Goal: Task Accomplishment & Management: Use online tool/utility

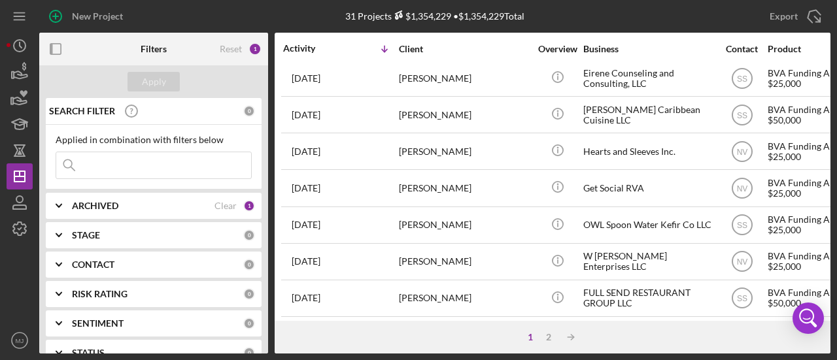
scroll to position [667, 0]
click at [549, 342] on div "2" at bounding box center [549, 337] width 18 height 10
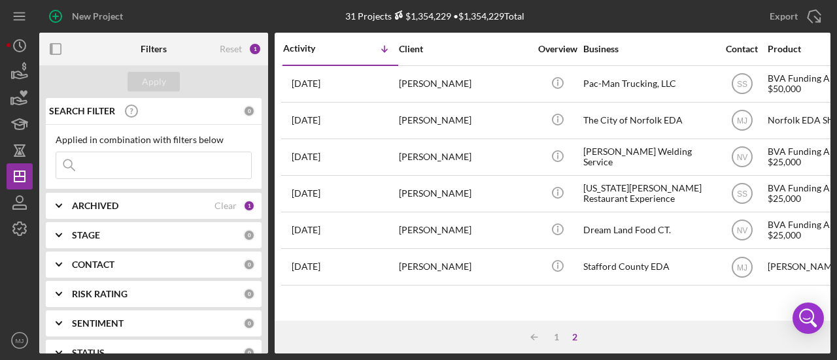
scroll to position [0, 0]
click at [557, 336] on div "1" at bounding box center [557, 337] width 18 height 10
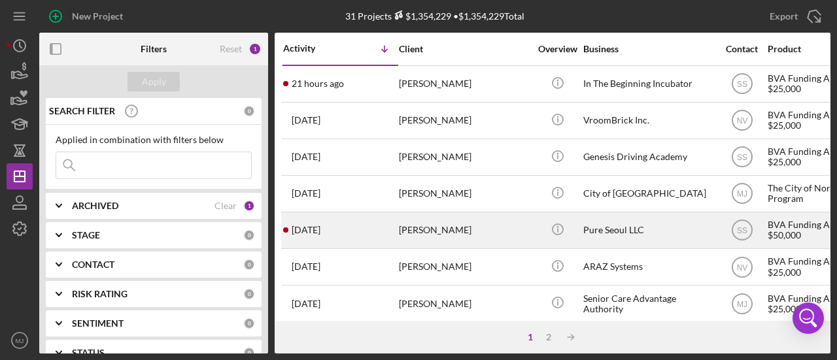
click at [432, 225] on div "[PERSON_NAME]" at bounding box center [464, 230] width 131 height 35
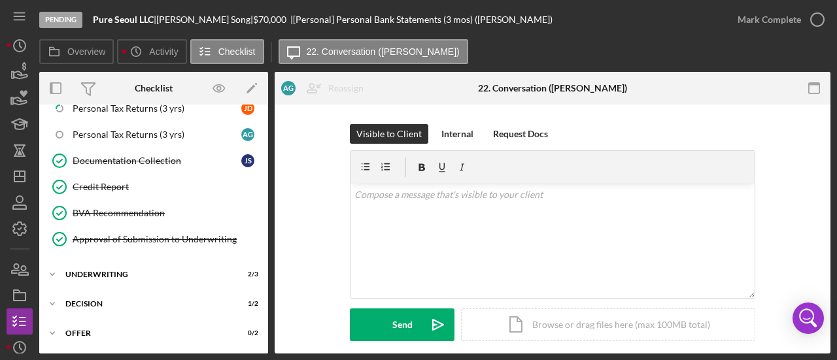
scroll to position [476, 0]
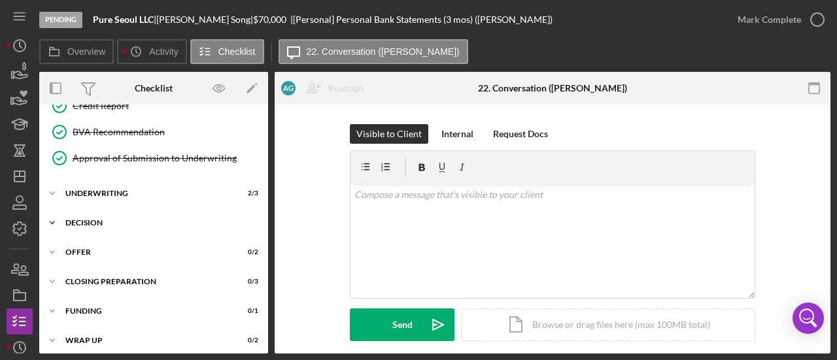
click at [90, 210] on div "Icon/Expander Decision 1 / 2" at bounding box center [153, 223] width 229 height 26
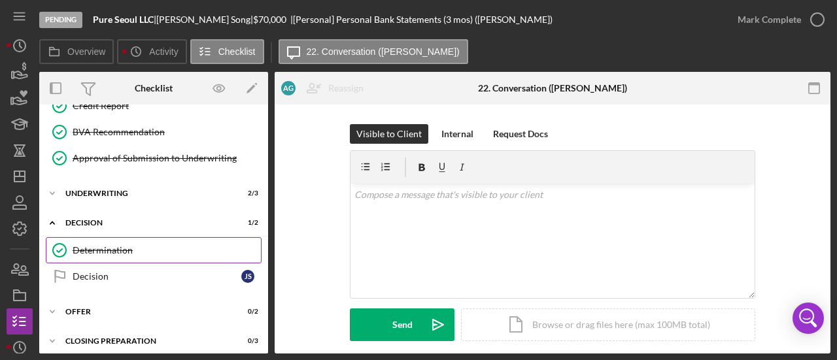
click at [109, 251] on link "Determination Determination" at bounding box center [154, 250] width 216 height 26
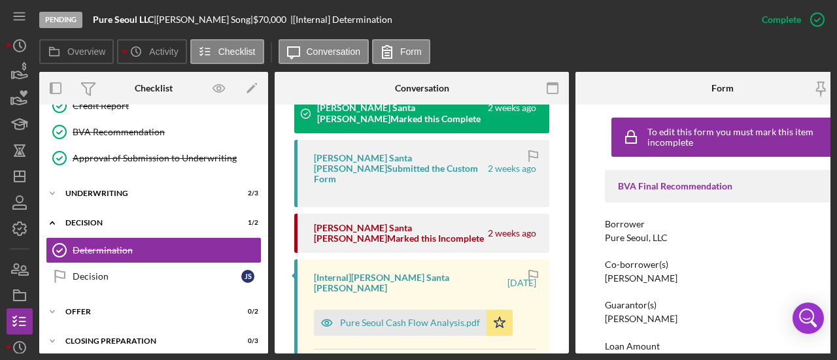
scroll to position [458, 0]
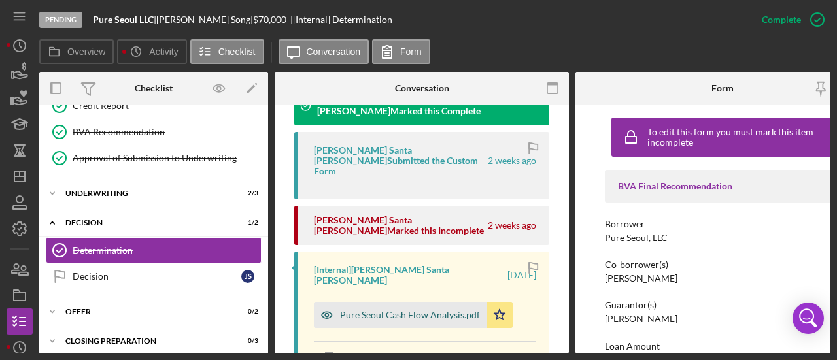
click at [423, 310] on div "Pure Seoul Cash Flow Analysis.pdf" at bounding box center [410, 315] width 140 height 10
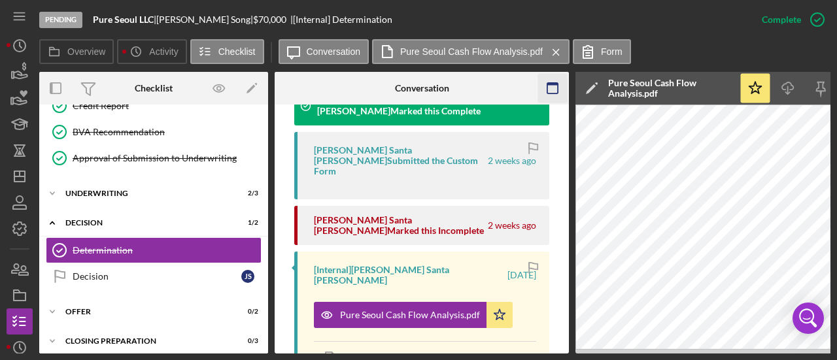
click at [546, 90] on icon "button" at bounding box center [552, 88] width 29 height 29
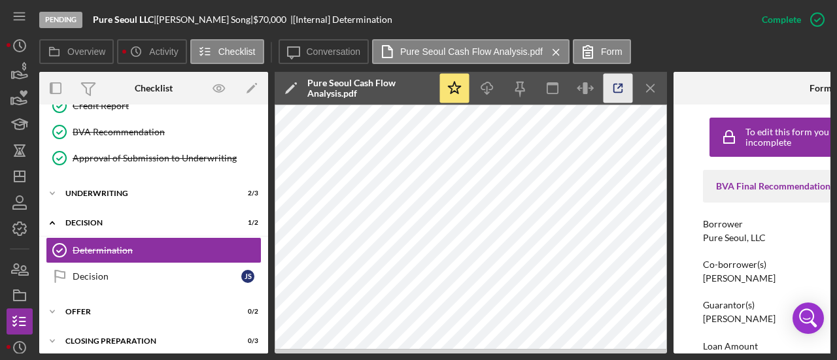
click at [621, 92] on icon "button" at bounding box center [618, 88] width 9 height 9
click at [330, 52] on label "Conversation" at bounding box center [334, 51] width 54 height 10
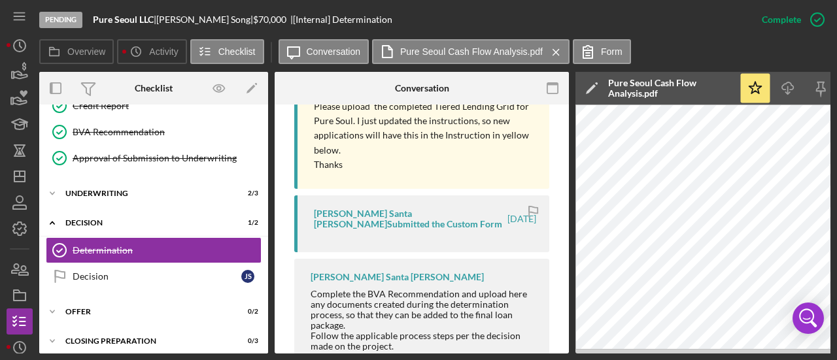
scroll to position [1243, 0]
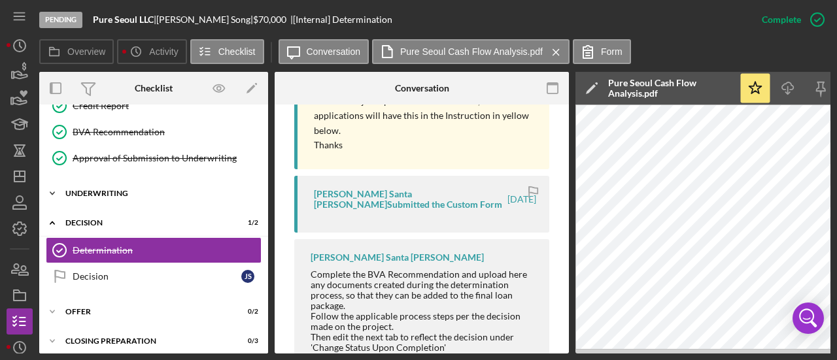
click at [122, 190] on div "Underwriting" at bounding box center [158, 194] width 186 height 8
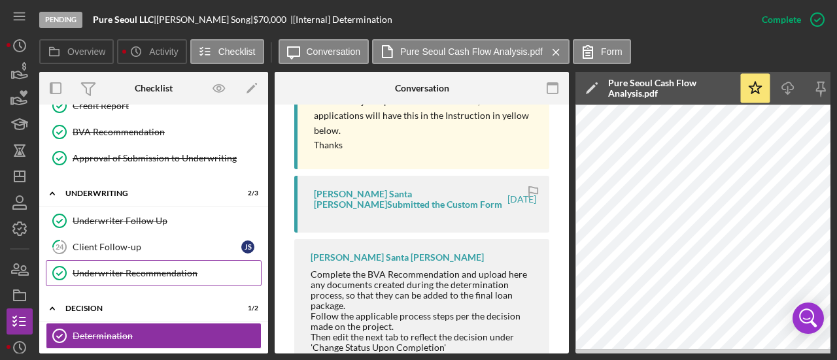
click at [124, 268] on div "Underwriter Recommendation" at bounding box center [167, 273] width 188 height 10
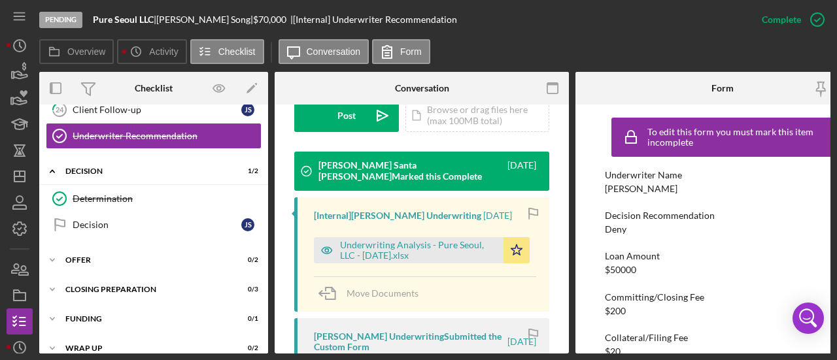
scroll to position [623, 0]
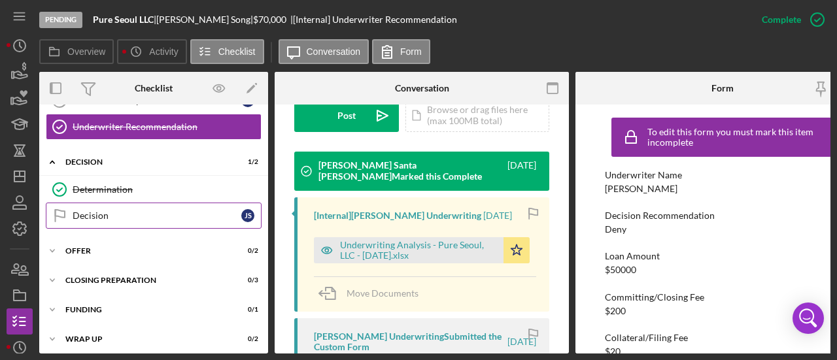
click at [122, 211] on div "Decision" at bounding box center [157, 216] width 169 height 10
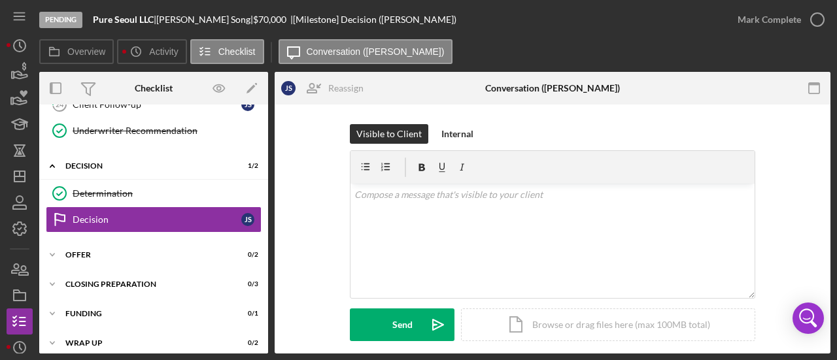
scroll to position [183, 0]
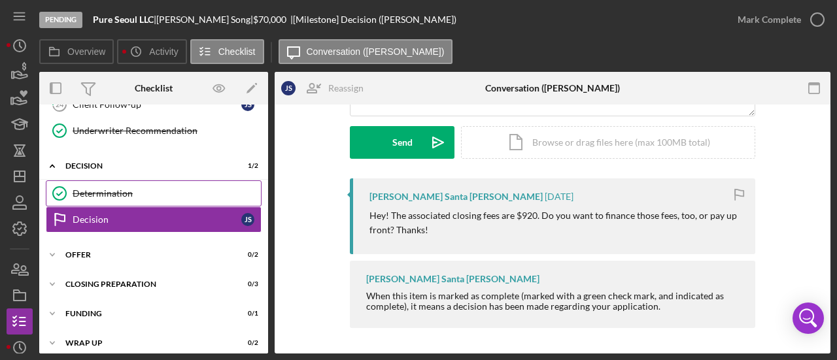
click at [113, 188] on div "Determination" at bounding box center [167, 193] width 188 height 10
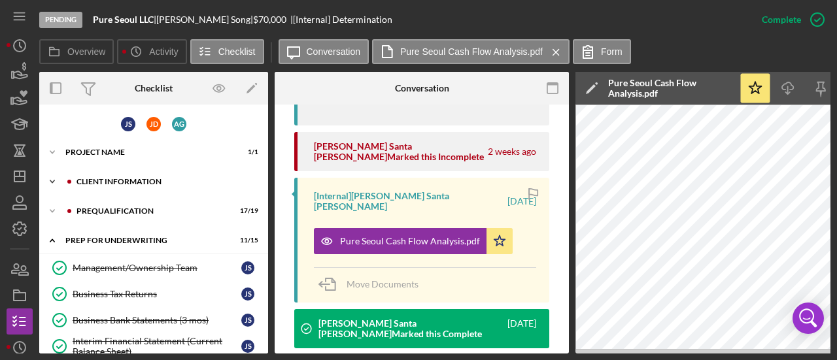
click at [78, 178] on div "Client Information" at bounding box center [164, 182] width 175 height 8
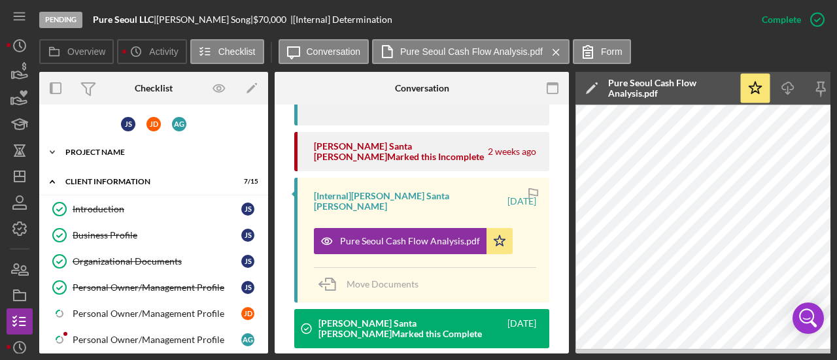
click at [87, 147] on div "Icon/Expander Project Name 1 / 1" at bounding box center [153, 152] width 229 height 26
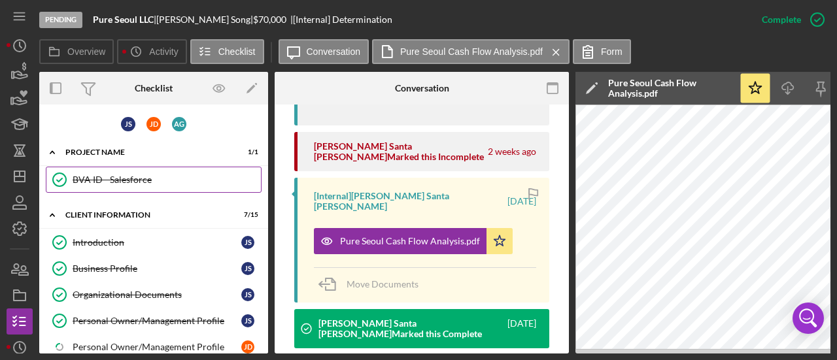
click at [103, 175] on div "BVA ID - Salesforce" at bounding box center [167, 180] width 188 height 10
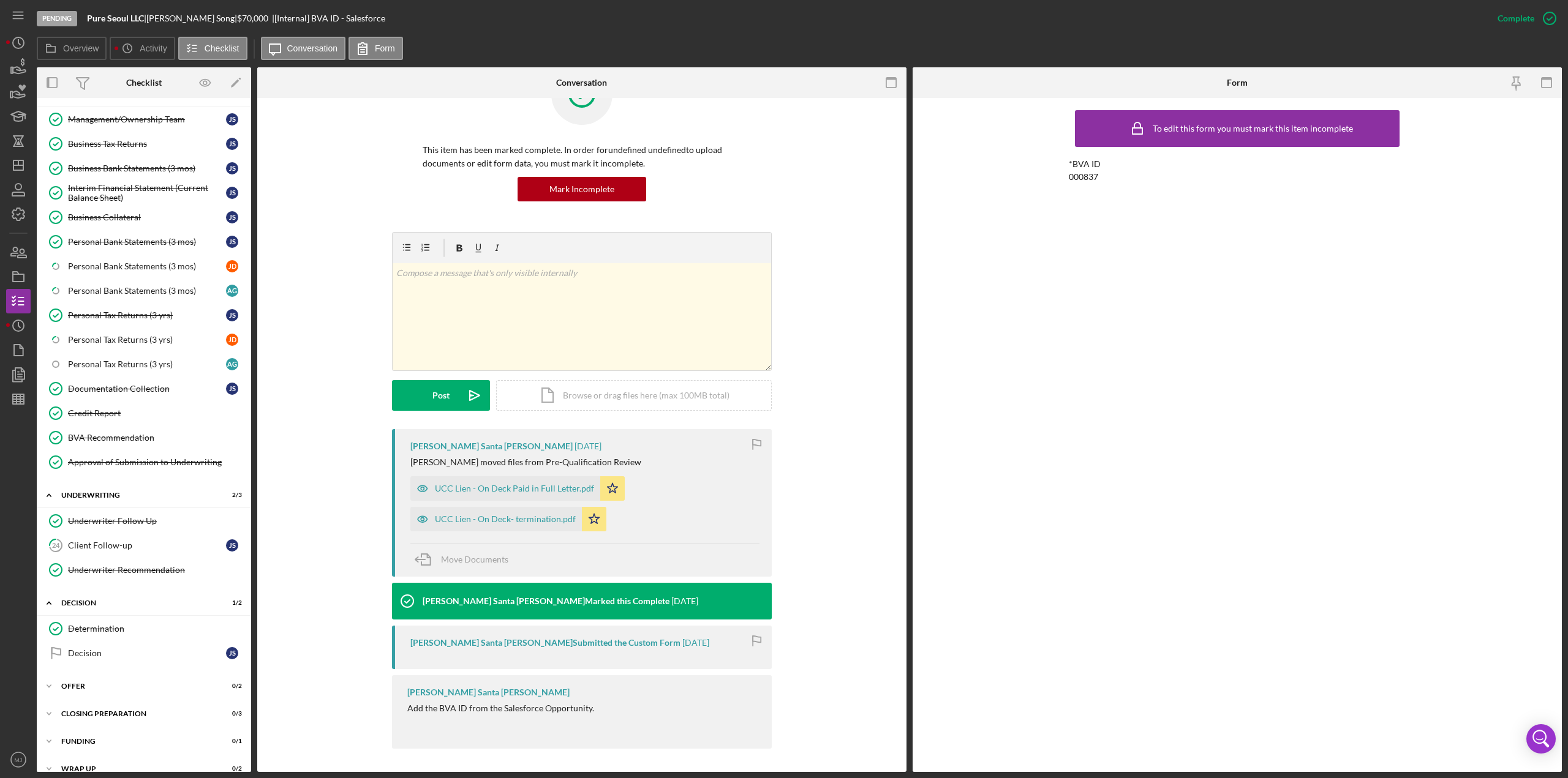
scroll to position [52, 0]
click at [14, 164] on icon "Icon/Dashboard" at bounding box center [18, 165] width 31 height 31
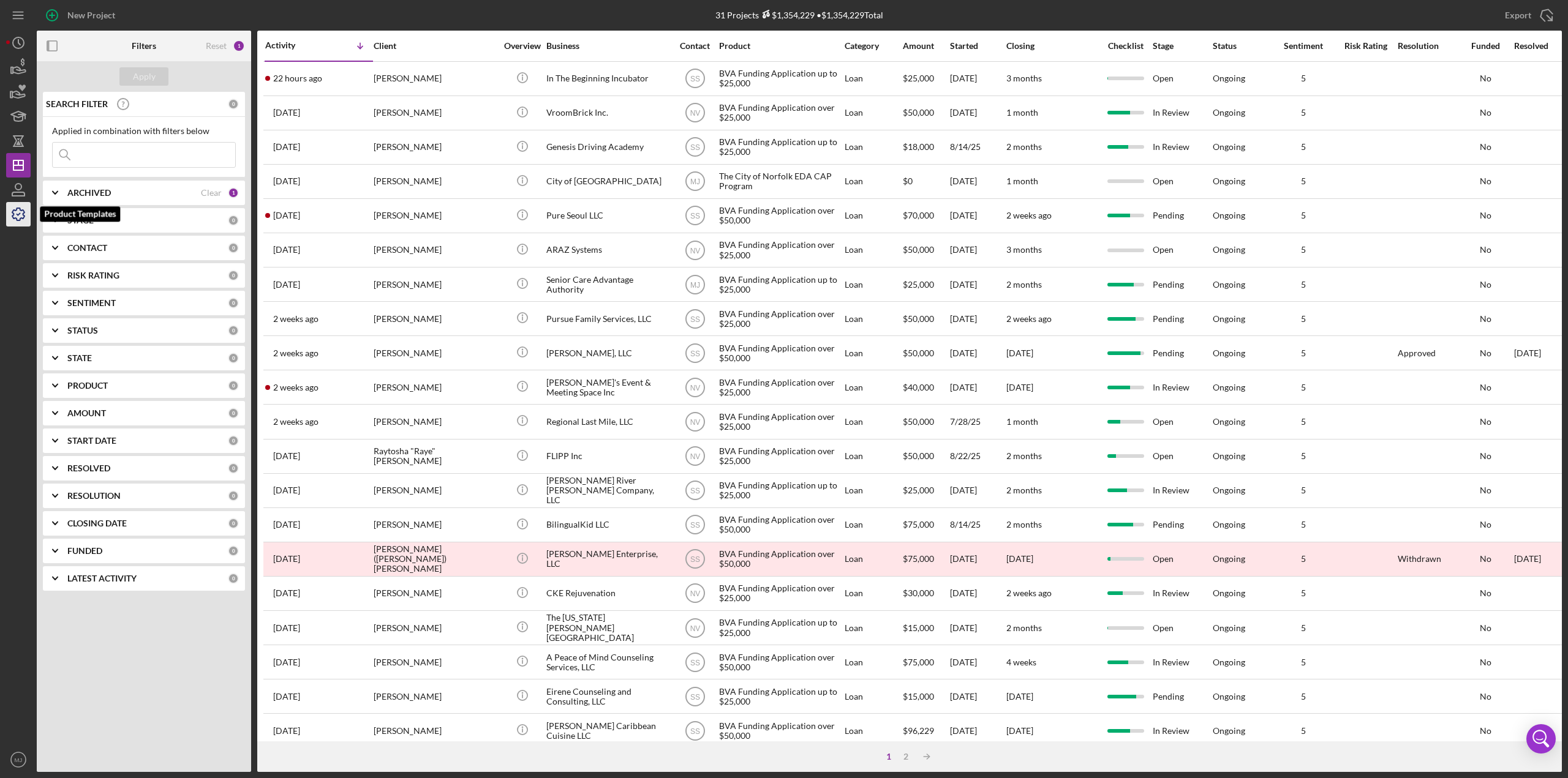
click at [19, 217] on icon "button" at bounding box center [18, 214] width 31 height 31
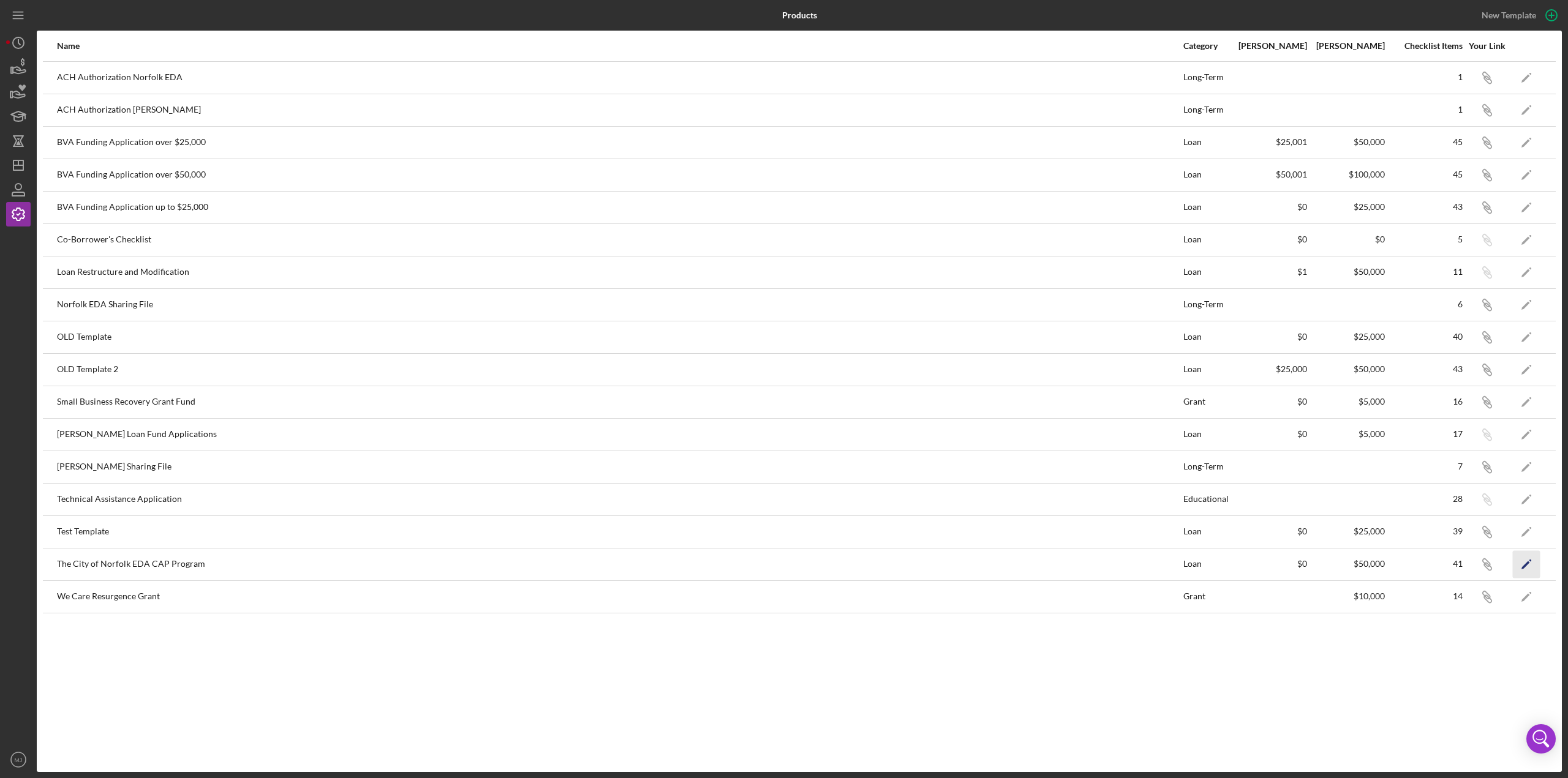
click at [784, 337] on icon "Icon/Edit" at bounding box center [1526, 564] width 27 height 27
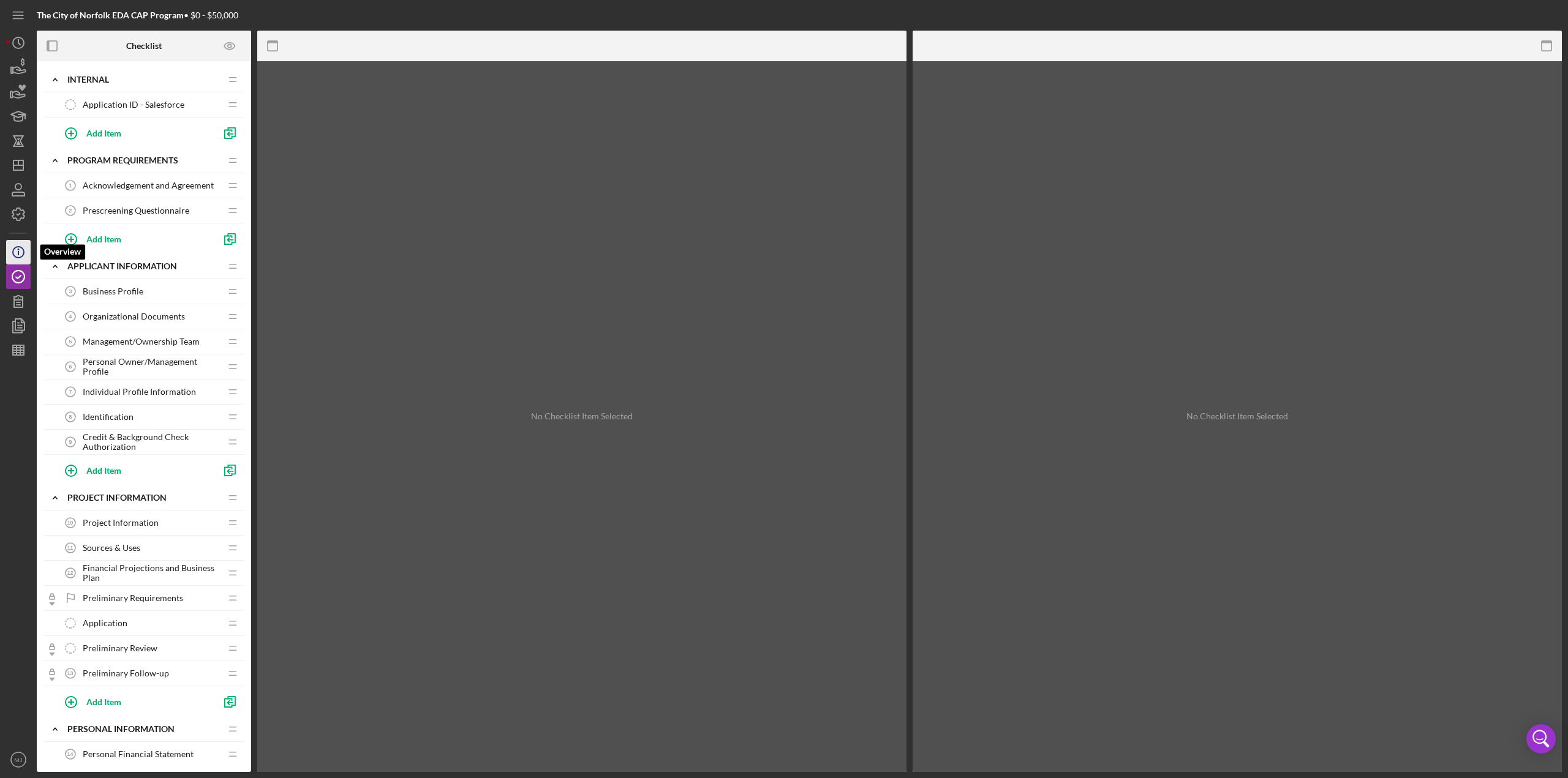
click at [16, 257] on circle "button" at bounding box center [19, 253] width 11 height 11
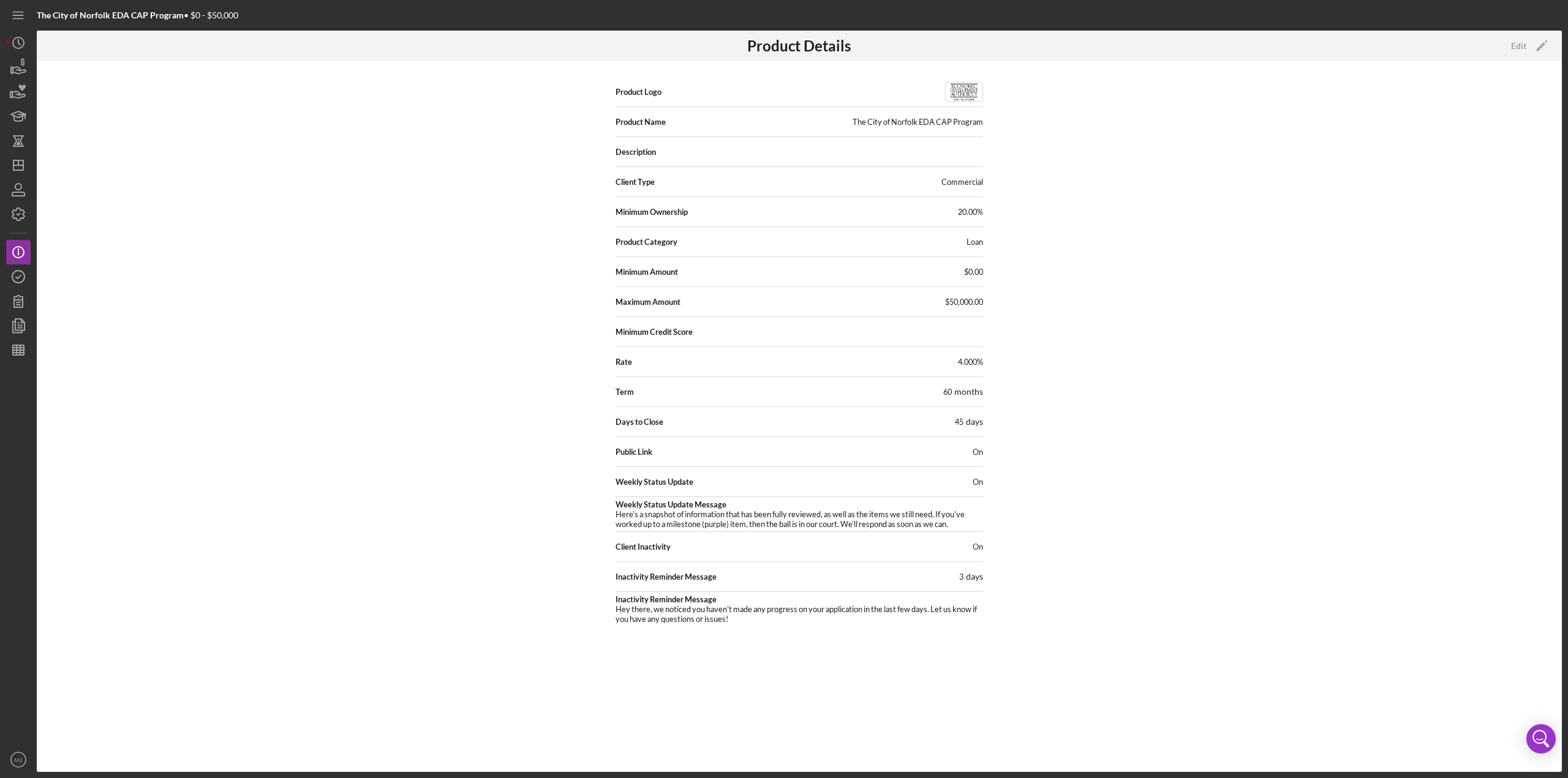
click at [784, 35] on div "Edit Icon/Edit" at bounding box center [1528, 46] width 49 height 31
click at [784, 48] on icon "Icon/Edit" at bounding box center [1541, 46] width 31 height 31
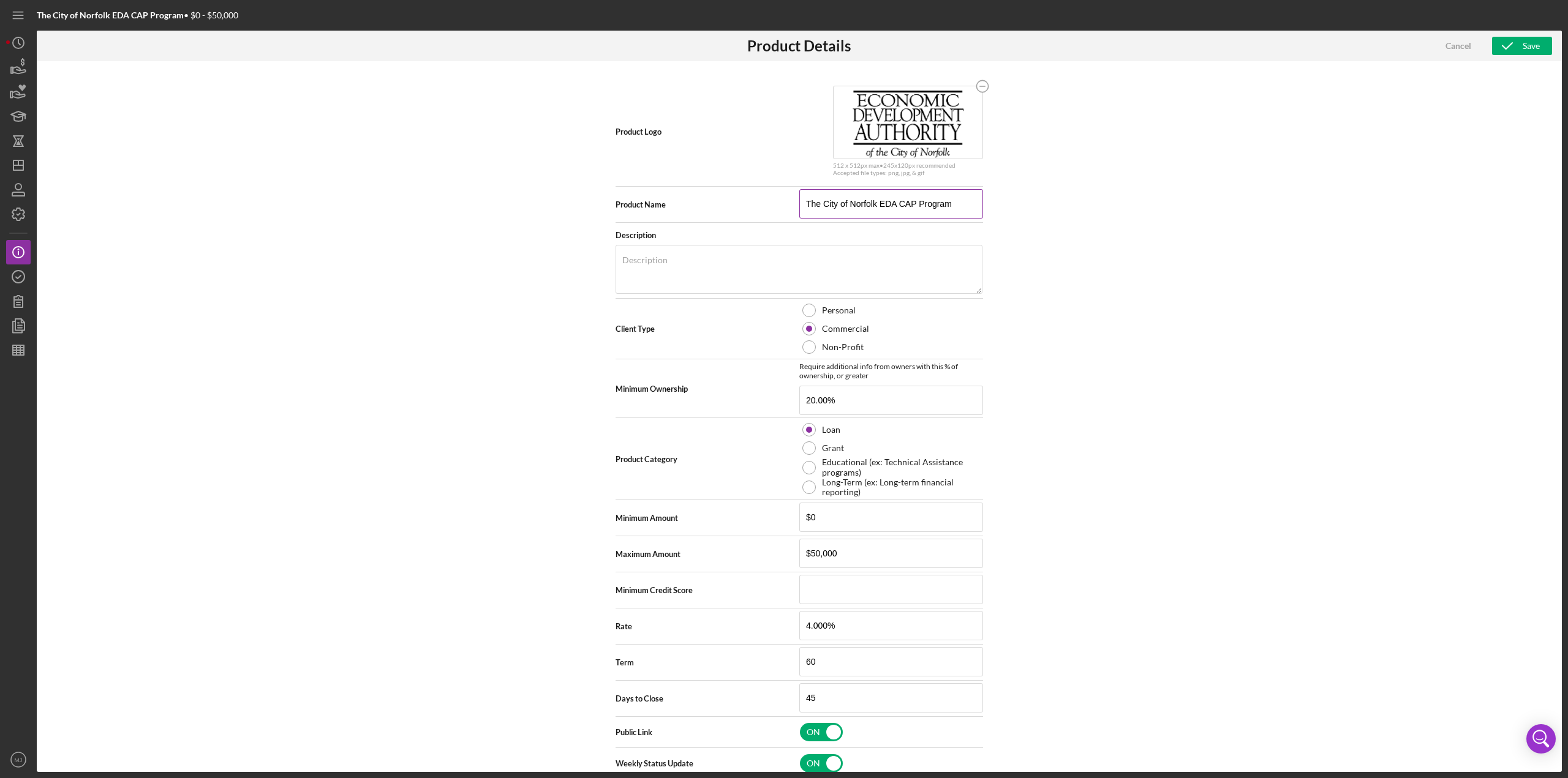
drag, startPoint x: 911, startPoint y: 203, endPoint x: 895, endPoint y: 201, distance: 16.1
click at [784, 201] on input "The City of Norfolk EDA CAP Program" at bounding box center [891, 203] width 183 height 29
type input "The City of Norfolk EDA RLF Program"
click at [784, 281] on div "Product Logo 512 x 512px max • 245 x 120 px recommended Accepted file types: pn…" at bounding box center [799, 416] width 1525 height 711
click at [784, 43] on icon "button" at bounding box center [1507, 46] width 31 height 31
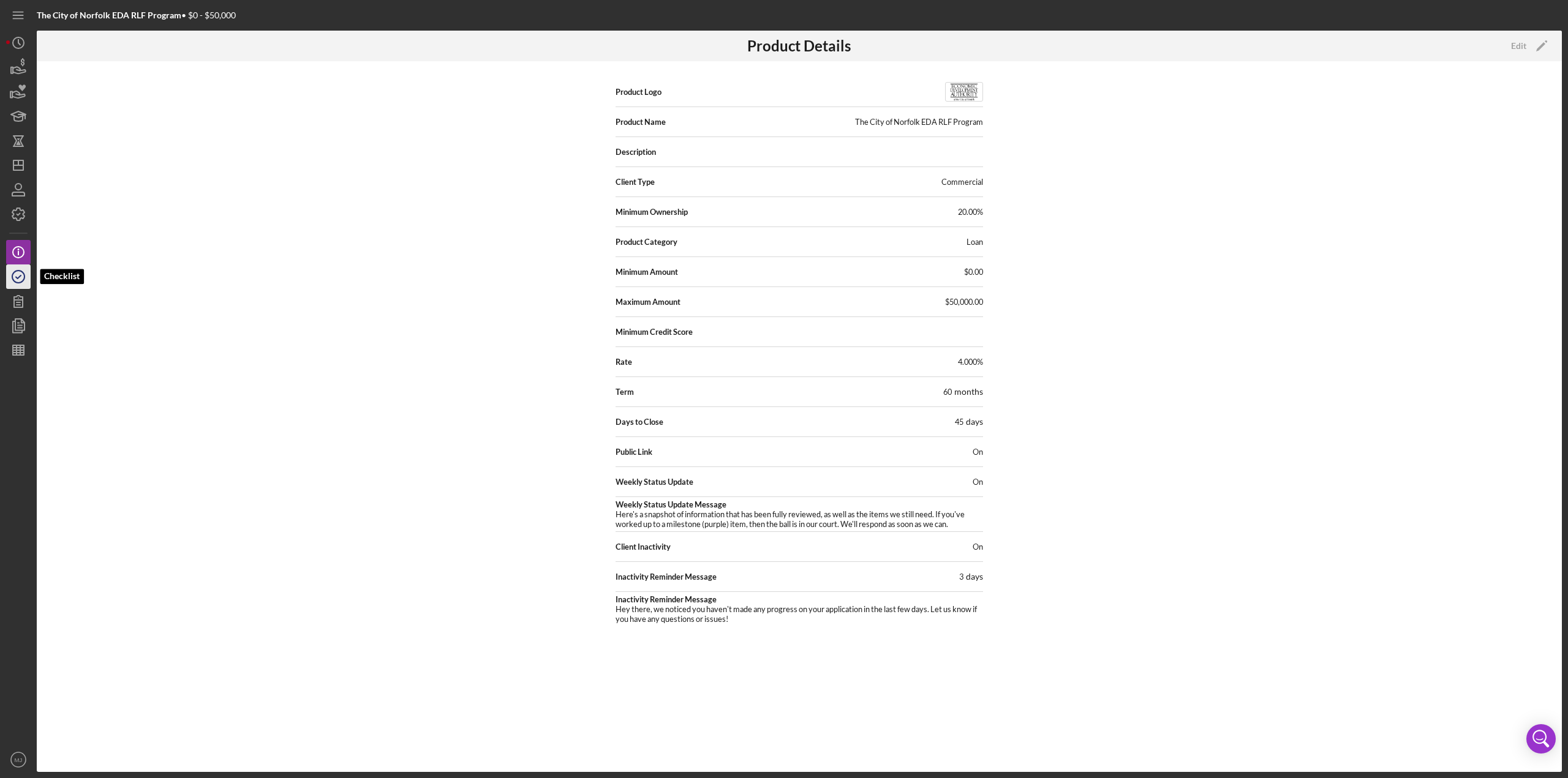
click at [12, 277] on circle "button" at bounding box center [18, 276] width 12 height 12
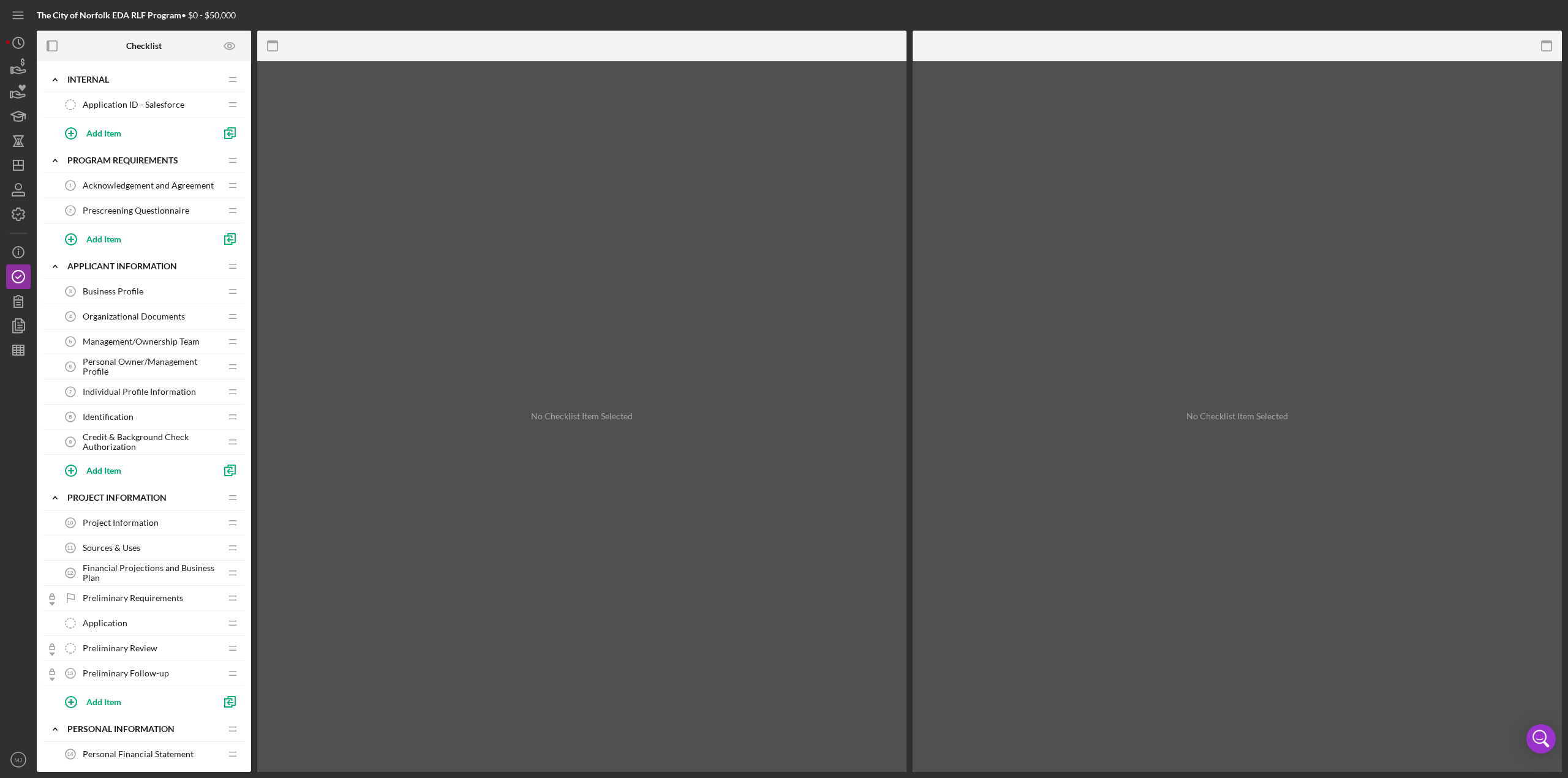
click at [126, 337] on span "Sources & Uses" at bounding box center [110, 548] width 57 height 9
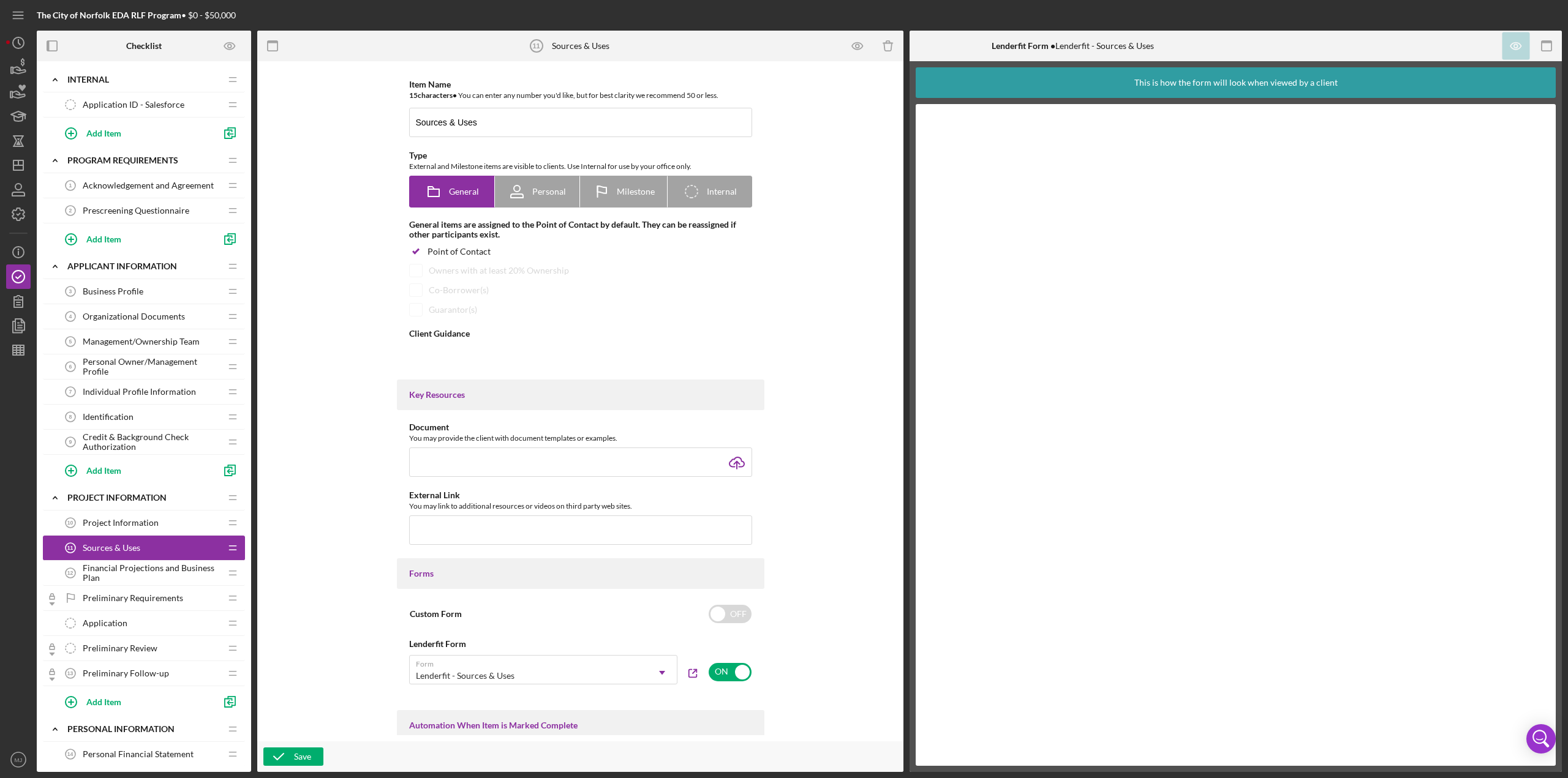
type textarea "<div>Please complete this Sources &amp; Uses form so that we have a full pictur…"
type textarea "<div>Thank you for completing the Sources &amp; Uses Form. You may proceed to c…"
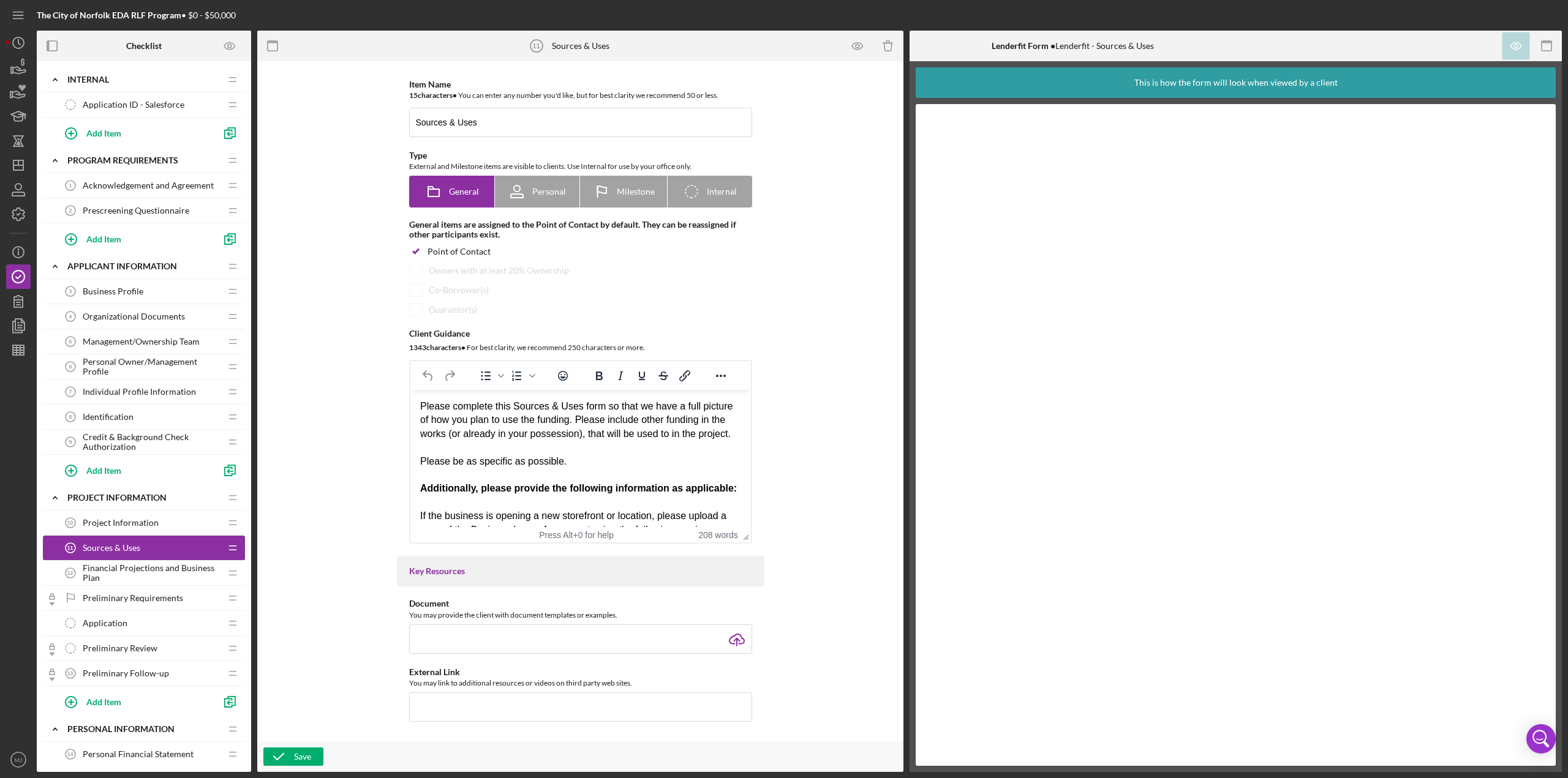
click at [596, 337] on div "Please complete this Sources & Uses form so that we have a full picture of how …" at bounding box center [579, 433] width 321 height 68
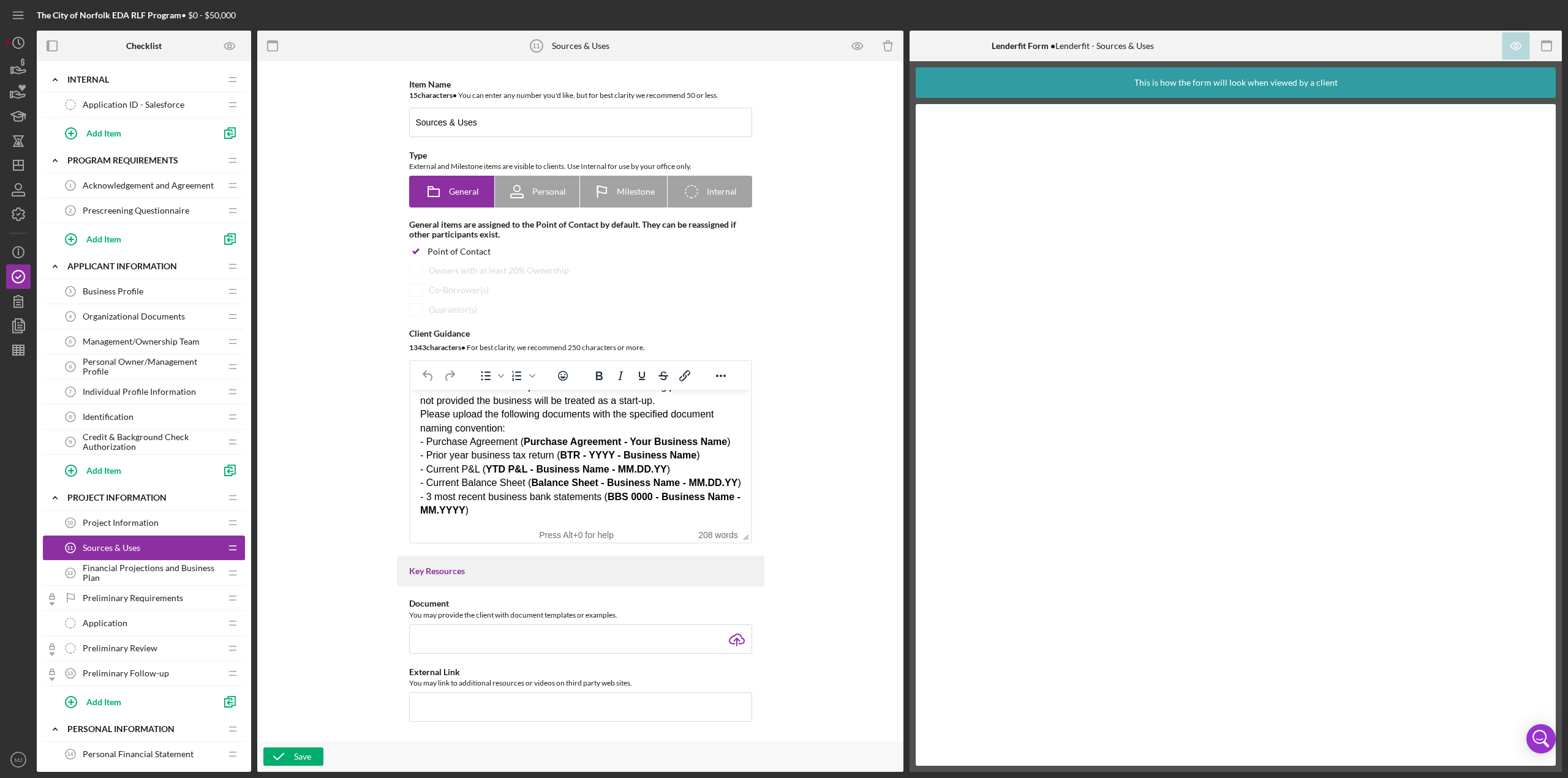
scroll to position [307, 0]
click at [466, 337] on div "Press Alt+0 for help 208 words" at bounding box center [580, 535] width 341 height 15
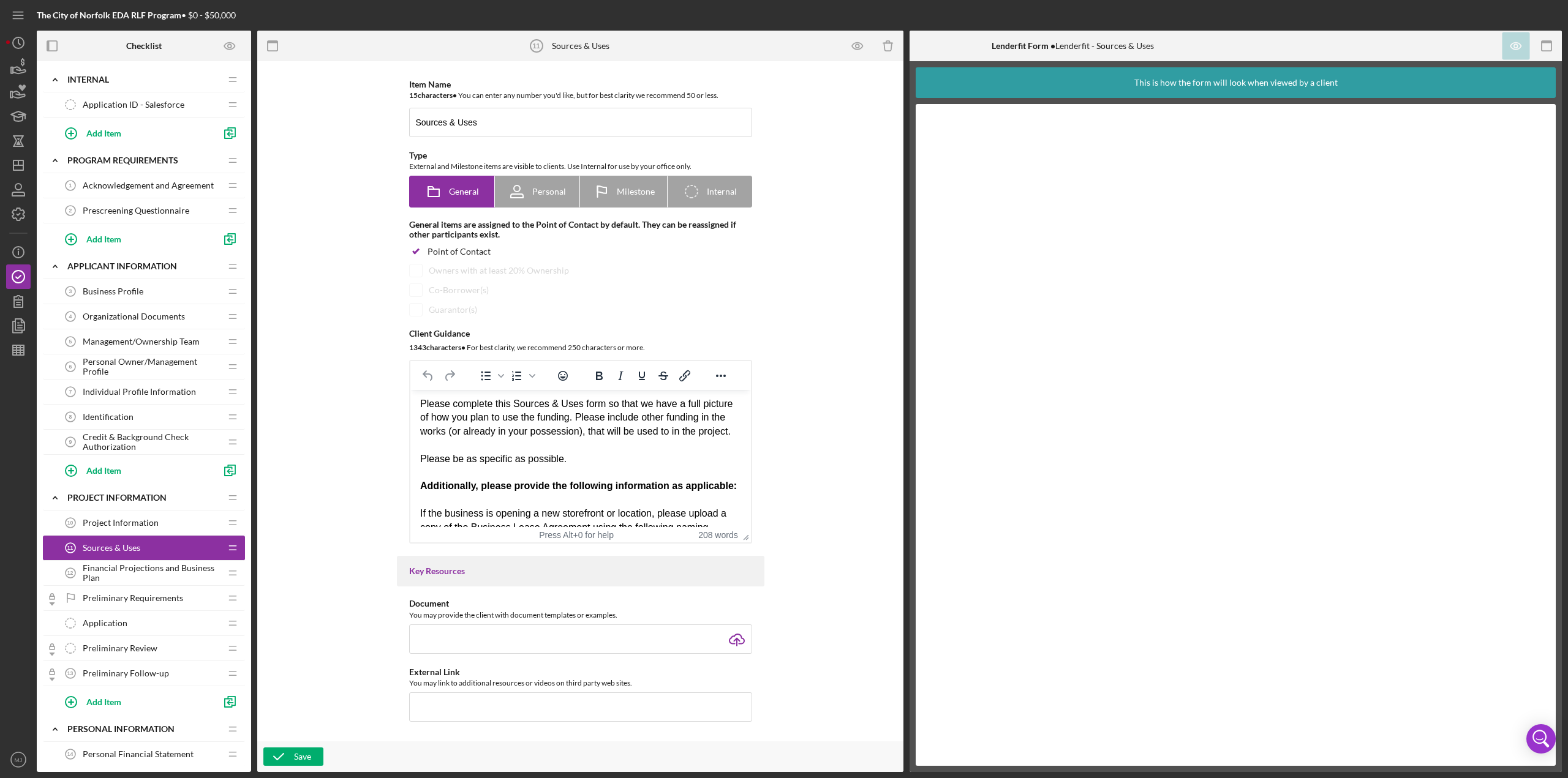
click at [458, 337] on html "Please complete this Sources & Uses form so that we have a full picture of how …" at bounding box center [580, 595] width 341 height 417
click at [491, 337] on div "Additionally, please provide the following information as applicable:" at bounding box center [579, 479] width 321 height 27
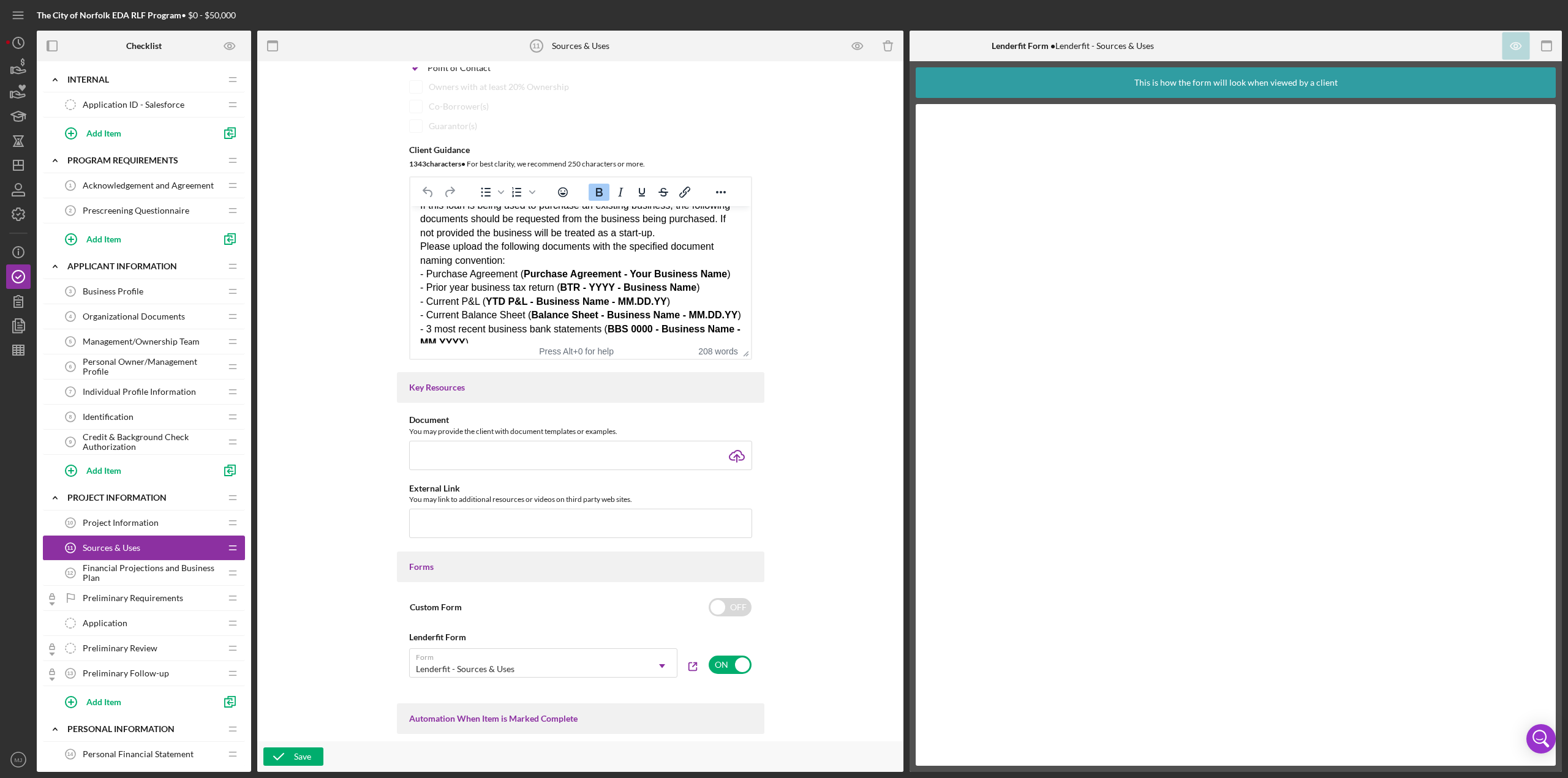
scroll to position [307, 0]
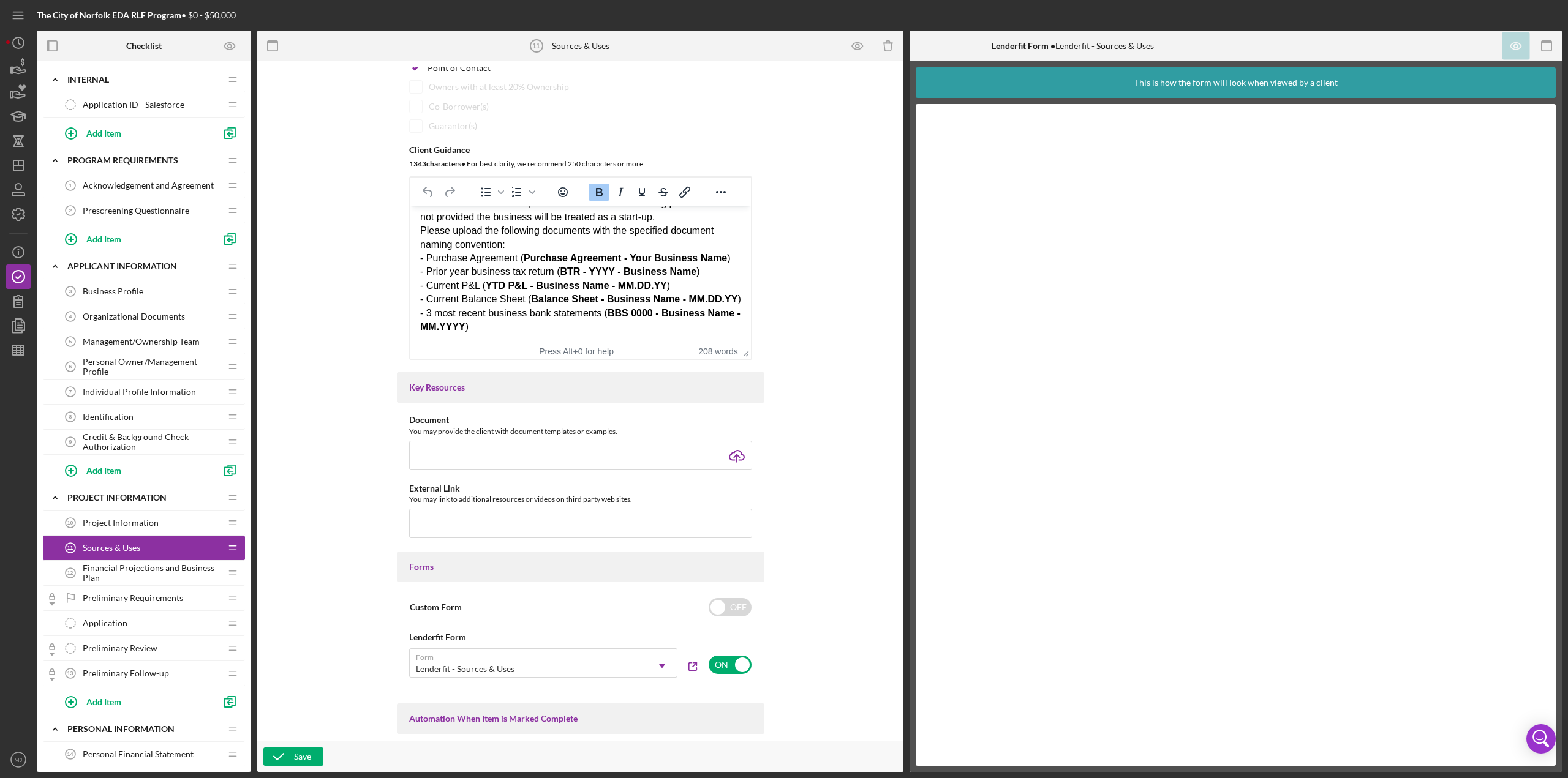
click at [520, 332] on div "- Current Balance Sheet ( Balance Sheet - Business Name - MM.DD.YY ) - 3 most r…" at bounding box center [579, 314] width 321 height 41
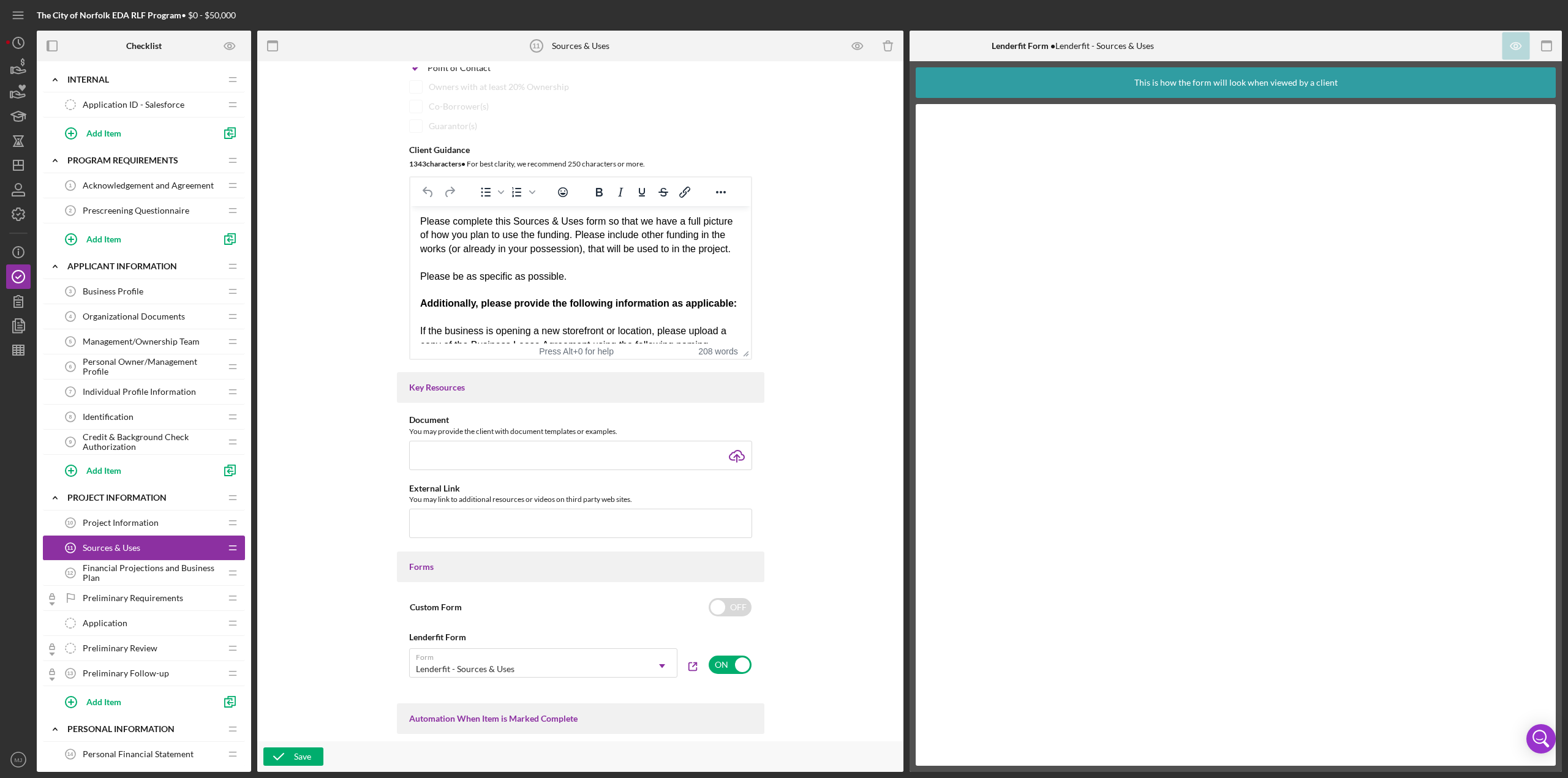
scroll to position [0, 0]
click at [587, 277] on div "Please complete this Sources & Uses form so that we have a full picture of how …" at bounding box center [579, 250] width 321 height 68
click at [419, 277] on div "Please complete this Sources & Uses form so that we have a full picture of how …" at bounding box center [579, 250] width 321 height 68
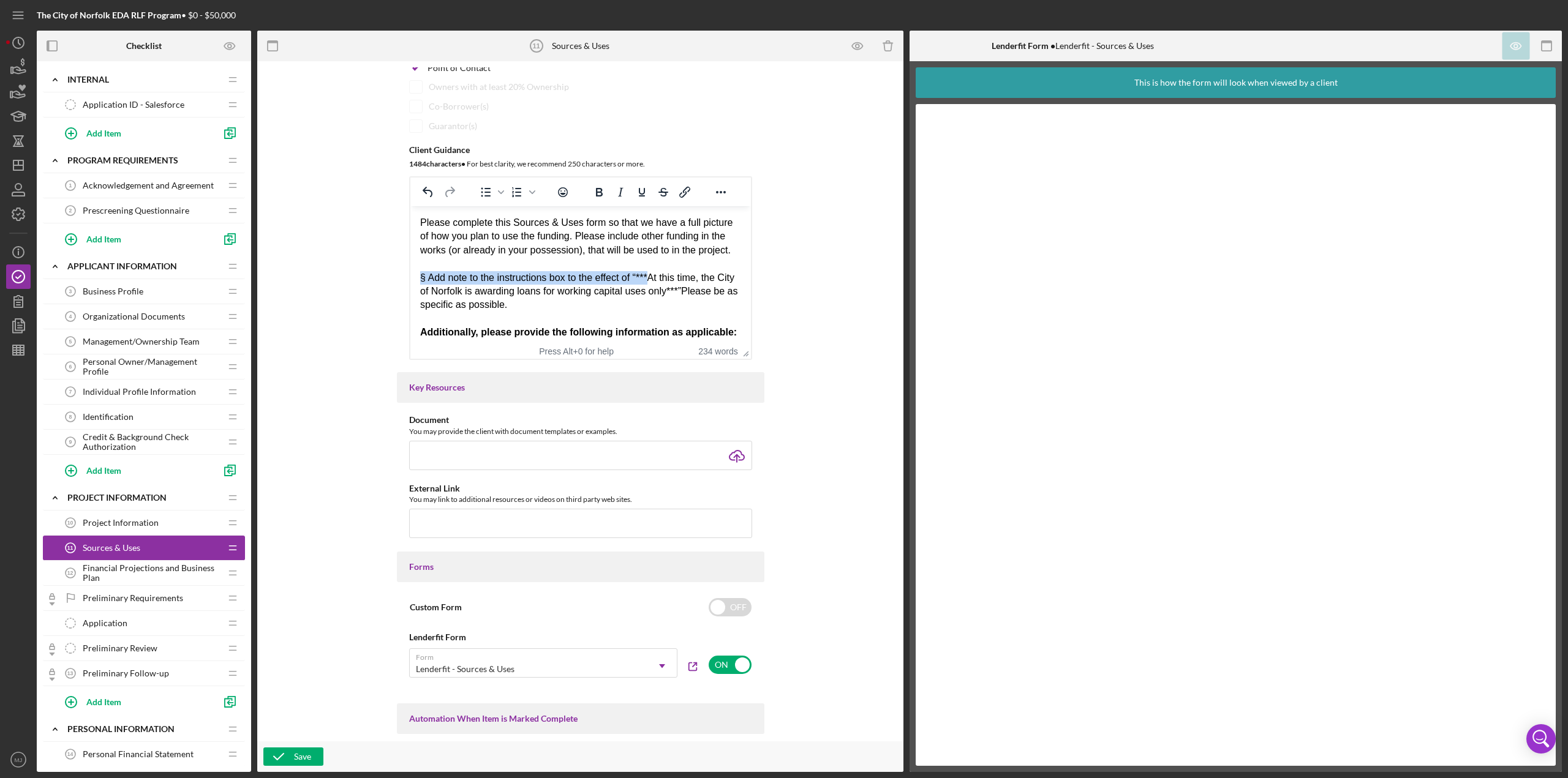
drag, startPoint x: 652, startPoint y: 274, endPoint x: 813, endPoint y: 486, distance: 266.2
click at [410, 281] on html "Please complete this Sources & Uses form so that we have a full picture of how …" at bounding box center [580, 428] width 341 height 445
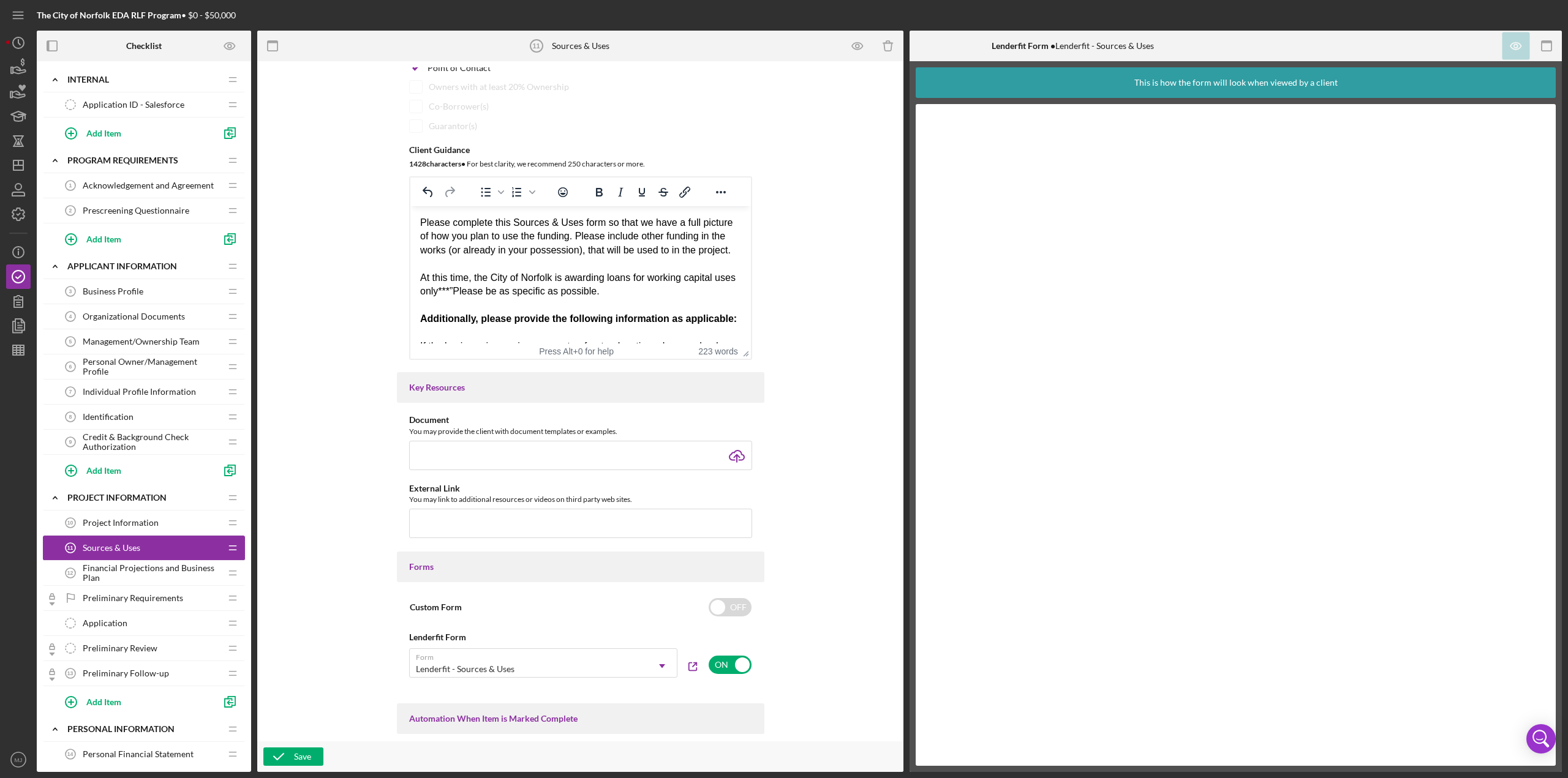
click at [476, 288] on div "Please complete this Sources & Uses form so that we have a full picture of how …" at bounding box center [579, 257] width 321 height 82
click at [472, 288] on div "Please complete this Sources & Uses form so that we have a full picture of how …" at bounding box center [579, 257] width 321 height 82
click at [479, 293] on div "Please complete this Sources & Uses form so that we have a full picture of how …" at bounding box center [579, 257] width 321 height 82
click at [552, 275] on div "Please complete this Sources & Uses form so that we have a full picture of how …" at bounding box center [579, 257] width 321 height 82
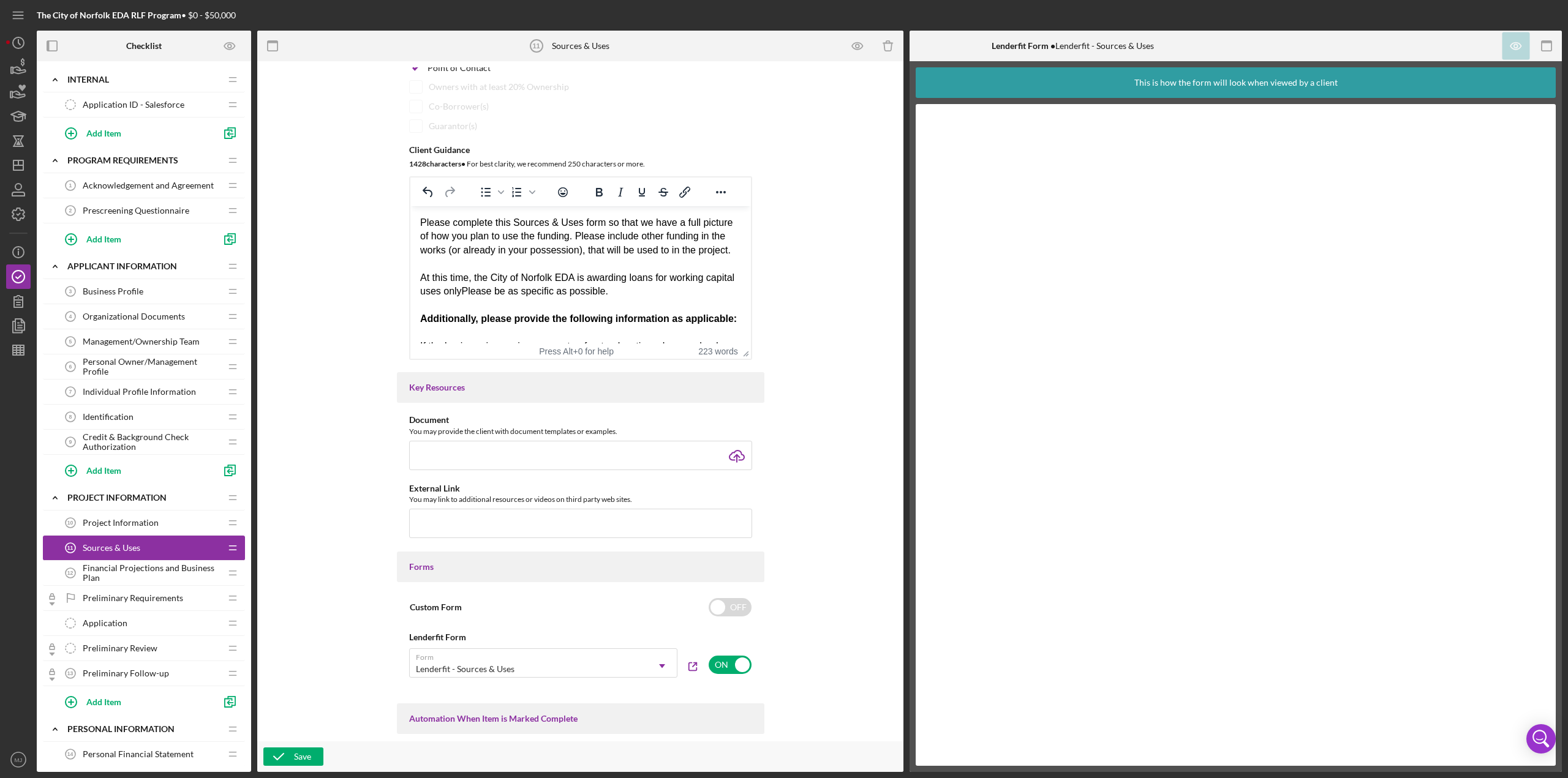
click at [491, 291] on div "Please complete this Sources & Uses form so that we have a full picture of how …" at bounding box center [579, 257] width 321 height 82
click at [657, 291] on div "Please complete this Sources & Uses form so that we have a full picture of how …" at bounding box center [579, 257] width 321 height 82
click at [540, 301] on div "Please complete this Sources & Uses form so that we have a full picture of how …" at bounding box center [579, 264] width 321 height 96
click at [583, 307] on div "Please complete this Sources & Uses form so that we have a full picture of how …" at bounding box center [579, 264] width 321 height 96
drag, startPoint x: 636, startPoint y: 307, endPoint x: 621, endPoint y: 304, distance: 15.3
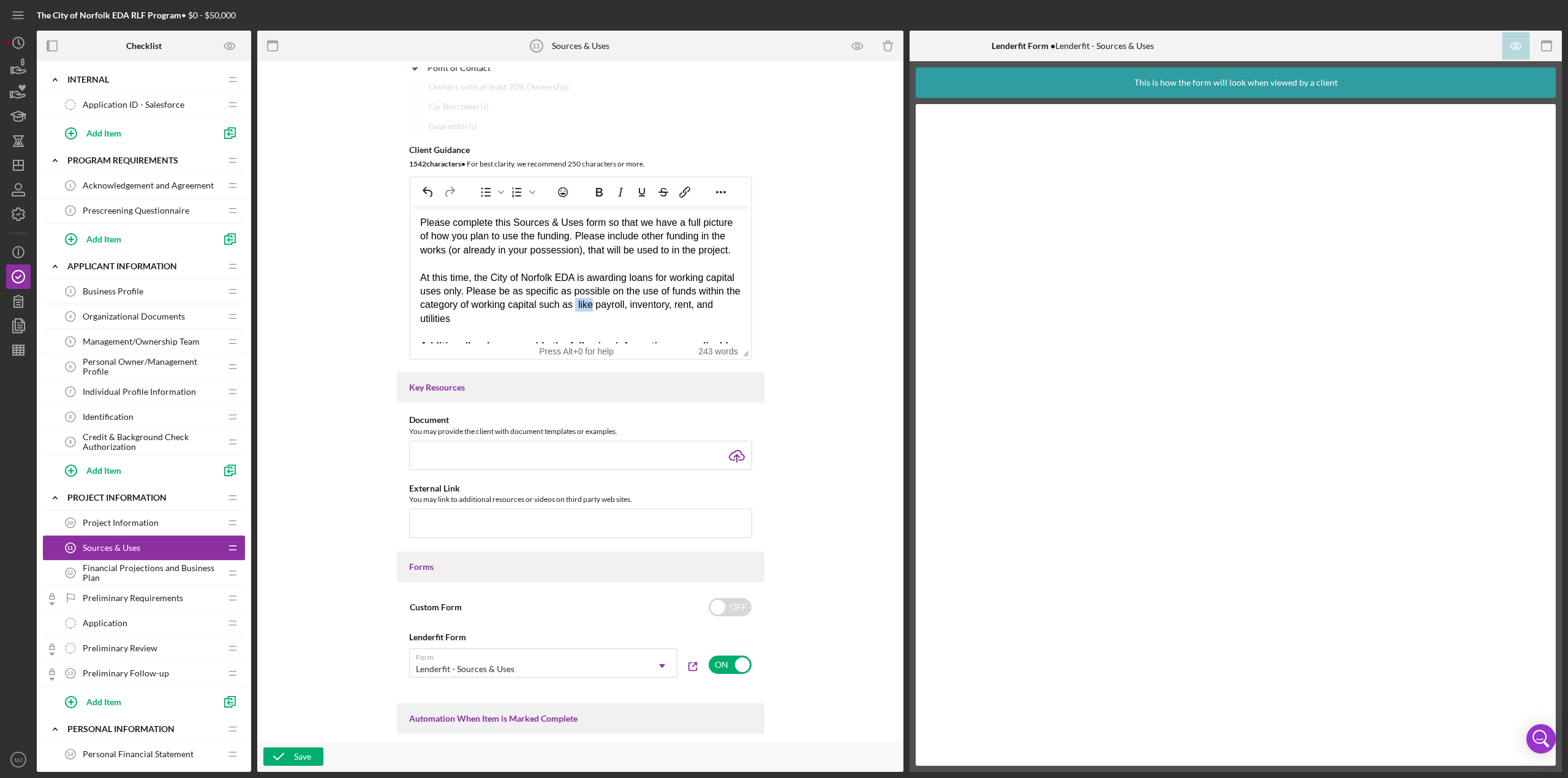
click at [621, 304] on div "Please complete this Sources & Uses form so that we have a full picture of how …" at bounding box center [579, 271] width 321 height 110
click at [487, 313] on div "Please complete this Sources & Uses form so that we have a full picture of how …" at bounding box center [579, 264] width 321 height 96
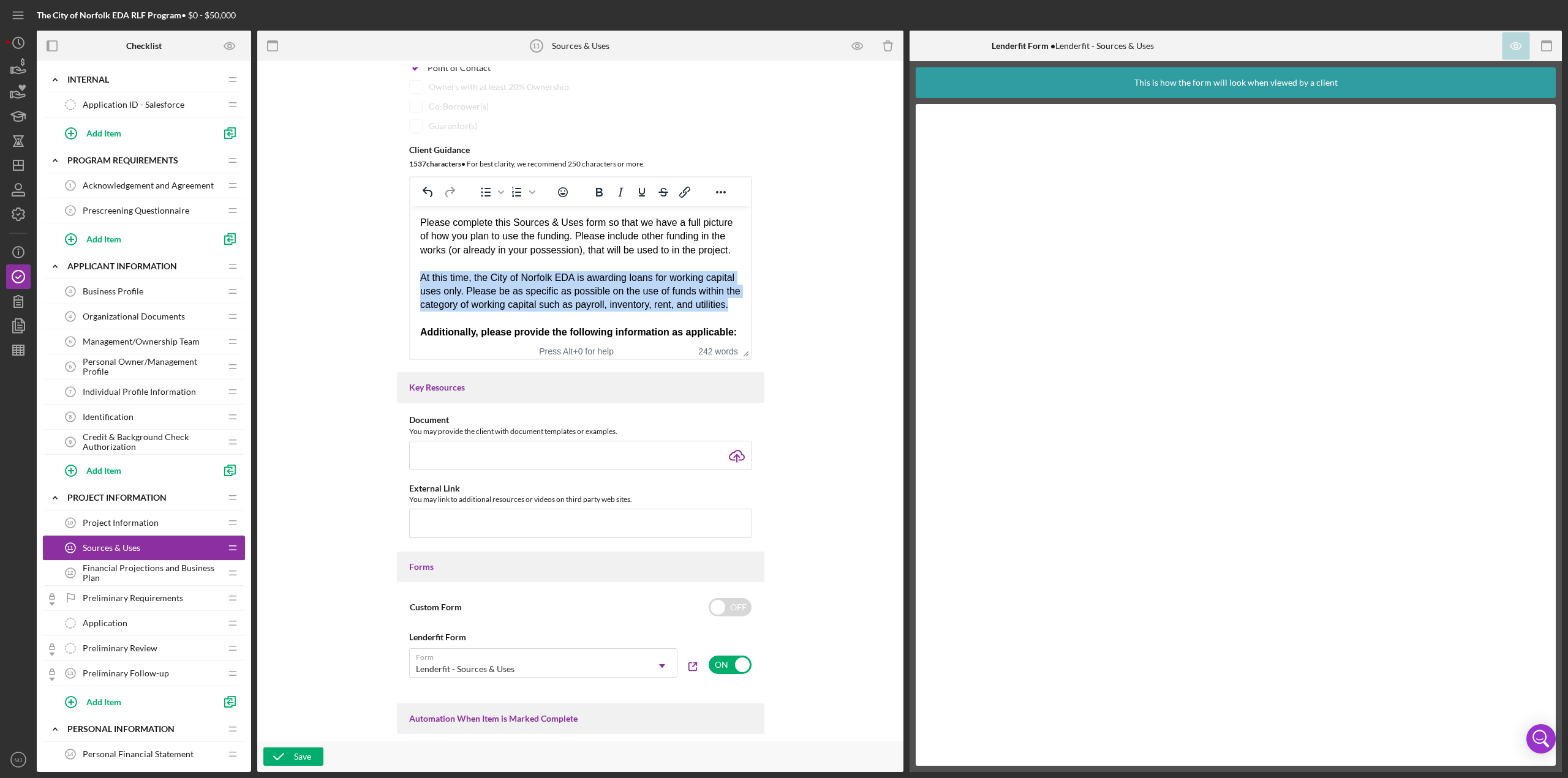
drag, startPoint x: 487, startPoint y: 321, endPoint x: 418, endPoint y: 279, distance: 80.8
click at [418, 279] on html "Please complete this Sources & Uses form so that we have a full picture of how …" at bounding box center [580, 428] width 341 height 445
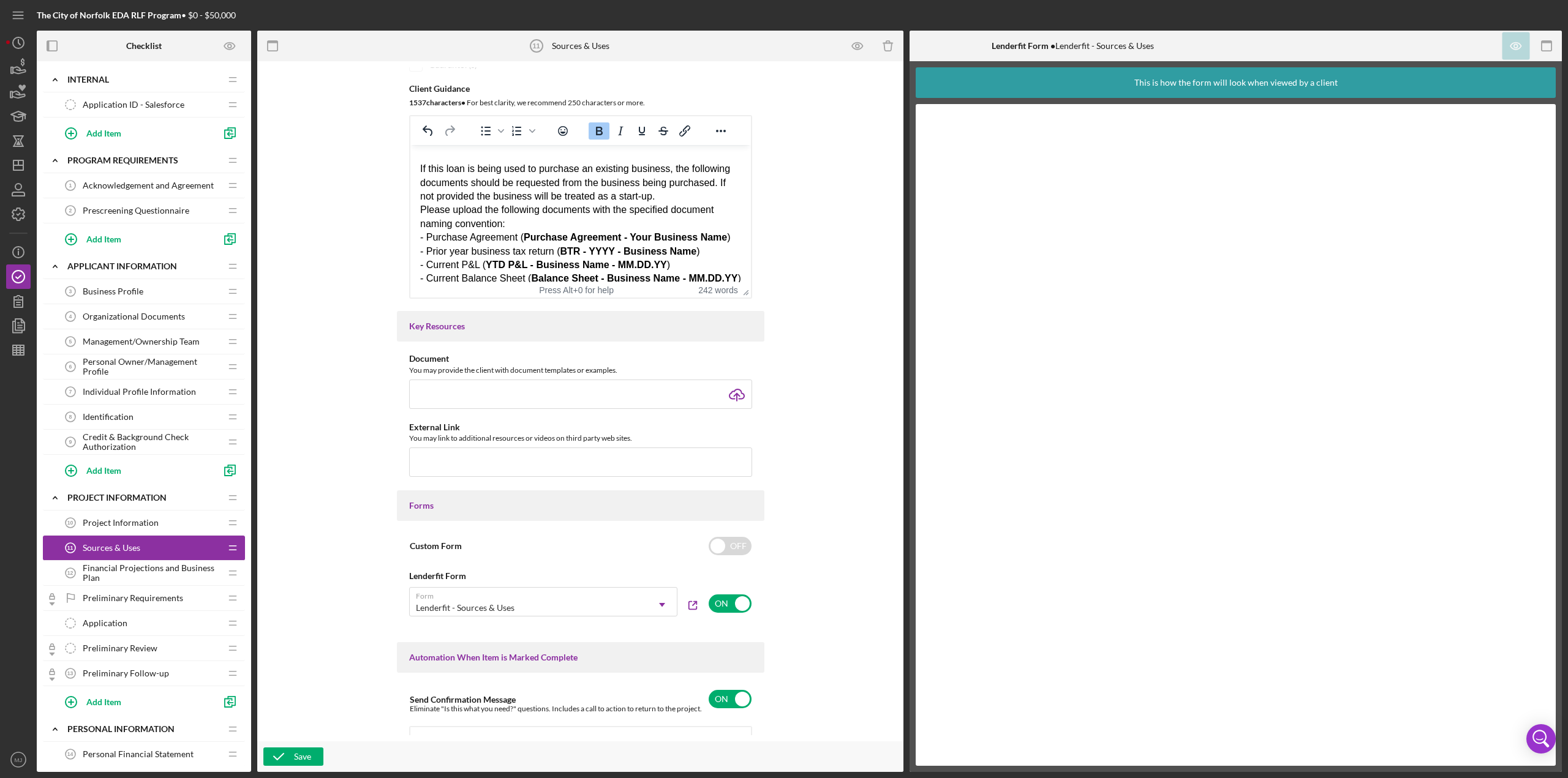
scroll to position [226, 0]
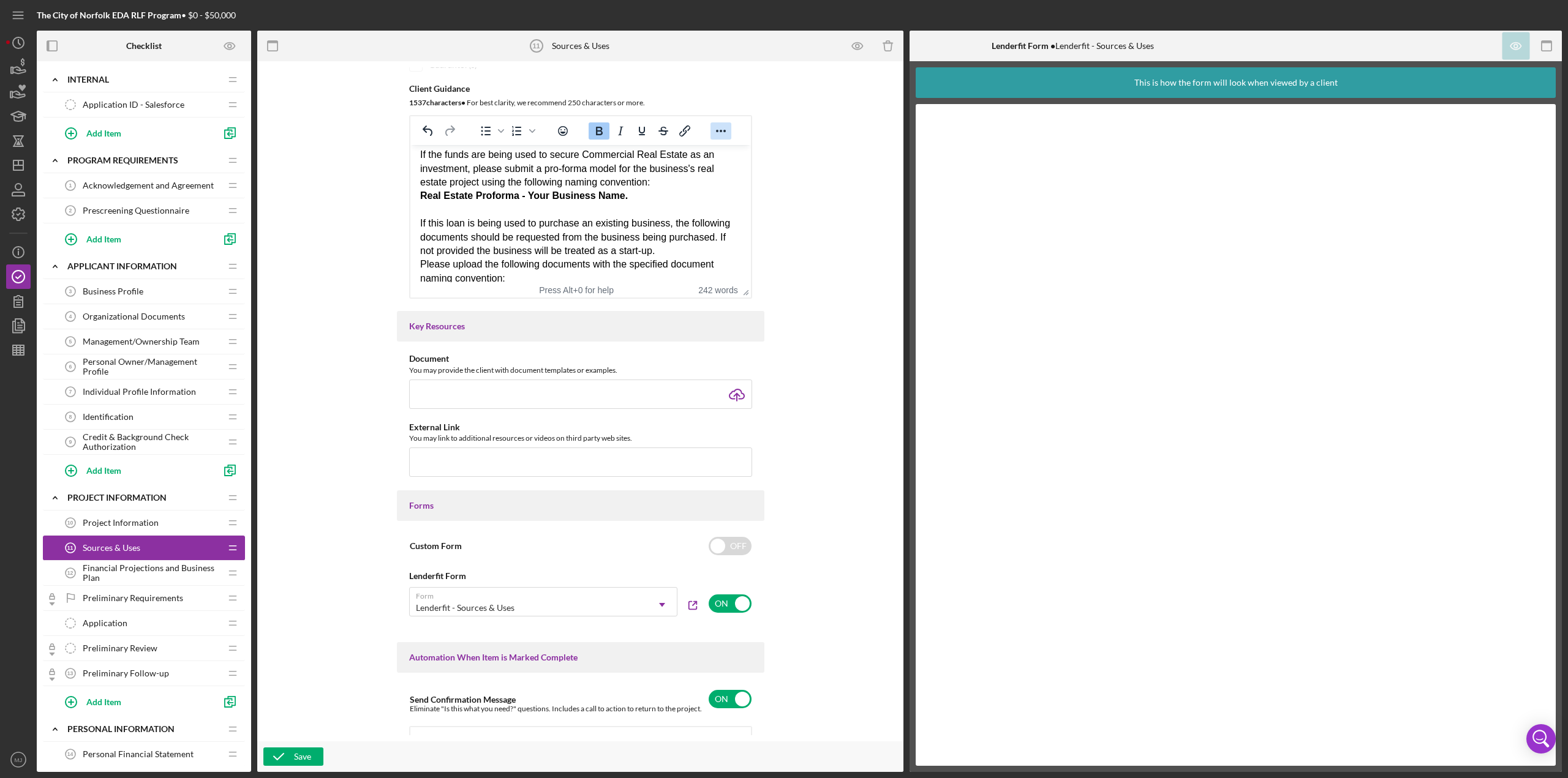
click at [714, 132] on icon "Reveal or hide additional toolbar items" at bounding box center [721, 131] width 15 height 15
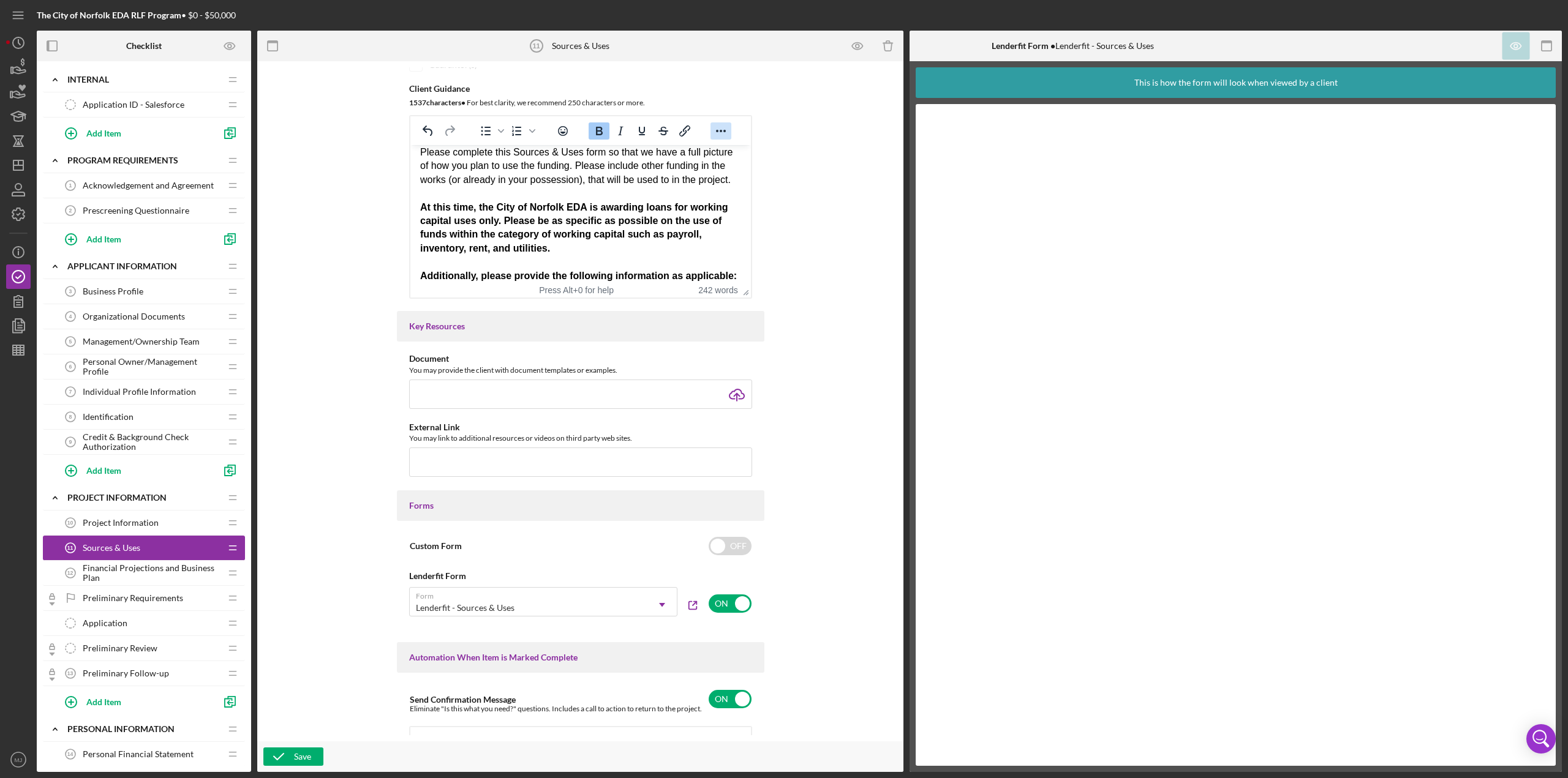
scroll to position [0, 0]
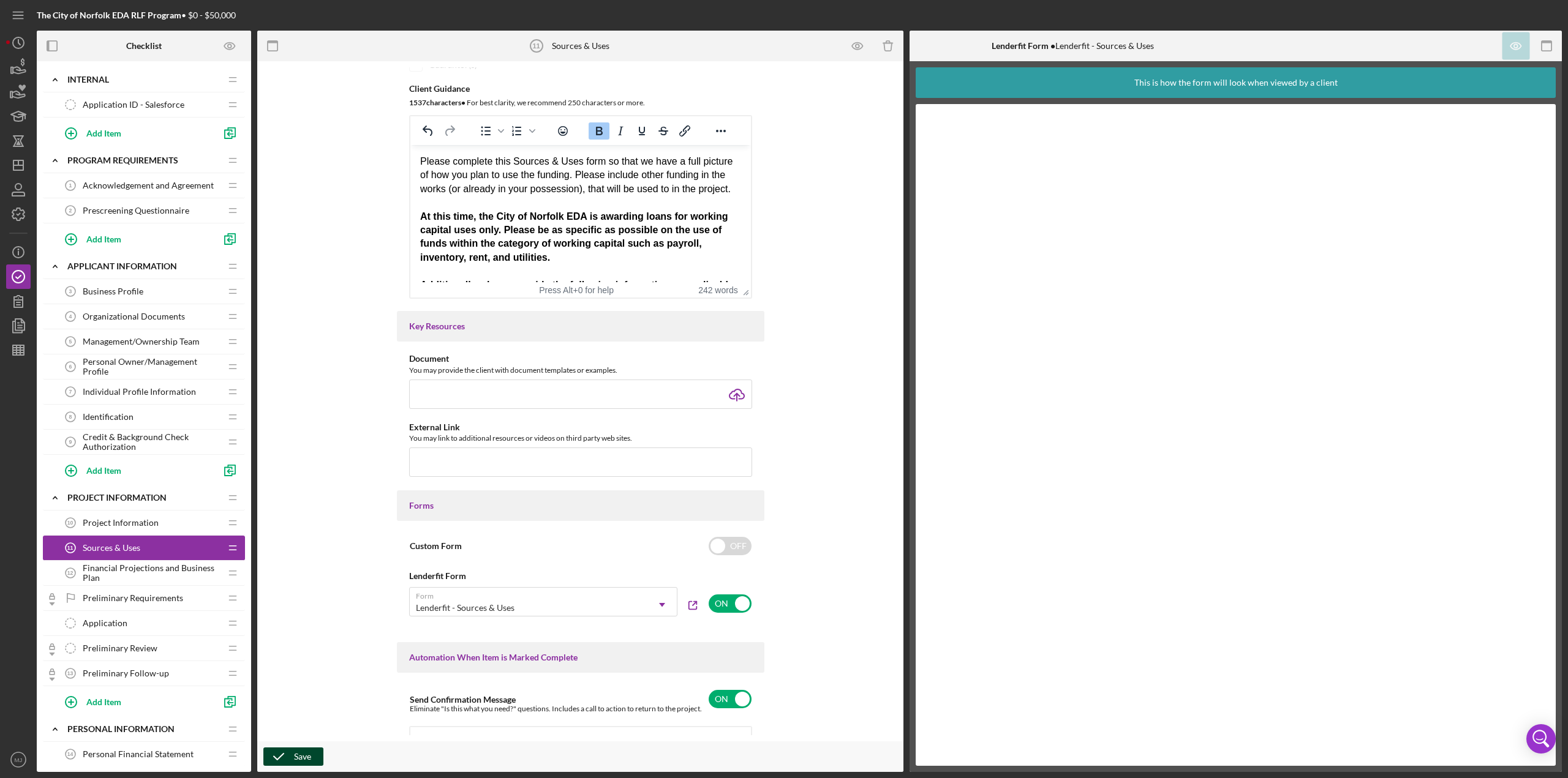
click at [313, 337] on button "Save" at bounding box center [293, 757] width 60 height 19
click at [117, 209] on span "Prescreening Questionnaire" at bounding box center [136, 211] width 107 height 9
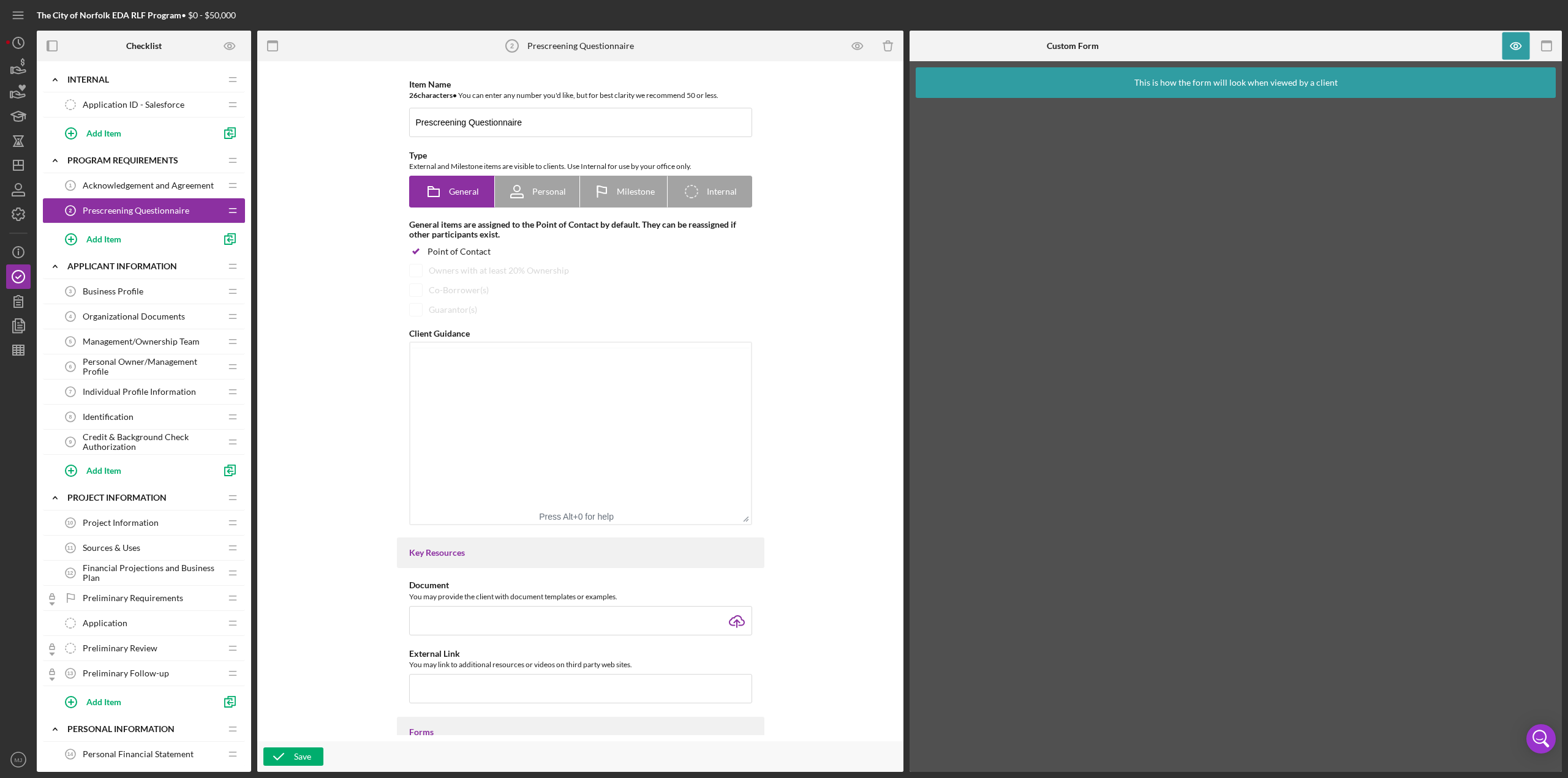
click at [117, 209] on span "Prescreening Questionnaire" at bounding box center [136, 211] width 107 height 9
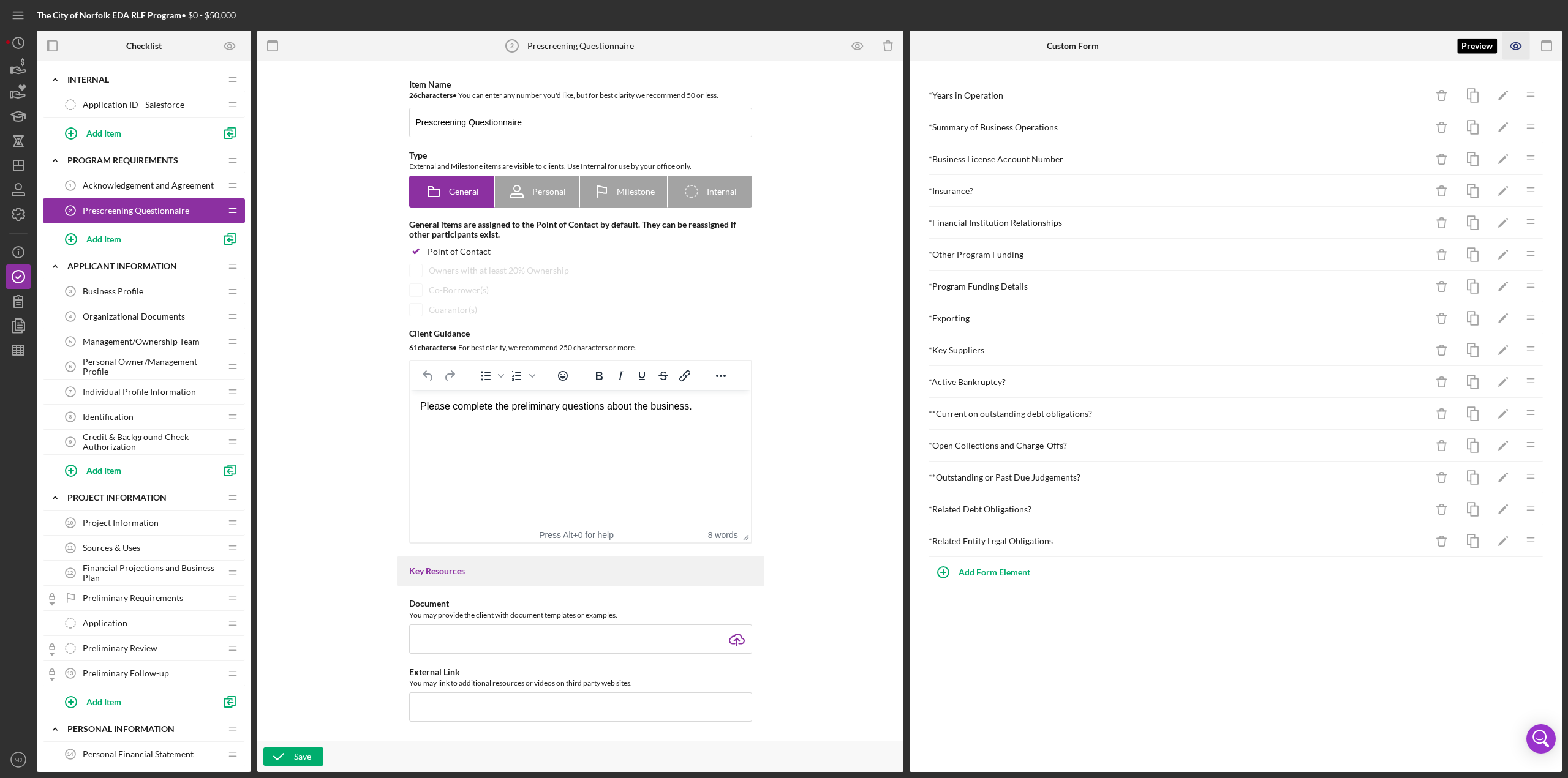
click at [784, 45] on icon "button" at bounding box center [1516, 46] width 27 height 27
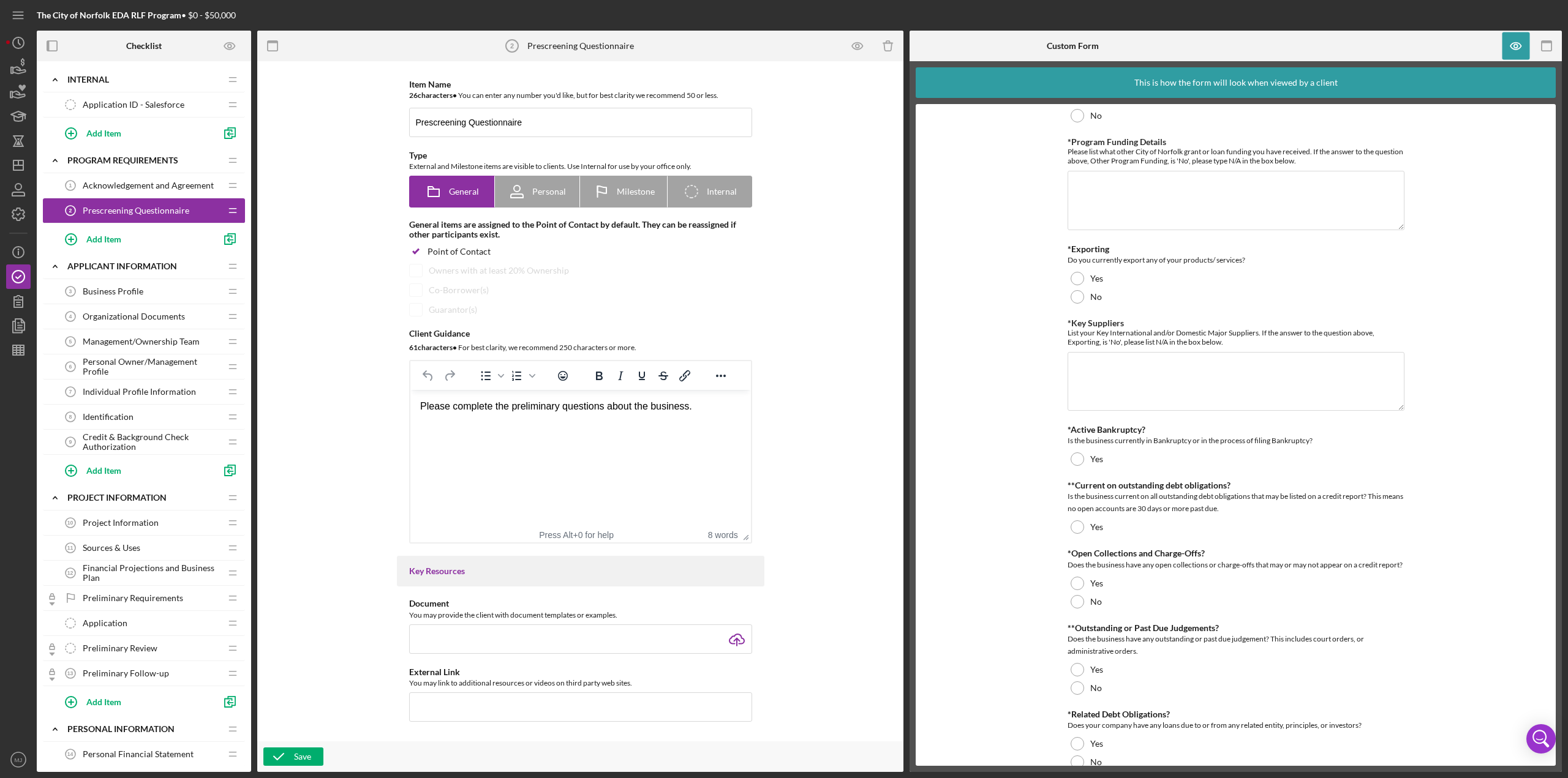
scroll to position [612, 0]
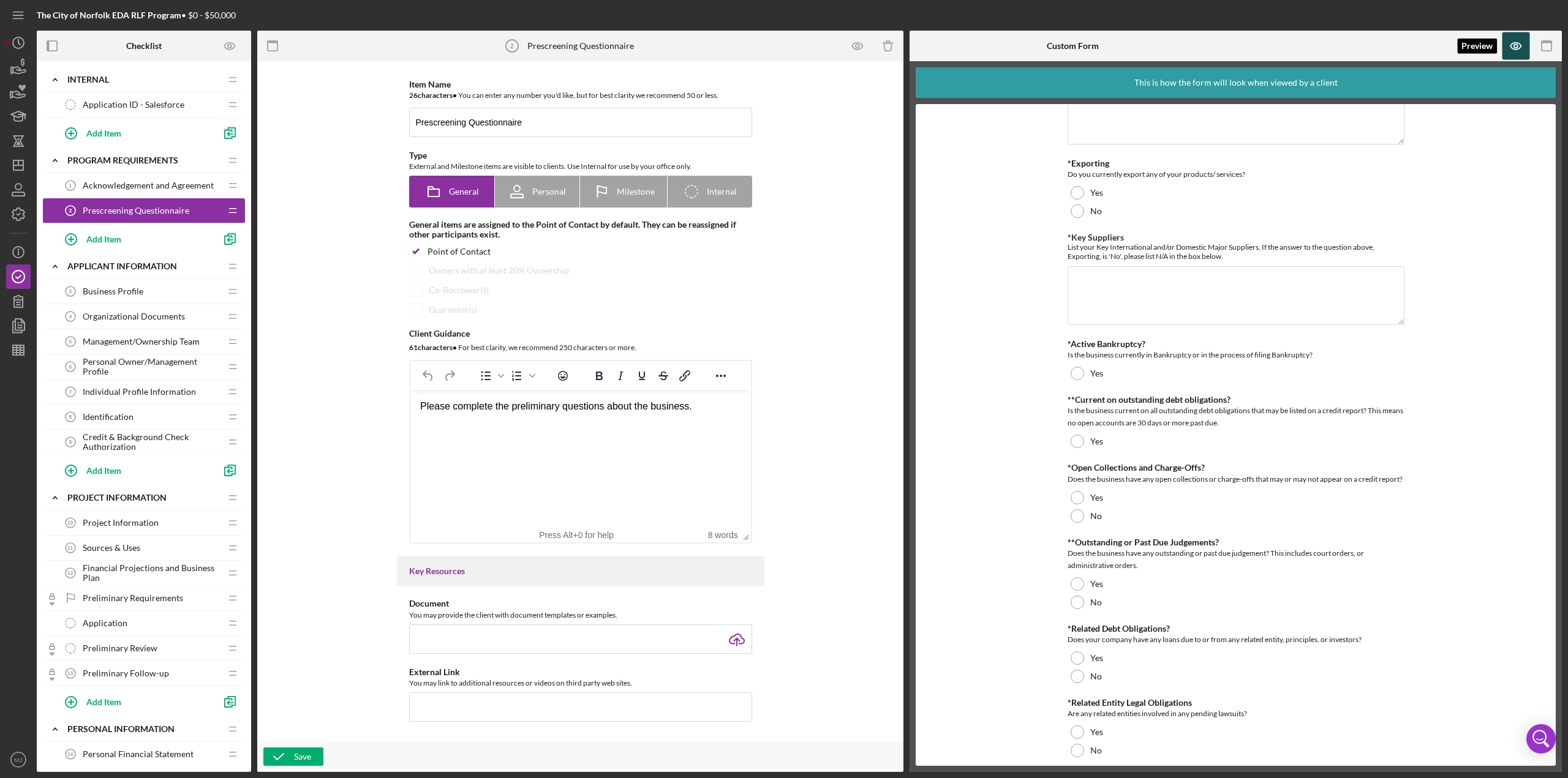
click at [784, 45] on icon "button" at bounding box center [1516, 46] width 27 height 27
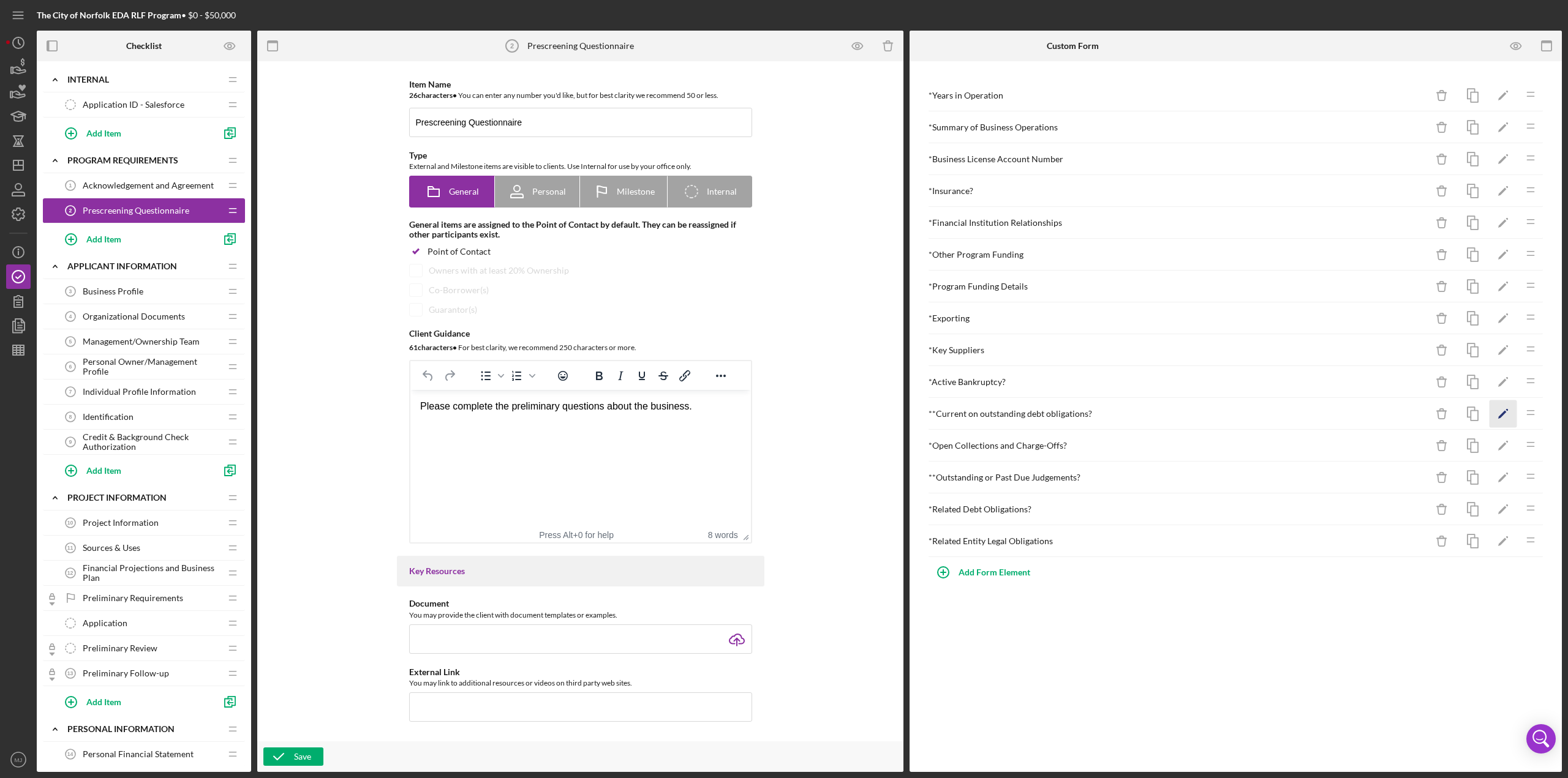
click at [784, 337] on icon "Icon/Edit" at bounding box center [1502, 414] width 27 height 27
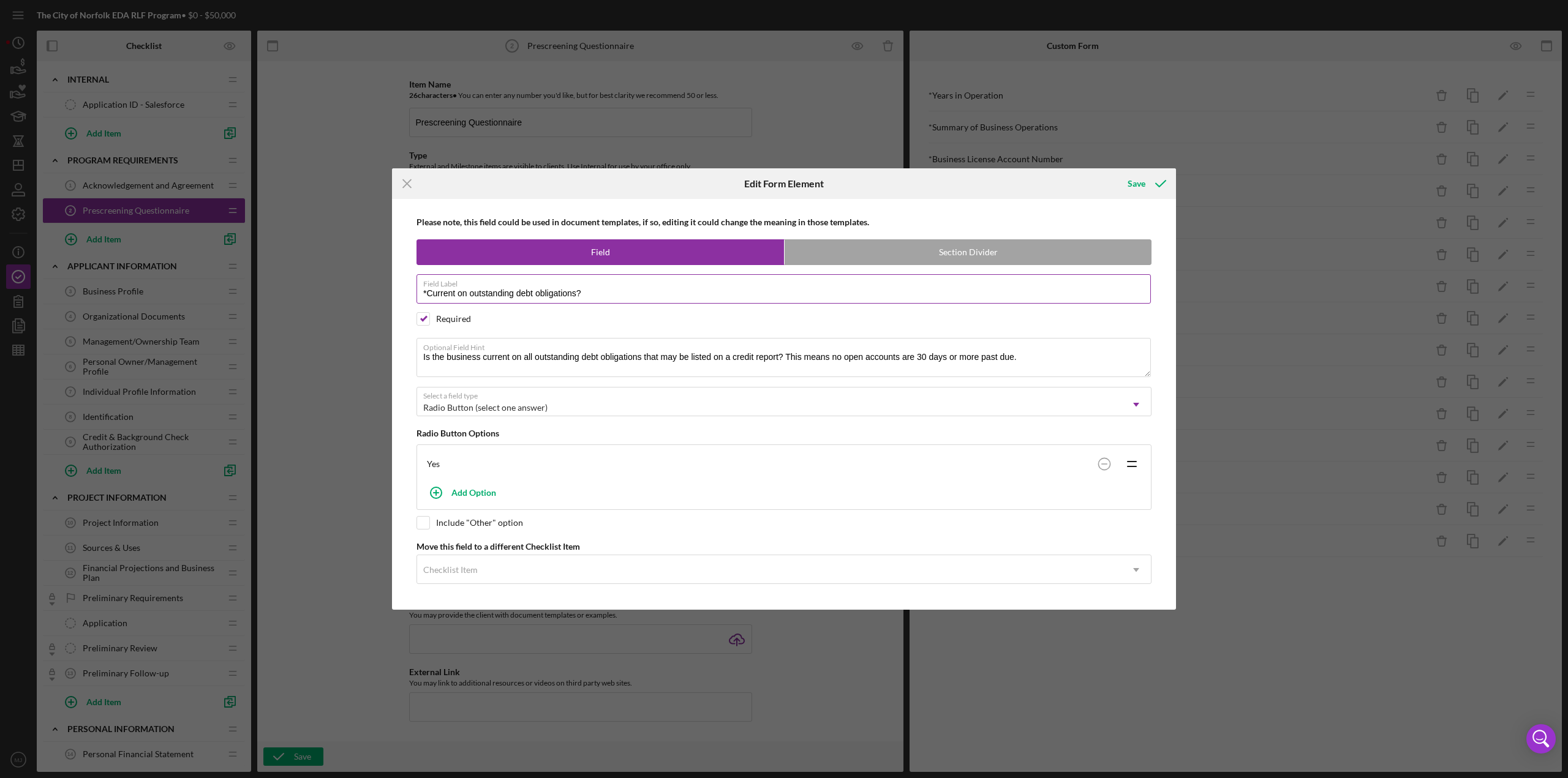
click at [607, 292] on input "*Current on outstanding debt obligations?" at bounding box center [784, 288] width 734 height 29
type input "*Current on outstanding debt obligations"
click at [784, 186] on div "Save" at bounding box center [1136, 183] width 18 height 24
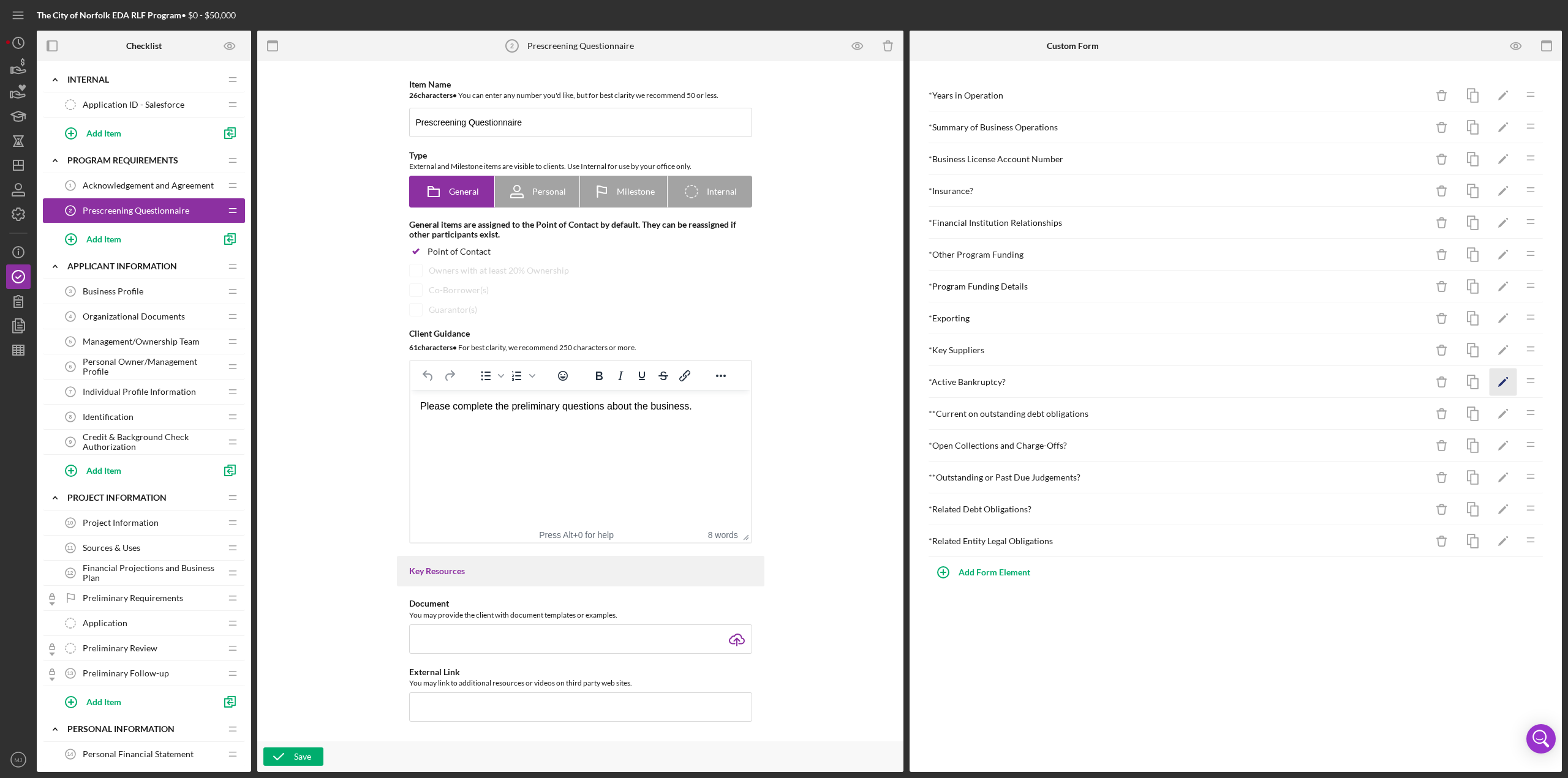
click at [784, 337] on icon "Icon/Edit" at bounding box center [1502, 382] width 27 height 27
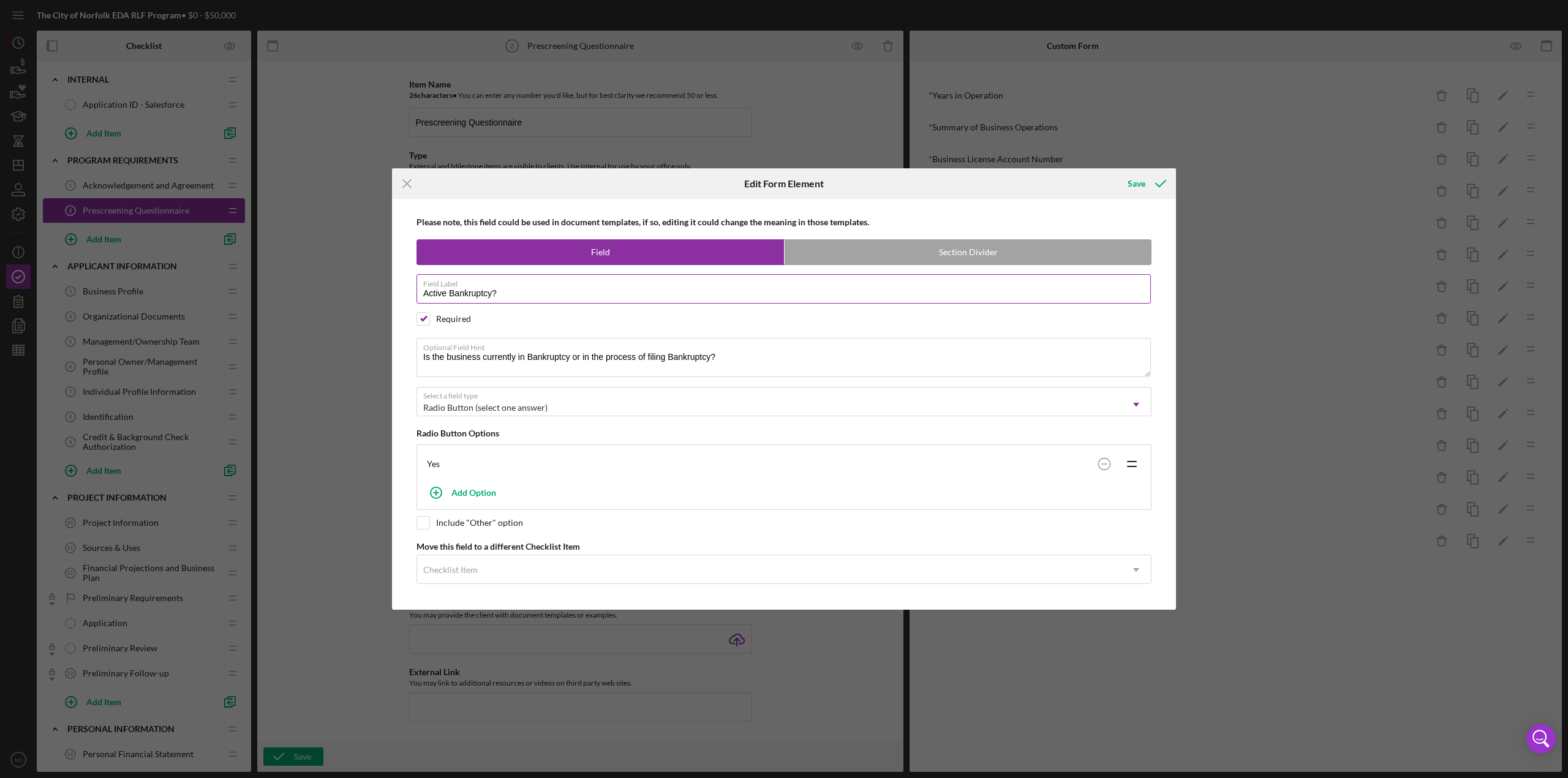
click at [591, 298] on input "Active Bankruptcy?" at bounding box center [784, 288] width 734 height 29
type input "Active Bankruptcy"
click at [784, 190] on icon "submit" at bounding box center [1160, 183] width 31 height 31
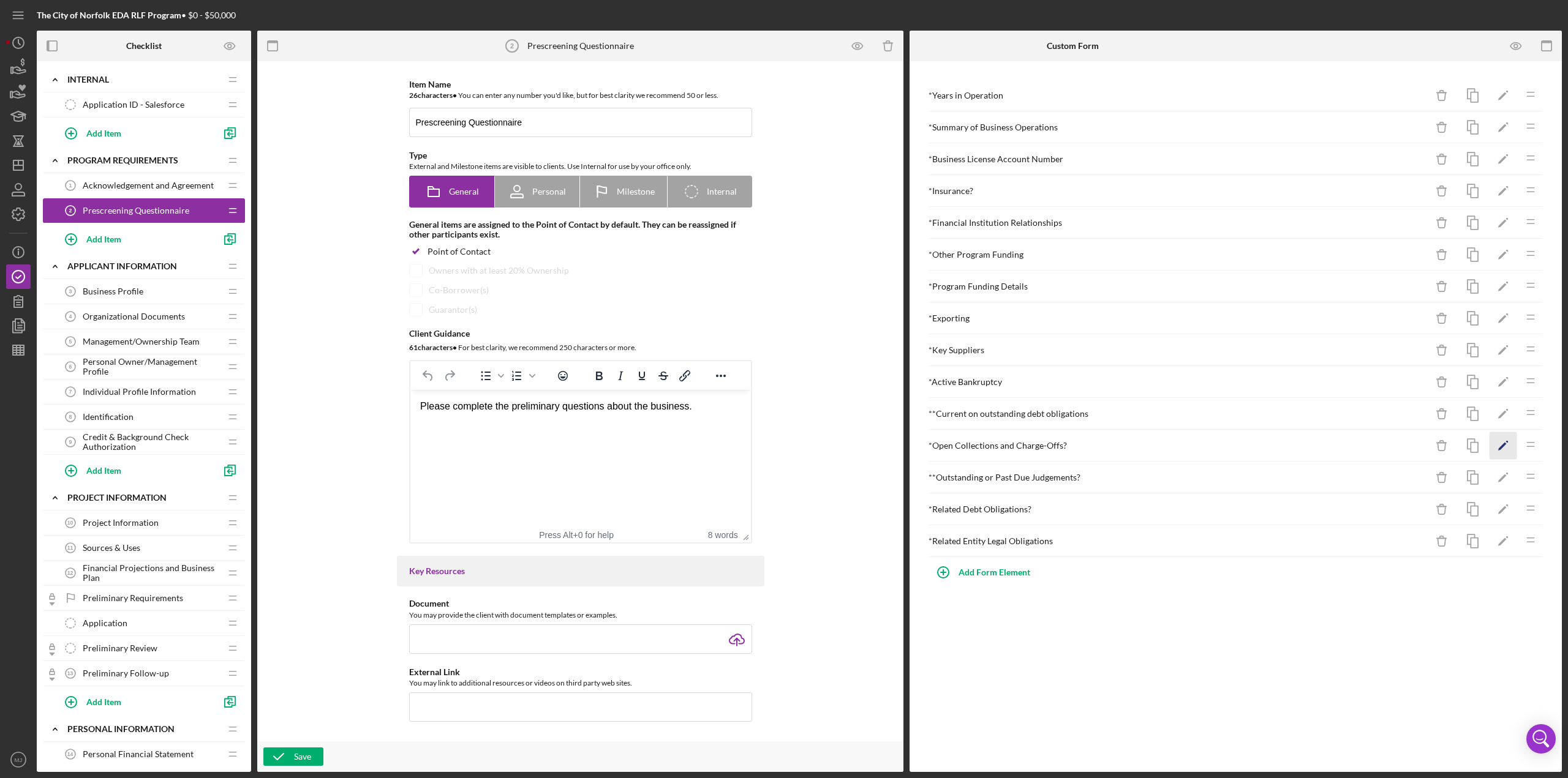
click at [784, 337] on polygon "button" at bounding box center [1502, 447] width 8 height 8
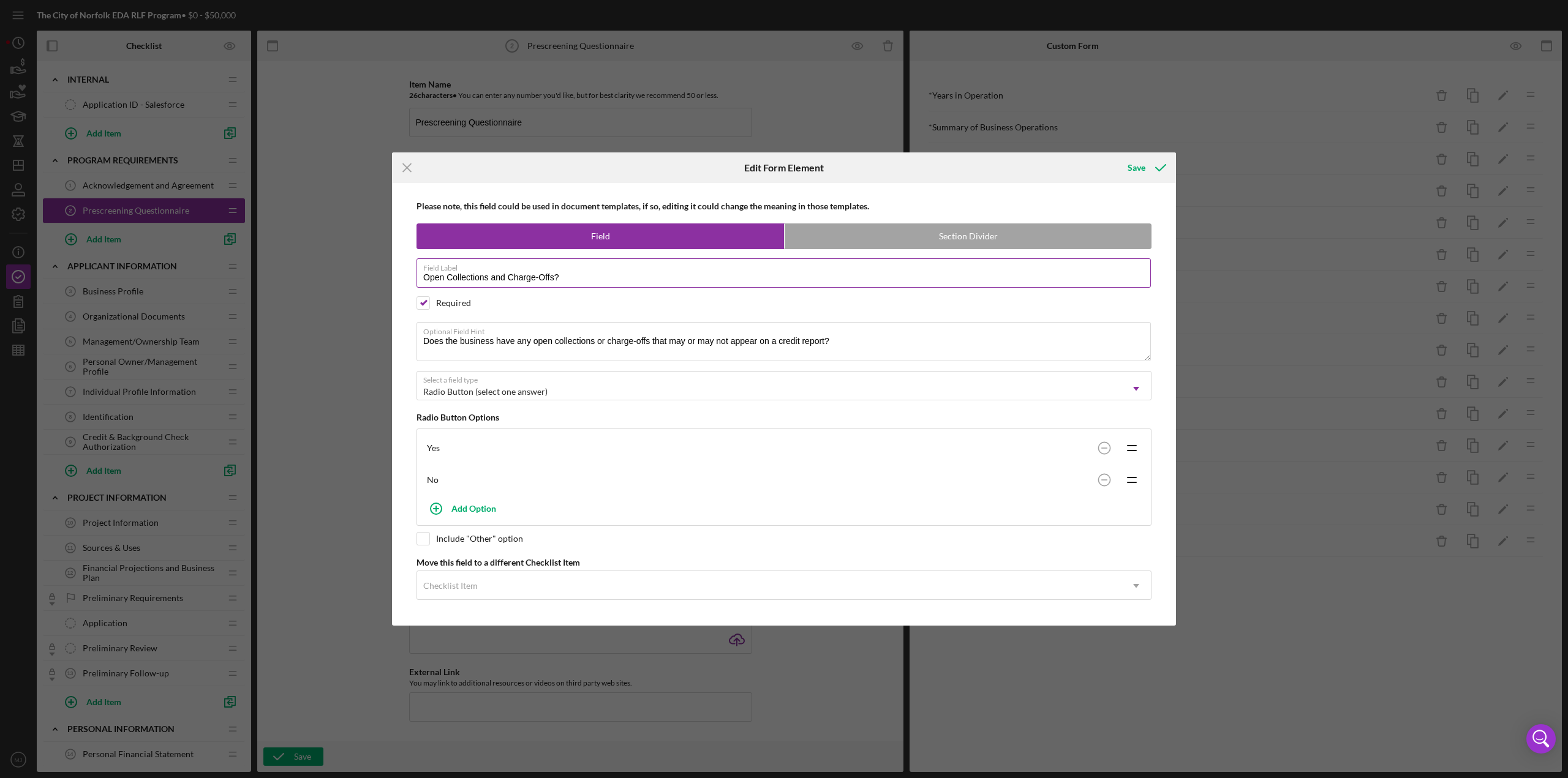
click at [579, 275] on input "Open Collections and Charge-Offs?" at bounding box center [784, 272] width 734 height 29
type input "Open Collections and Charge-Offs"
click at [784, 165] on div "Save" at bounding box center [1136, 168] width 18 height 24
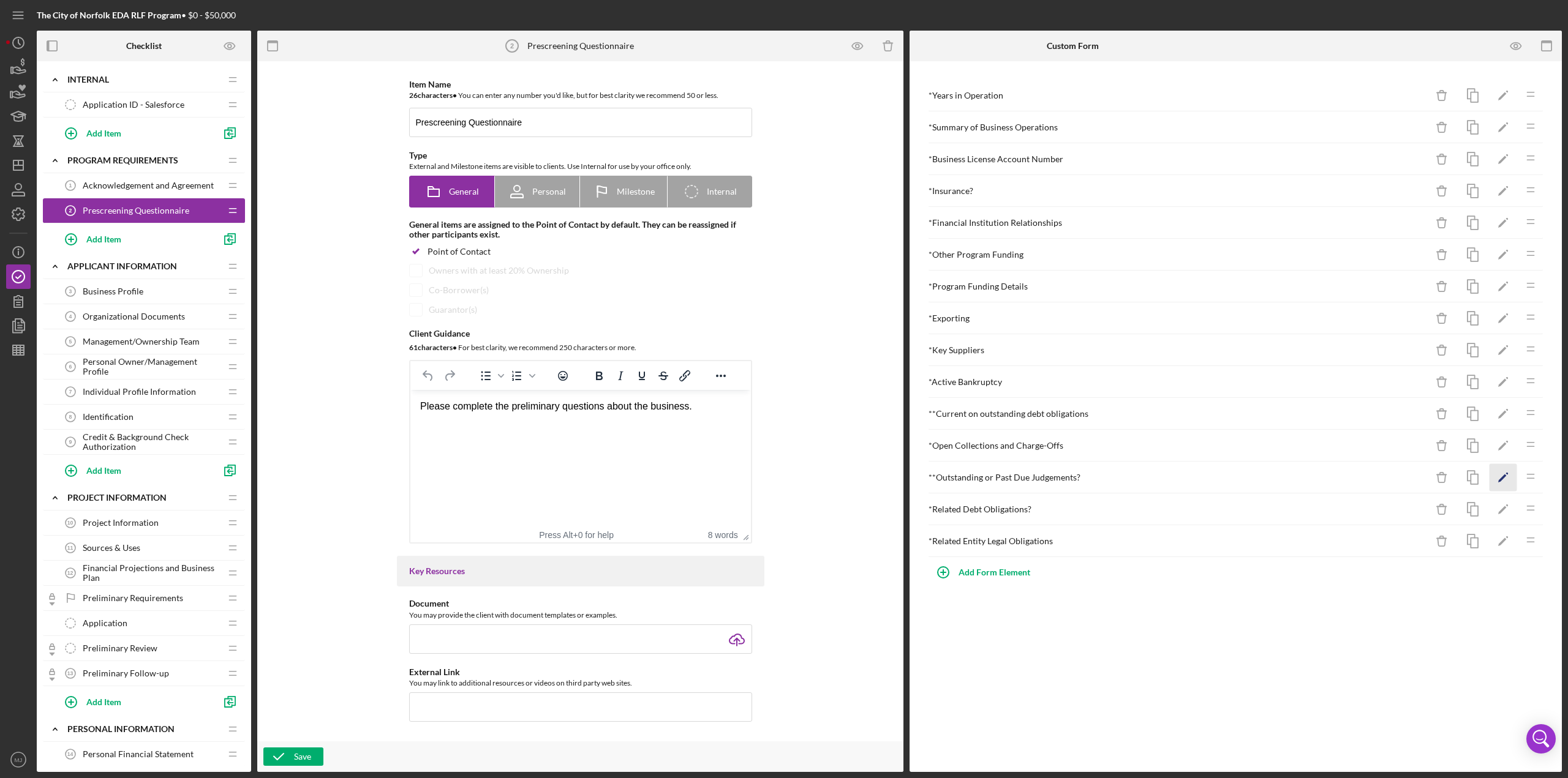
click at [784, 337] on icon "Icon/Edit" at bounding box center [1502, 477] width 27 height 27
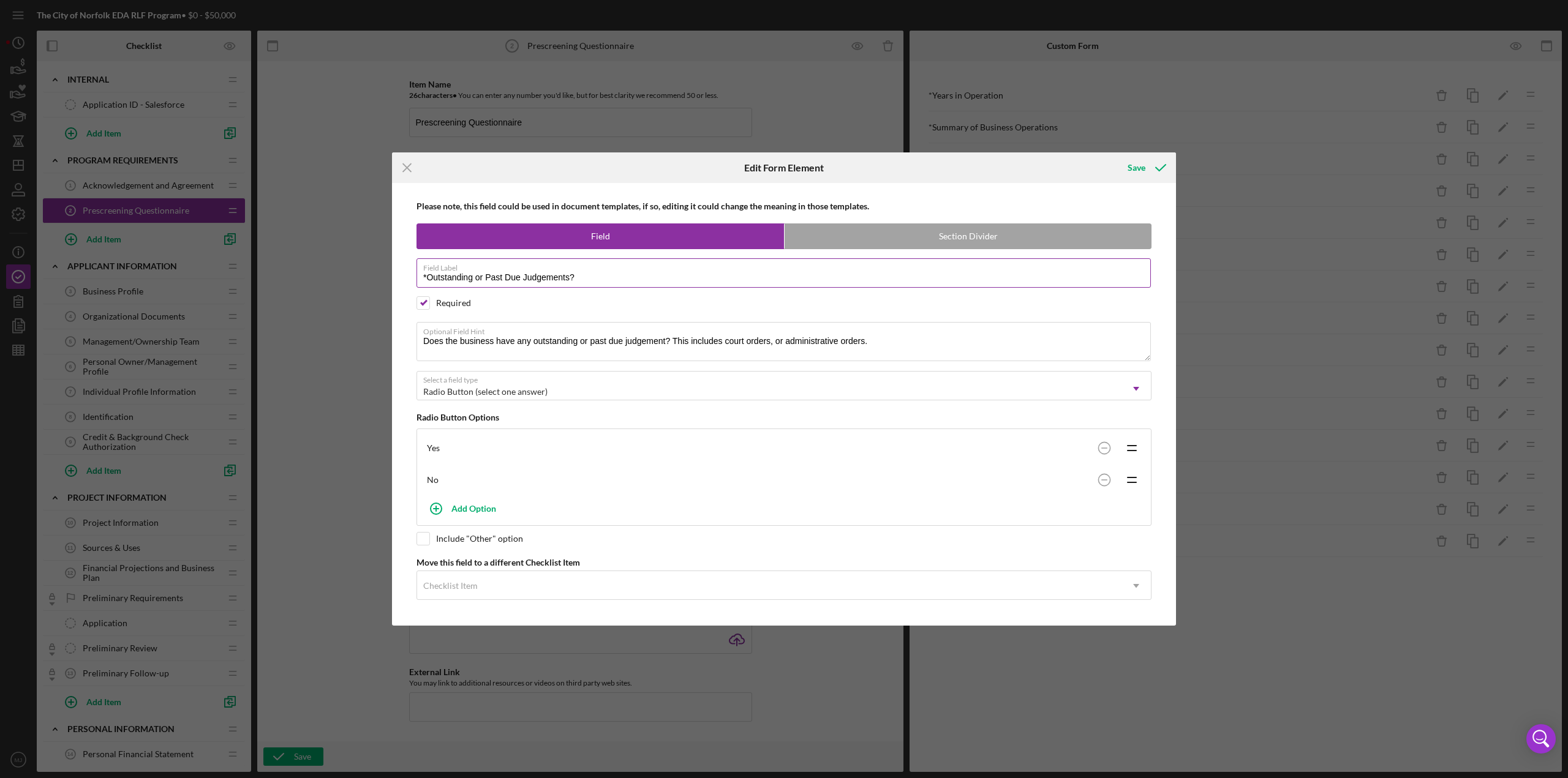
click at [670, 272] on label "Field Label" at bounding box center [786, 266] width 727 height 13
click at [670, 272] on input "*Outstanding or Past Due Judgements?" at bounding box center [784, 272] width 734 height 29
type input "*Outstanding or Past Due Judgements"
click at [784, 179] on icon "submit" at bounding box center [1160, 168] width 31 height 31
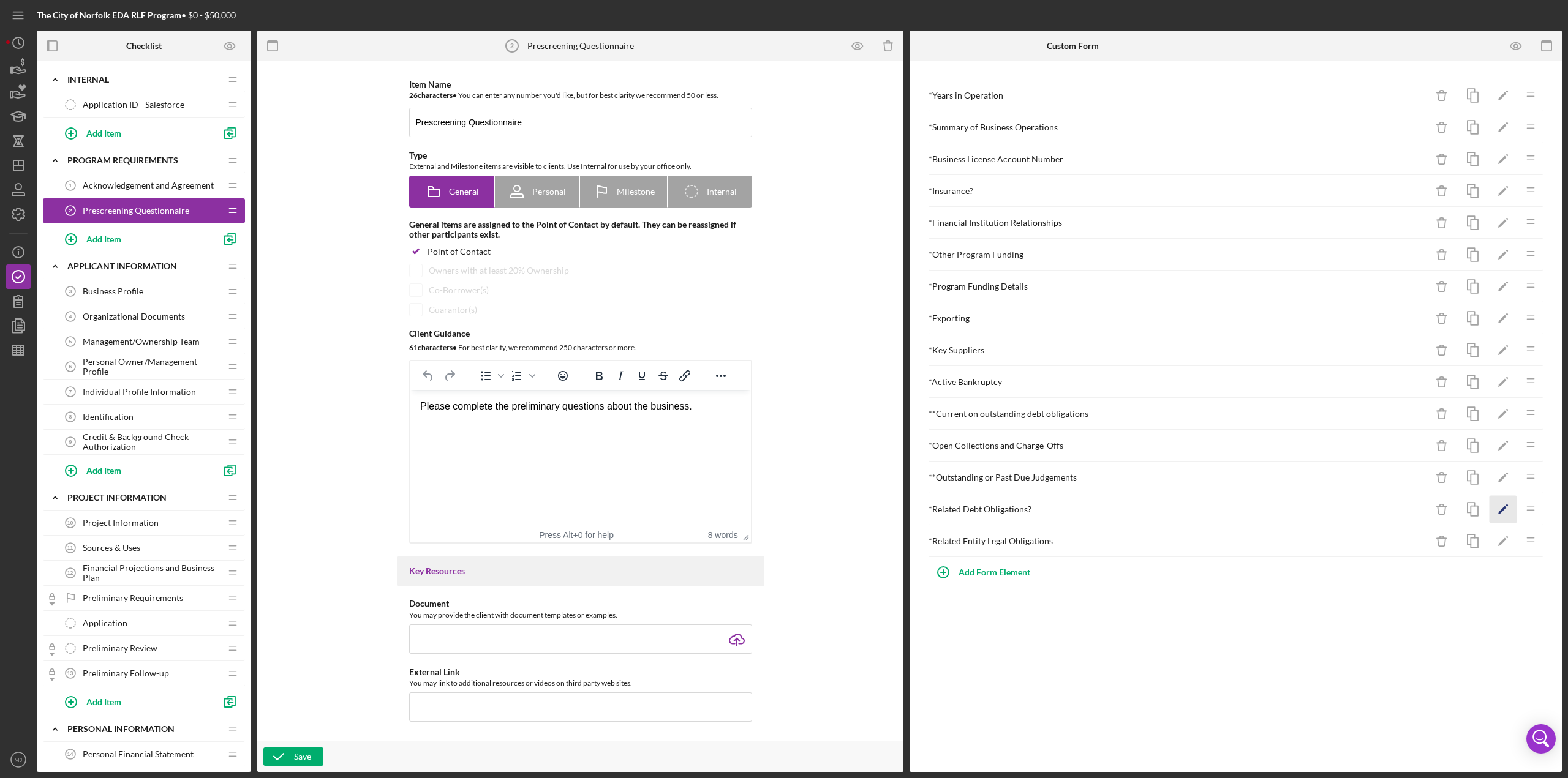
click at [784, 337] on icon "Icon/Edit" at bounding box center [1502, 509] width 27 height 27
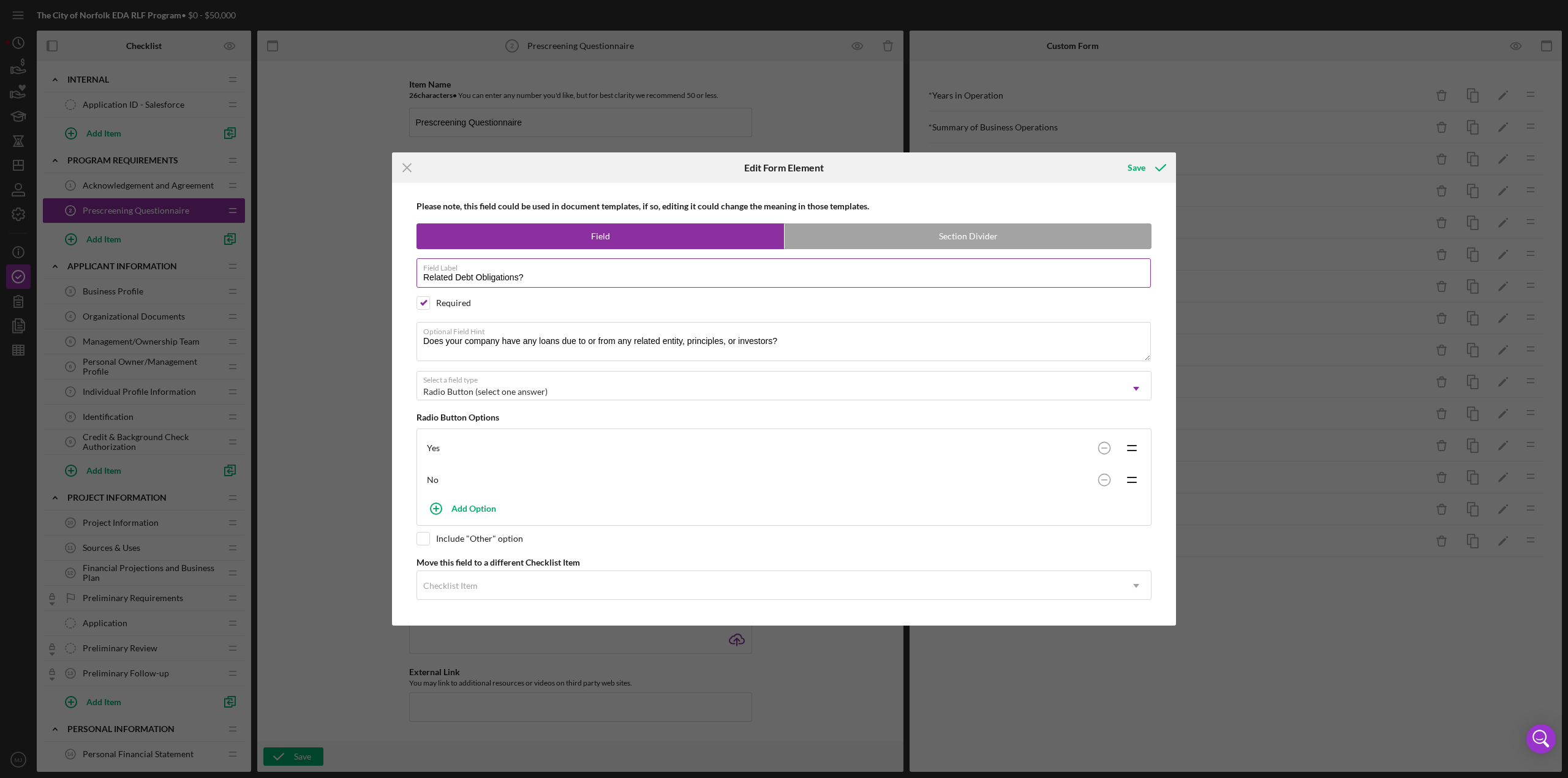
click at [536, 274] on input "Related Debt Obligations?" at bounding box center [784, 272] width 734 height 29
type input "Related Debt Obligations"
click at [784, 174] on button "Save" at bounding box center [1145, 168] width 61 height 24
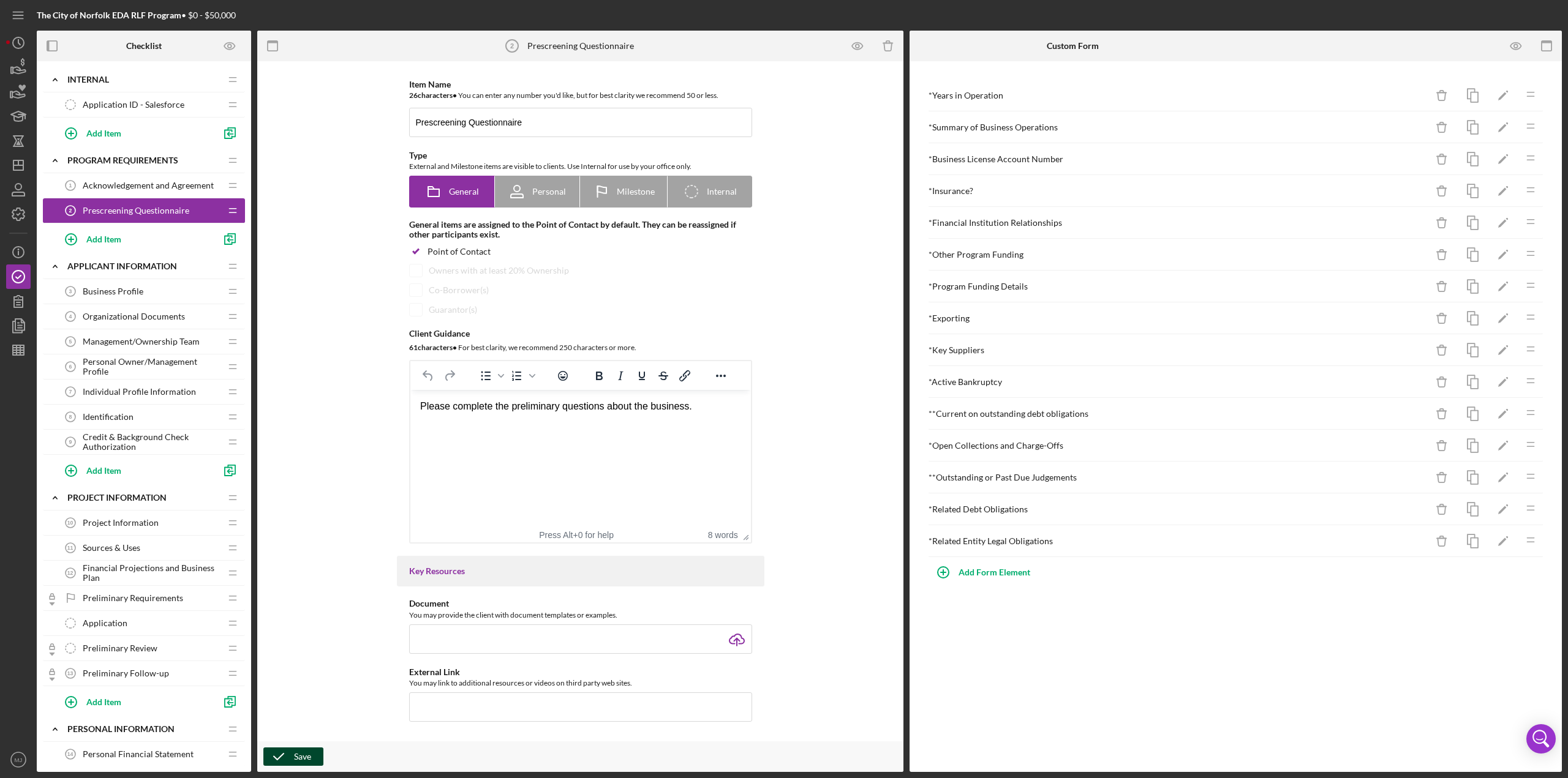
click at [293, 337] on button "Save" at bounding box center [293, 757] width 60 height 19
click at [148, 287] on div "Business Profile 3 Business Profile" at bounding box center [139, 291] width 162 height 24
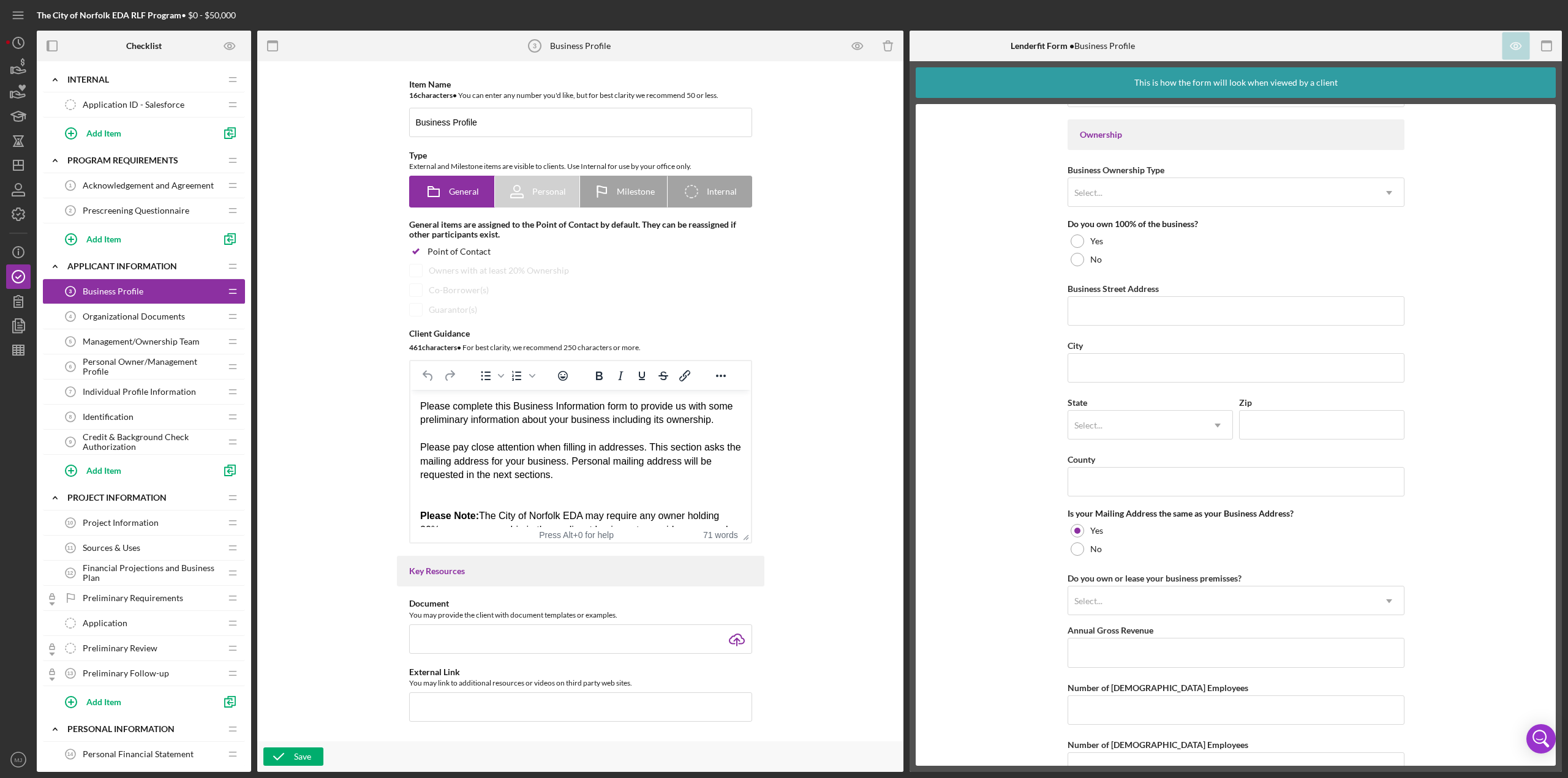
scroll to position [583, 0]
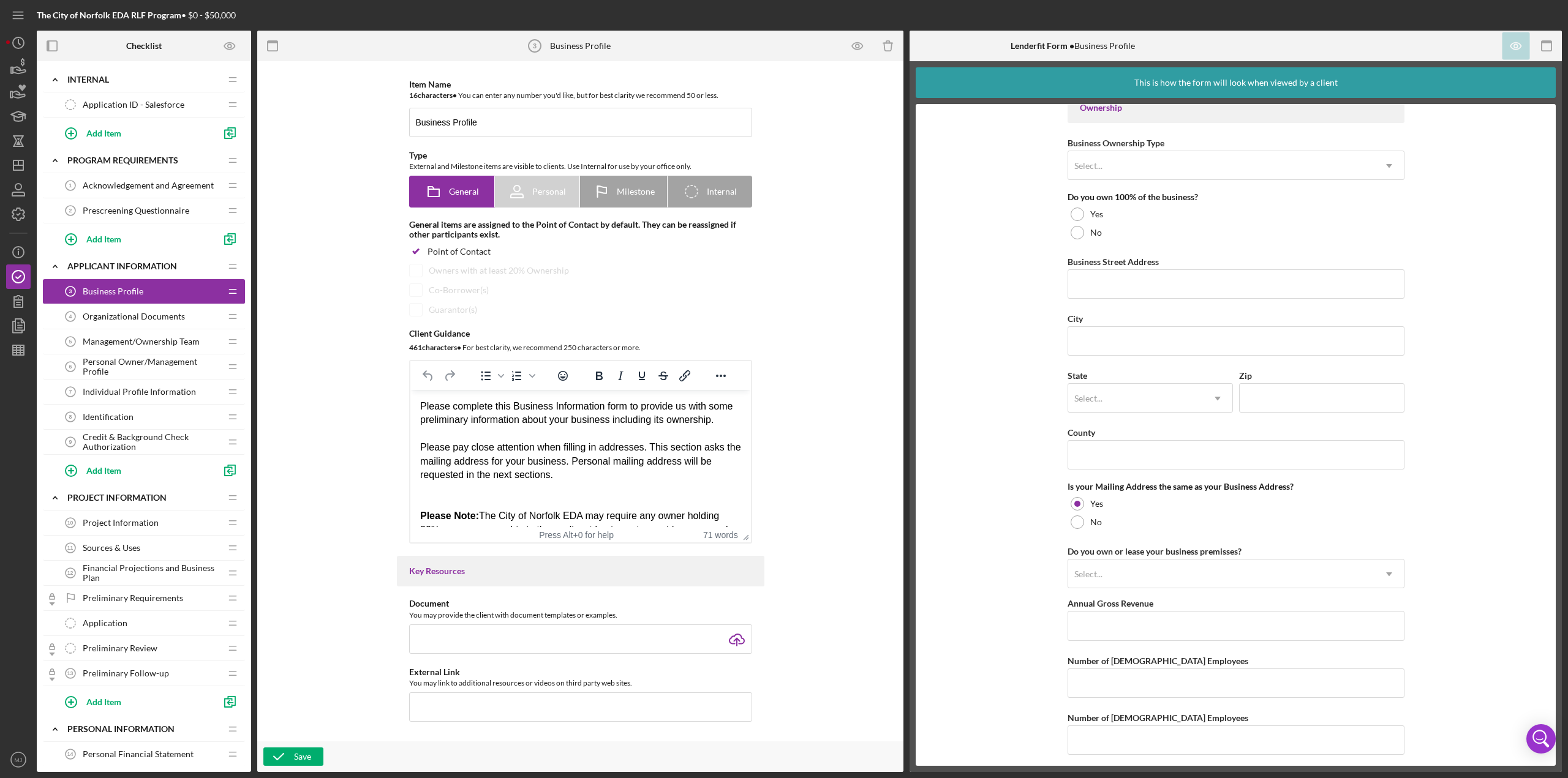
click at [138, 337] on span "Individual Profile Information" at bounding box center [139, 391] width 113 height 9
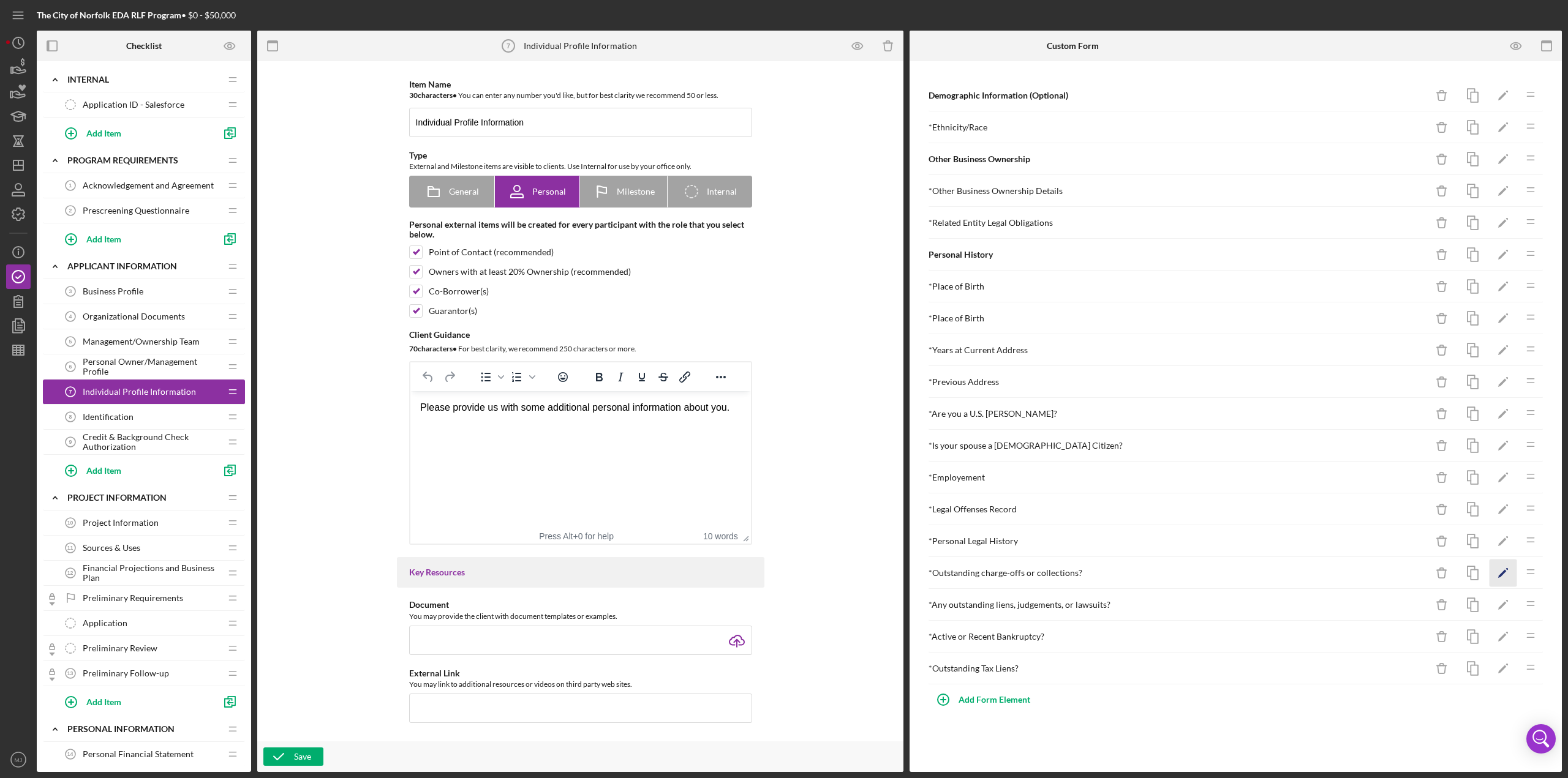
click at [784, 337] on icon "Icon/Edit" at bounding box center [1502, 573] width 27 height 27
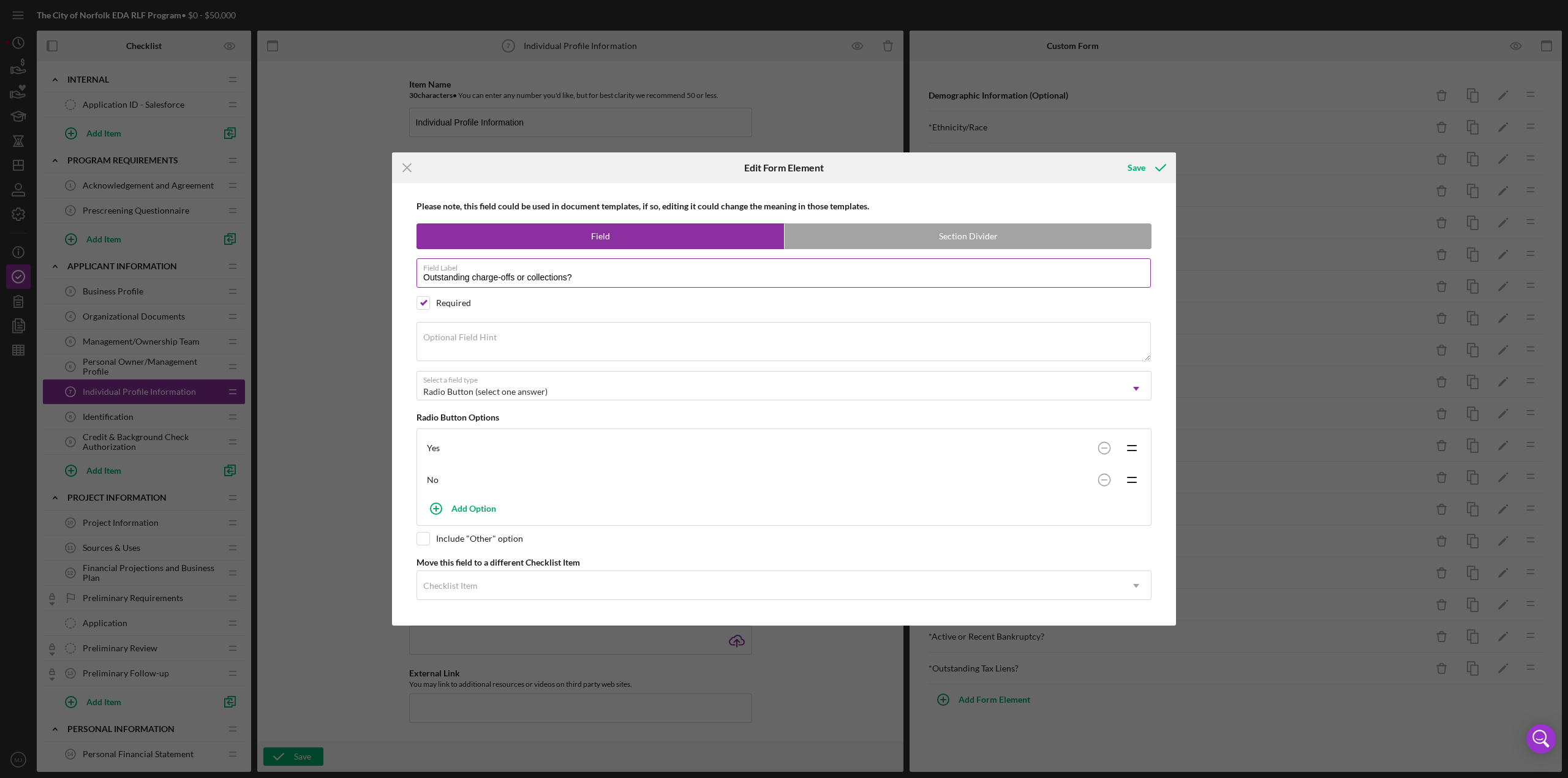
click at [675, 270] on label "Field Label" at bounding box center [786, 266] width 727 height 13
click at [675, 270] on input "Outstanding charge-offs or collections?" at bounding box center [784, 272] width 734 height 29
type input "Outstanding charge-offs or collections"
click at [784, 166] on button "Save" at bounding box center [1145, 168] width 61 height 24
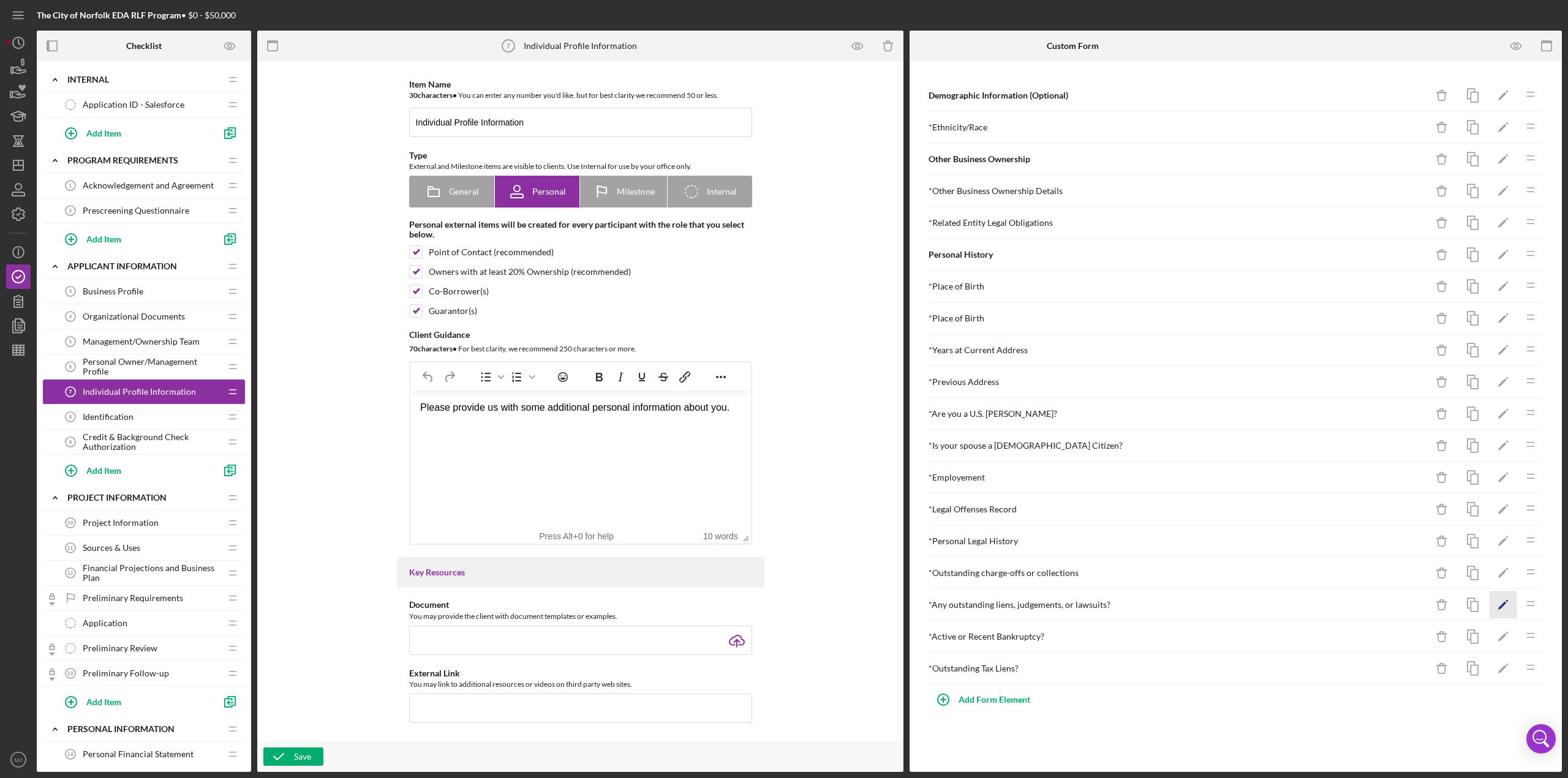
click at [784, 337] on icon "Icon/Edit" at bounding box center [1502, 605] width 27 height 27
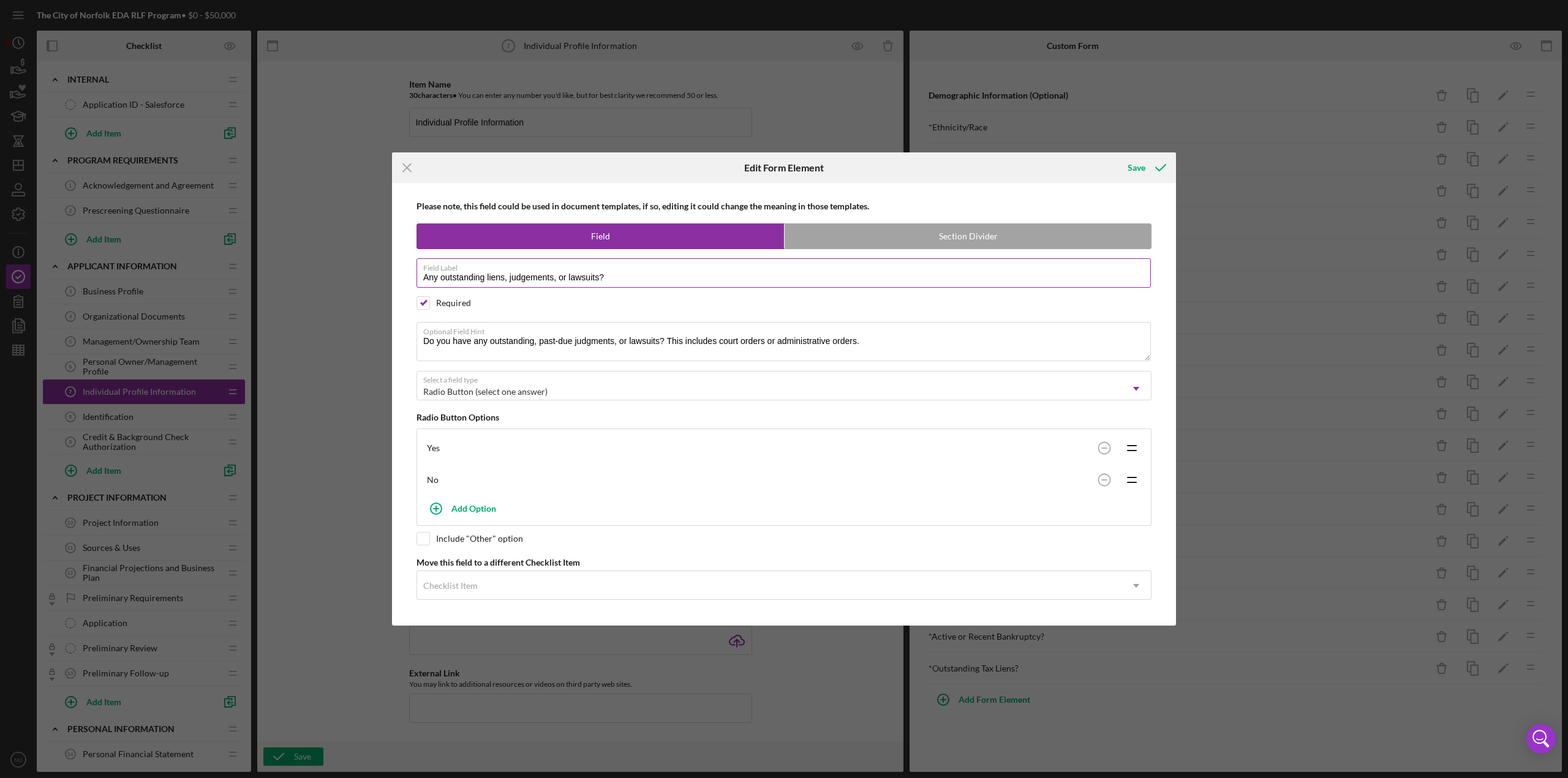
click at [653, 272] on label "Field Label" at bounding box center [786, 266] width 727 height 13
click at [653, 273] on input "Any outstanding liens, judgements, or lawsuits?" at bounding box center [784, 272] width 734 height 29
type input "Any outstanding liens, judgements, or lawsuits"
click at [534, 337] on textarea "Do you have any outstanding, past-due judgments, or lawsuits? This includes cou…" at bounding box center [784, 342] width 734 height 39
type textarea "Do you have any outstanding liens, past-due judgments, or lawsuits? This includ…"
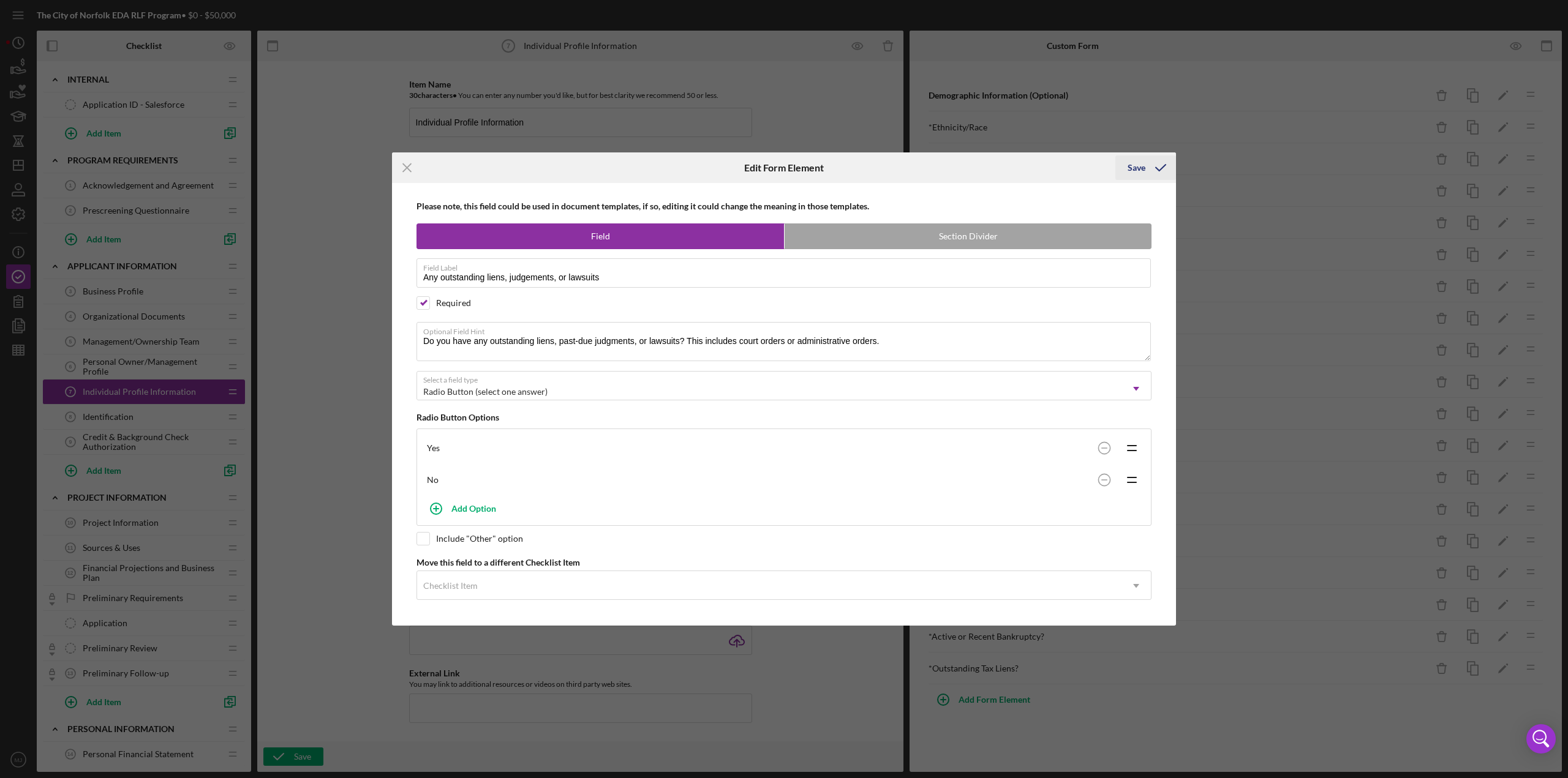
click at [784, 169] on div "Save" at bounding box center [1136, 168] width 18 height 24
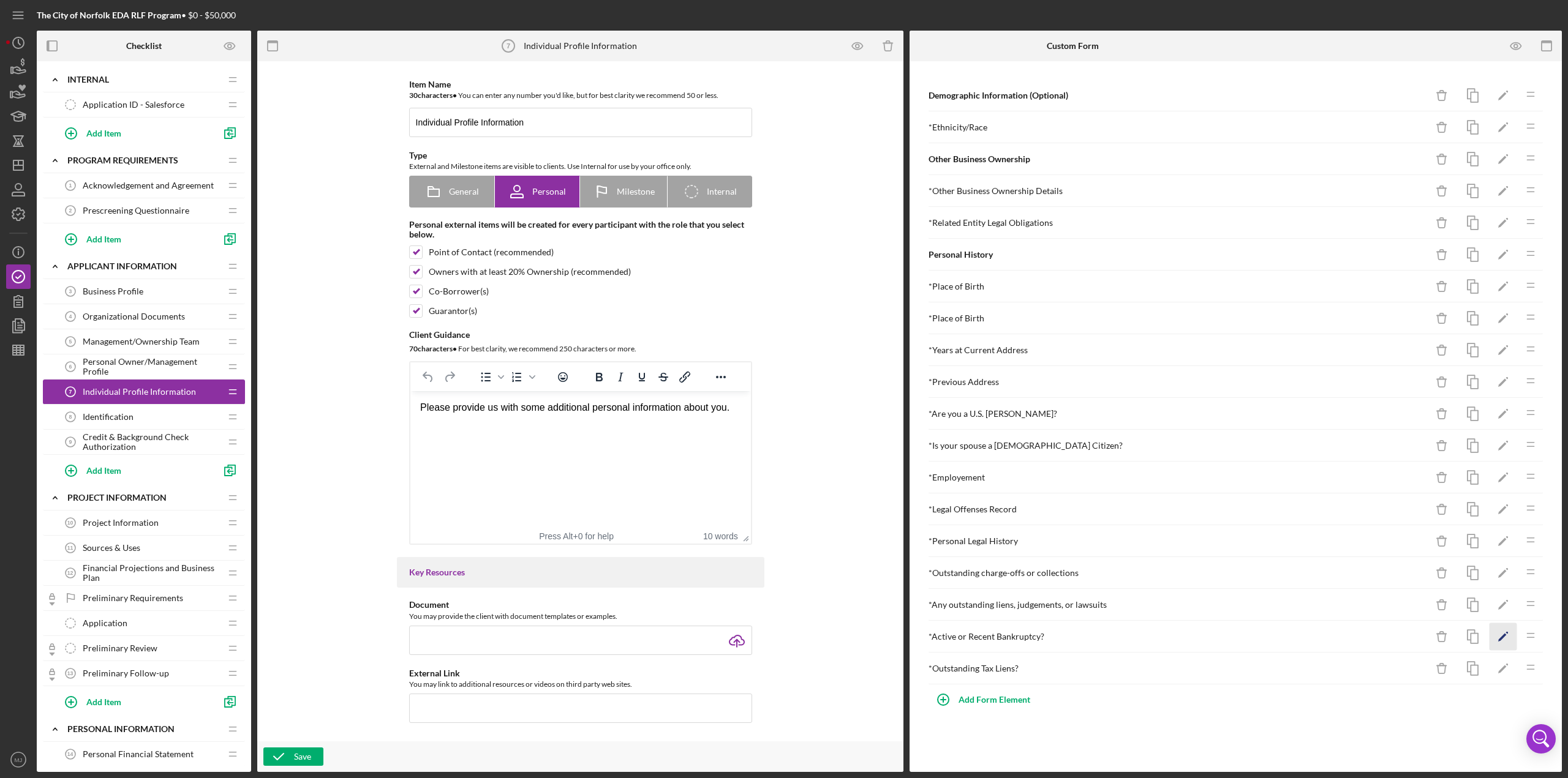
click at [784, 337] on icon "Icon/Edit" at bounding box center [1502, 637] width 27 height 27
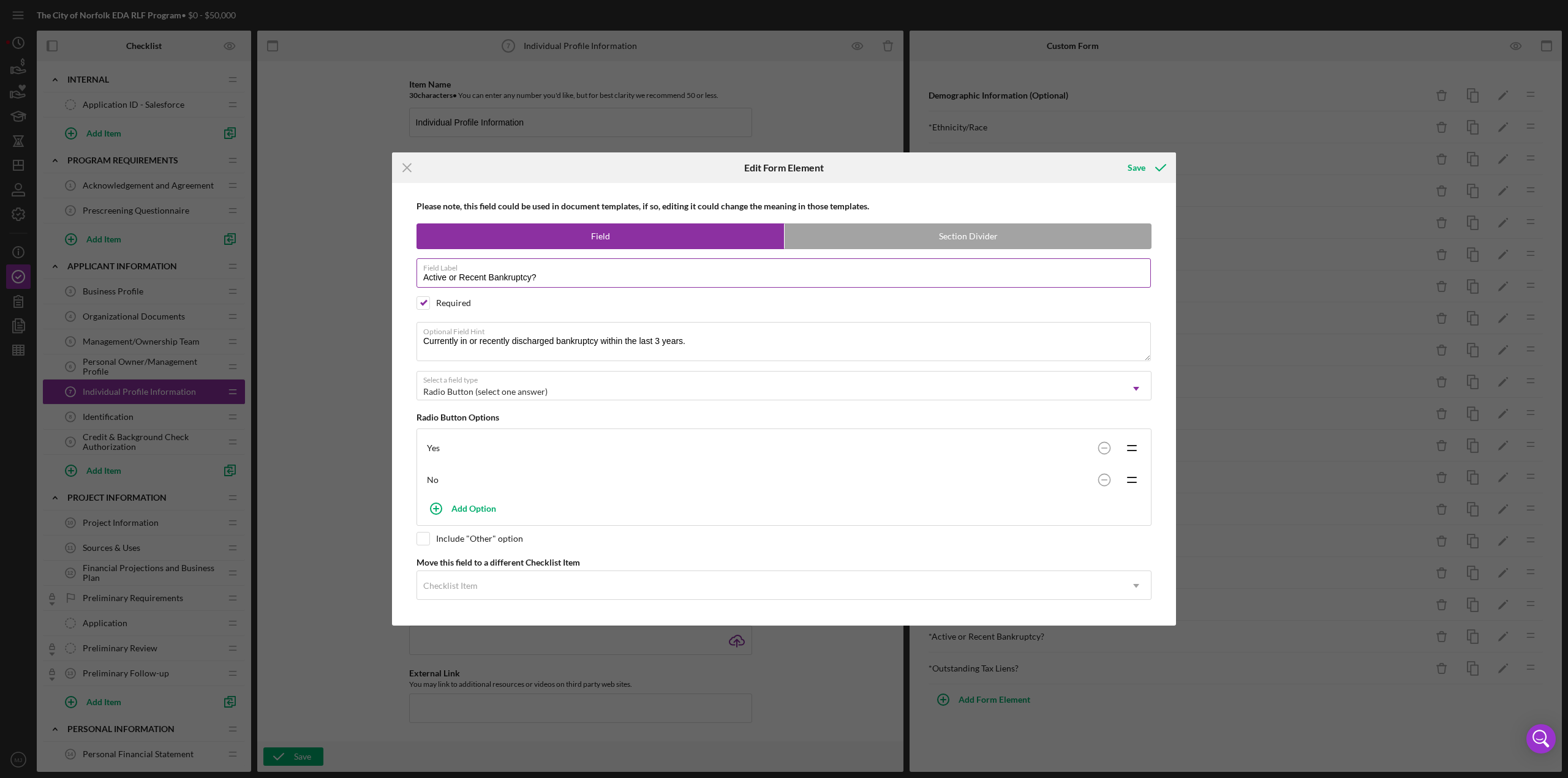
click at [593, 278] on input "Active or Recent Bankruptcy?" at bounding box center [784, 272] width 734 height 29
type input "Active or Recent Bankruptcy"
click at [784, 169] on icon "submit" at bounding box center [1160, 168] width 31 height 31
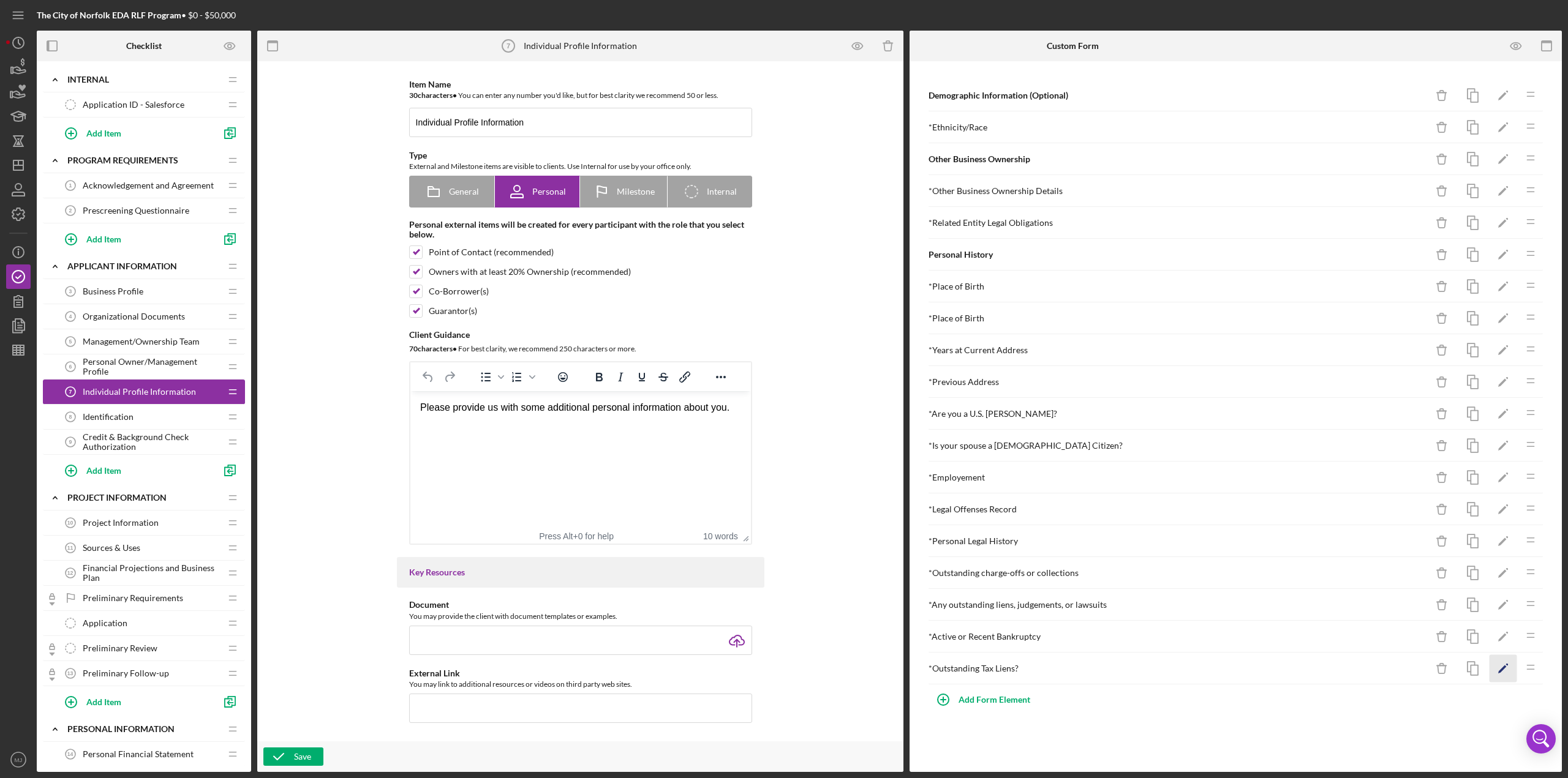
click at [784, 337] on icon "Icon/Edit" at bounding box center [1502, 668] width 27 height 27
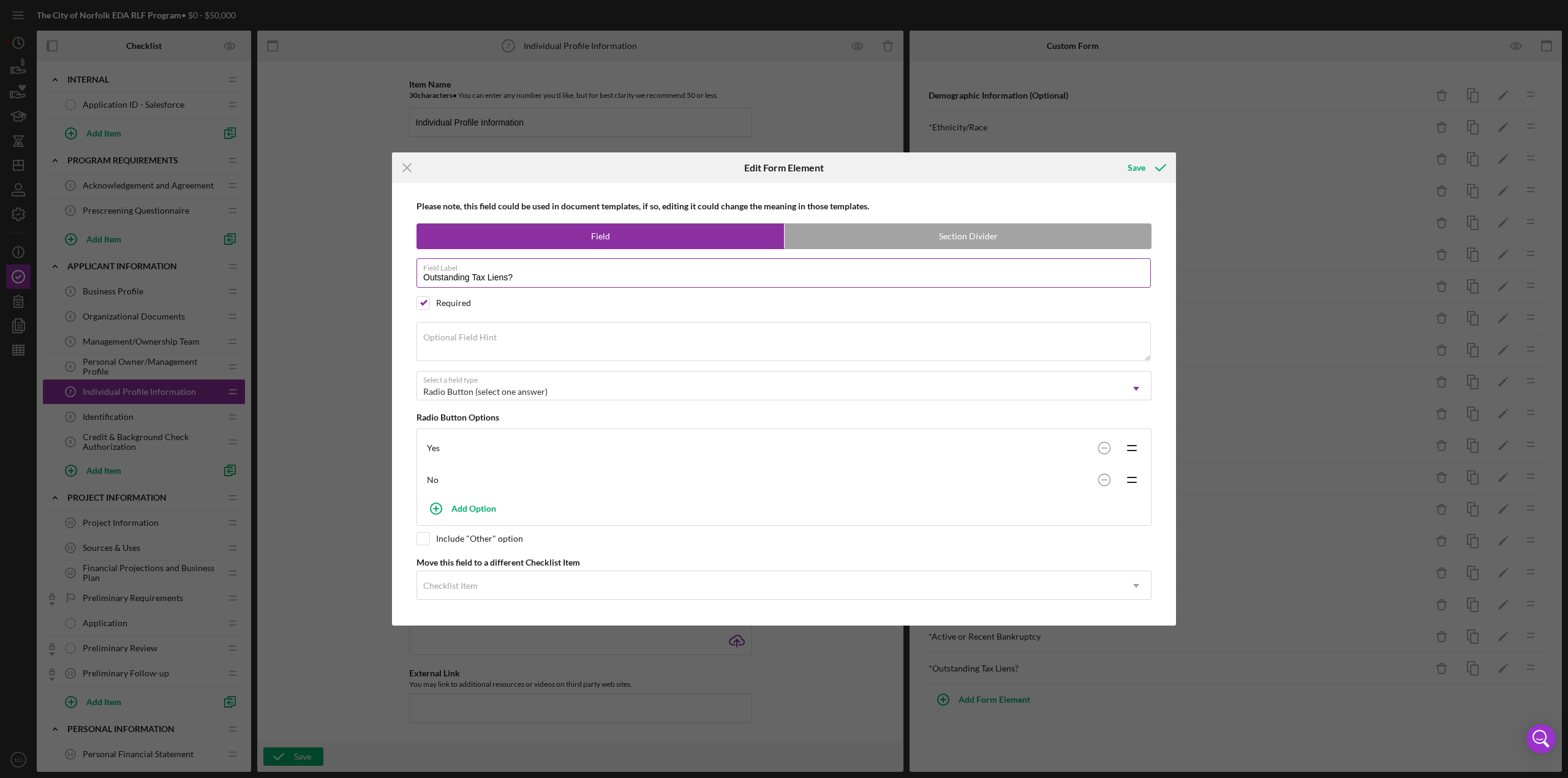
click at [558, 272] on label "Field Label" at bounding box center [786, 266] width 727 height 13
click at [558, 273] on input "Outstanding Tax Liens?" at bounding box center [784, 272] width 734 height 29
type input "Outstanding Tax Liens"
click at [784, 166] on div "Save" at bounding box center [1136, 168] width 18 height 24
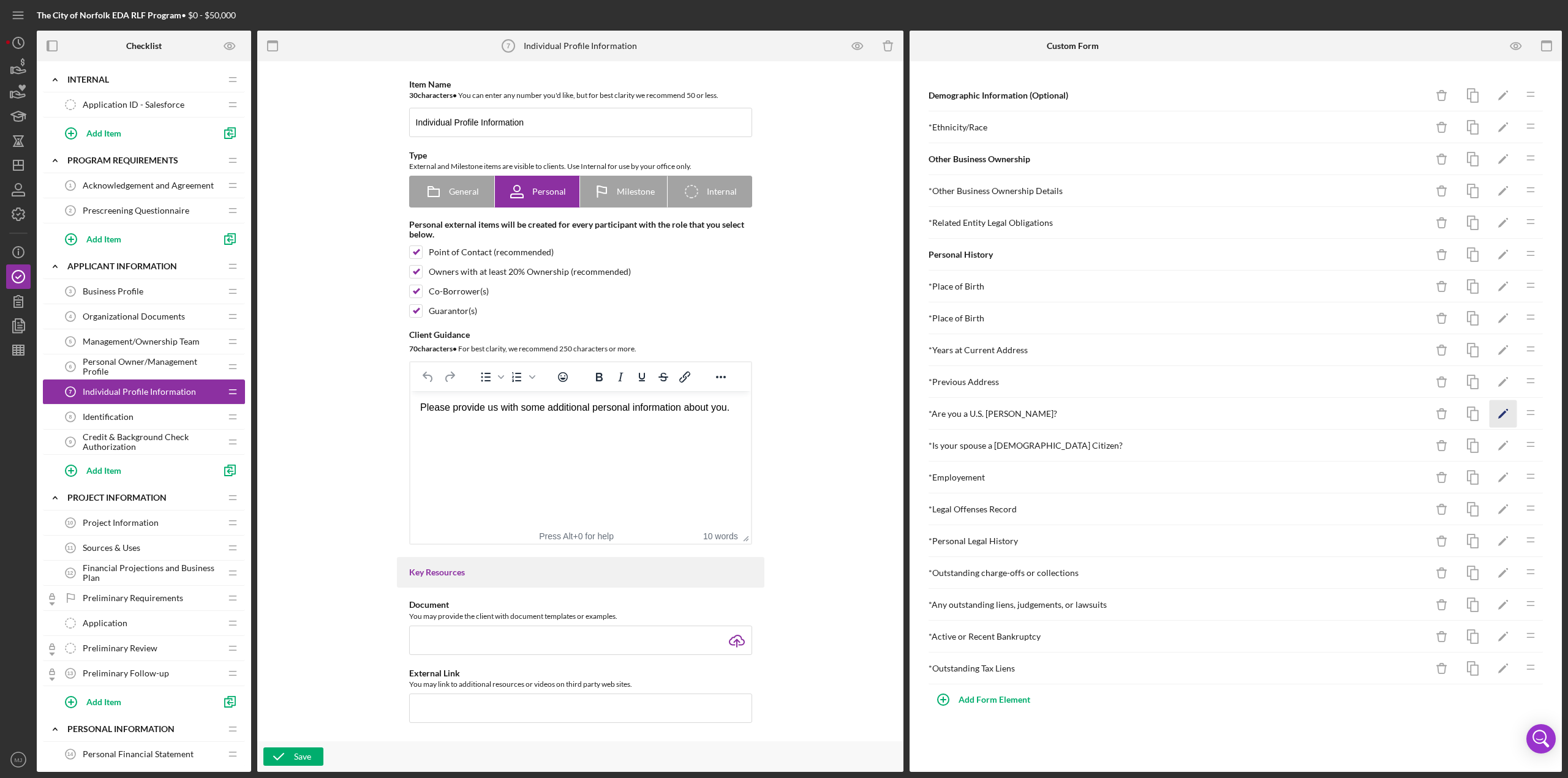
click at [784, 337] on icon "Icon/Edit" at bounding box center [1502, 414] width 27 height 27
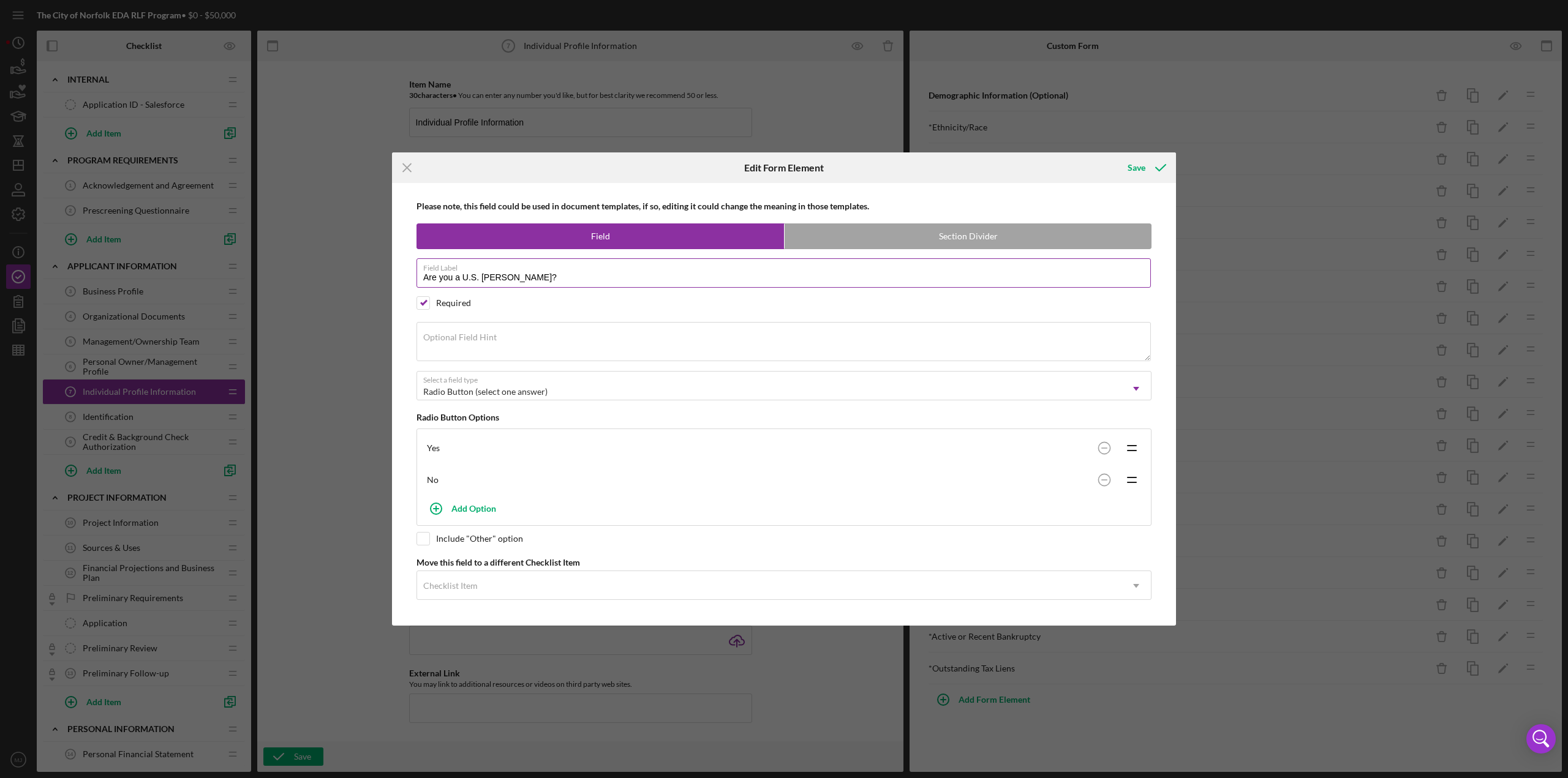
click at [547, 274] on input "Are you a U.S. [PERSON_NAME]?" at bounding box center [784, 272] width 734 height 29
type input "Are you a [DEMOGRAPHIC_DATA] Citizen"
click at [784, 174] on div "Save" at bounding box center [1136, 168] width 18 height 24
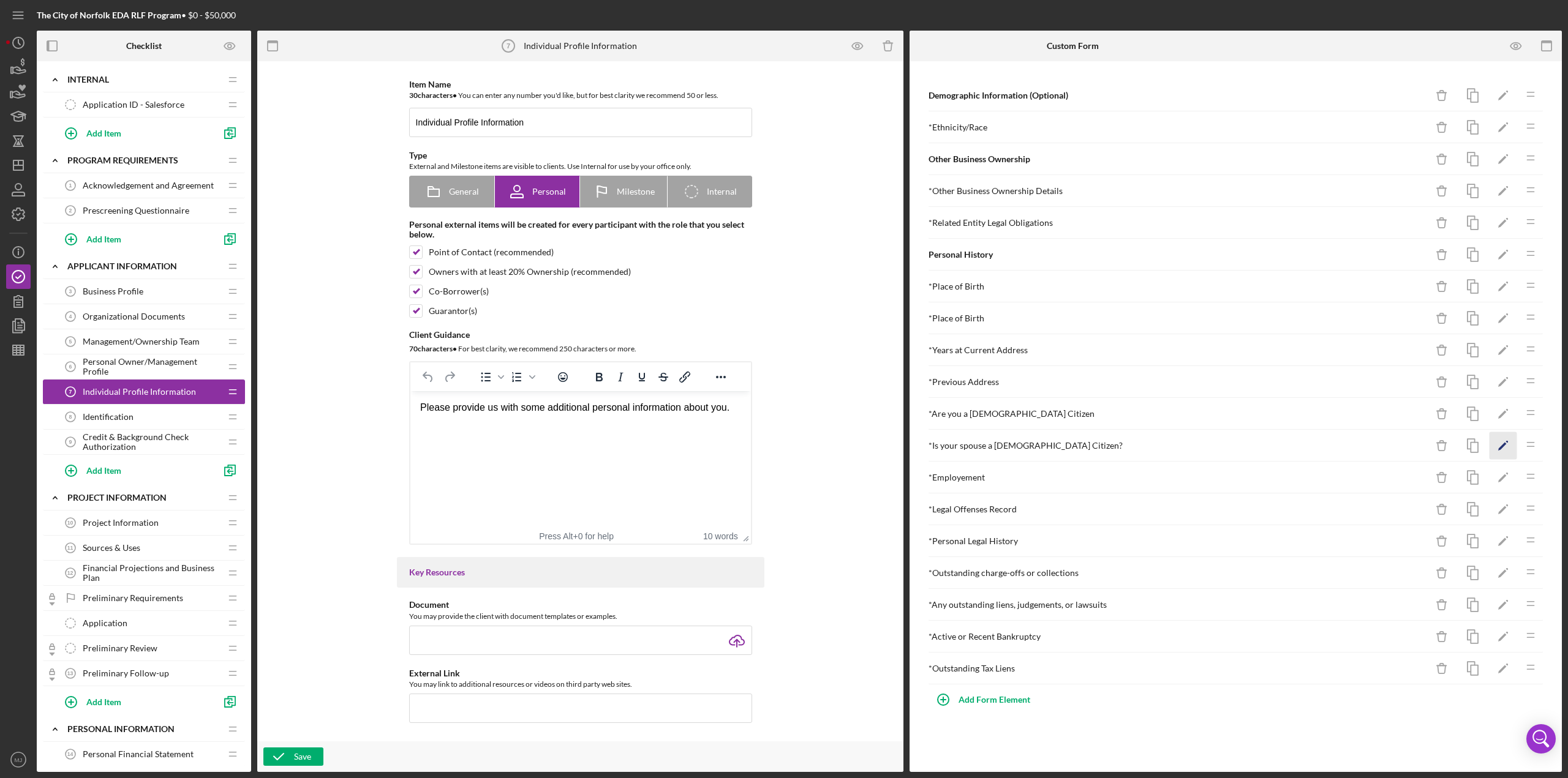
click at [784, 337] on icon "Icon/Edit" at bounding box center [1502, 446] width 27 height 27
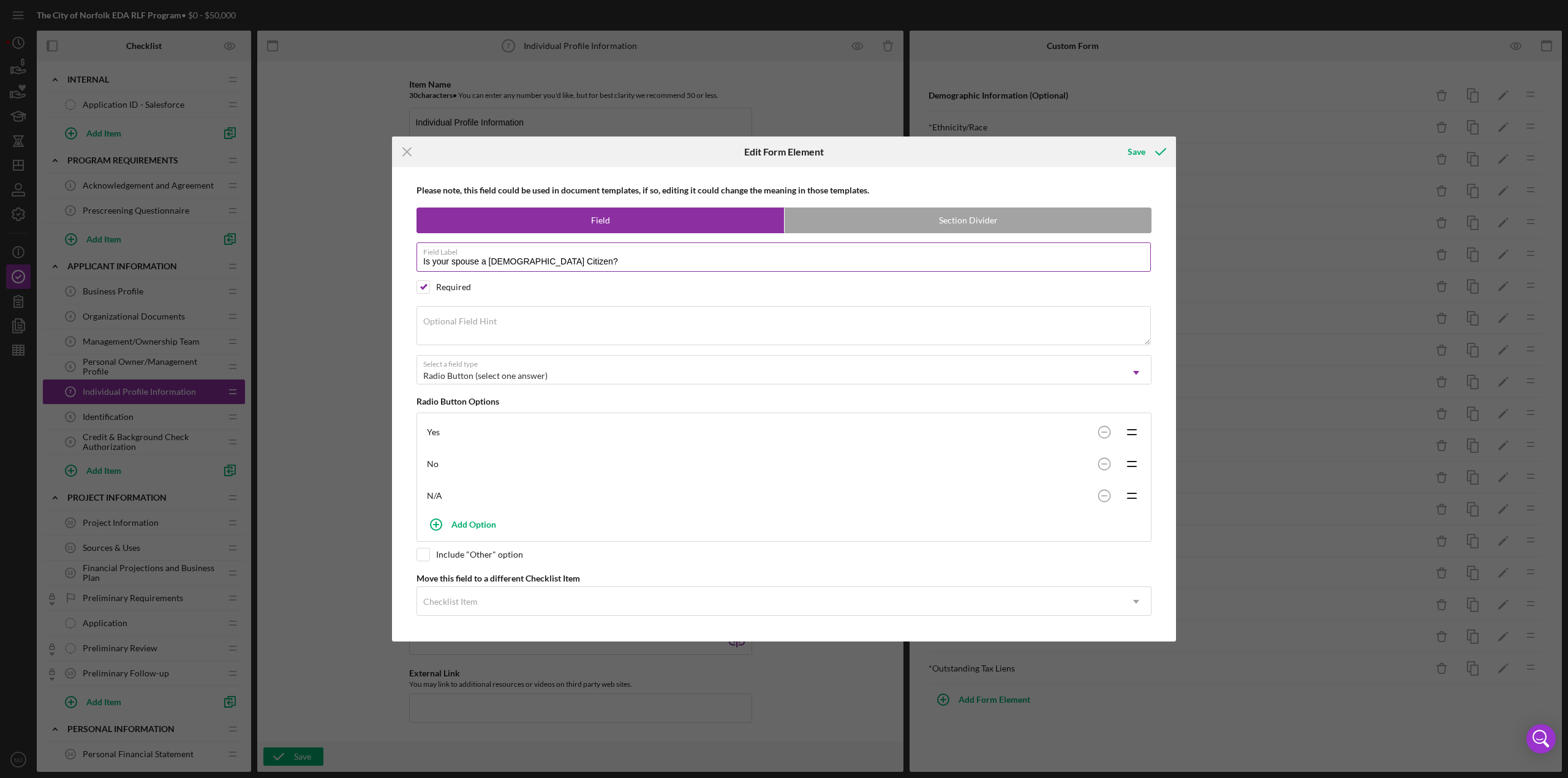
click at [605, 257] on label "Field Label" at bounding box center [786, 250] width 727 height 13
click at [605, 257] on input "Is your spouse a [DEMOGRAPHIC_DATA] Citizen?" at bounding box center [784, 257] width 734 height 29
type input "Is your spouse a [DEMOGRAPHIC_DATA] Citizen"
click at [784, 156] on div "Save" at bounding box center [1136, 152] width 18 height 24
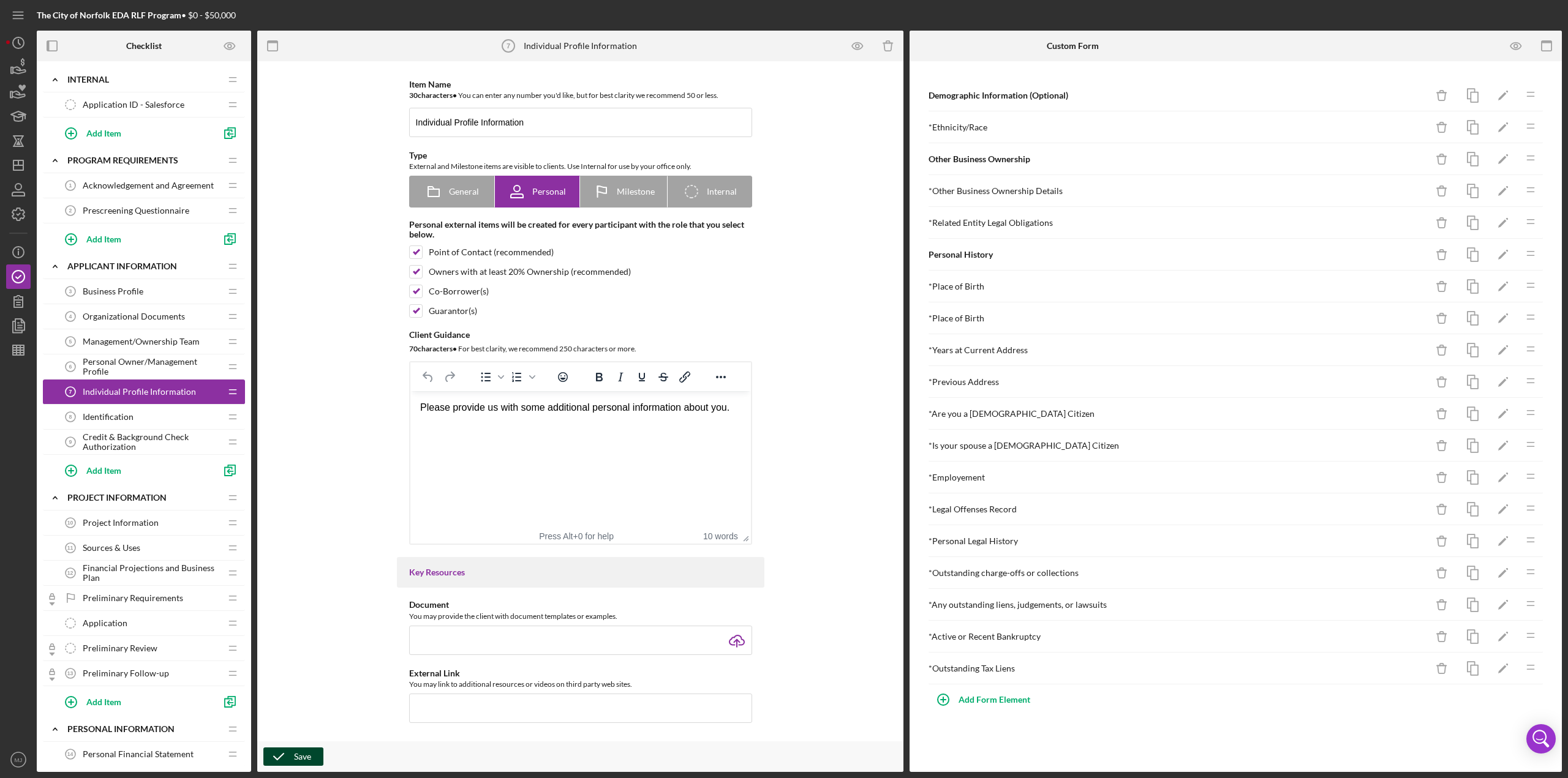
click at [301, 337] on div "Save" at bounding box center [302, 757] width 17 height 19
click at [784, 45] on icon "button" at bounding box center [1516, 46] width 27 height 27
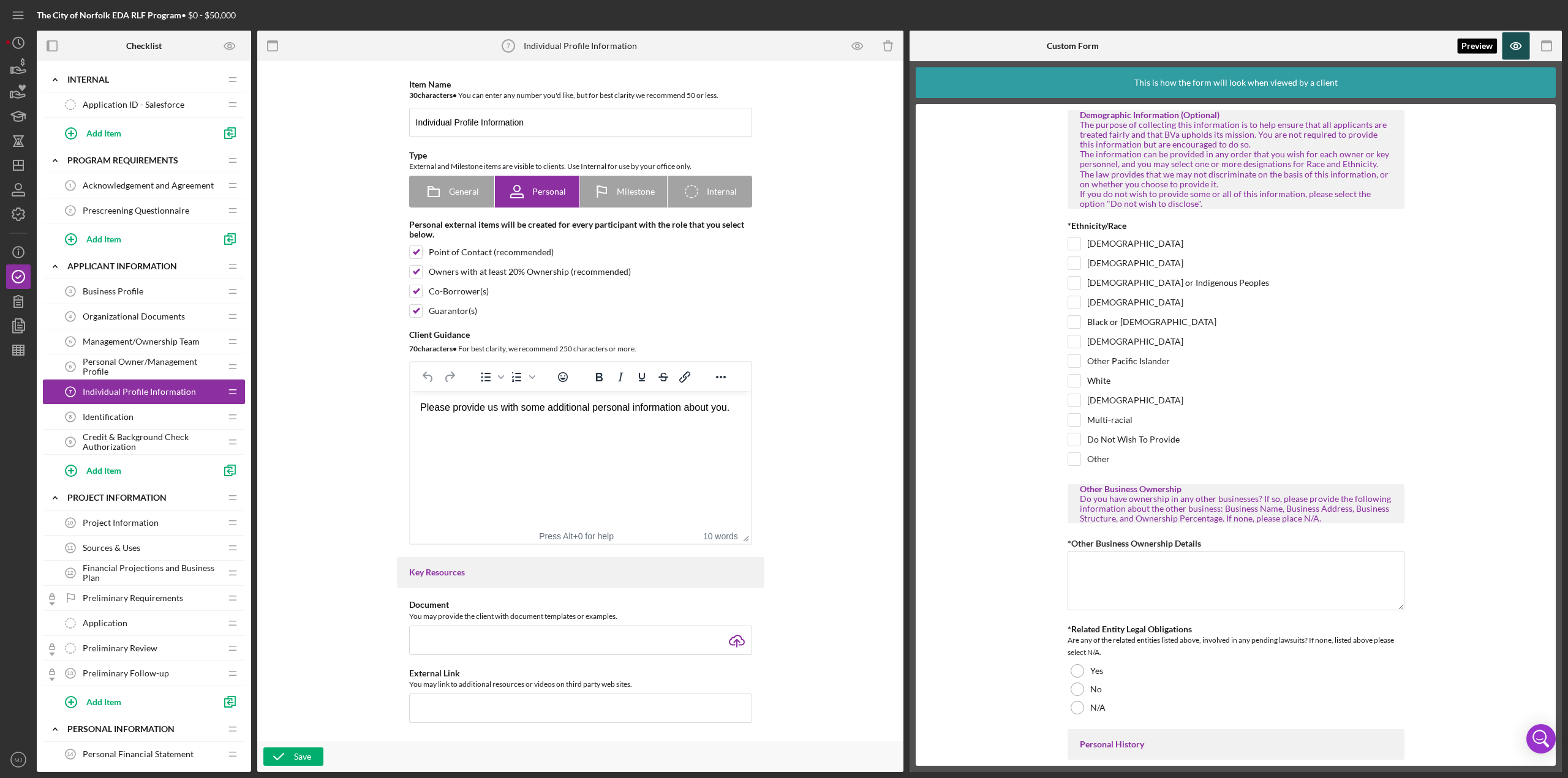
click at [784, 46] on icon "button" at bounding box center [1516, 46] width 27 height 27
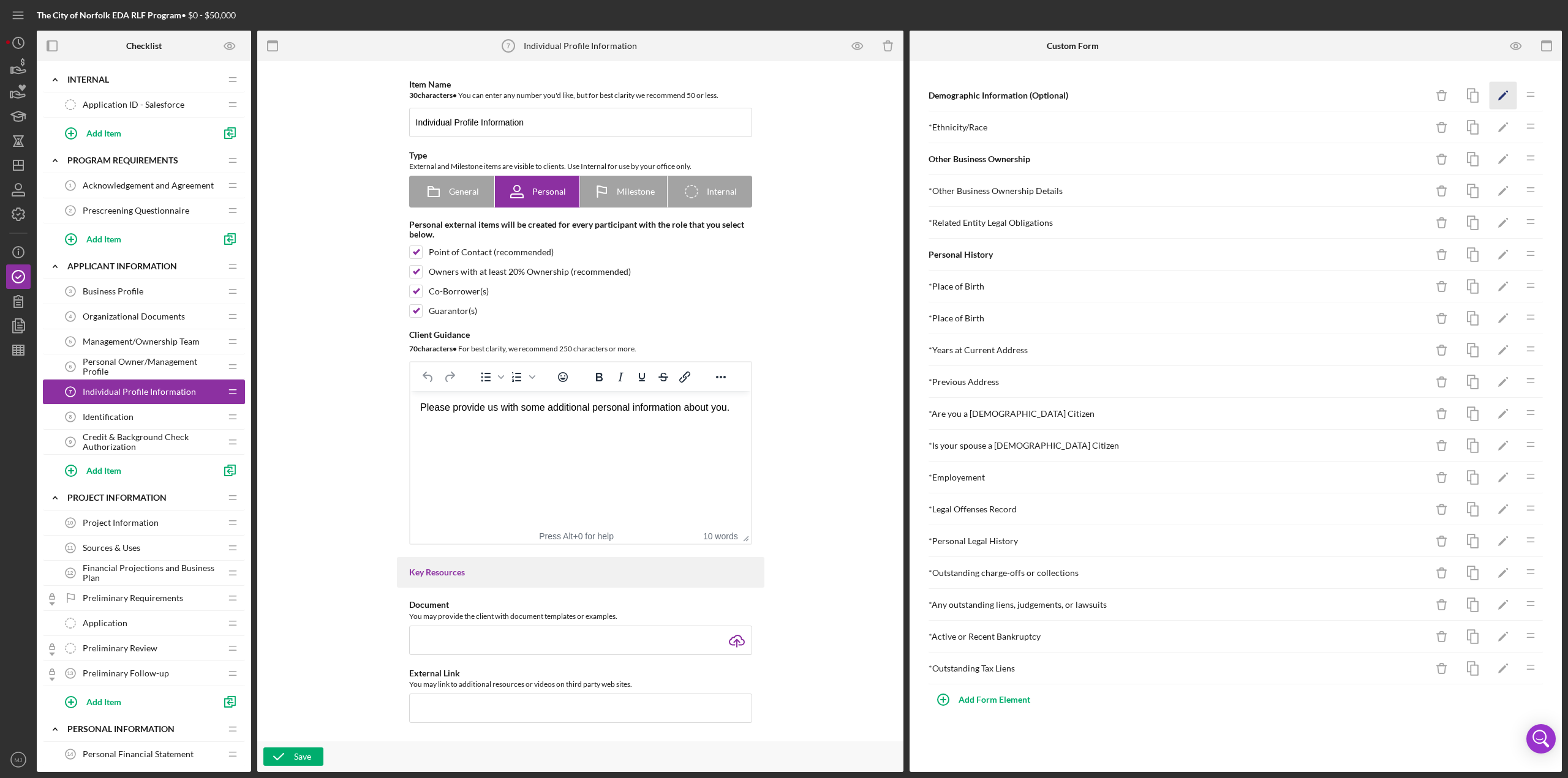
click at [784, 96] on icon "Icon/Edit" at bounding box center [1502, 95] width 27 height 27
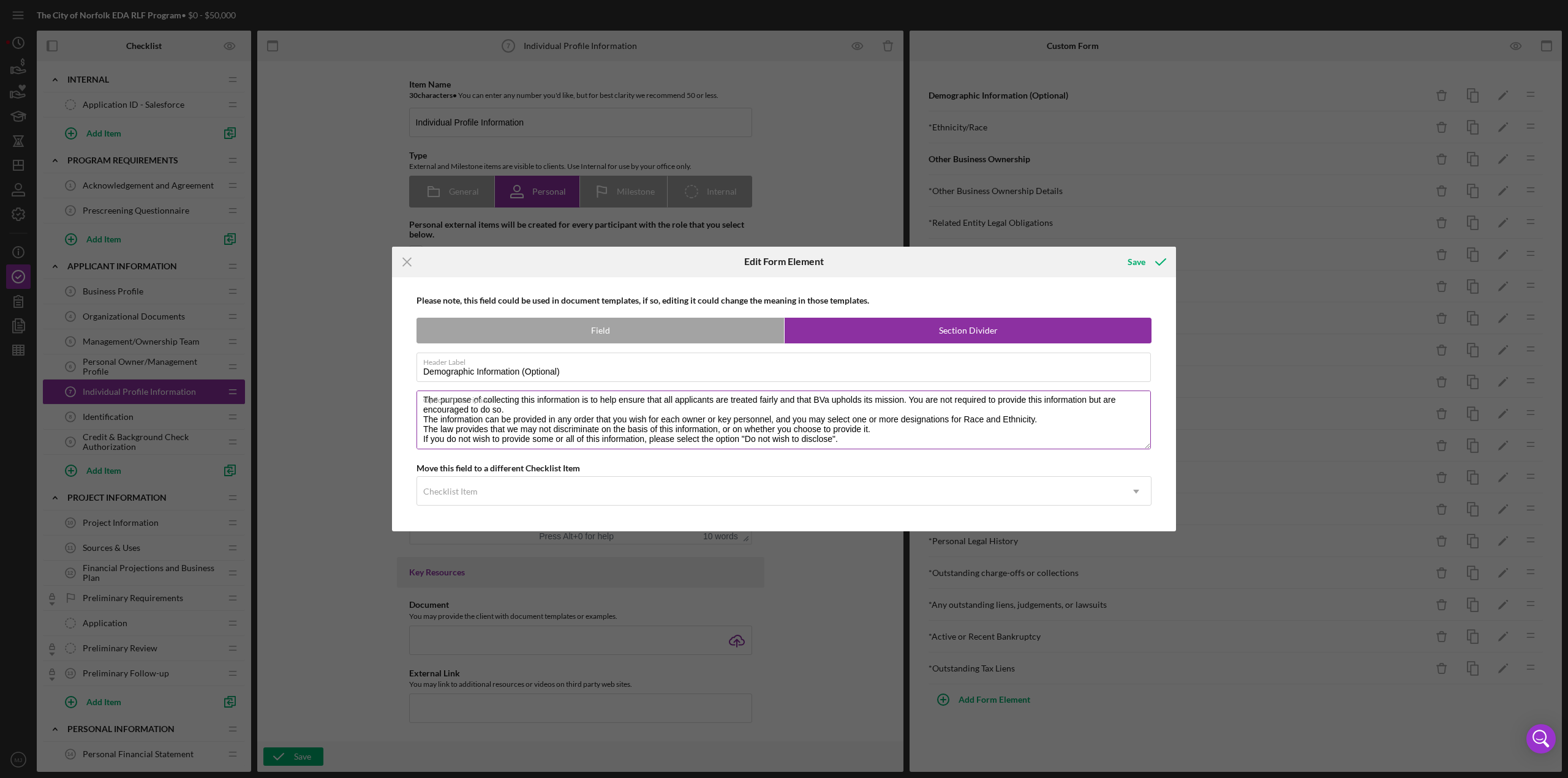
scroll to position [20, 0]
drag, startPoint x: 830, startPoint y: 436, endPoint x: 801, endPoint y: 434, distance: 29.1
click at [784, 337] on textarea "The purpose of collecting this information is to help ensure that all applicant…" at bounding box center [784, 419] width 734 height 59
type textarea "The purpose of collecting this information is to help ensure that all applicant…"
click at [784, 260] on div "Save" at bounding box center [1136, 262] width 18 height 24
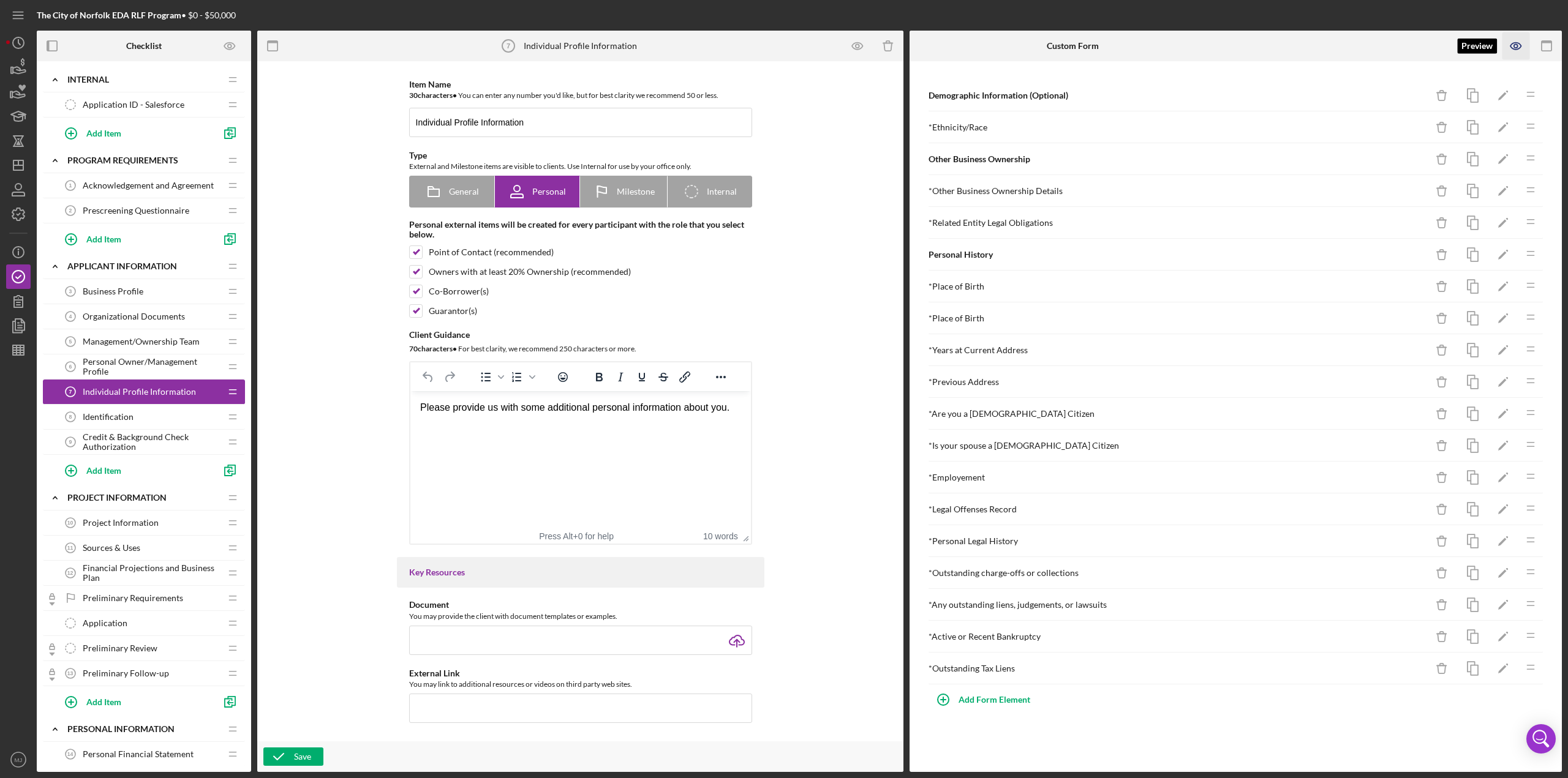
click at [784, 43] on icon "button" at bounding box center [1516, 46] width 11 height 7
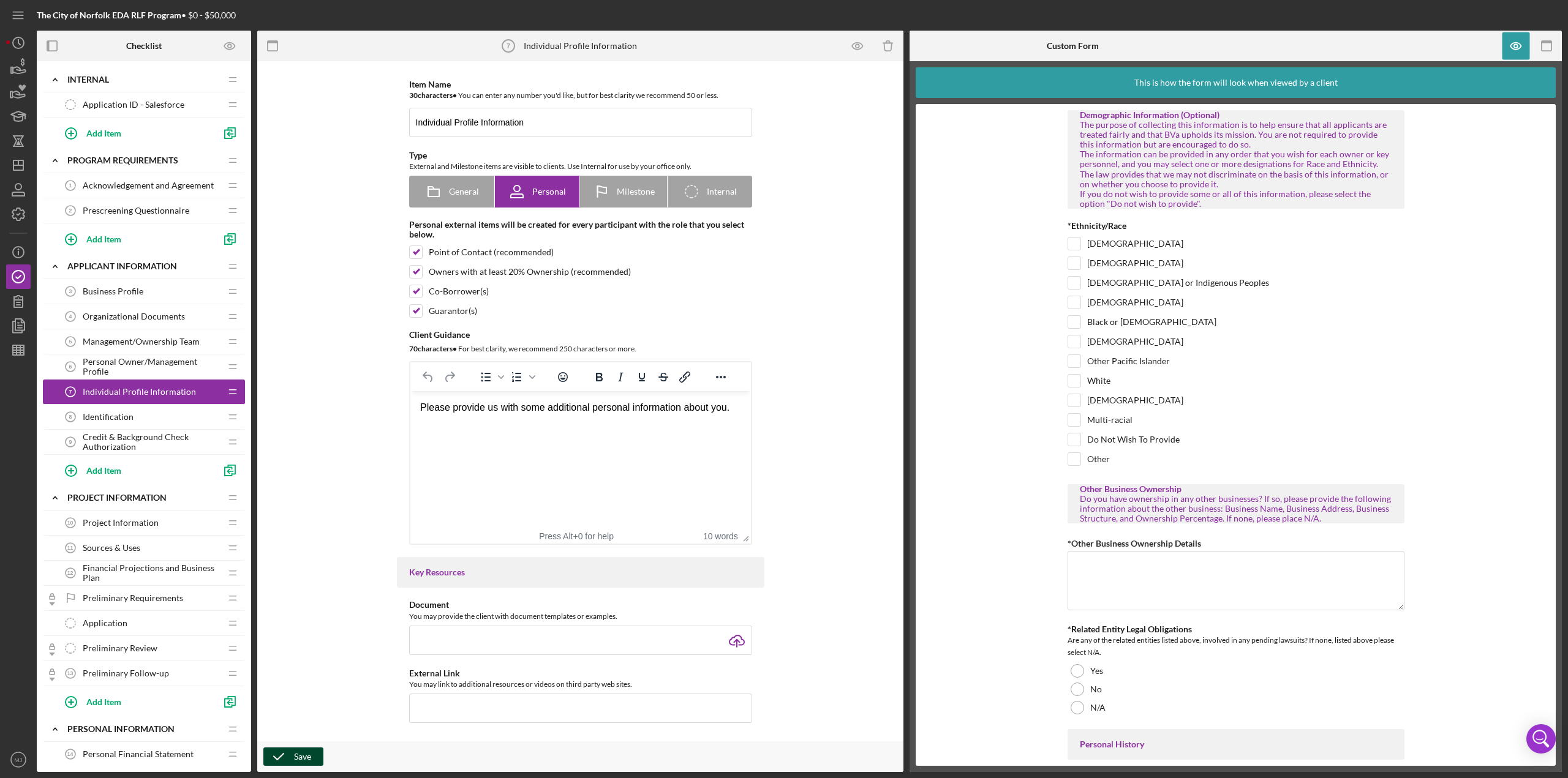
click at [309, 337] on div "Save" at bounding box center [302, 757] width 17 height 19
drag, startPoint x: 111, startPoint y: 521, endPoint x: 244, endPoint y: 504, distance: 134.1
click at [111, 337] on span "Project Information" at bounding box center [120, 522] width 76 height 9
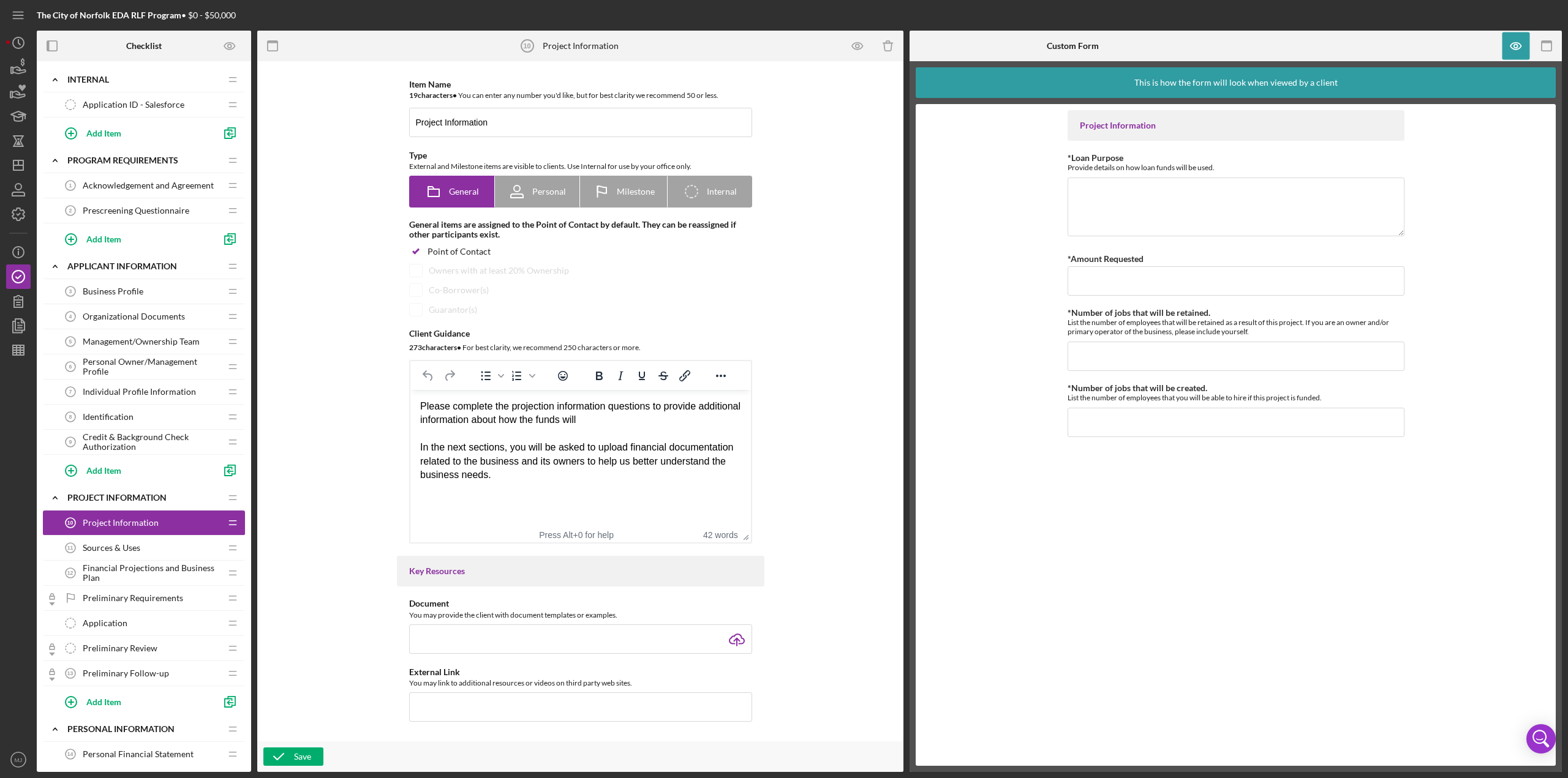
click at [641, 337] on div "Please complete the projection information questions to provide additional info…" at bounding box center [579, 413] width 321 height 27
click at [304, 337] on div "Save" at bounding box center [302, 757] width 17 height 19
click at [123, 337] on div "Sources & Uses 11 Sources & Uses" at bounding box center [139, 548] width 162 height 24
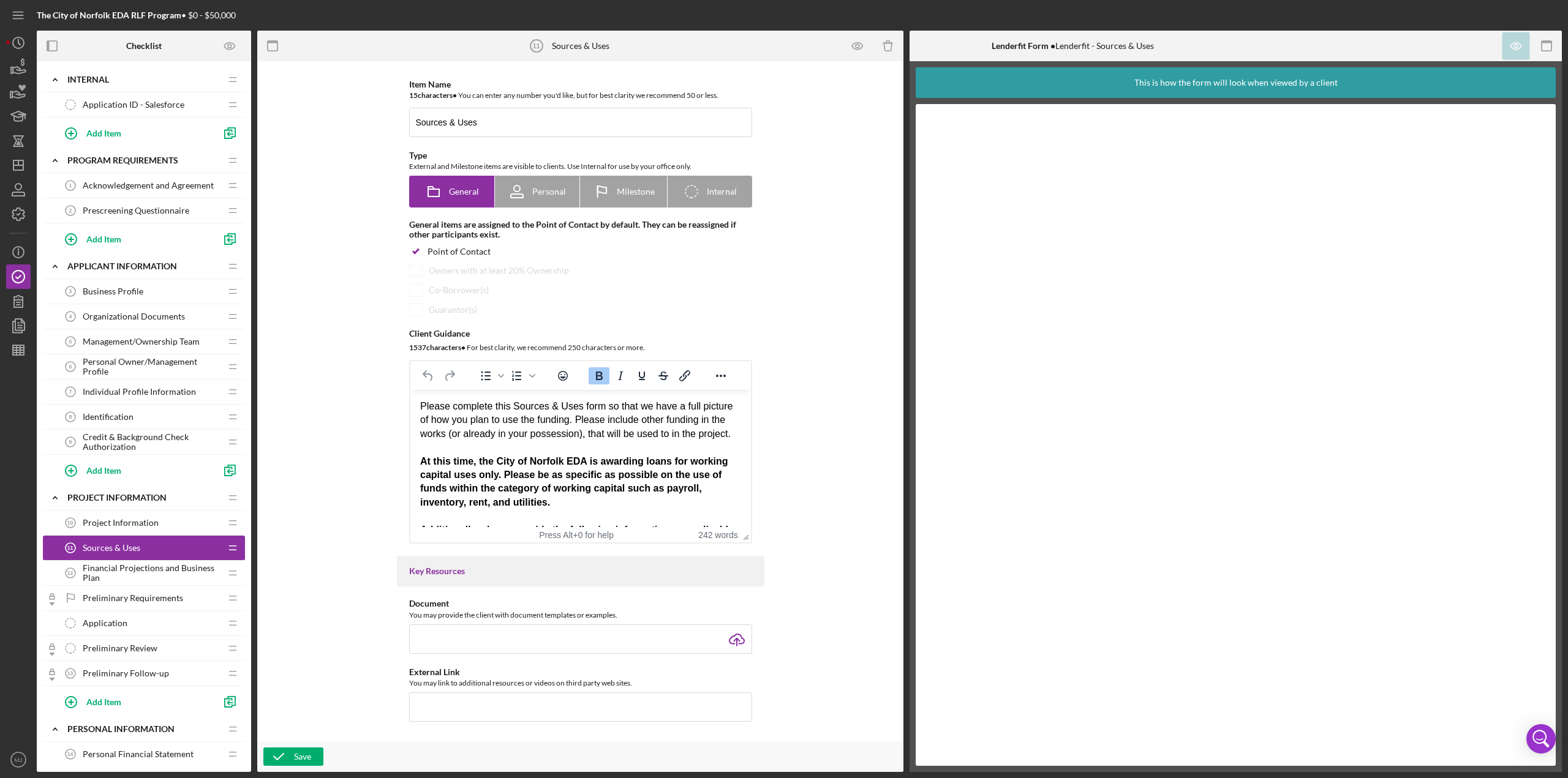
click at [550, 337] on strong "At this time, the City of Norfolk EDA is awarding loans for working capital use…" at bounding box center [573, 481] width 308 height 51
click at [140, 337] on span "Project Information" at bounding box center [120, 522] width 76 height 9
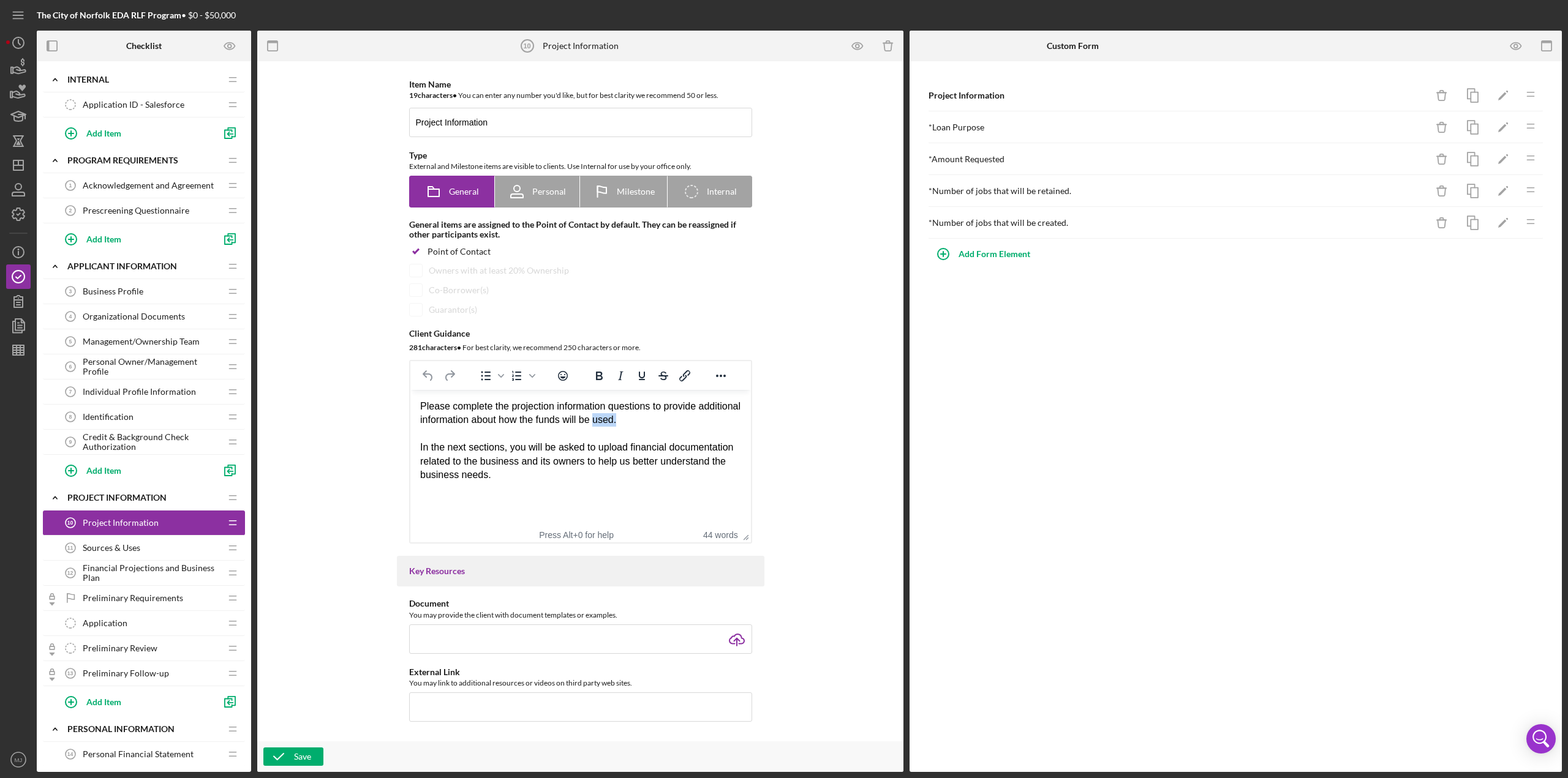
drag, startPoint x: 683, startPoint y: 423, endPoint x: 641, endPoint y: 419, distance: 42.2
click at [641, 337] on div "Please complete the projection information questions to provide additional info…" at bounding box center [579, 413] width 321 height 27
click at [298, 337] on div "Save" at bounding box center [580, 756] width 646 height 31
click at [106, 337] on span "Financial Projections and Business Plan" at bounding box center [151, 573] width 138 height 20
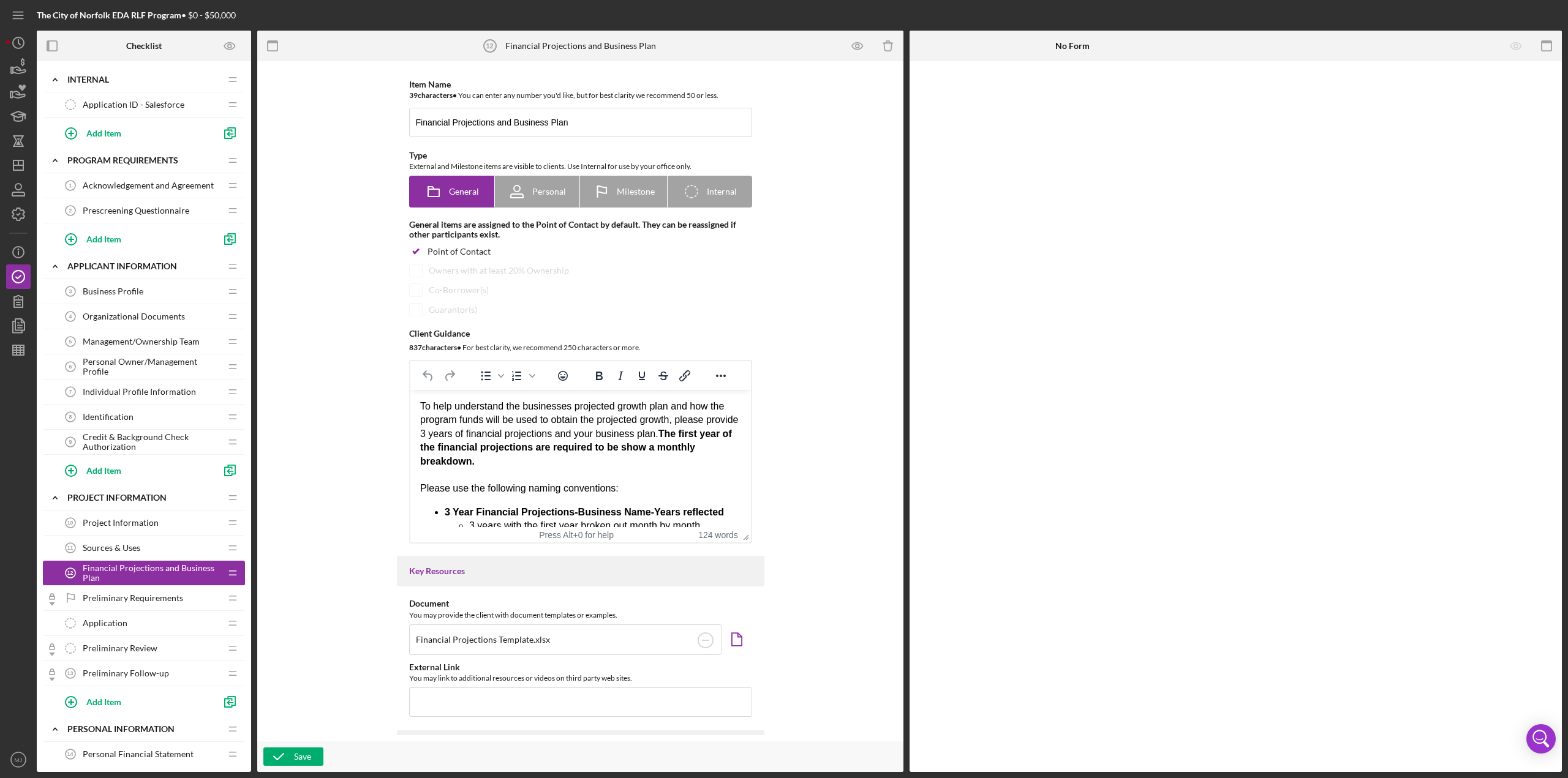
click at [106, 337] on span "Financial Projections and Business Plan" at bounding box center [151, 573] width 138 height 20
click at [565, 337] on div "To help understand the businesses projected growth plan and how the program fun…" at bounding box center [579, 433] width 321 height 68
click at [277, 337] on icon "button" at bounding box center [278, 756] width 31 height 31
drag, startPoint x: 673, startPoint y: 447, endPoint x: 661, endPoint y: 448, distance: 12.0
click at [661, 337] on strong "The first year of the financial projections are required to be show a monthly b…" at bounding box center [575, 448] width 312 height 38
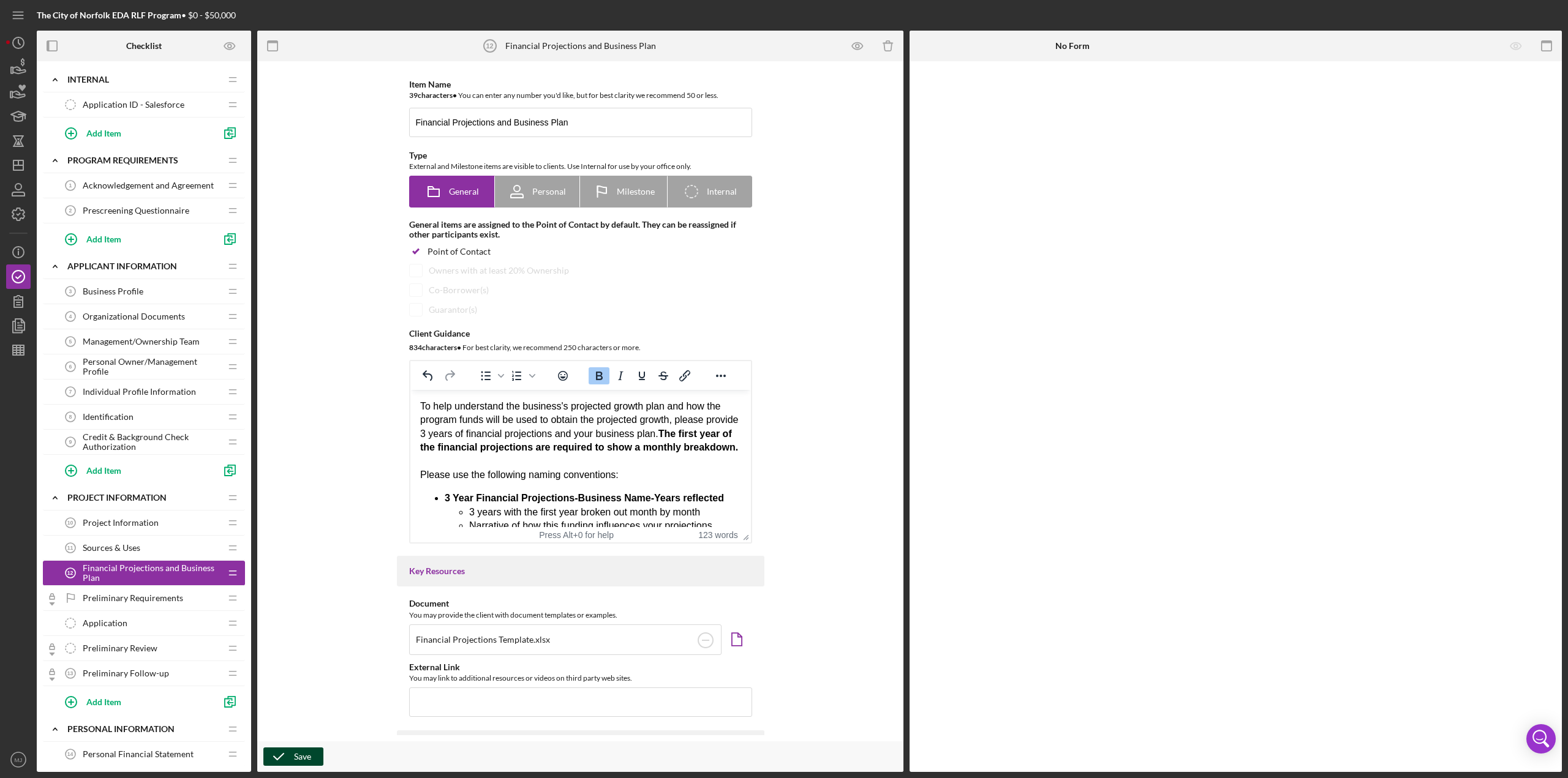
click at [287, 337] on icon "button" at bounding box center [278, 756] width 31 height 31
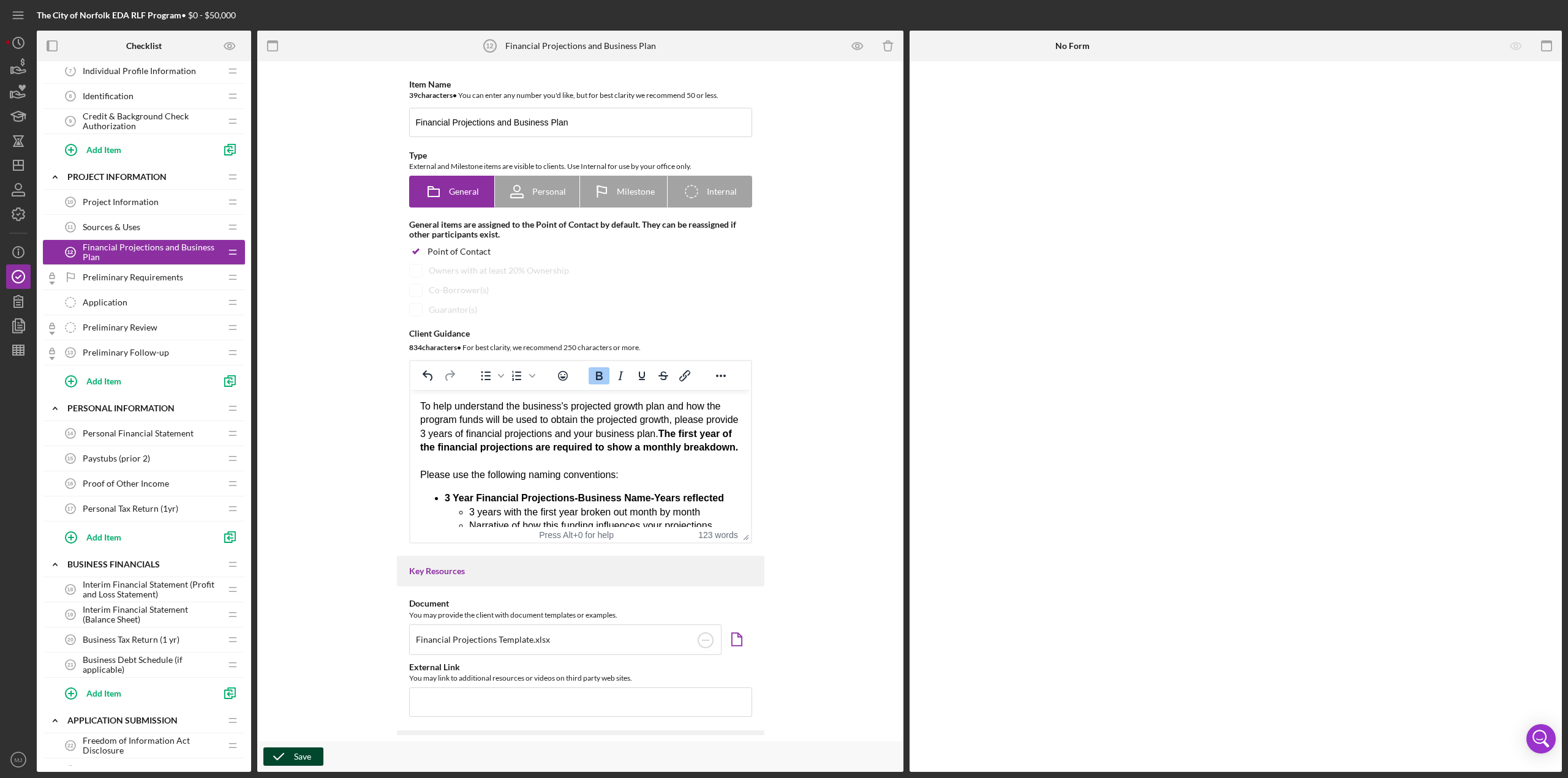
scroll to position [367, 0]
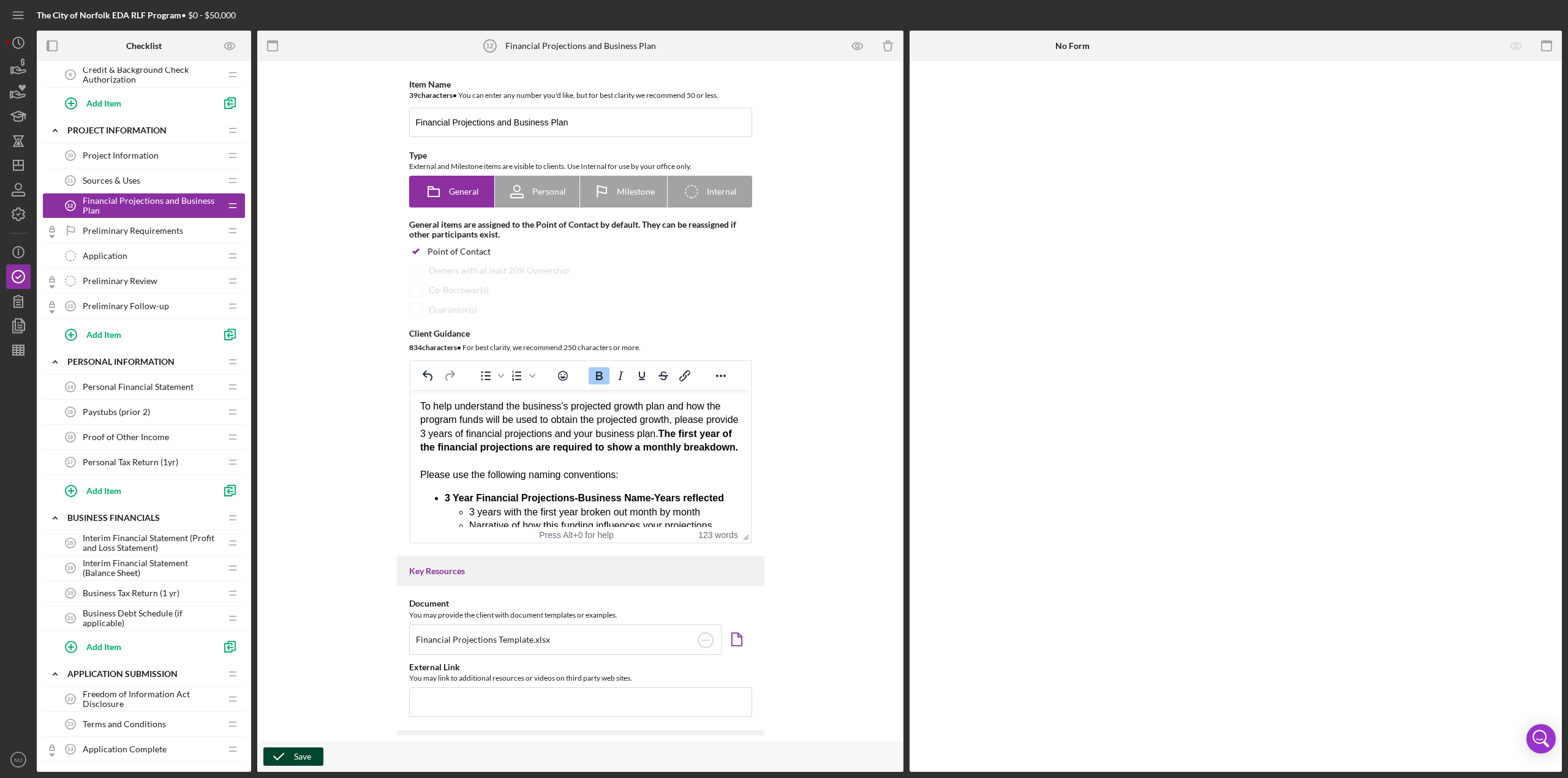
click at [143, 337] on span "Interim Financial Statement (Profit and Loss Statement)" at bounding box center [151, 543] width 138 height 20
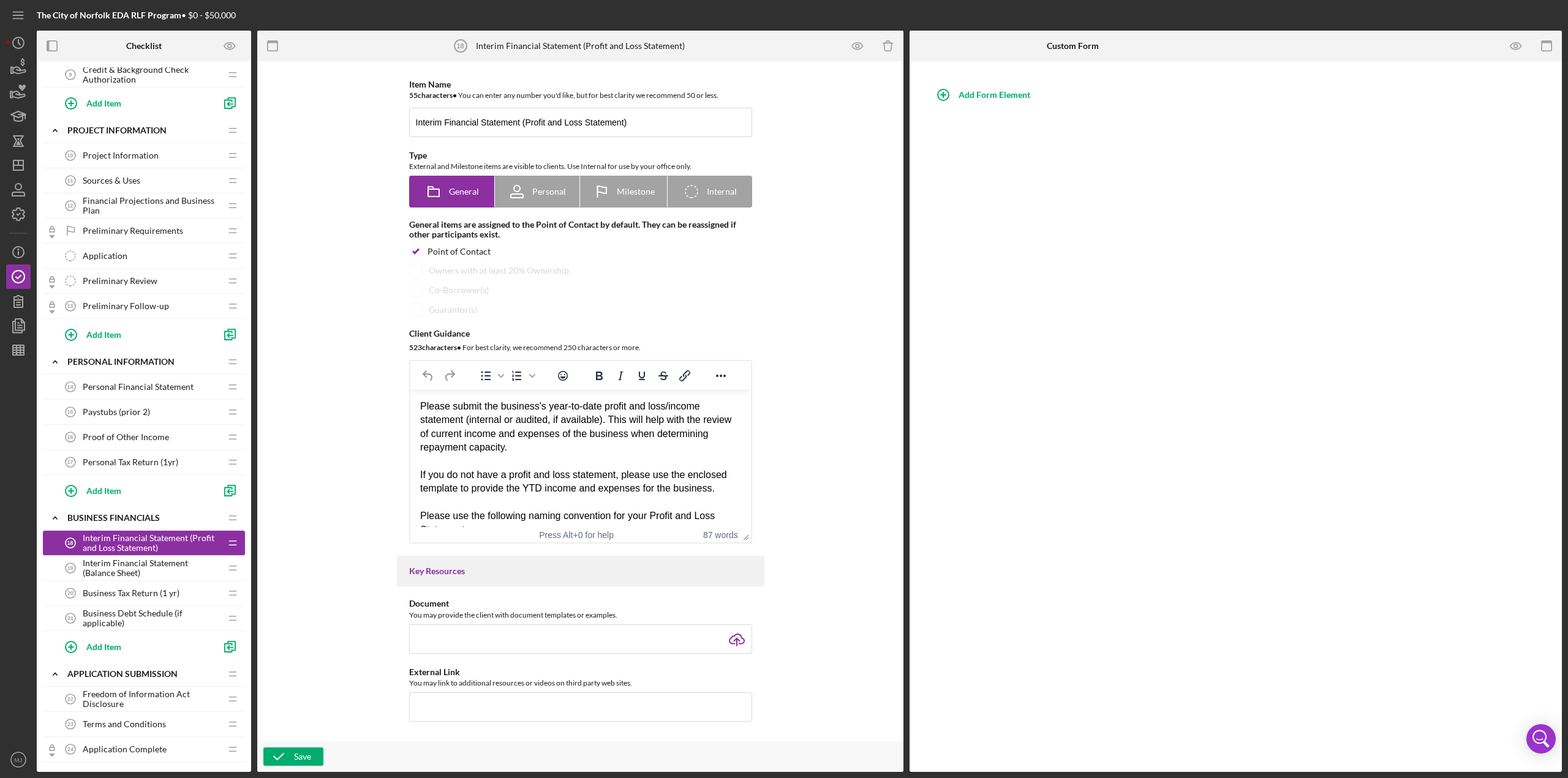
click at [123, 337] on span "Personal Financial Statement" at bounding box center [138, 387] width 110 height 9
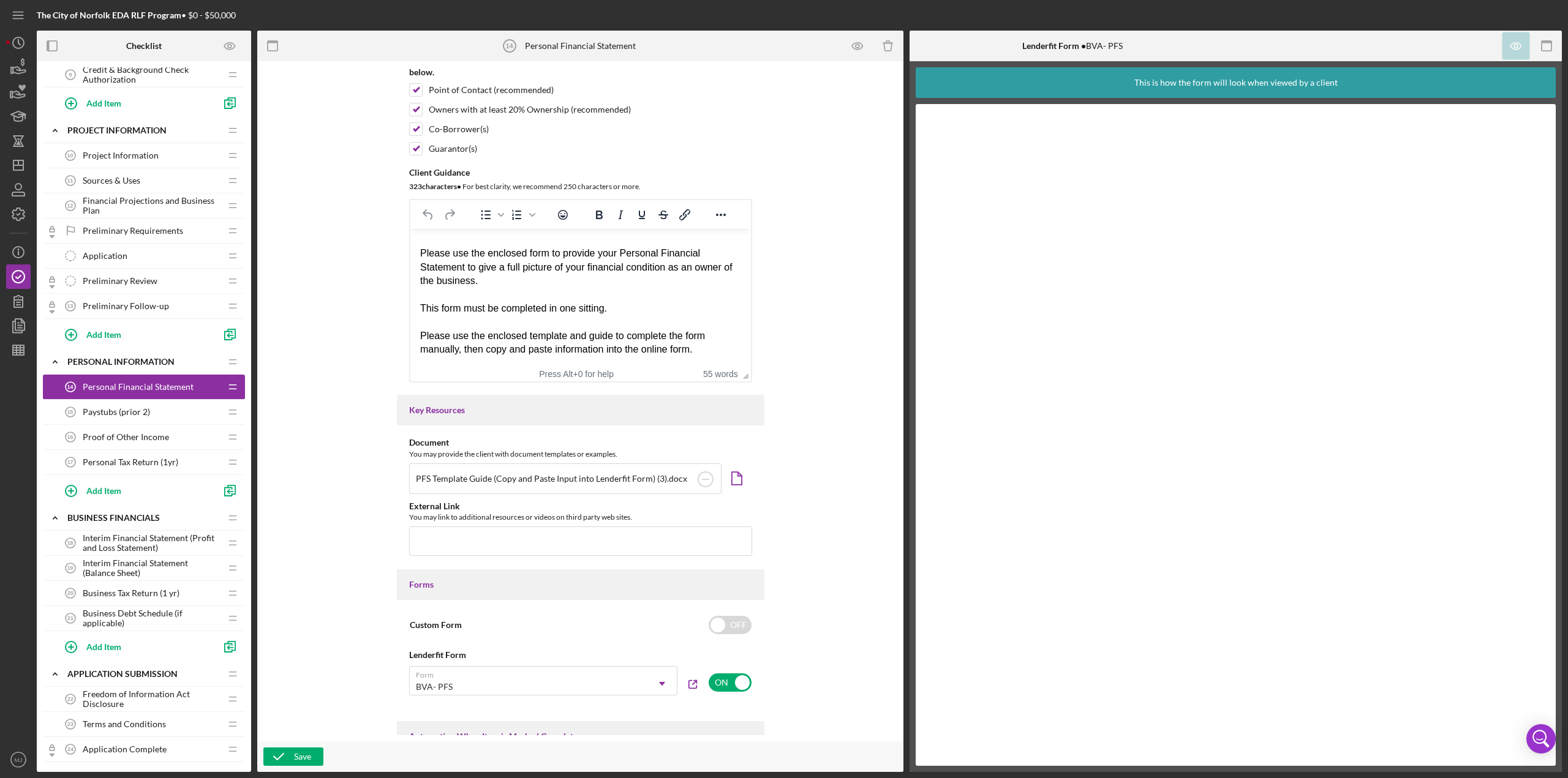
scroll to position [123, 0]
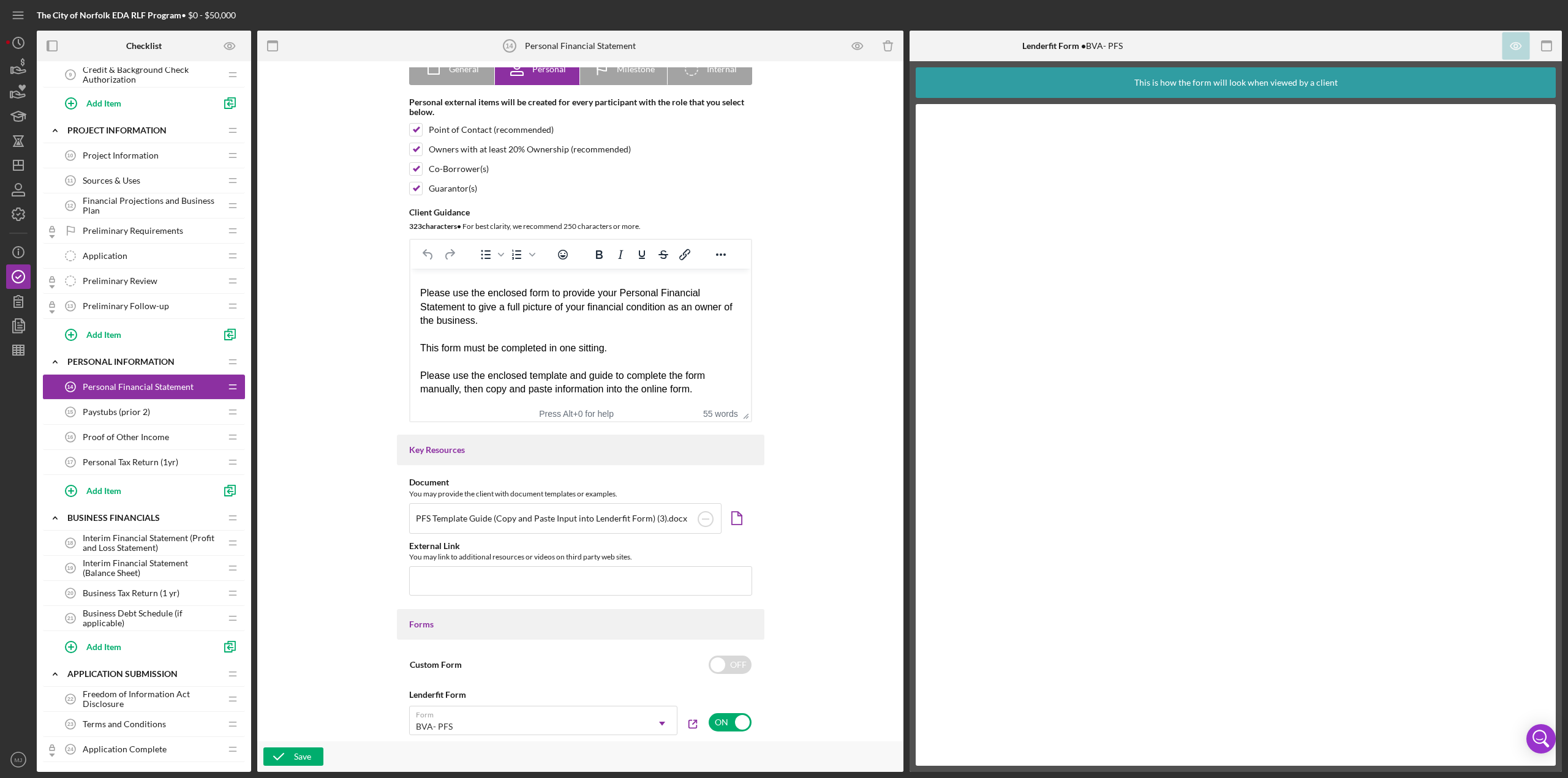
click at [577, 337] on div "This form must be completed in one sitting." at bounding box center [579, 348] width 321 height 13
click at [784, 50] on icon "button" at bounding box center [857, 46] width 27 height 27
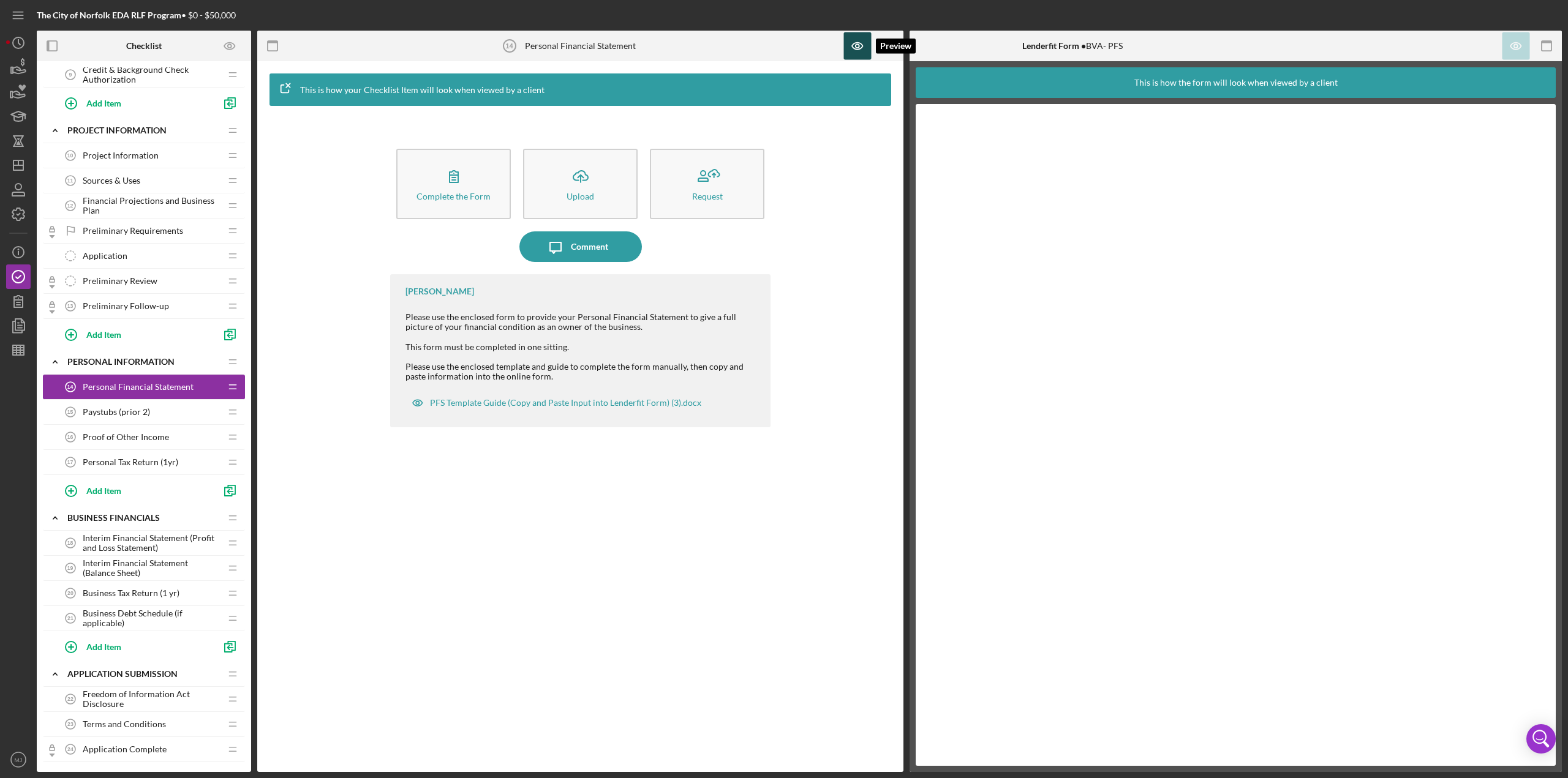
click at [784, 49] on icon "button" at bounding box center [857, 46] width 10 height 7
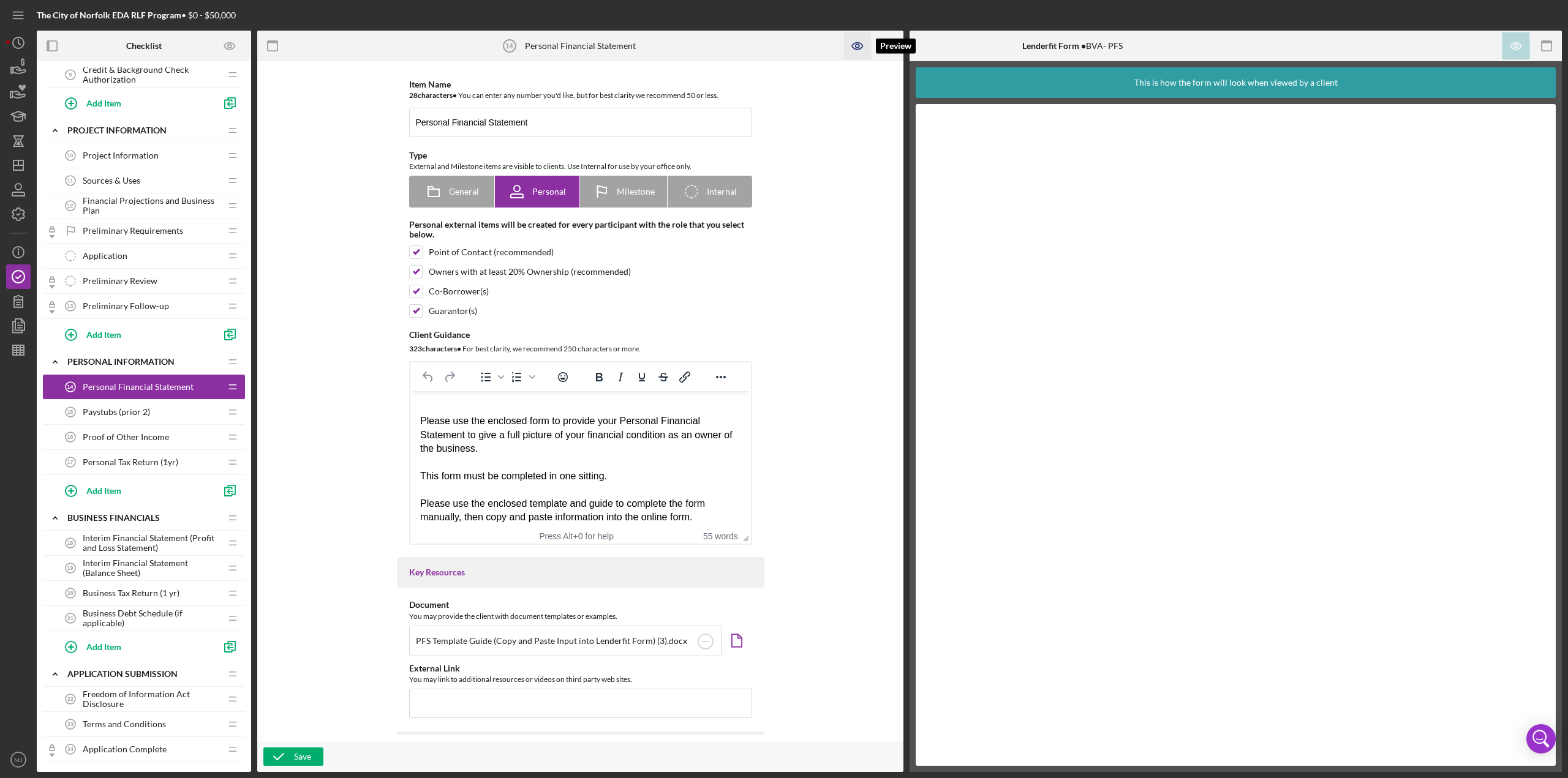
scroll to position [0, 0]
click at [118, 337] on span "Interim Financial Statement (Profit and Loss Statement)" at bounding box center [151, 543] width 138 height 20
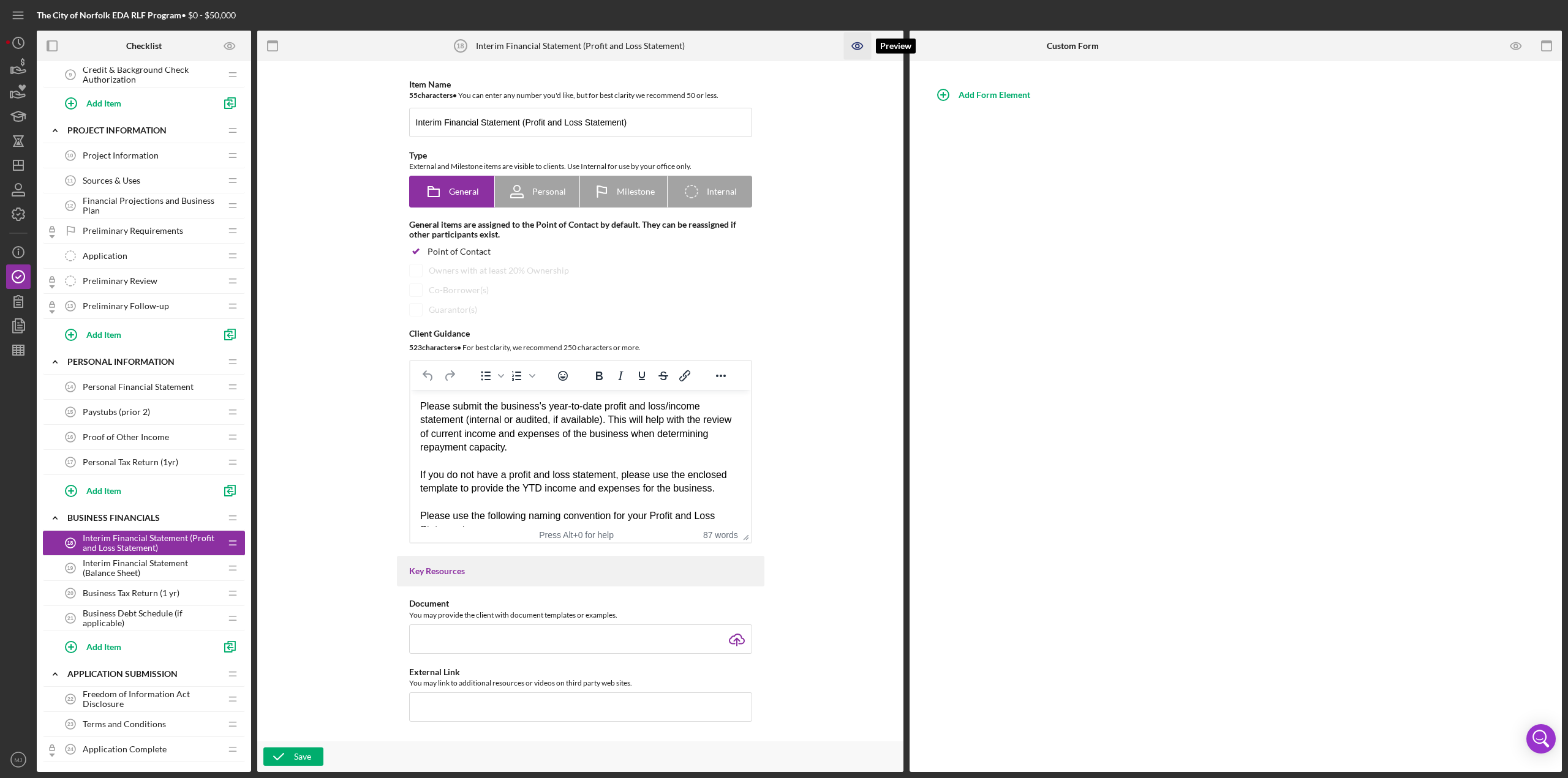
click at [784, 44] on icon "button" at bounding box center [857, 46] width 27 height 27
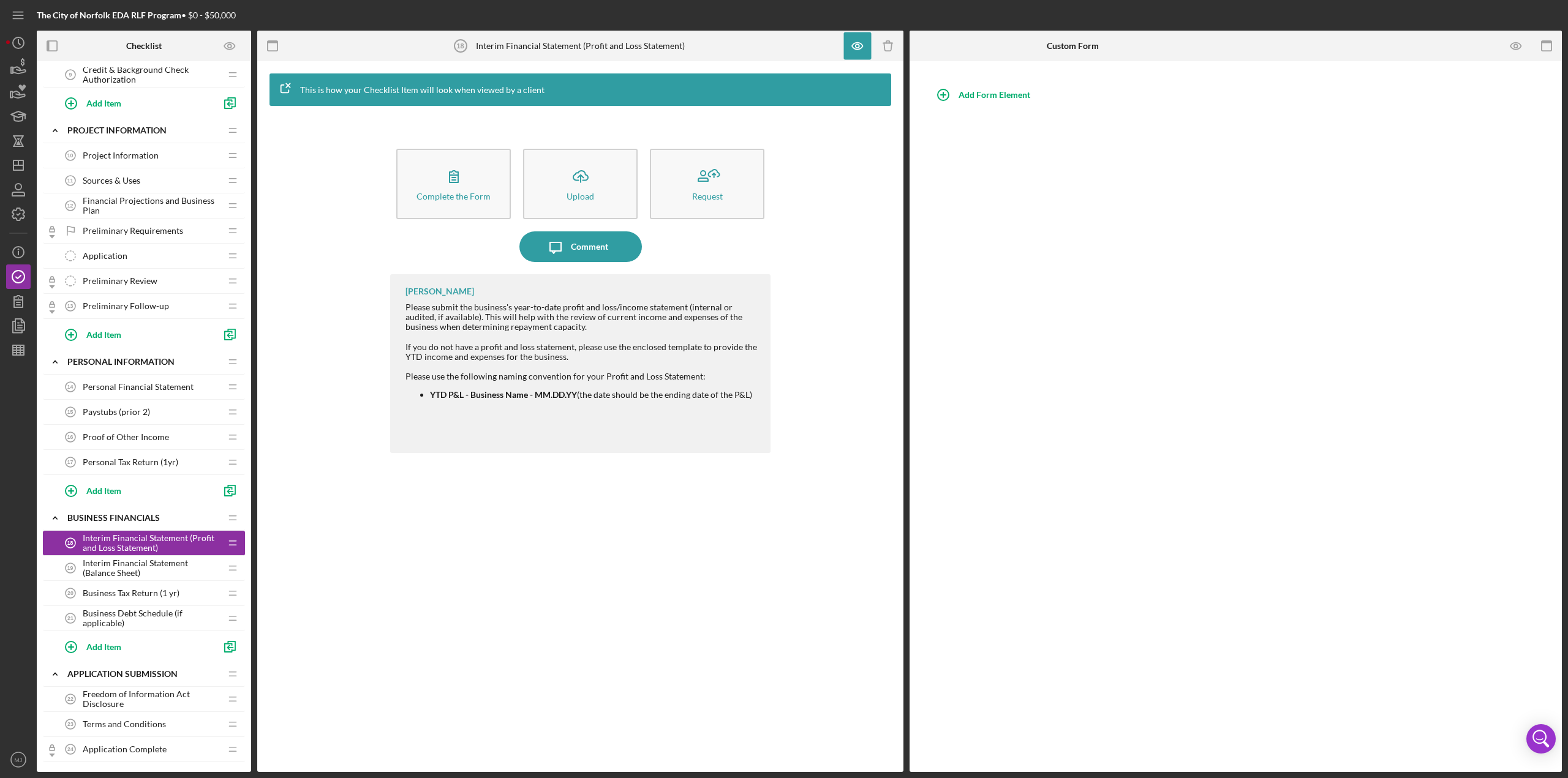
click at [168, 337] on span "Interim Financial Statement (Balance Sheet)" at bounding box center [151, 568] width 138 height 20
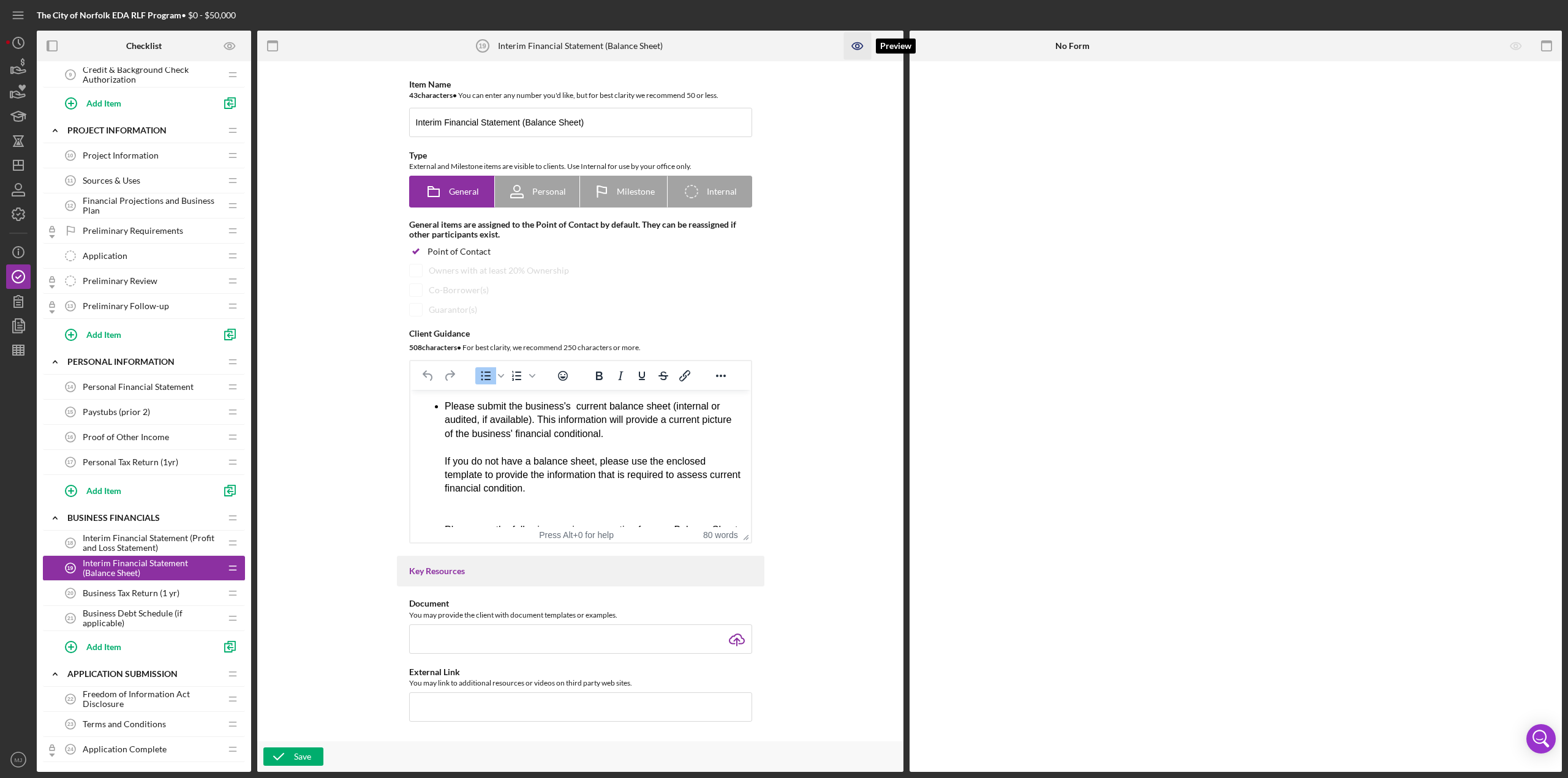
click at [784, 40] on icon "button" at bounding box center [857, 46] width 27 height 27
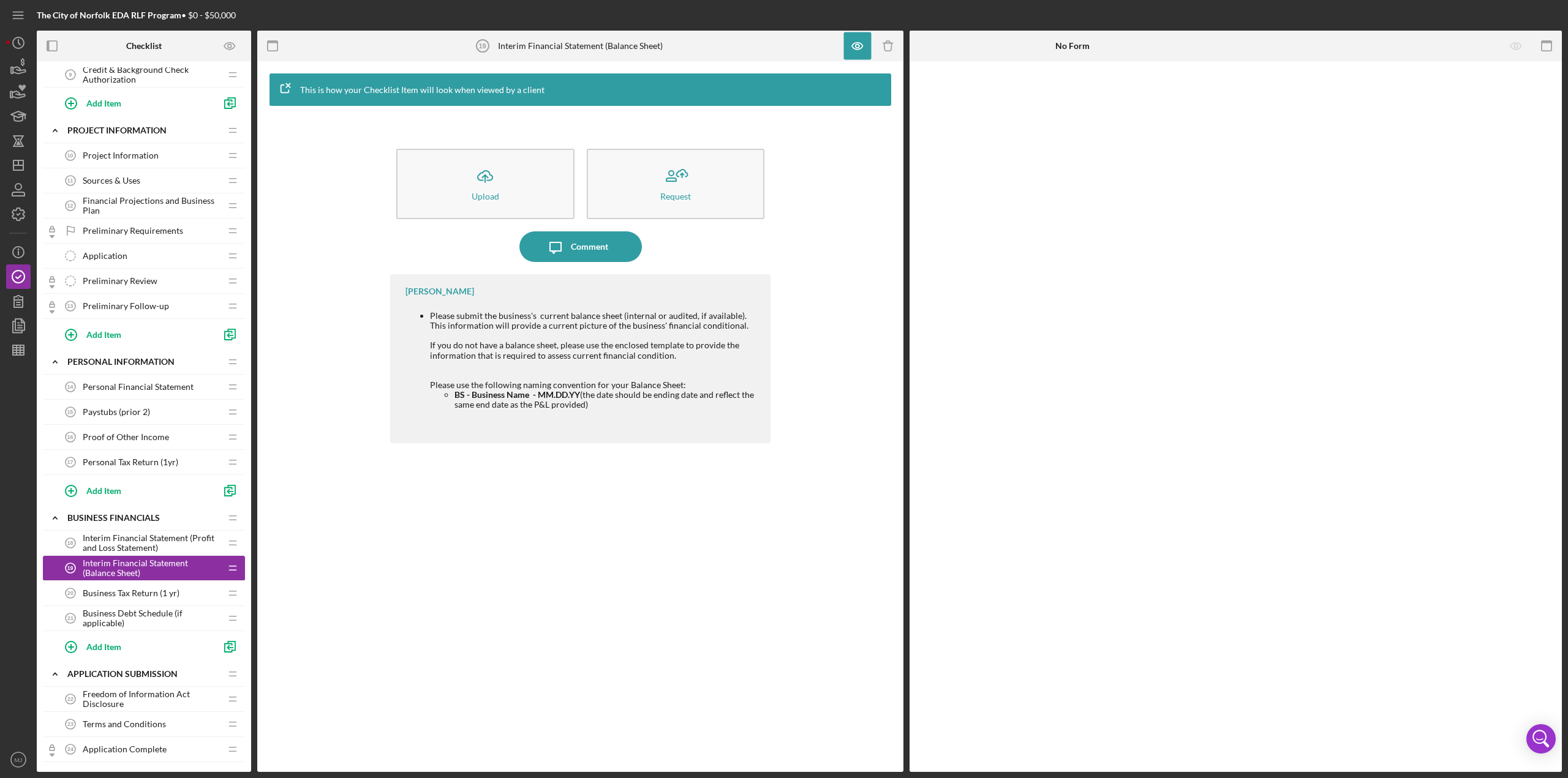
click at [156, 337] on span "Interim Financial Statement (Profit and Loss Statement)" at bounding box center [151, 543] width 138 height 20
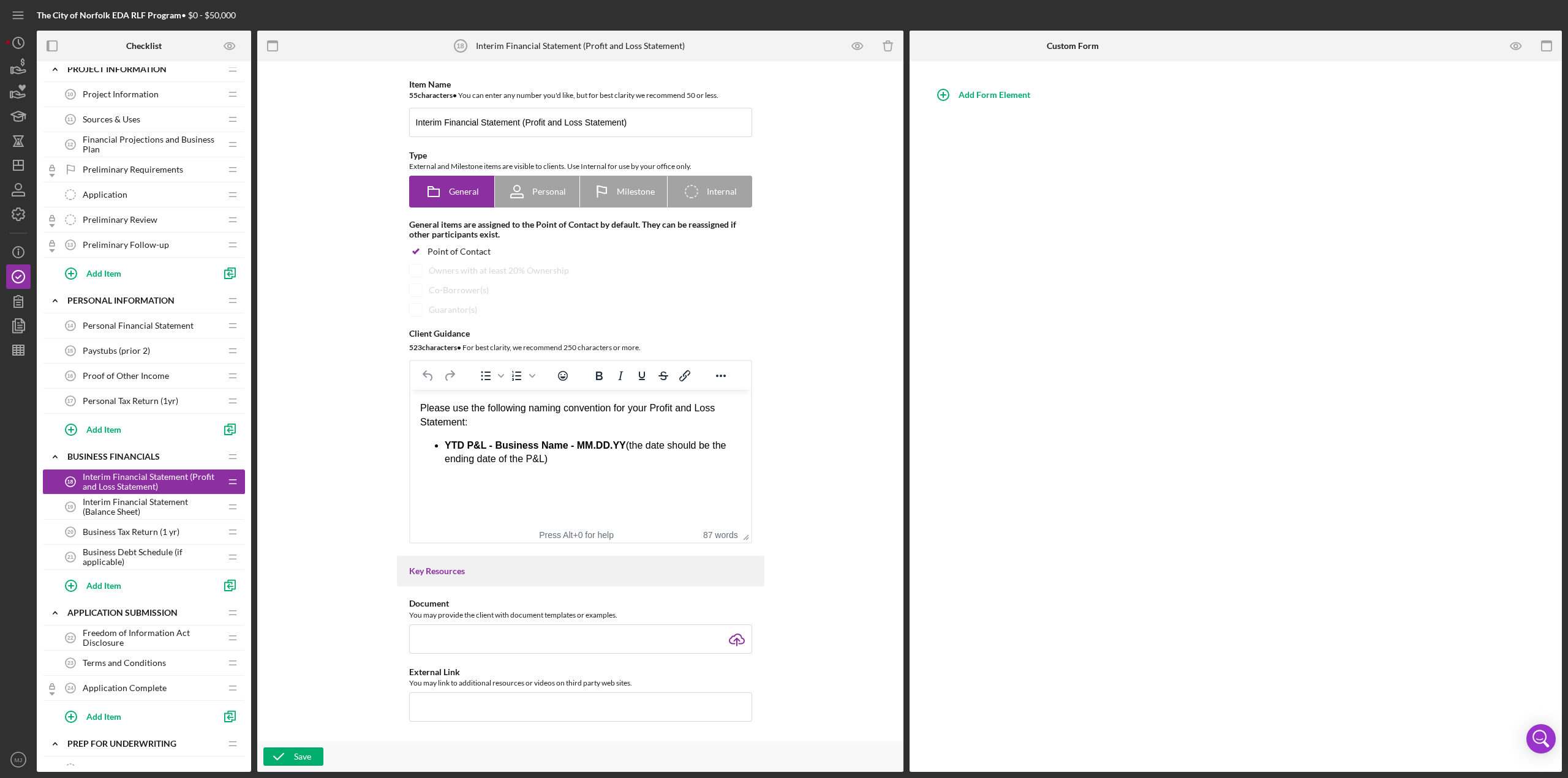
scroll to position [490, 0]
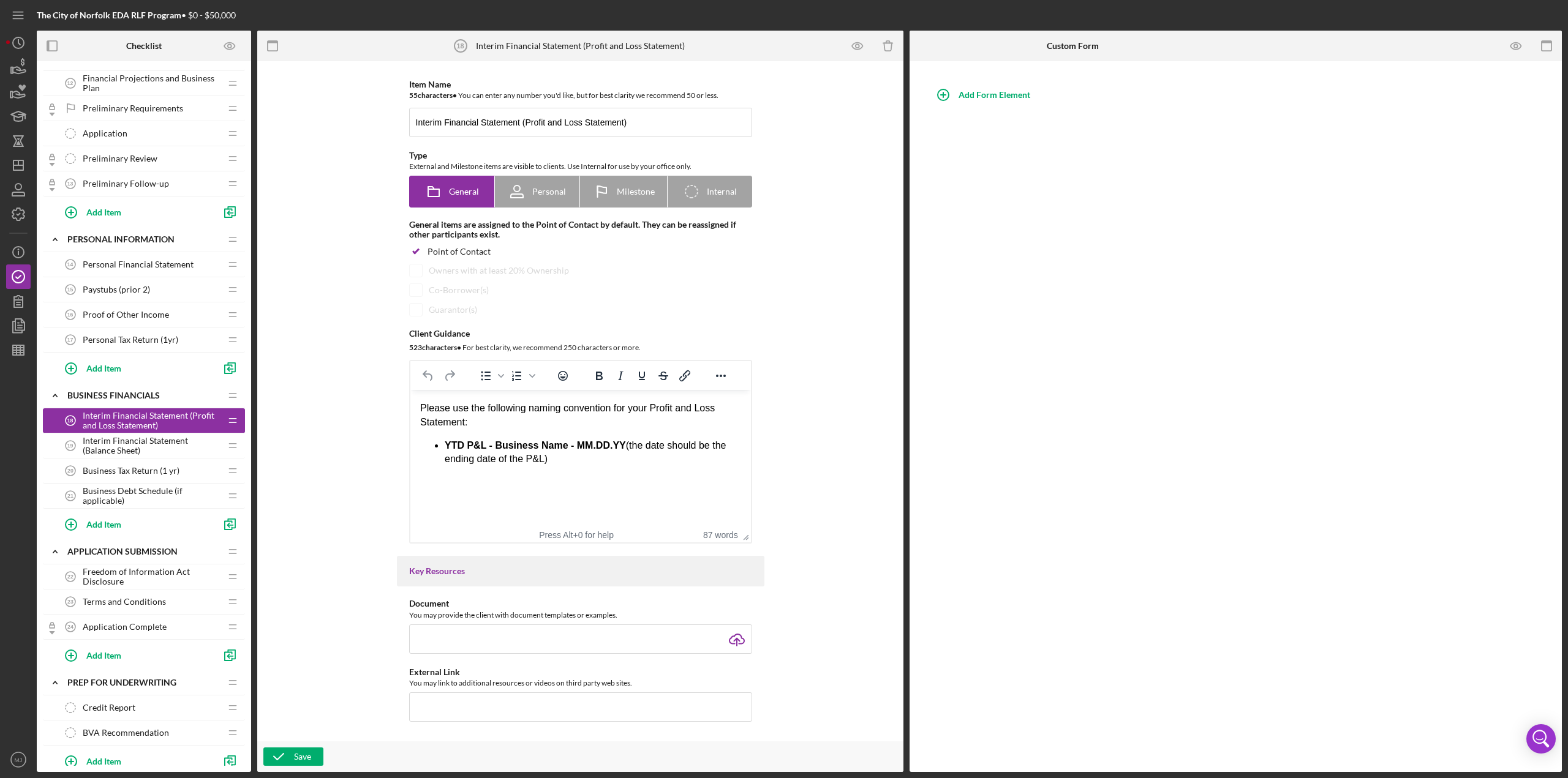
click at [118, 337] on span "Business Debt Schedule (if applicable)" at bounding box center [151, 495] width 138 height 20
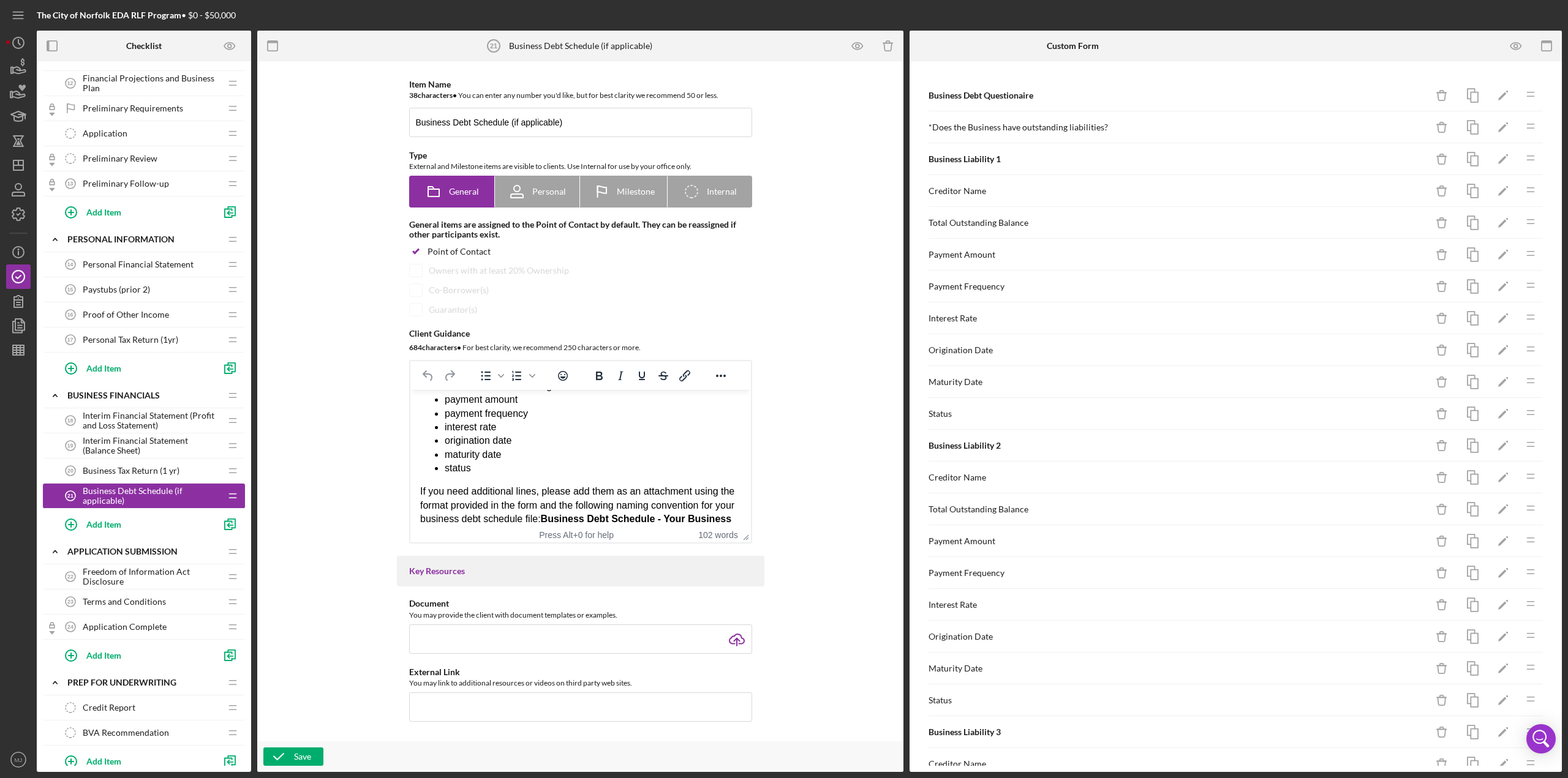
scroll to position [190, 0]
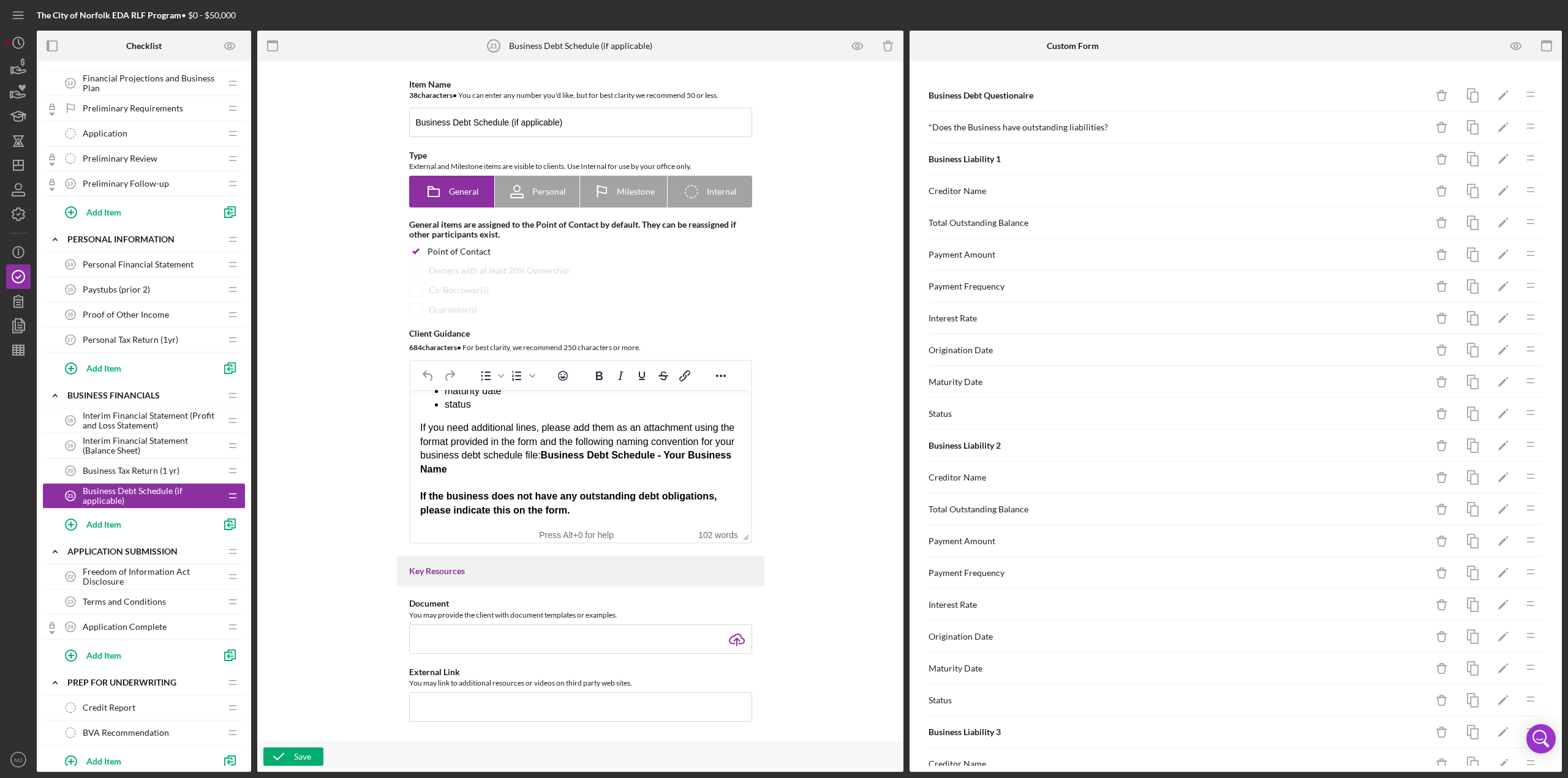
click at [132, 337] on span "Interim Financial Statement (Profit and Loss Statement)" at bounding box center [151, 420] width 138 height 20
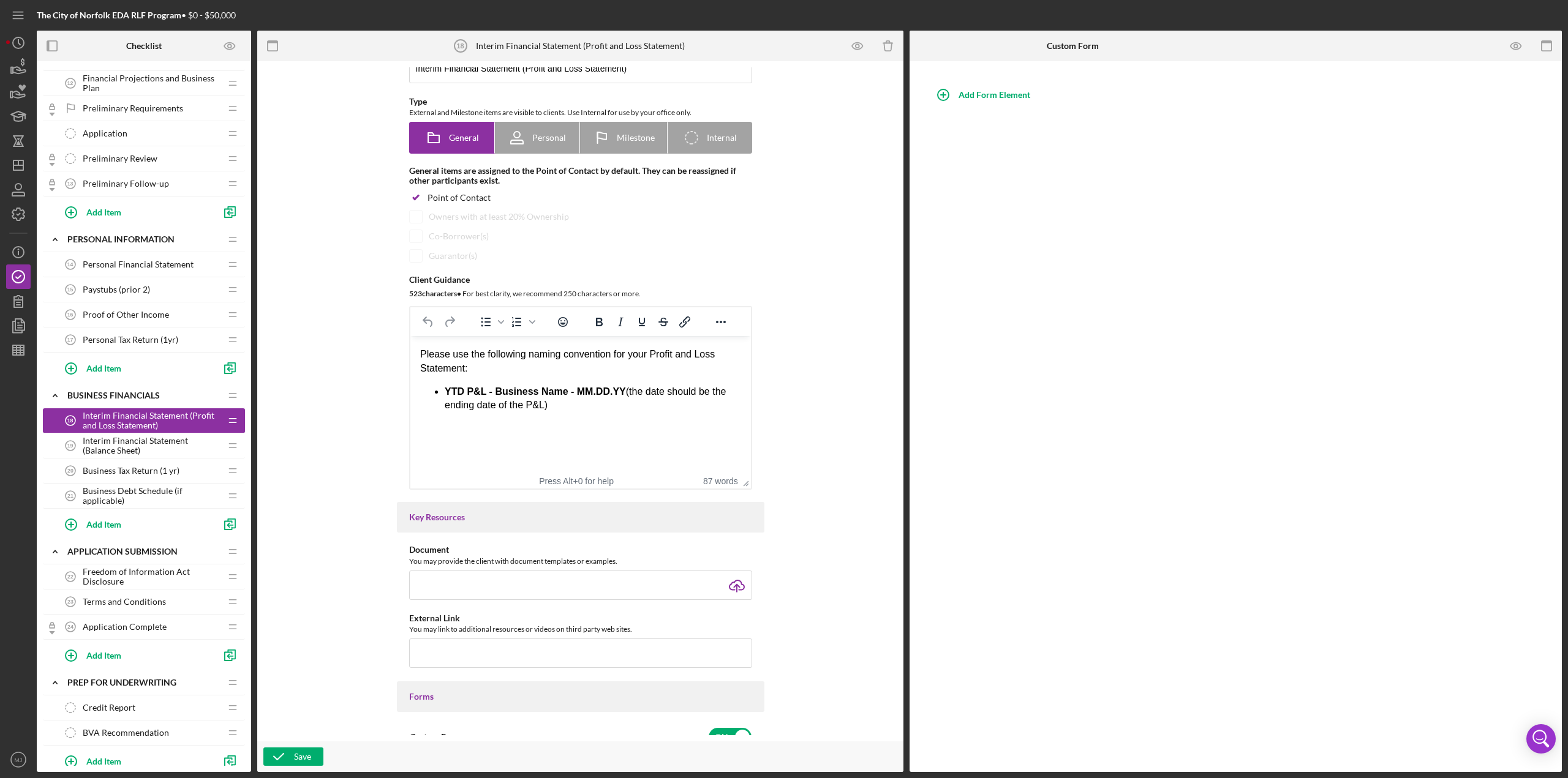
scroll to position [245, 0]
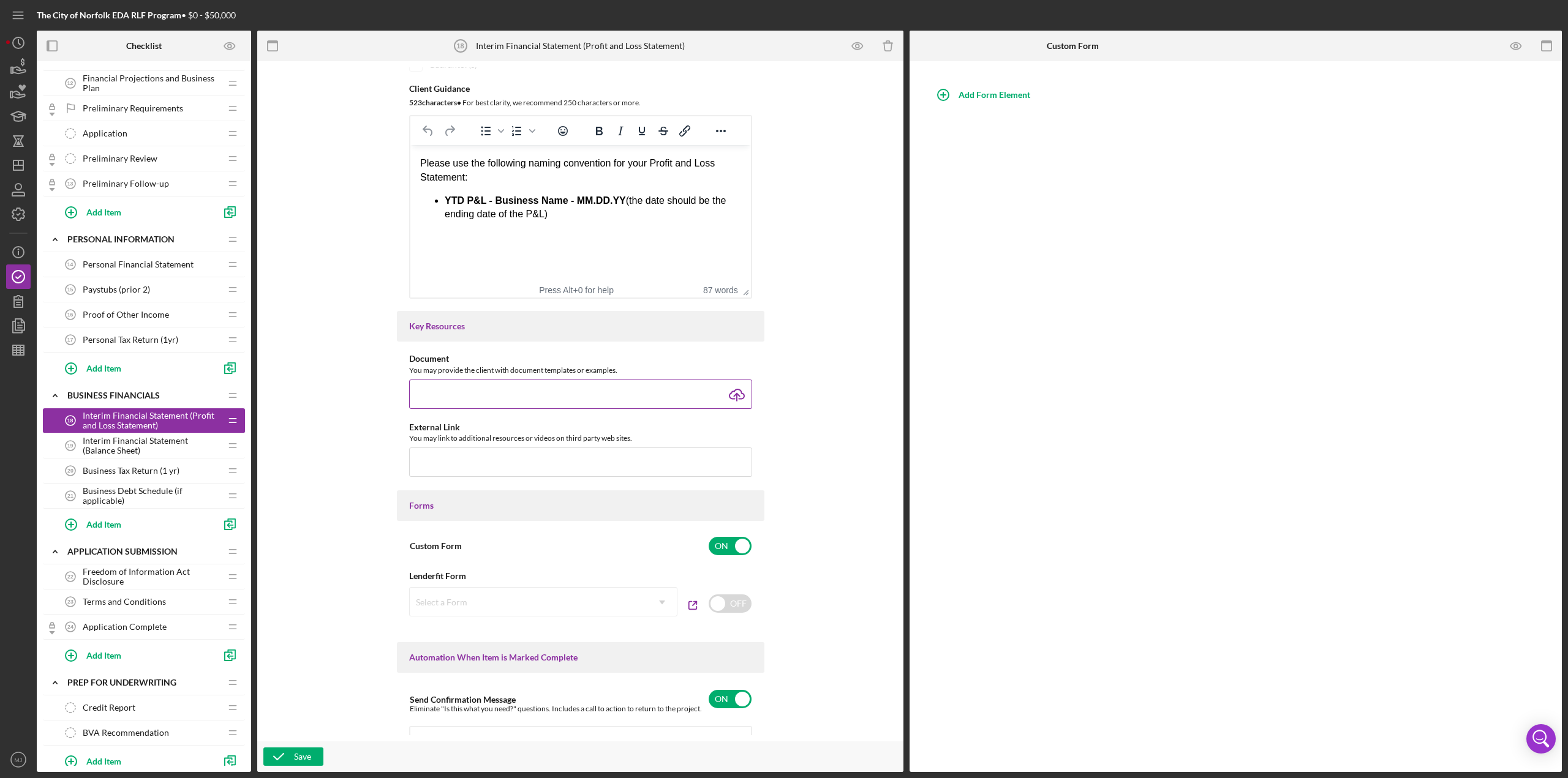
click at [712, 337] on input "file" at bounding box center [580, 394] width 343 height 29
type input "C:\fakepath\P&L Template.xlsx"
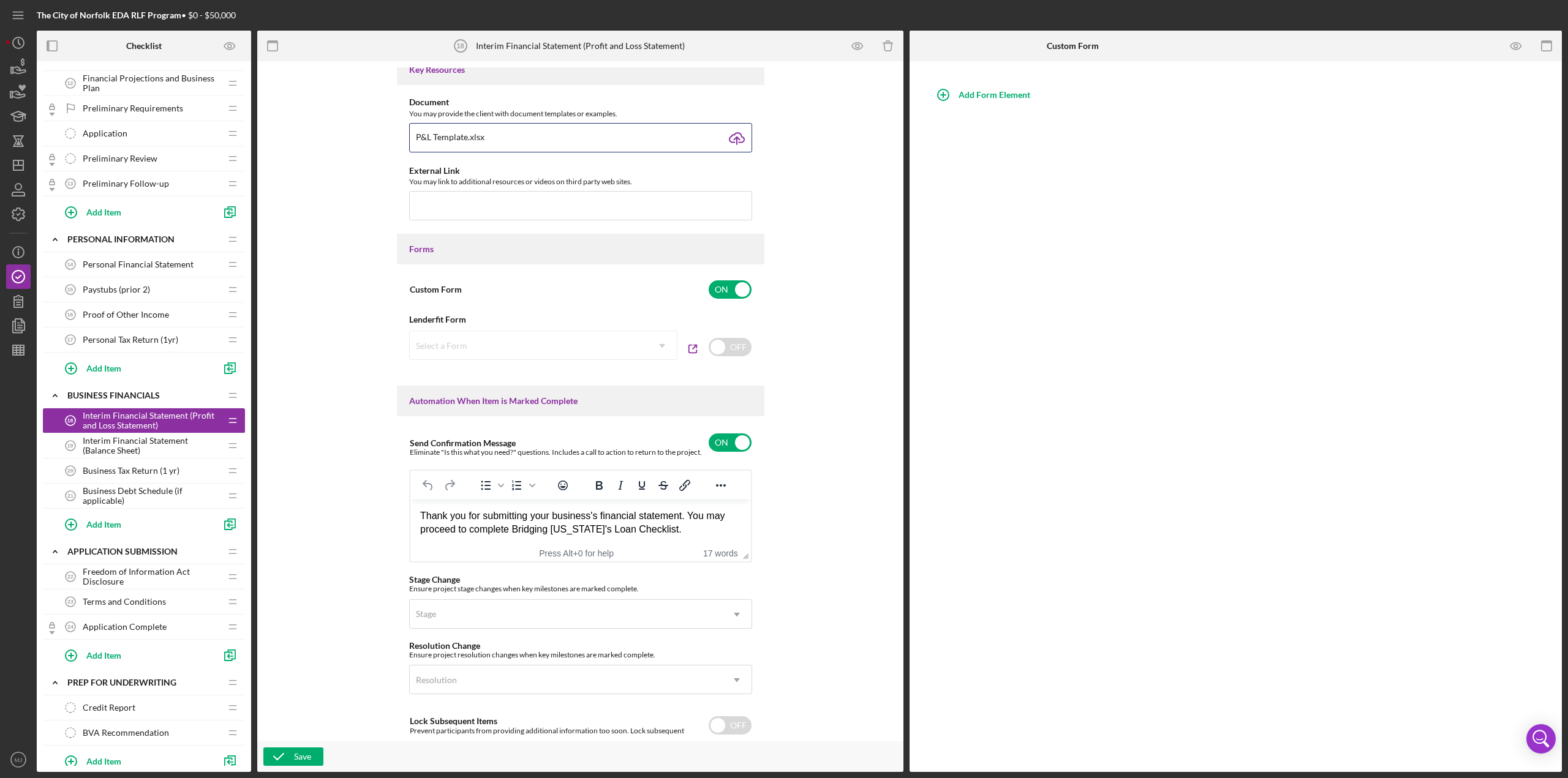
scroll to position [551, 0]
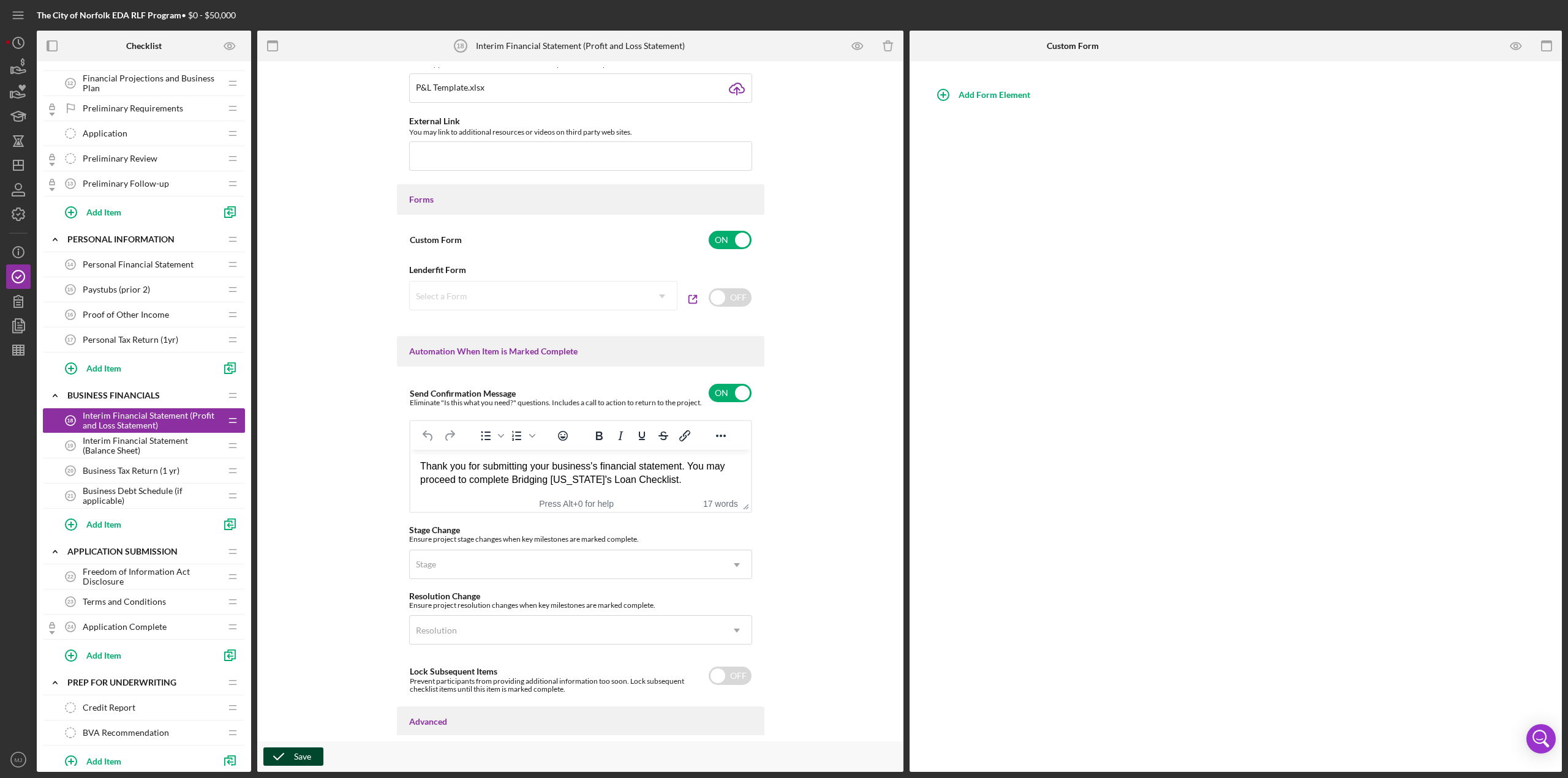
click at [313, 337] on button "Save" at bounding box center [293, 757] width 60 height 19
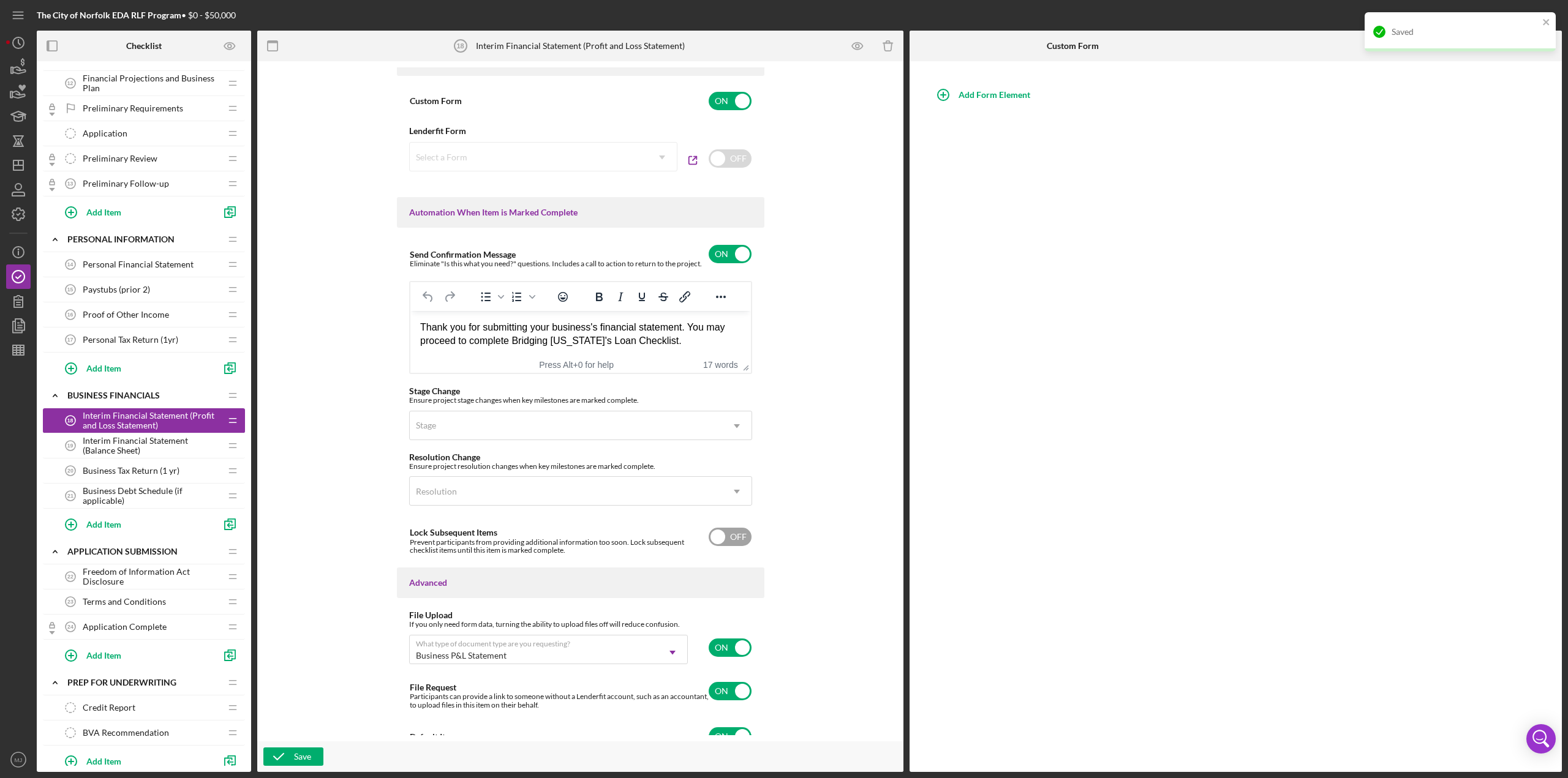
scroll to position [696, 0]
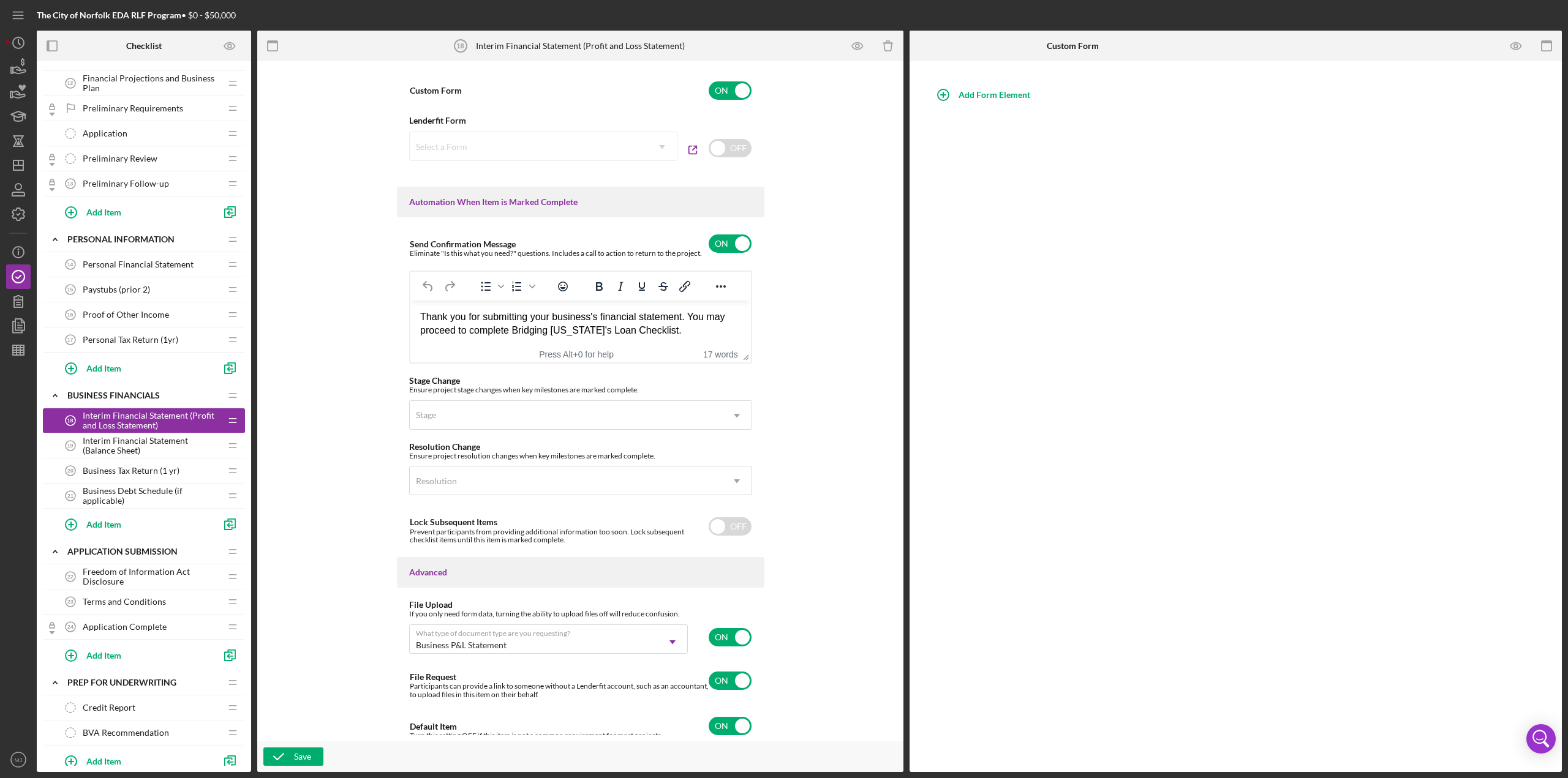
click at [140, 337] on span "Interim Financial Statement (Balance Sheet)" at bounding box center [151, 446] width 138 height 20
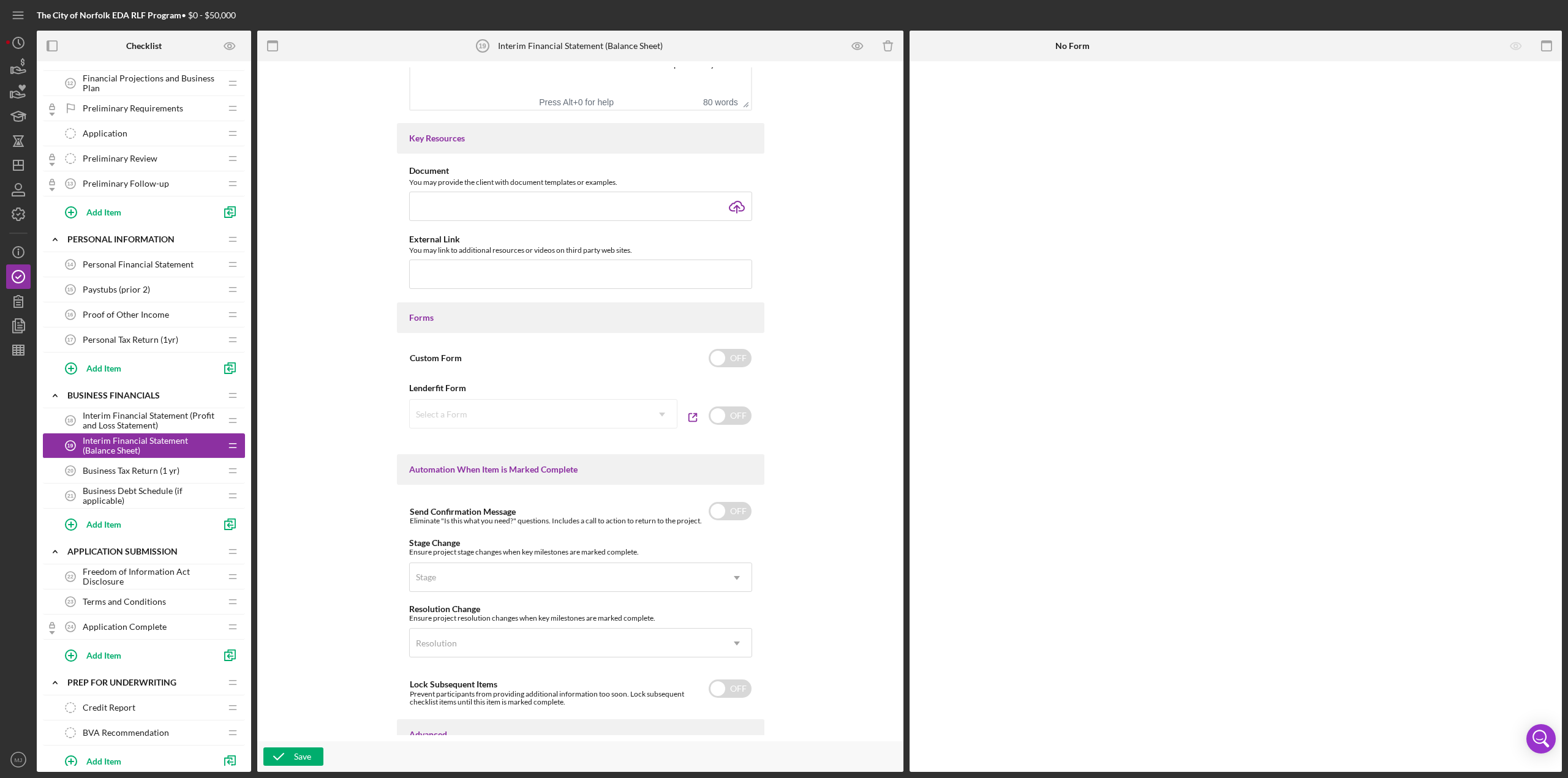
scroll to position [412, 0]
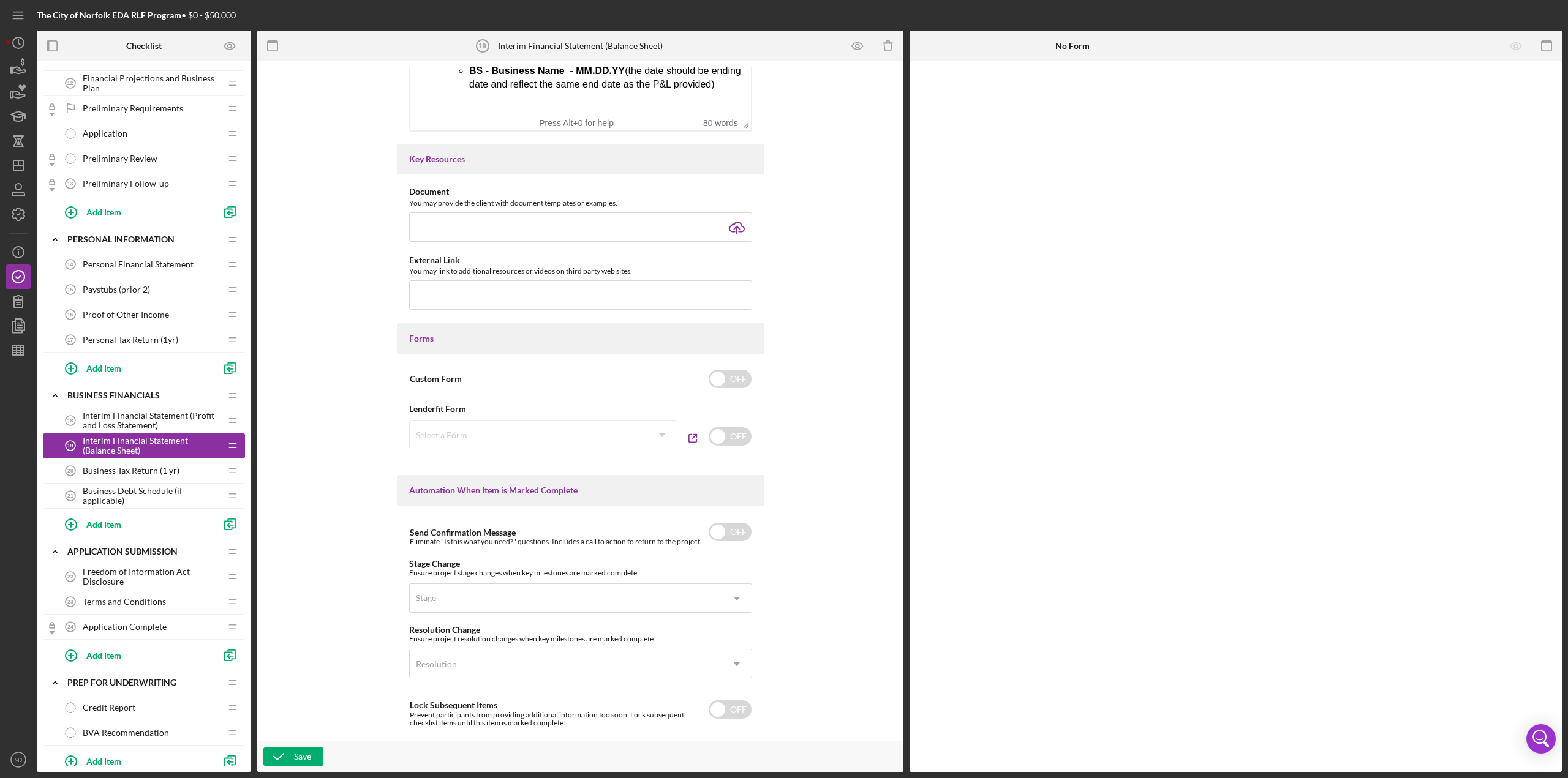
click at [126, 337] on span "Interim Financial Statement (Profit and Loss Statement)" at bounding box center [151, 420] width 138 height 20
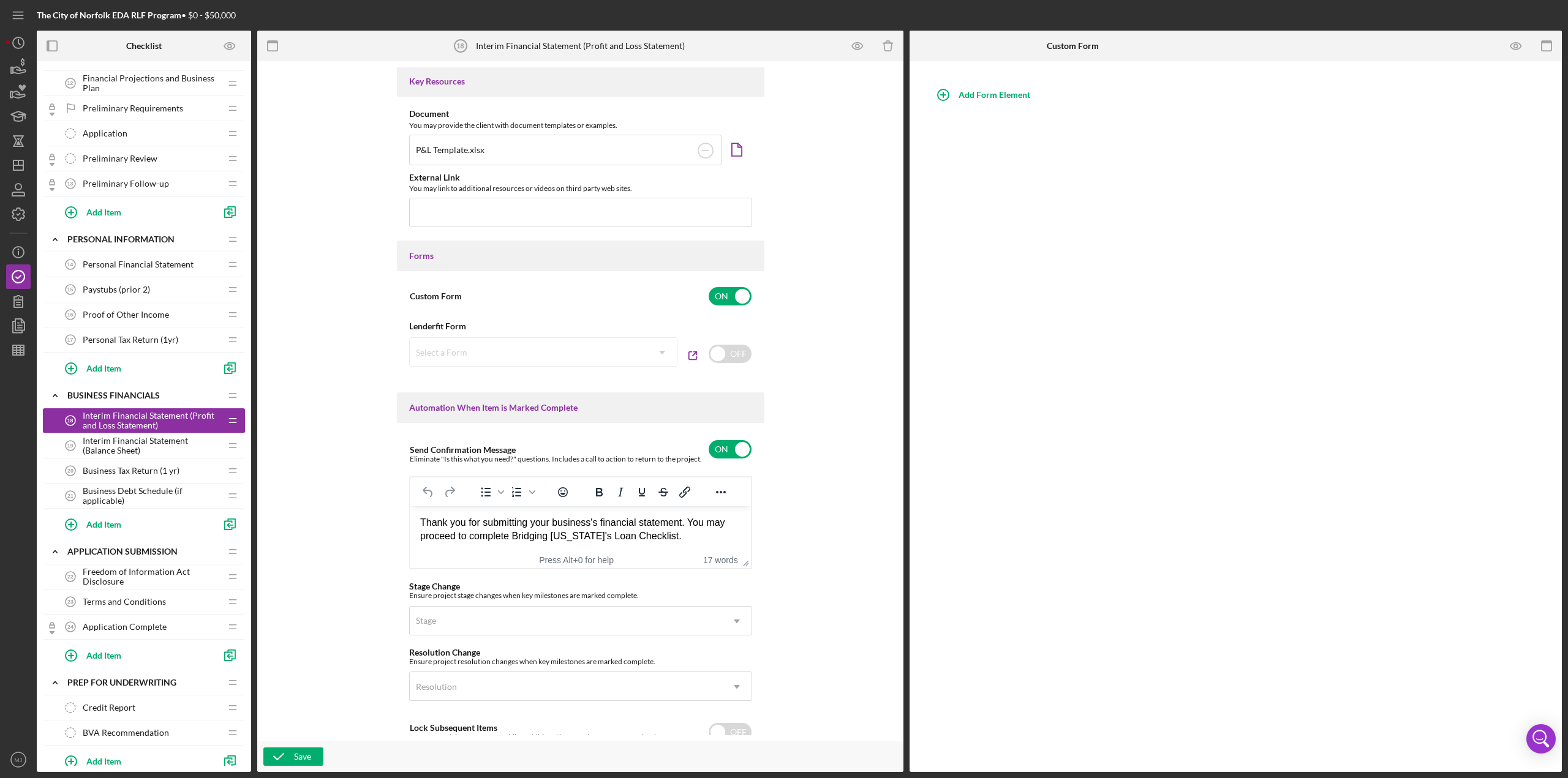
drag, startPoint x: 670, startPoint y: 544, endPoint x: 394, endPoint y: 533, distance: 276.2
click at [410, 337] on html "Thank you for submitting your business's financial statement. You may proceed t…" at bounding box center [580, 529] width 341 height 47
drag, startPoint x: 420, startPoint y: 525, endPoint x: 700, endPoint y: 542, distance: 280.5
click at [700, 337] on div "Thank you for submitting your business's financial statement. You may proceed t…" at bounding box center [579, 529] width 321 height 27
drag, startPoint x: 718, startPoint y: 448, endPoint x: 709, endPoint y: 460, distance: 15.0
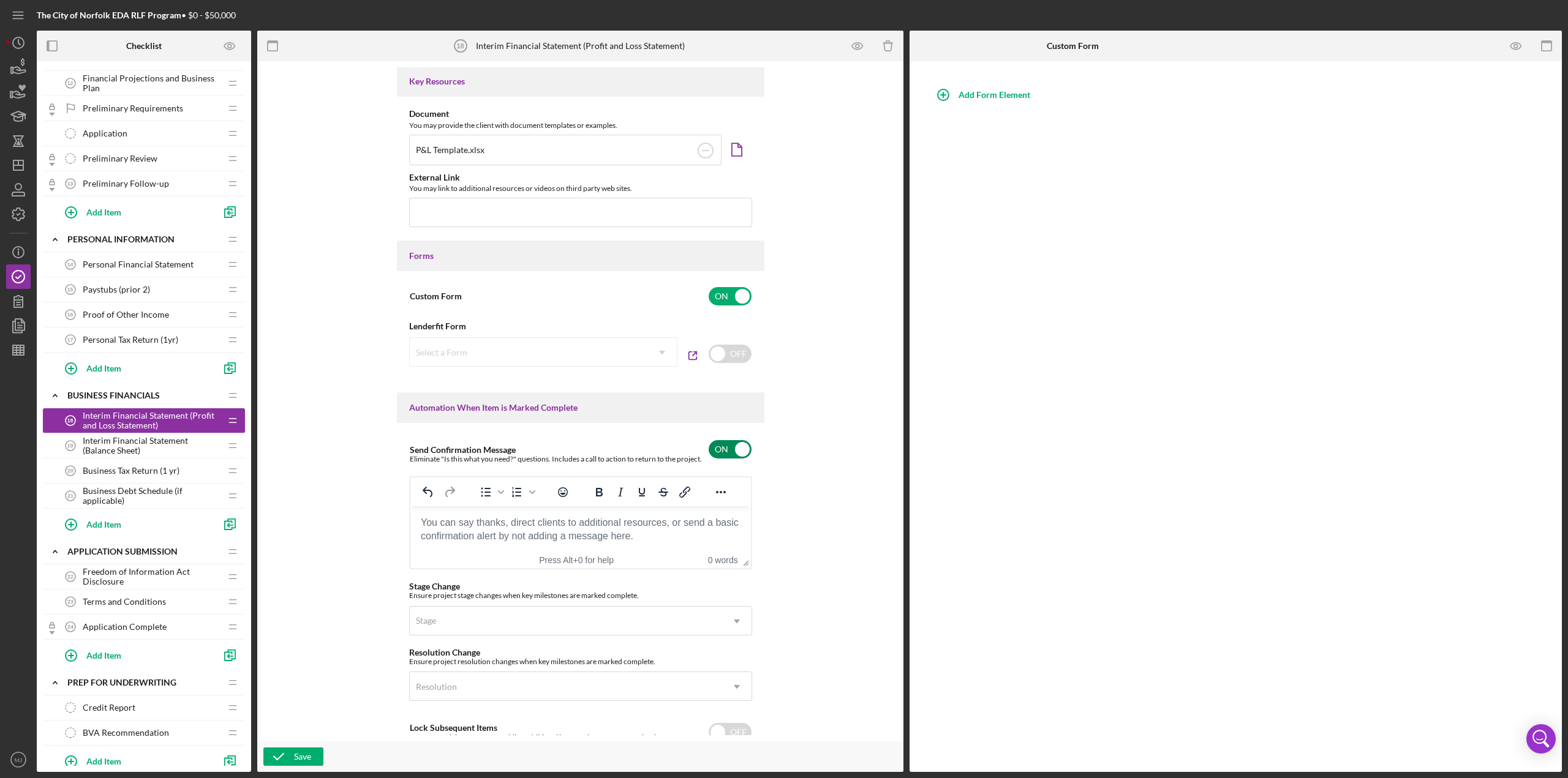
click at [718, 337] on input "checkbox" at bounding box center [730, 449] width 43 height 19
checkbox input "false"
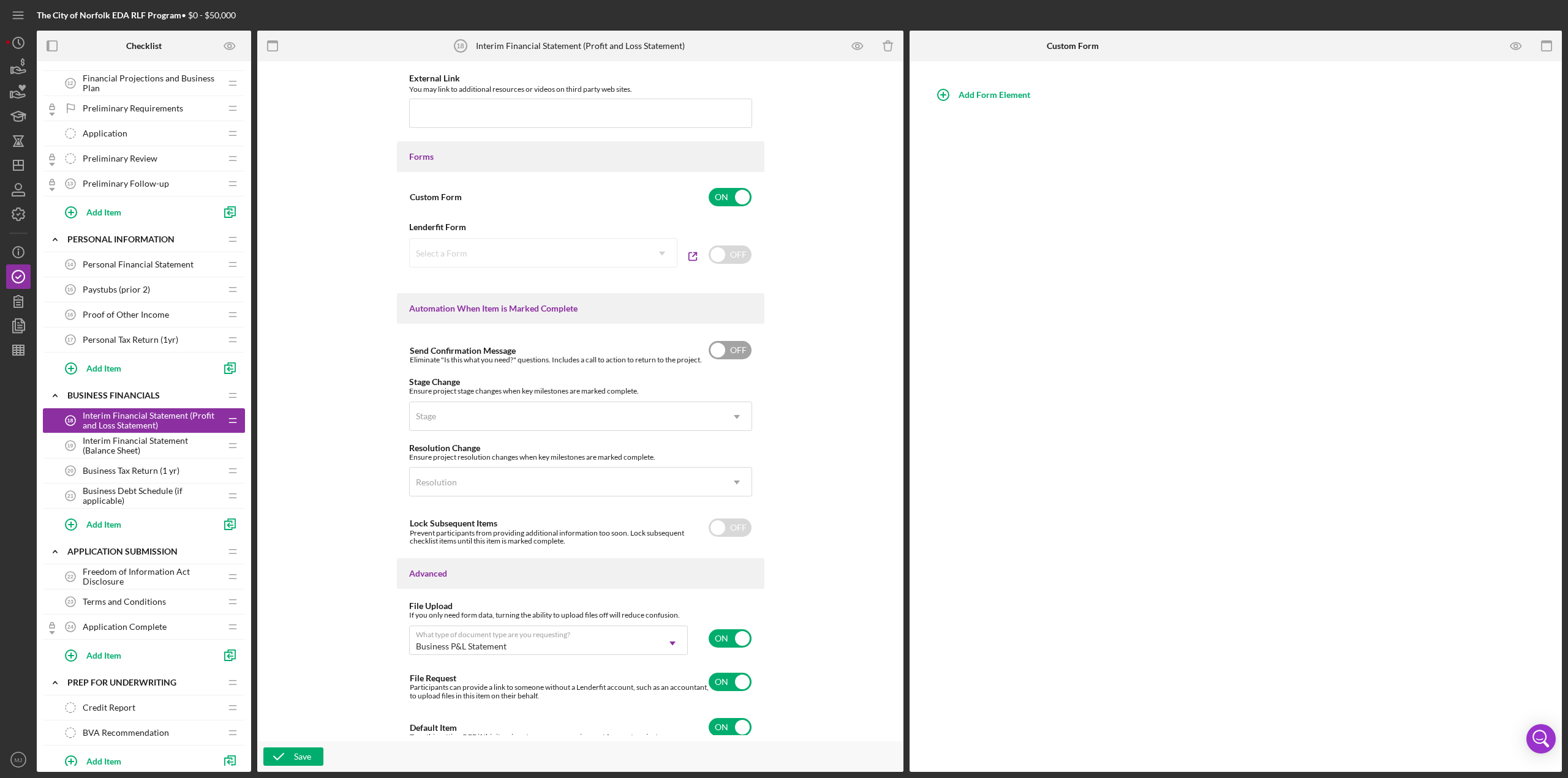
scroll to position [591, 0]
click at [289, 337] on icon "button" at bounding box center [278, 756] width 31 height 31
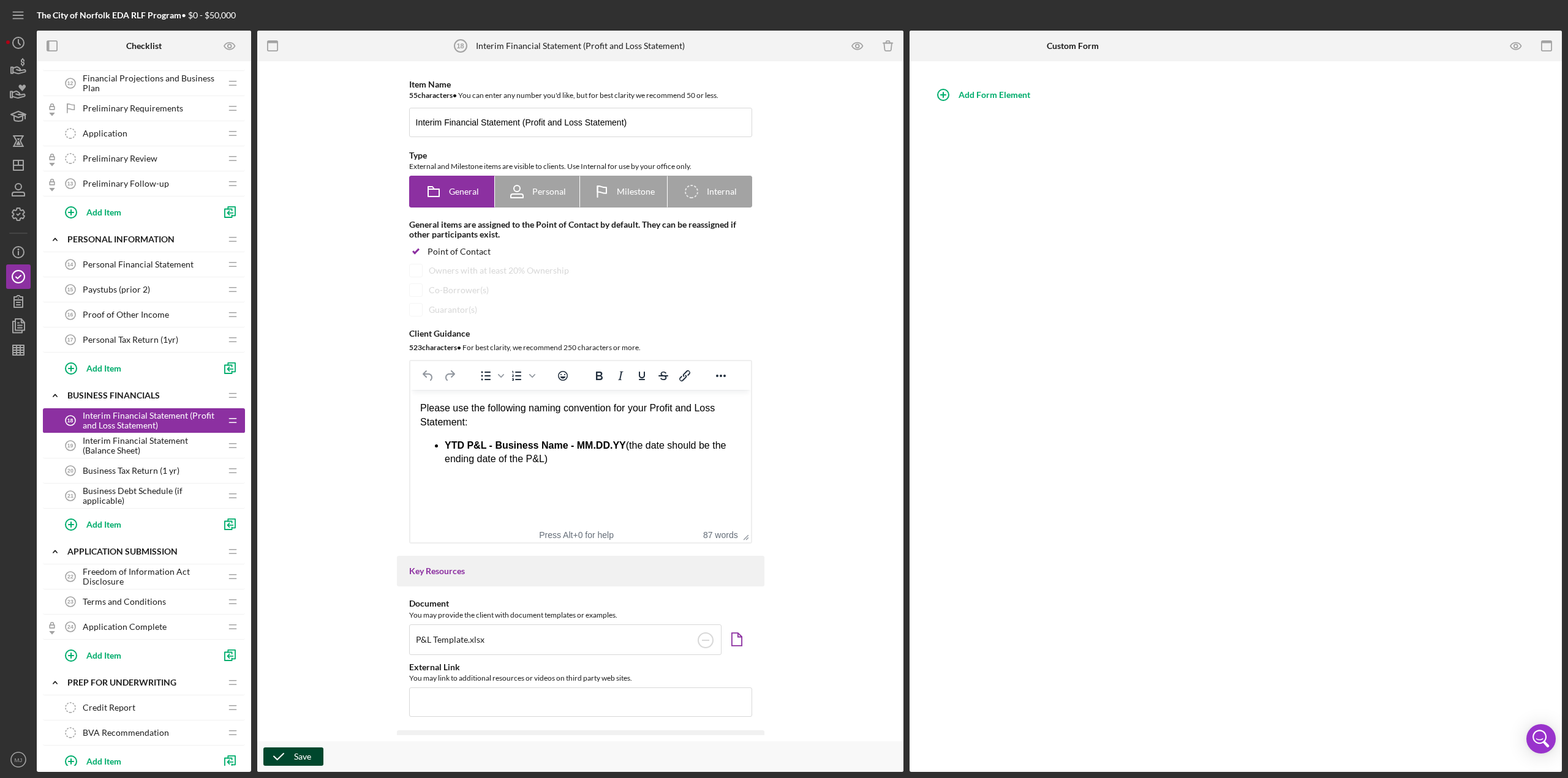
scroll to position [306, 0]
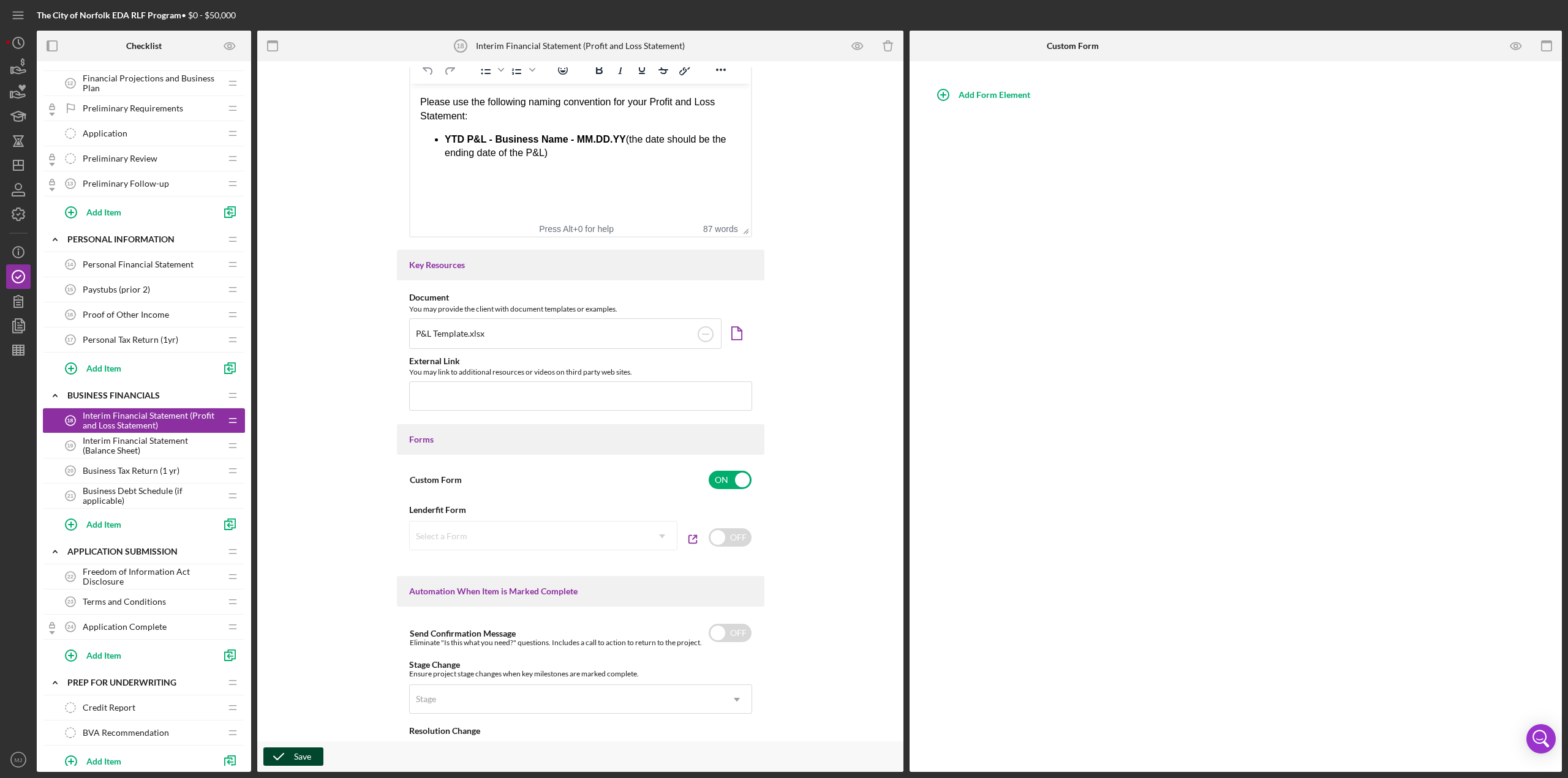
click at [132, 337] on span "Interim Financial Statement (Balance Sheet)" at bounding box center [151, 446] width 138 height 20
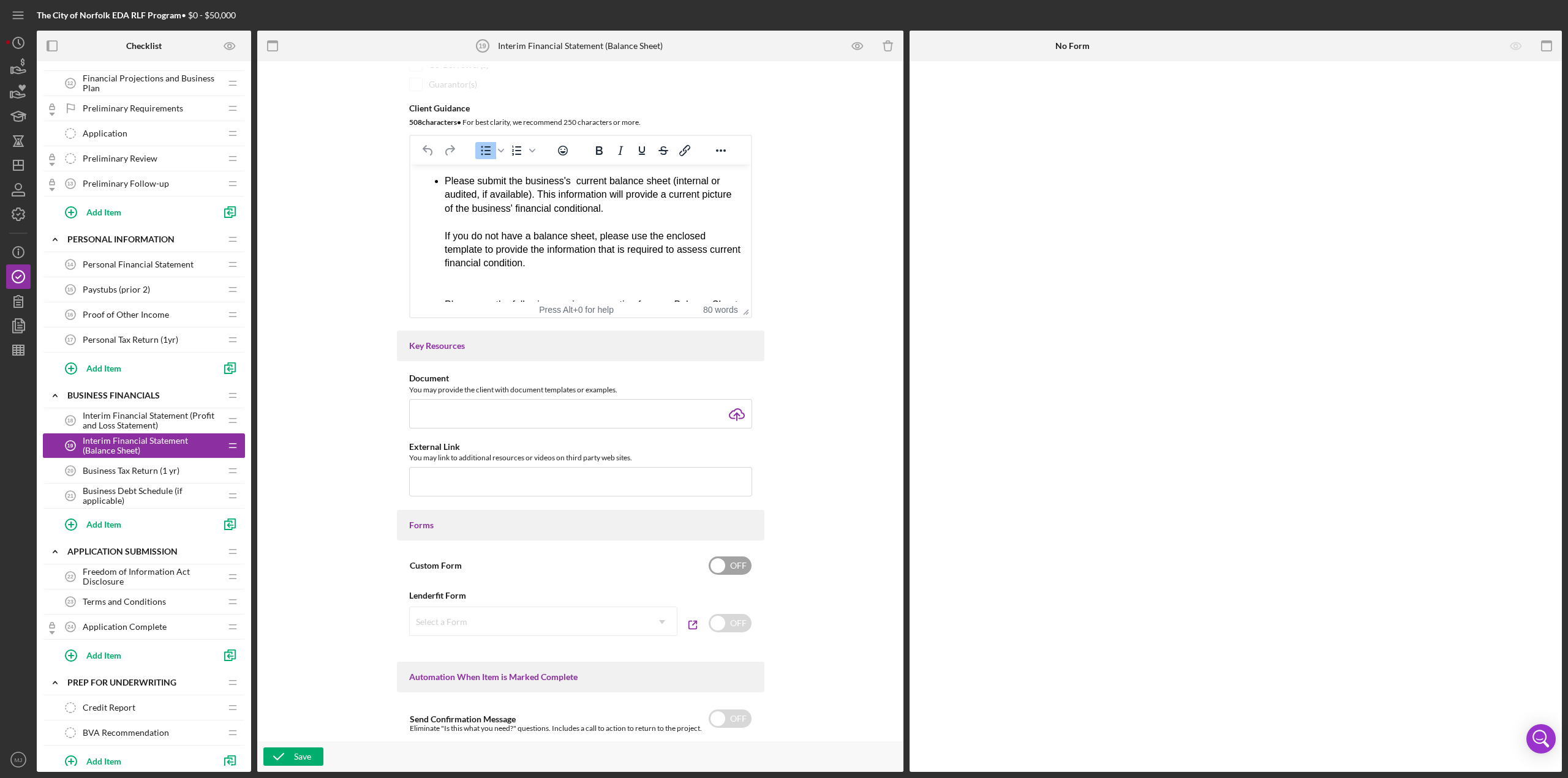
scroll to position [245, 0]
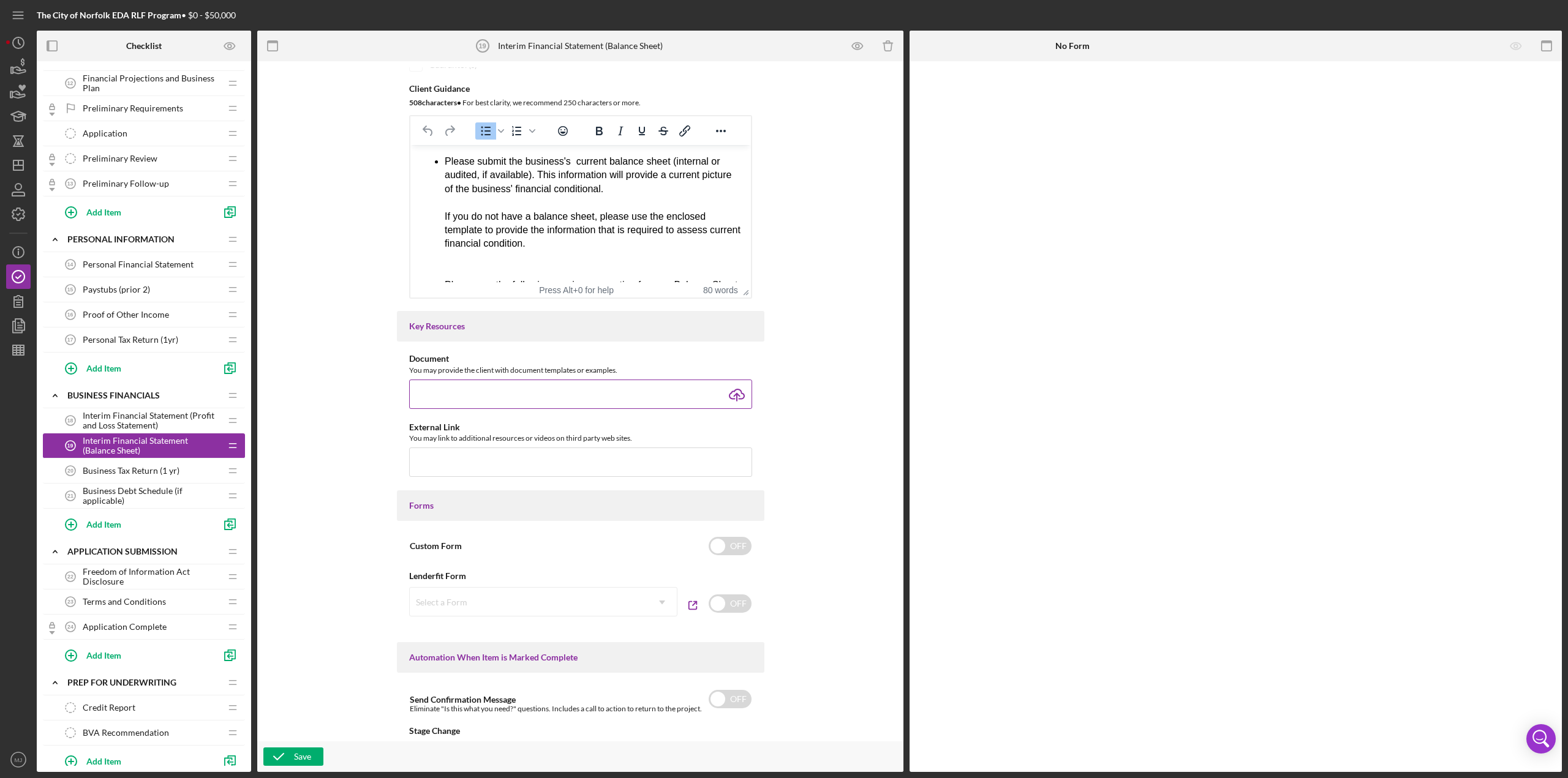
click at [736, 337] on input "file" at bounding box center [580, 394] width 343 height 29
type input "C:\fakepath\BS Template.xlsx"
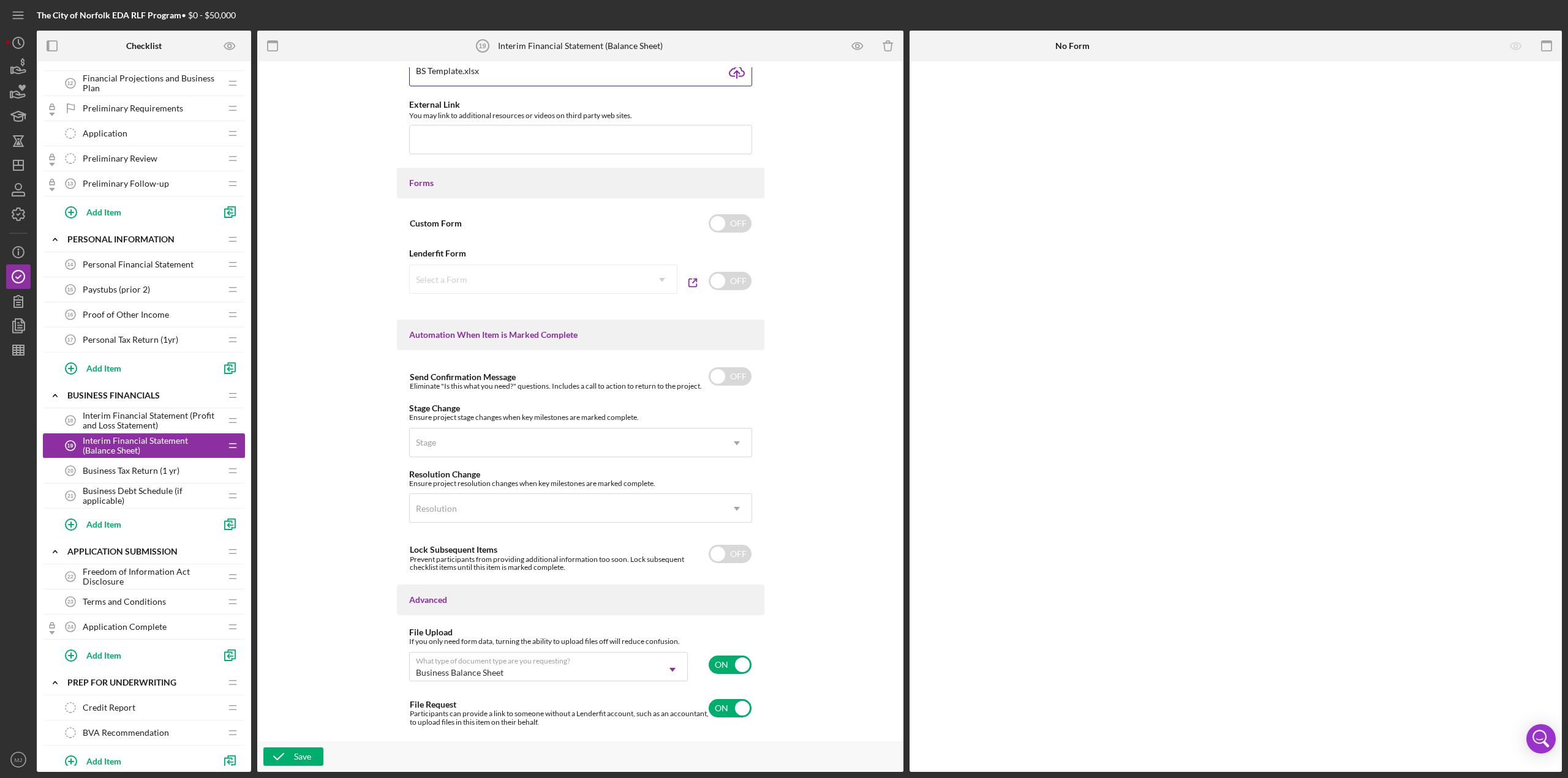
scroll to position [595, 0]
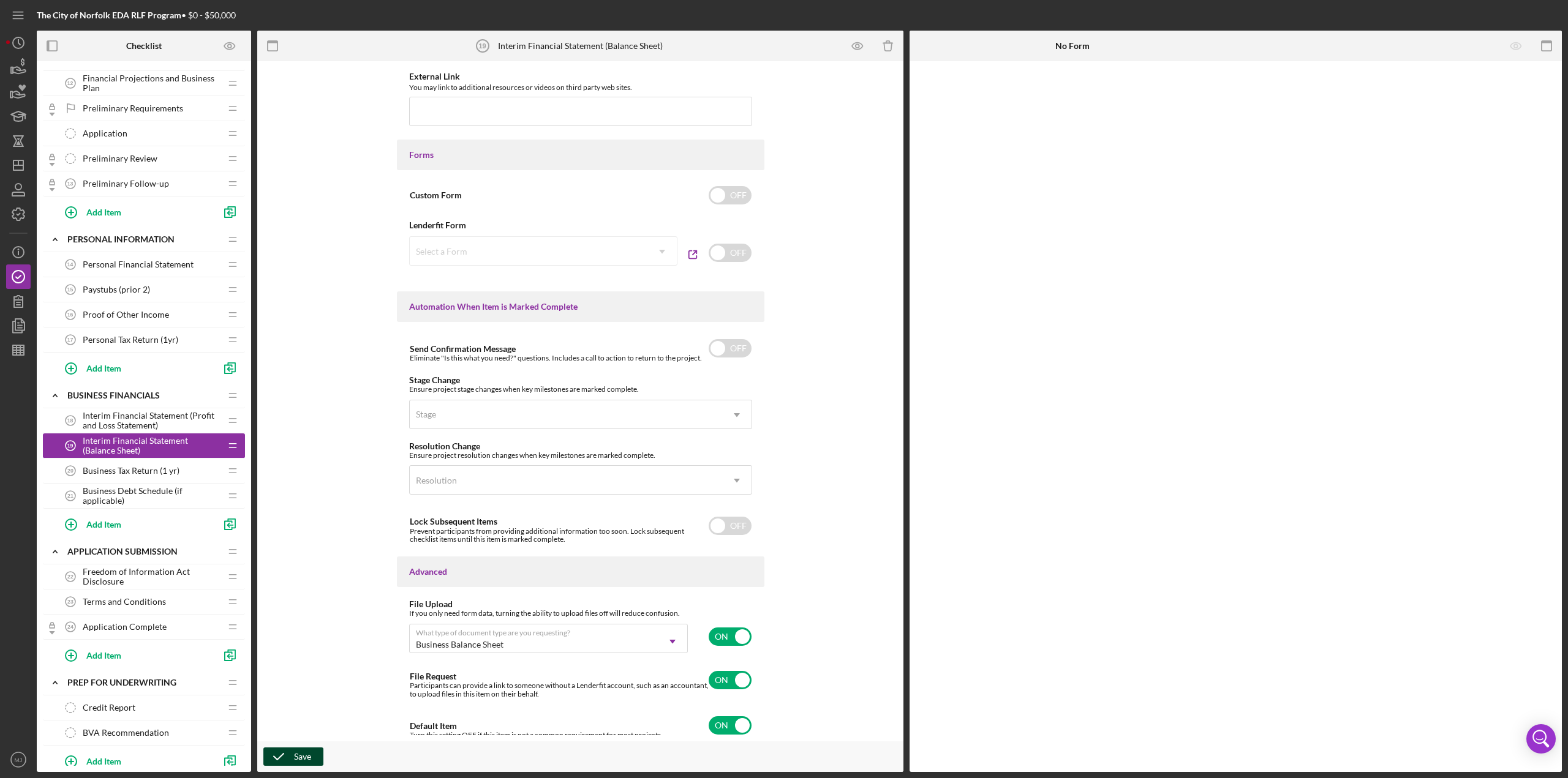
click at [302, 337] on div "Save" at bounding box center [302, 757] width 17 height 19
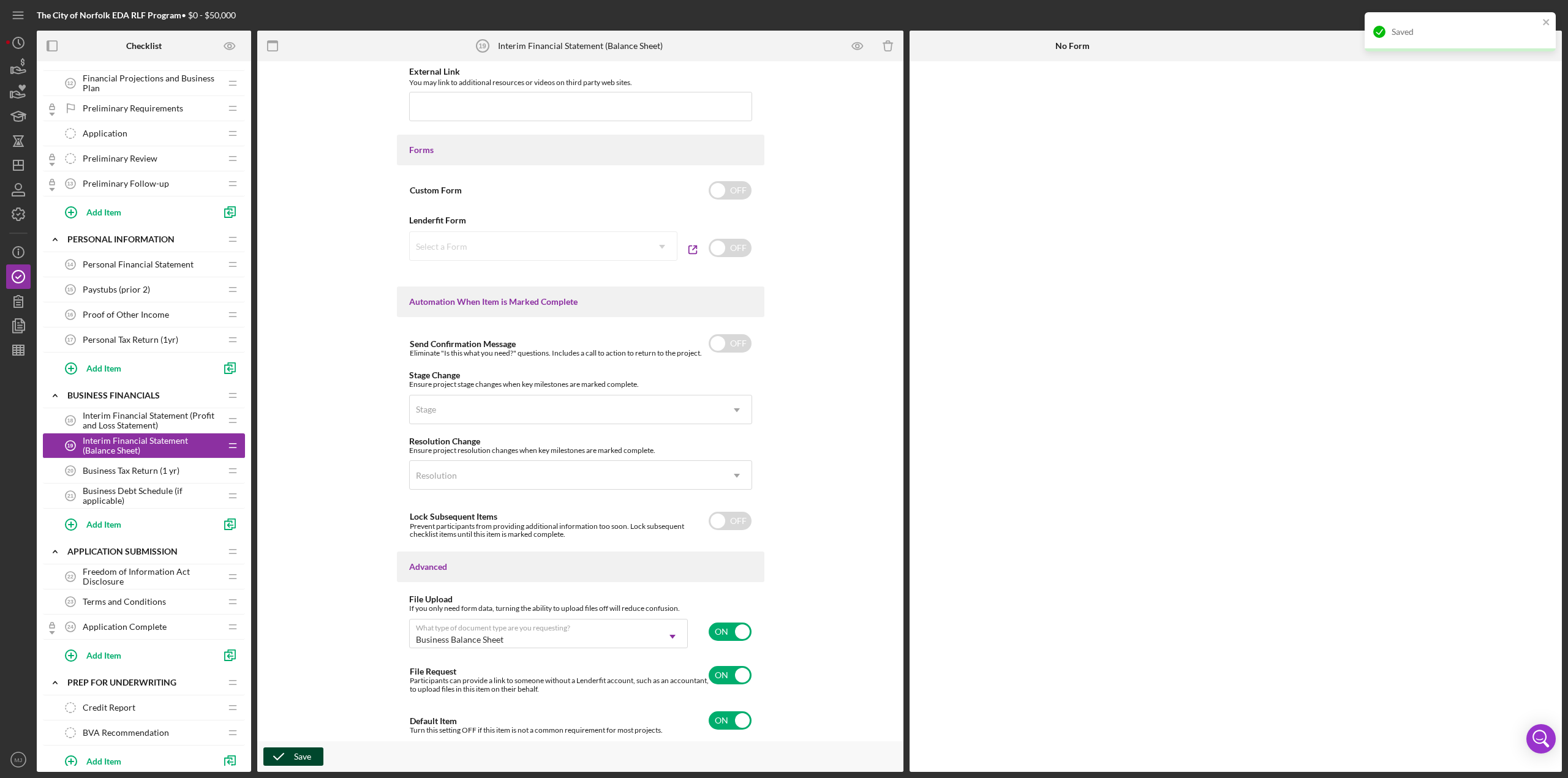
scroll to position [591, 0]
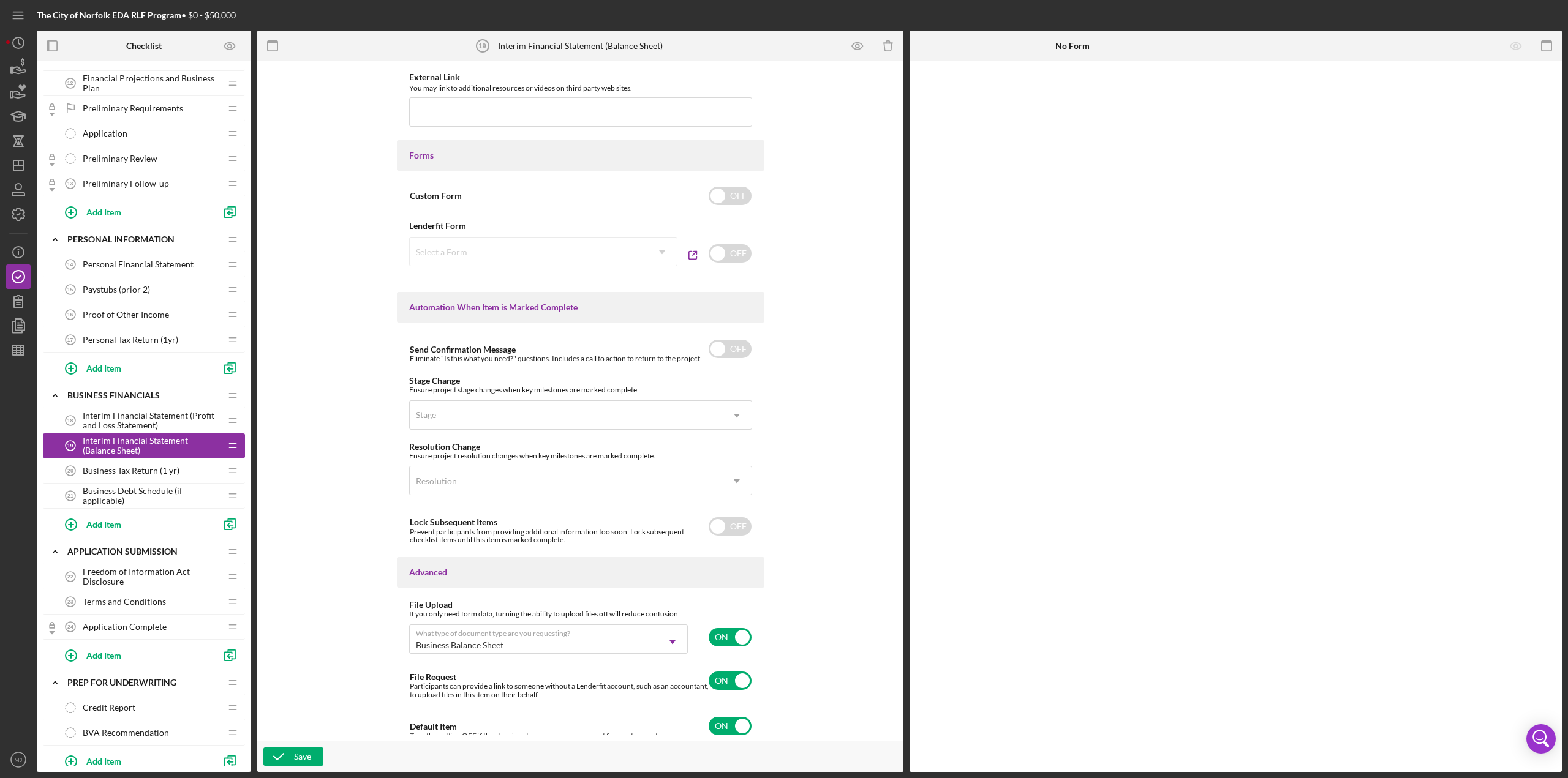
click at [88, 337] on span "Business Debt Schedule (if applicable)" at bounding box center [151, 495] width 138 height 20
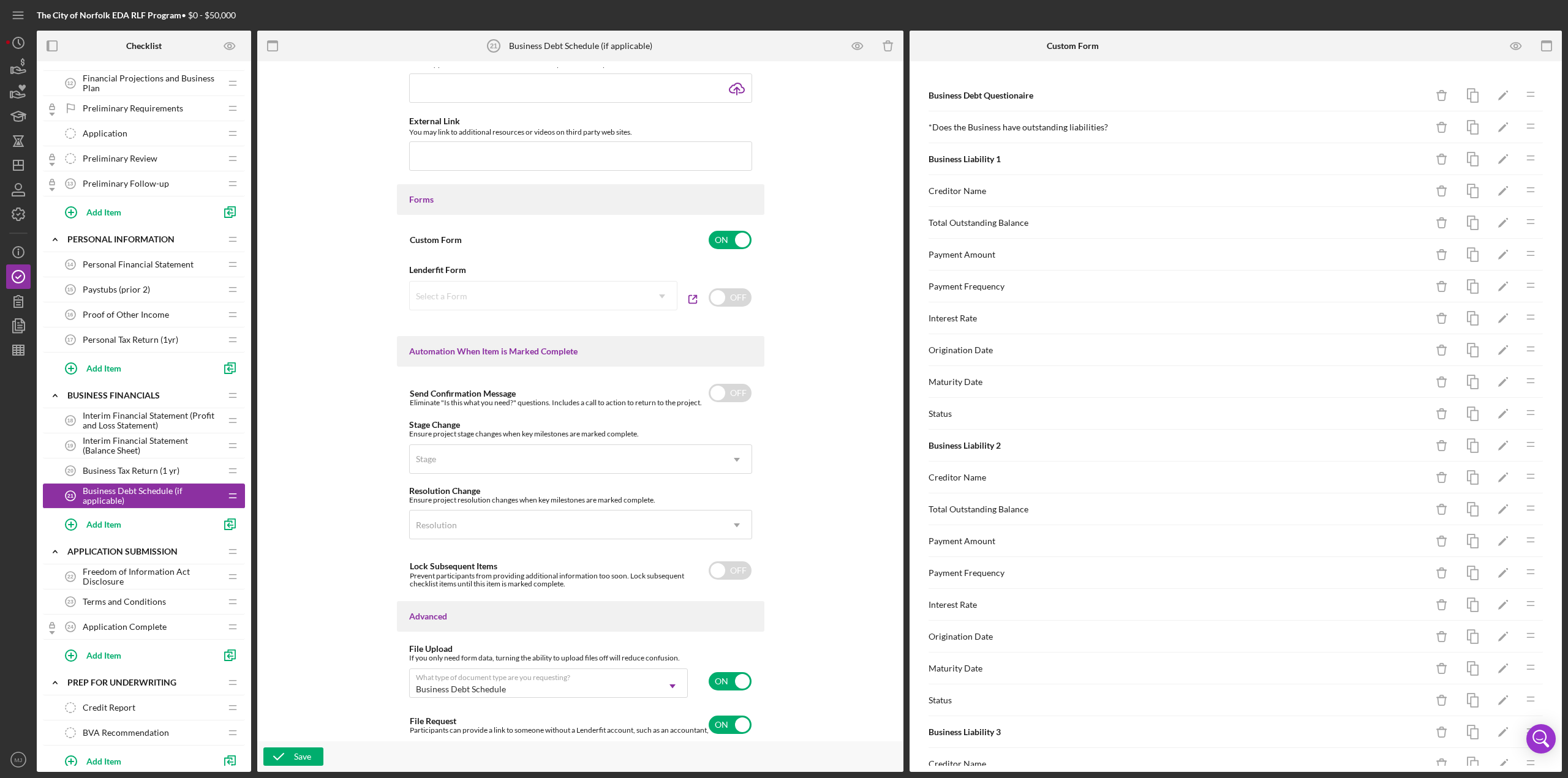
scroll to position [595, 0]
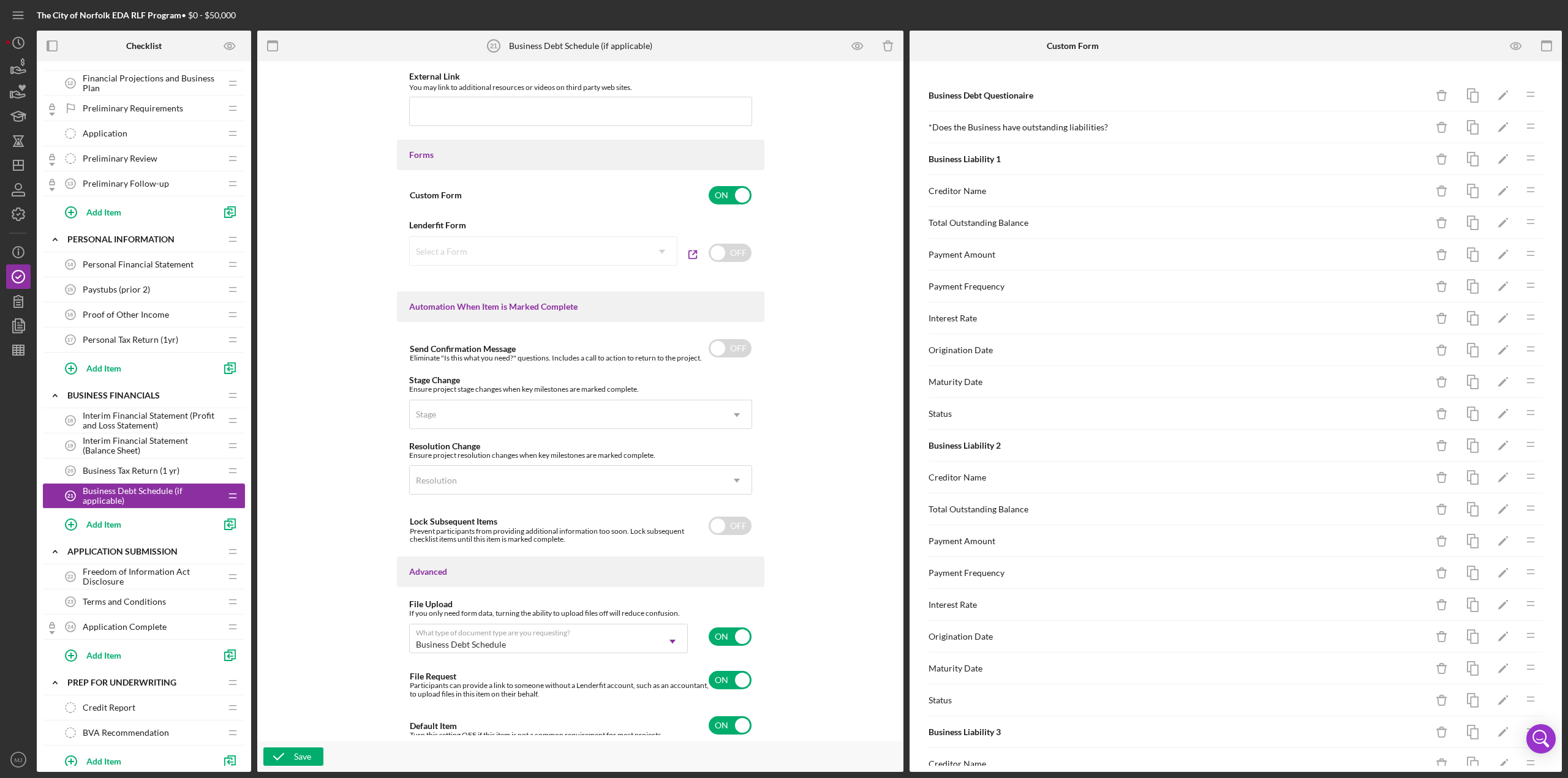
click at [104, 337] on span "Application Complete" at bounding box center [125, 627] width 84 height 9
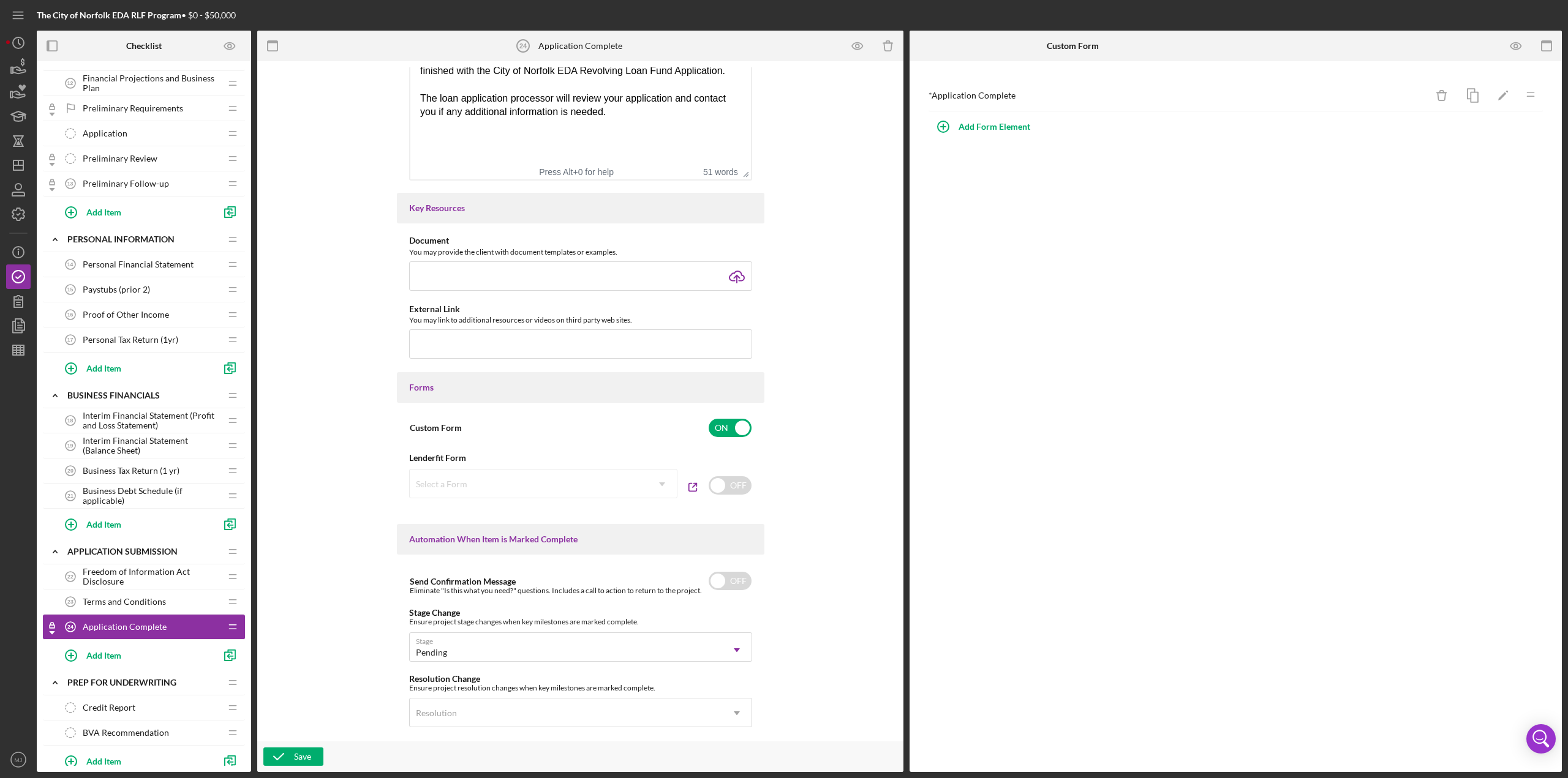
scroll to position [355, 0]
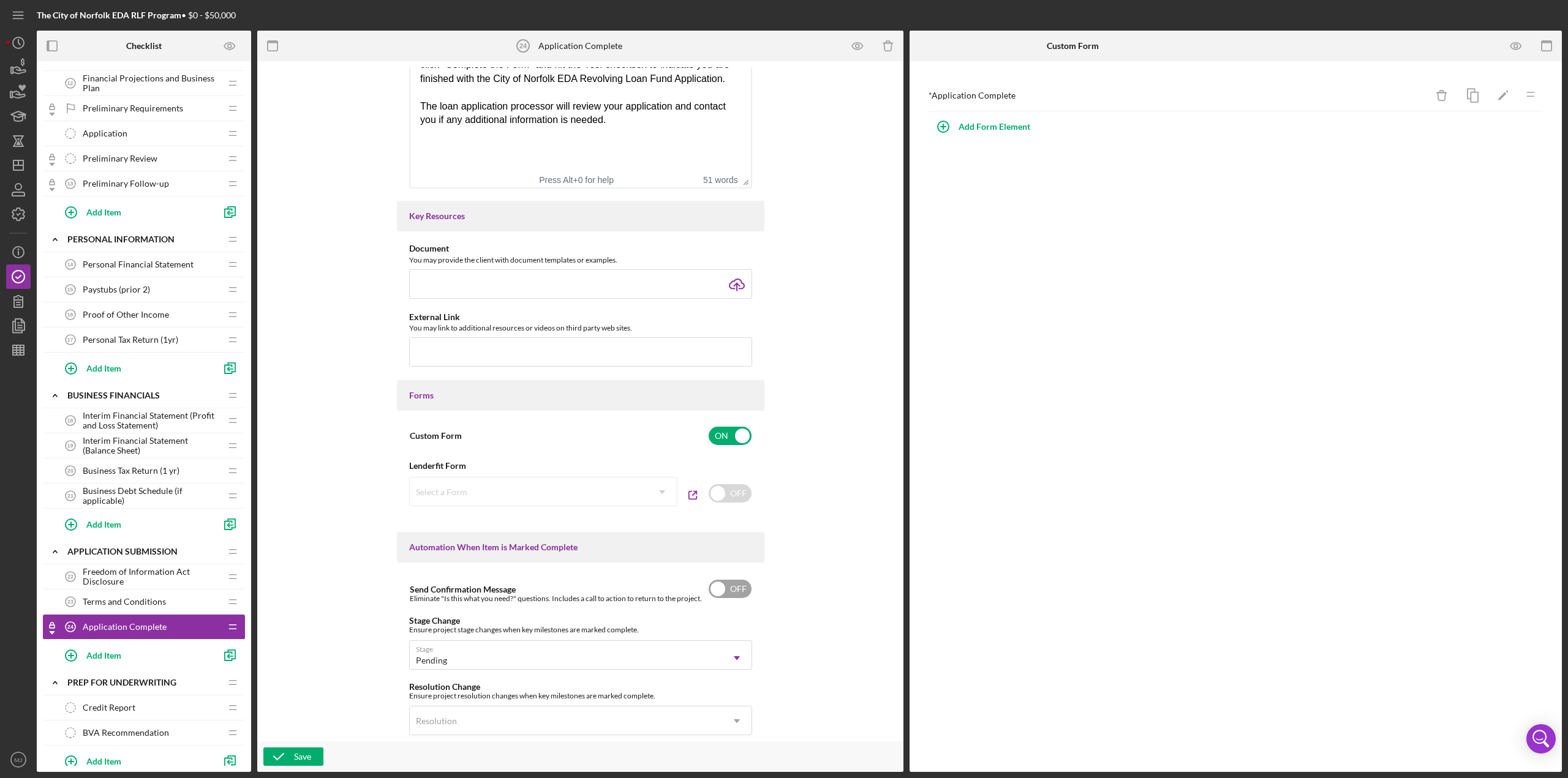
click at [736, 337] on input "checkbox" at bounding box center [730, 589] width 43 height 19
checkbox input "true"
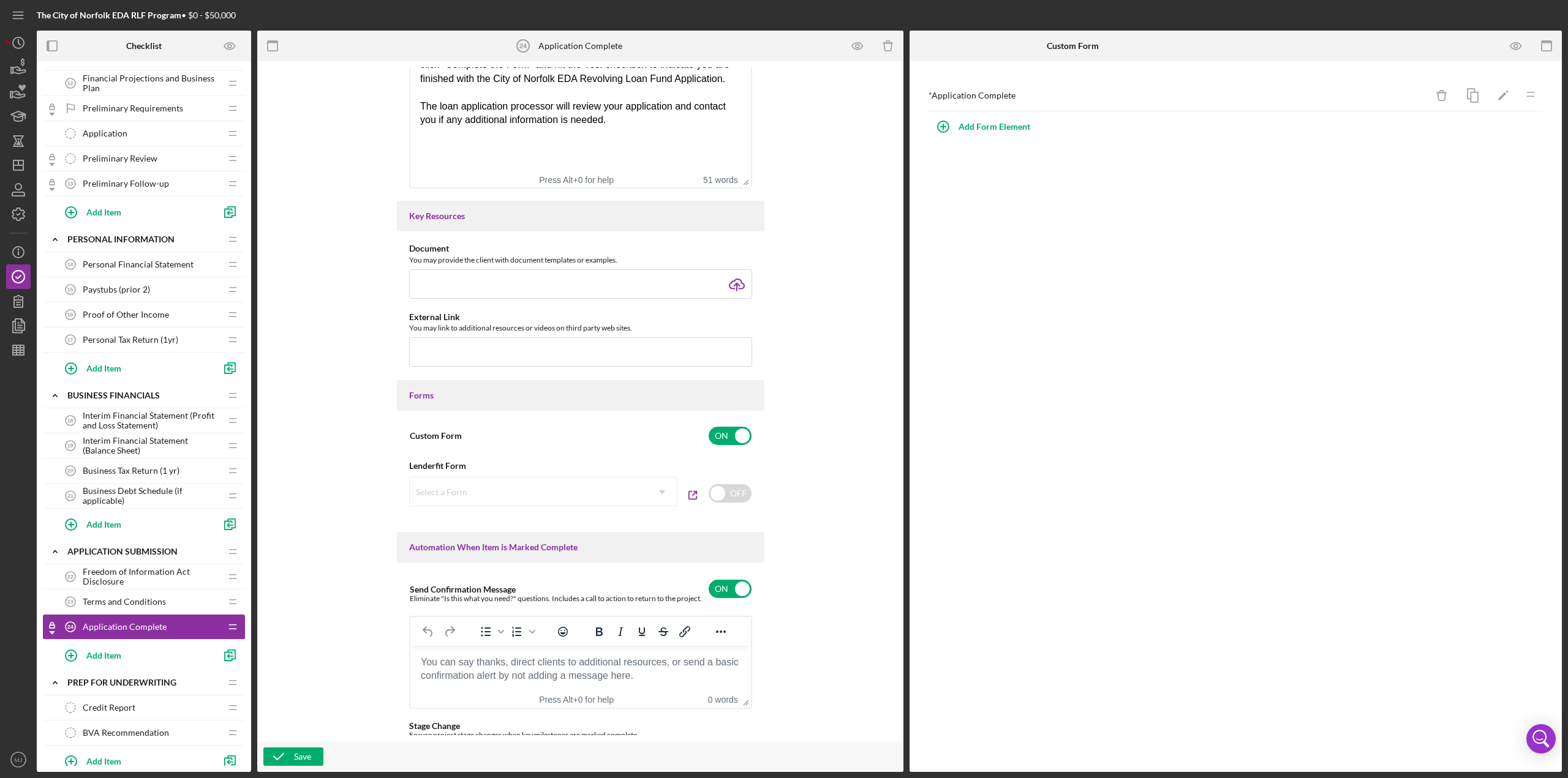
click at [556, 337] on body "Rich Text Area. Press ALT-0 for help." at bounding box center [579, 662] width 321 height 13
click at [577, 337] on div "Thank for completing the application to request funding from The City of Norfol…" at bounding box center [579, 666] width 321 height 55
click at [714, 337] on div "Thank for completing the application to request funding from The City of Norfol…" at bounding box center [579, 655] width 321 height 55
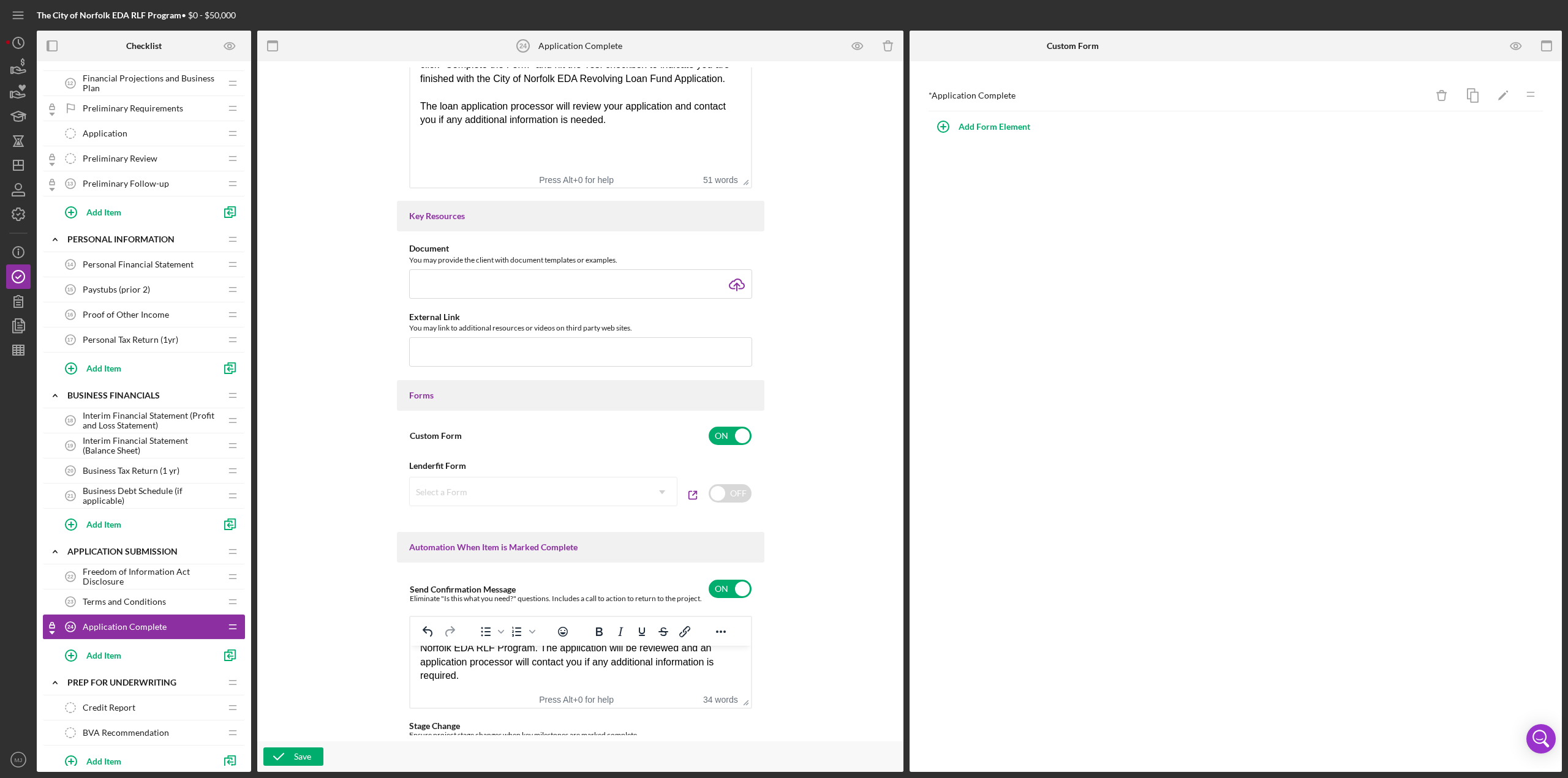
scroll to position [23, 0]
click at [296, 337] on div "Save" at bounding box center [580, 756] width 646 height 31
click at [295, 337] on div "Save" at bounding box center [302, 757] width 17 height 19
click at [122, 259] on span "Personal Financial Statement" at bounding box center [138, 264] width 110 height 9
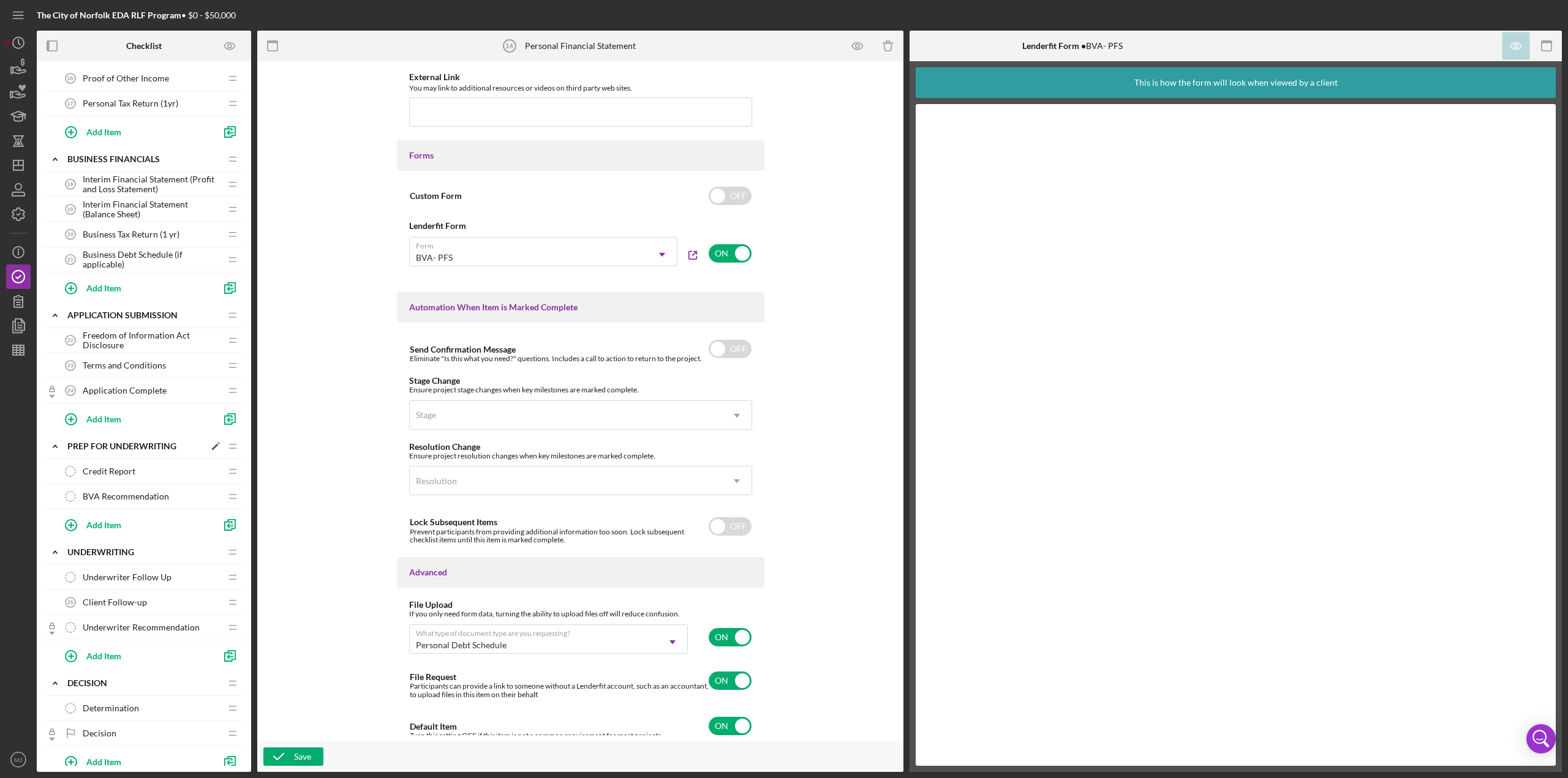
scroll to position [735, 0]
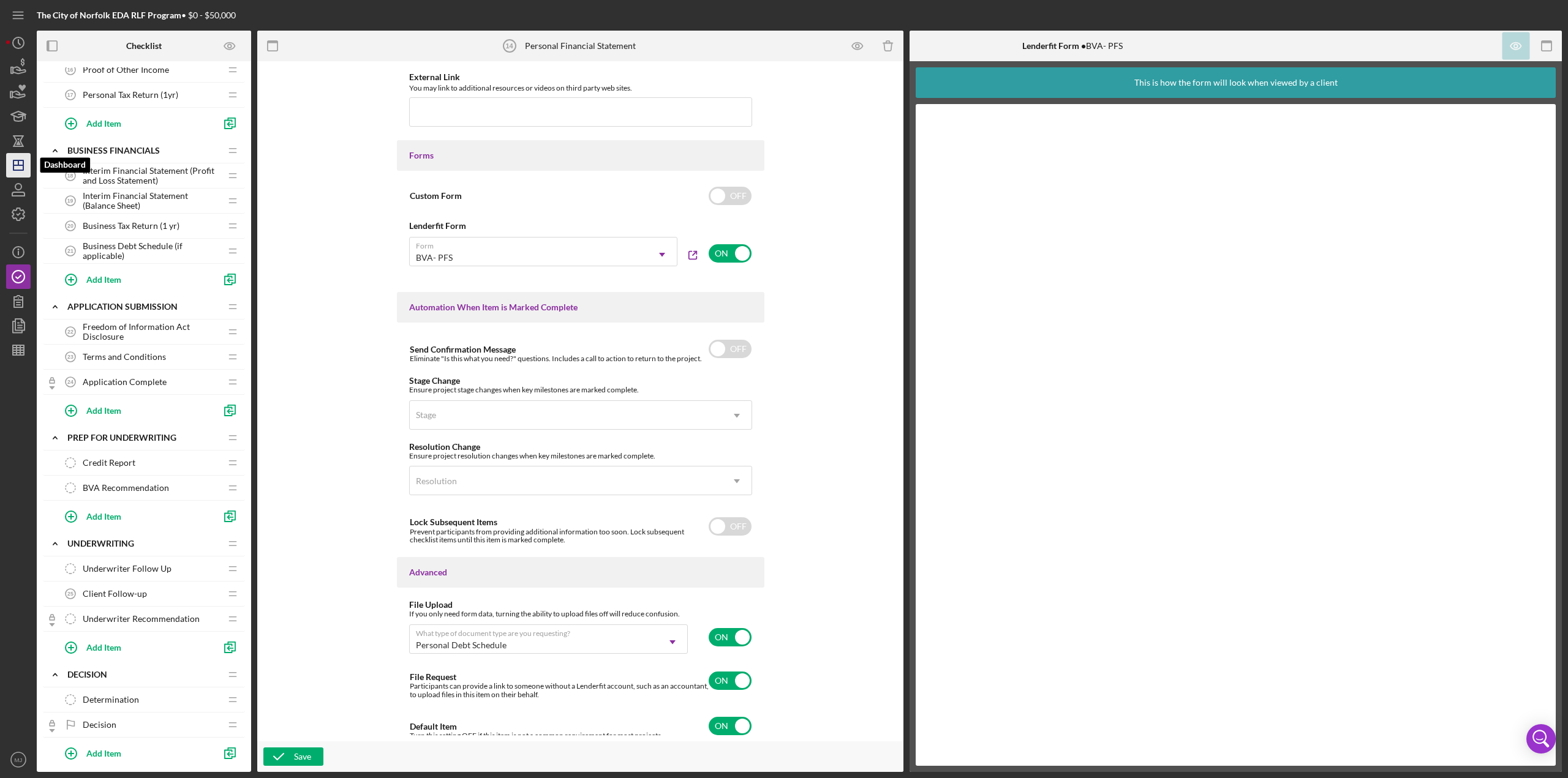
click at [15, 171] on icon "Icon/Dashboard" at bounding box center [18, 165] width 31 height 31
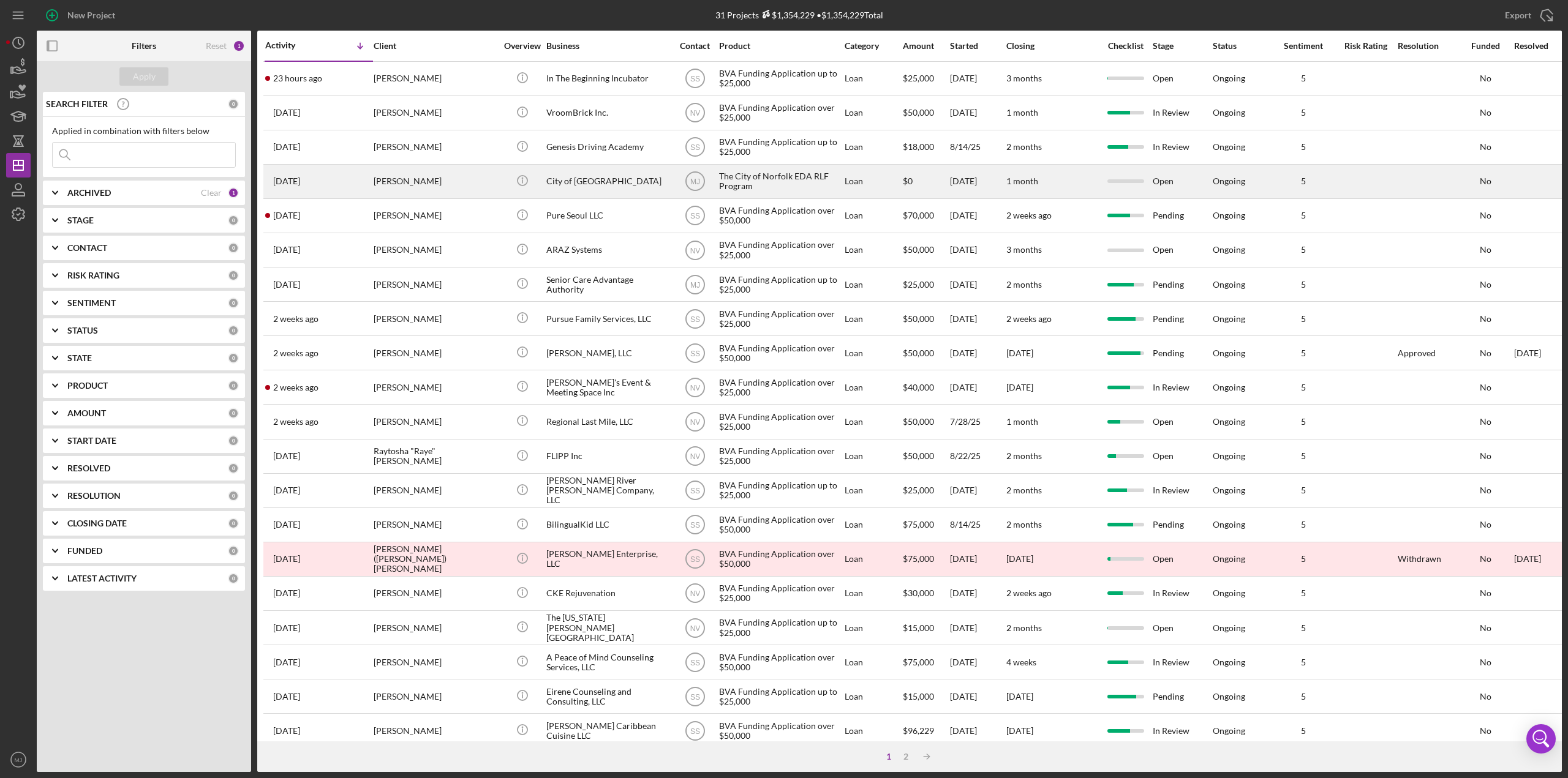
click at [422, 189] on div "[PERSON_NAME]" at bounding box center [434, 182] width 123 height 33
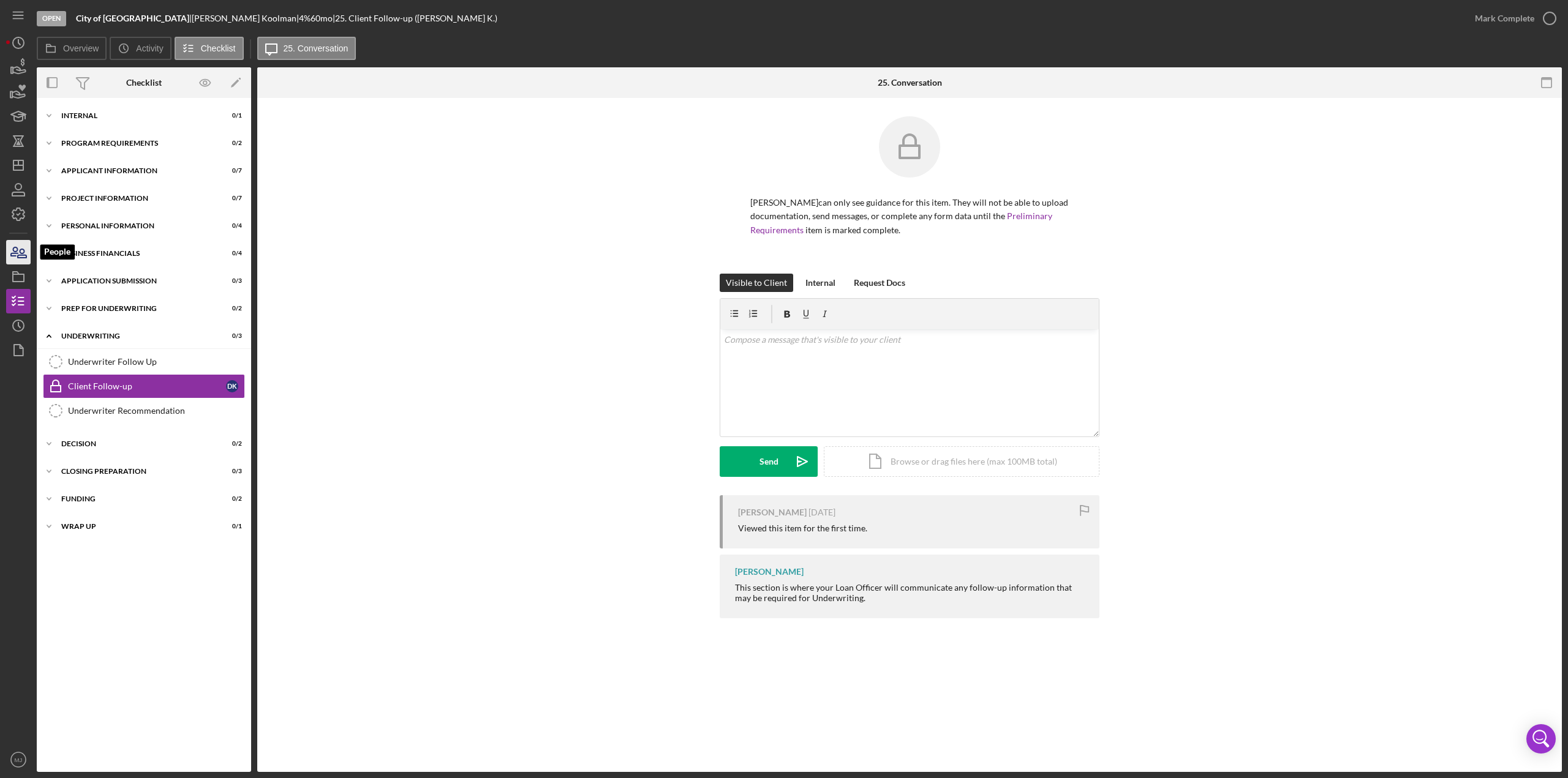
click at [20, 254] on icon "button" at bounding box center [18, 252] width 31 height 31
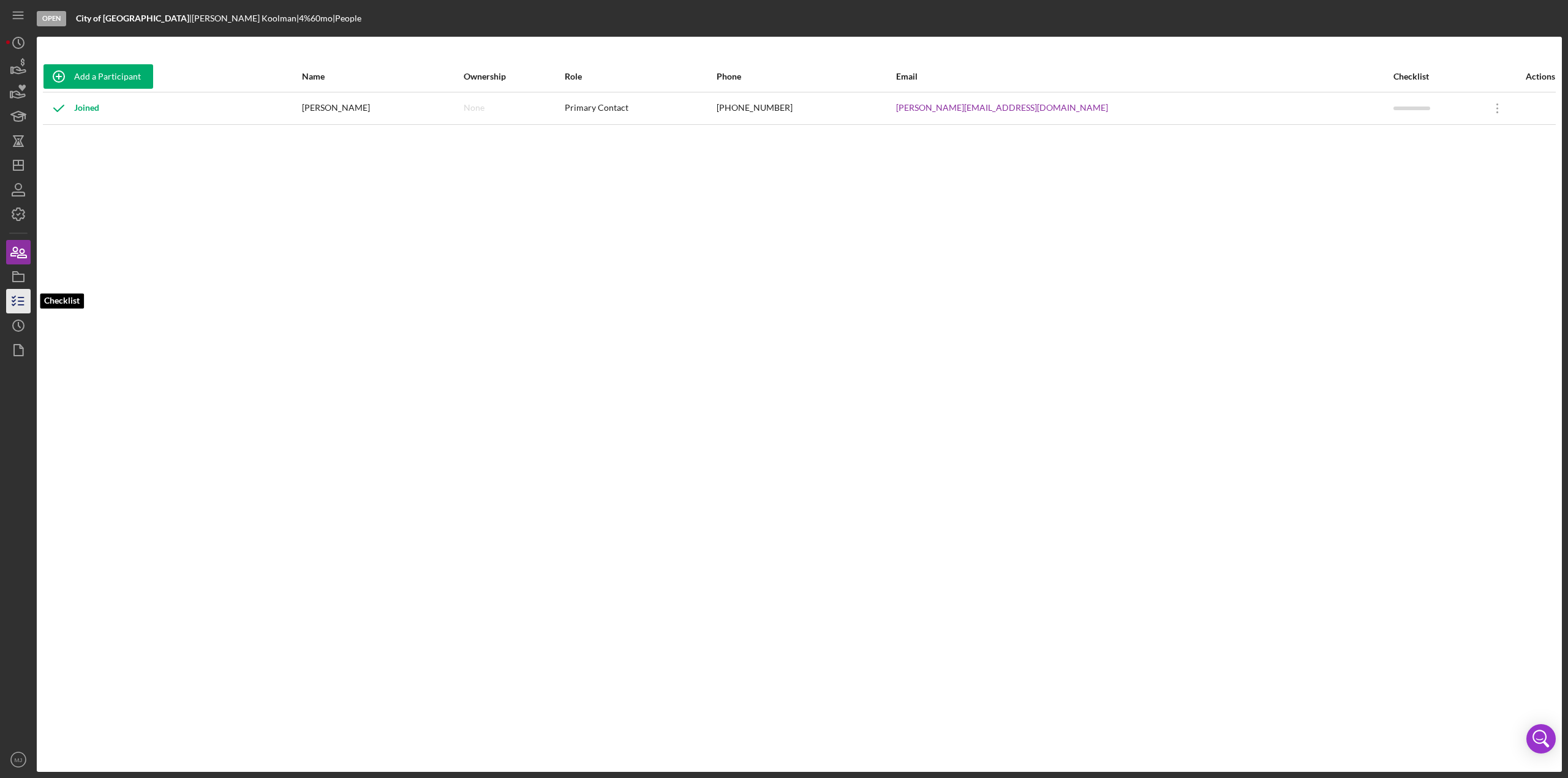
click at [22, 303] on icon "button" at bounding box center [18, 301] width 31 height 31
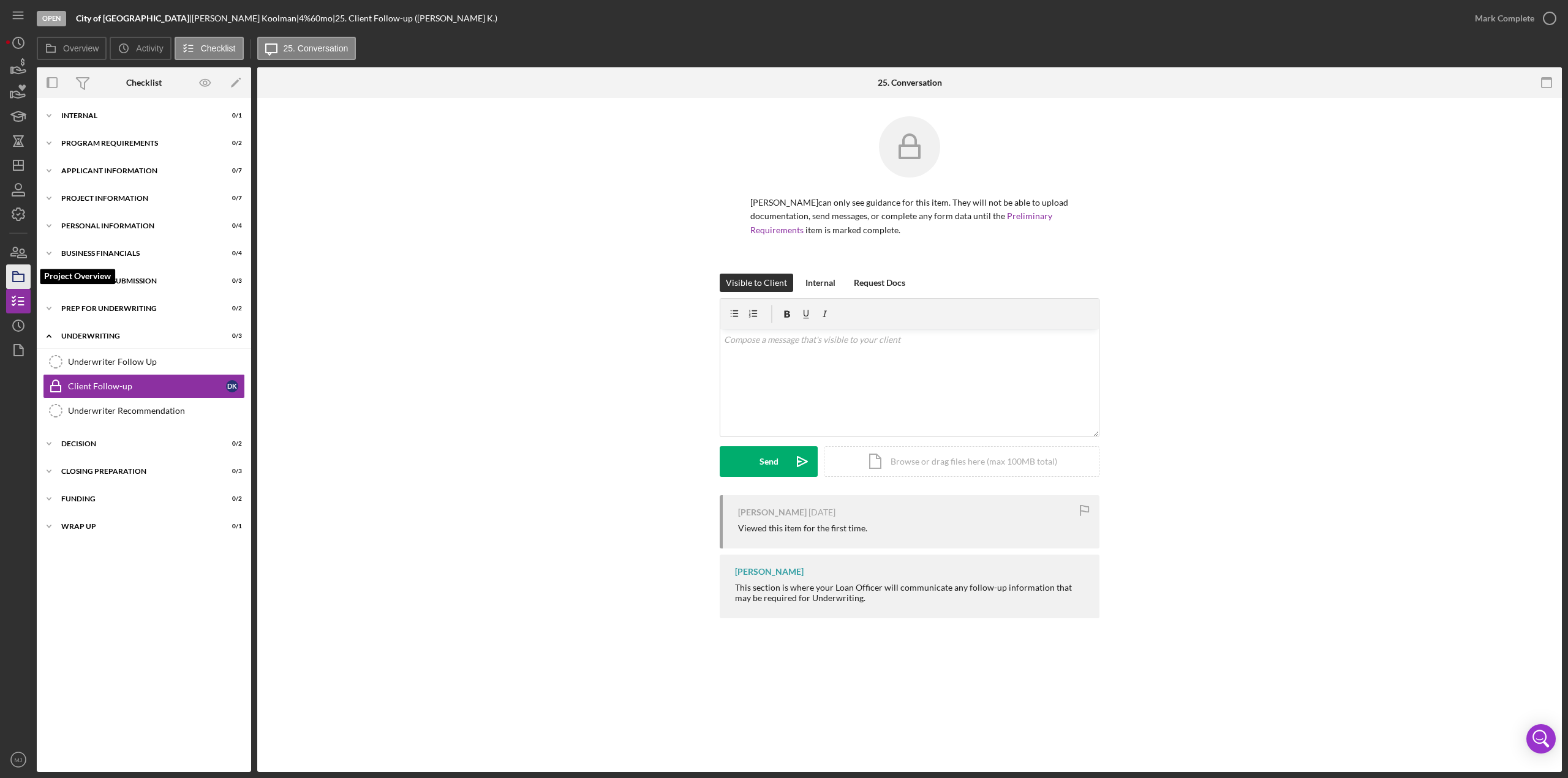
click at [21, 277] on icon "button" at bounding box center [18, 276] width 31 height 31
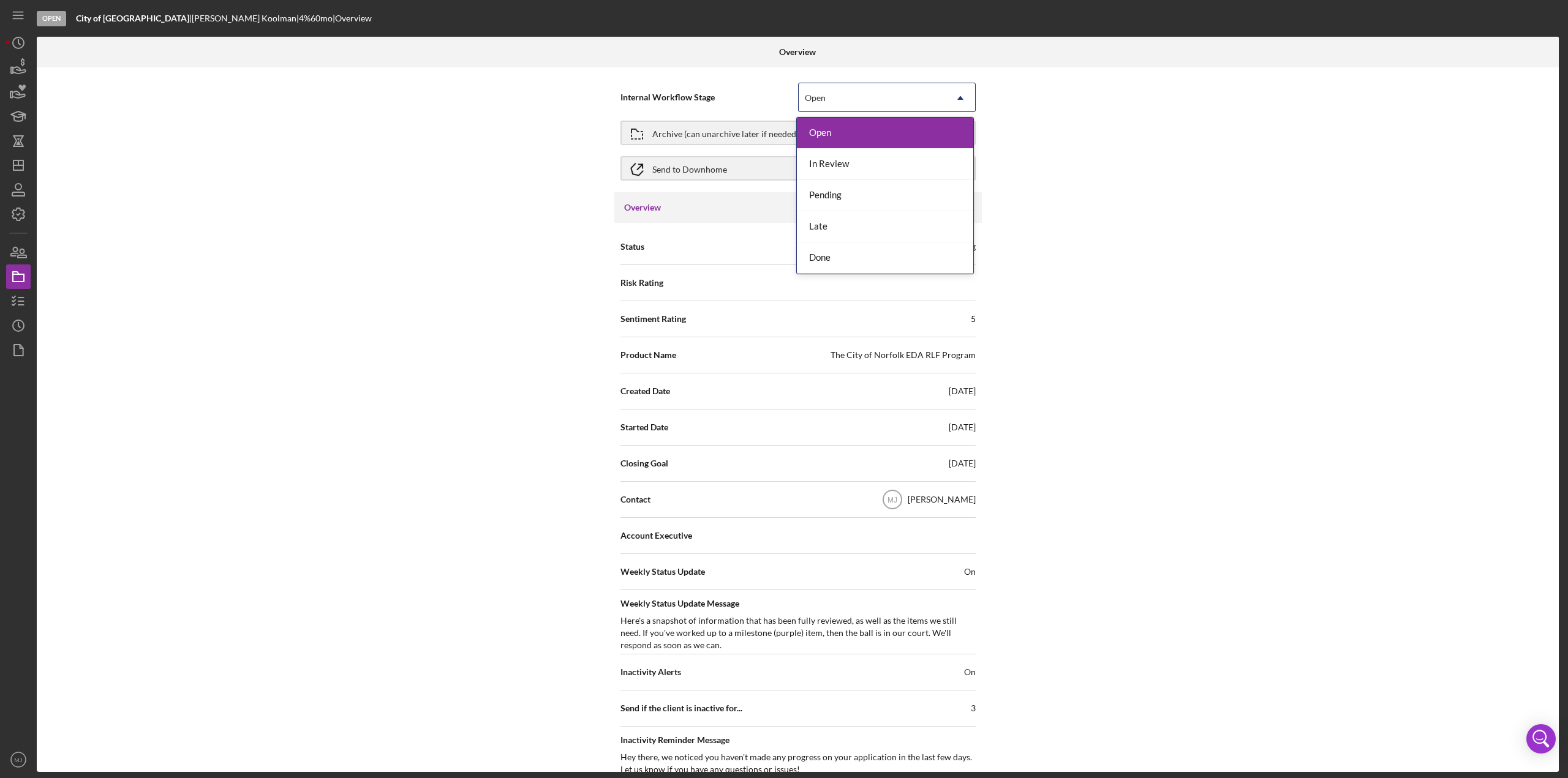
click at [784, 101] on div "Open" at bounding box center [872, 98] width 147 height 28
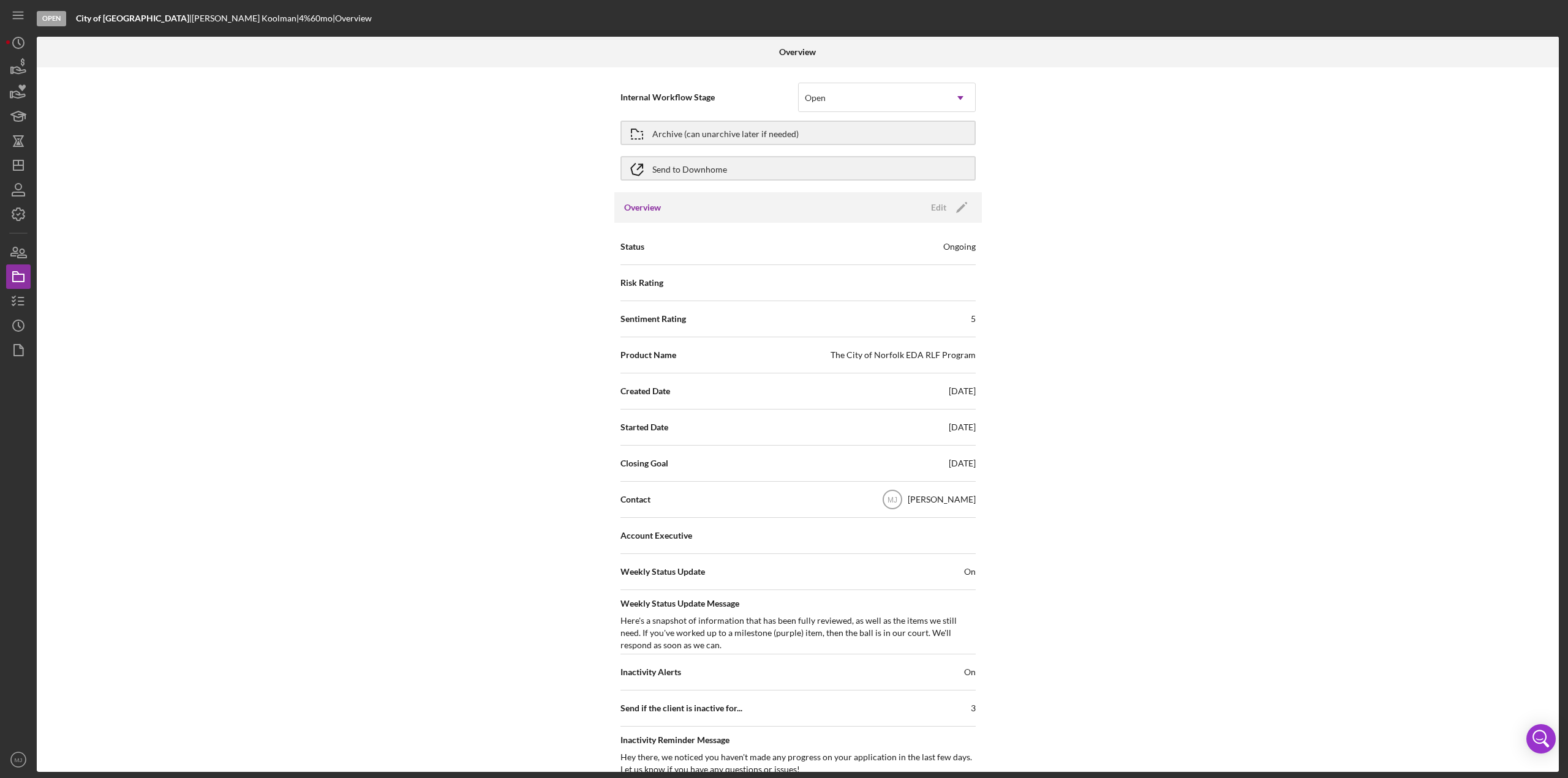
click at [784, 226] on div "Internal Workflow Stage Open Icon/Dropdown Arrow Archive (can unarchive later i…" at bounding box center [798, 419] width 1522 height 705
click at [784, 132] on div "Archive (can unarchive later if needed)" at bounding box center [725, 133] width 146 height 22
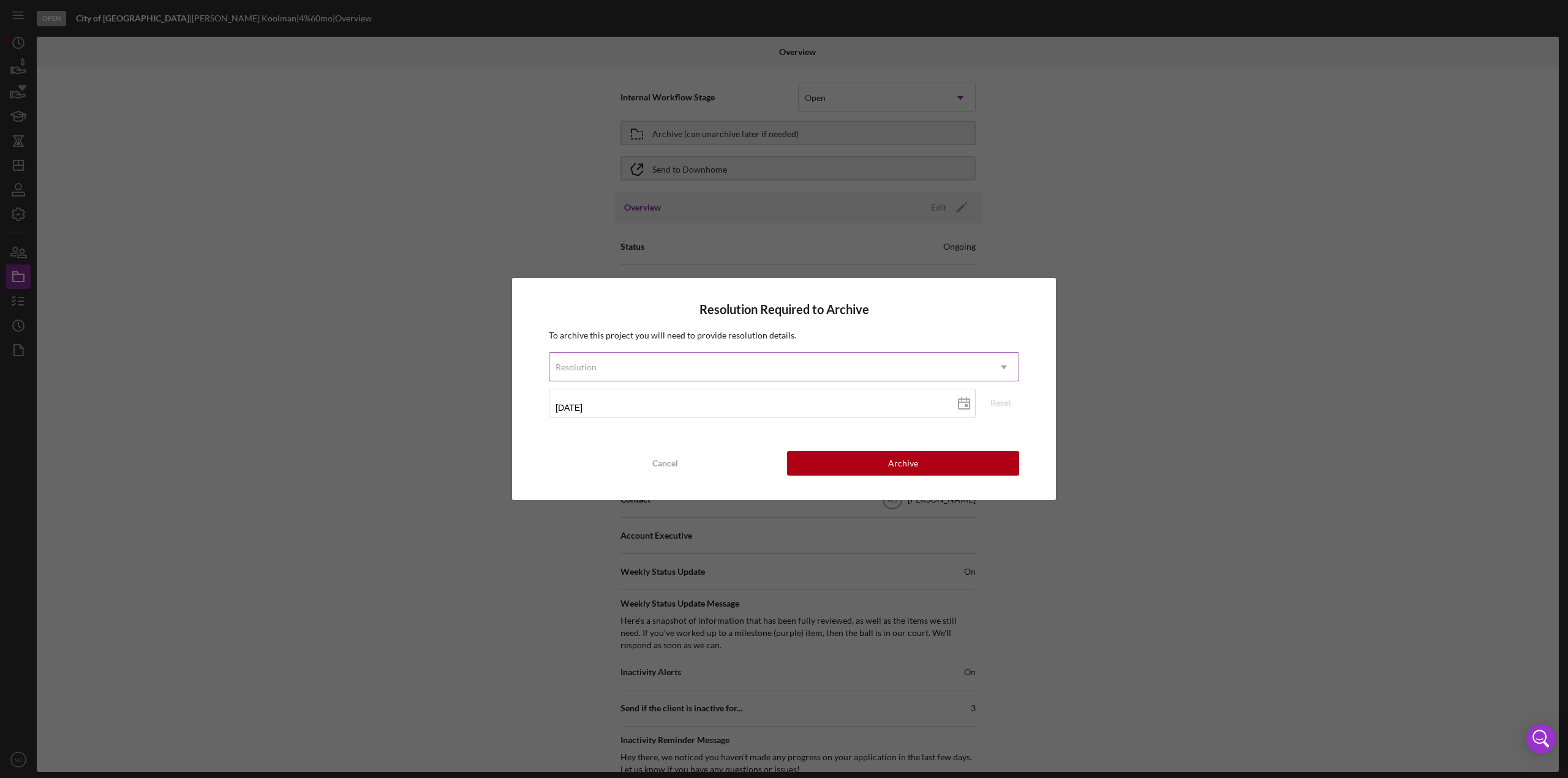
click at [613, 337] on div "Resolution" at bounding box center [769, 367] width 440 height 28
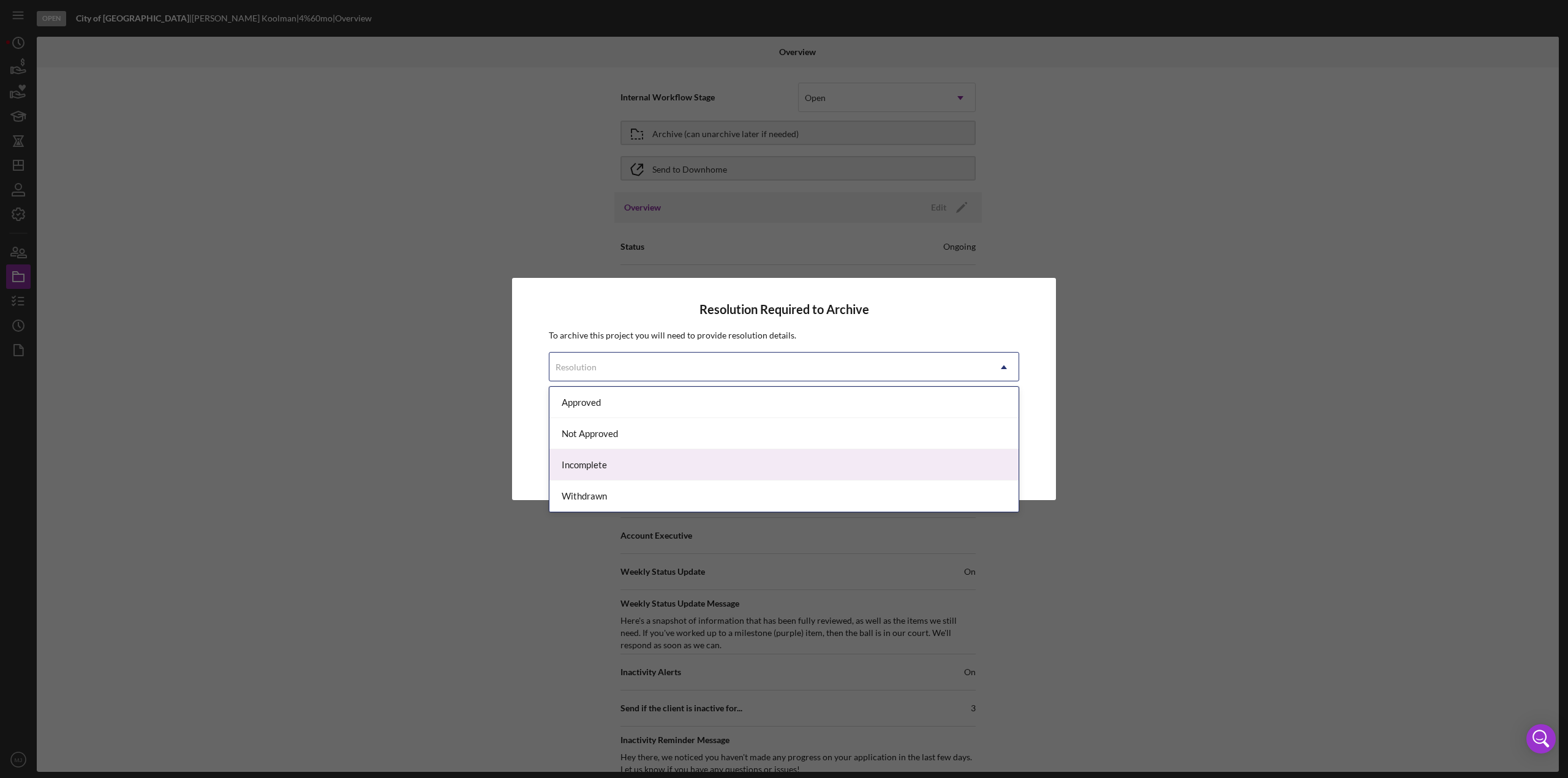
click at [652, 337] on div "Incomplete" at bounding box center [784, 464] width 469 height 31
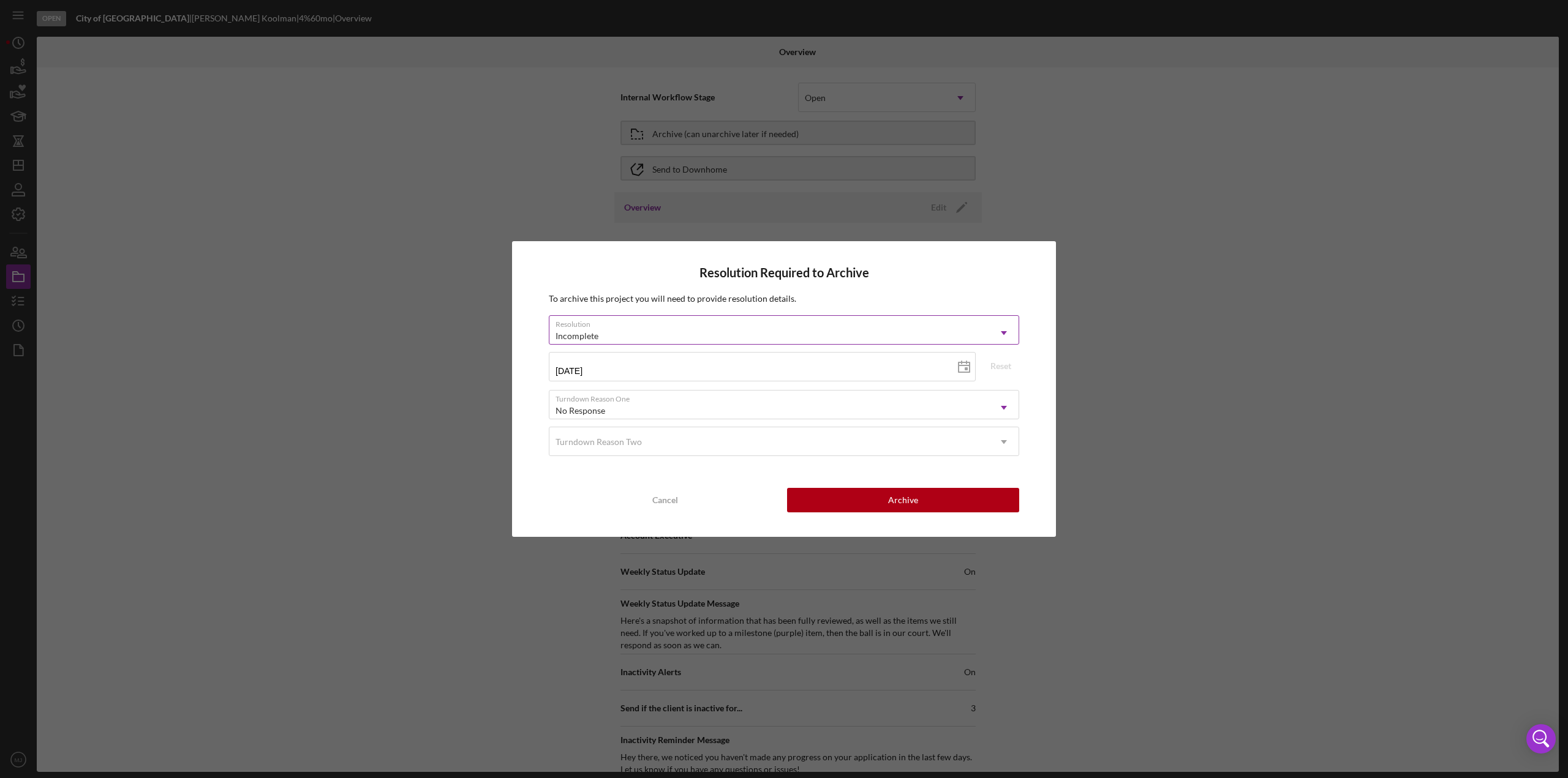
click at [621, 325] on div "Incomplete" at bounding box center [769, 336] width 440 height 28
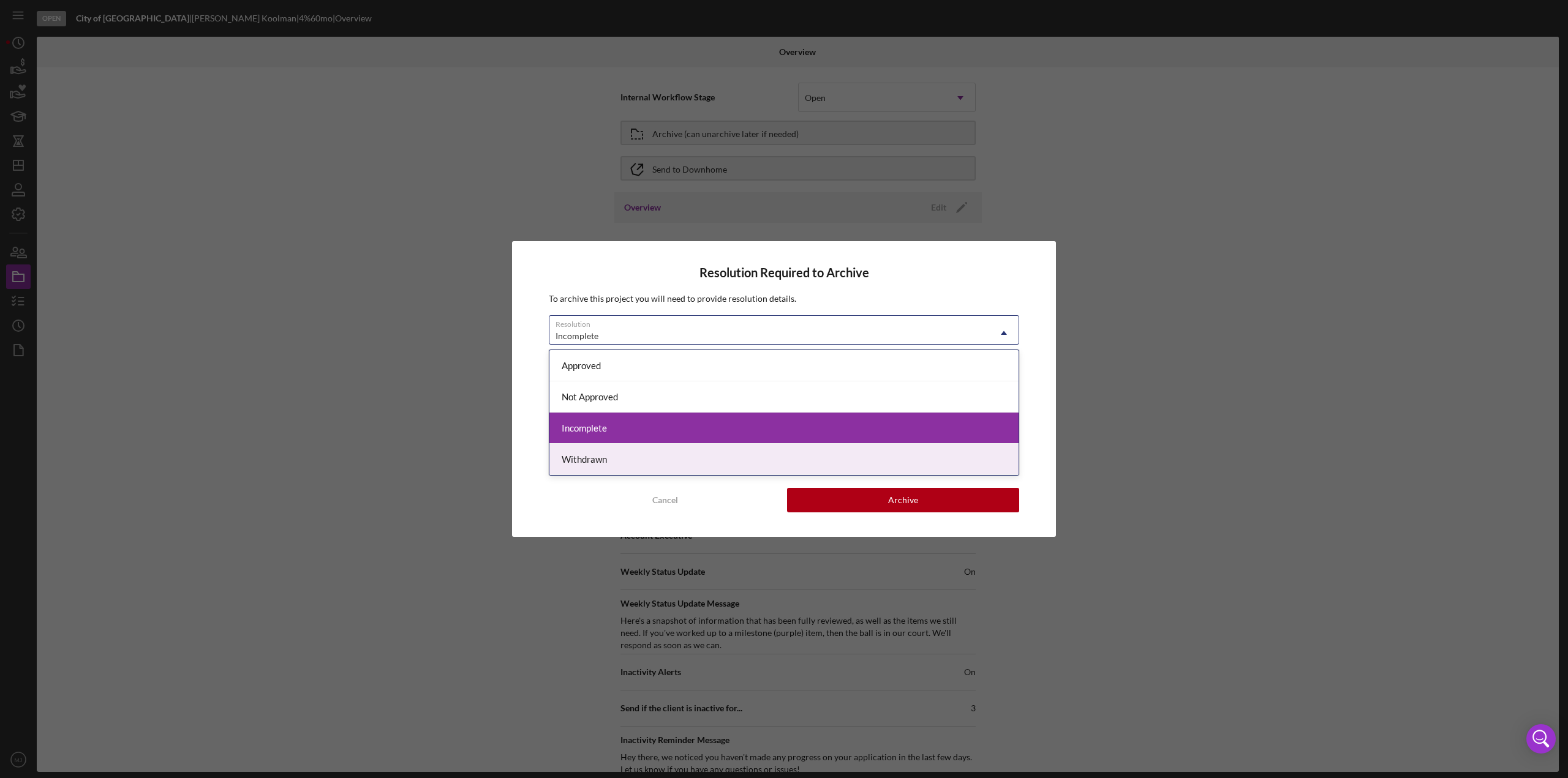
click at [613, 337] on div "Withdrawn" at bounding box center [784, 459] width 469 height 31
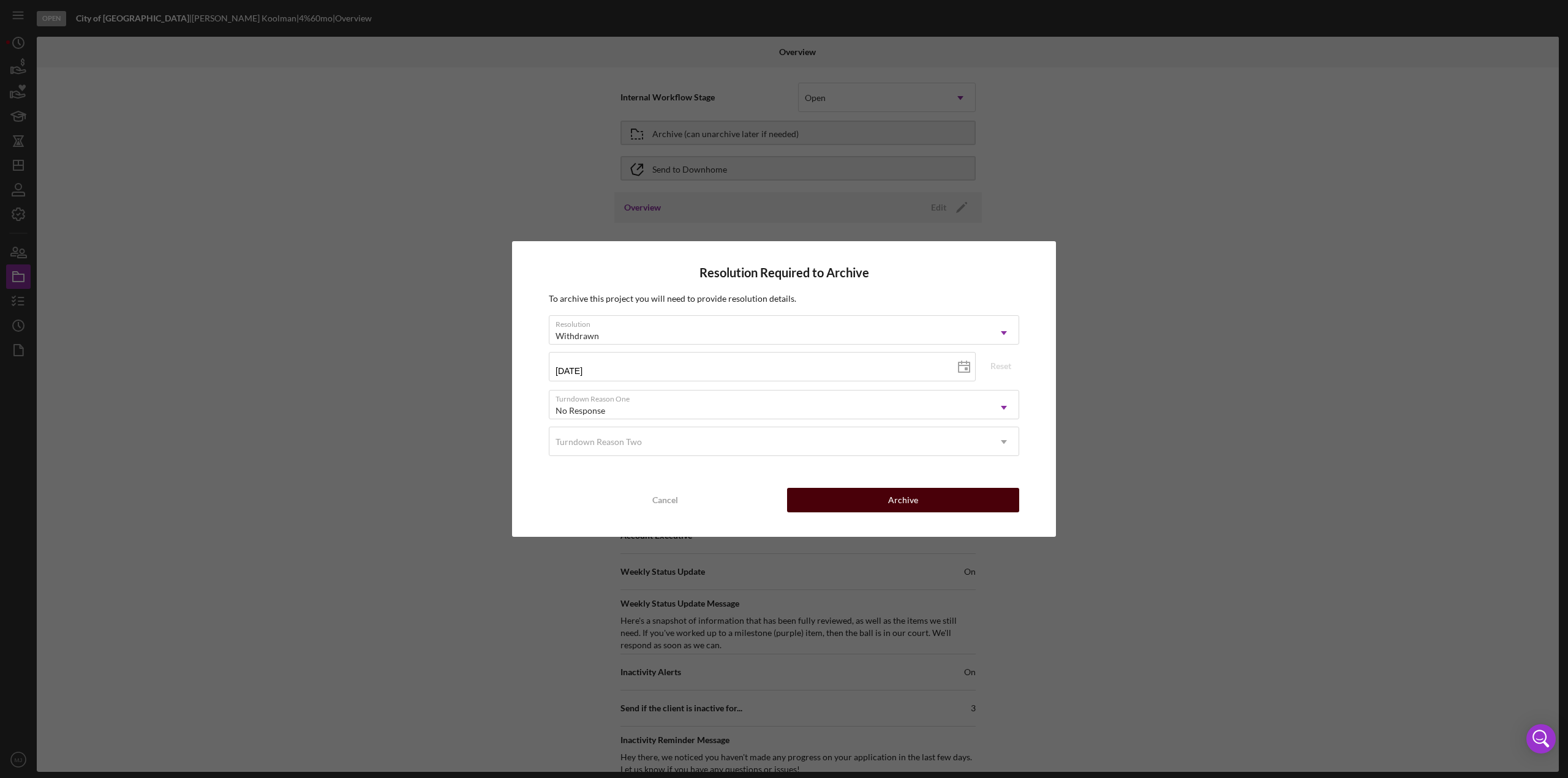
click at [784, 337] on button "Archive" at bounding box center [903, 500] width 232 height 24
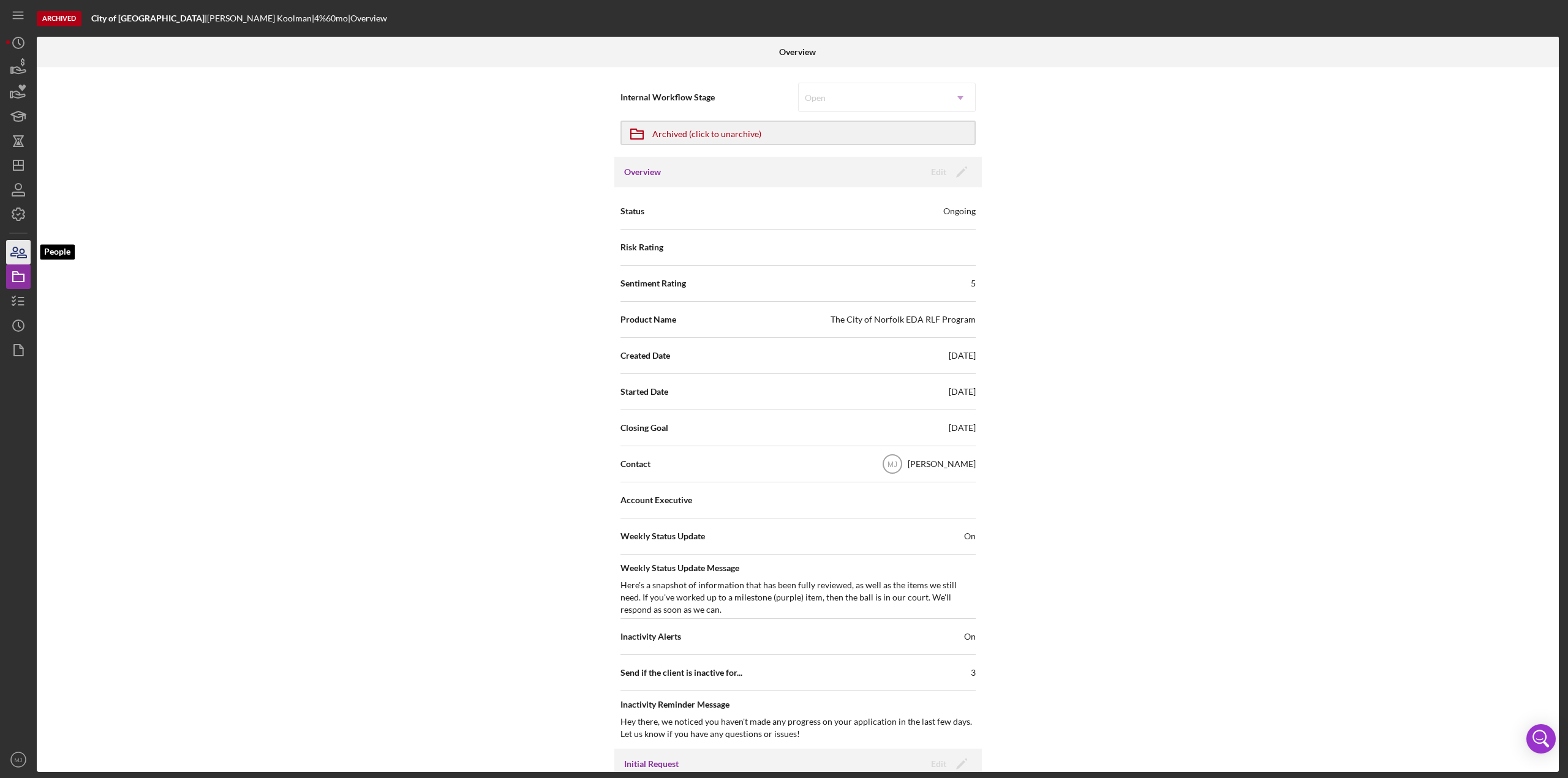
click at [25, 248] on icon "button" at bounding box center [18, 252] width 31 height 31
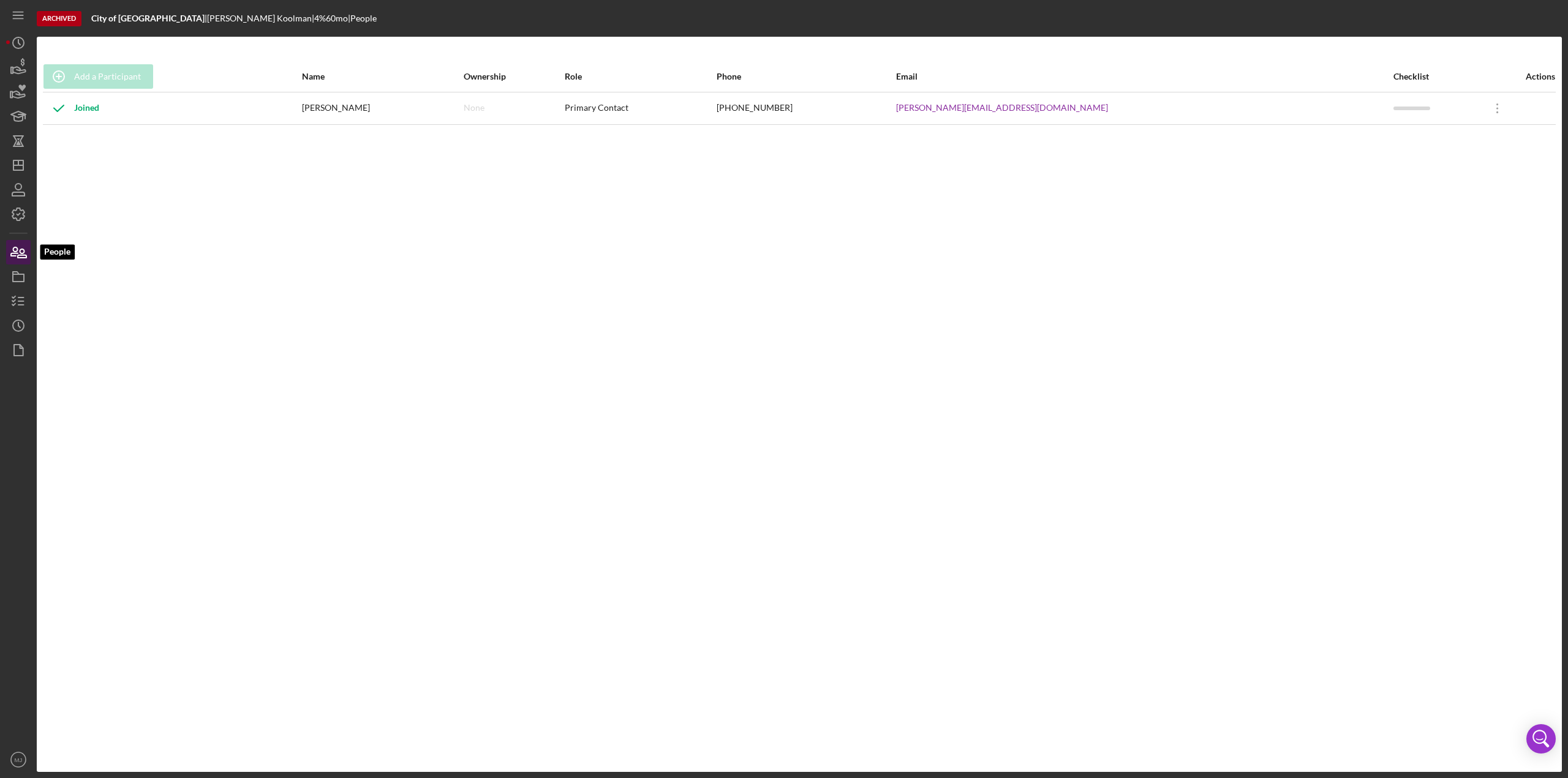
click at [19, 256] on icon "button" at bounding box center [18, 252] width 31 height 31
click at [11, 189] on icon "button" at bounding box center [18, 189] width 31 height 31
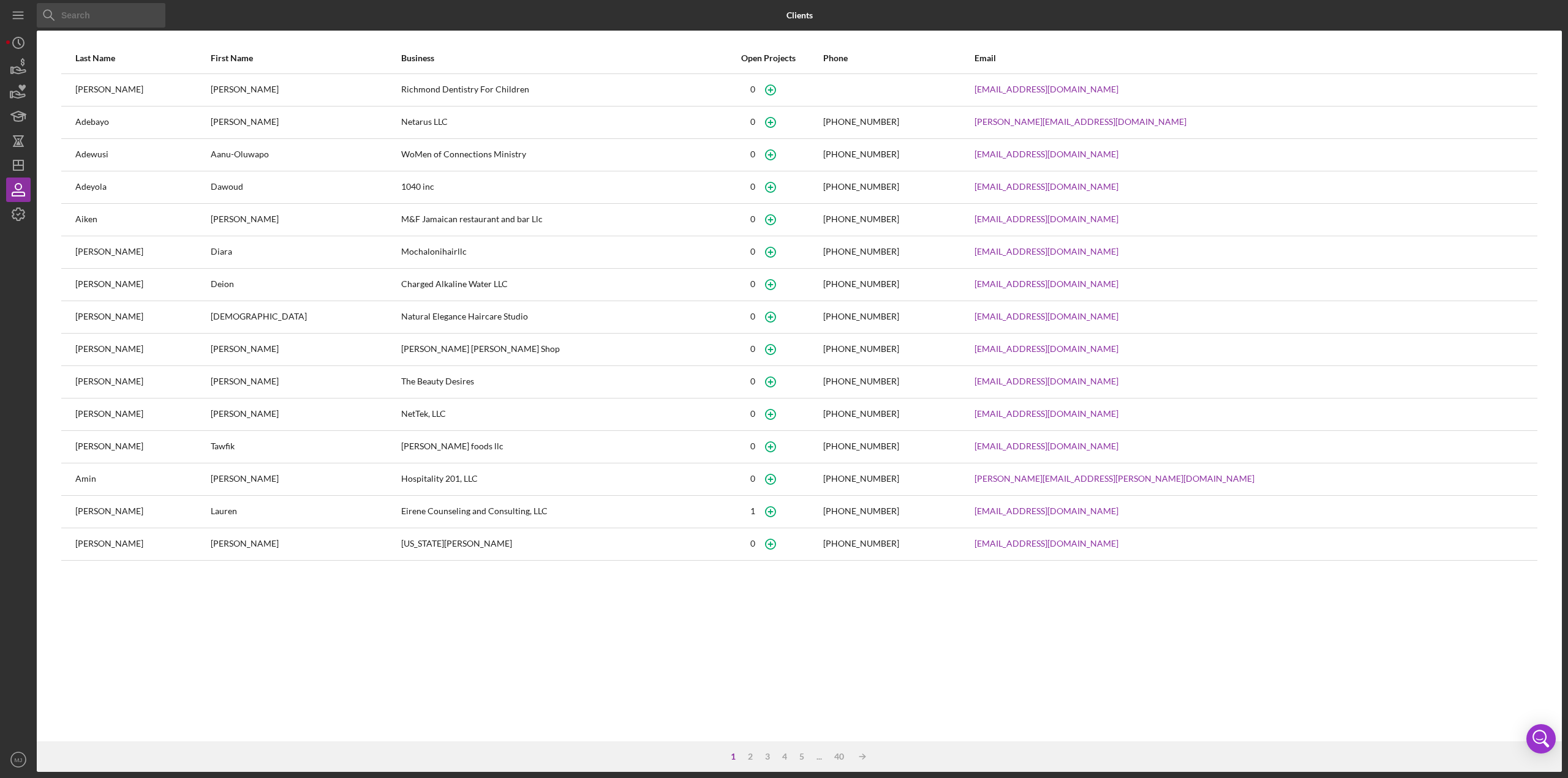
click at [106, 25] on input at bounding box center [100, 15] width 128 height 24
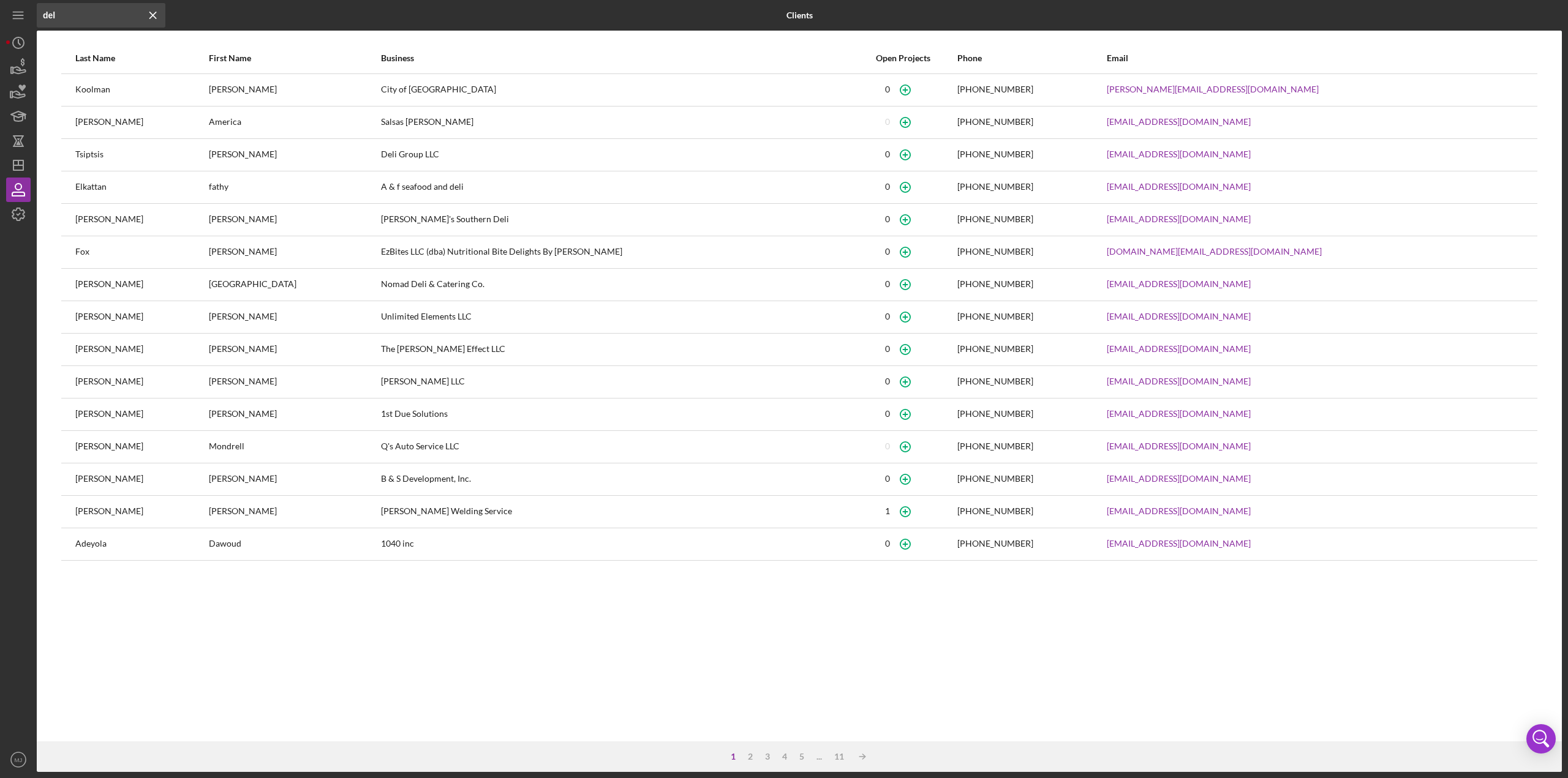
type input "del"
click at [7, 210] on icon "button" at bounding box center [18, 214] width 31 height 31
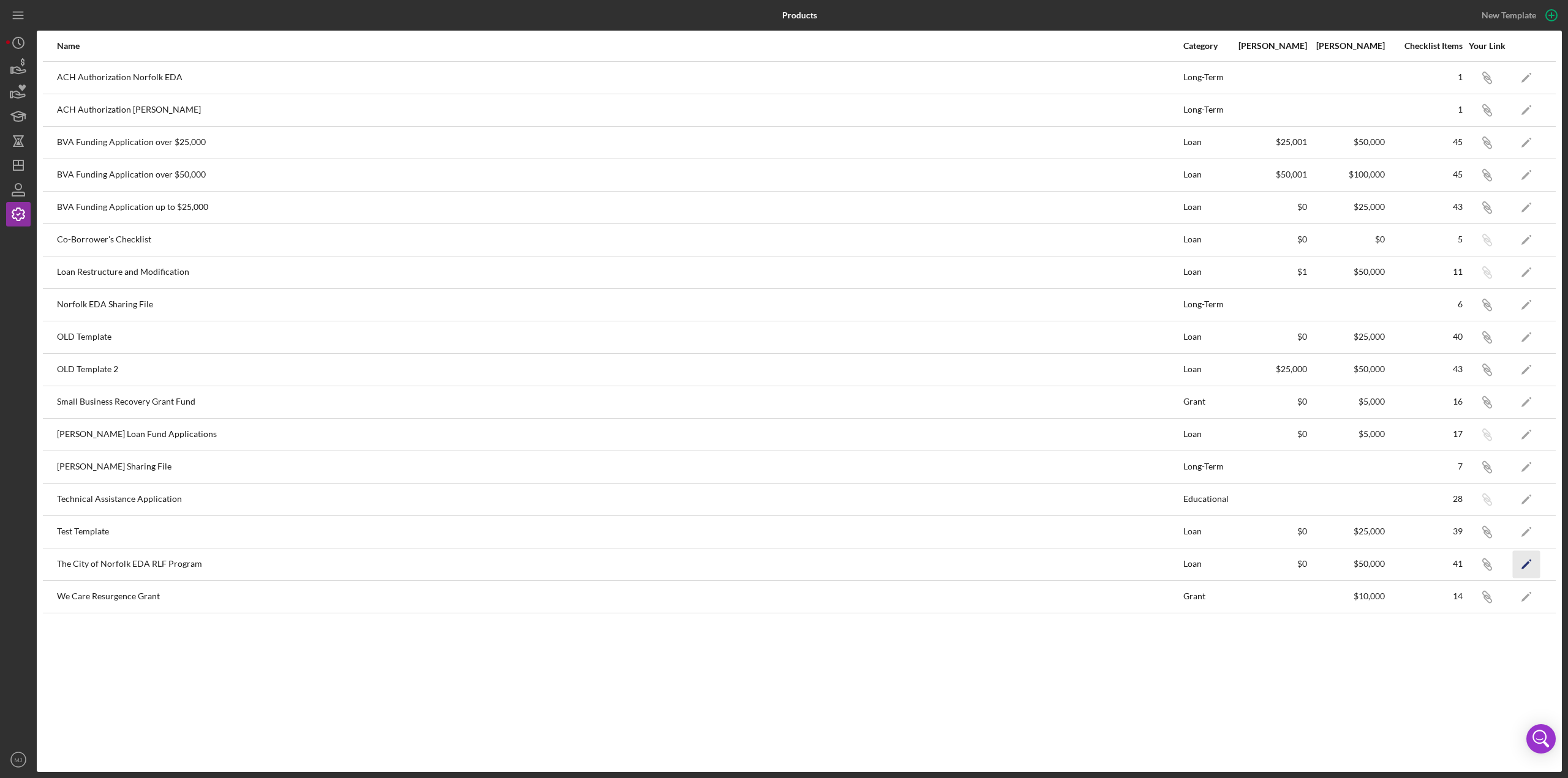
click at [784, 337] on icon "Icon/Edit" at bounding box center [1526, 564] width 27 height 27
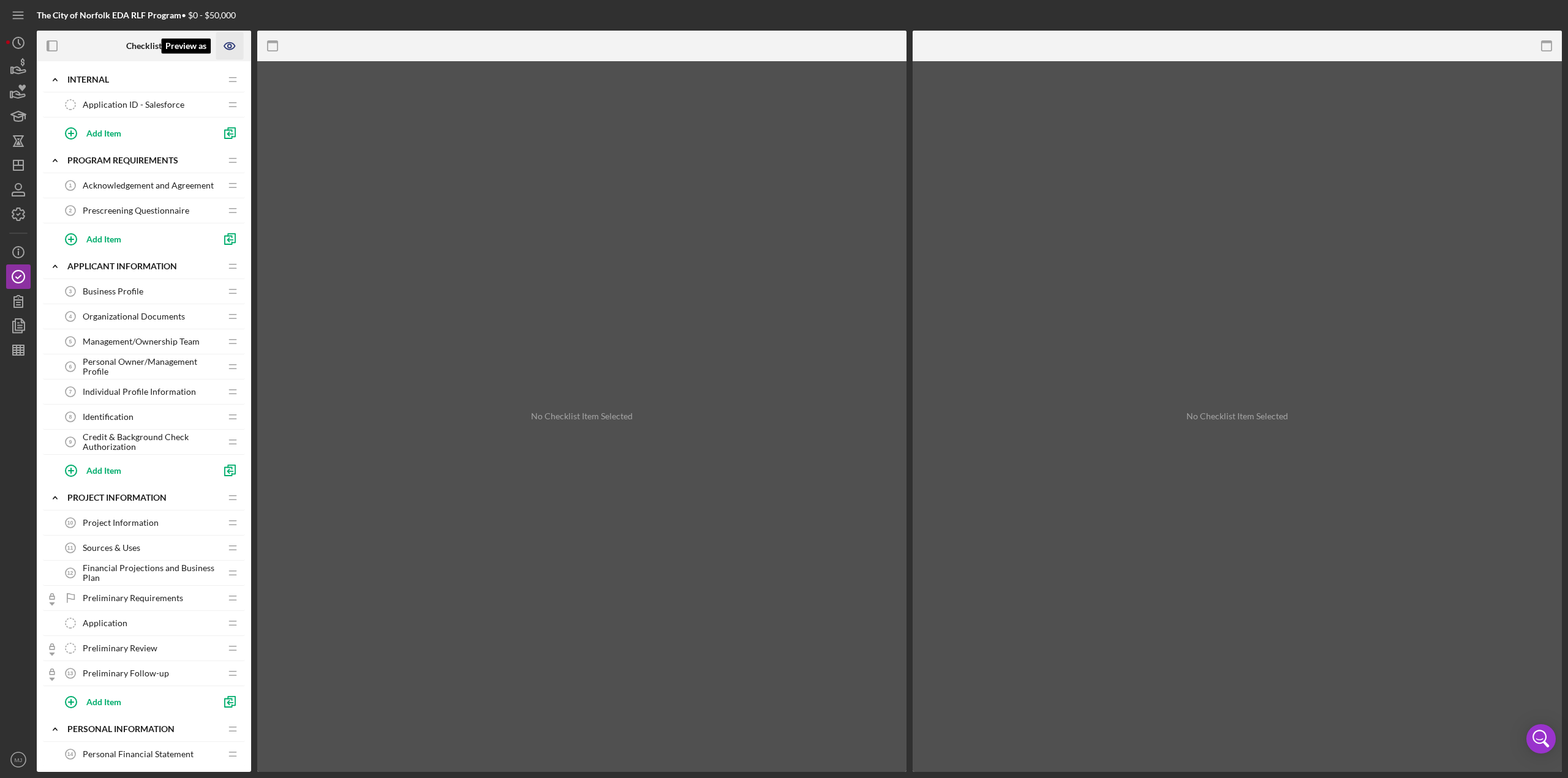
click at [237, 45] on icon "Preview as" at bounding box center [229, 46] width 27 height 27
click at [237, 84] on link "Point of Contact" at bounding box center [233, 81] width 75 height 25
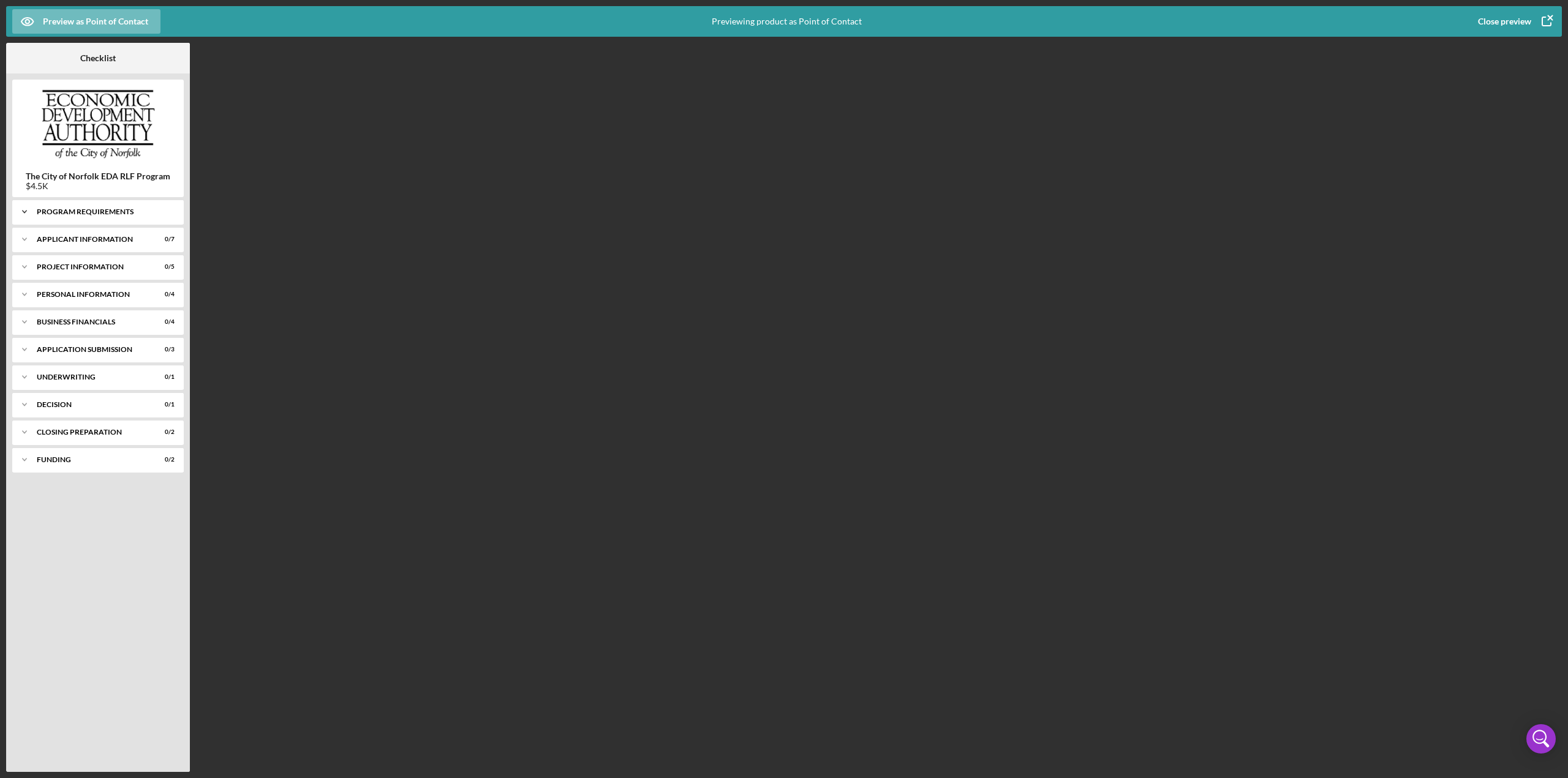
click at [99, 220] on div "Icon/Expander Program Requirements 0 / 2" at bounding box center [97, 212] width 171 height 24
click at [99, 251] on div "Prescreening Questionnaire 2 Prescreening Questionnaire" at bounding box center [98, 262] width 159 height 24
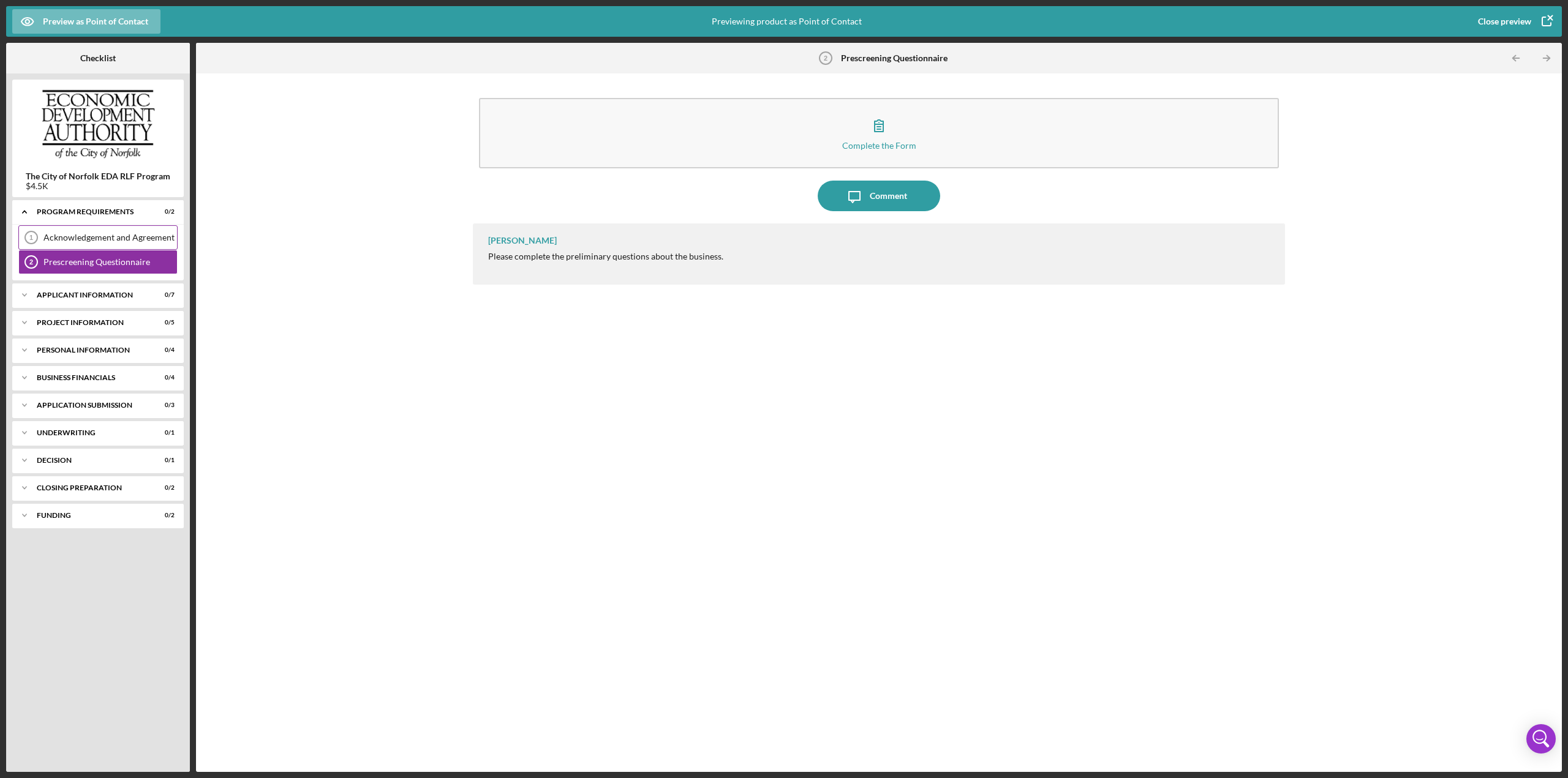
click at [104, 235] on div "Acknowledgement and Agreement" at bounding box center [110, 238] width 134 height 9
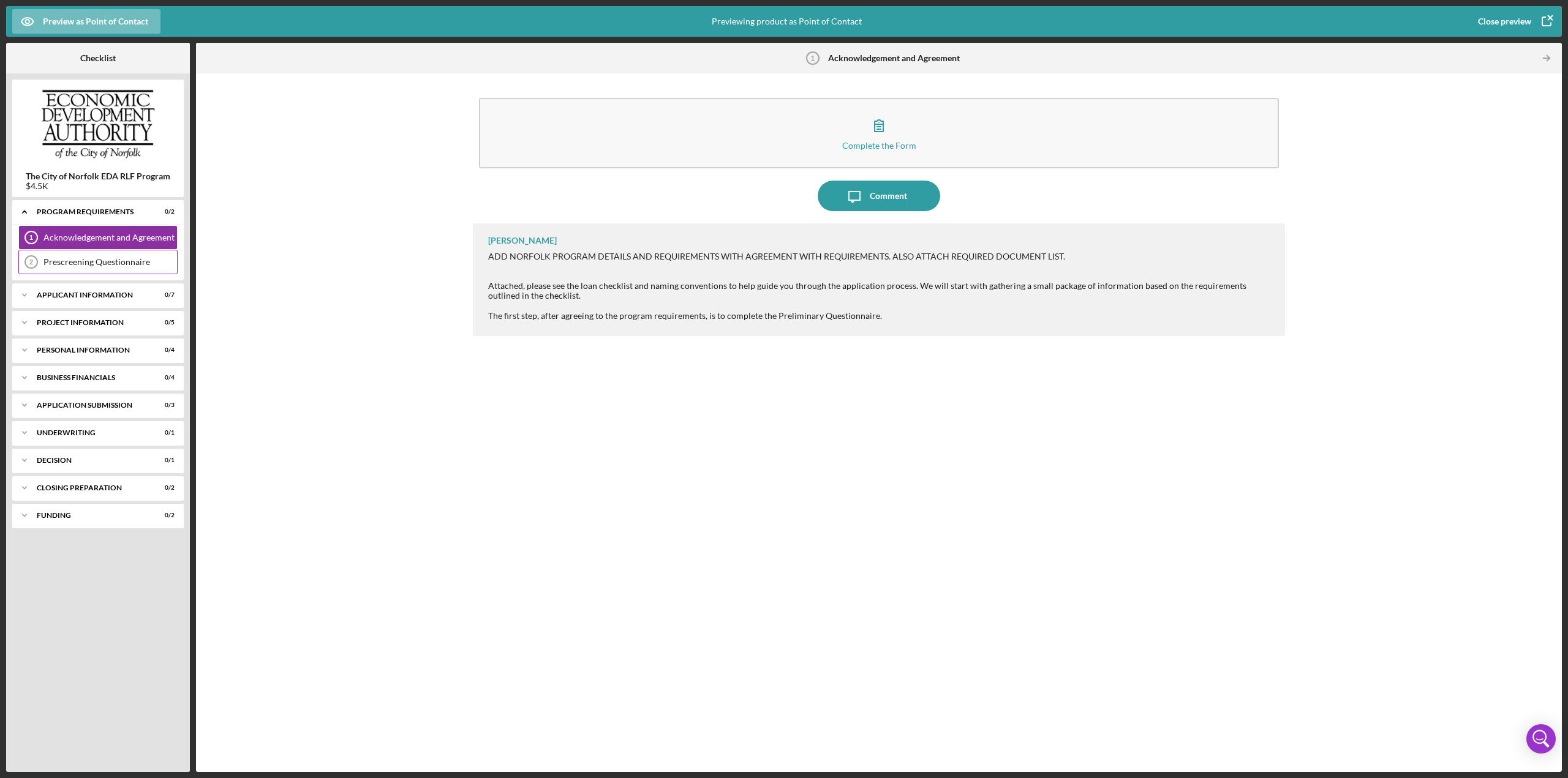
click at [107, 253] on div "Prescreening Questionnaire 2 Prescreening Questionnaire" at bounding box center [98, 262] width 159 height 24
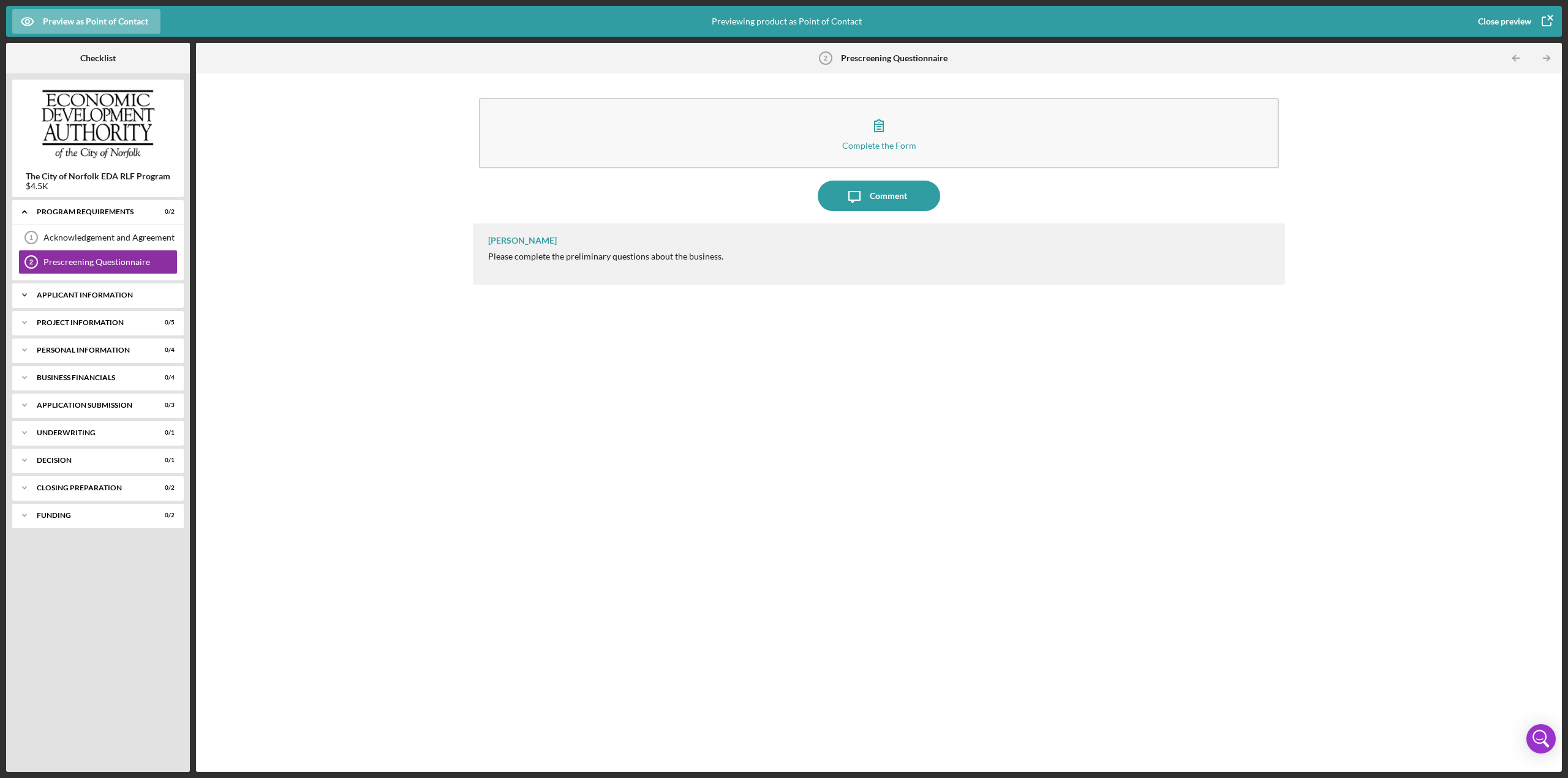
click at [120, 301] on div "Icon/Expander APPLICANT INFORMATION 0 / 7" at bounding box center [97, 295] width 171 height 24
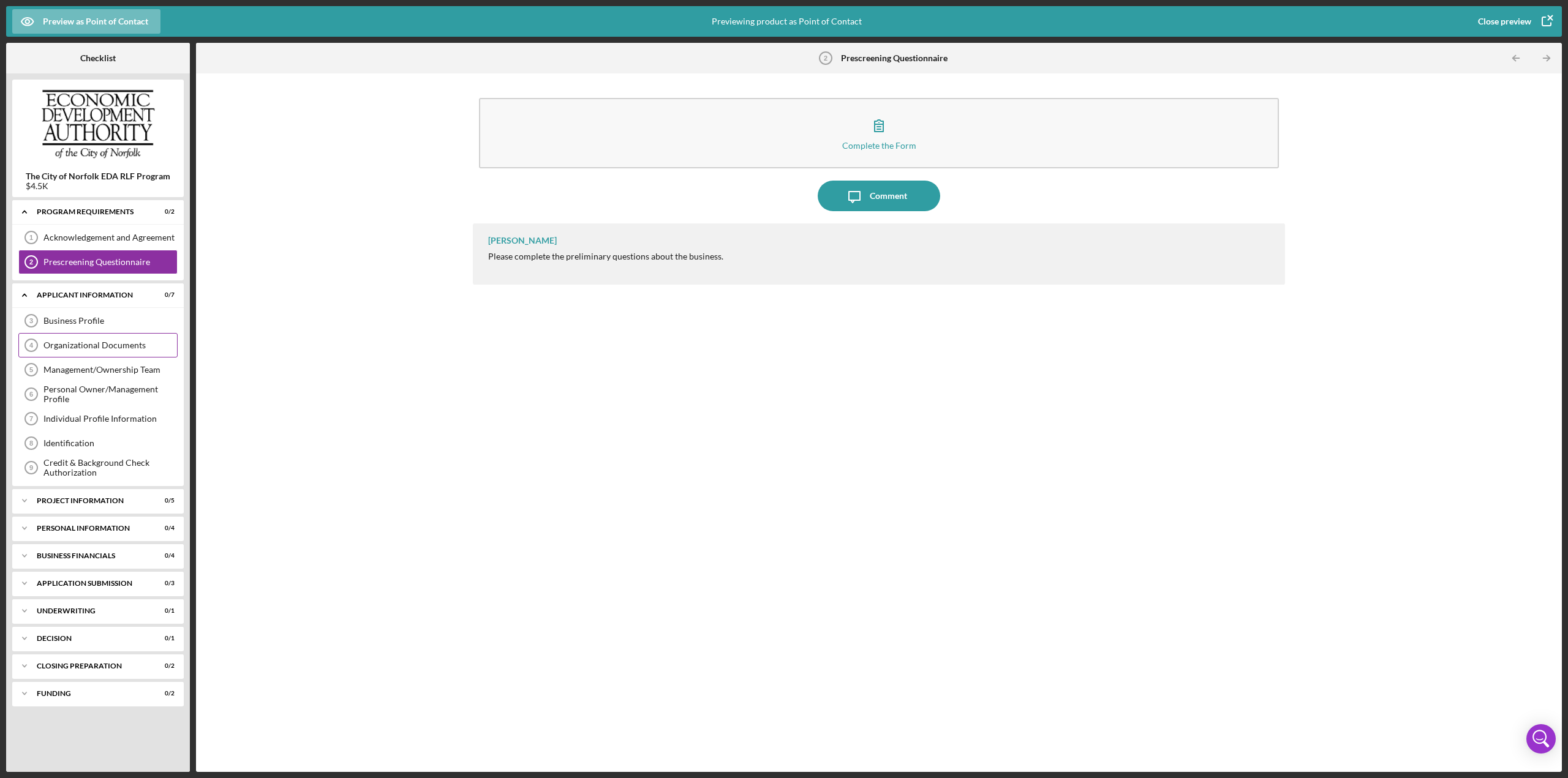
click at [95, 333] on div "Organizational Documents 4 Organizational Documents" at bounding box center [98, 345] width 159 height 24
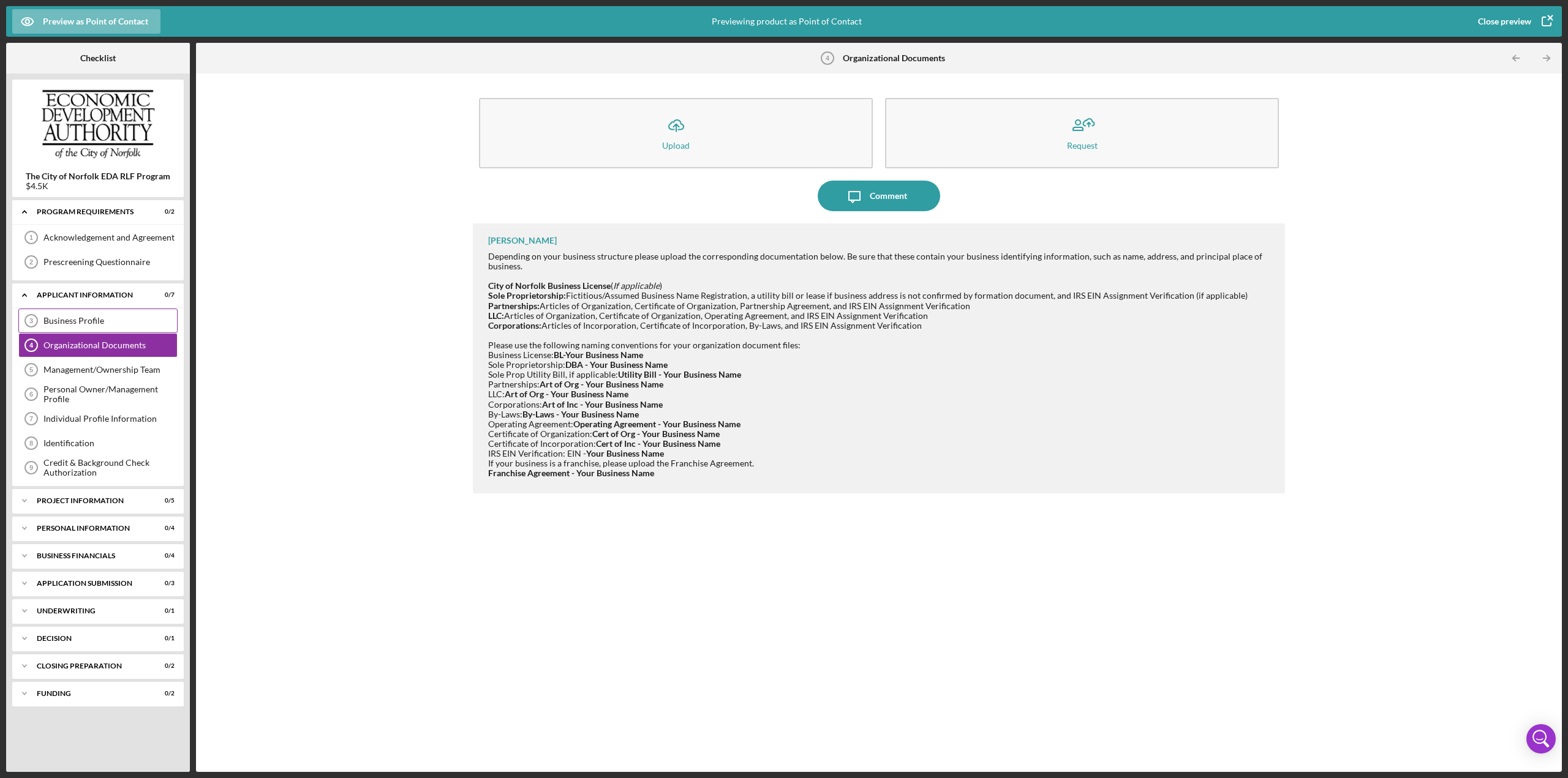
click at [93, 319] on div "Business Profile" at bounding box center [110, 321] width 134 height 9
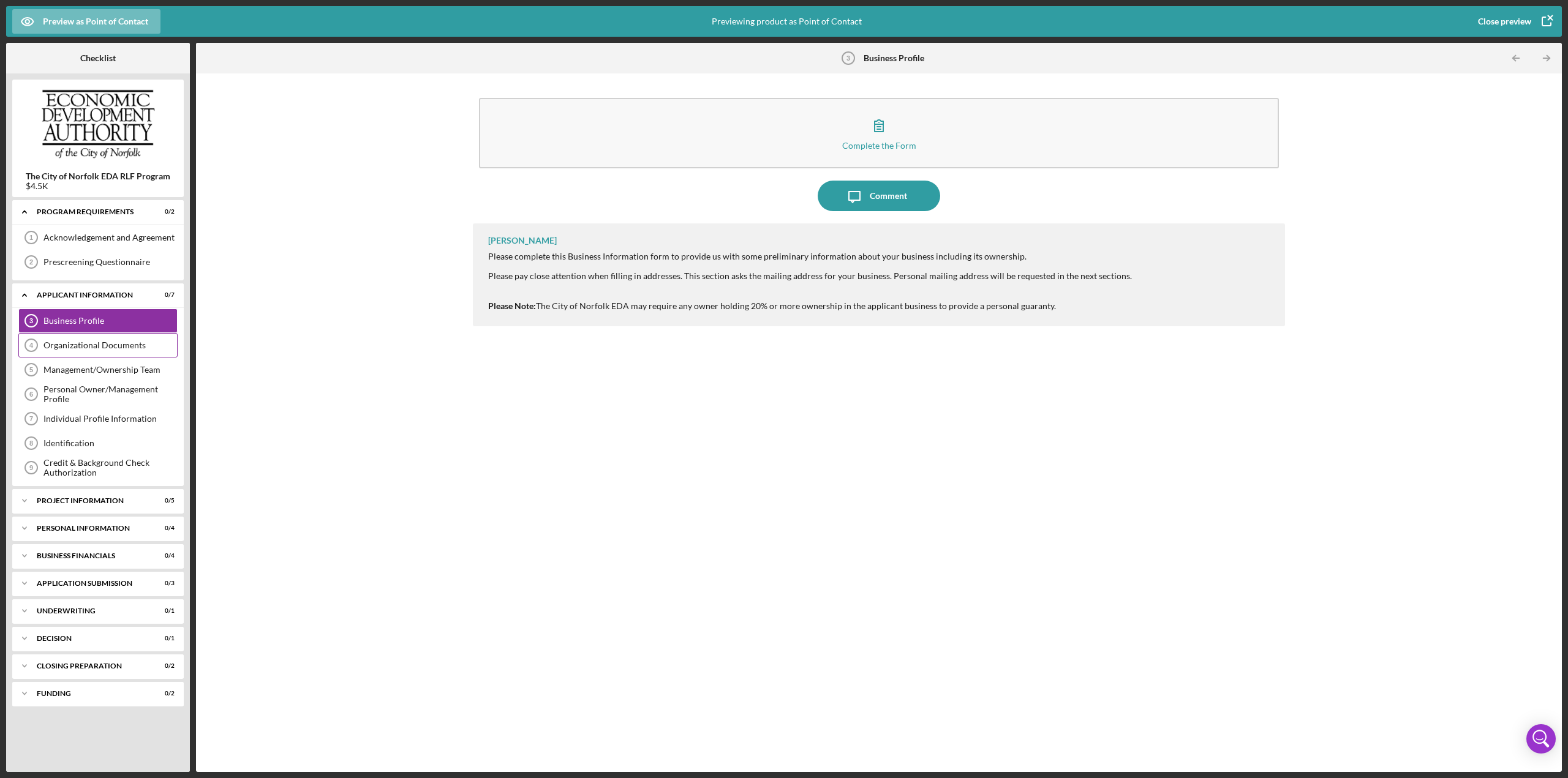
click at [76, 337] on div "Organizational Documents" at bounding box center [110, 345] width 134 height 9
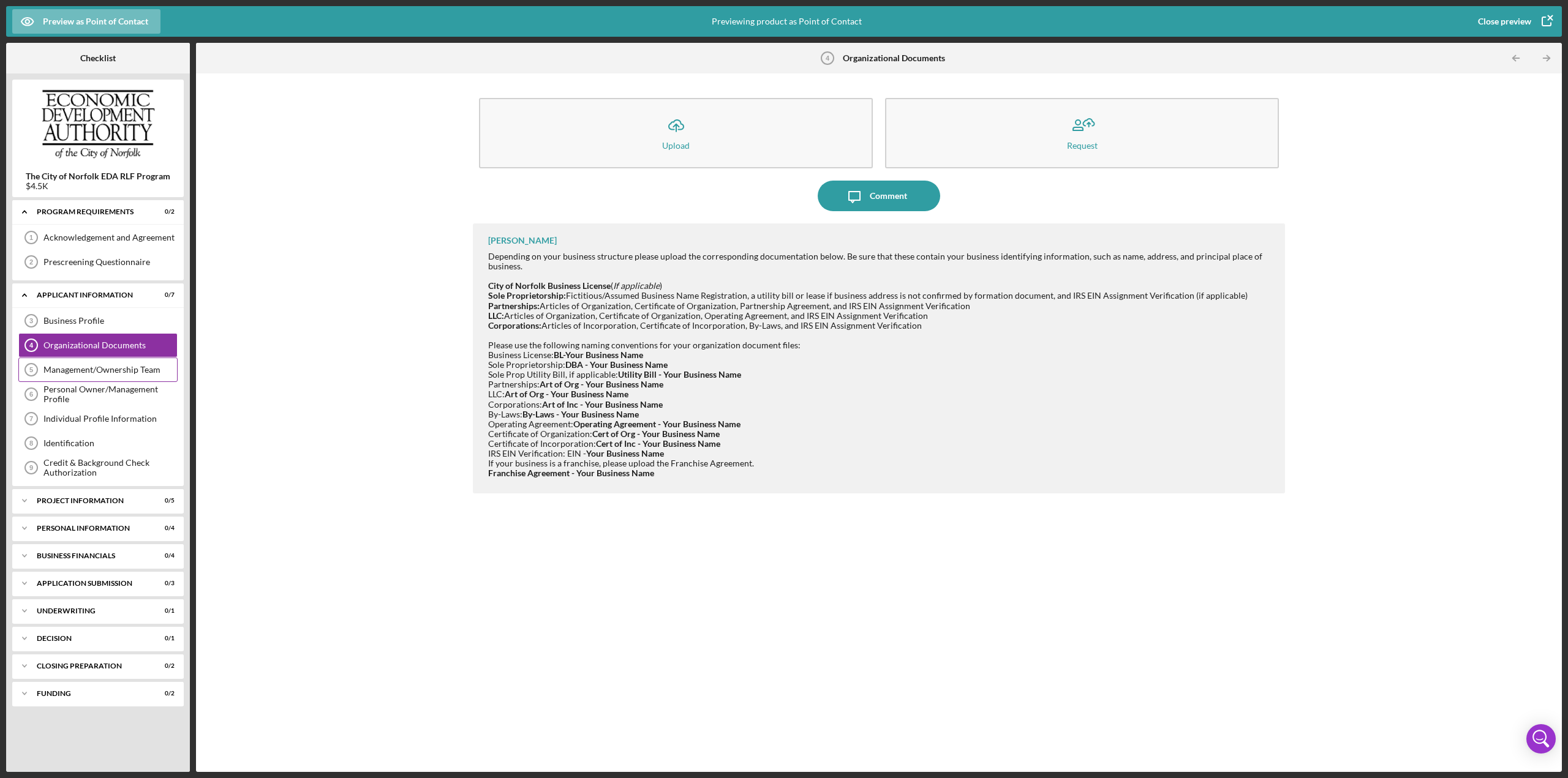
click at [85, 337] on div "Management/Ownership Team" at bounding box center [110, 370] width 134 height 9
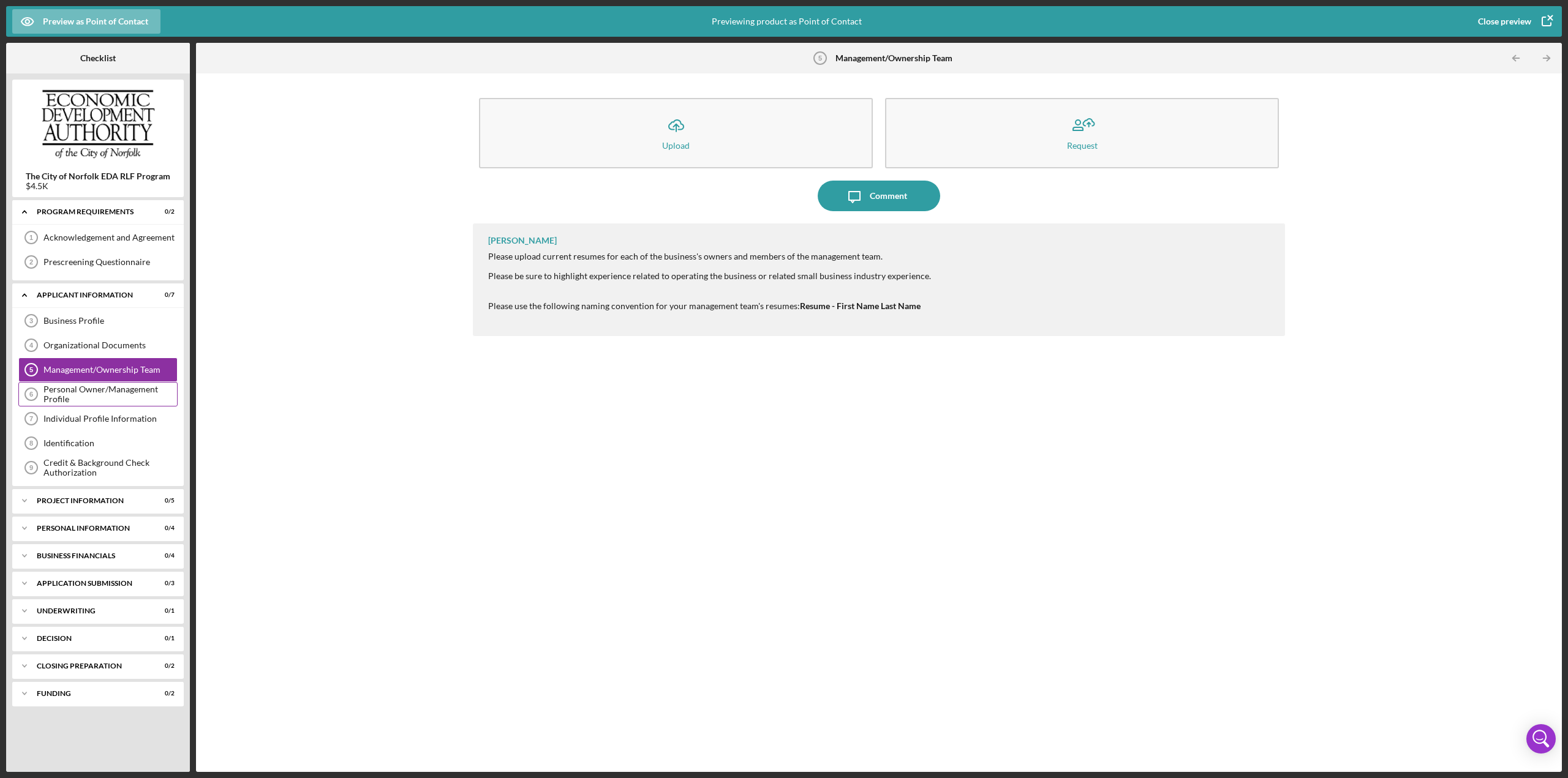
click at [100, 337] on div "Personal Owner/Management Profile" at bounding box center [110, 394] width 134 height 20
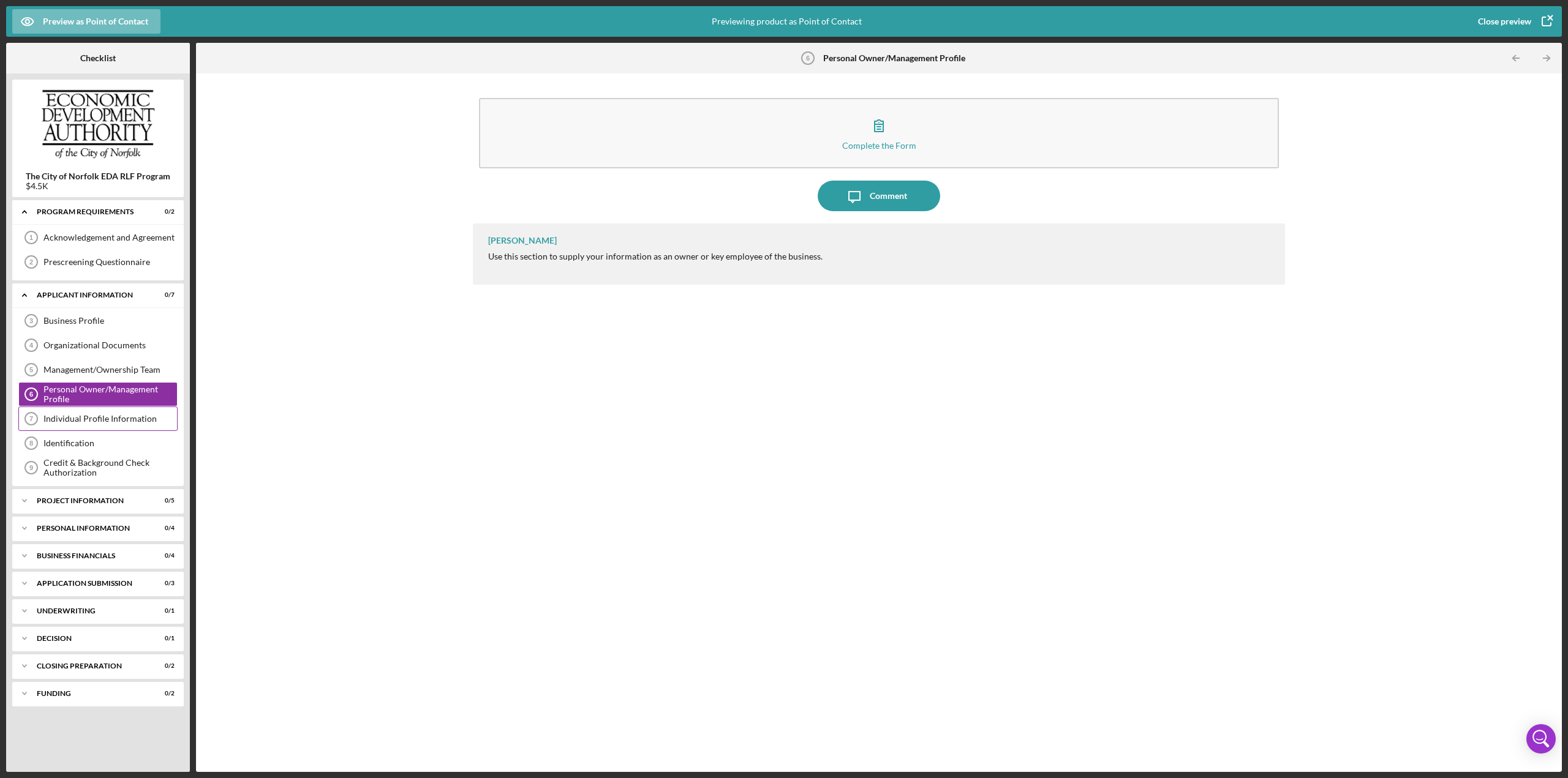
click at [99, 337] on div "Individual Profile Information" at bounding box center [110, 418] width 134 height 9
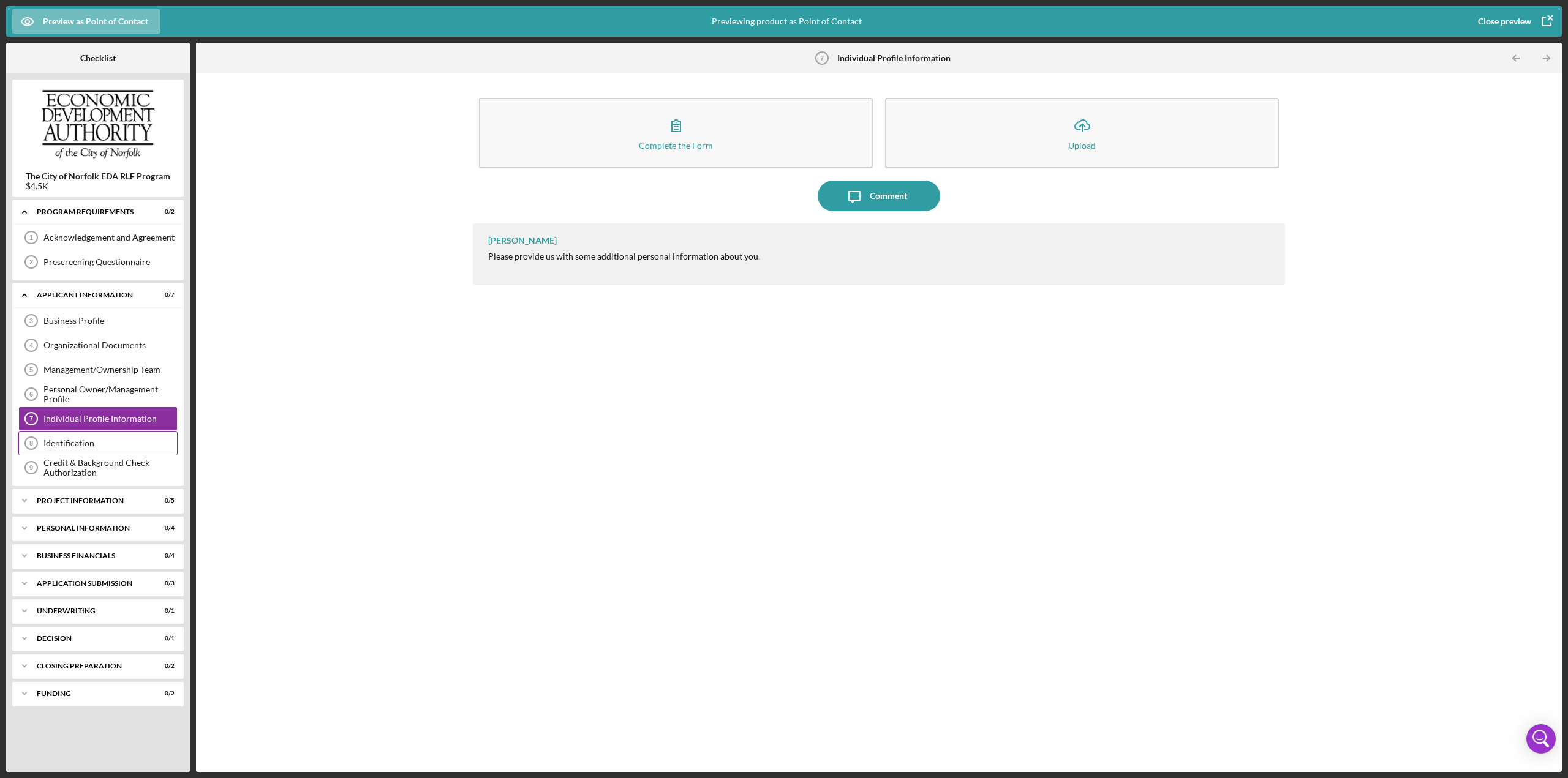
click at [104, 337] on div "Identification" at bounding box center [110, 443] width 134 height 9
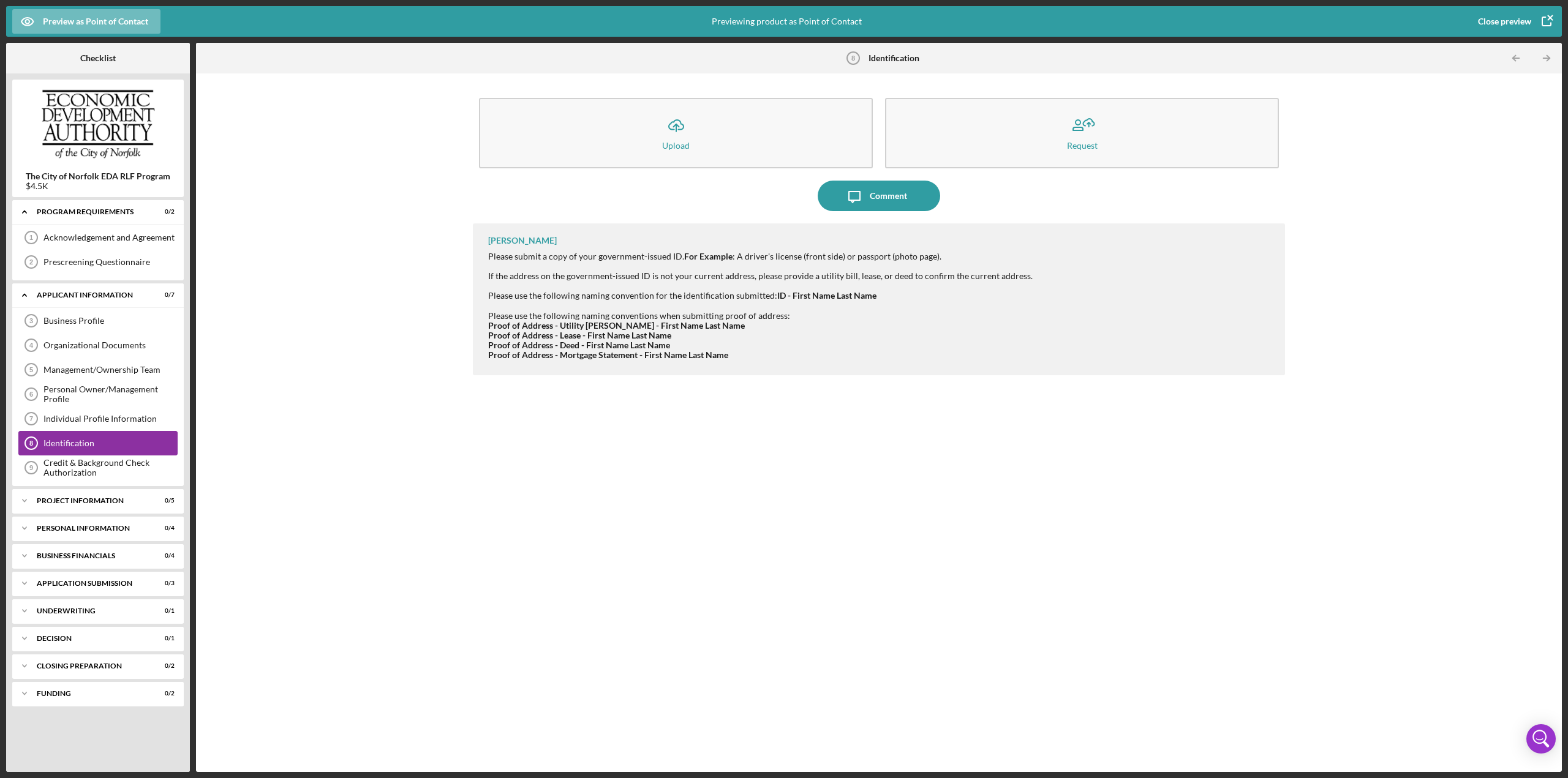
click at [104, 337] on div "Credit & Background Check Authorization 9 Credit & Background Check Authorizati…" at bounding box center [98, 468] width 159 height 24
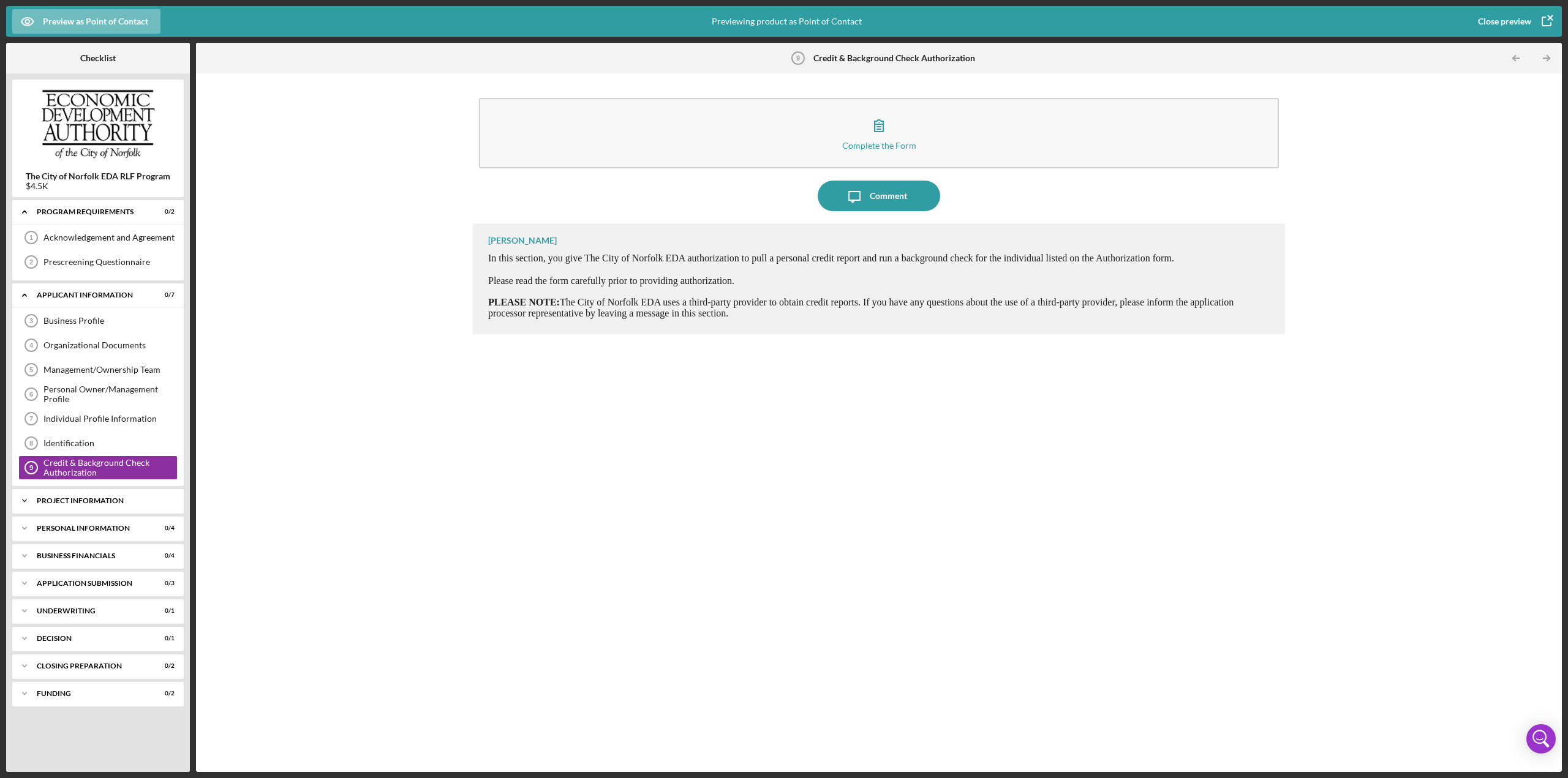
drag, startPoint x: 119, startPoint y: 493, endPoint x: 116, endPoint y: 502, distance: 9.5
click at [119, 337] on div "PROJECT INFORMATION" at bounding box center [102, 501] width 132 height 7
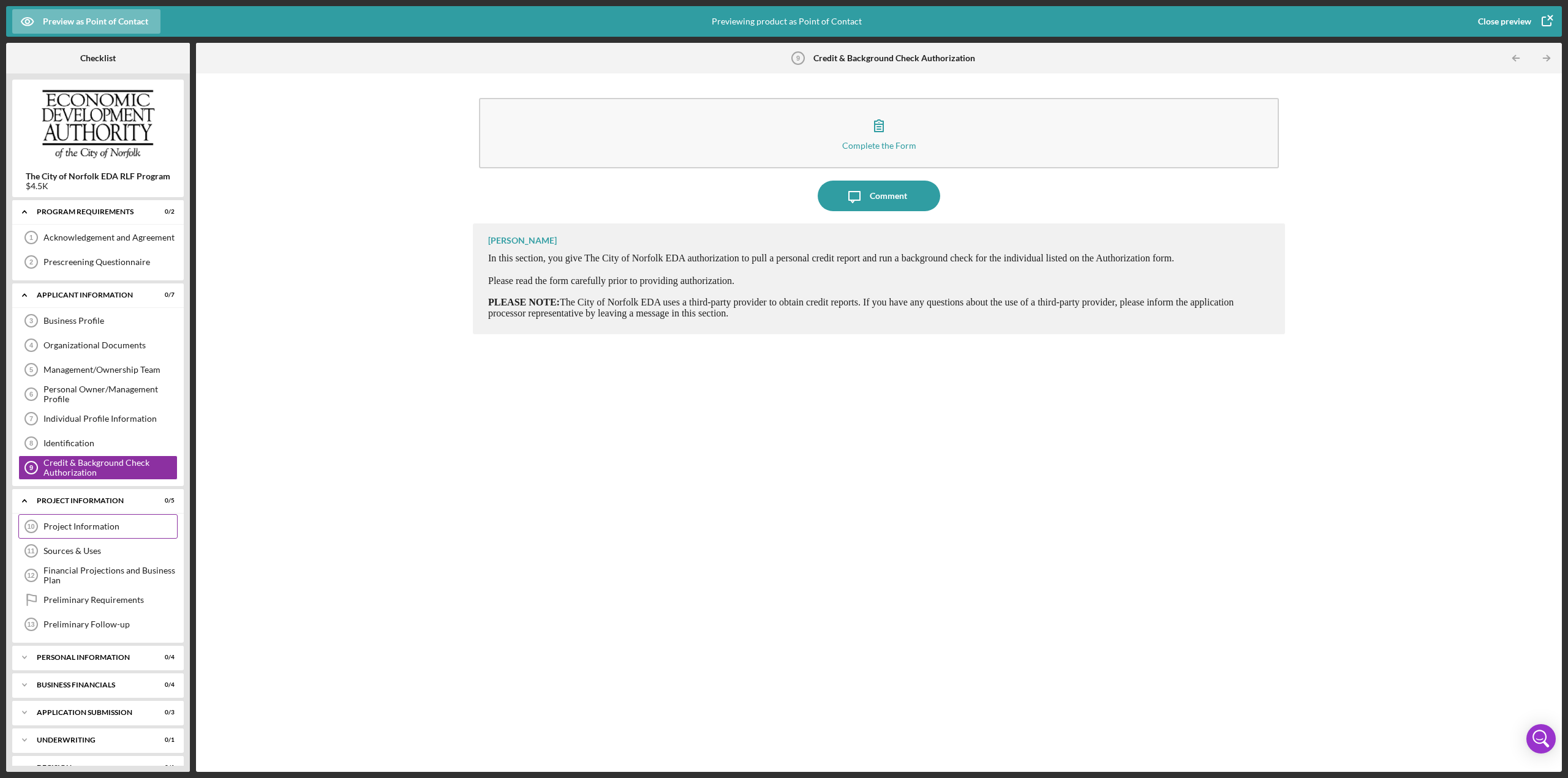
click at [104, 337] on div "Project Information 10 Project Information" at bounding box center [98, 526] width 159 height 24
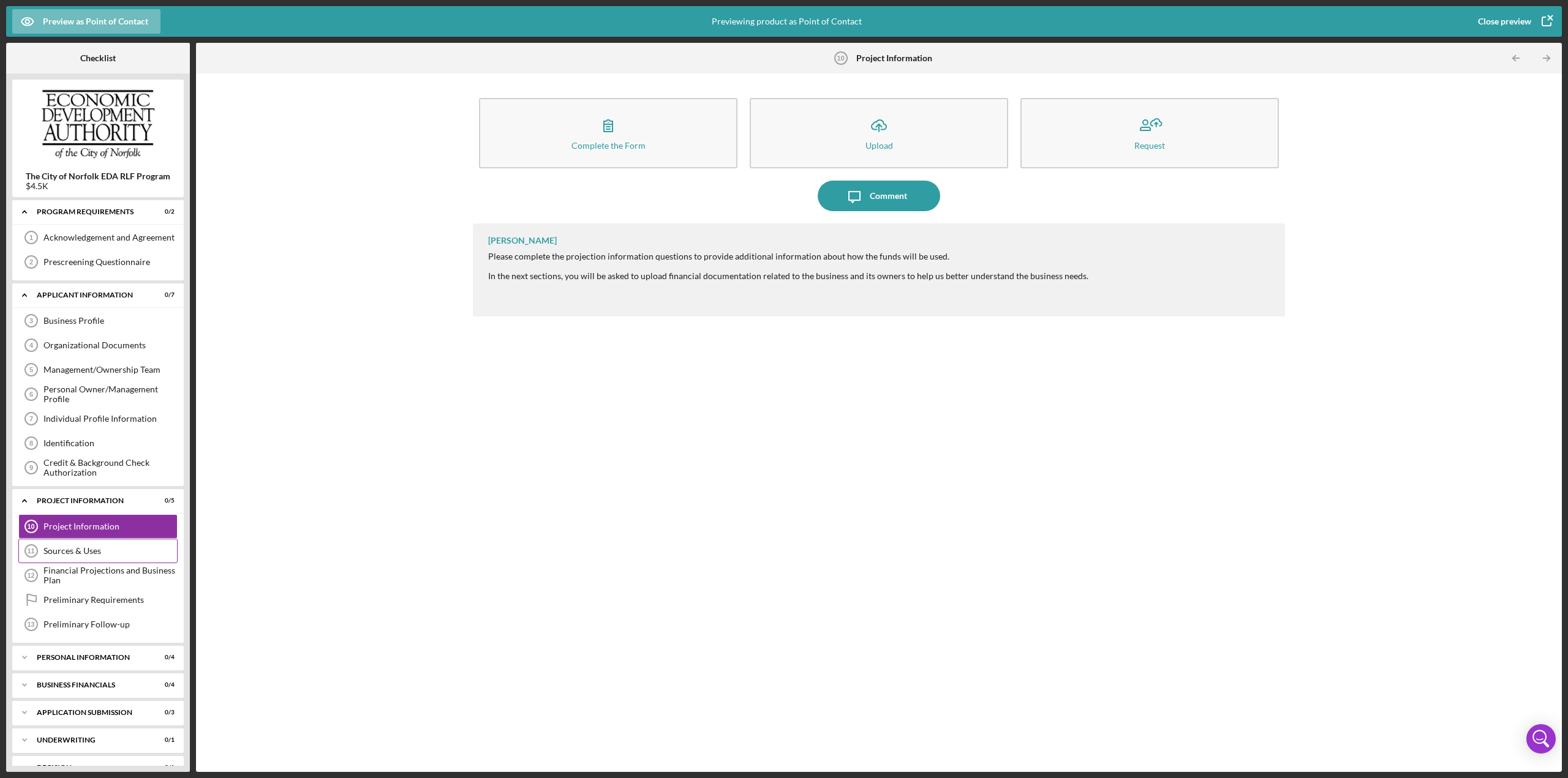
click at [103, 337] on div "Sources & Uses" at bounding box center [110, 551] width 134 height 9
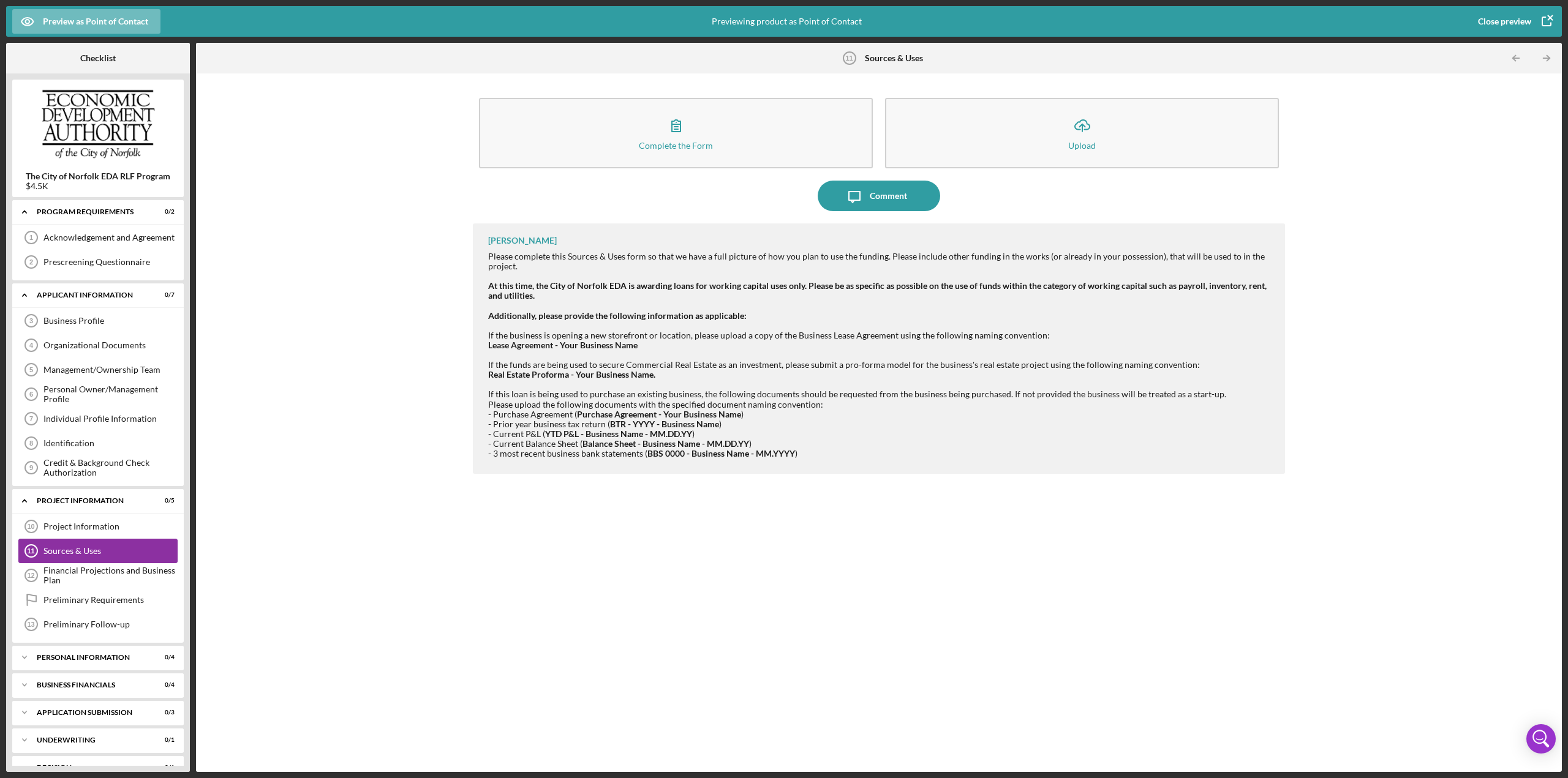
click at [109, 337] on div "Financial Projections and Business Plan 12 Financial Projections and Business P…" at bounding box center [98, 576] width 159 height 24
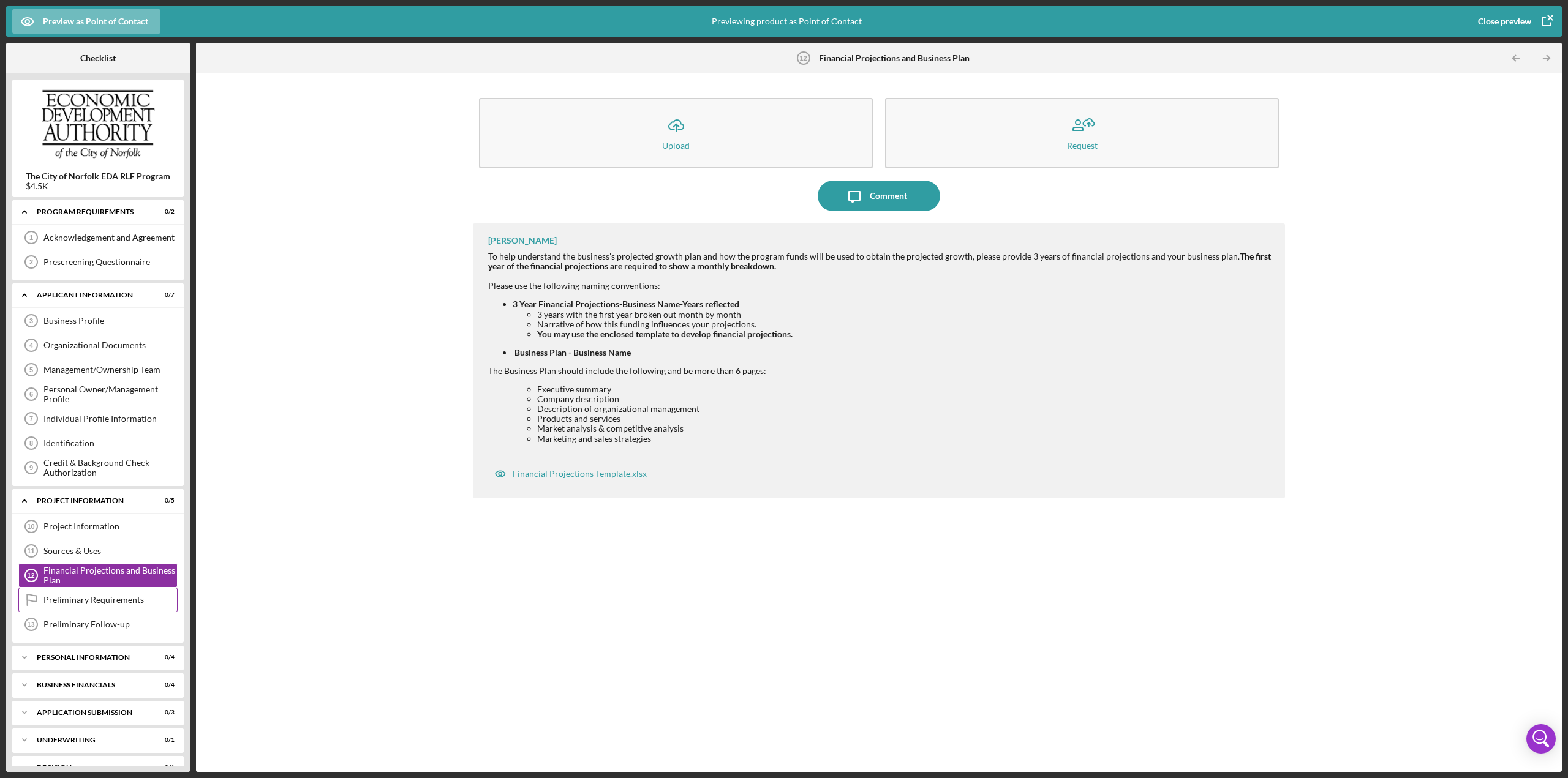
click at [112, 337] on div "Preliminary Requirements" at bounding box center [110, 600] width 134 height 9
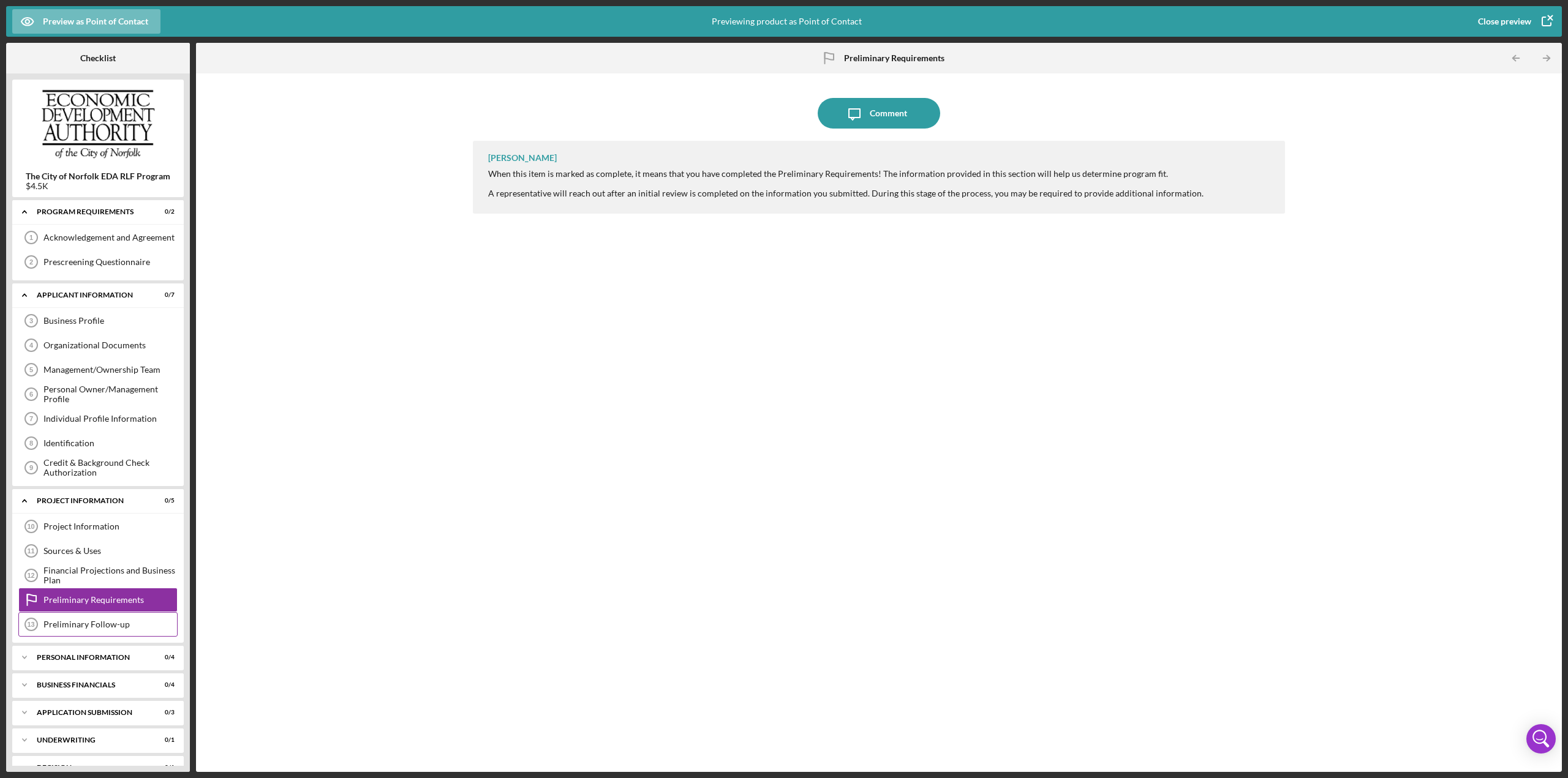
click at [99, 337] on div "Preliminary Follow-up" at bounding box center [110, 624] width 134 height 9
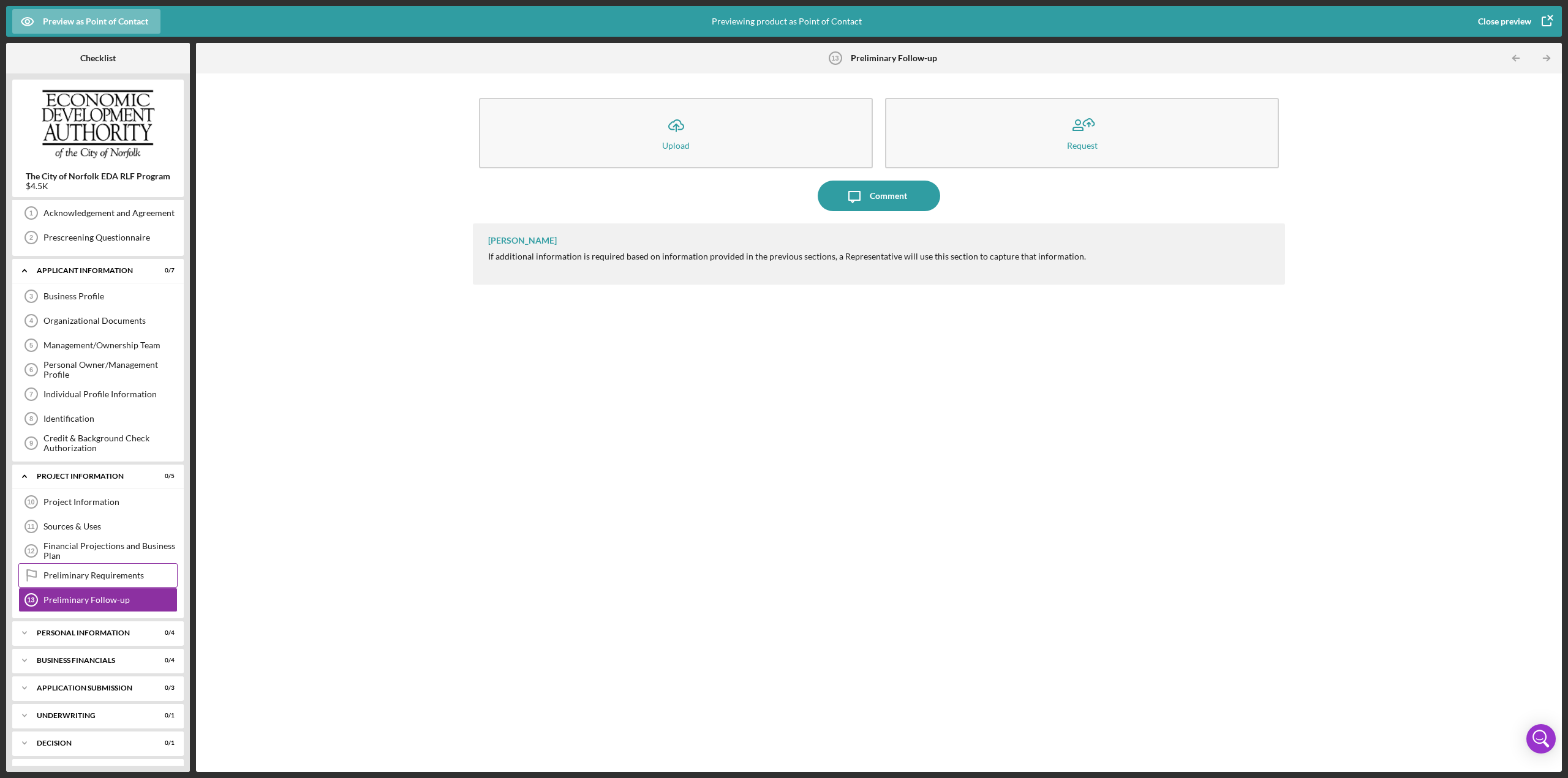
scroll to position [61, 0]
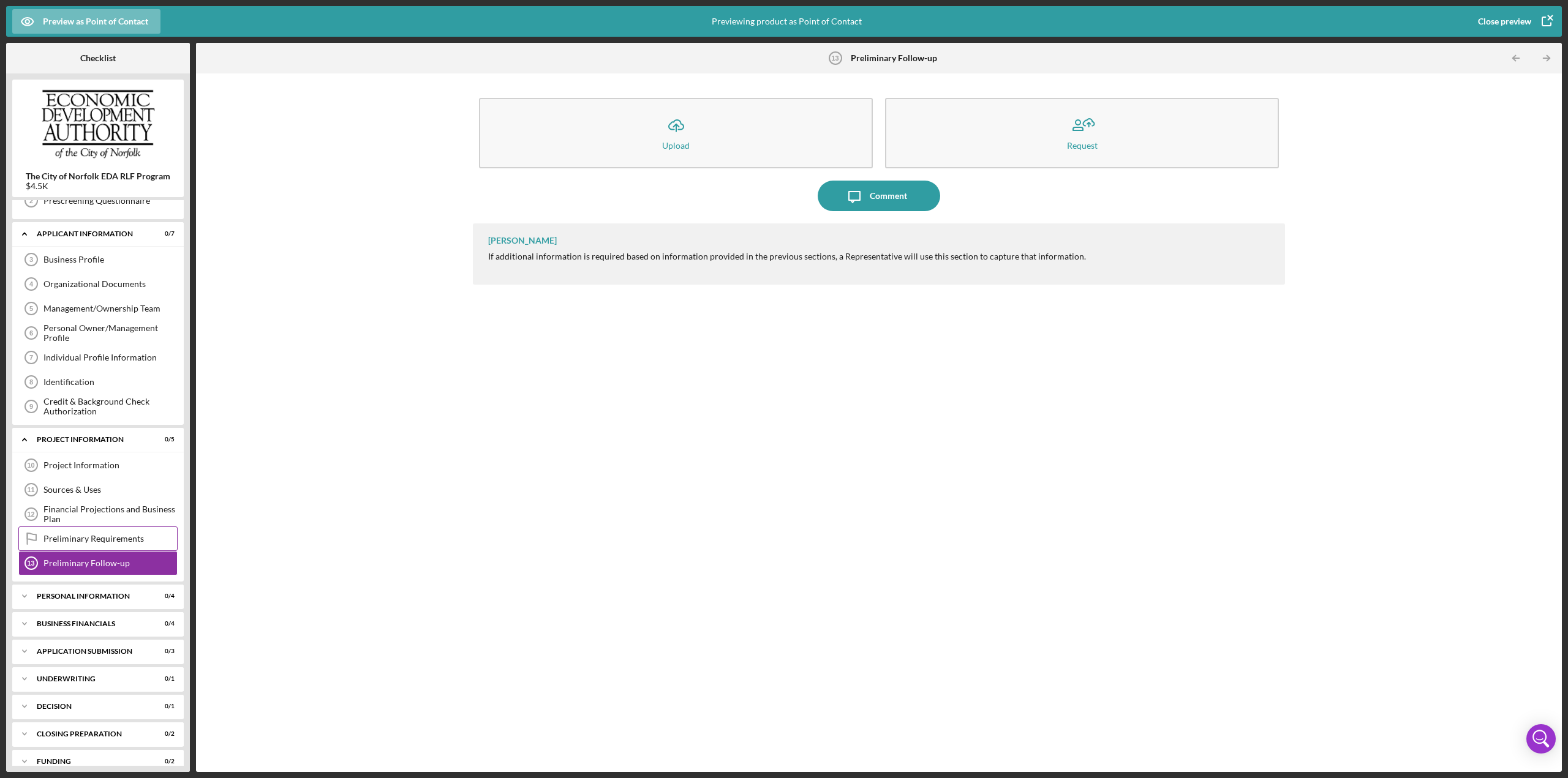
click at [107, 337] on div "Preliminary Requirements Preliminary Requirements" at bounding box center [98, 539] width 159 height 24
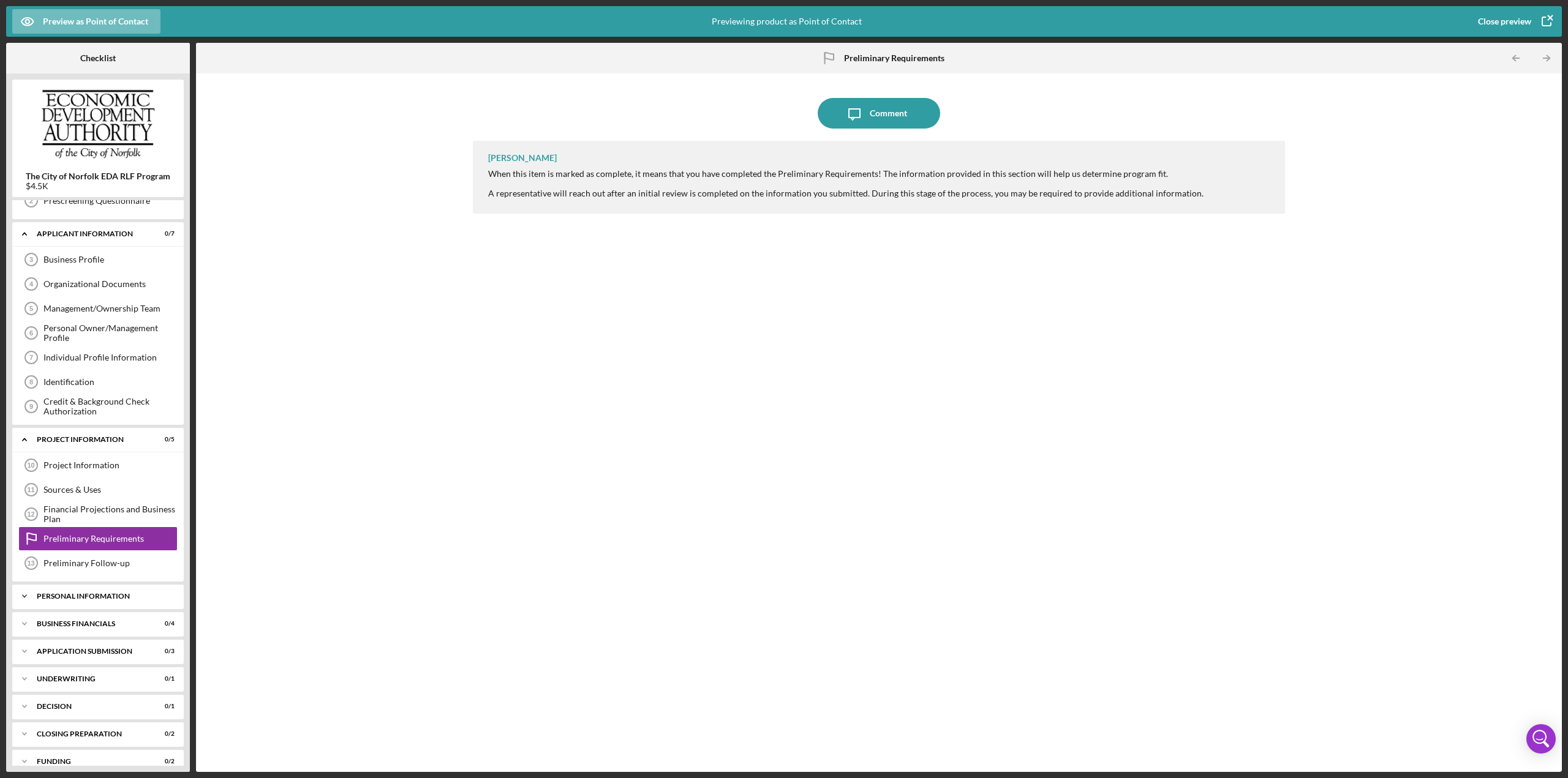
click at [95, 337] on div "Personal Information" at bounding box center [102, 596] width 132 height 7
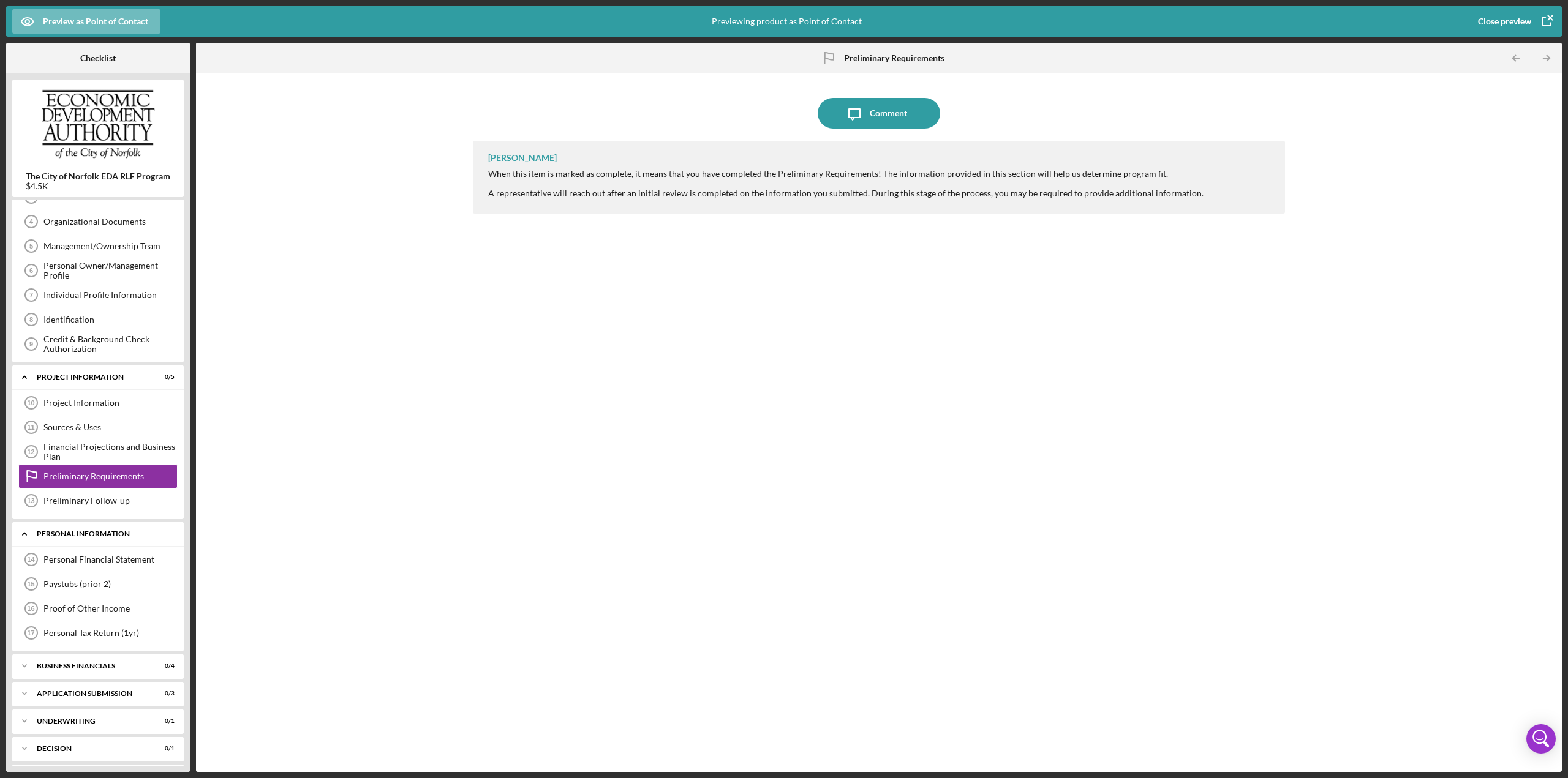
scroll to position [172, 0]
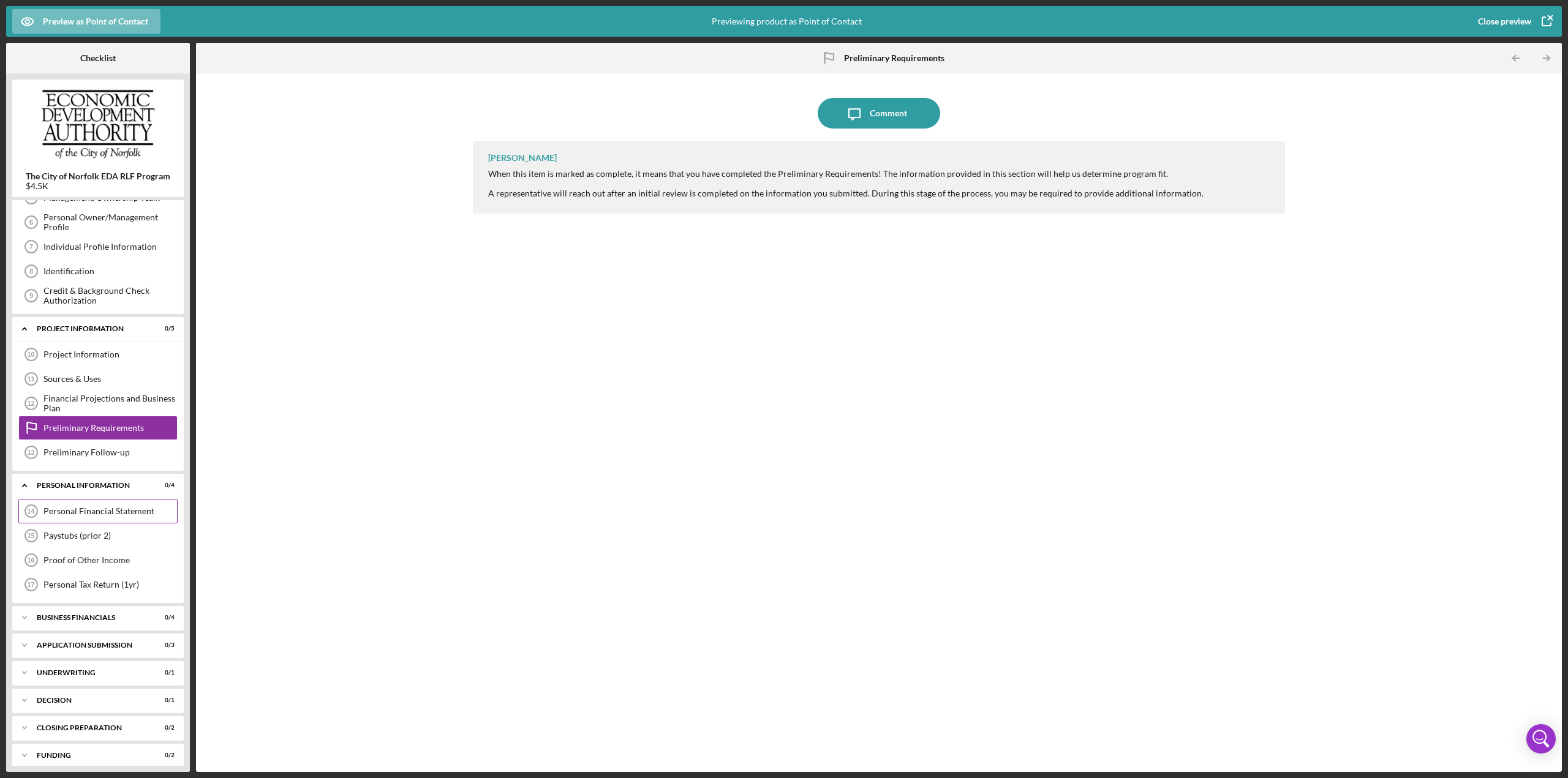
click at [83, 337] on div "Personal Financial Statement" at bounding box center [110, 511] width 134 height 9
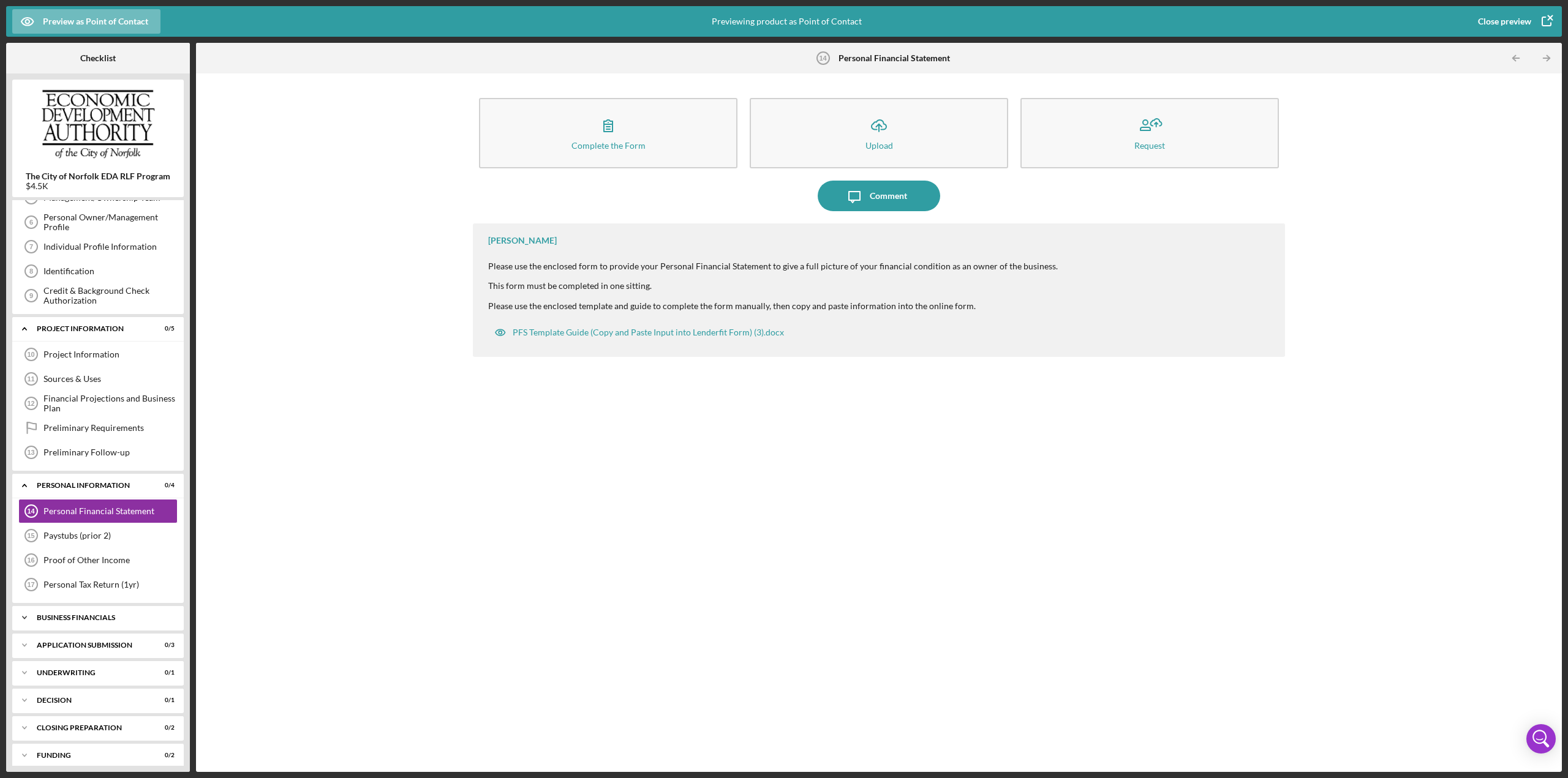
click at [87, 337] on div "Business Financials" at bounding box center [102, 618] width 132 height 7
click at [90, 337] on div "Interim Financial Statement (Profit and Loss Statement)" at bounding box center [110, 643] width 134 height 20
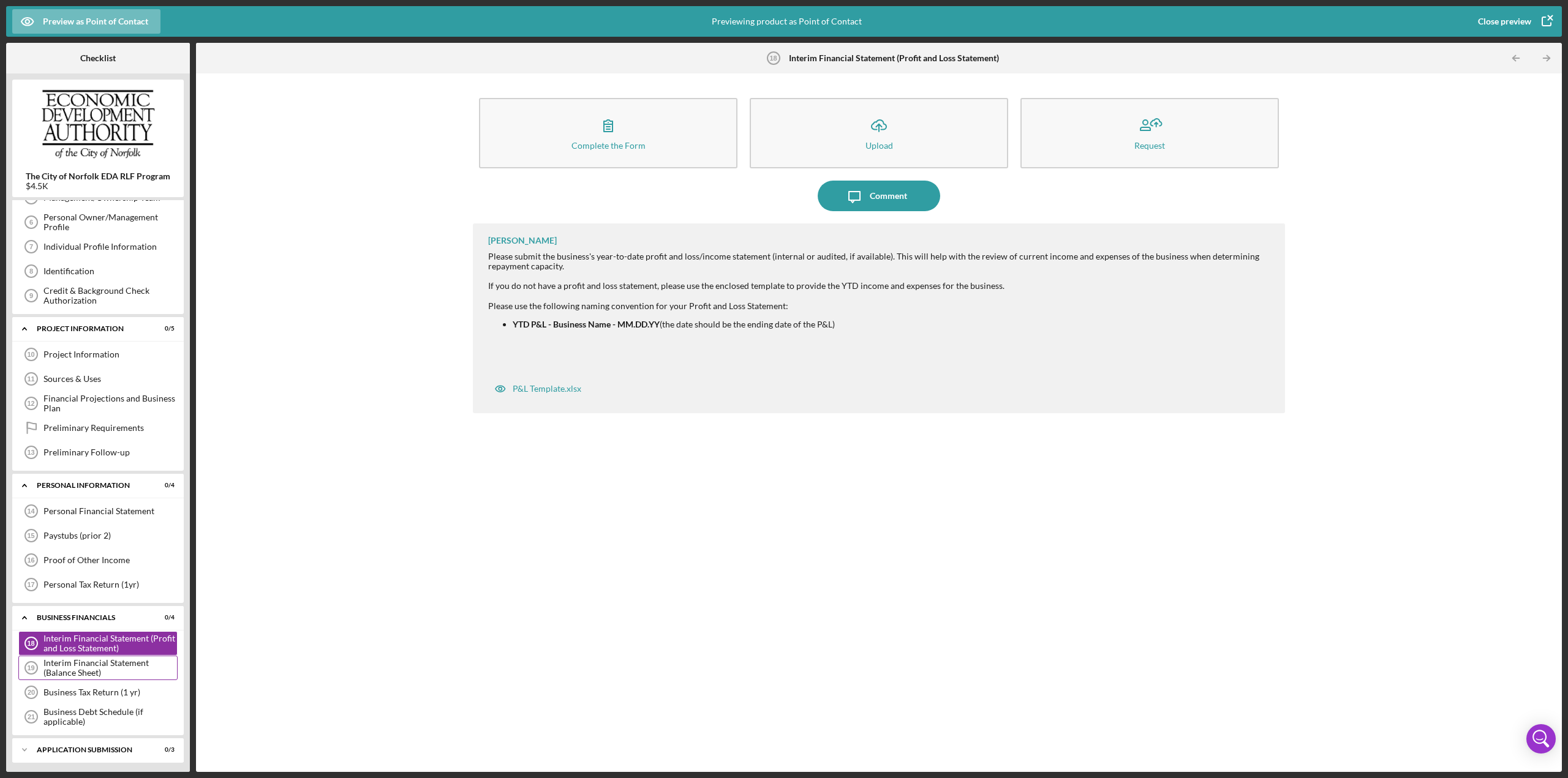
click at [96, 337] on div "Interim Financial Statement (Balance Sheet)" at bounding box center [110, 668] width 134 height 20
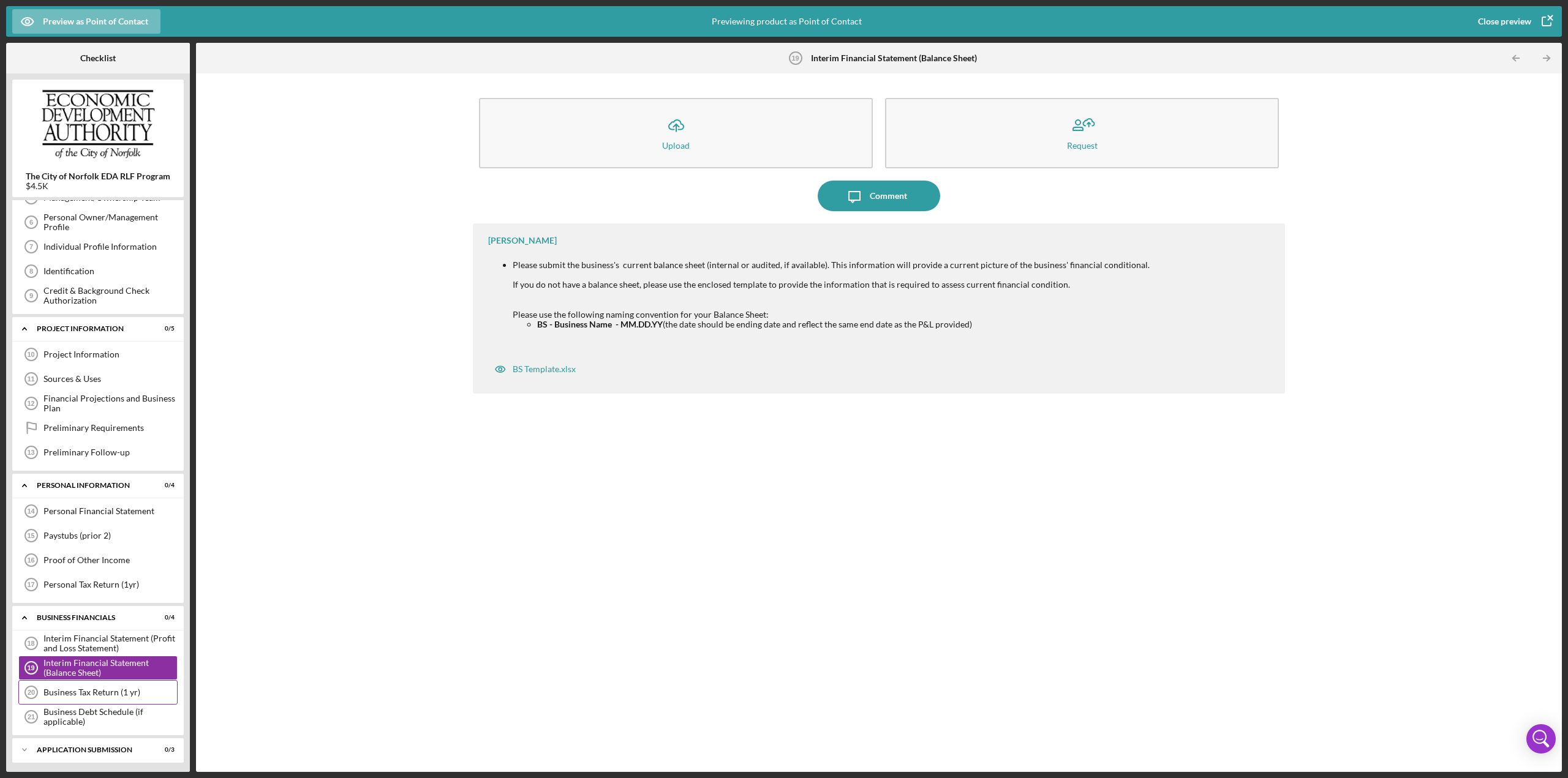
click at [116, 337] on div "Business Tax Return (1 yr)" at bounding box center [110, 693] width 134 height 9
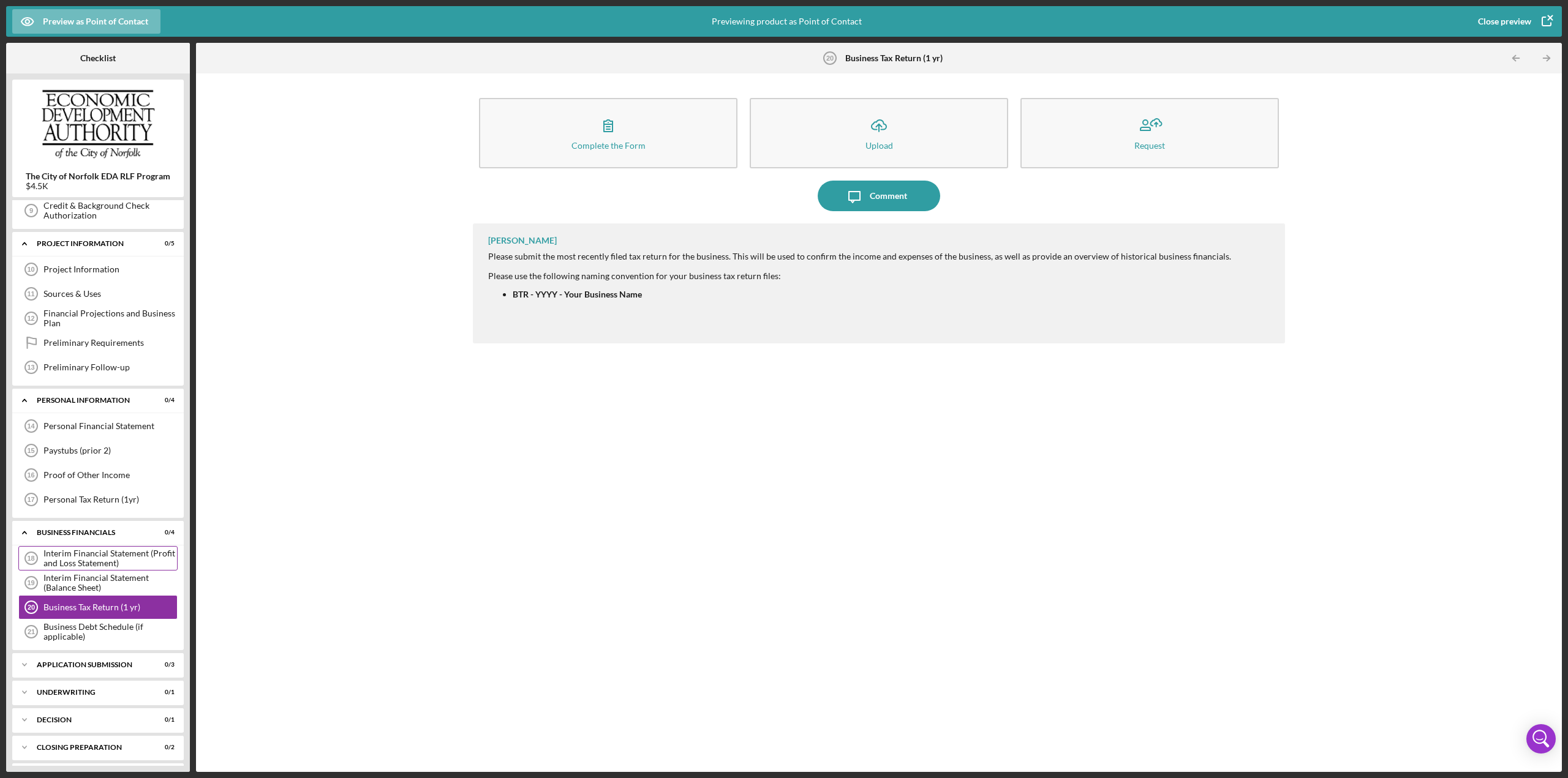
scroll to position [275, 0]
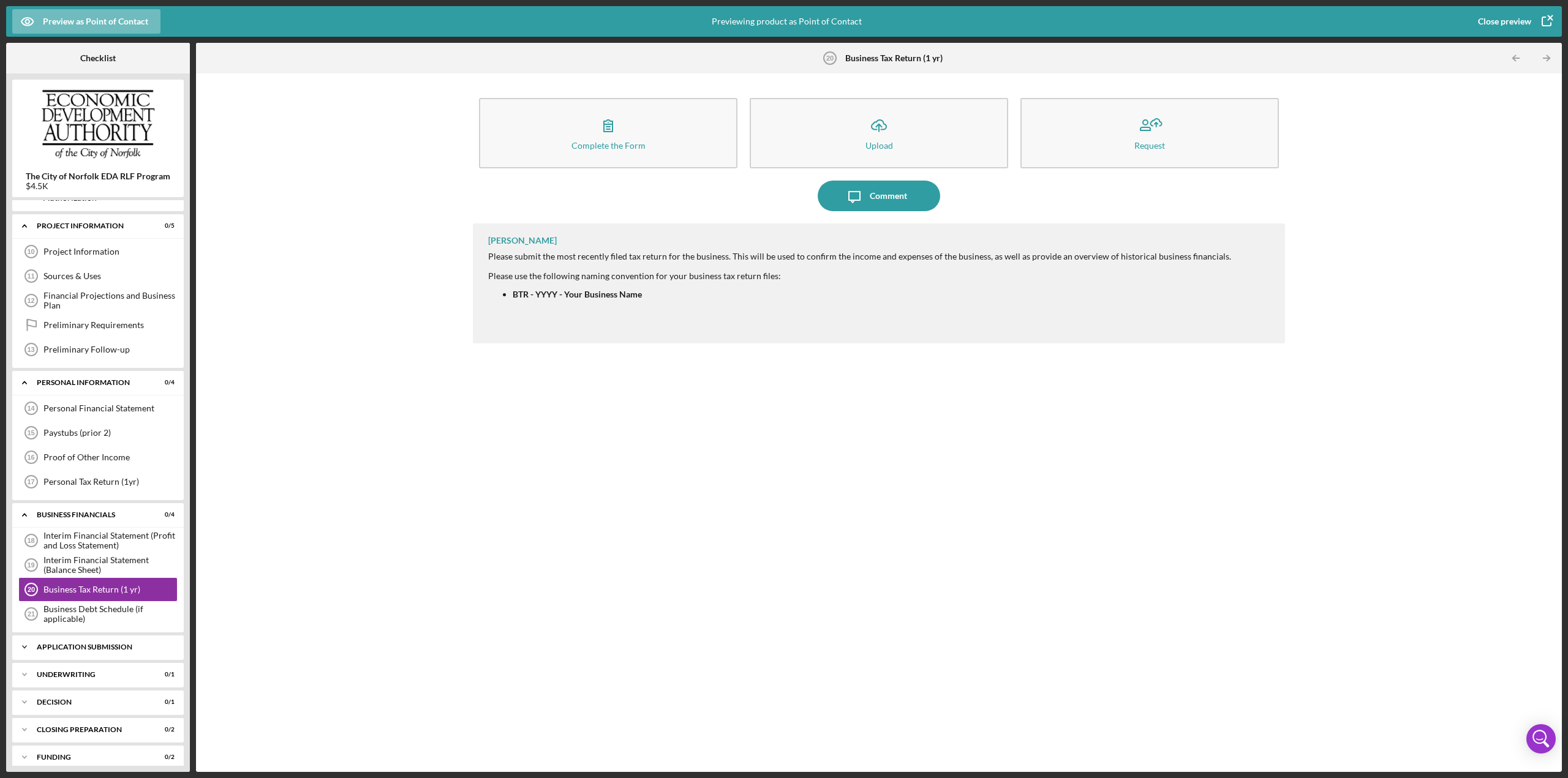
click at [90, 337] on div "Icon/Expander Application Submission 0 / 3" at bounding box center [97, 647] width 171 height 24
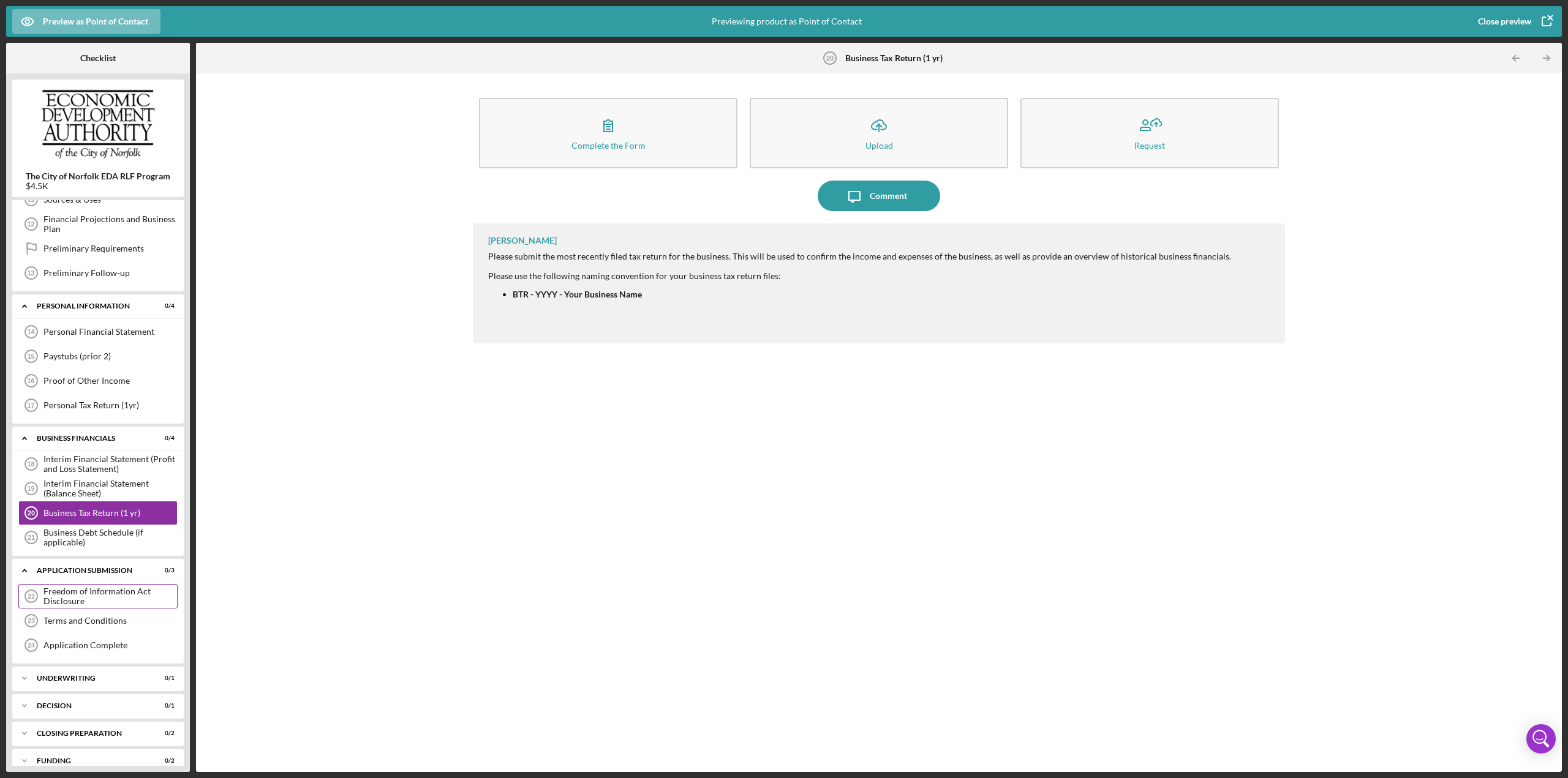
scroll to position [354, 0]
click at [82, 337] on div "Freedom of Information Act Disclosure" at bounding box center [110, 594] width 134 height 20
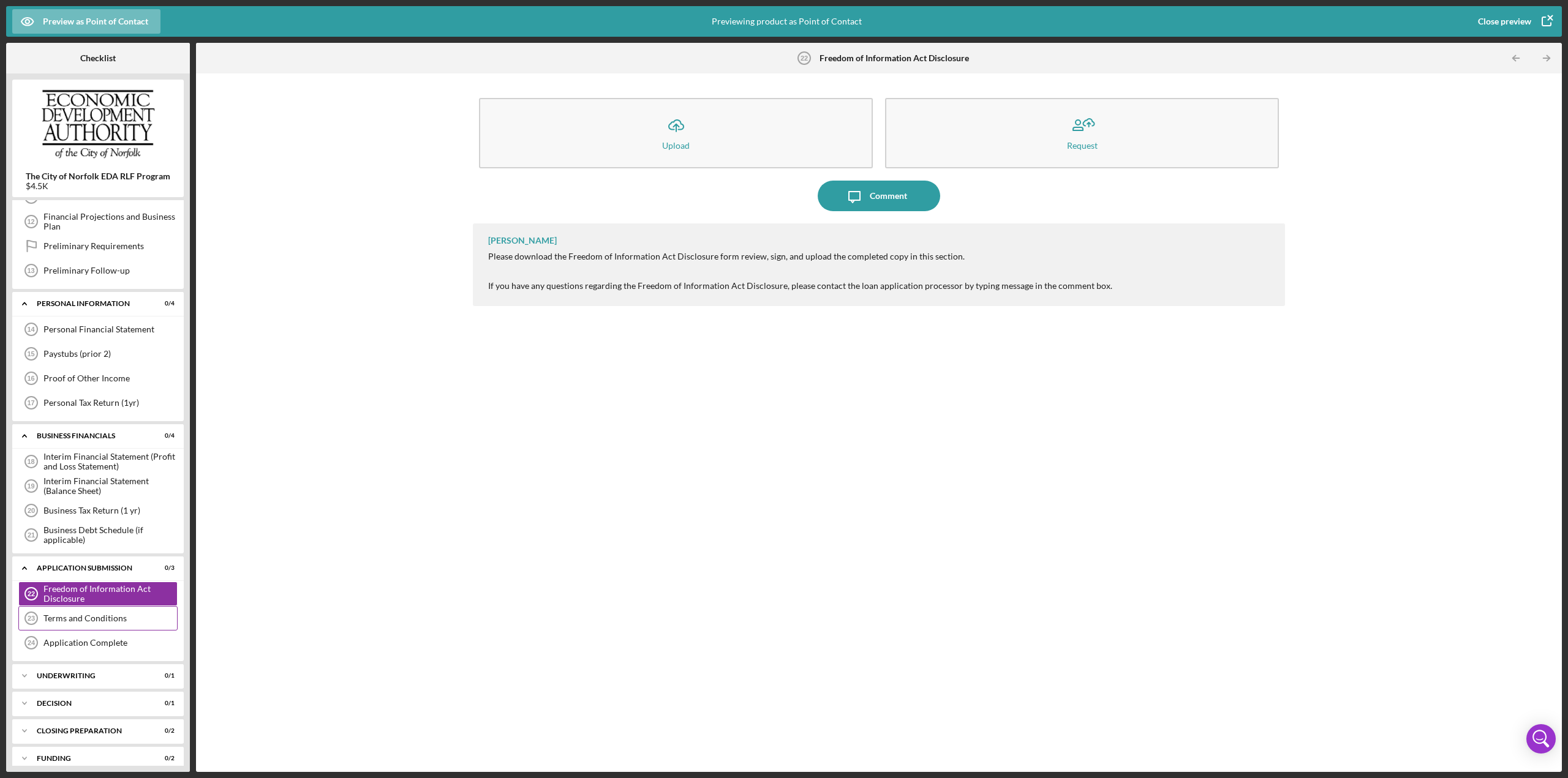
click at [86, 337] on div "Terms and Conditions" at bounding box center [110, 618] width 134 height 9
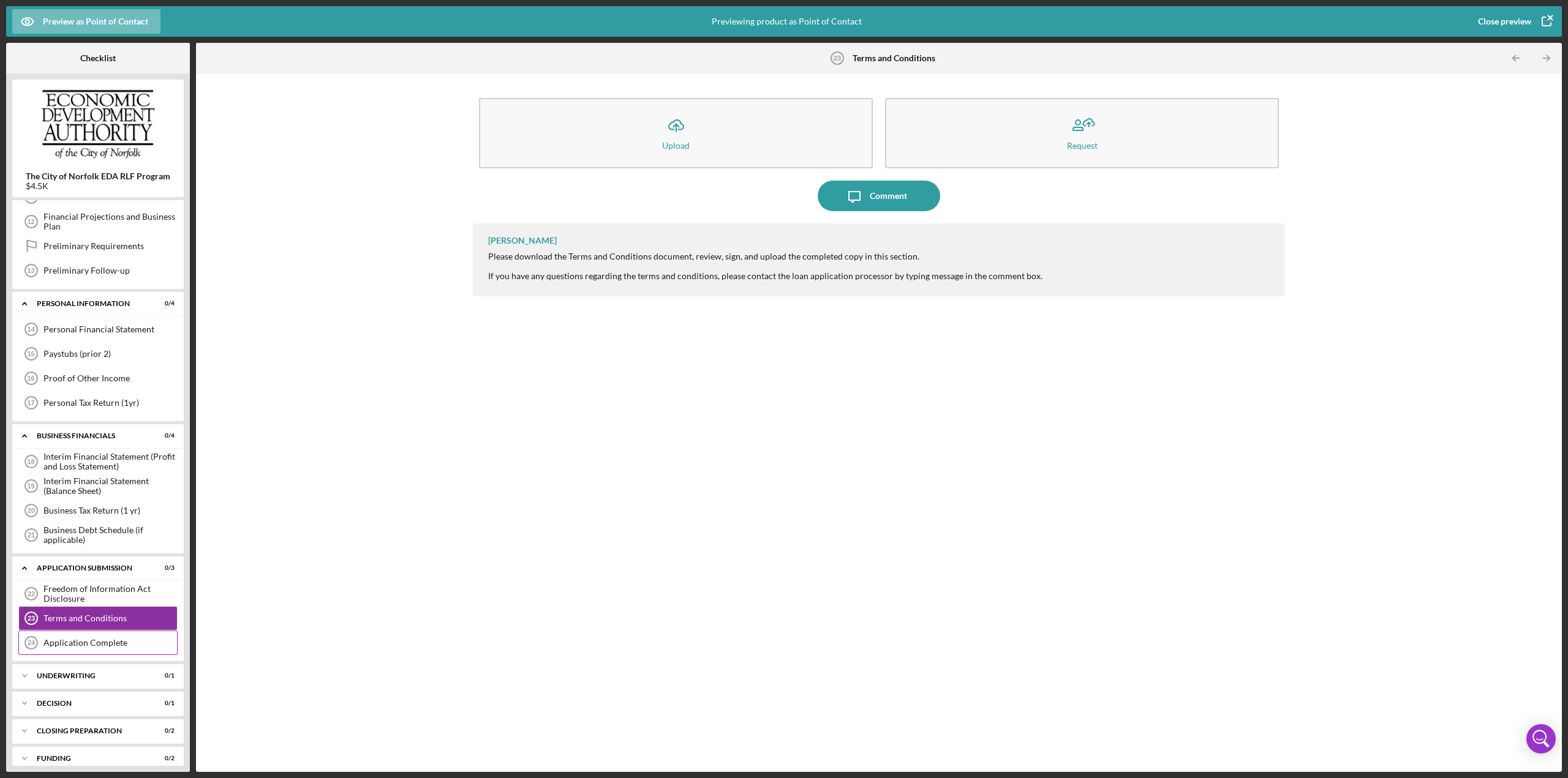
click at [90, 337] on div "Application Complete" at bounding box center [110, 643] width 134 height 9
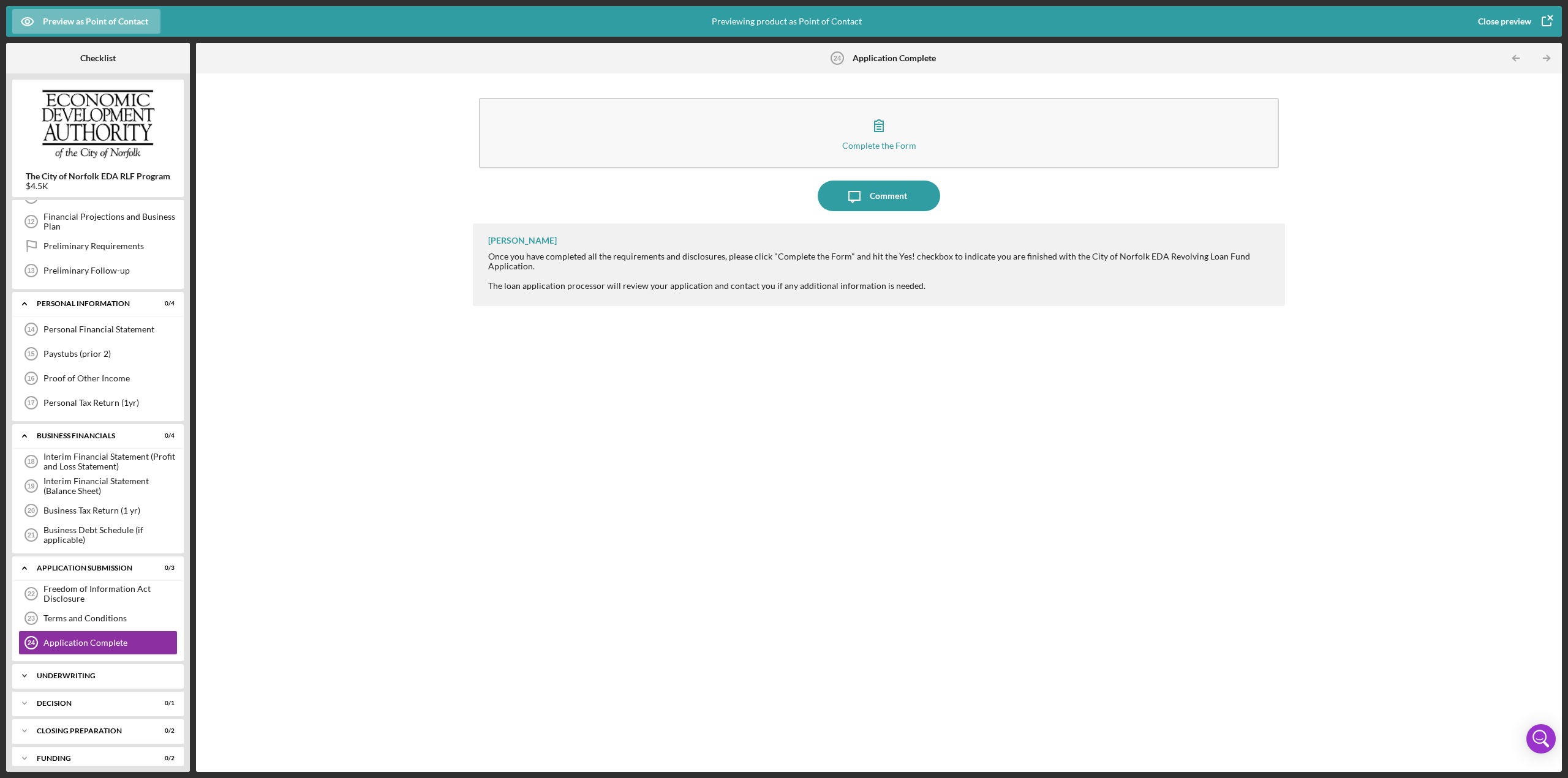
click at [104, 337] on div "Underwriting" at bounding box center [102, 676] width 132 height 7
click at [784, 22] on div "Close preview" at bounding box center [1503, 22] width 53 height 24
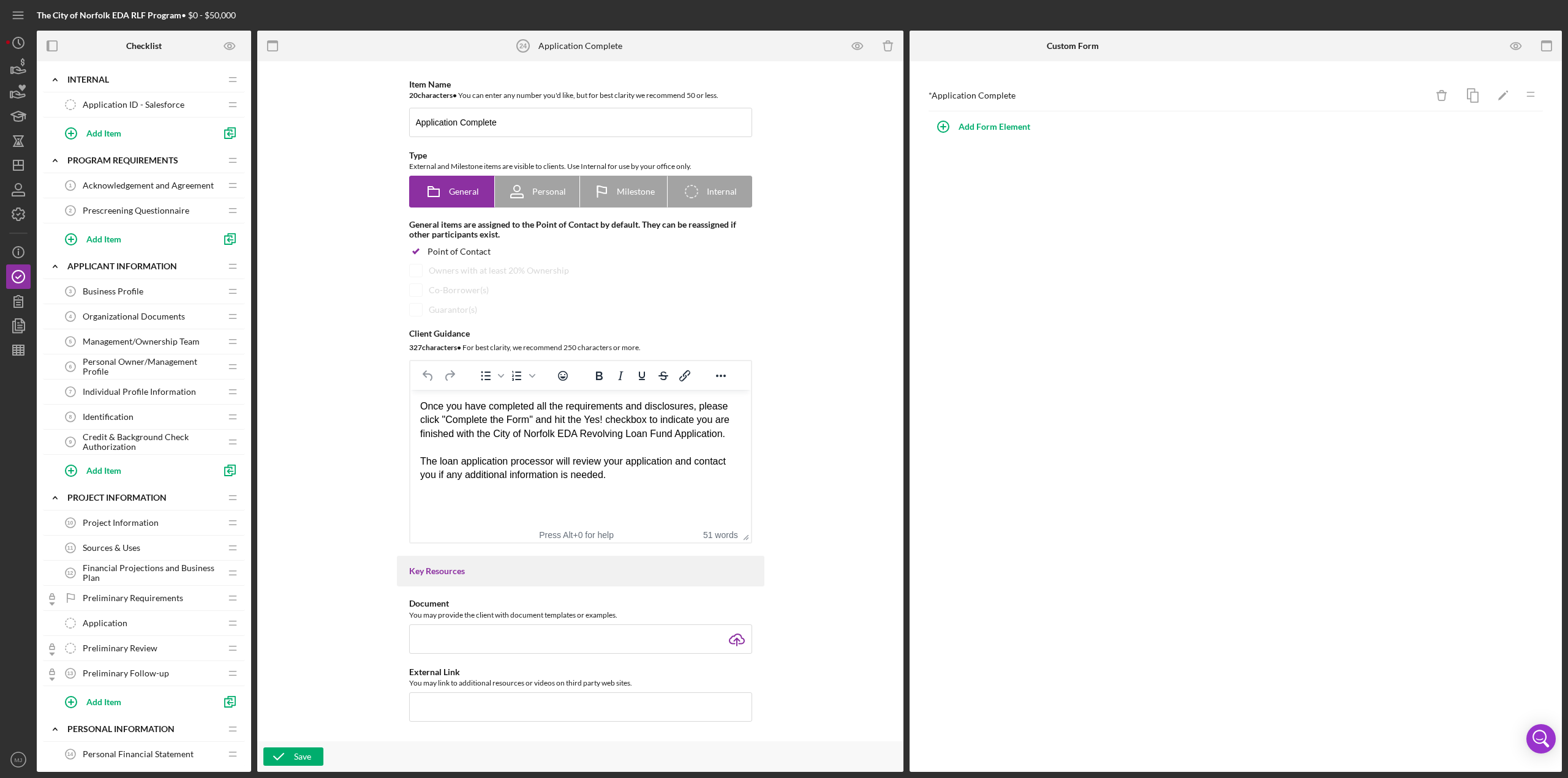
click at [132, 337] on span "Project Information" at bounding box center [120, 522] width 76 height 9
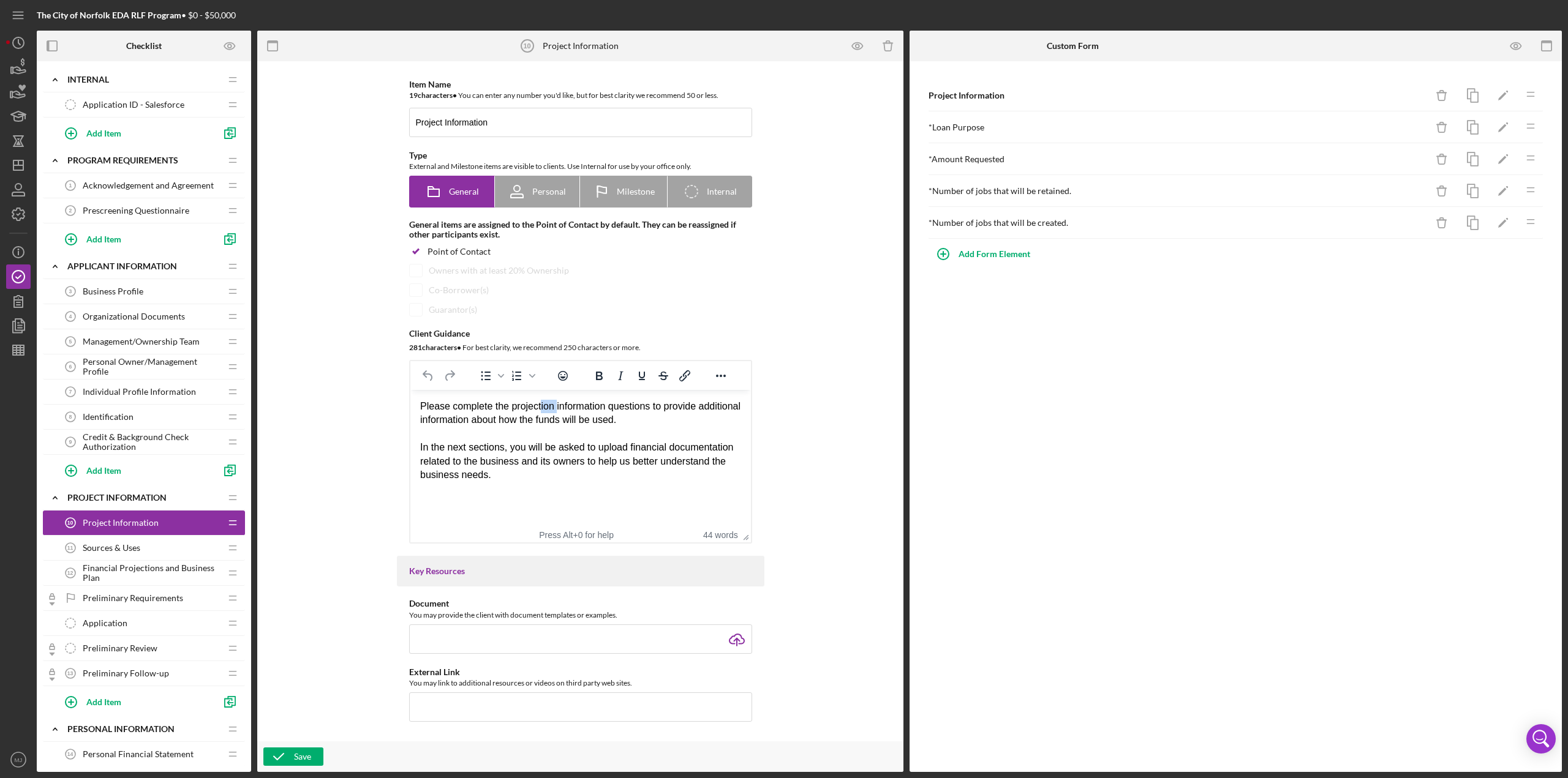
drag, startPoint x: 555, startPoint y: 404, endPoint x: 538, endPoint y: 403, distance: 17.0
click at [538, 337] on div "Please complete the projection information questions to provide additional info…" at bounding box center [579, 413] width 321 height 27
click at [313, 337] on button "Save" at bounding box center [293, 757] width 60 height 19
click at [784, 43] on icon "button" at bounding box center [1516, 46] width 27 height 27
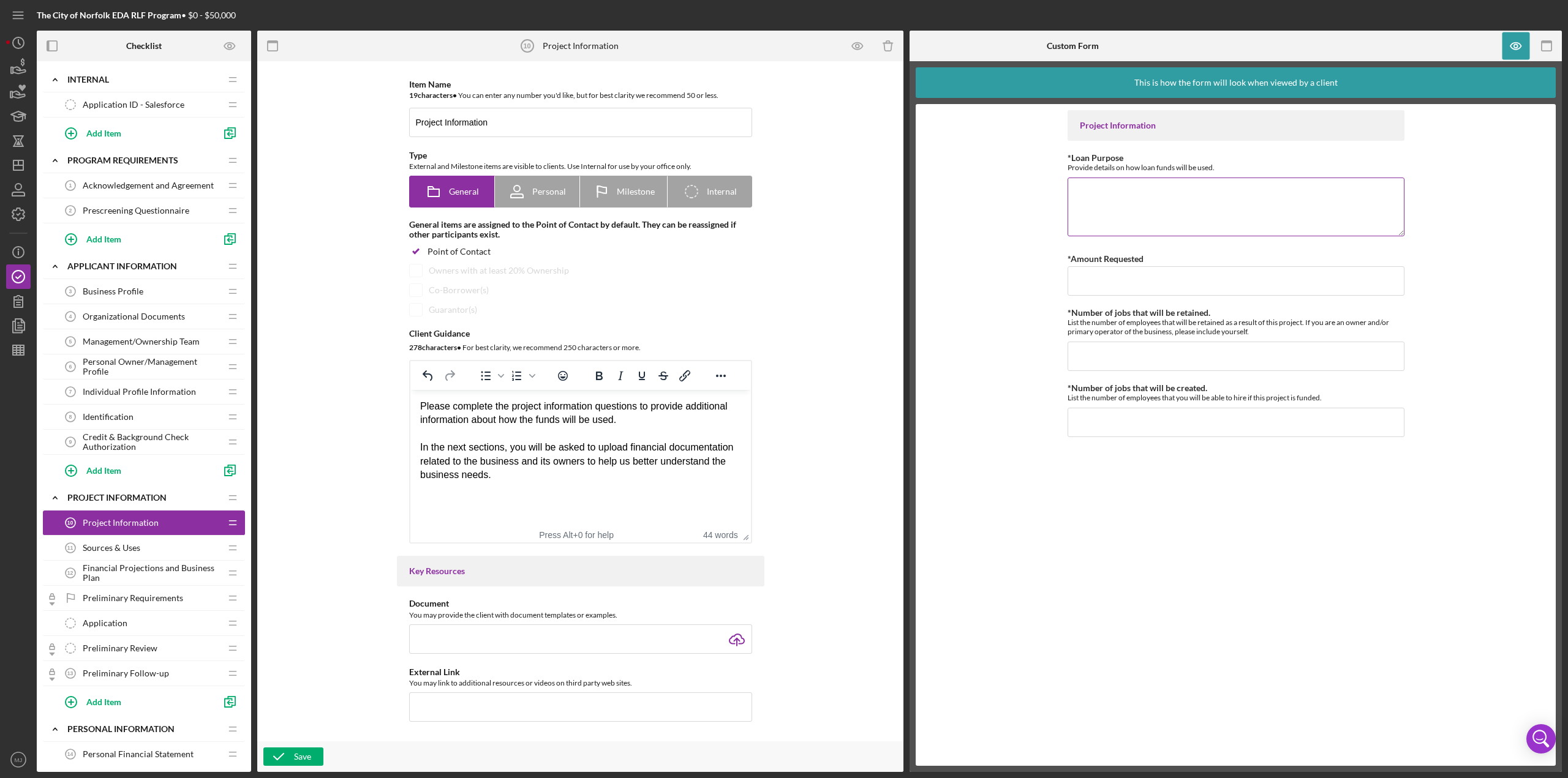
click at [784, 167] on div "Provide details on how loan funds will be used." at bounding box center [1236, 168] width 337 height 9
click at [784, 47] on div at bounding box center [1399, 46] width 327 height 31
click at [784, 45] on icon "button" at bounding box center [1516, 46] width 4 height 4
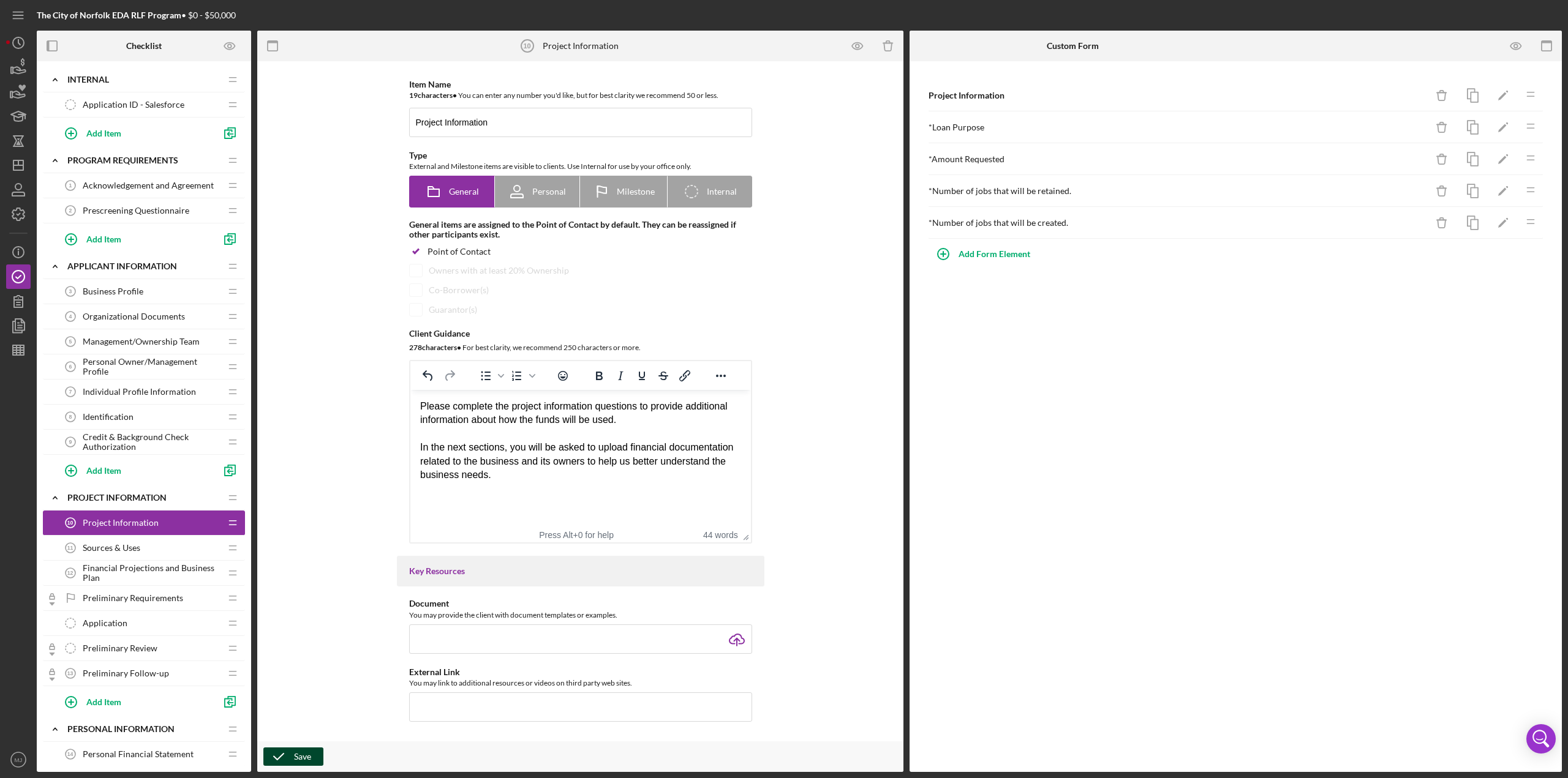
click at [300, 337] on div "Save" at bounding box center [302, 757] width 17 height 19
click at [117, 210] on span "Prescreening Questionnaire" at bounding box center [136, 211] width 107 height 9
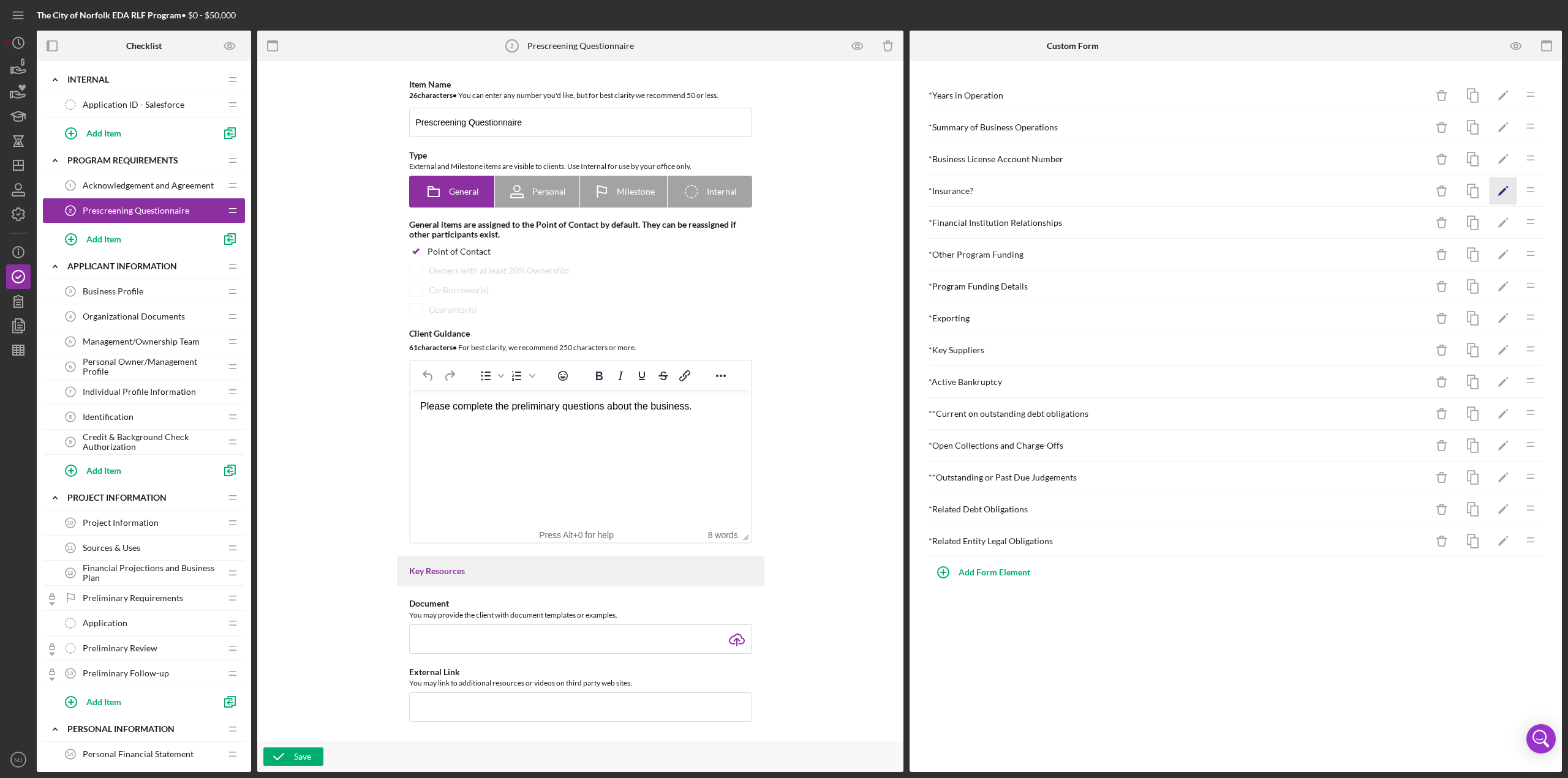
click at [784, 187] on icon "Icon/Edit" at bounding box center [1502, 191] width 27 height 27
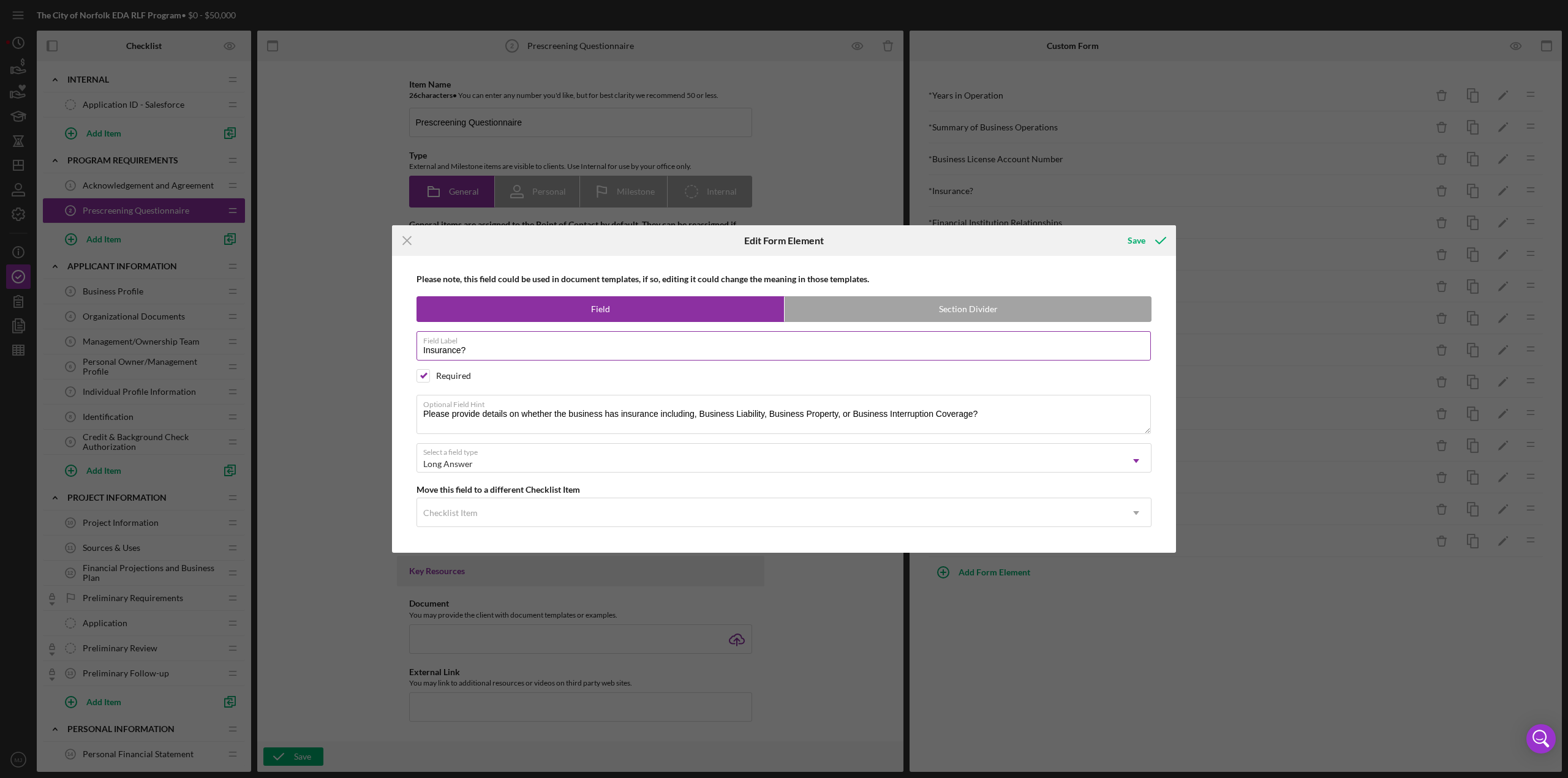
click at [571, 337] on input "Insurance?" at bounding box center [784, 345] width 734 height 29
type input "Insurance"
click at [784, 240] on button "Save" at bounding box center [1145, 241] width 61 height 24
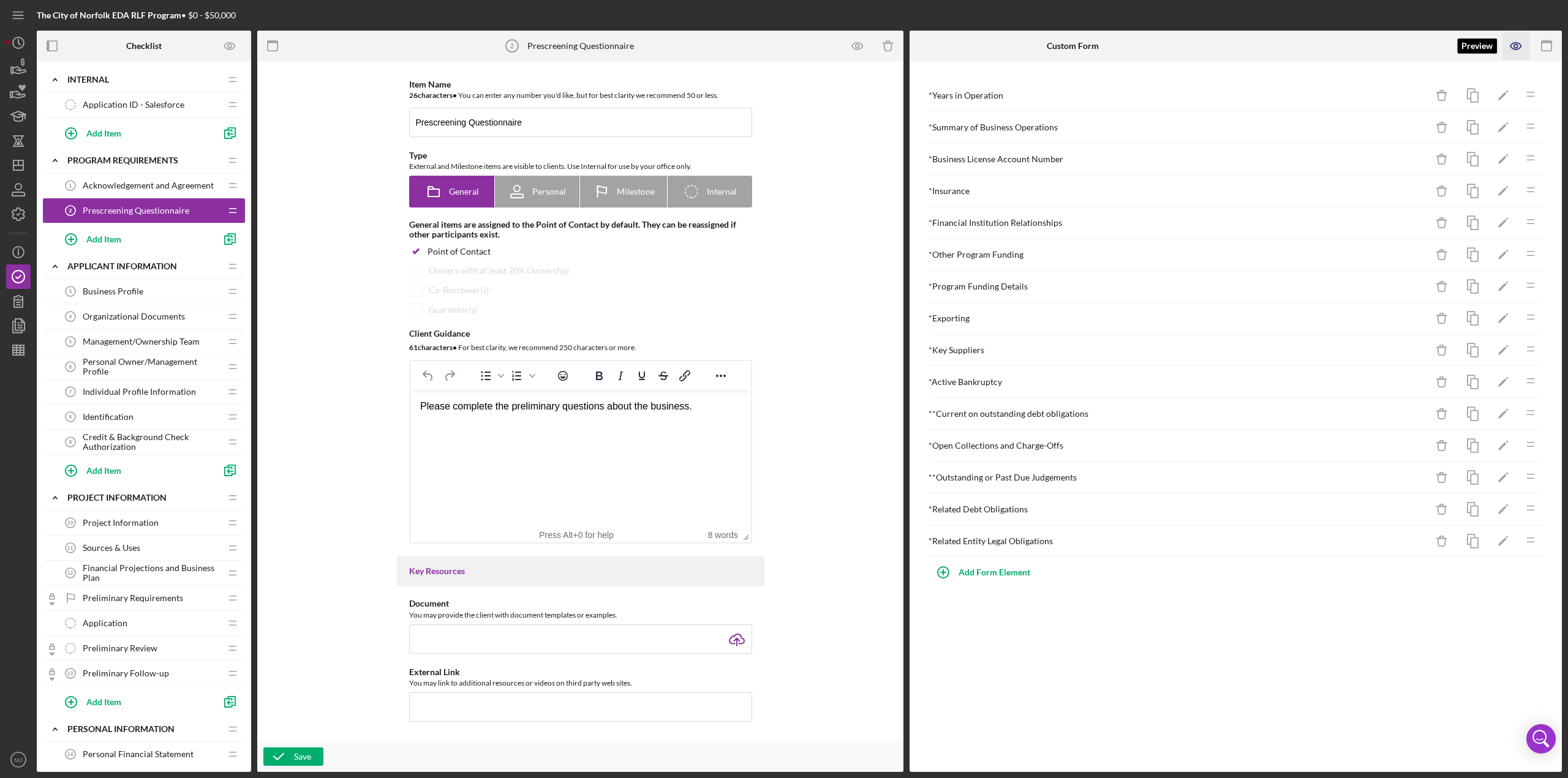
click at [784, 38] on icon "button" at bounding box center [1516, 46] width 27 height 27
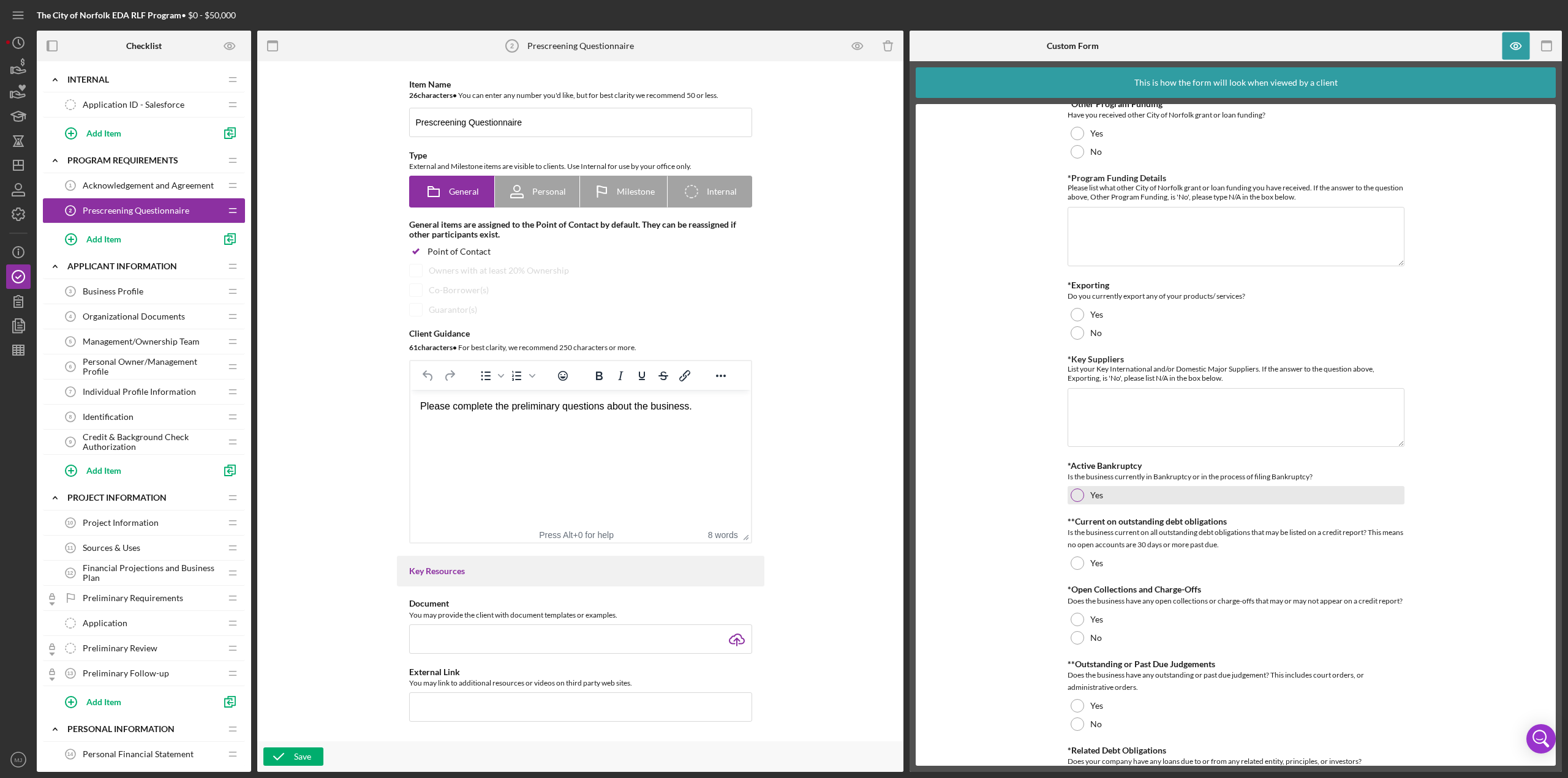
scroll to position [437, 0]
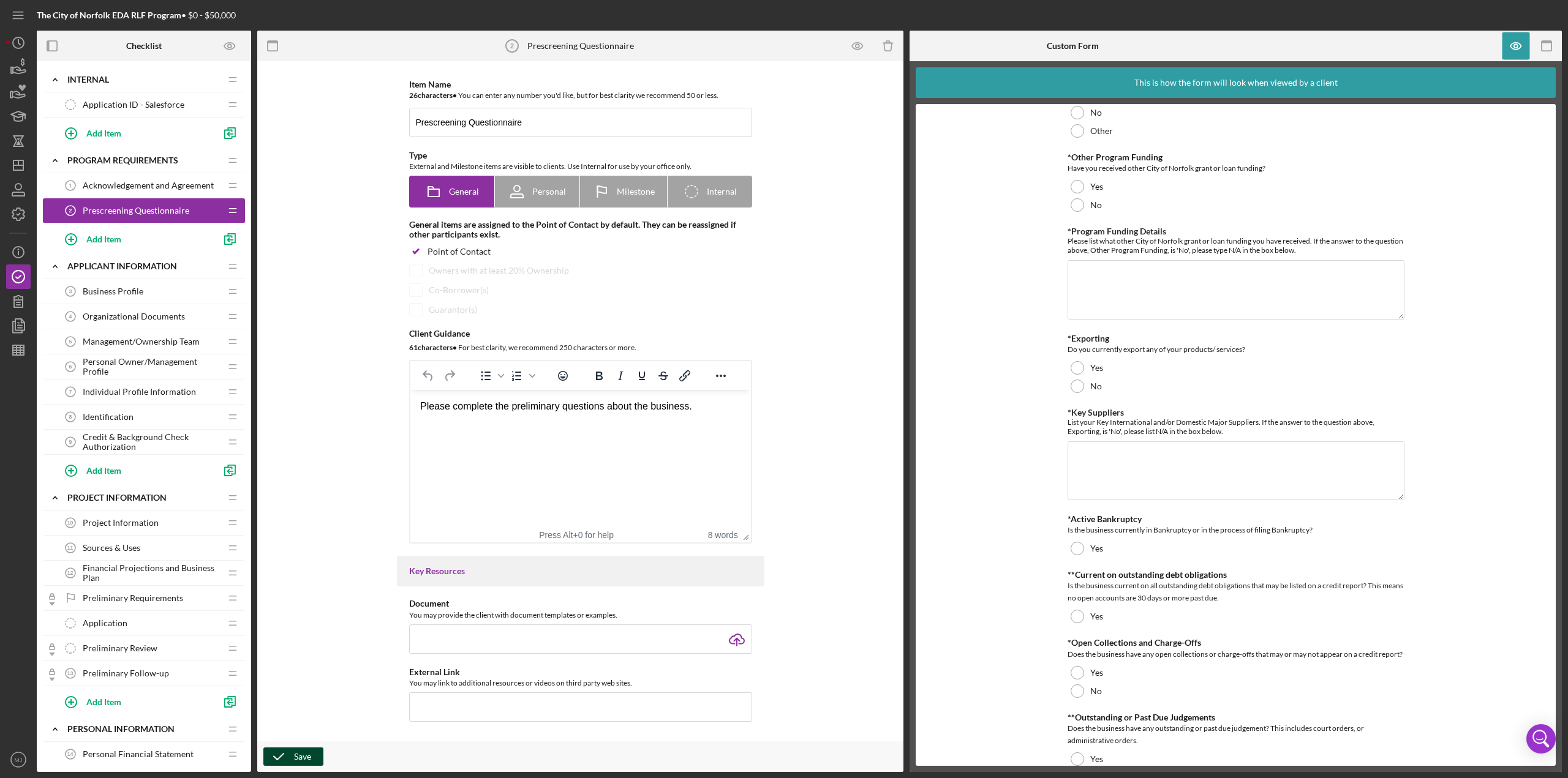
click at [308, 337] on div "Save" at bounding box center [302, 757] width 17 height 19
click at [154, 337] on span "Individual Profile Information" at bounding box center [139, 391] width 113 height 9
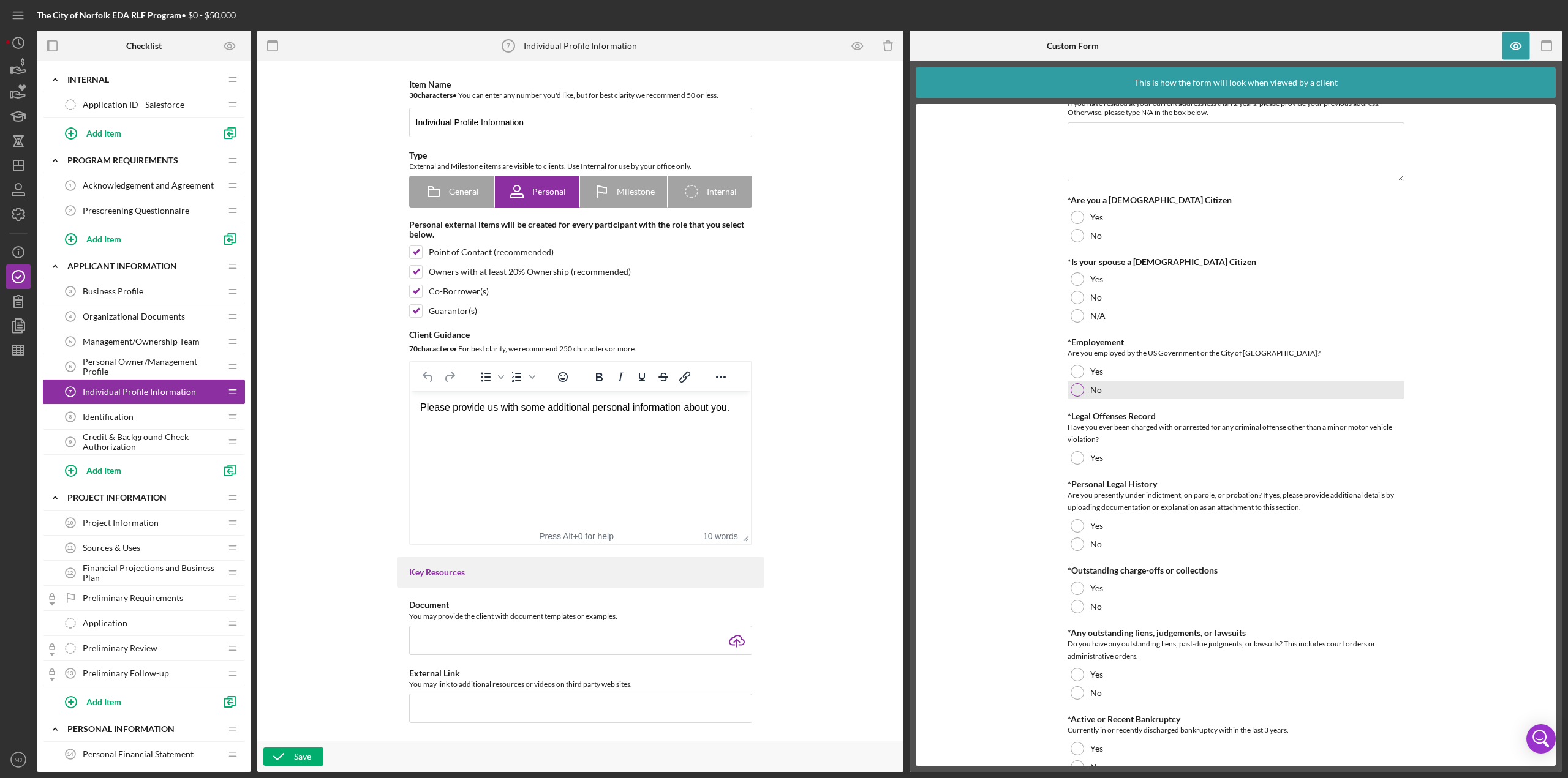
scroll to position [904, 0]
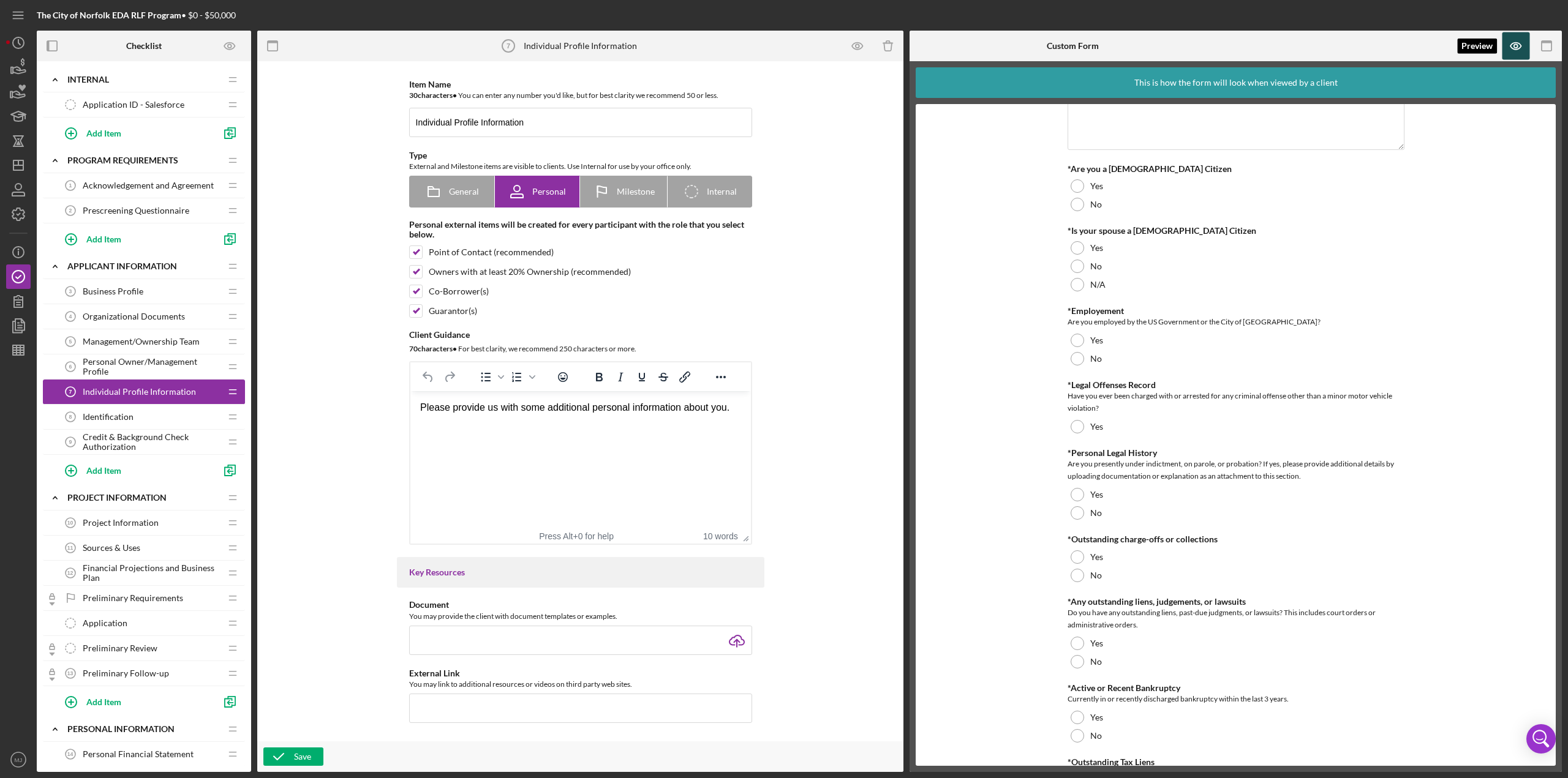
click at [784, 49] on icon "button" at bounding box center [1516, 46] width 11 height 7
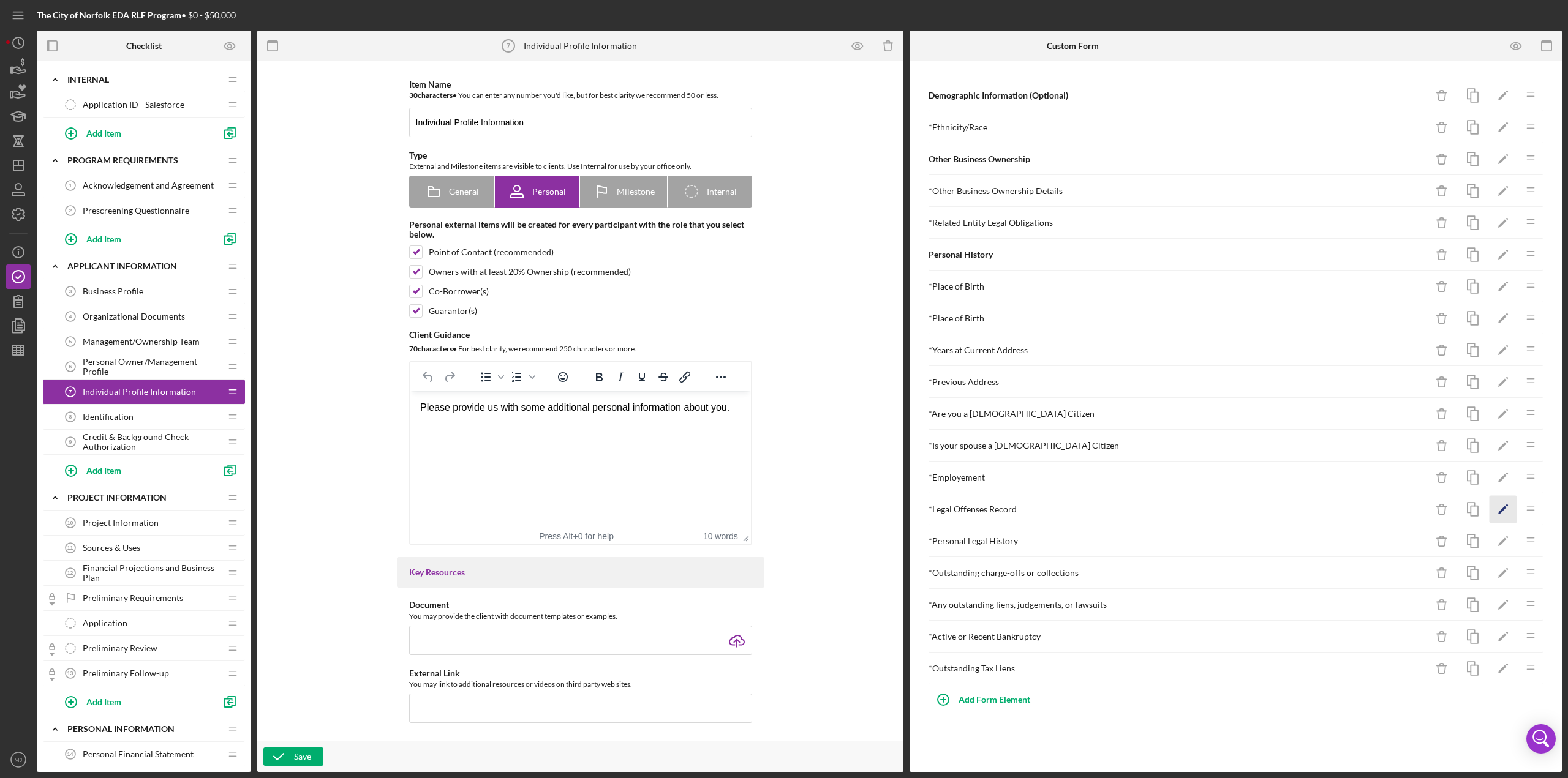
click at [784, 337] on icon "Icon/Edit" at bounding box center [1502, 509] width 27 height 27
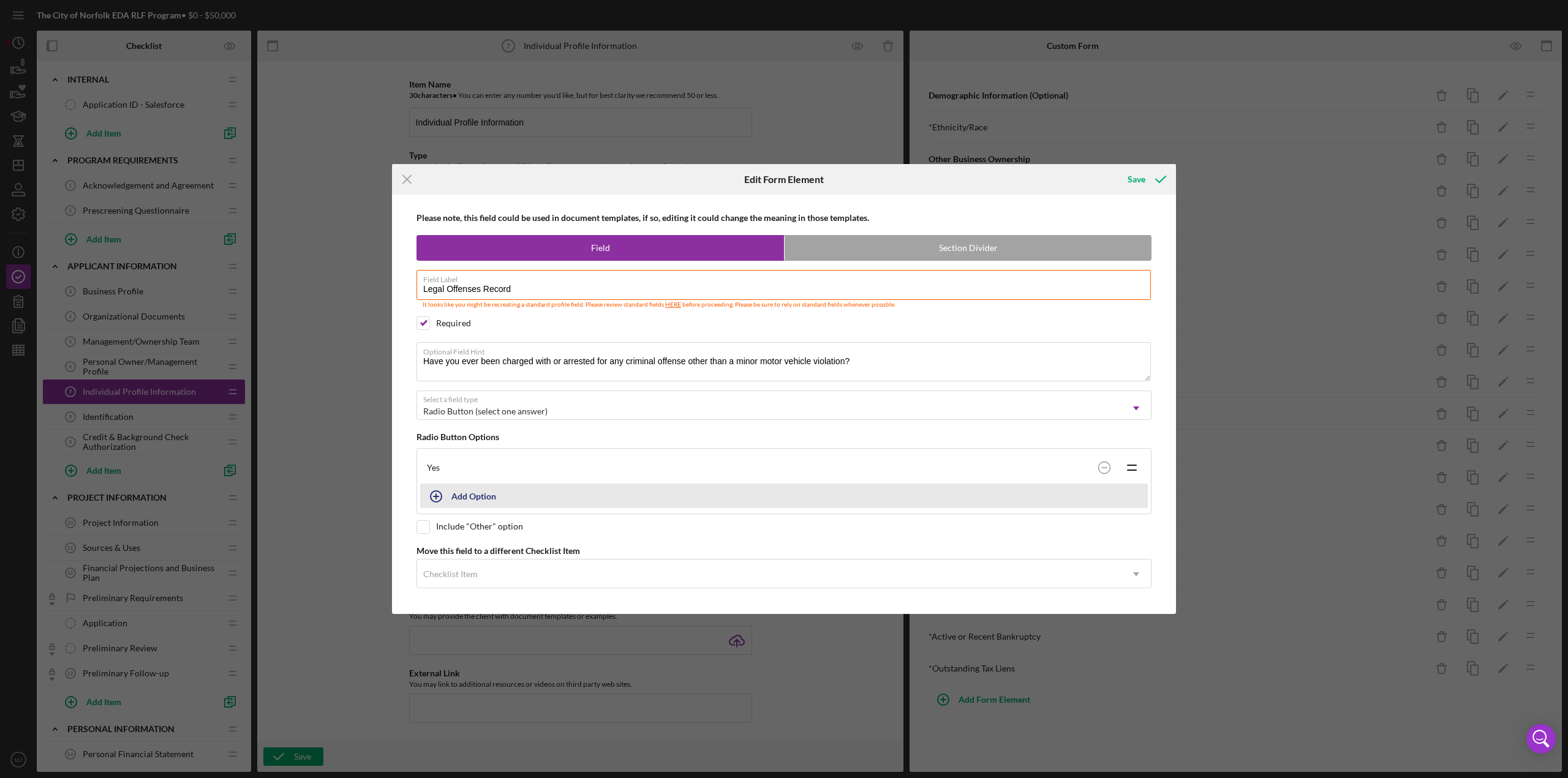
click at [434, 337] on div "Yes Icon/Drag Add Option" at bounding box center [784, 481] width 735 height 66
click at [454, 337] on button "Add Option" at bounding box center [784, 496] width 727 height 24
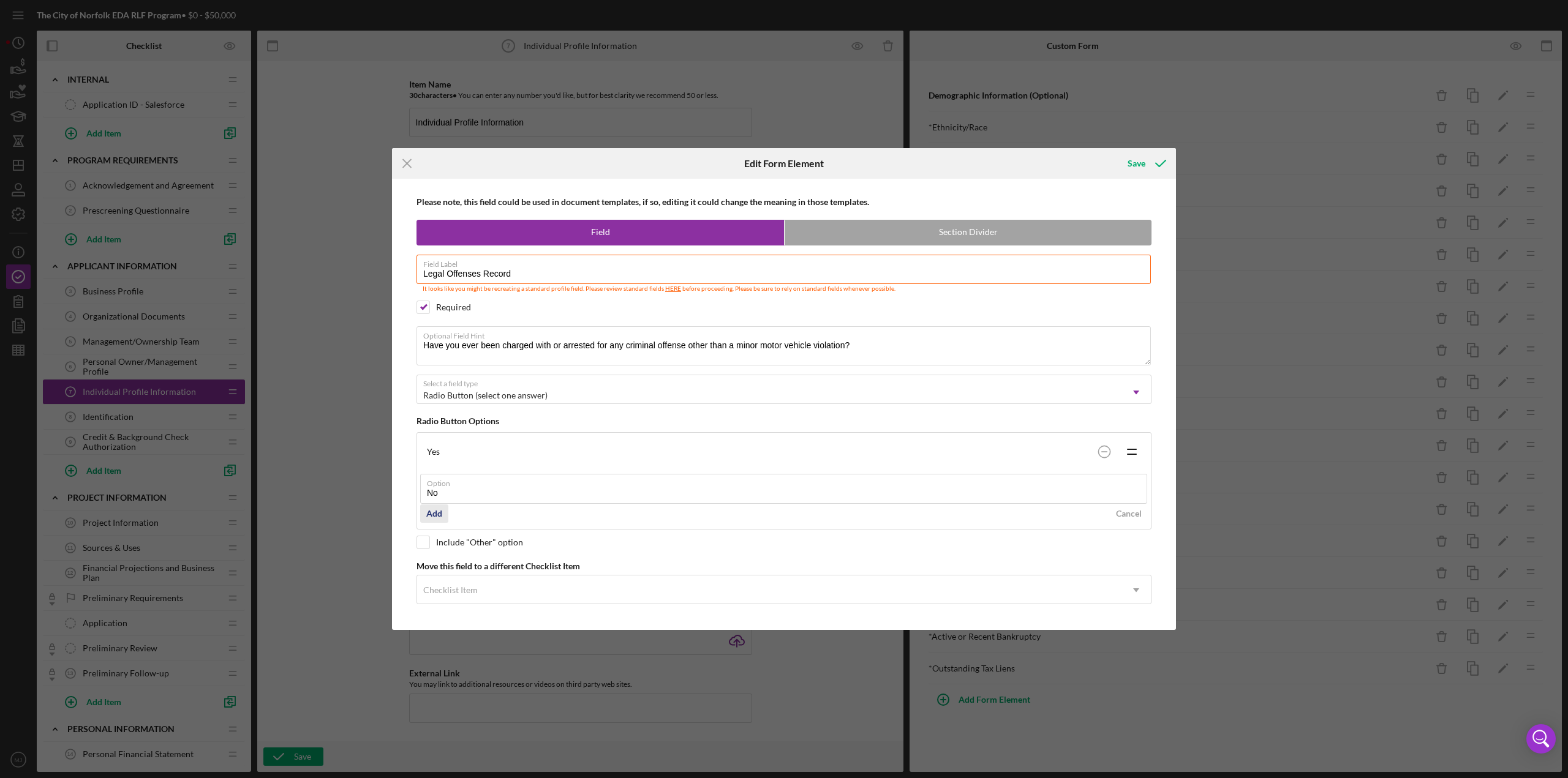
type input "No"
click at [432, 337] on div "Add" at bounding box center [433, 514] width 16 height 19
click at [784, 148] on div "Icon/Menu Close Edit Form Element Save Please note, this field could be used in…" at bounding box center [784, 389] width 1568 height 778
click at [784, 164] on div "Save" at bounding box center [1136, 164] width 18 height 24
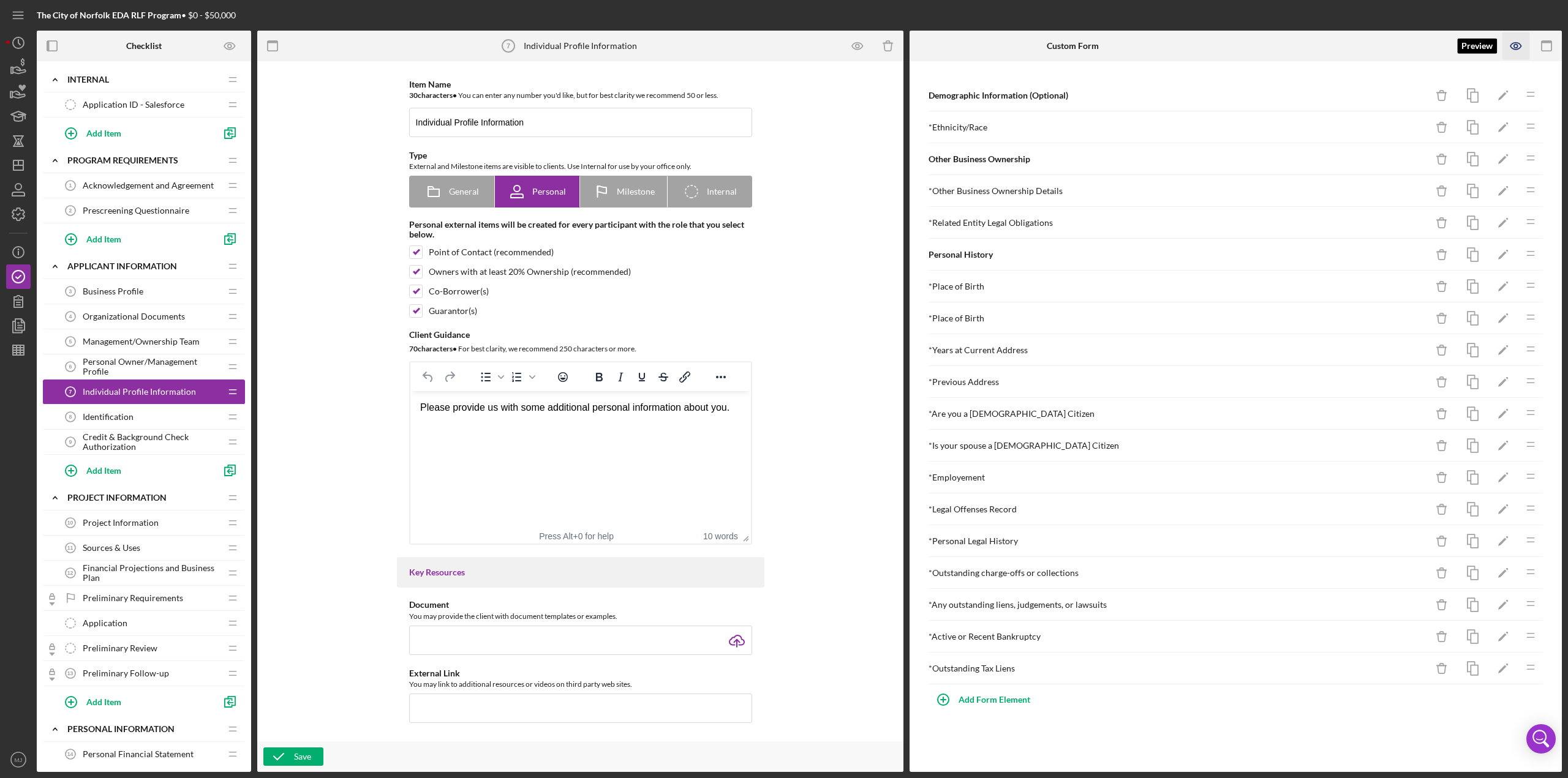
click at [784, 47] on icon "button" at bounding box center [1516, 46] width 4 height 4
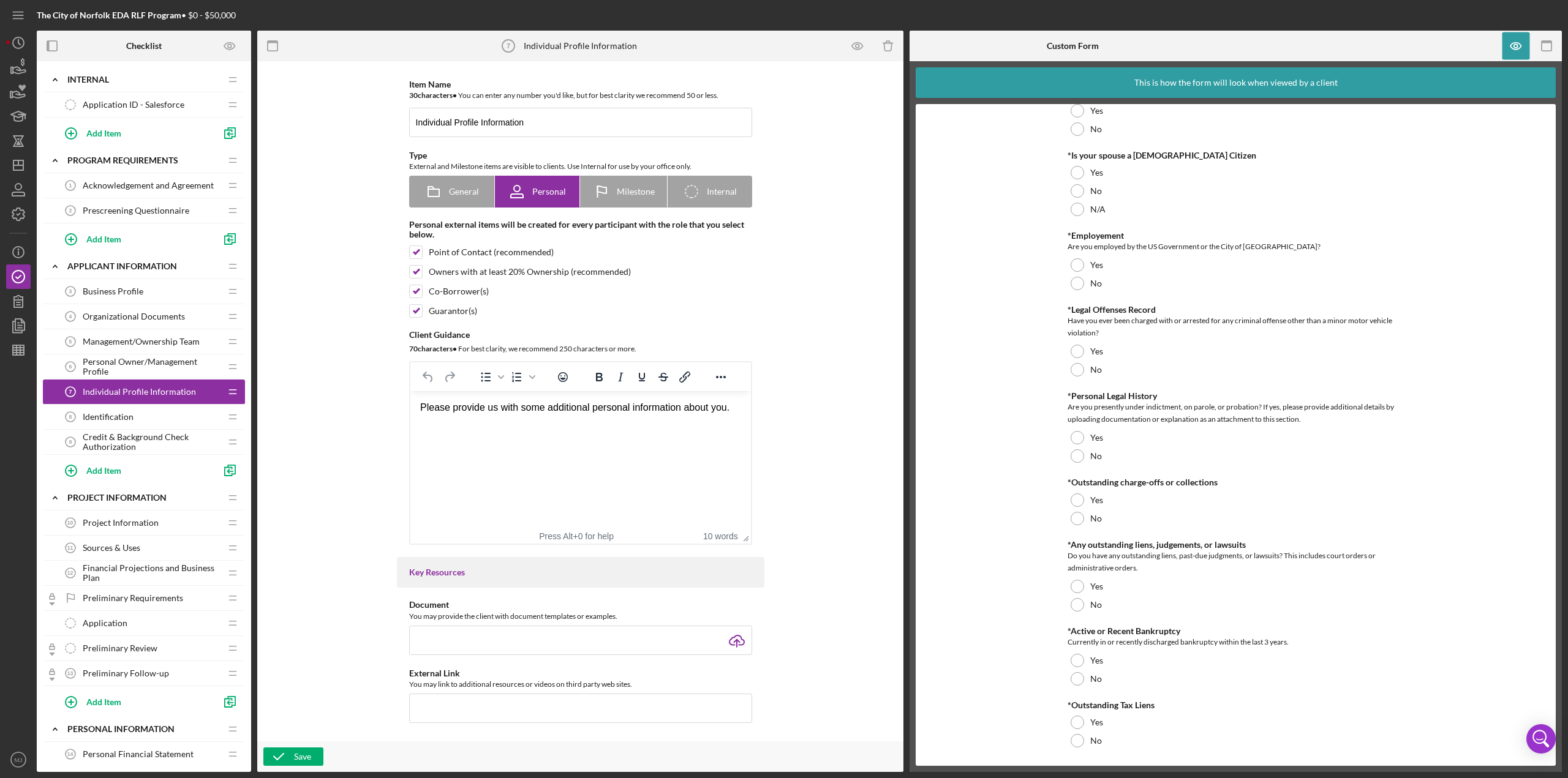
scroll to position [984, 0]
click at [125, 206] on span "Prescreening Questionnaire" at bounding box center [136, 211] width 107 height 9
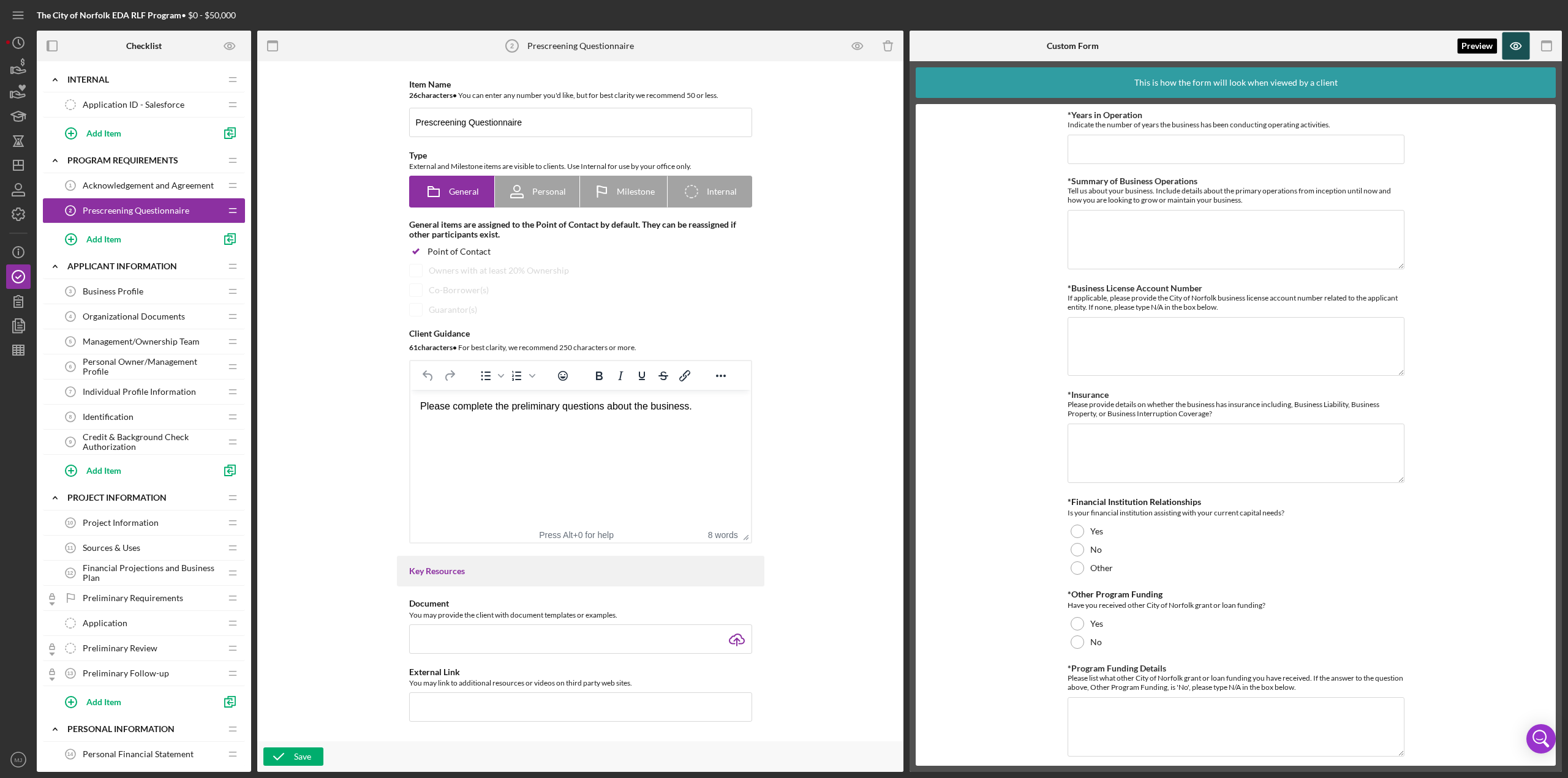
click at [784, 45] on icon "button" at bounding box center [1516, 46] width 4 height 4
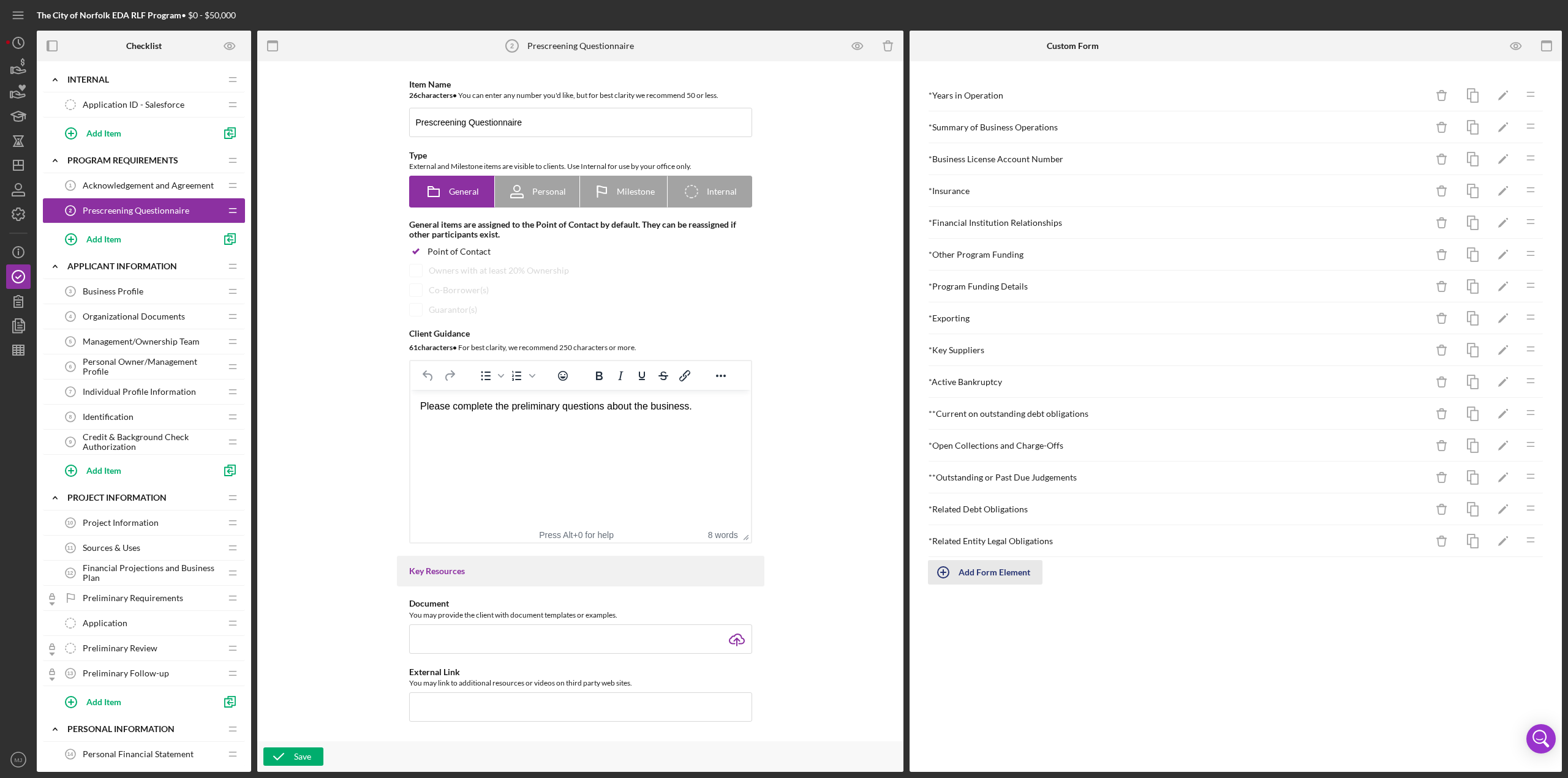
click at [784, 337] on icon "button" at bounding box center [943, 572] width 31 height 31
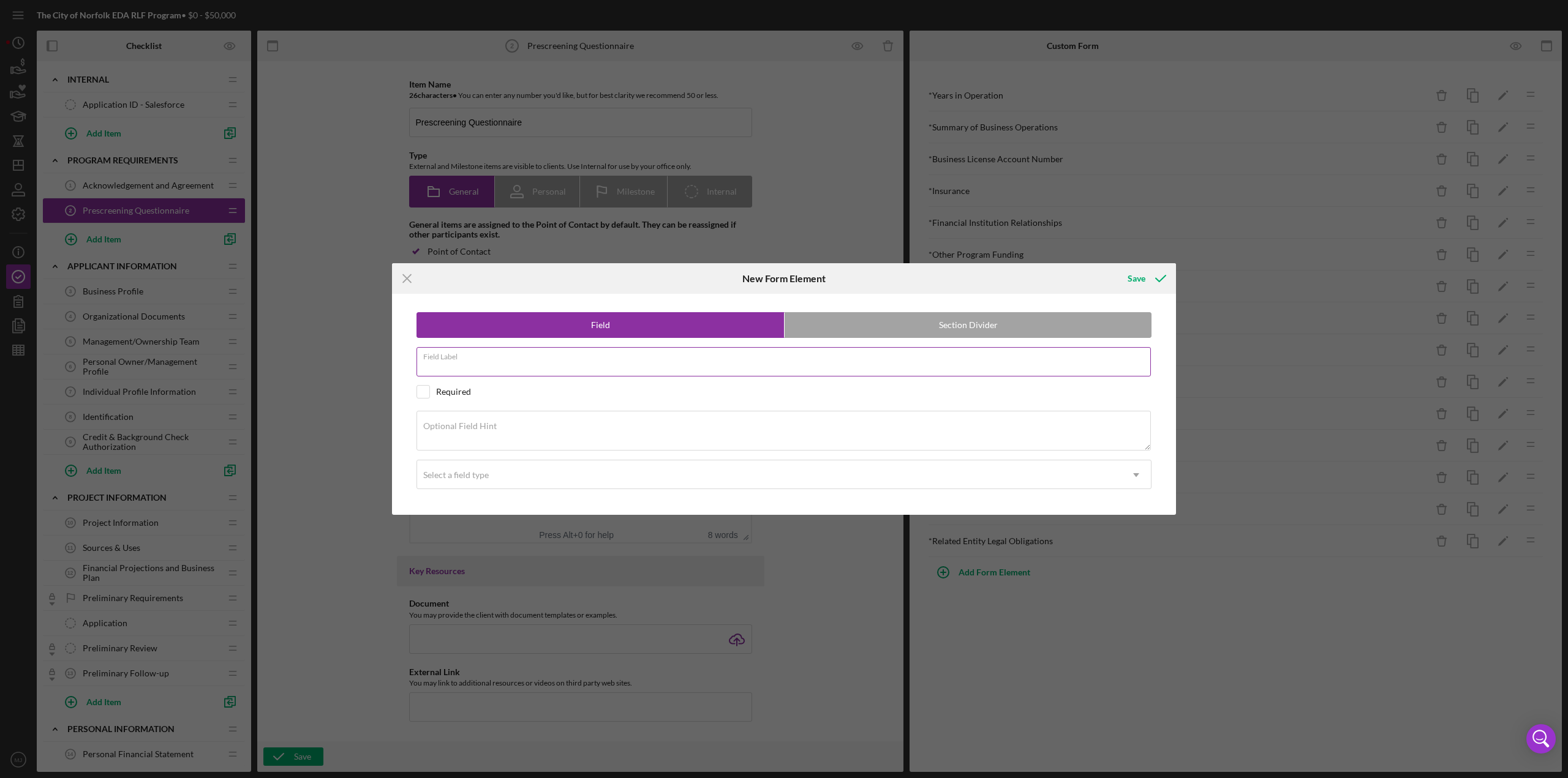
click at [495, 337] on input "Field Label" at bounding box center [784, 361] width 734 height 29
type input "D"
type input "Business Banking Relationship"
click at [447, 337] on div "Required" at bounding box center [453, 391] width 35 height 9
checkbox input "true"
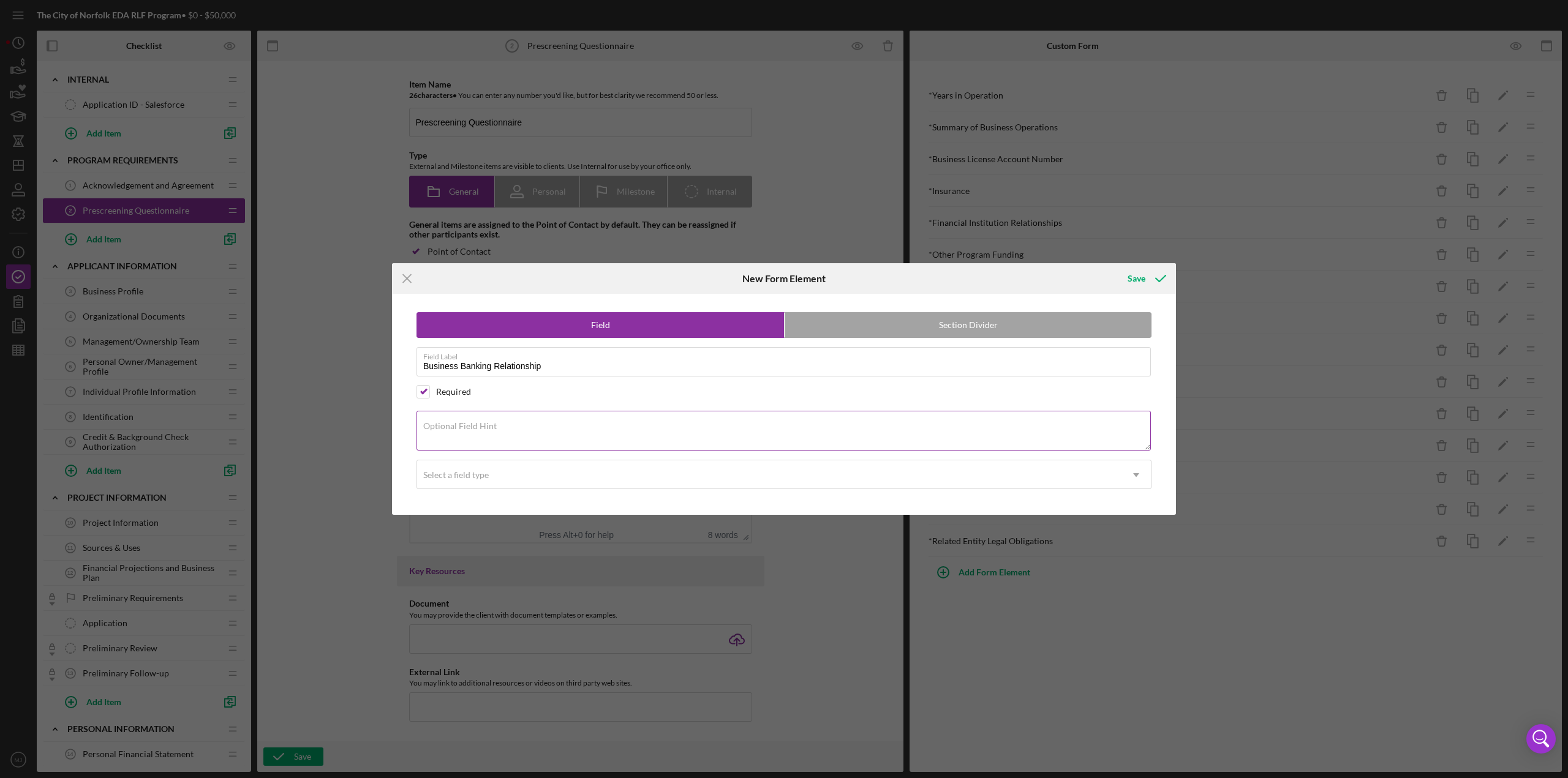
click at [470, 337] on textarea "Optional Field Hint" at bounding box center [784, 431] width 734 height 39
type textarea "Please provide the name of the bank where your business bank account relationsh…"
click at [597, 337] on div "Select a field type" at bounding box center [769, 476] width 704 height 28
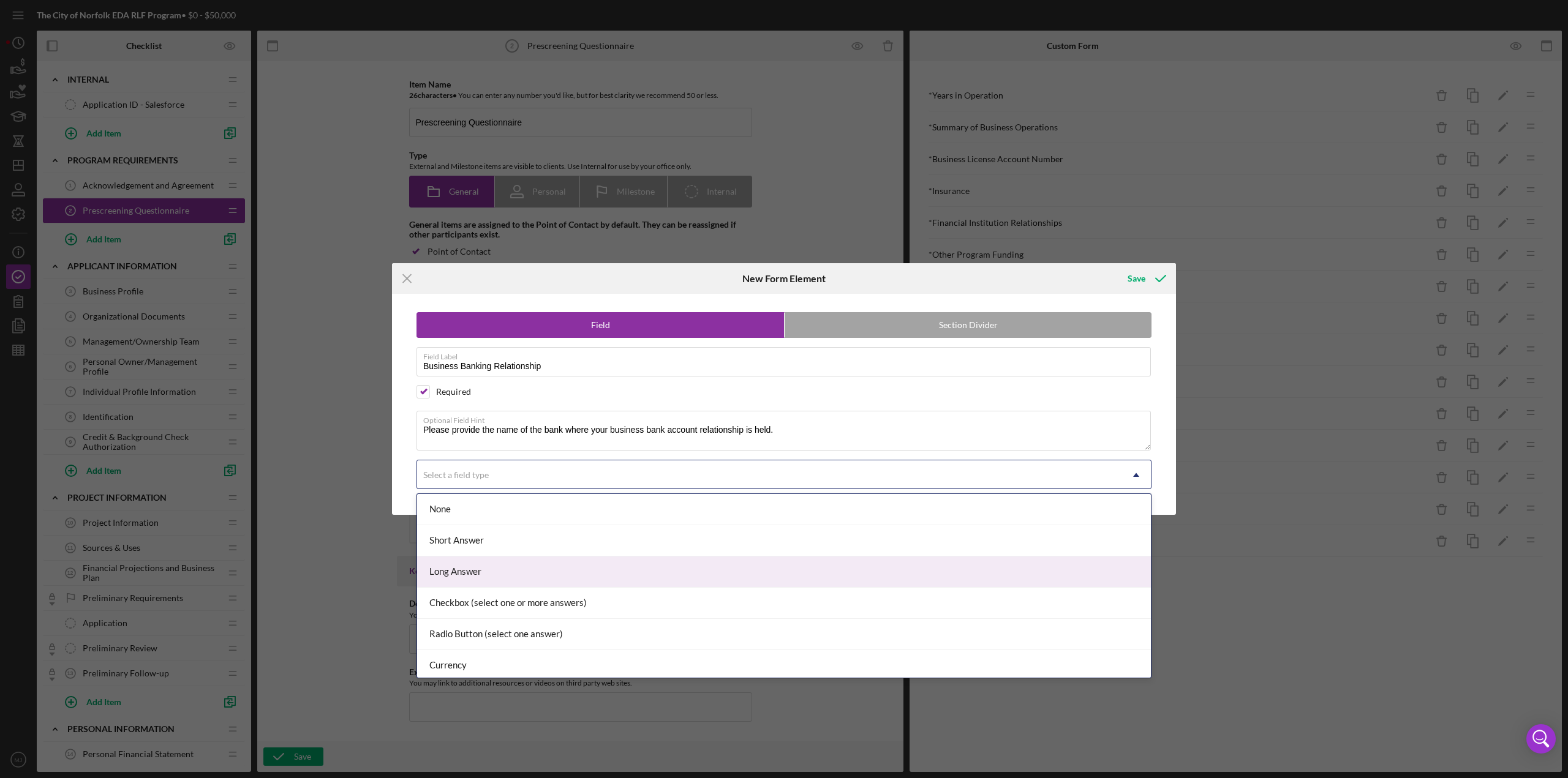
click at [476, 337] on div "Long Answer" at bounding box center [784, 572] width 734 height 31
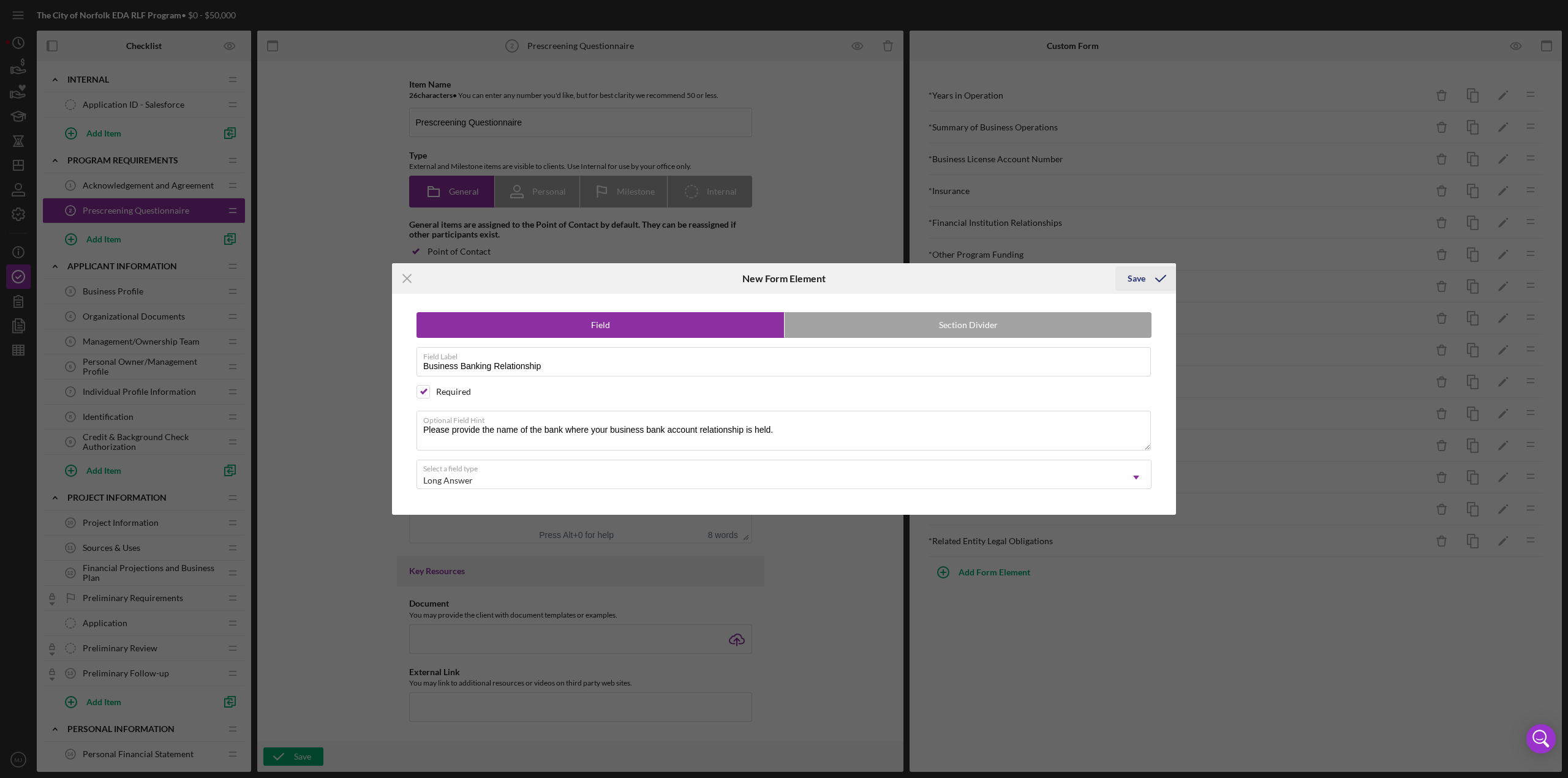
click at [784, 273] on div "Save" at bounding box center [1136, 279] width 18 height 24
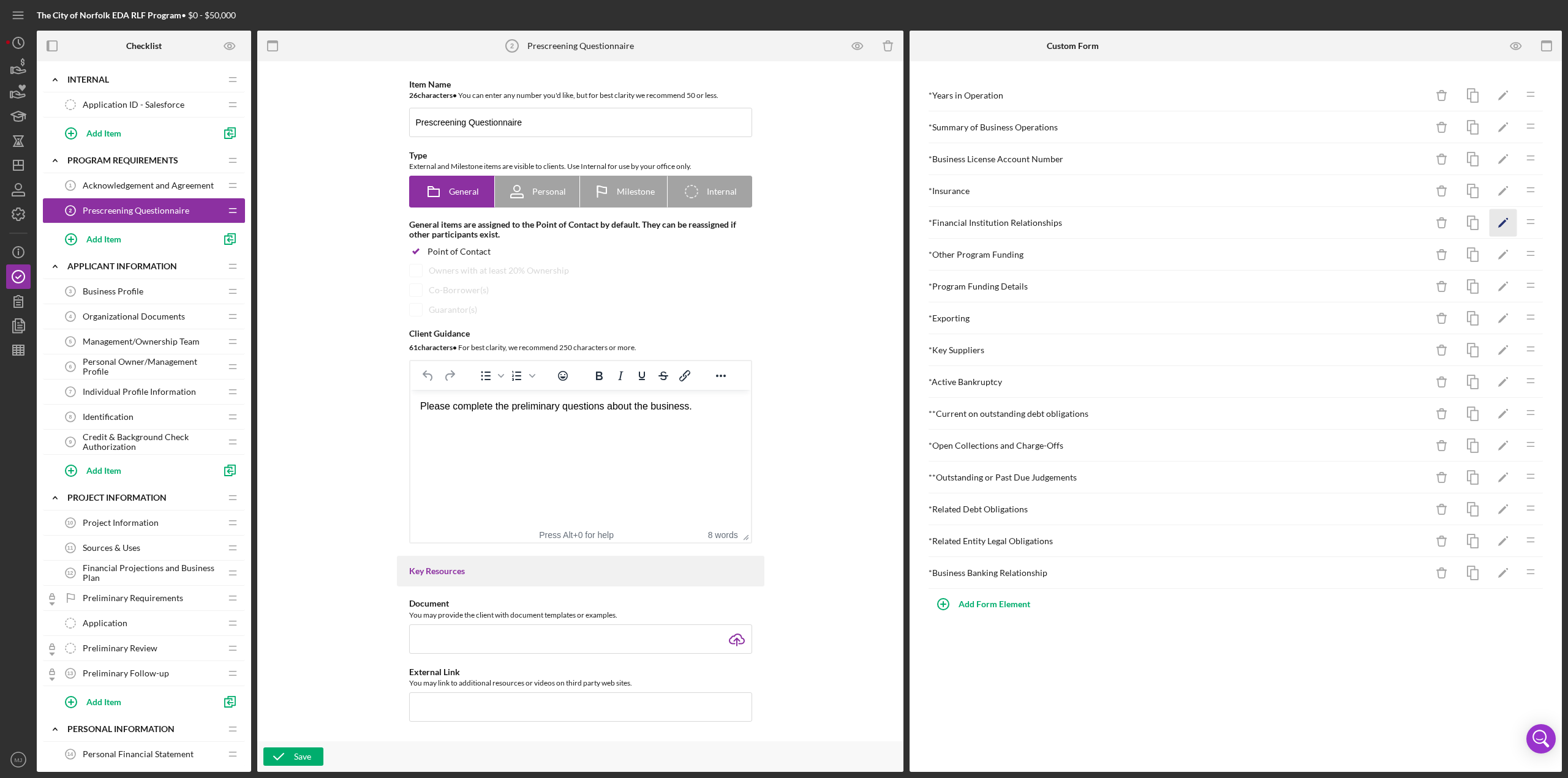
click at [784, 220] on icon "Icon/Edit" at bounding box center [1502, 223] width 27 height 27
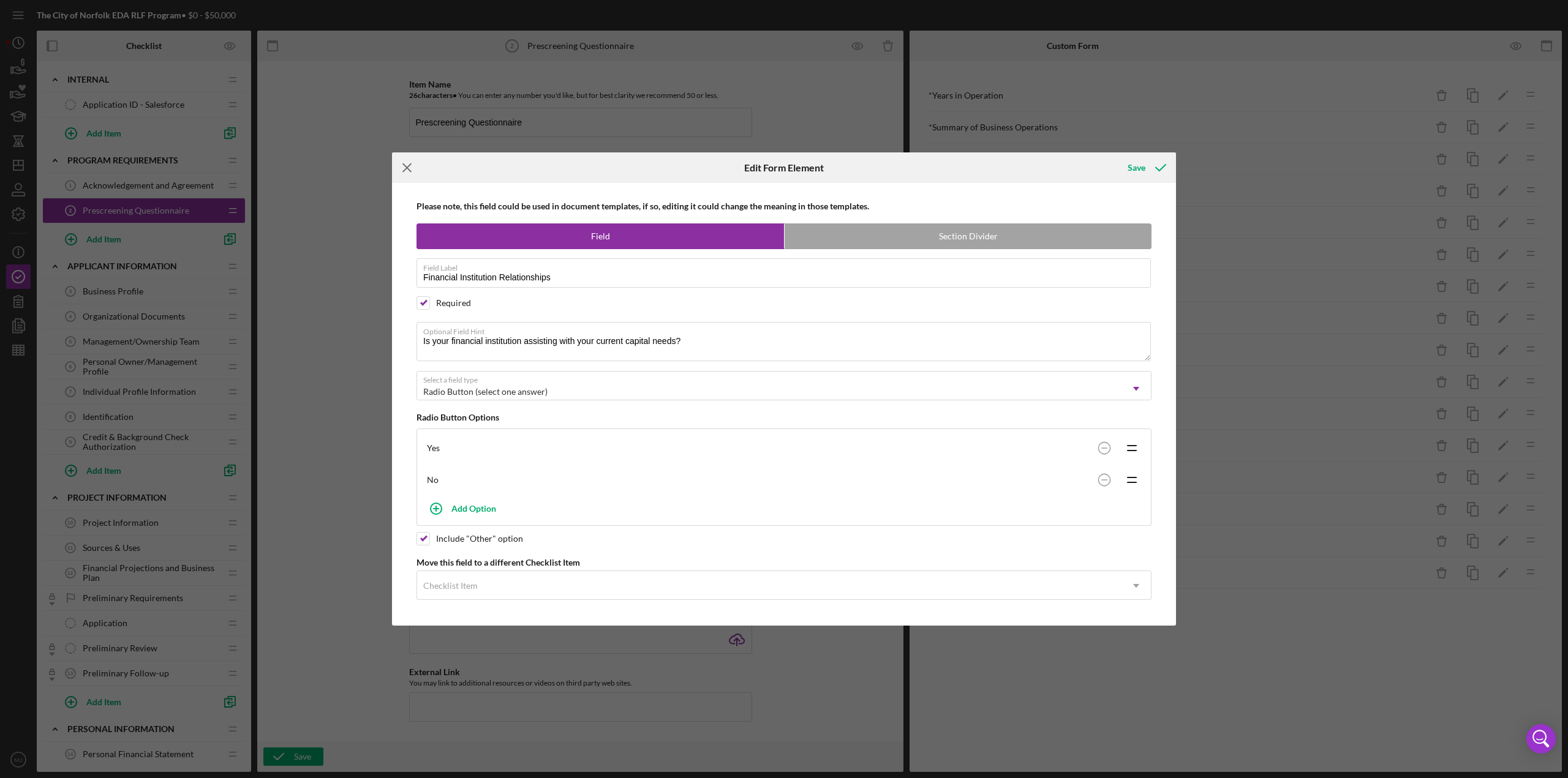
click at [408, 169] on icon "Icon/Menu Close" at bounding box center [407, 168] width 31 height 31
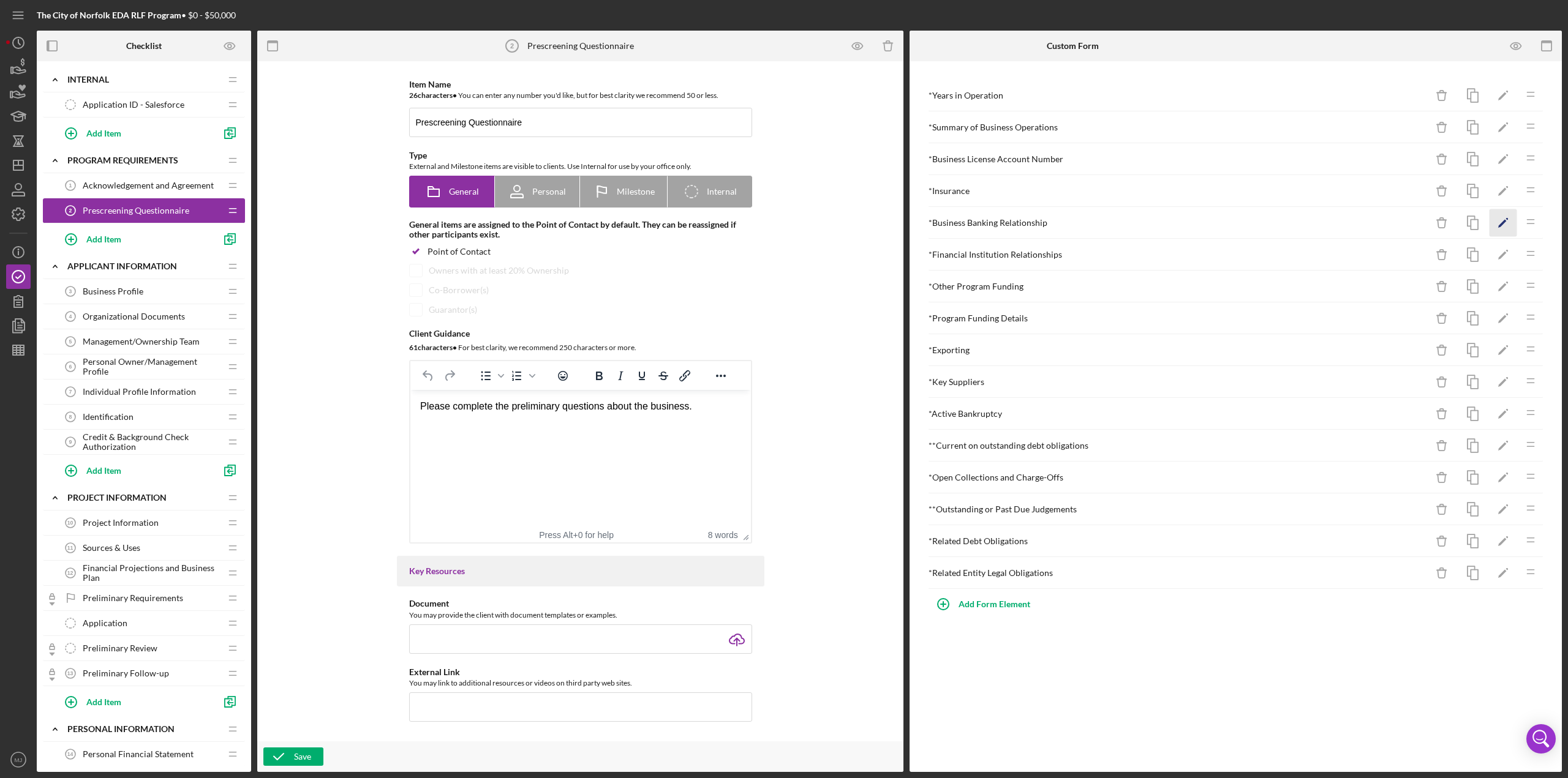
click at [784, 220] on polygon "button" at bounding box center [1502, 224] width 8 height 8
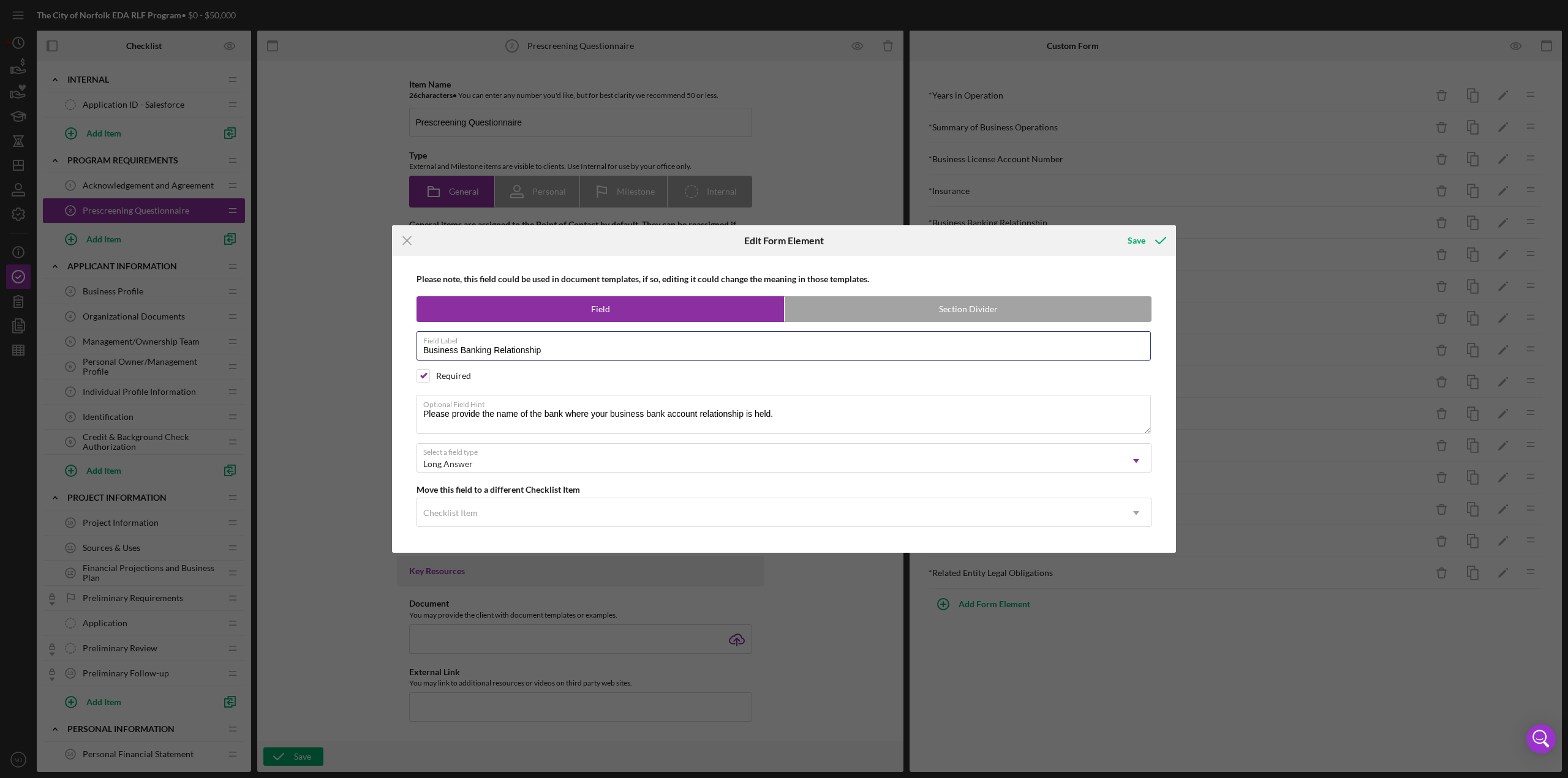
drag, startPoint x: 457, startPoint y: 351, endPoint x: 395, endPoint y: 352, distance: 62.0
click at [395, 337] on div "Please note, this field could be used in document templates, if so, editing it …" at bounding box center [784, 404] width 784 height 297
click at [784, 242] on icon "submit" at bounding box center [1160, 241] width 31 height 31
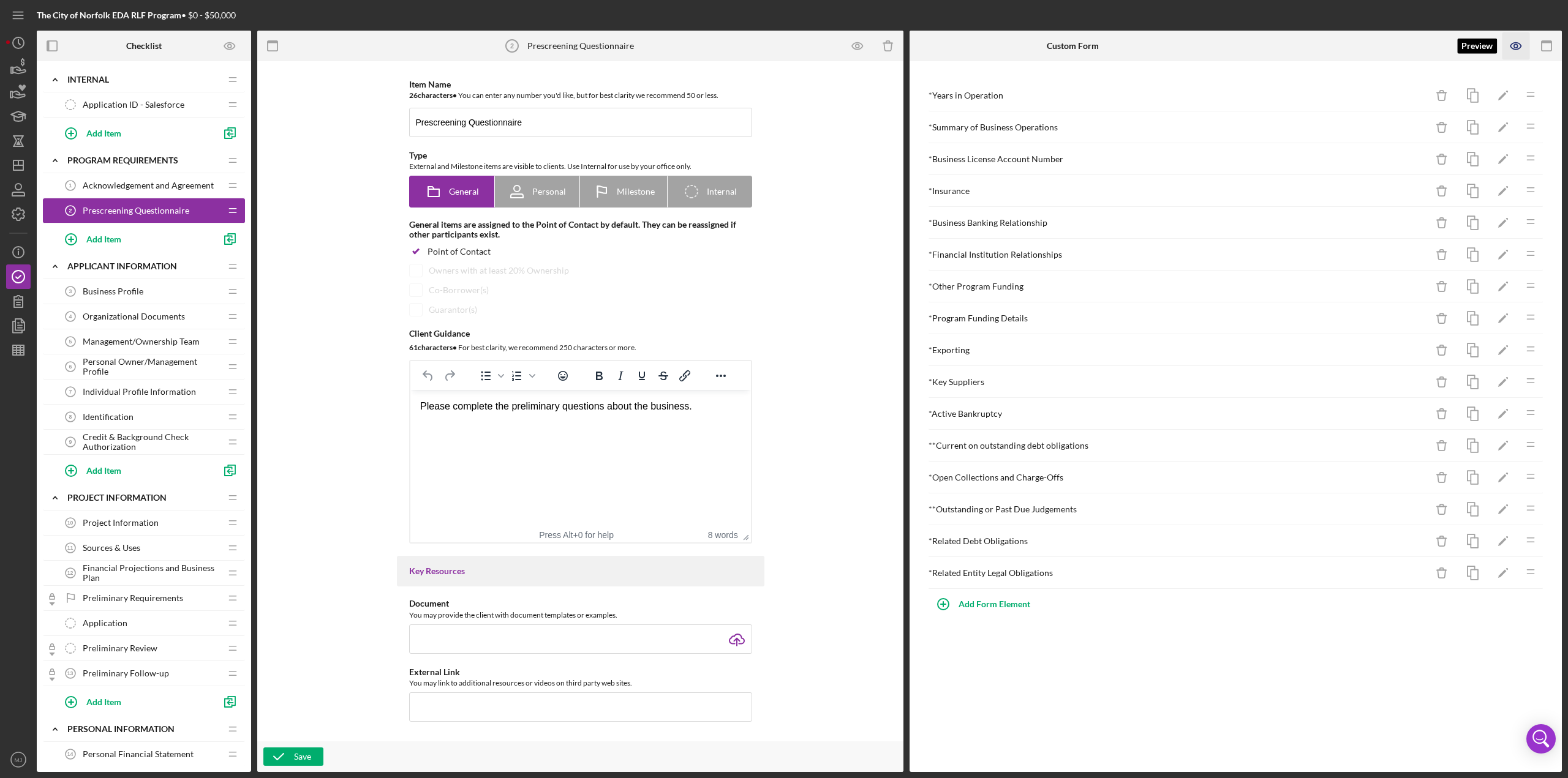
click at [784, 49] on icon "button" at bounding box center [1516, 46] width 11 height 7
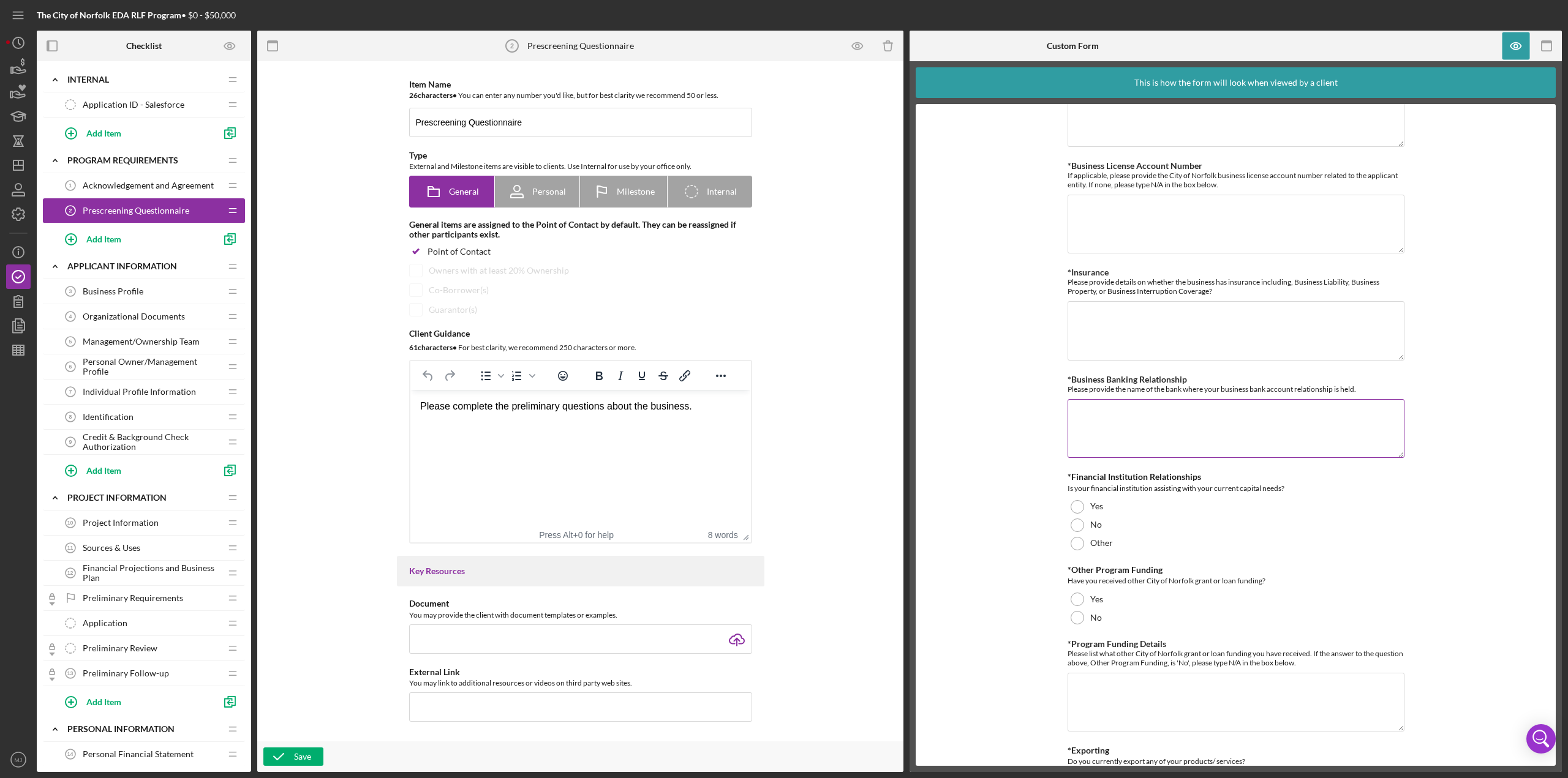
scroll to position [183, 0]
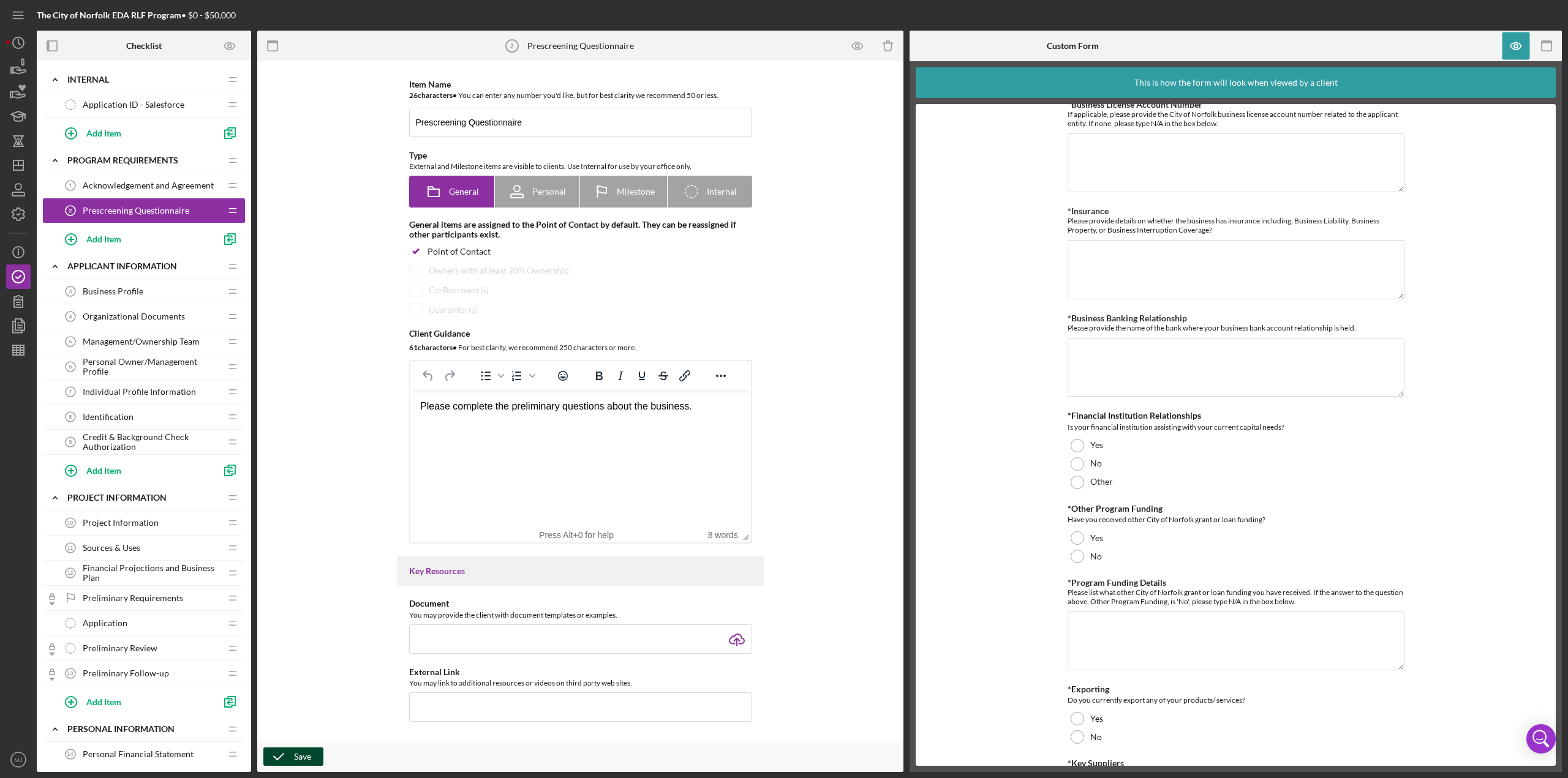
click at [290, 337] on icon "button" at bounding box center [278, 756] width 31 height 31
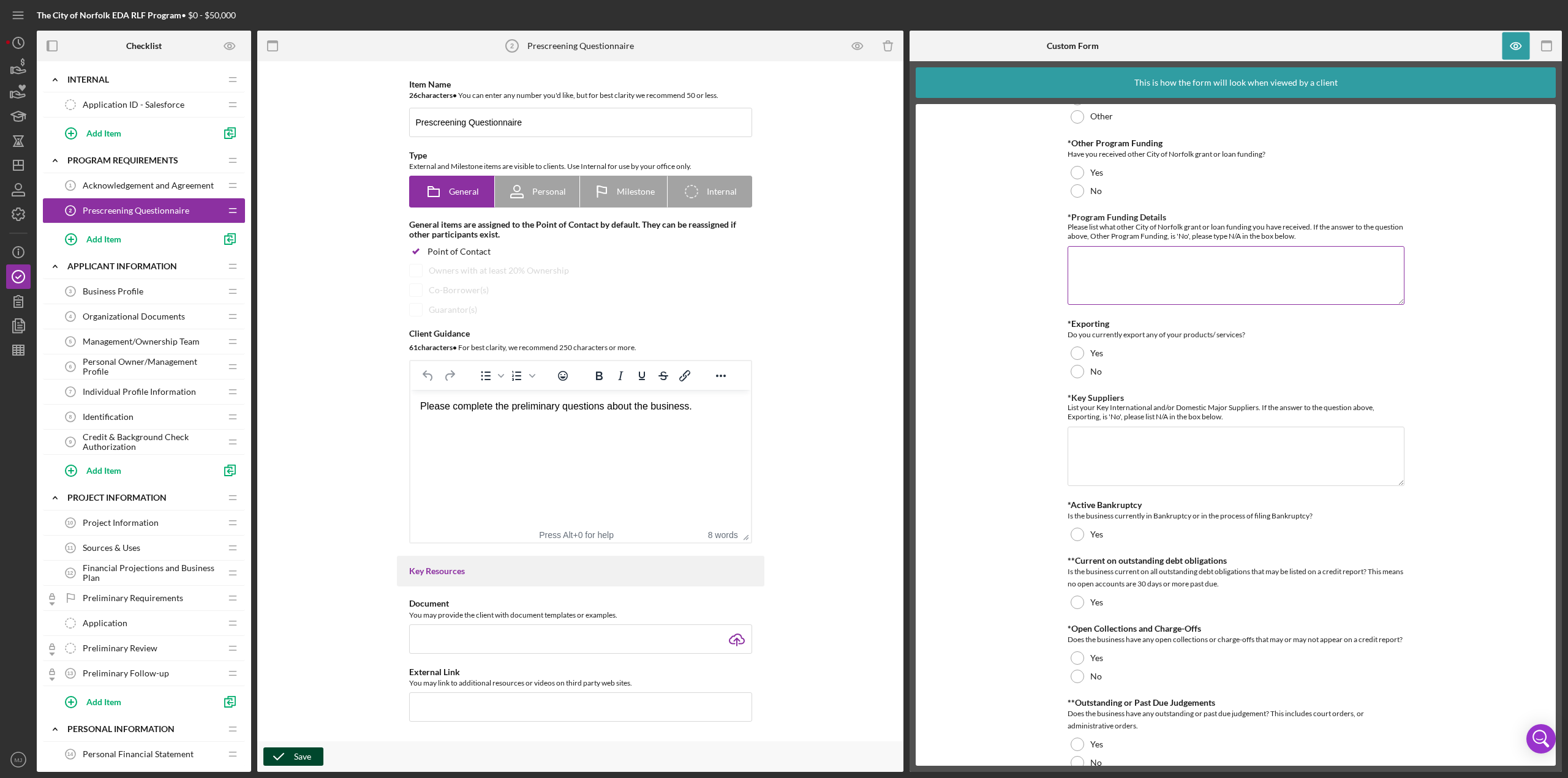
scroll to position [473, 0]
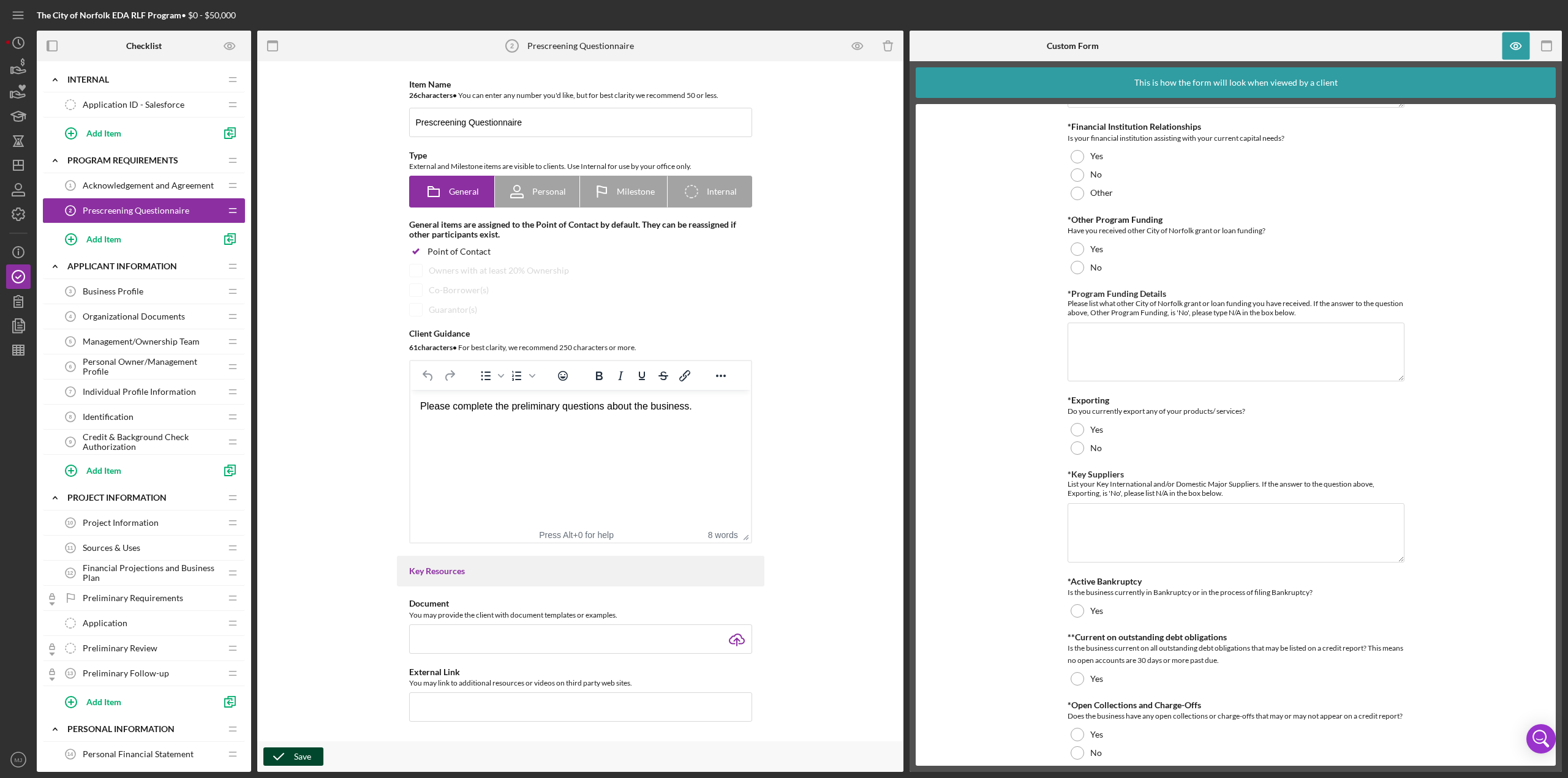
click at [131, 337] on span "Individual Profile Information" at bounding box center [139, 391] width 113 height 9
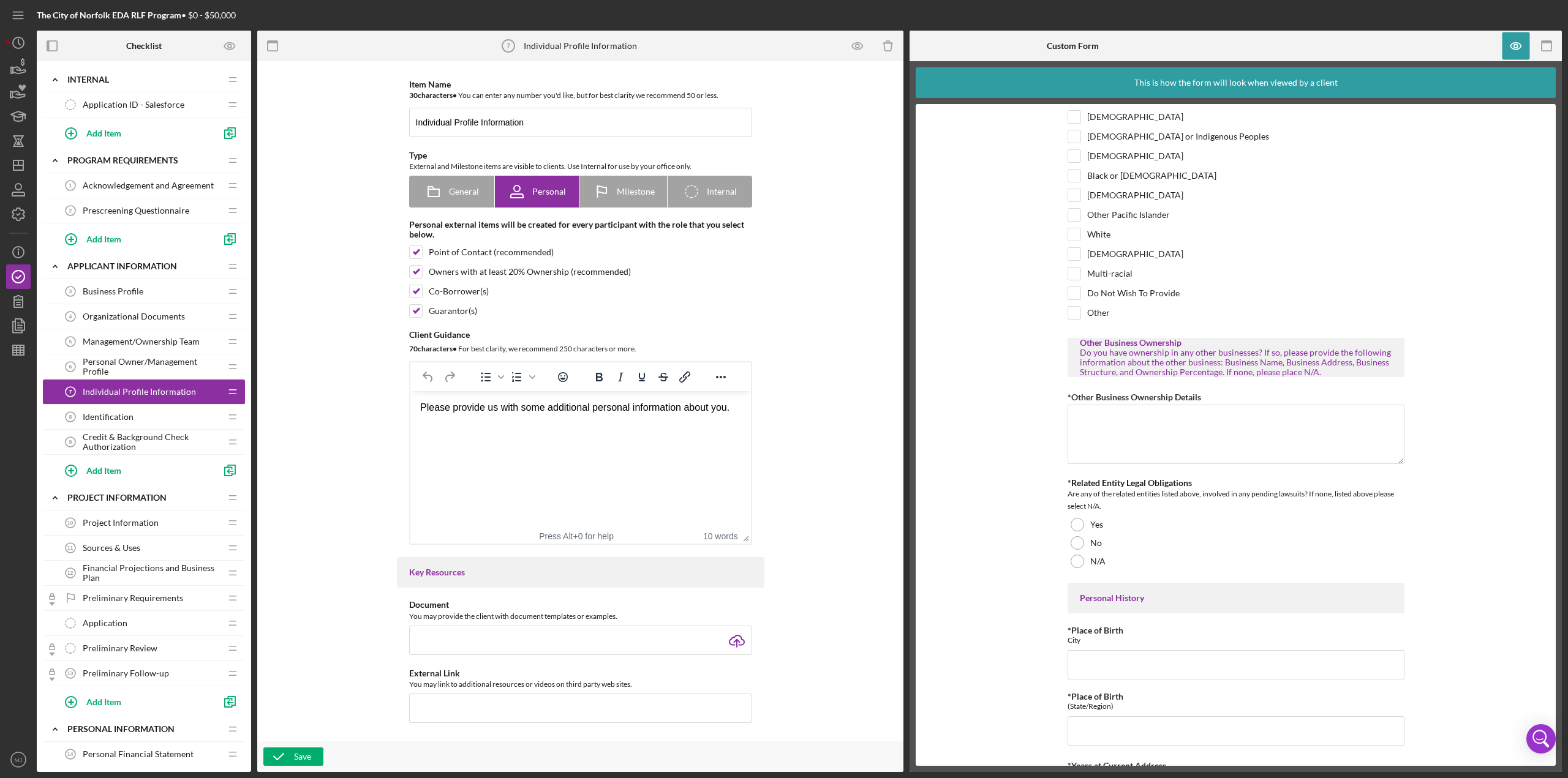
scroll to position [126, 0]
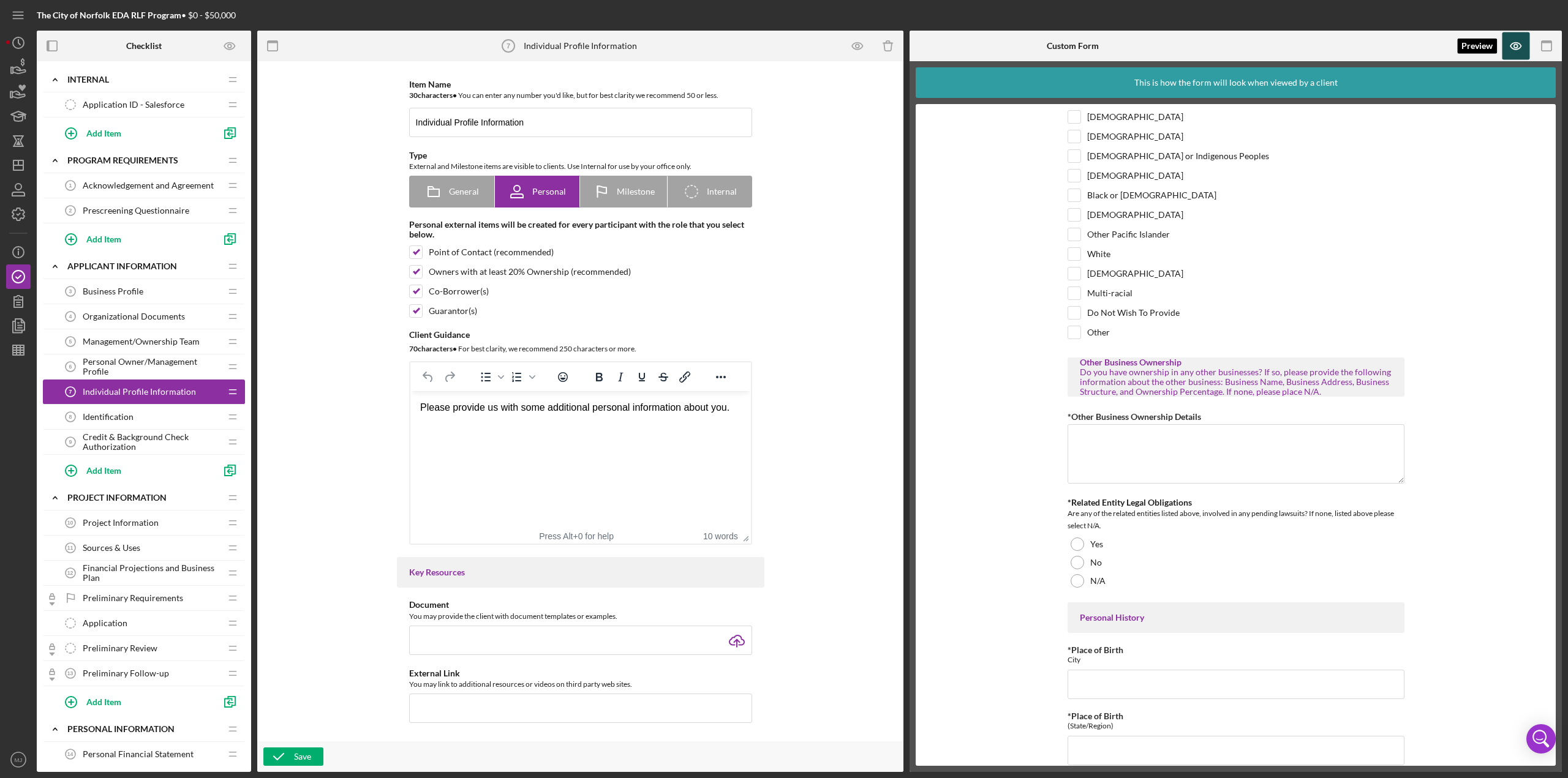
click at [784, 44] on icon "button" at bounding box center [1516, 46] width 4 height 4
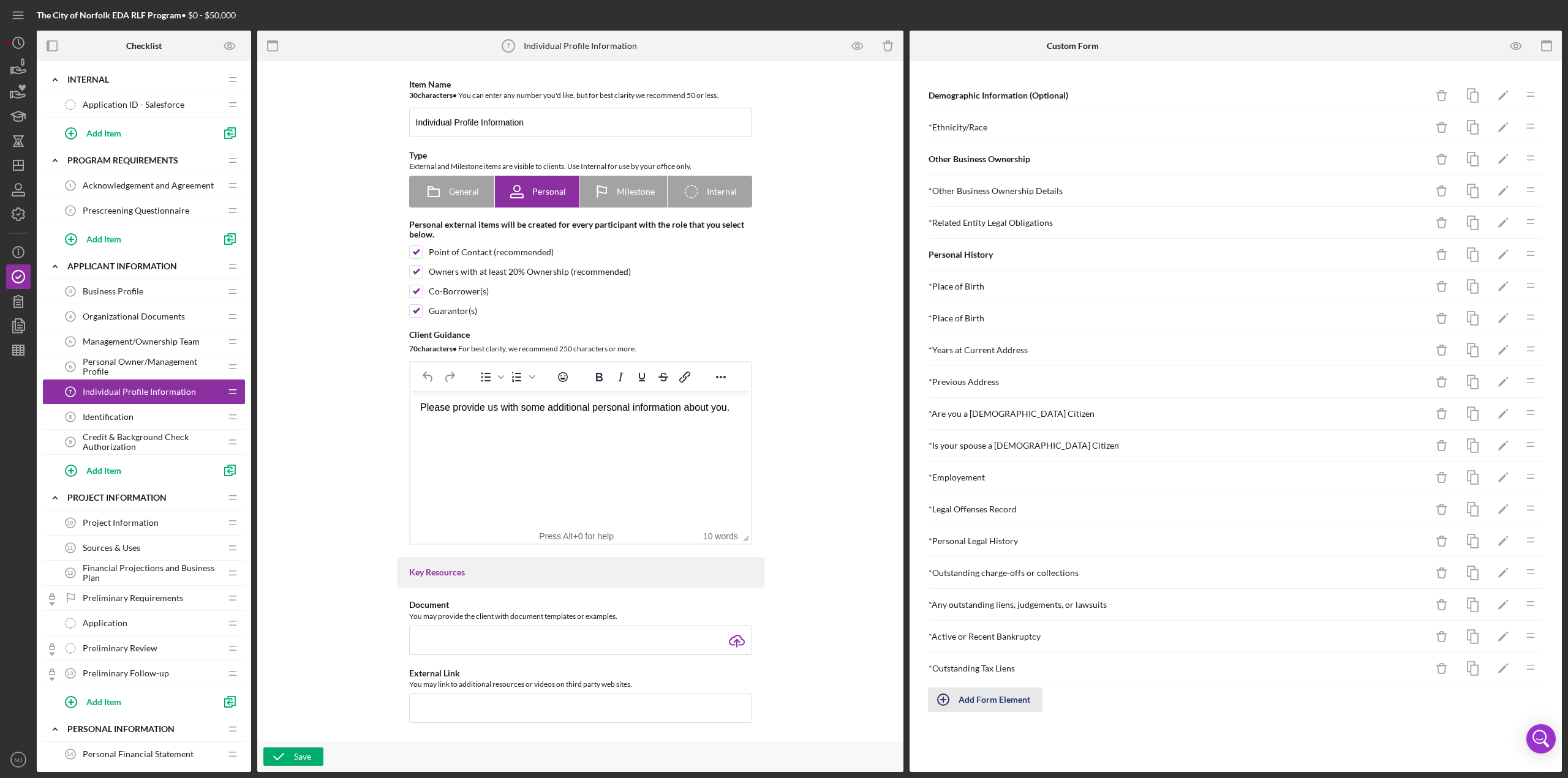
click at [784, 337] on icon "button" at bounding box center [943, 699] width 31 height 31
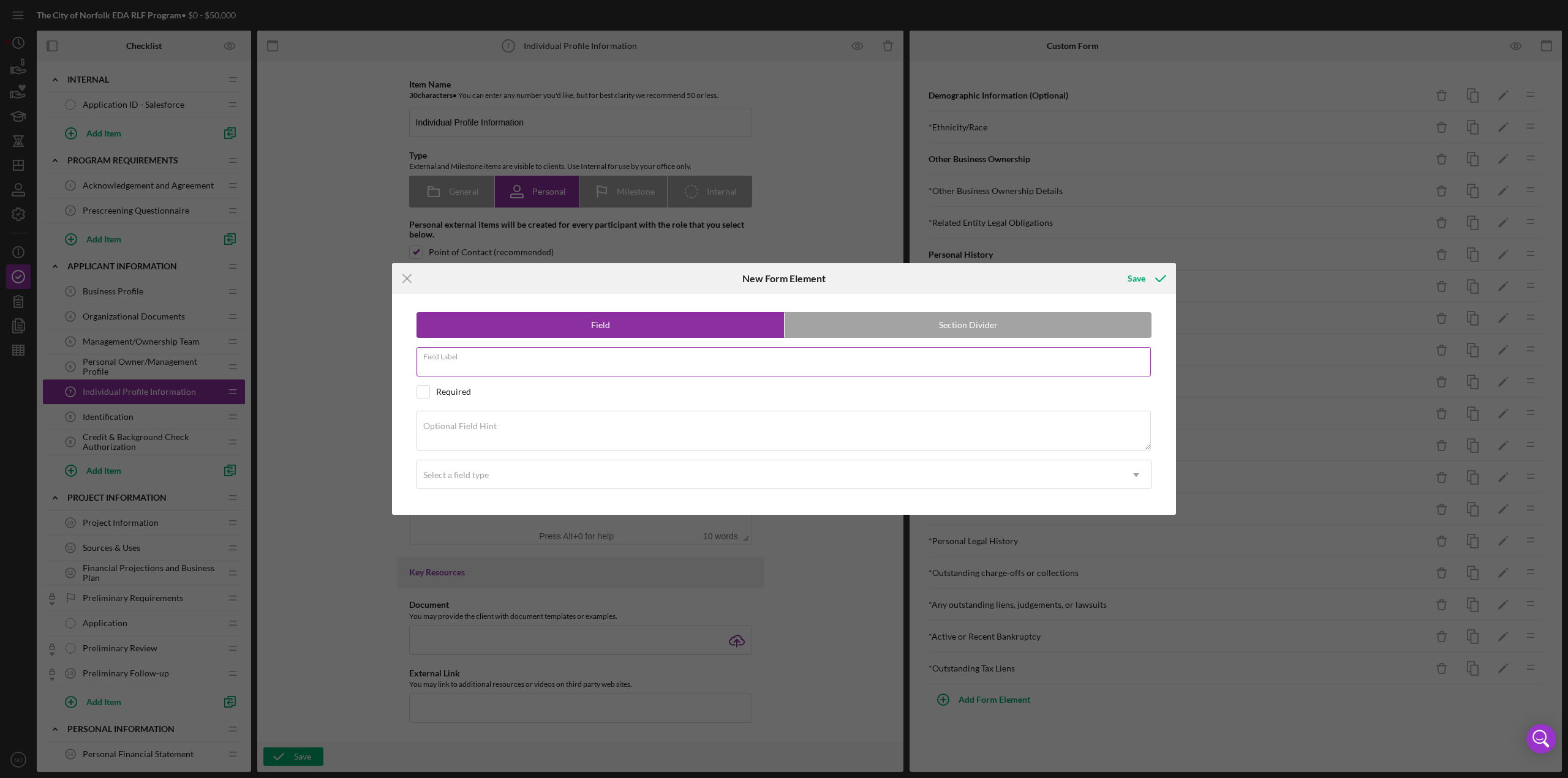
click at [533, 337] on input "Field Label" at bounding box center [784, 361] width 734 height 29
paste input "re you or your company/ related businesses on the Office of Foreign Asset Contr…"
click at [423, 337] on input "re you or your company/ related businesses on the Office of Foreign Asset Contr…" at bounding box center [784, 361] width 734 height 29
type input "Are you or your company/ related businesses on the Office of Foreign Asset Cont…"
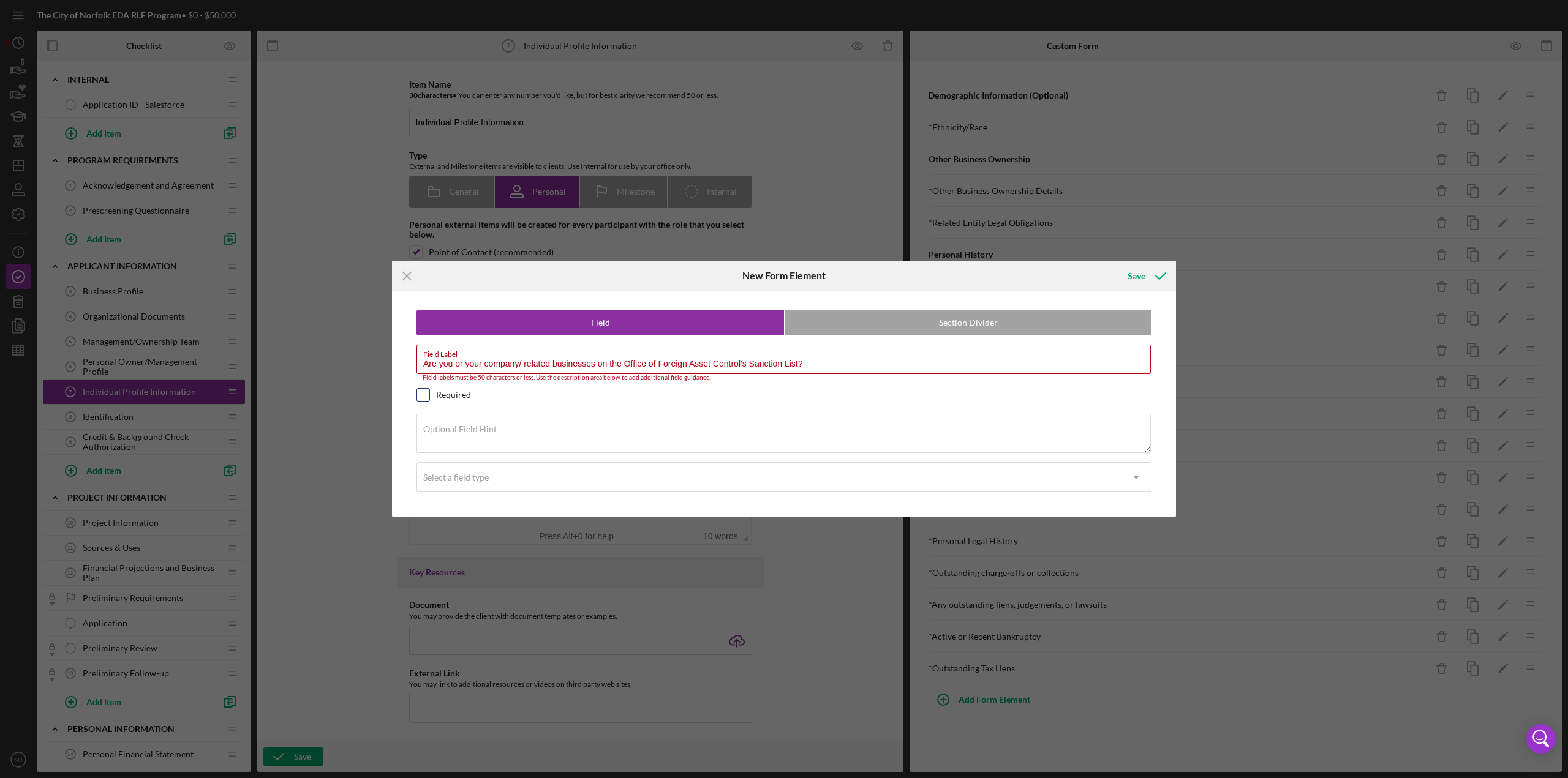
click at [425, 337] on input "checkbox" at bounding box center [422, 394] width 12 height 12
checkbox input "true"
click at [784, 337] on input "Are you or your company/ related businesses on the Office of Foreign Asset Cont…" at bounding box center [784, 359] width 734 height 29
type input "Are you or your company/ related businesses on the Office of Foreign Asset Cont…"
drag, startPoint x: 623, startPoint y: 363, endPoint x: 410, endPoint y: 371, distance: 213.2
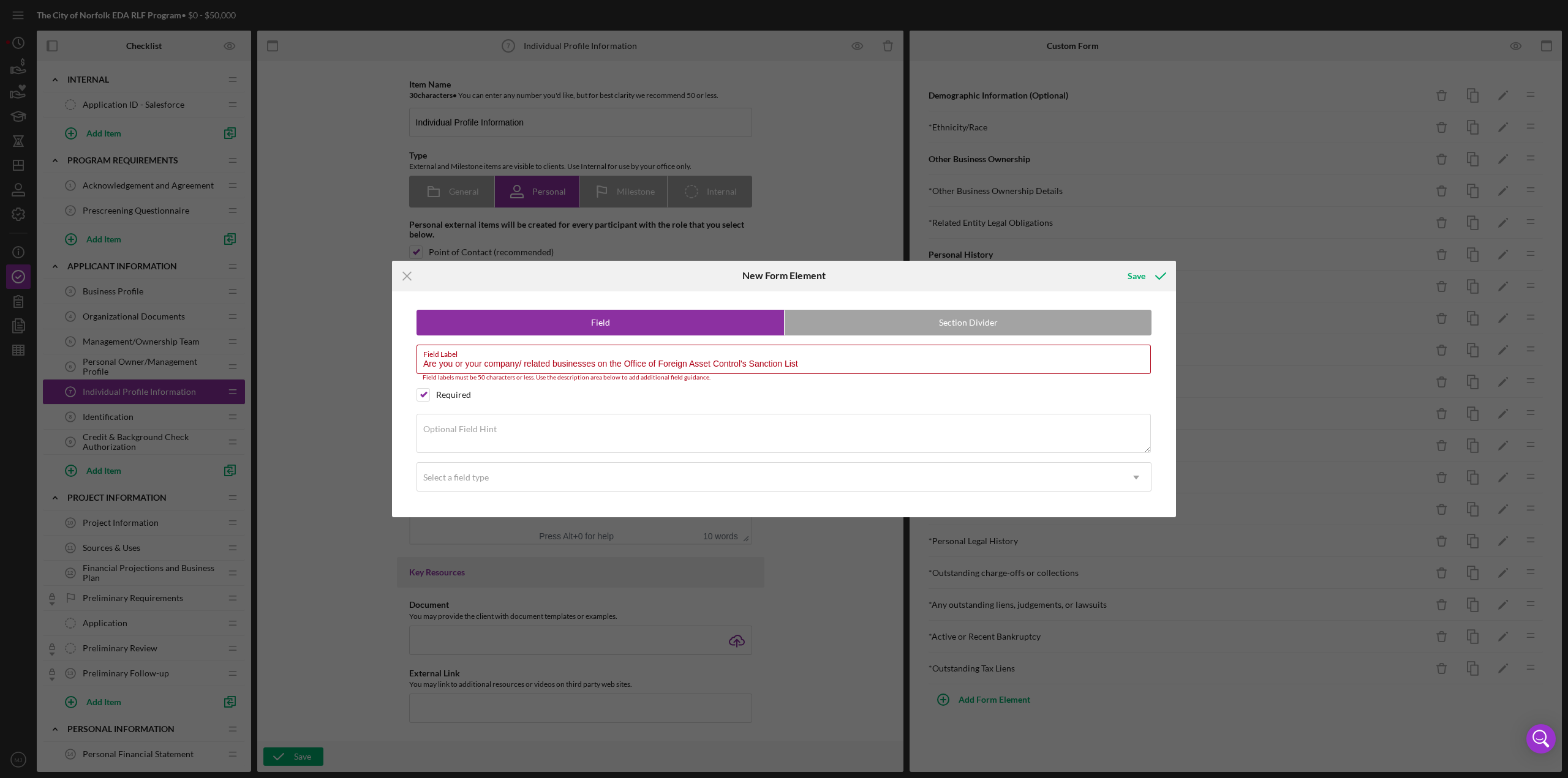
click at [410, 337] on div "Field Section Divider Field Label Are you or your company/ related businesses o…" at bounding box center [784, 404] width 771 height 227
drag, startPoint x: 814, startPoint y: 365, endPoint x: 400, endPoint y: 367, distance: 414.0
click at [400, 337] on div "Field Section Divider Field Label Are you or your company/ related businesses o…" at bounding box center [784, 404] width 771 height 227
click at [484, 337] on textarea "Optional Field Hint" at bounding box center [784, 433] width 734 height 39
paste textarea "Are you or your company/ related businesses on the Office of Foreign Asset Cont…"
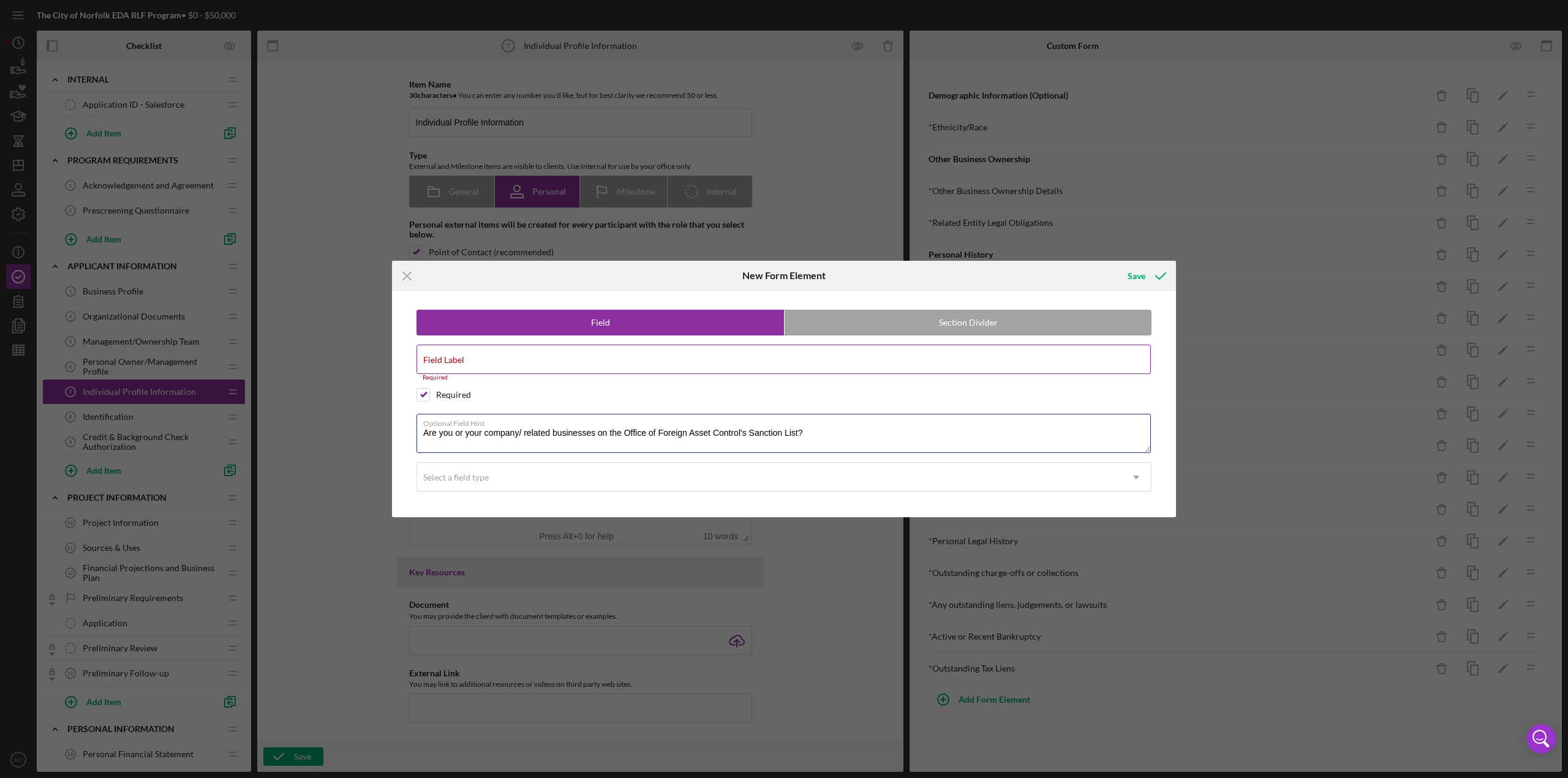
type textarea "Are you or your company/ related businesses on the Office of Foreign Asset Cont…"
click at [493, 337] on input "Field Label" at bounding box center [784, 359] width 734 height 29
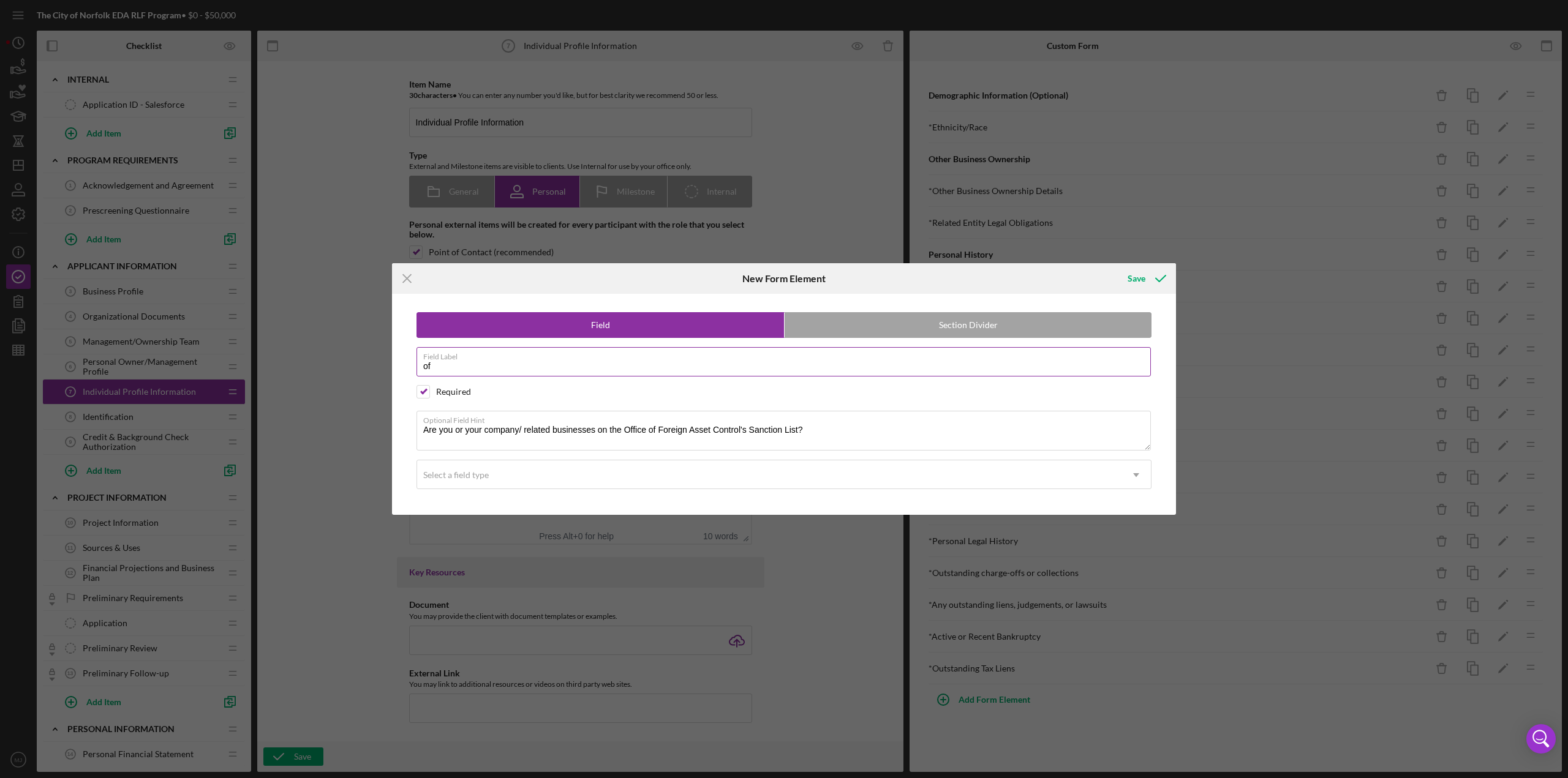
type input "o"
type input "Office of Foreign Asset Control (OFAC)"
drag, startPoint x: 798, startPoint y: 430, endPoint x: 629, endPoint y: 431, distance: 169.0
click at [629, 337] on textarea "Are you or your company/ related businesses on the Office of Foreign Asset Cont…" at bounding box center [784, 431] width 734 height 39
drag, startPoint x: 808, startPoint y: 426, endPoint x: 392, endPoint y: 419, distance: 416.1
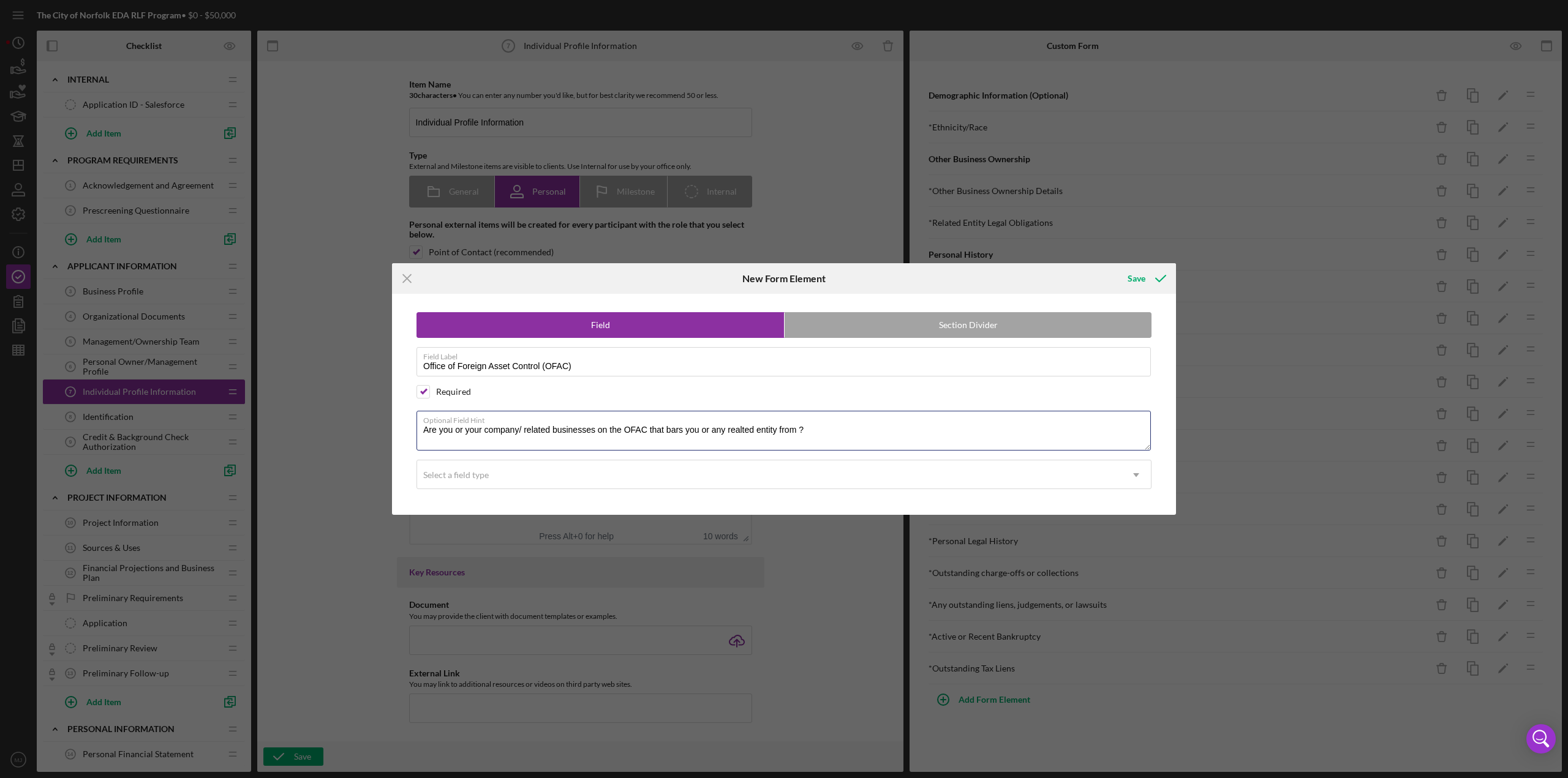
click at [393, 337] on div "Field Section Divider Field Label Office of Foreign Asset Control (OFAC) Requir…" at bounding box center [784, 404] width 784 height 220
paste textarea ""Are you, your business, or any related businesses currently on a U.S. governme…"
click at [422, 337] on textarea ""Are you, your business, or any related businesses currently on a U.S. governme…" at bounding box center [784, 431] width 734 height 39
click at [430, 337] on textarea ""Are you, your business, or any related businesses currently on a U.S. governme…" at bounding box center [784, 431] width 734 height 39
type textarea "Are you, your business, or any related businesses currently on a U.S. governmen…"
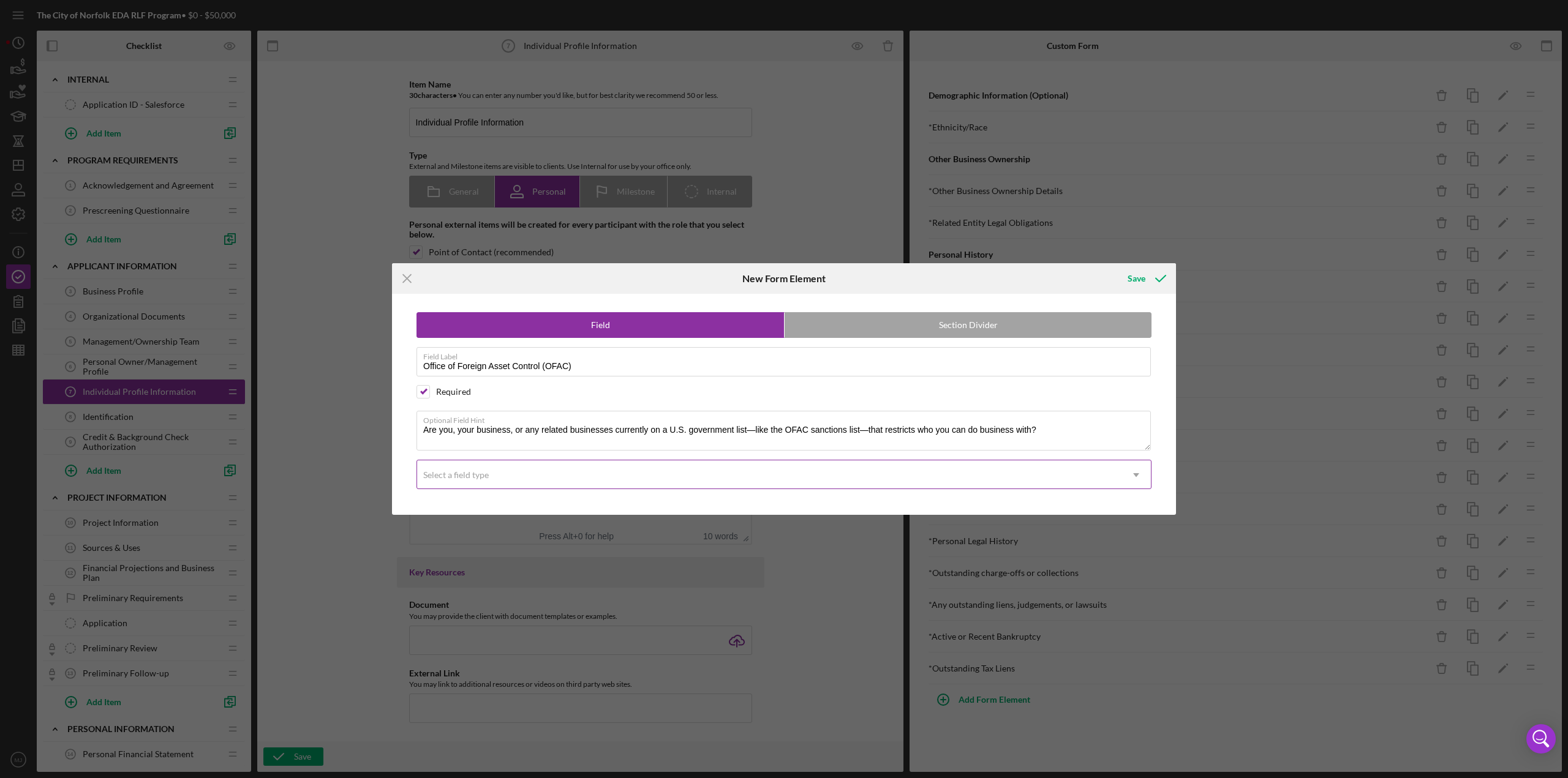
click at [496, 337] on div "Select a field type" at bounding box center [769, 476] width 704 height 28
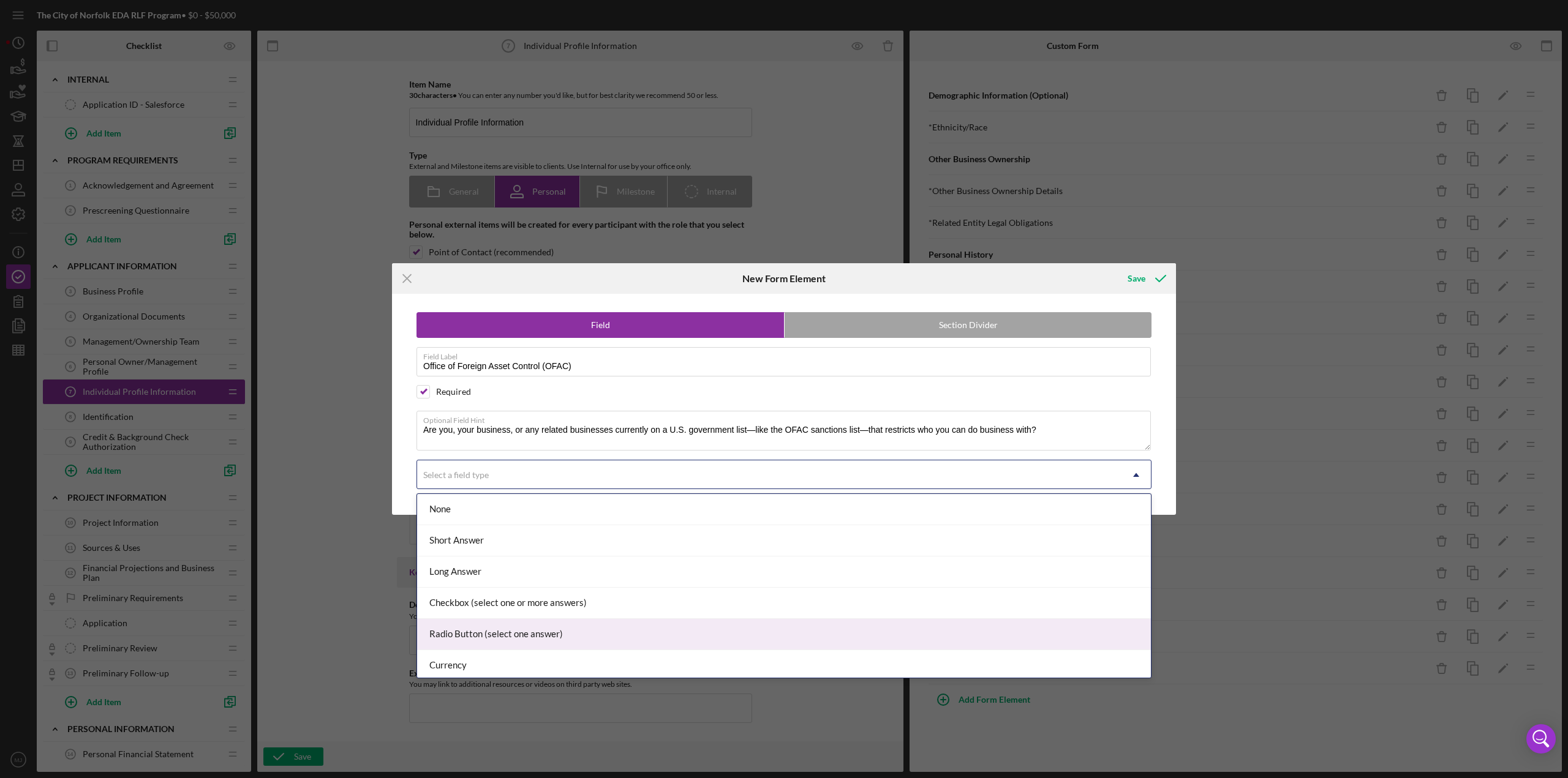
click at [498, 337] on div "Radio Button (select one answer)" at bounding box center [784, 634] width 734 height 31
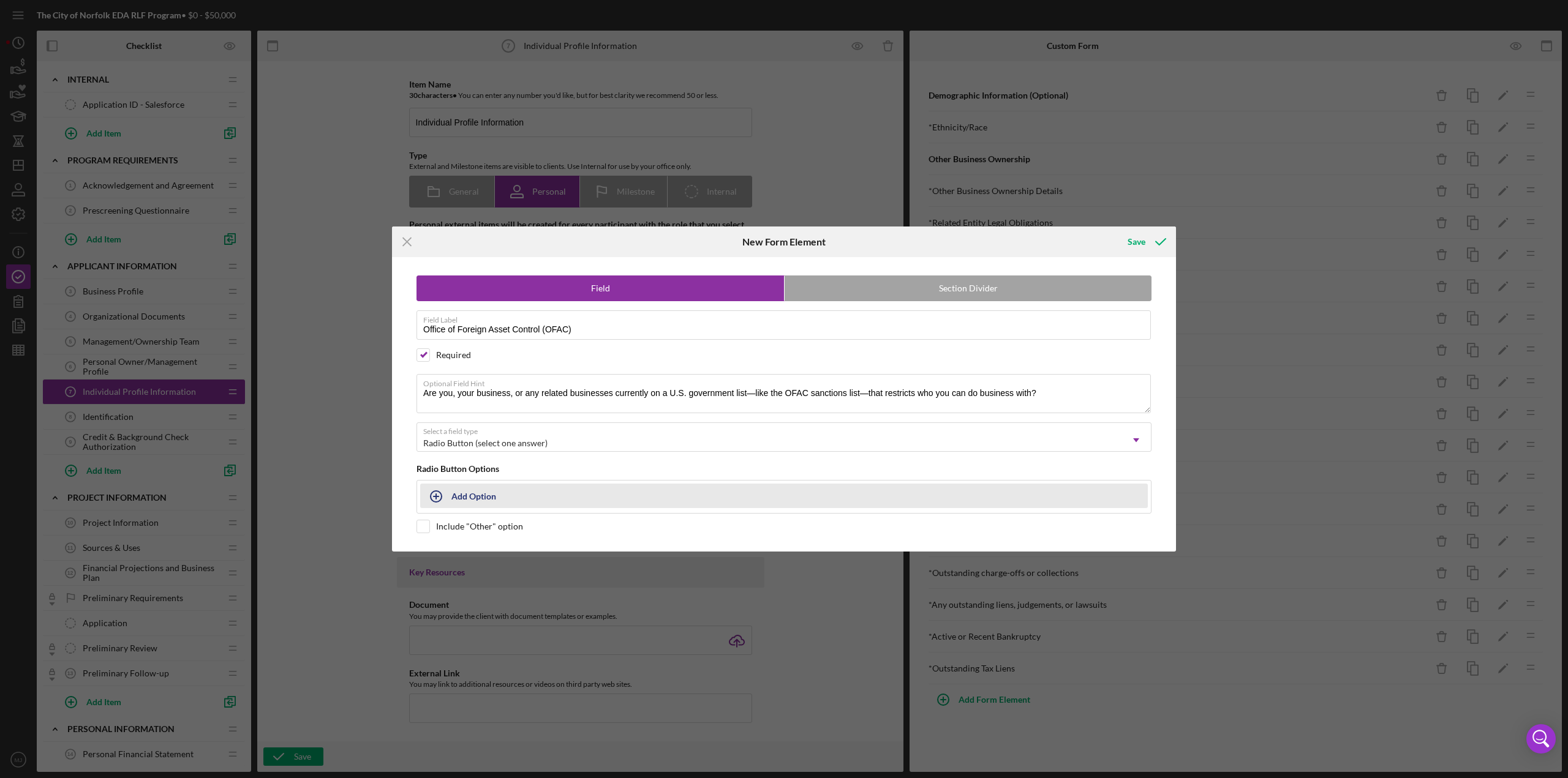
click at [462, 337] on button "Add Option" at bounding box center [784, 496] width 727 height 24
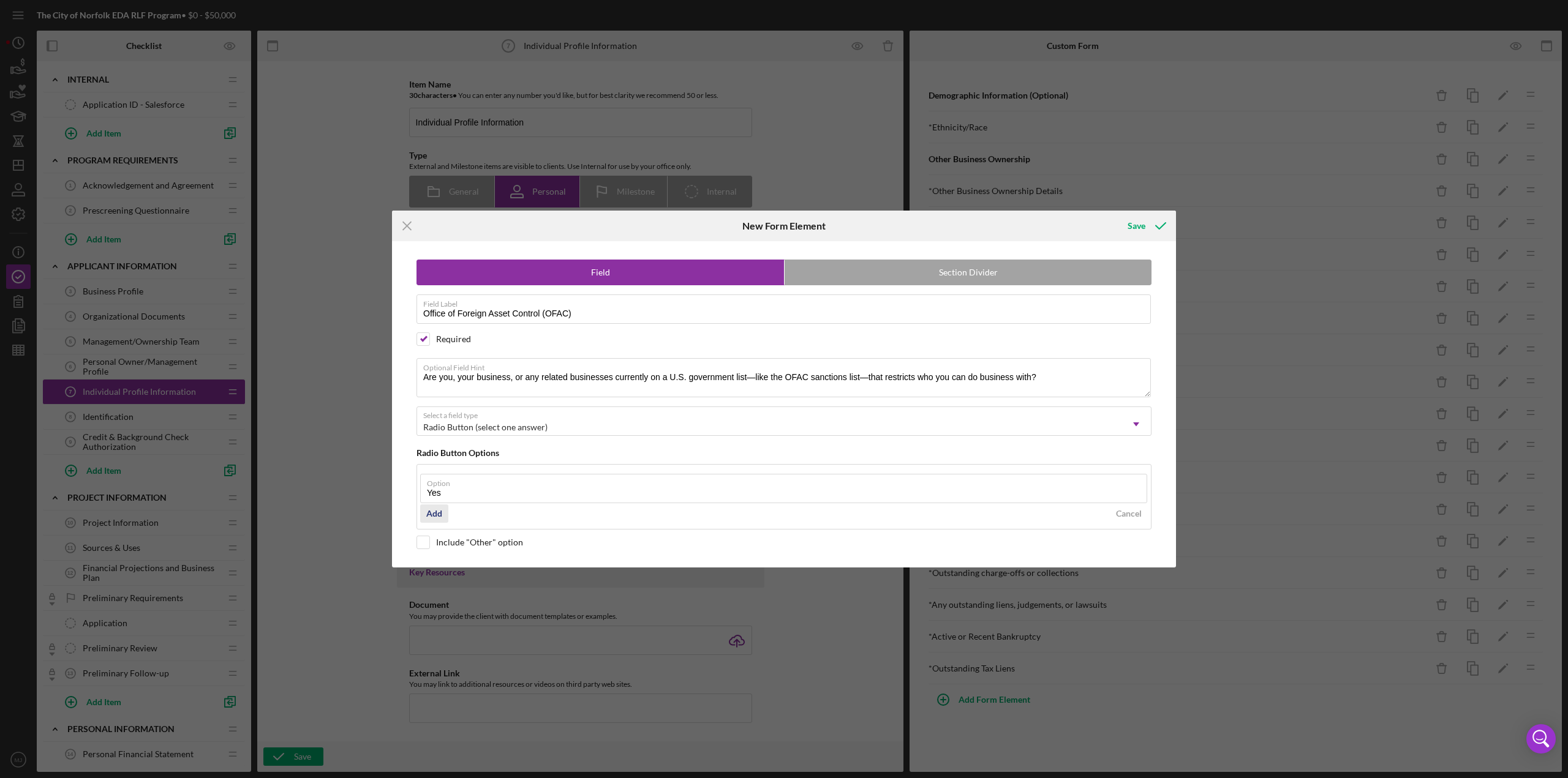
type input "Yes"
click at [432, 337] on div "Add" at bounding box center [433, 514] width 16 height 19
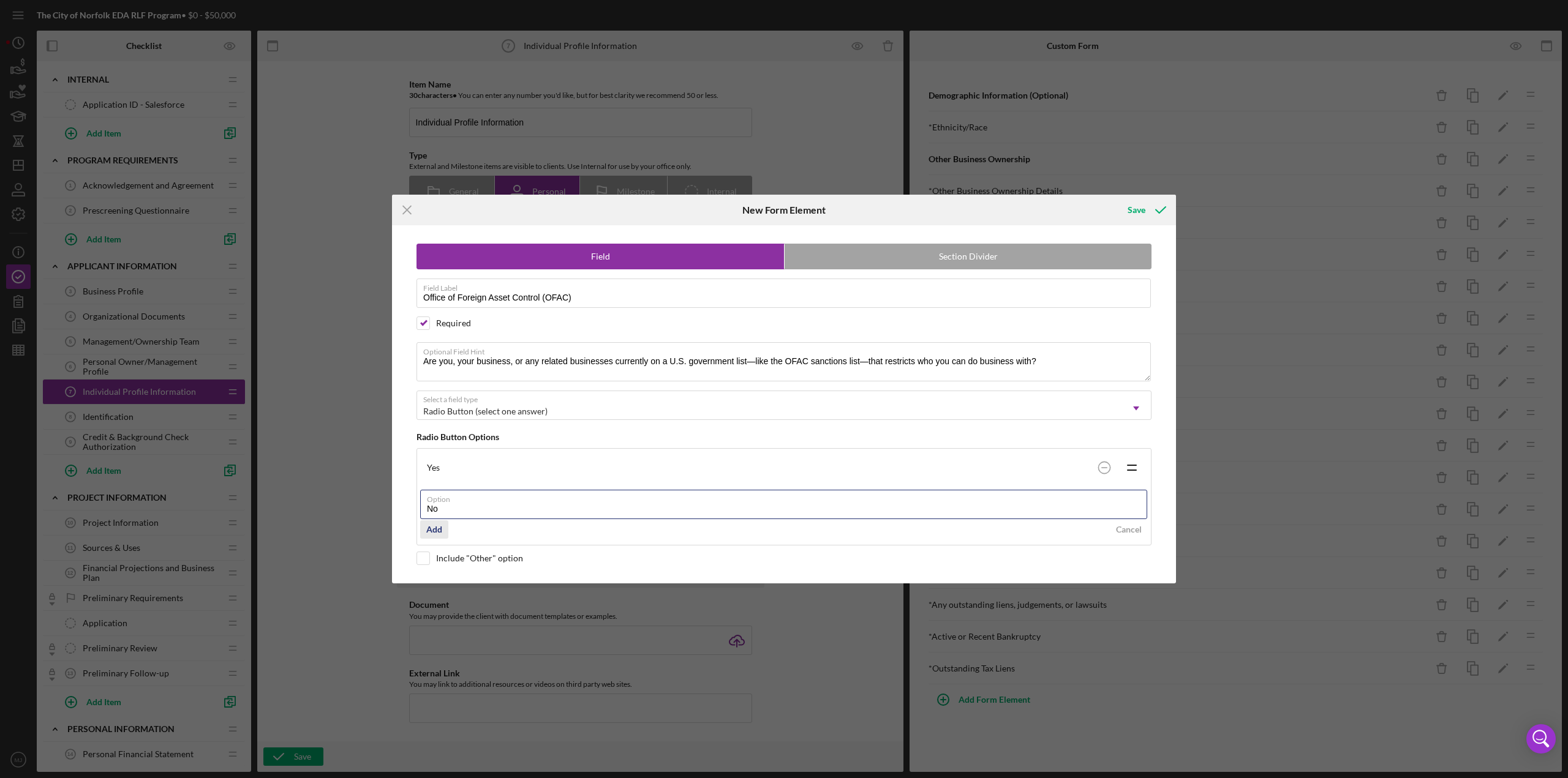
type input "No"
click at [438, 337] on div "Add" at bounding box center [433, 530] width 16 height 19
click at [784, 200] on icon "submit" at bounding box center [1160, 210] width 31 height 31
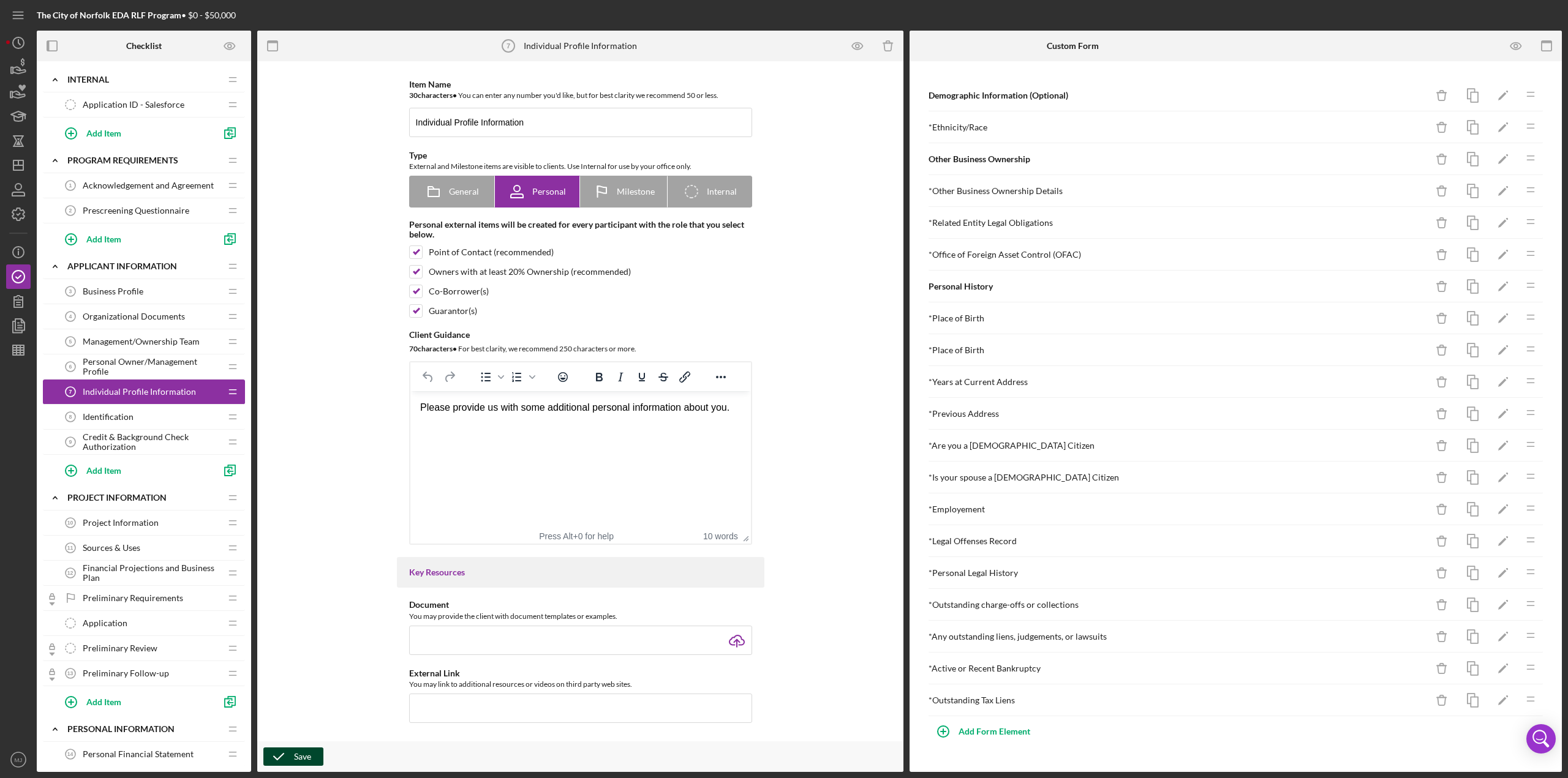
click at [286, 337] on icon "button" at bounding box center [278, 756] width 31 height 31
click at [15, 219] on icon "button" at bounding box center [18, 213] width 12 height 12
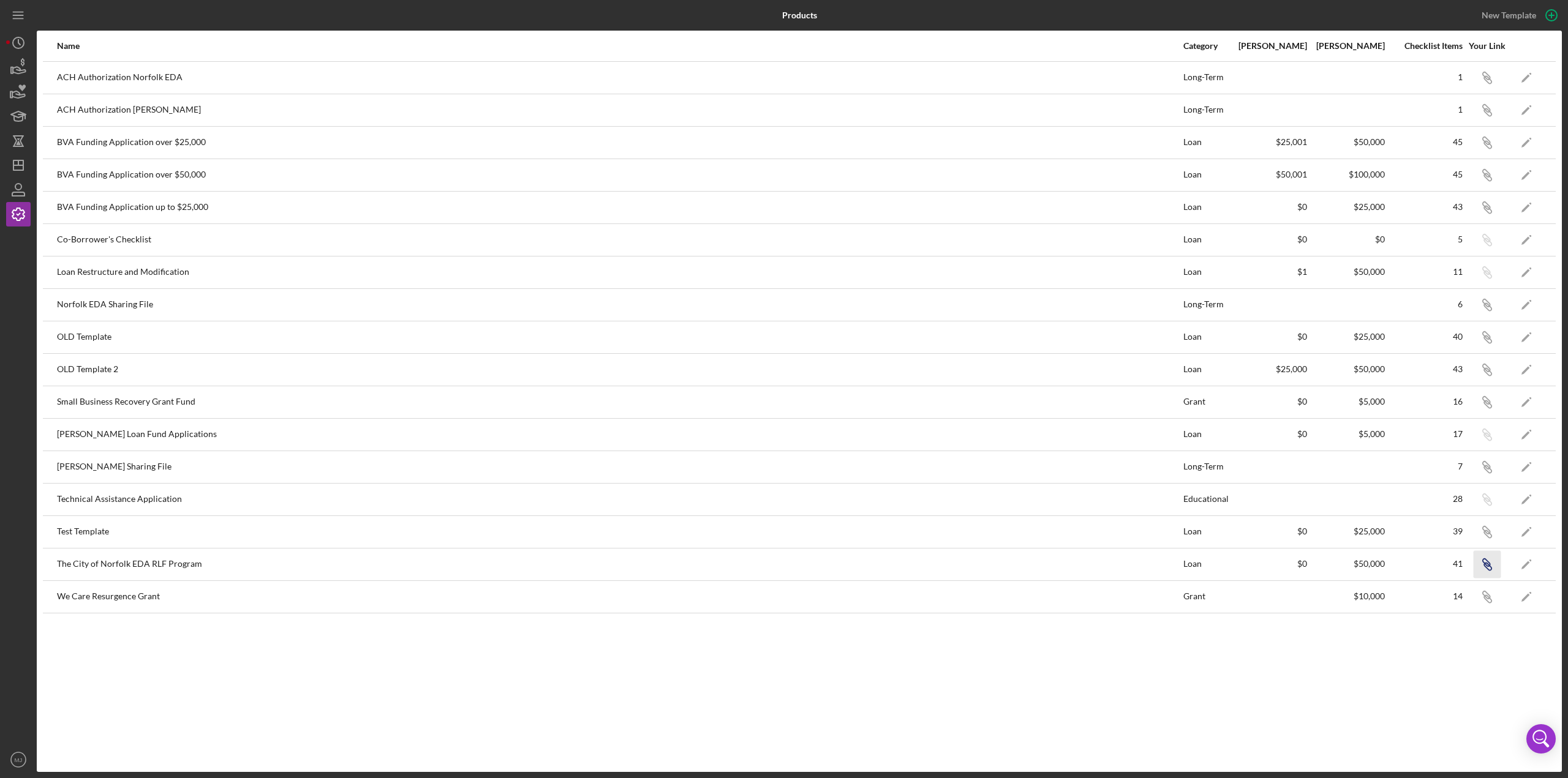
click at [784, 337] on icon "button" at bounding box center [1486, 563] width 7 height 7
click at [784, 337] on polygon "button" at bounding box center [1525, 565] width 8 height 8
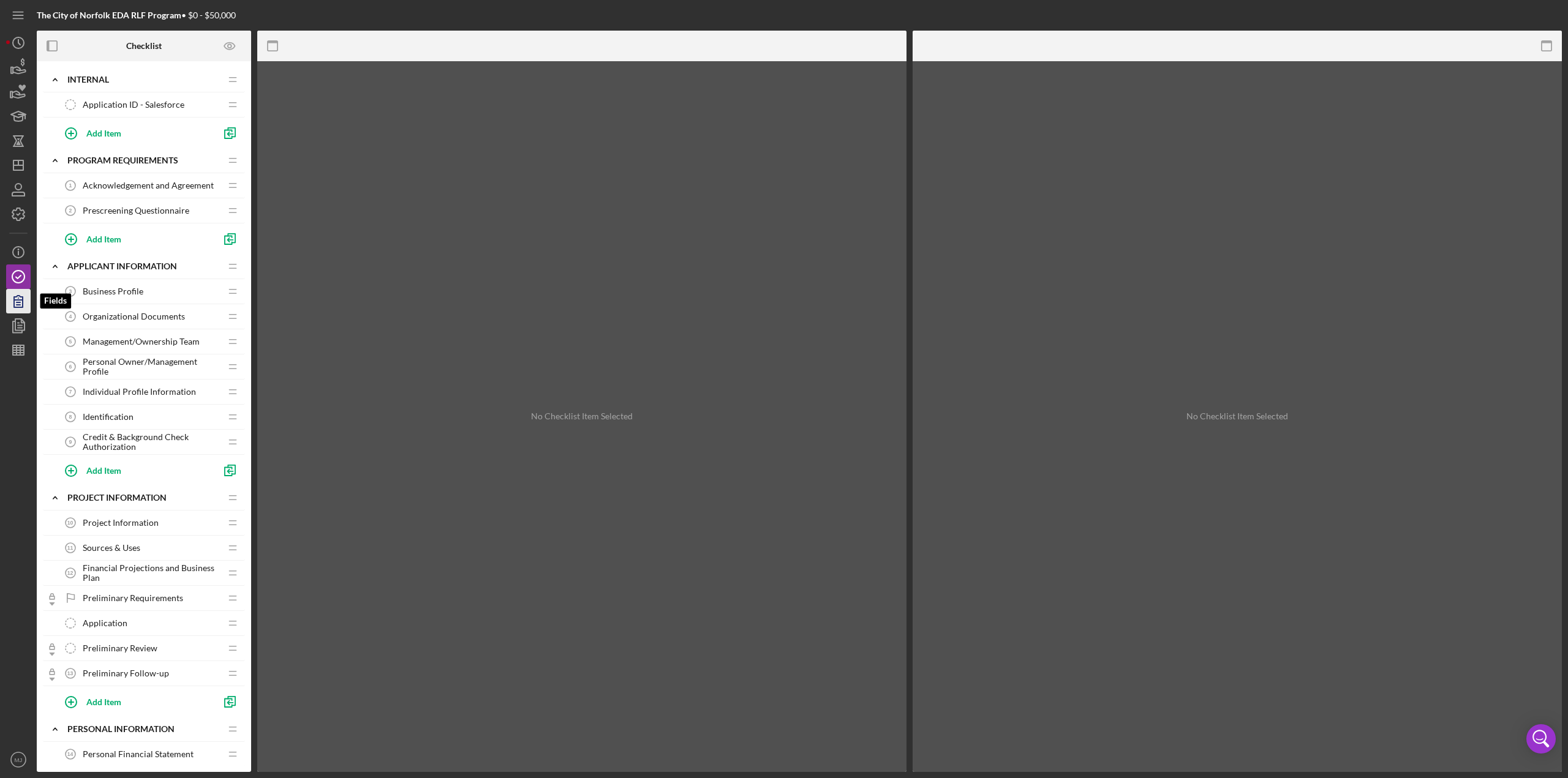
click at [21, 303] on icon "button" at bounding box center [18, 301] width 31 height 31
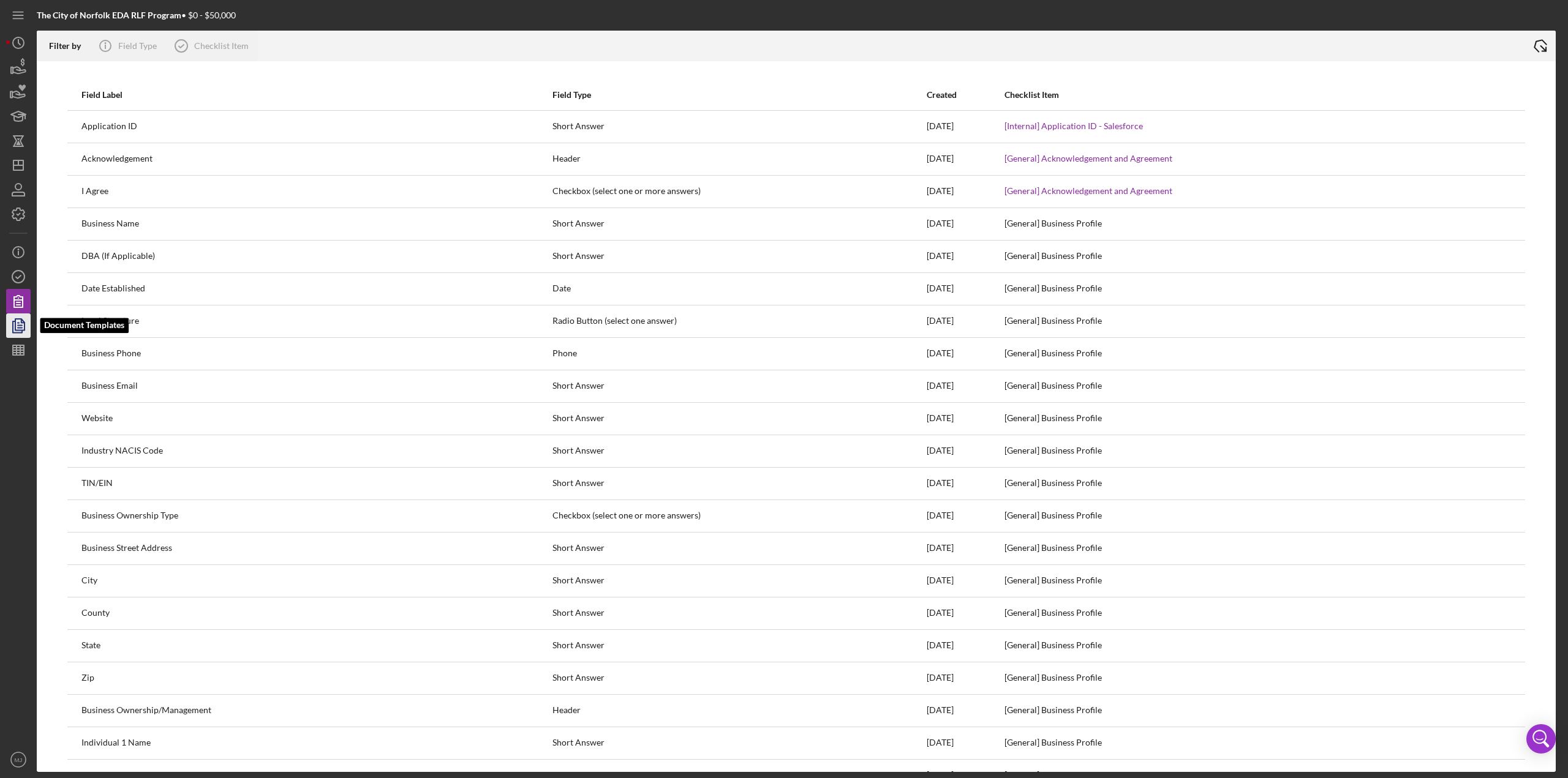
click at [15, 327] on polygon "button" at bounding box center [20, 325] width 9 height 11
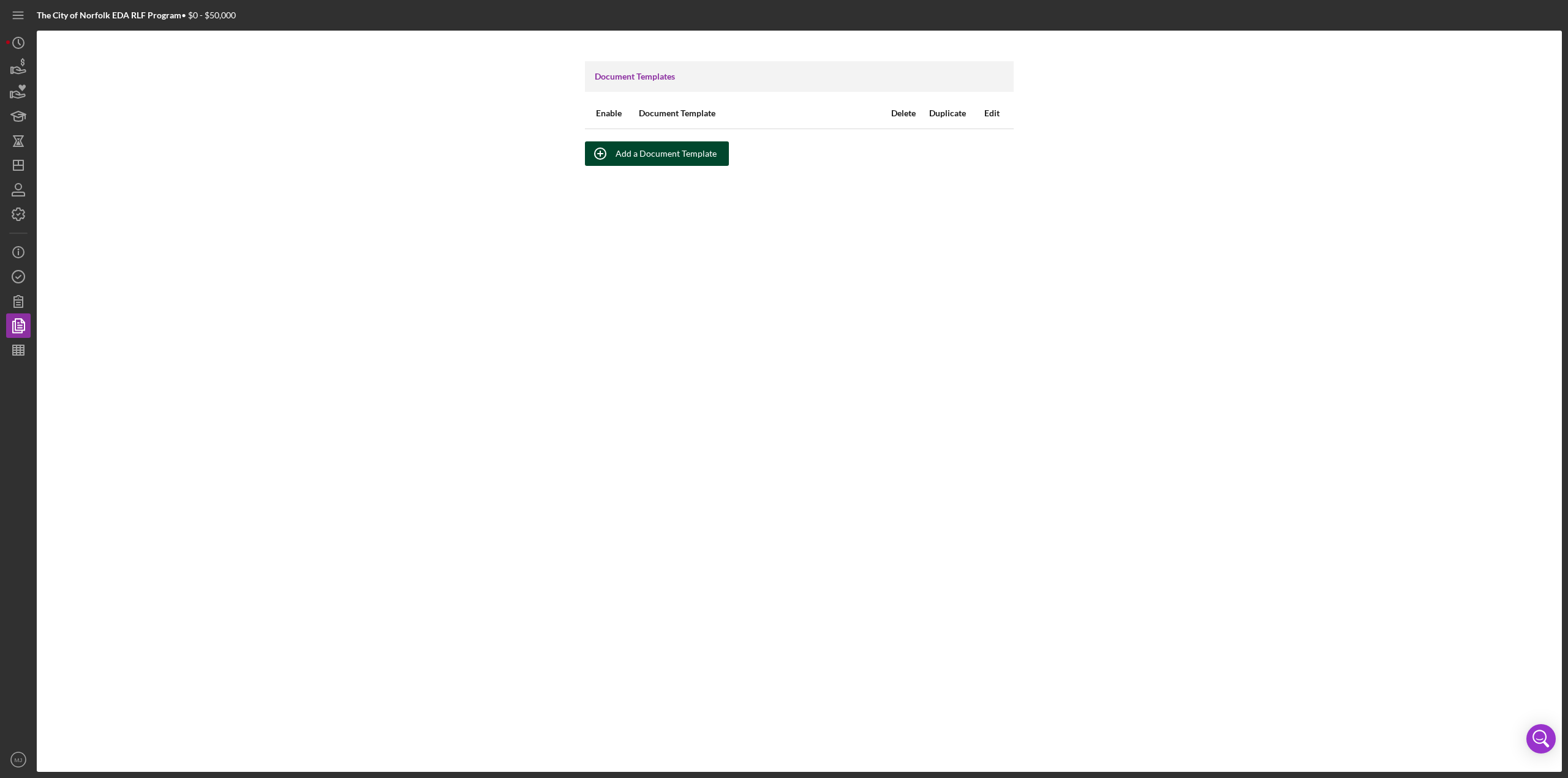
click at [668, 146] on div "Add a Document Template" at bounding box center [666, 154] width 101 height 24
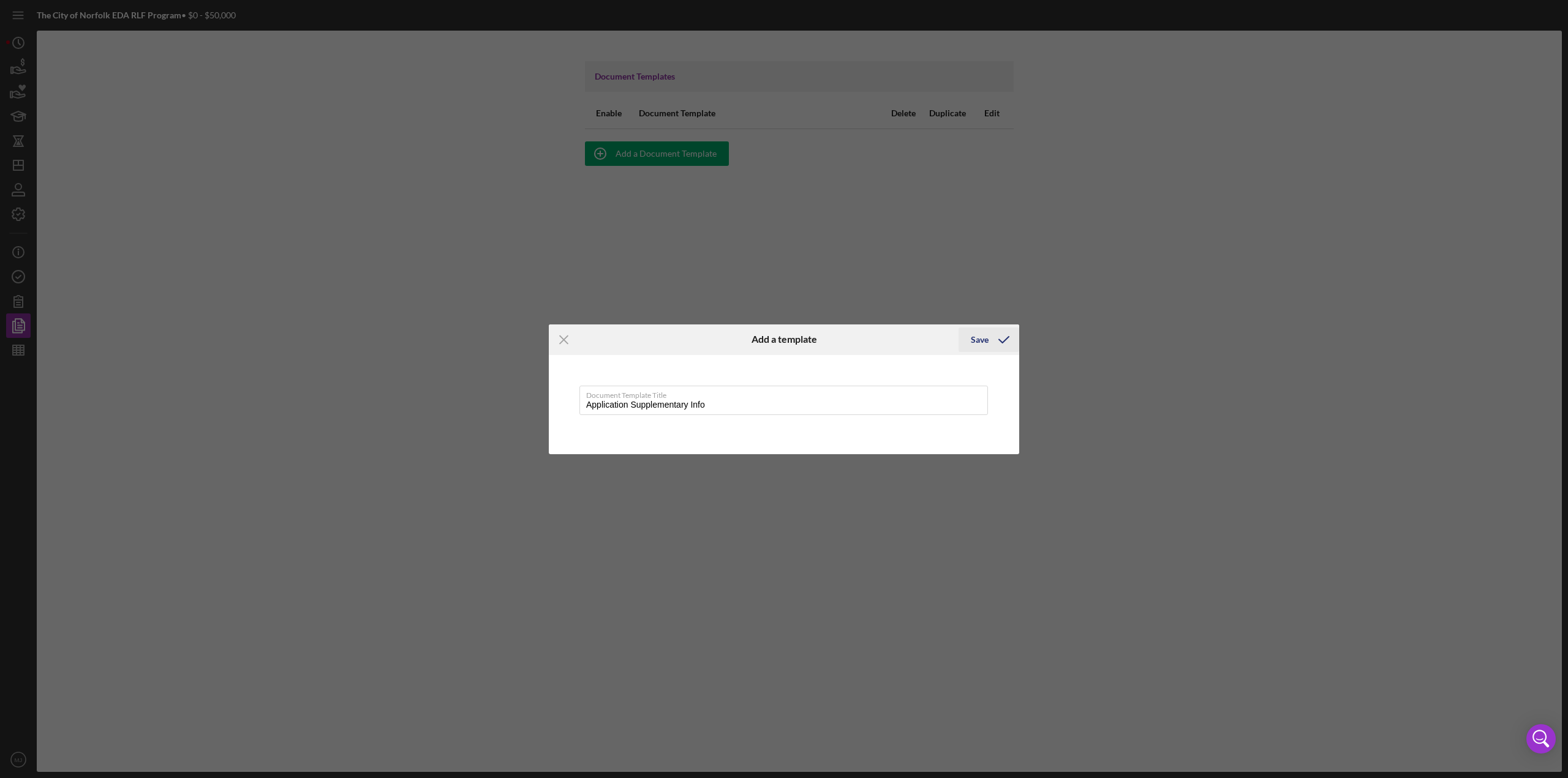
type input "Application Supplementary Info"
click at [784, 337] on icon "submit" at bounding box center [1004, 340] width 31 height 31
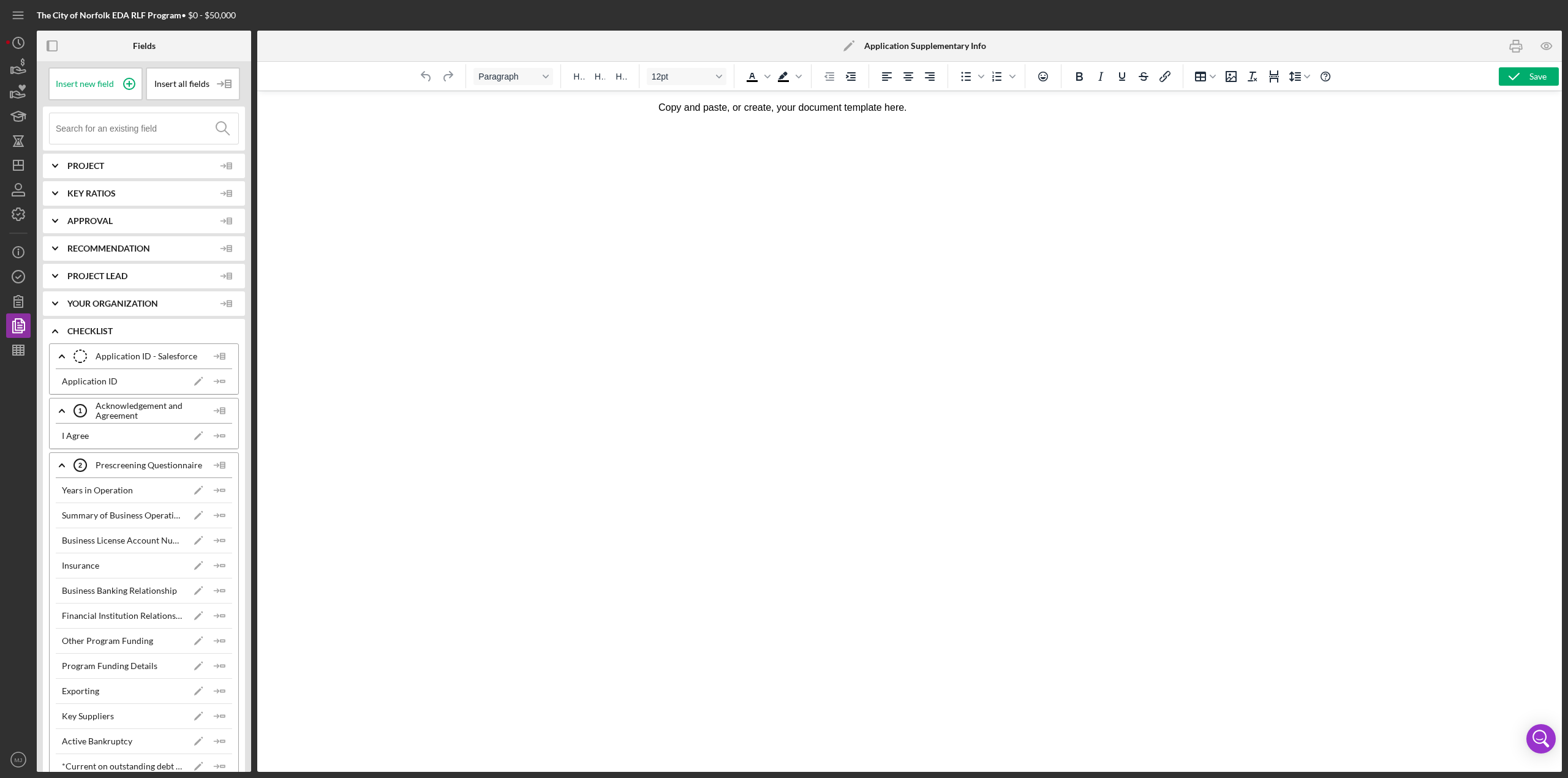
click at [784, 125] on html "Copy and paste, or create, your document template here." at bounding box center [909, 107] width 521 height 33
click at [18, 158] on icon "Icon/Dashboard" at bounding box center [18, 165] width 31 height 31
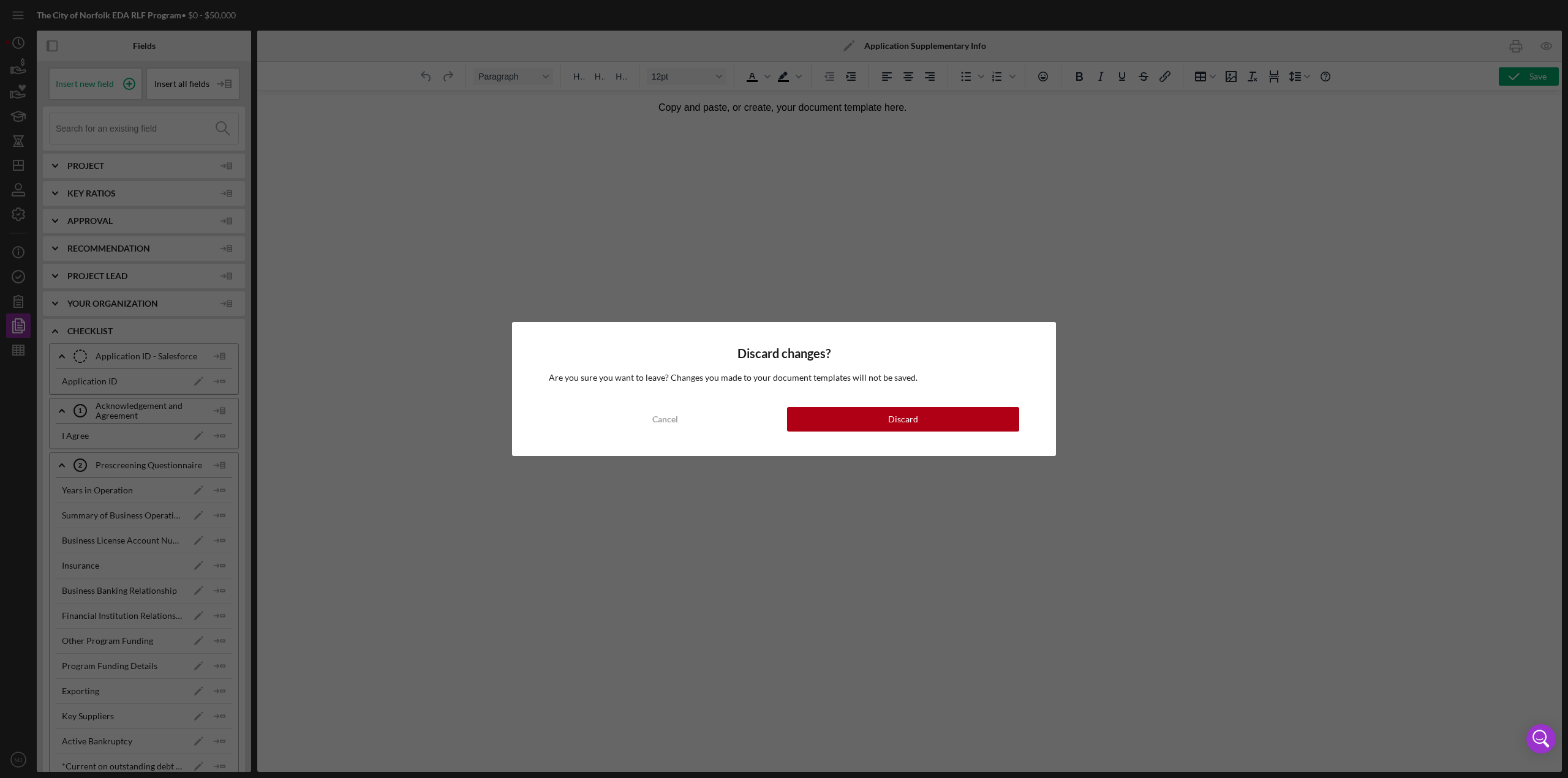
click at [784, 277] on div "Discard changes? Are you sure you want to leave? Changes you made to your docum…" at bounding box center [784, 389] width 1568 height 778
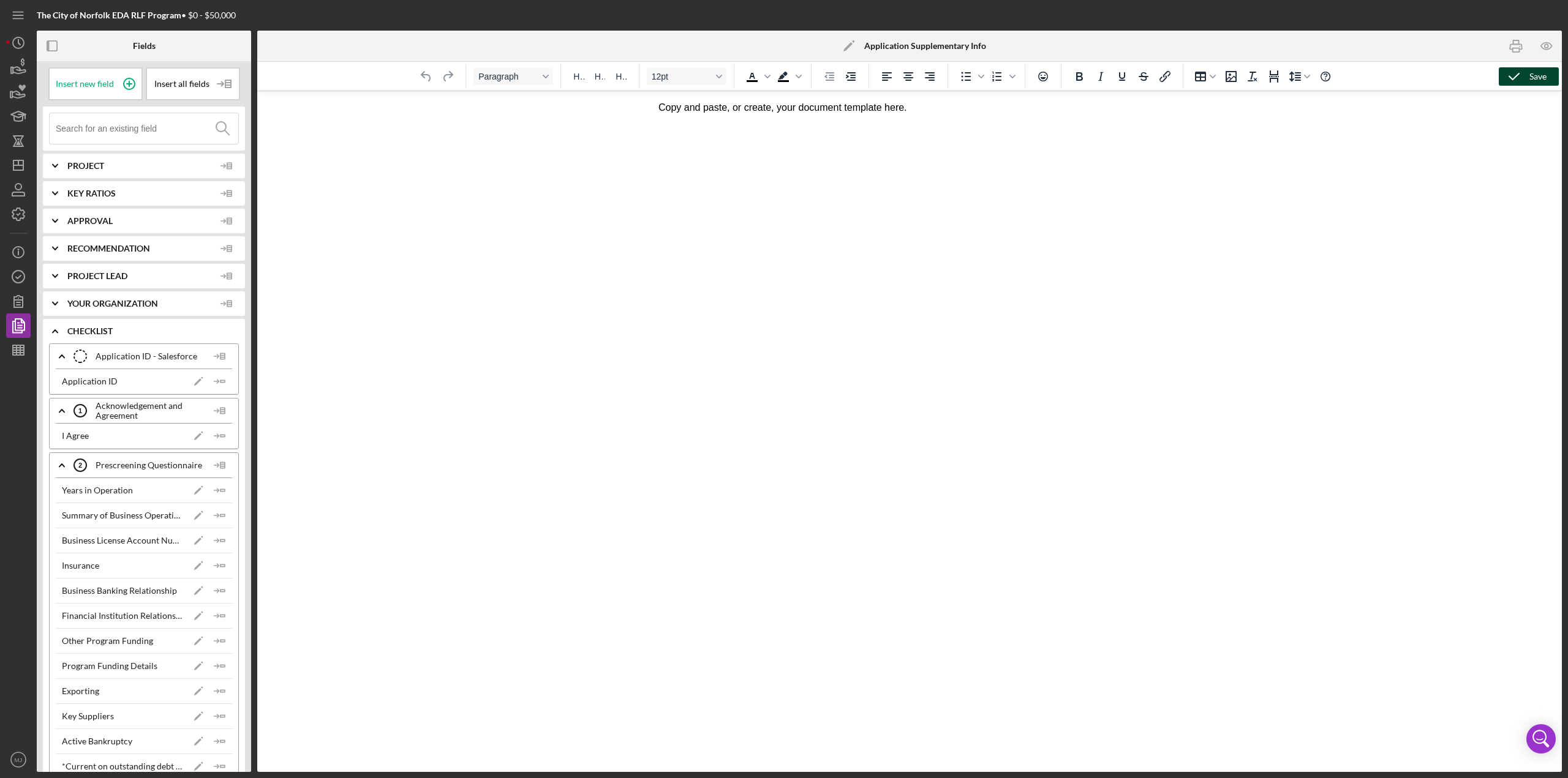
click at [784, 71] on icon "button" at bounding box center [1514, 76] width 31 height 31
click at [82, 169] on span "Project" at bounding box center [140, 166] width 147 height 9
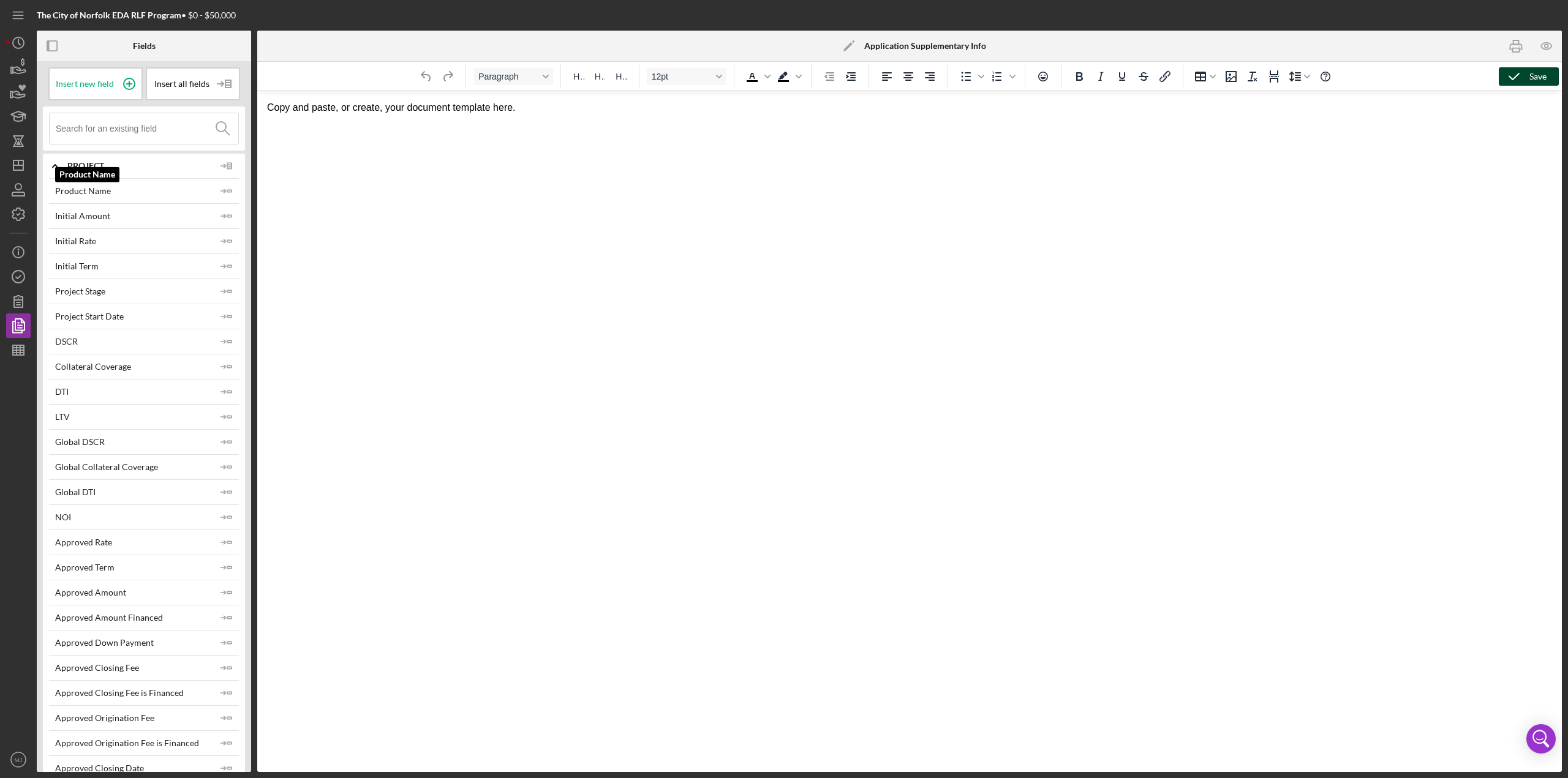
click at [107, 189] on div "Product Name" at bounding box center [83, 191] width 56 height 9
drag, startPoint x: 442, startPoint y: 285, endPoint x: 346, endPoint y: 174, distance: 146.8
click at [230, 194] on icon "Icon/Insert Field" at bounding box center [227, 191] width 24 height 24
drag, startPoint x: 511, startPoint y: 110, endPoint x: 257, endPoint y: 113, distance: 254.0
click at [265, 113] on html "Copy and paste, or create, your document template here. Product Name" at bounding box center [909, 110] width 1304 height 39
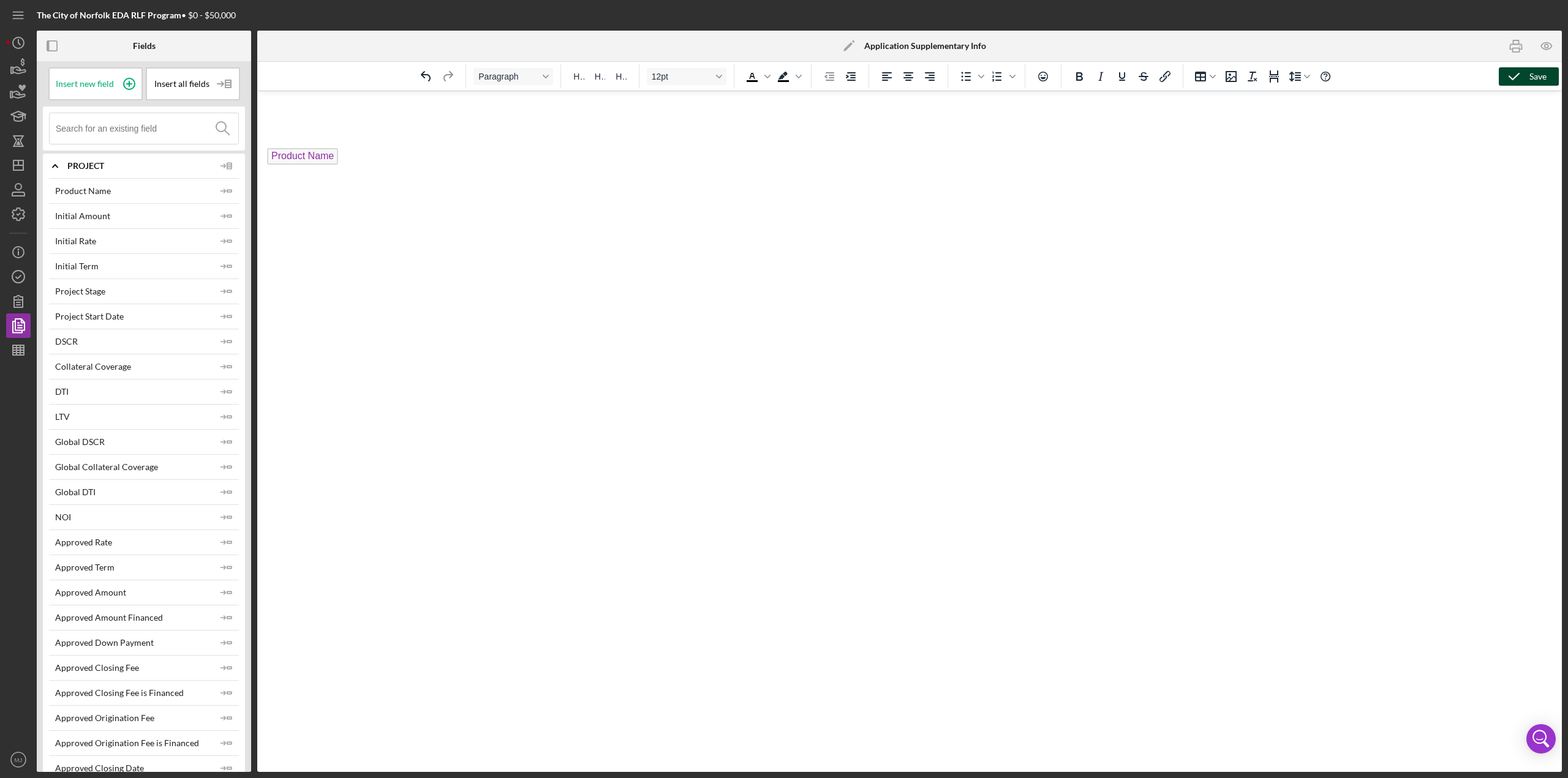
click at [275, 114] on p "Rich Text Area. Press ALT-0 for help." at bounding box center [909, 108] width 1284 height 13
click at [784, 77] on icon "Insert/edit image" at bounding box center [1231, 77] width 15 height 15
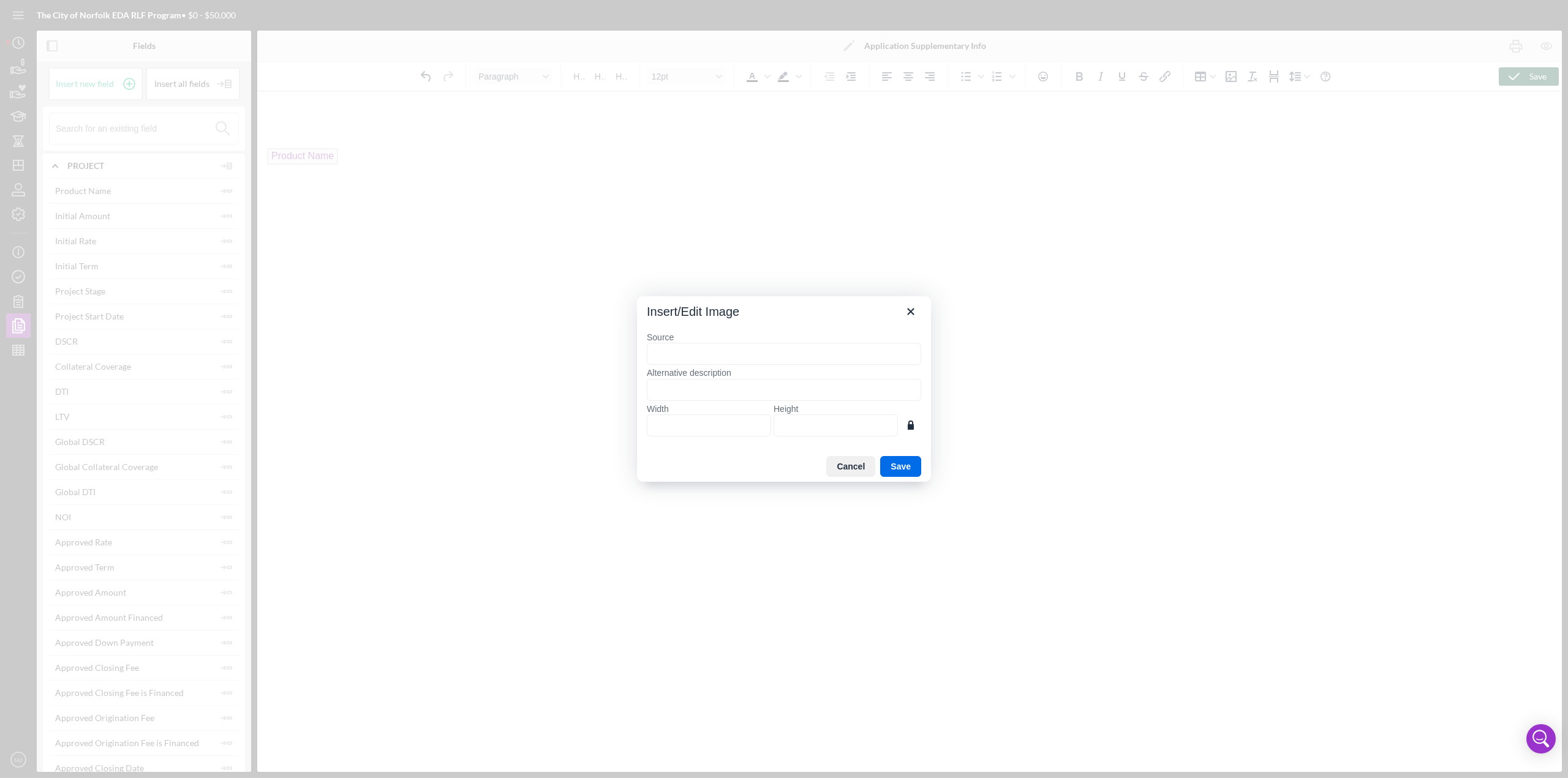
click at [694, 337] on input "Source" at bounding box center [784, 354] width 274 height 22
click at [784, 337] on button "Cancel" at bounding box center [850, 466] width 49 height 21
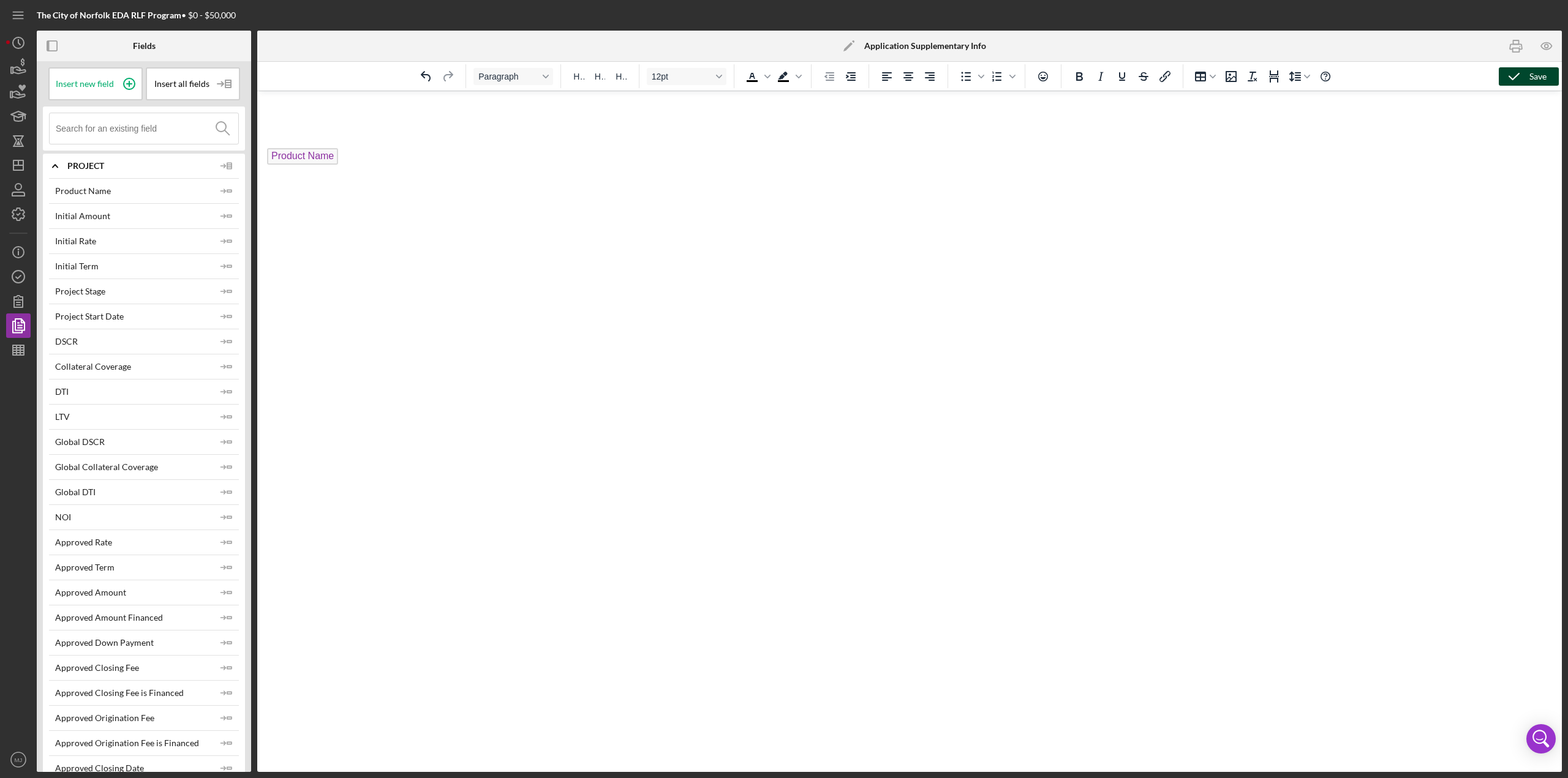
drag, startPoint x: 276, startPoint y: 139, endPoint x: 285, endPoint y: 134, distance: 10.3
click at [277, 138] on body "Product Name" at bounding box center [909, 134] width 1284 height 66
click at [287, 125] on p "Rich Text Area. Press ALT-0 for help." at bounding box center [909, 131] width 1284 height 13
click at [784, 43] on icon "button" at bounding box center [1546, 46] width 11 height 7
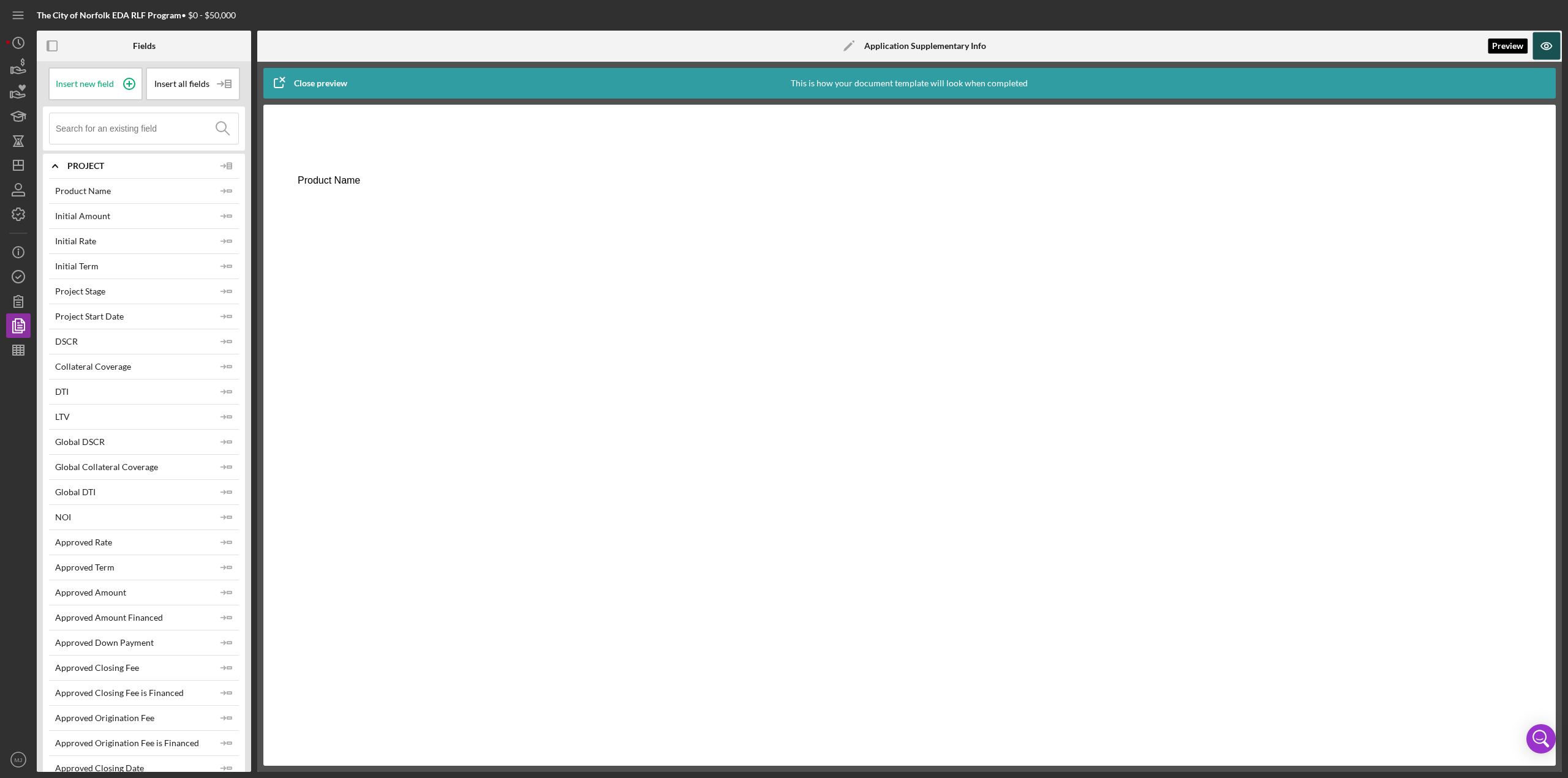
click at [784, 46] on icon "button" at bounding box center [1546, 46] width 4 height 4
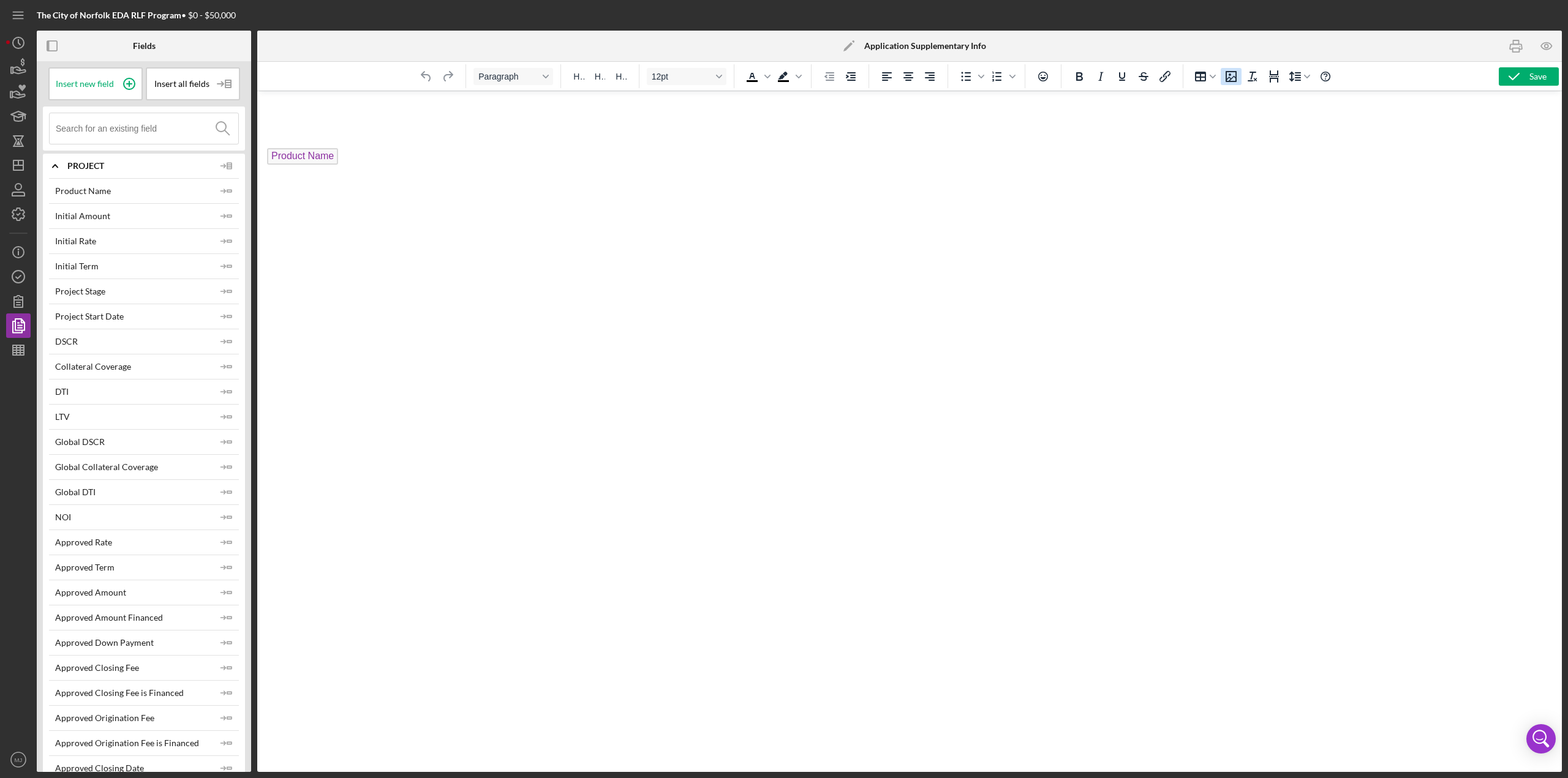
click at [784, 74] on icon "Insert/edit image" at bounding box center [1231, 77] width 15 height 15
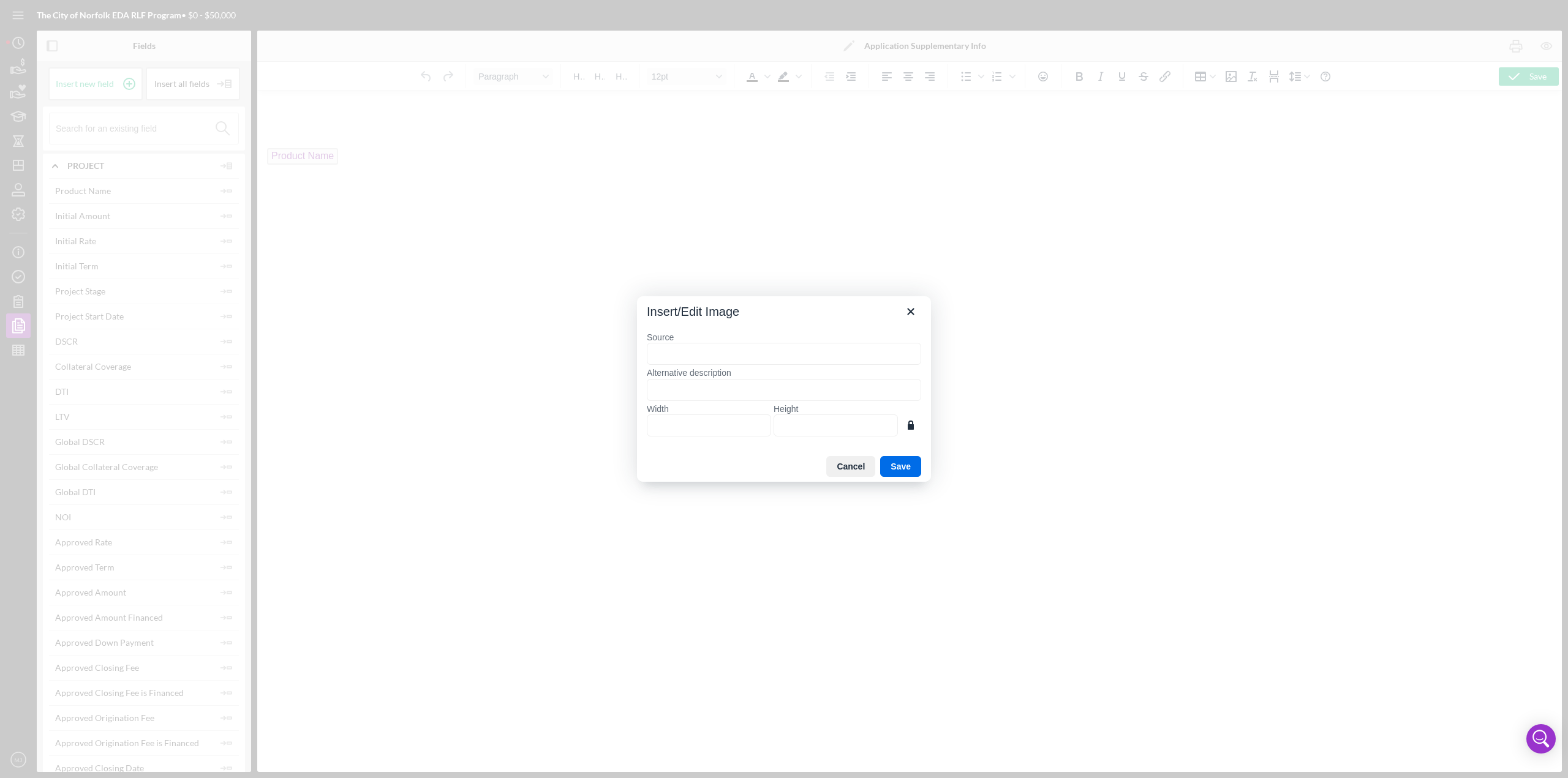
click at [717, 337] on input "Source" at bounding box center [784, 354] width 274 height 22
click at [654, 337] on input "Source" at bounding box center [784, 354] width 274 height 22
paste input ""C:\Users\MichelleJones\OneDrive - Bridging [US_STATE]\Pictures\Norfolk.PNG""
type input ""C:\Users\MichelleJones\OneDrive - Bridging [US_STATE]\Pictures\Norfolk.PNG""
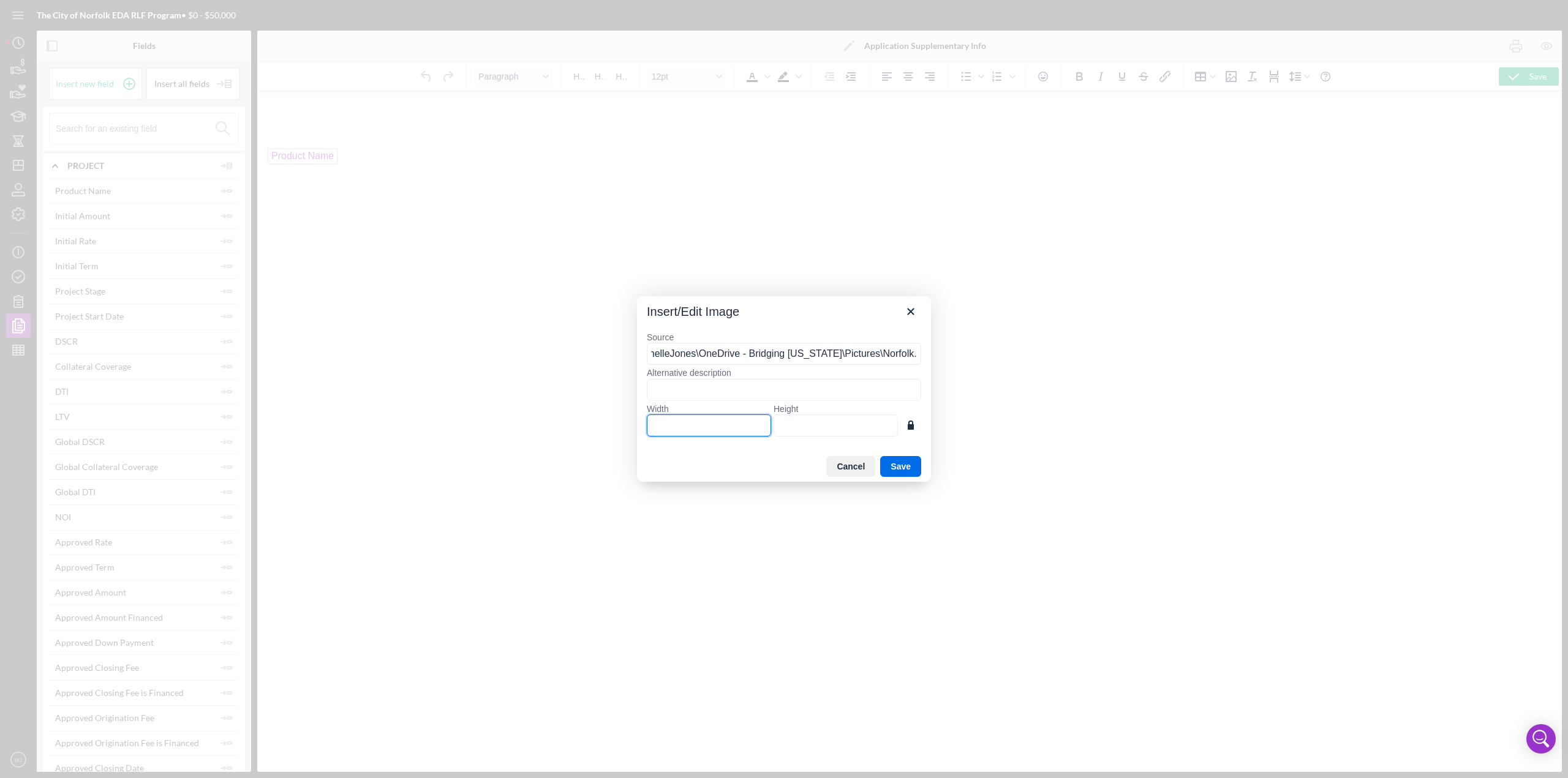
scroll to position [0, 0]
click at [700, 337] on input "Width" at bounding box center [709, 426] width 125 height 22
click at [676, 337] on input "Width" at bounding box center [709, 426] width 125 height 22
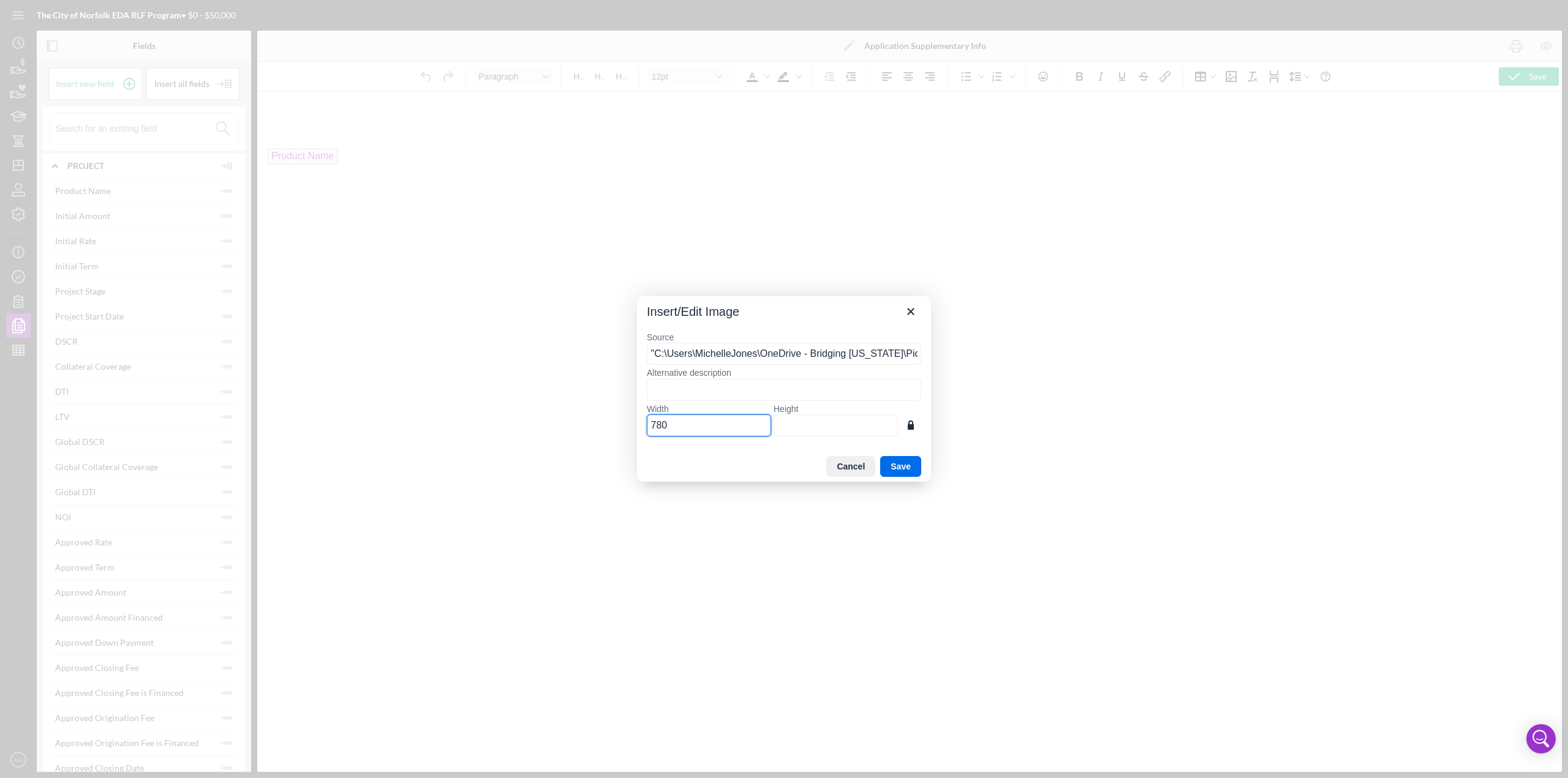
type input "780"
click at [779, 337] on input "Height" at bounding box center [835, 426] width 125 height 22
type input "438"
click at [784, 337] on button "Save" at bounding box center [901, 466] width 41 height 21
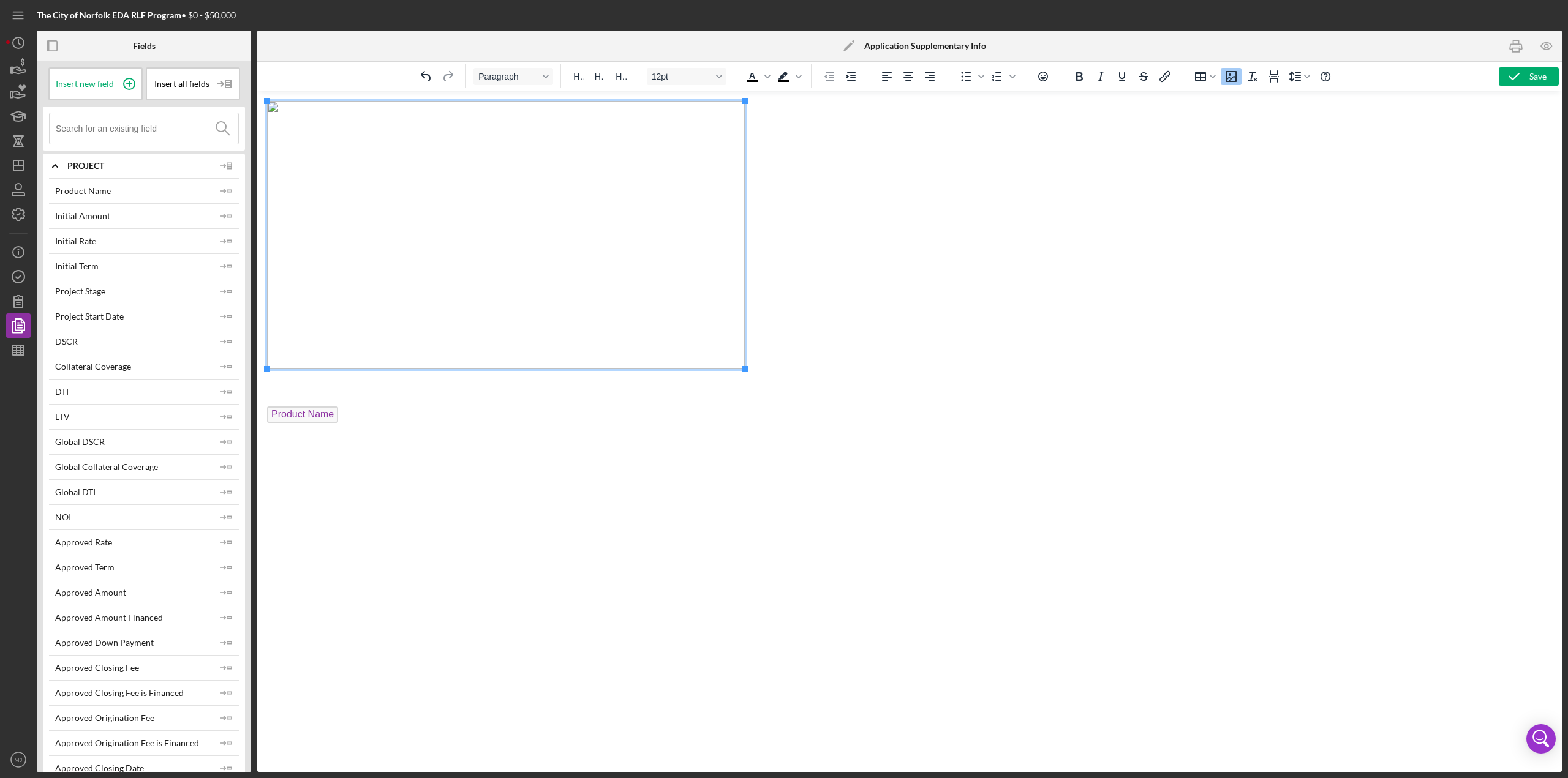
click at [269, 107] on img "Rich Text Area. Press ALT-0 for help." at bounding box center [506, 235] width 477 height 269
click at [272, 109] on img "Rich Text Area. Press ALT-0 for help." at bounding box center [506, 235] width 477 height 269
click at [784, 47] on icon "button" at bounding box center [1546, 46] width 27 height 27
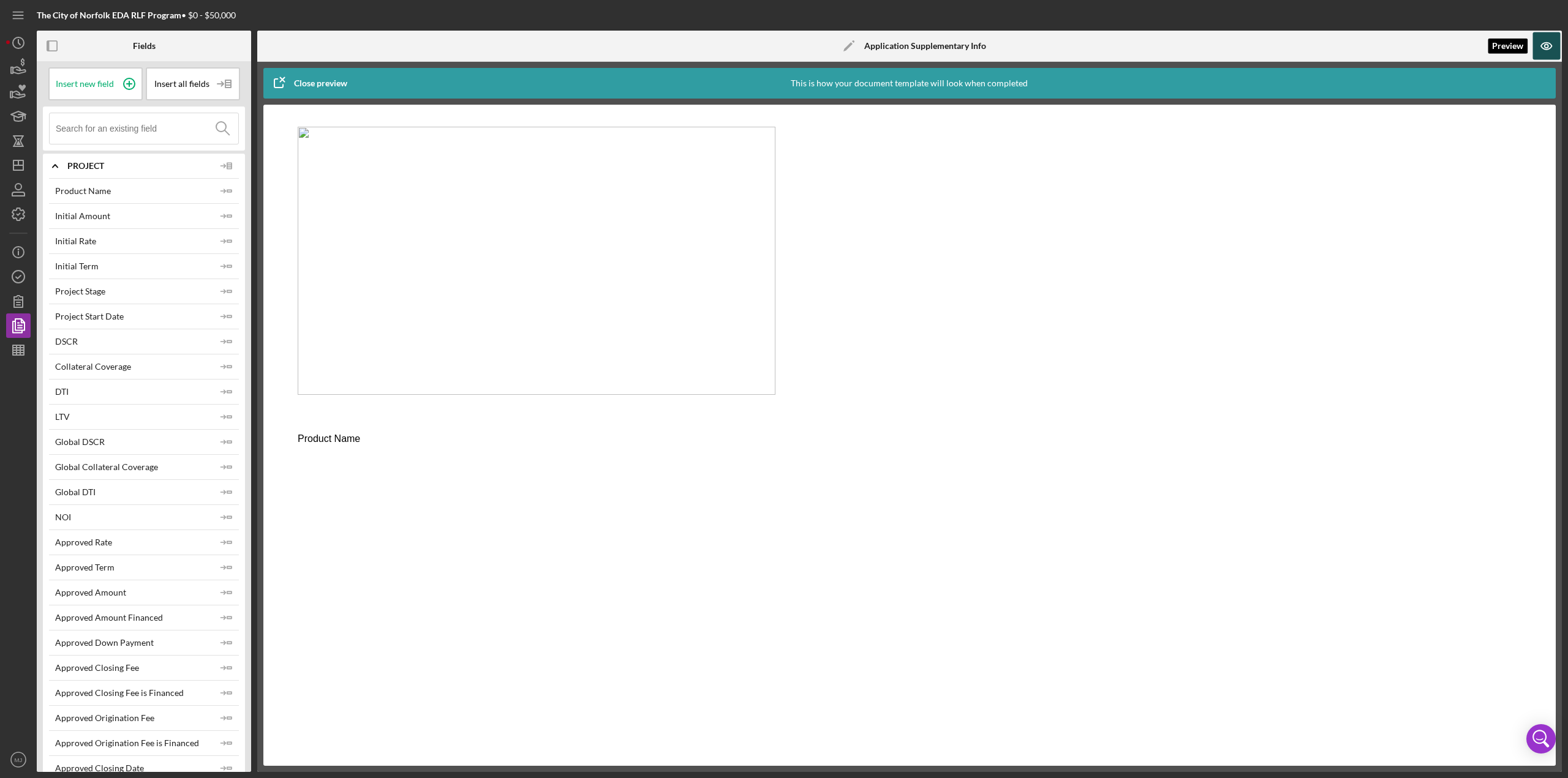
click at [784, 47] on icon "button" at bounding box center [1546, 46] width 27 height 27
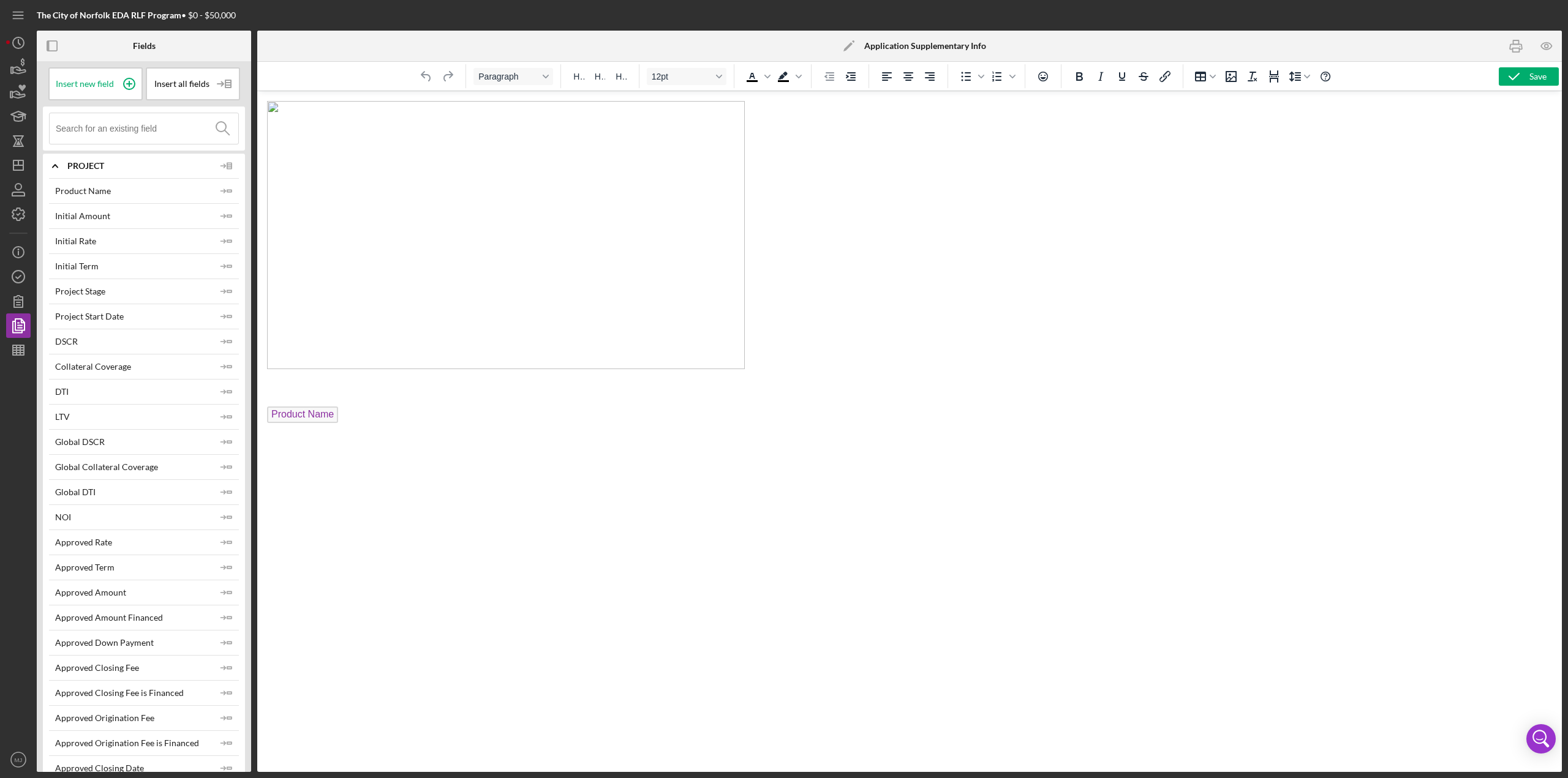
click at [461, 169] on img "Rich Text Area. Press ALT-0 for help." at bounding box center [506, 235] width 477 height 269
click at [271, 110] on img "Rich Text Area. Press ALT-0 for help." at bounding box center [506, 235] width 477 height 269
click at [784, 41] on icon "button" at bounding box center [1546, 46] width 27 height 27
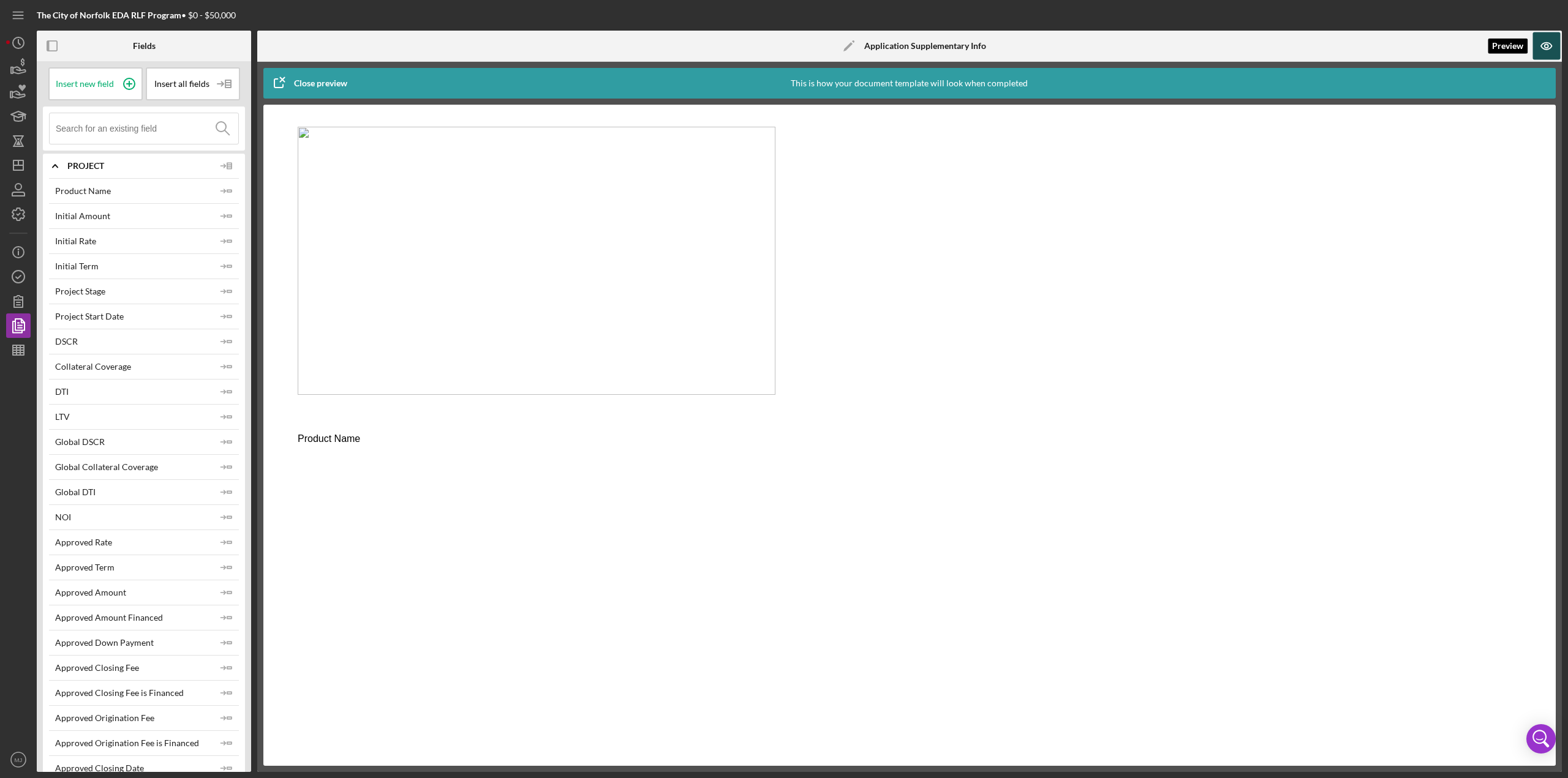
click at [784, 41] on icon "button" at bounding box center [1546, 46] width 27 height 27
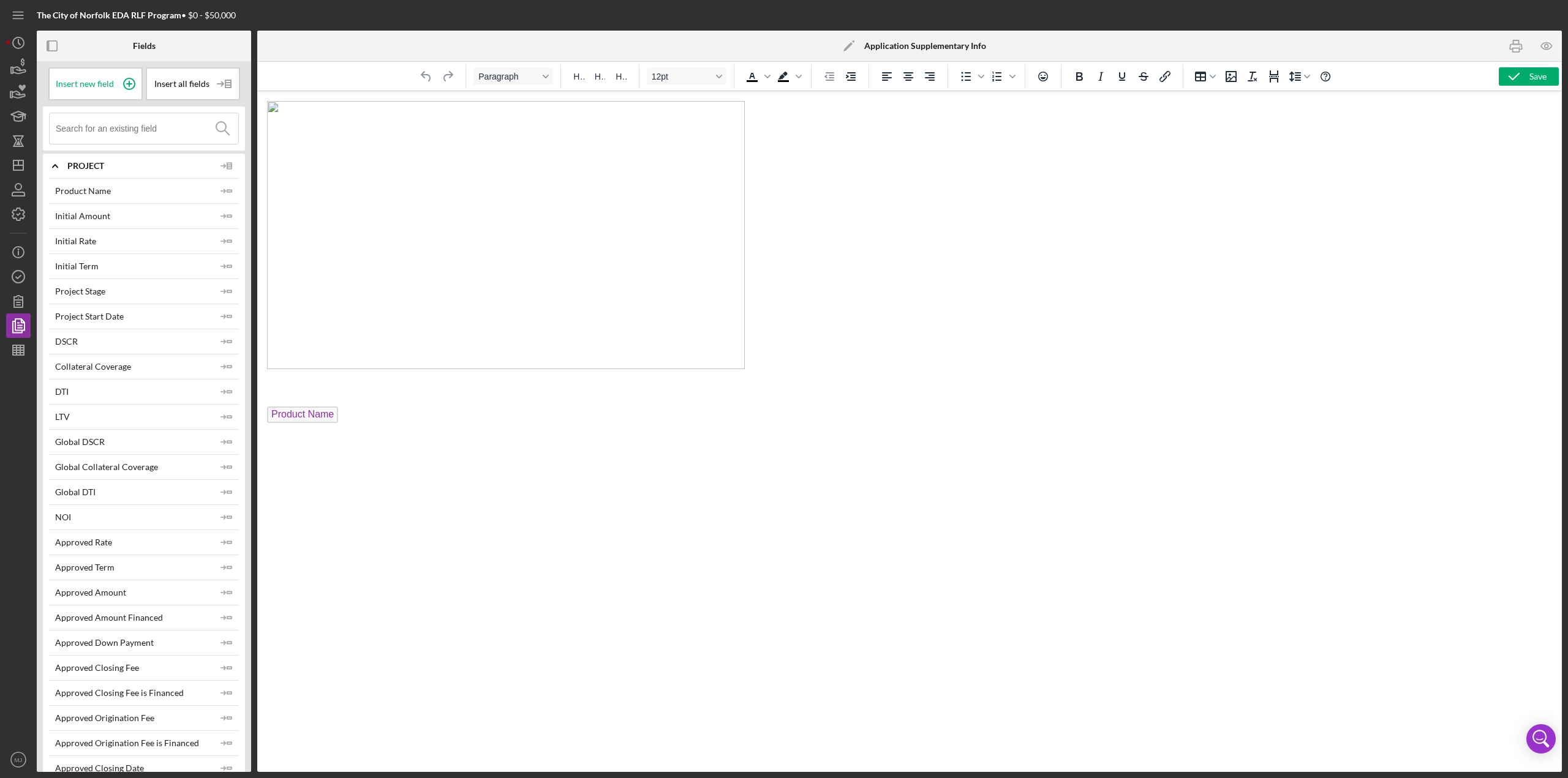
click at [362, 337] on p "Product Name" at bounding box center [909, 416] width 1284 height 20
click at [784, 45] on icon "button" at bounding box center [1546, 46] width 27 height 27
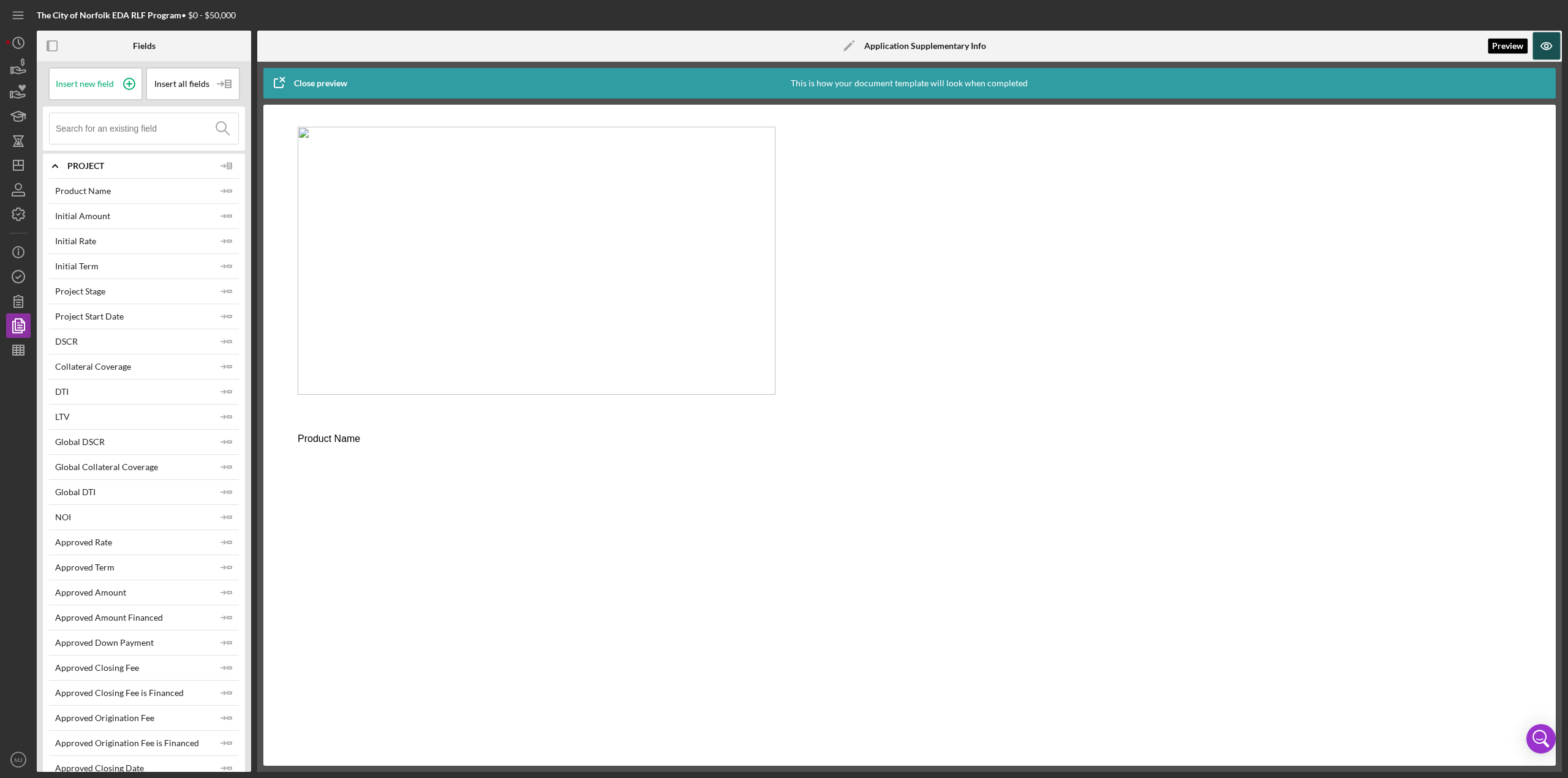
click at [784, 45] on icon "button" at bounding box center [1546, 46] width 27 height 27
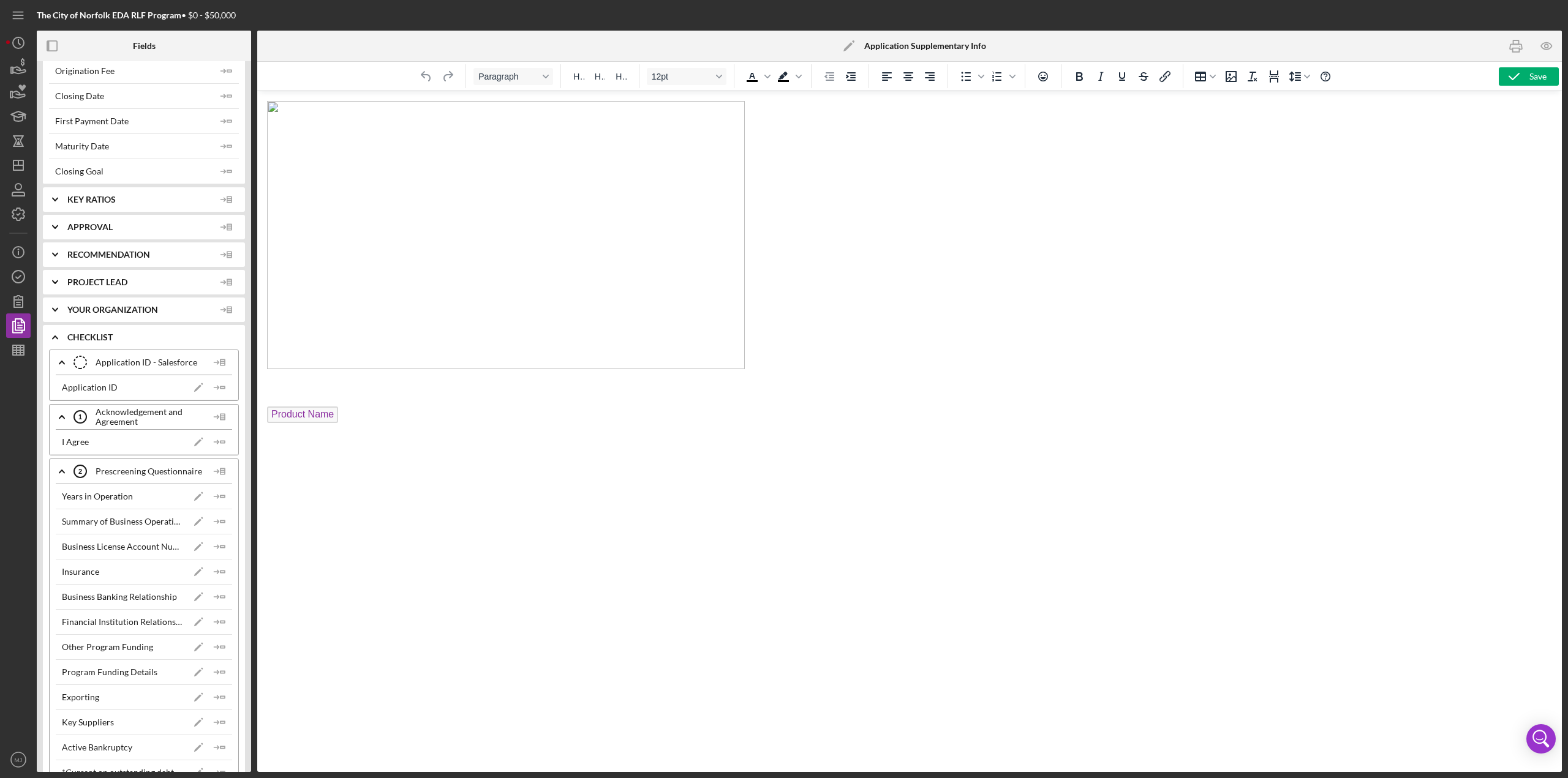
scroll to position [1286, 0]
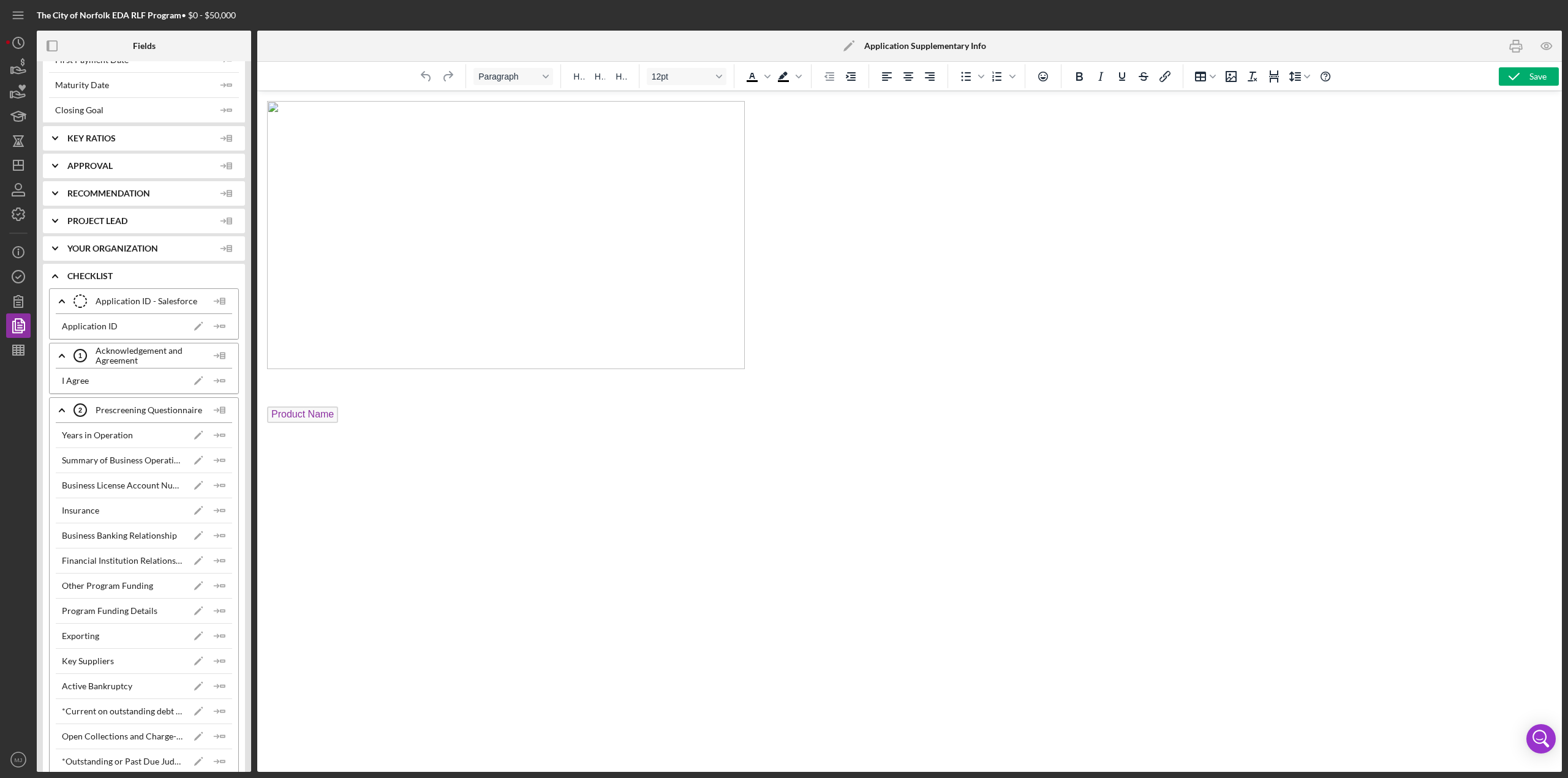
click at [109, 237] on div "Your Organization" at bounding box center [153, 249] width 171 height 24
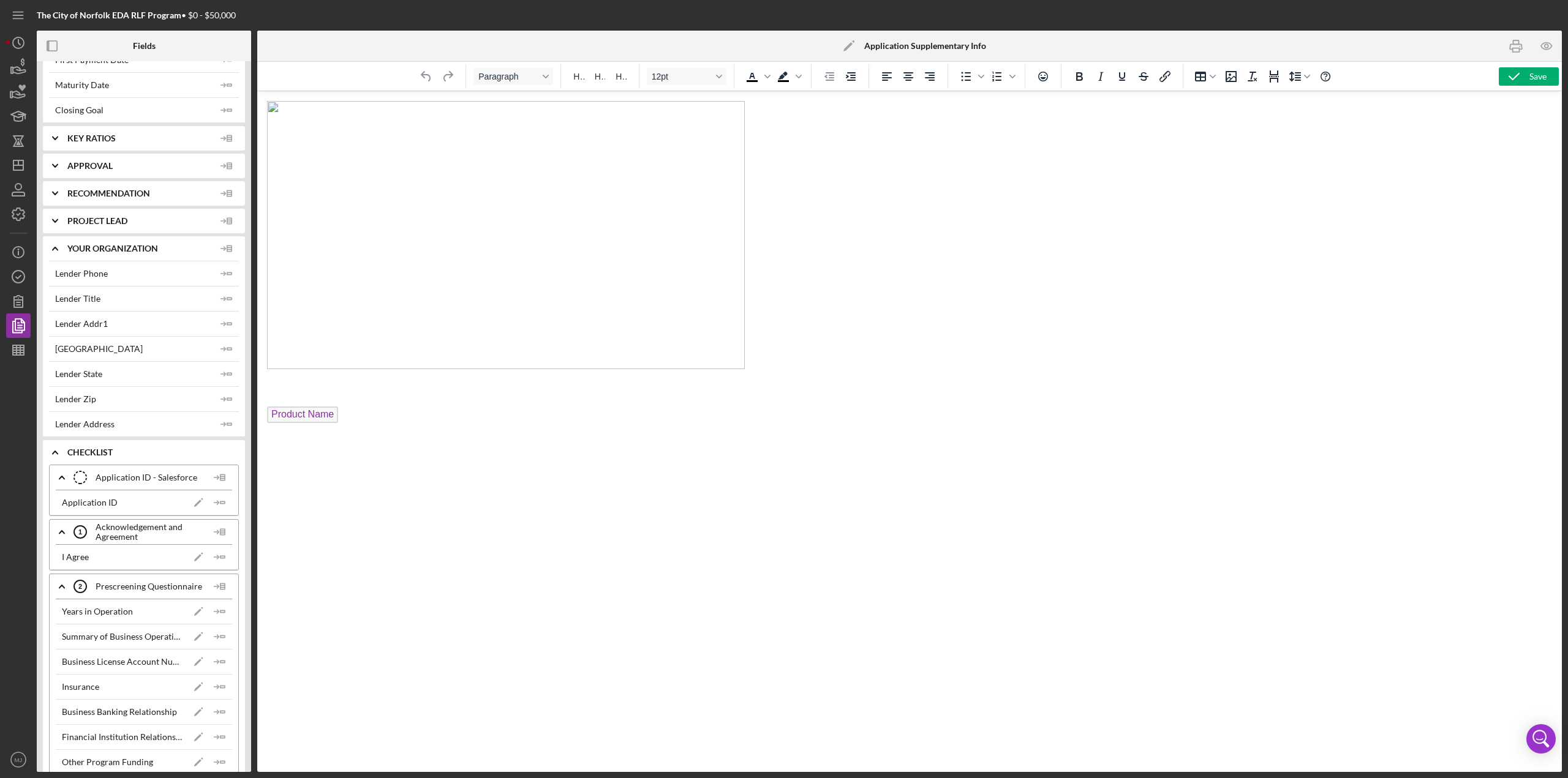
click at [109, 237] on div "Your Organization" at bounding box center [153, 249] width 171 height 24
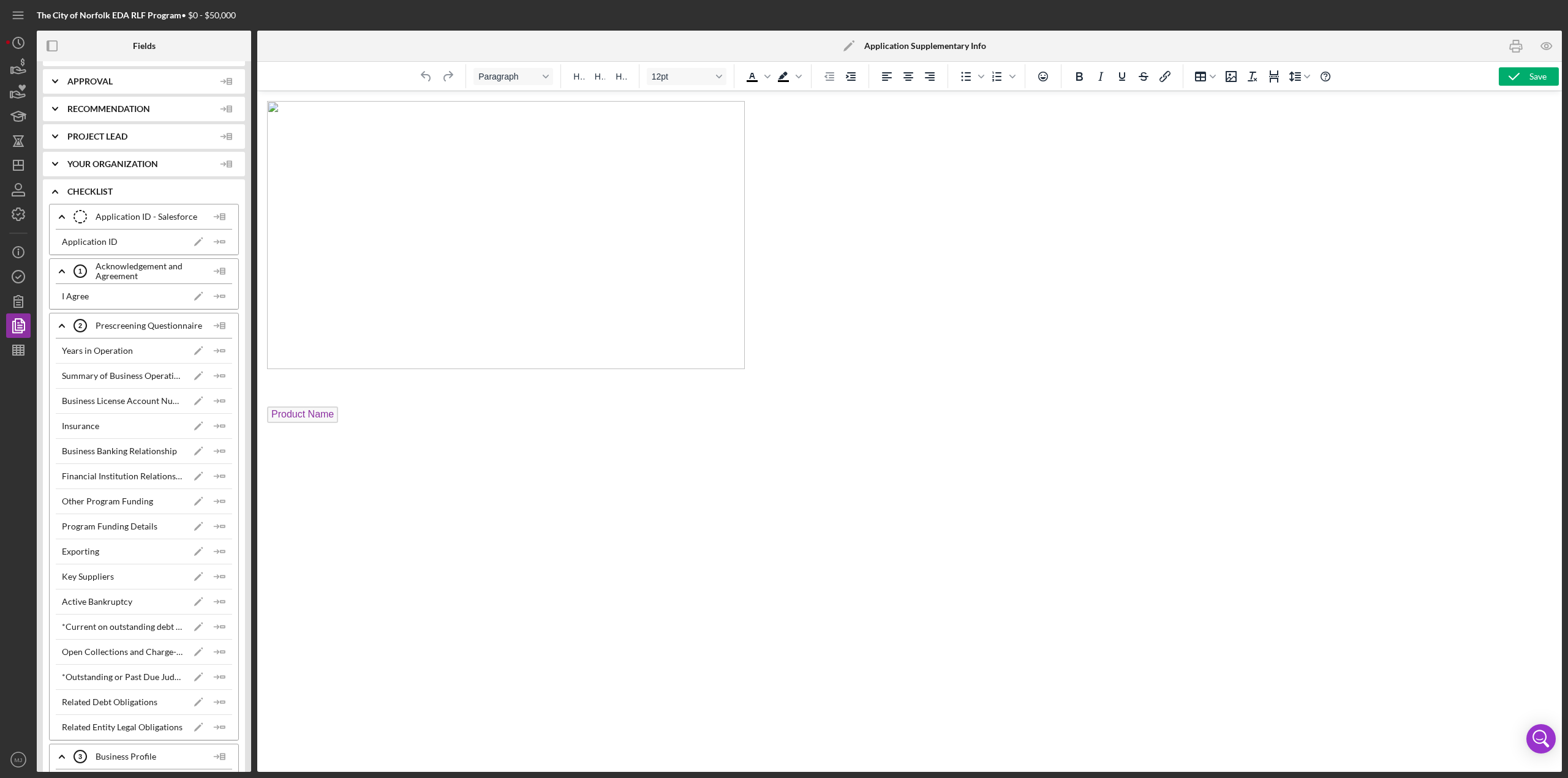
scroll to position [1409, 0]
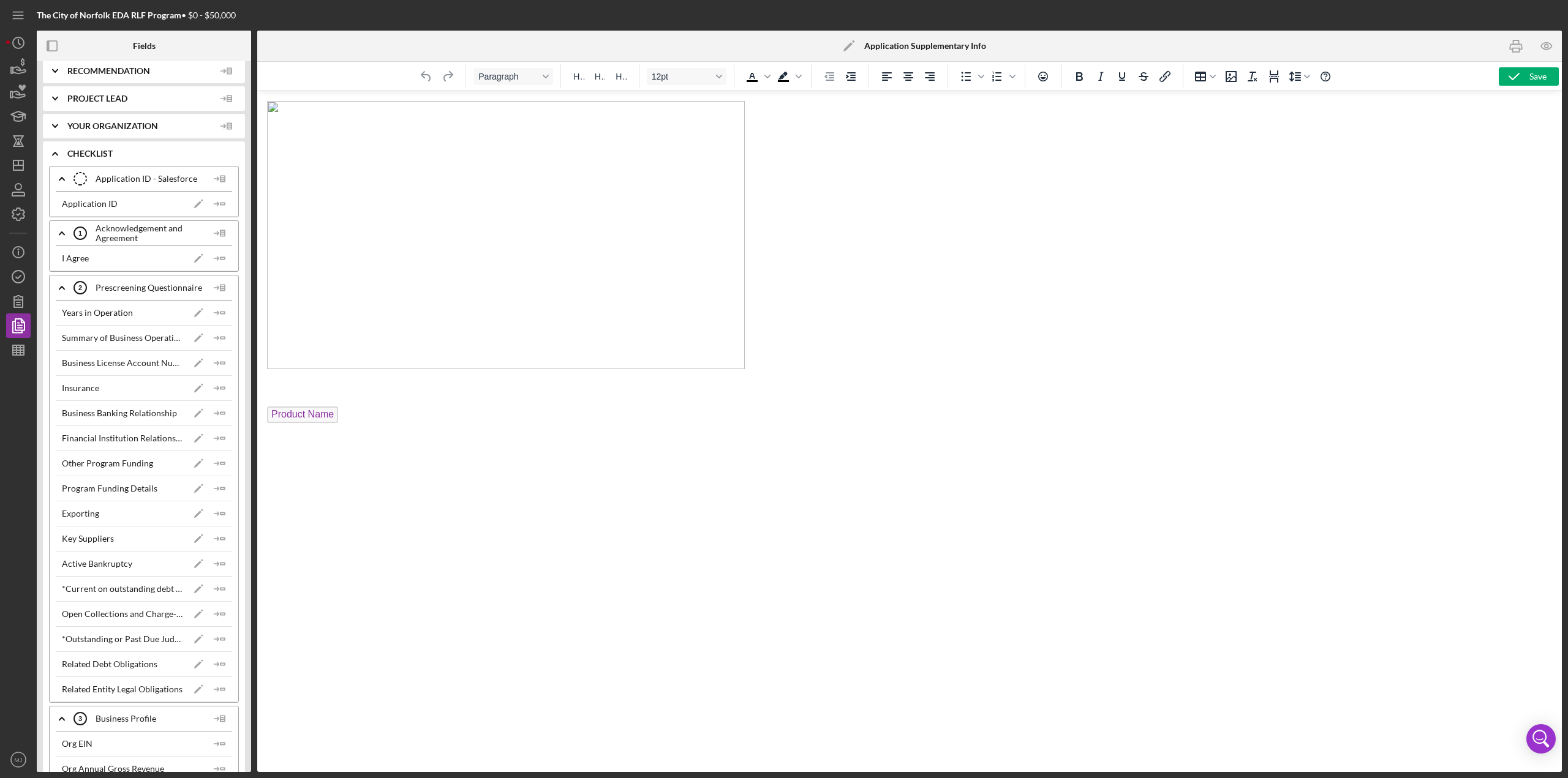
click at [349, 337] on p "Product Name" at bounding box center [909, 416] width 1284 height 20
click at [216, 193] on icon "Icon/Insert Field" at bounding box center [220, 204] width 24 height 24
click at [139, 224] on div "Acknowledgement and Agreement 1 Acknowledgement and Agreement" at bounding box center [140, 233] width 134 height 31
click at [125, 218] on div "Acknowledgement and Agreement 1 Acknowledgement and Agreement" at bounding box center [140, 233] width 134 height 31
click at [328, 337] on html "Product Name Application ID" at bounding box center [909, 289] width 1304 height 398
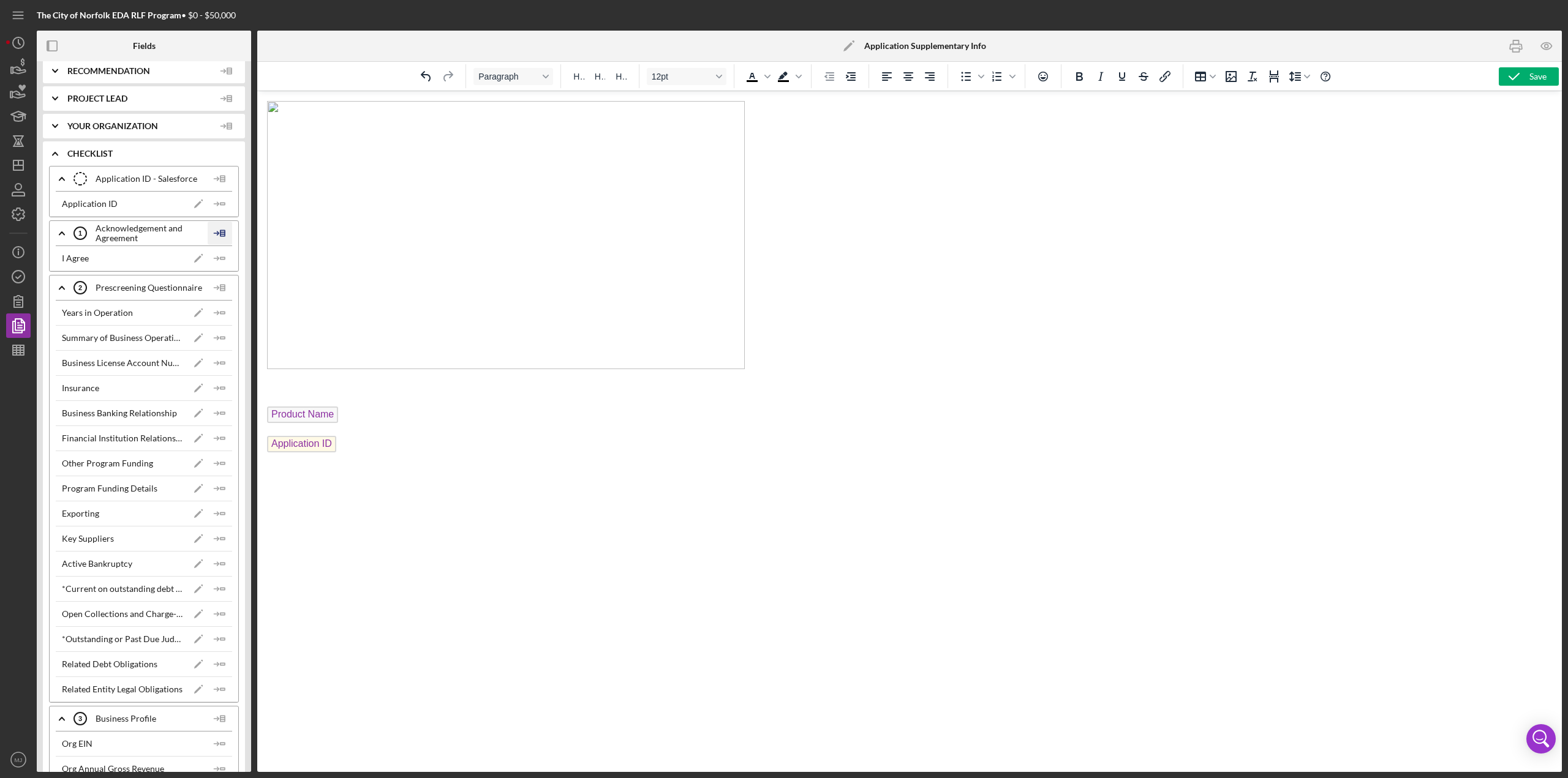
click at [224, 223] on icon at bounding box center [220, 233] width 24 height 31
click at [234, 259] on div "Insert List" at bounding box center [240, 256] width 56 height 25
click at [352, 337] on p "Product Name ﻿" at bounding box center [909, 416] width 1284 height 20
click at [346, 337] on body "Product Name ﻿ Application ID Acknowledgement and Agreement I Agree Check the b…" at bounding box center [909, 333] width 1284 height 465
click at [217, 197] on icon "Icon/Insert Field" at bounding box center [220, 204] width 24 height 24
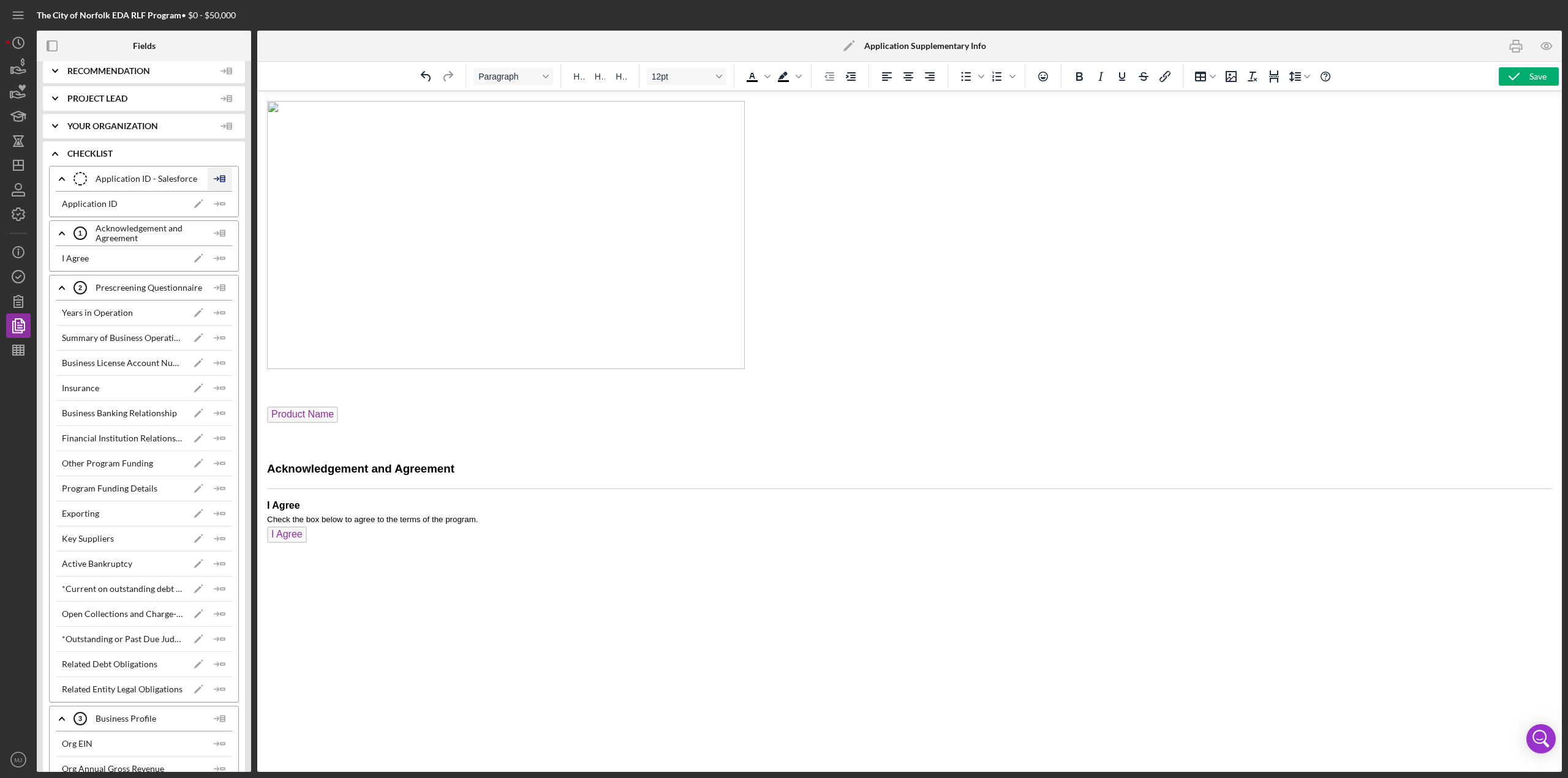
click at [224, 171] on icon at bounding box center [220, 179] width 24 height 31
click at [241, 203] on div "Insert List" at bounding box center [240, 202] width 56 height 25
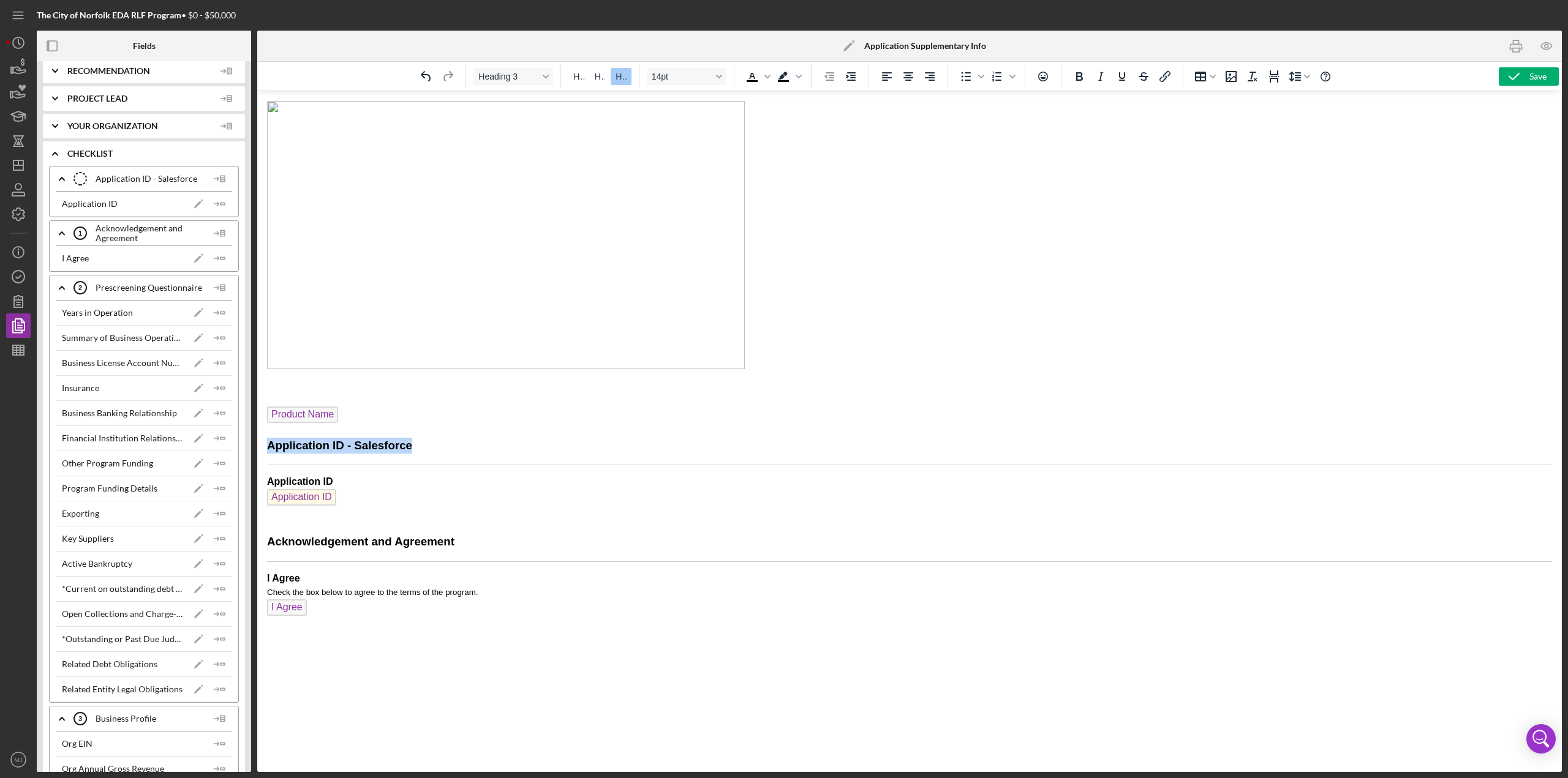
drag, startPoint x: 422, startPoint y: 444, endPoint x: 488, endPoint y: 541, distance: 117.3
click at [257, 337] on html "Product Name Application ID - Salesforce Application ID Application ID Acknowle…" at bounding box center [909, 366] width 1304 height 551
drag, startPoint x: 337, startPoint y: 482, endPoint x: 265, endPoint y: 481, distance: 72.0
click at [265, 337] on html "Product Name Application ID Application ID Acknowledgement and Agreement I Agre…" at bounding box center [909, 366] width 1304 height 551
click at [342, 337] on p "Application ID Application ID ﻿" at bounding box center [909, 499] width 1284 height 47
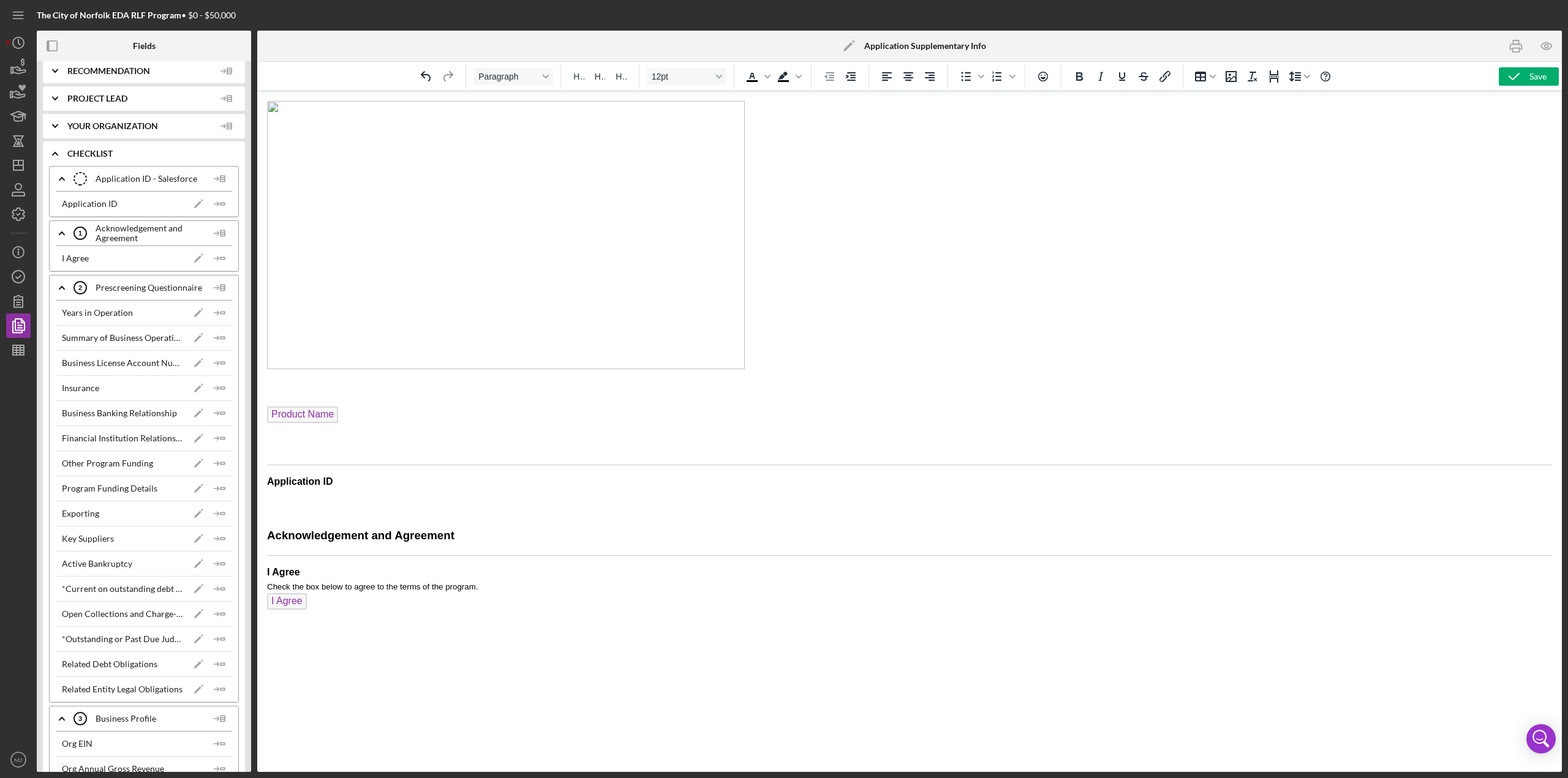
click at [361, 337] on p "Application ID" at bounding box center [909, 496] width 1284 height 41
click at [220, 192] on icon "Icon/Insert Field" at bounding box center [220, 204] width 24 height 24
click at [784, 51] on icon "button" at bounding box center [1546, 46] width 27 height 27
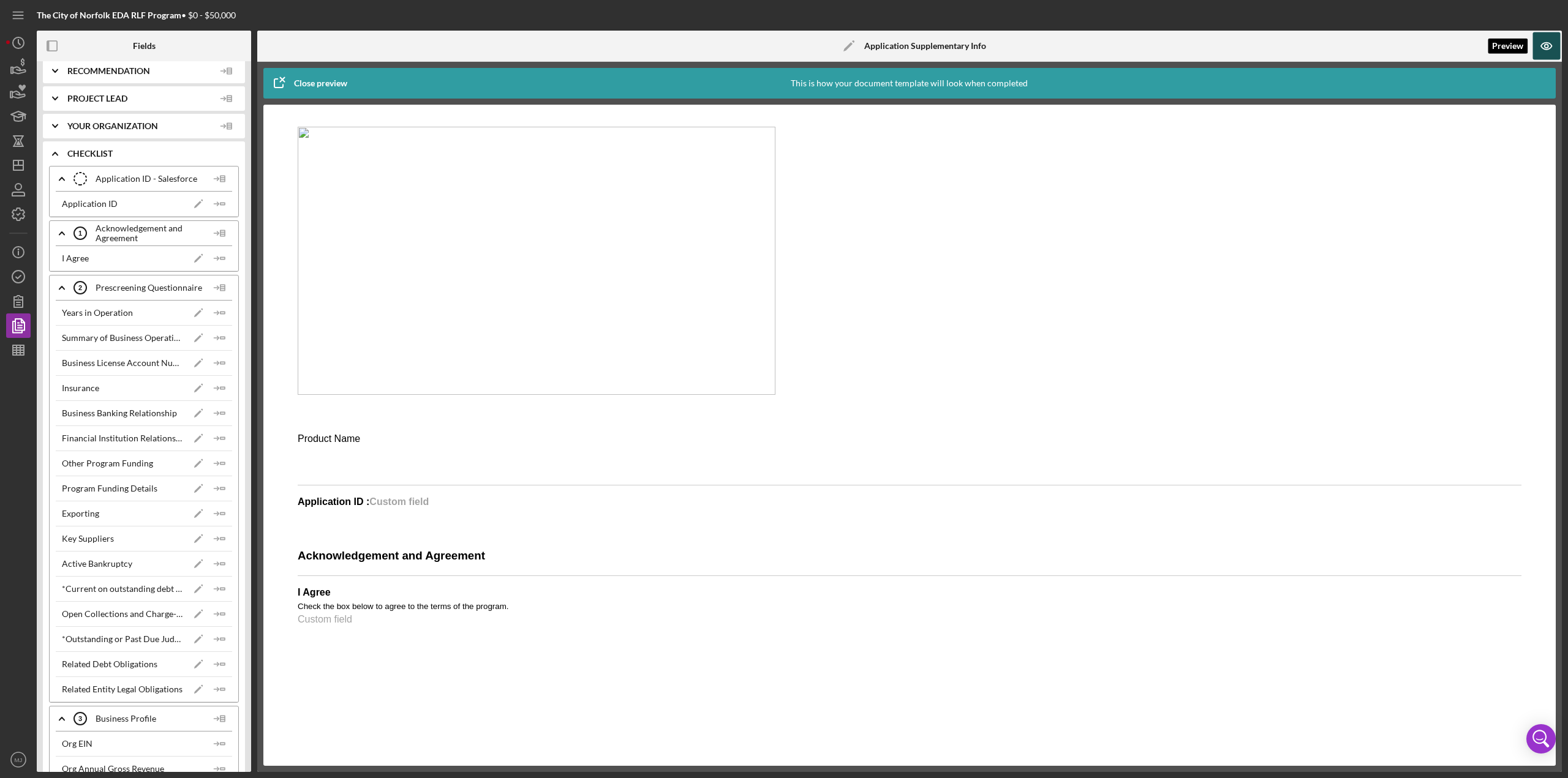
click at [784, 51] on icon "button" at bounding box center [1546, 46] width 27 height 27
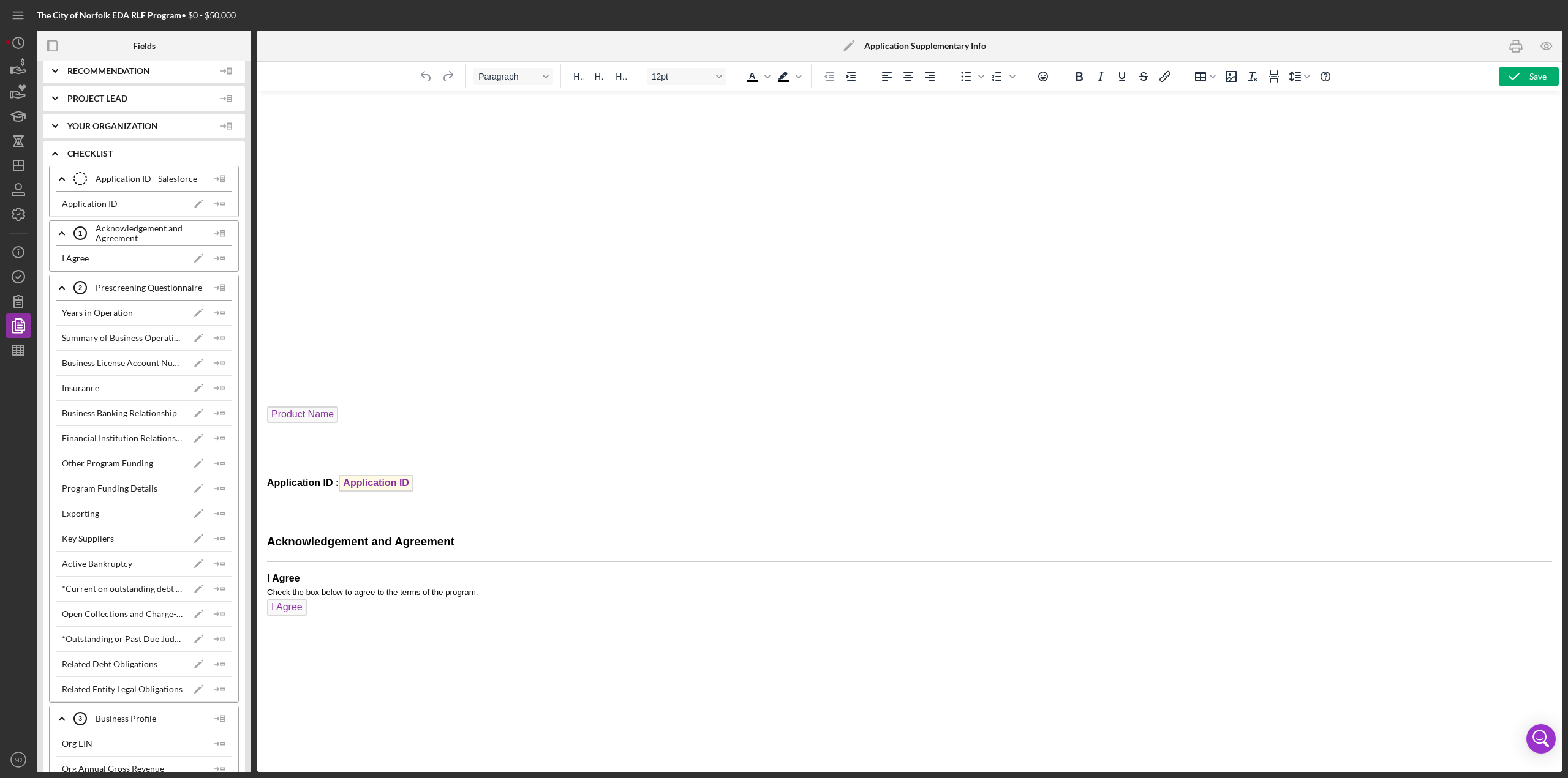
scroll to position [0, 0]
click at [302, 337] on h3 "Rich Text Area. Press ALT-0 for help." at bounding box center [909, 446] width 1284 height 16
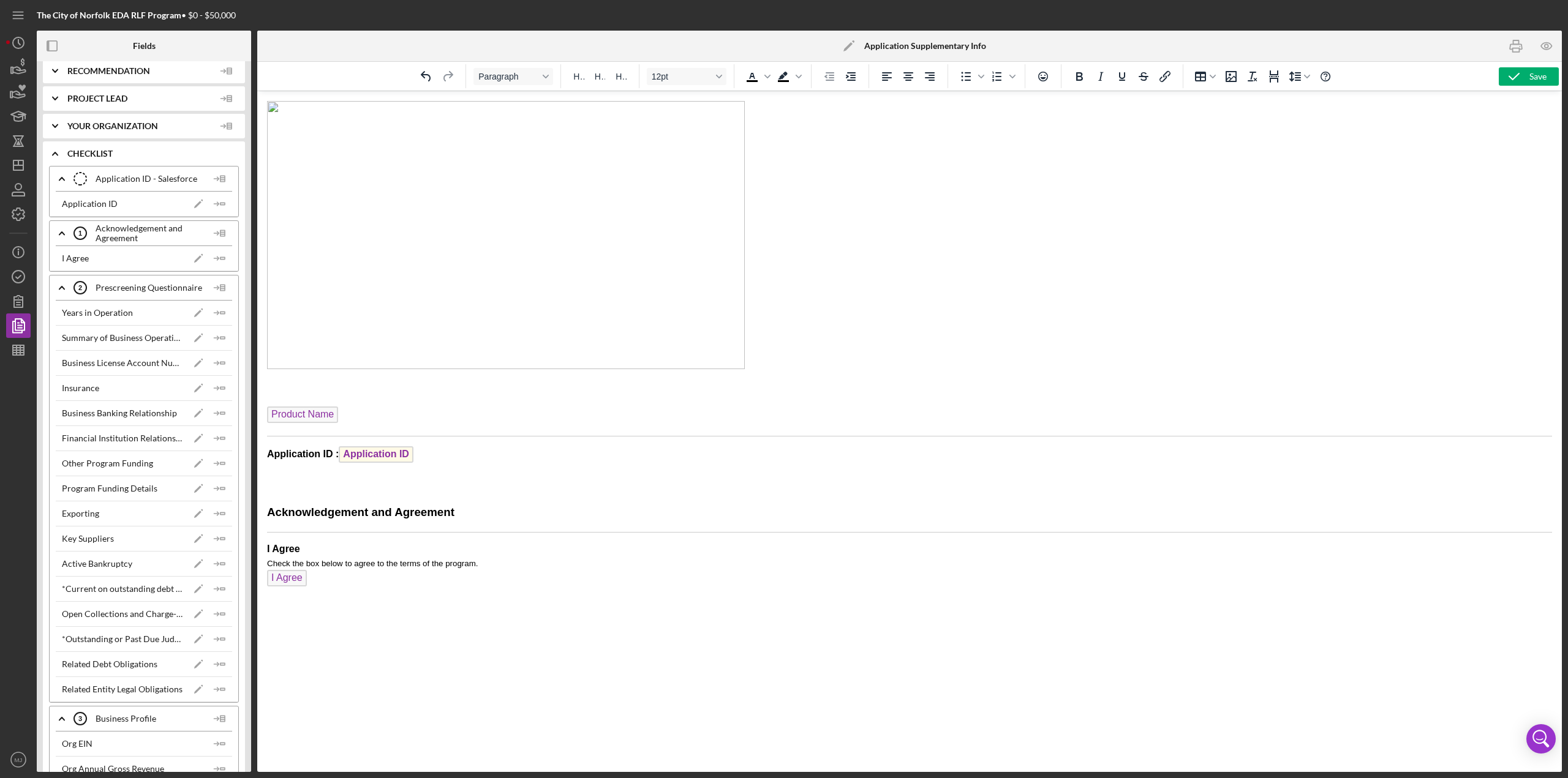
click at [417, 228] on img "Rich Text Area. Press ALT-0 for help." at bounding box center [506, 235] width 477 height 269
drag, startPoint x: 443, startPoint y: 214, endPoint x: 723, endPoint y: 196, distance: 280.6
click at [723, 196] on img "Rich Text Area. Press ALT-0 for help." at bounding box center [506, 235] width 477 height 269
click at [784, 81] on icon "Insert/edit image" at bounding box center [1231, 77] width 15 height 15
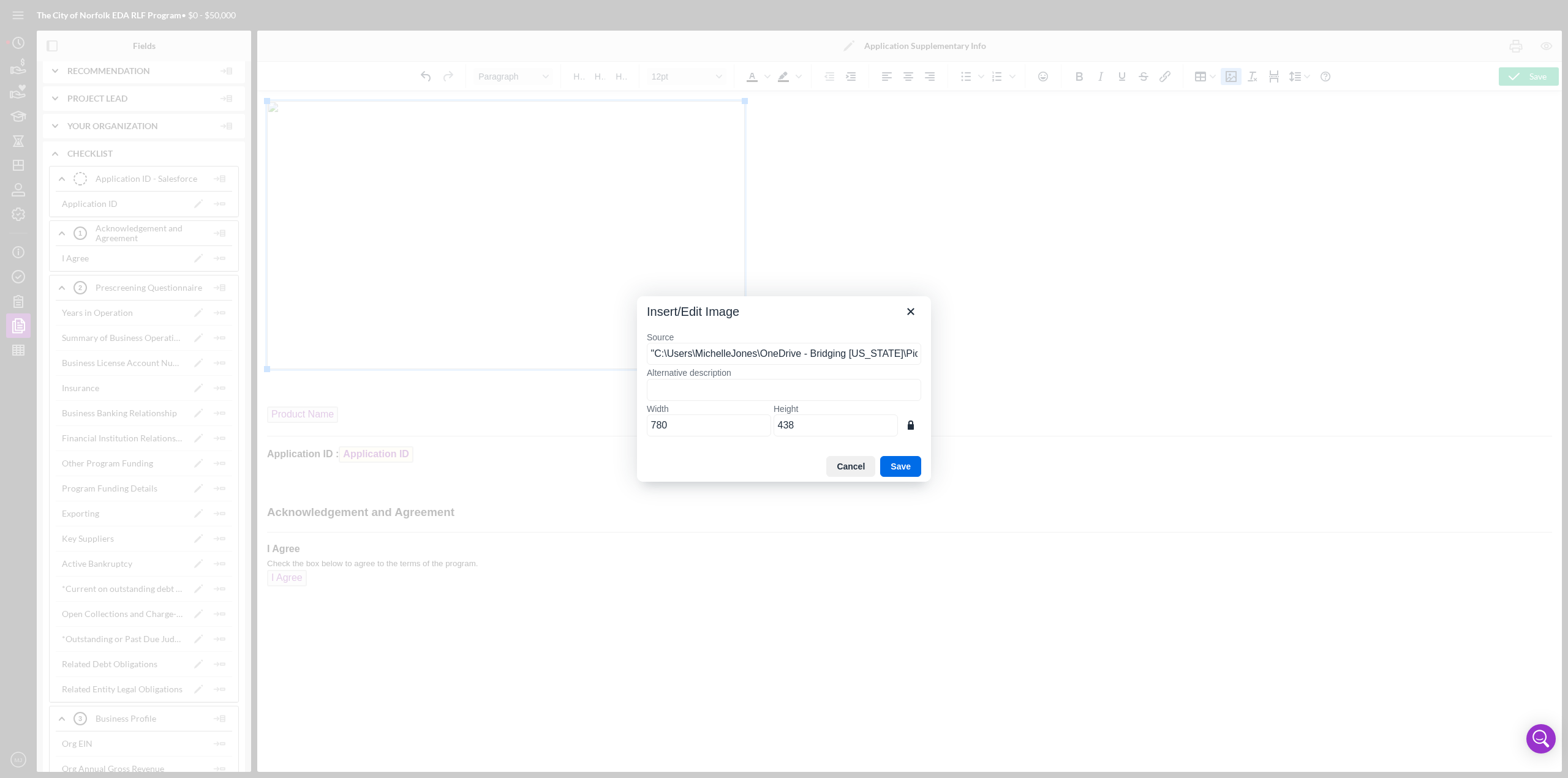
scroll to position [0, 61]
click at [755, 337] on input ""C:\Users\MichelleJones\OneDrive - Bridging [US_STATE]\Pictures\Norfolk.PNG"" at bounding box center [784, 354] width 274 height 22
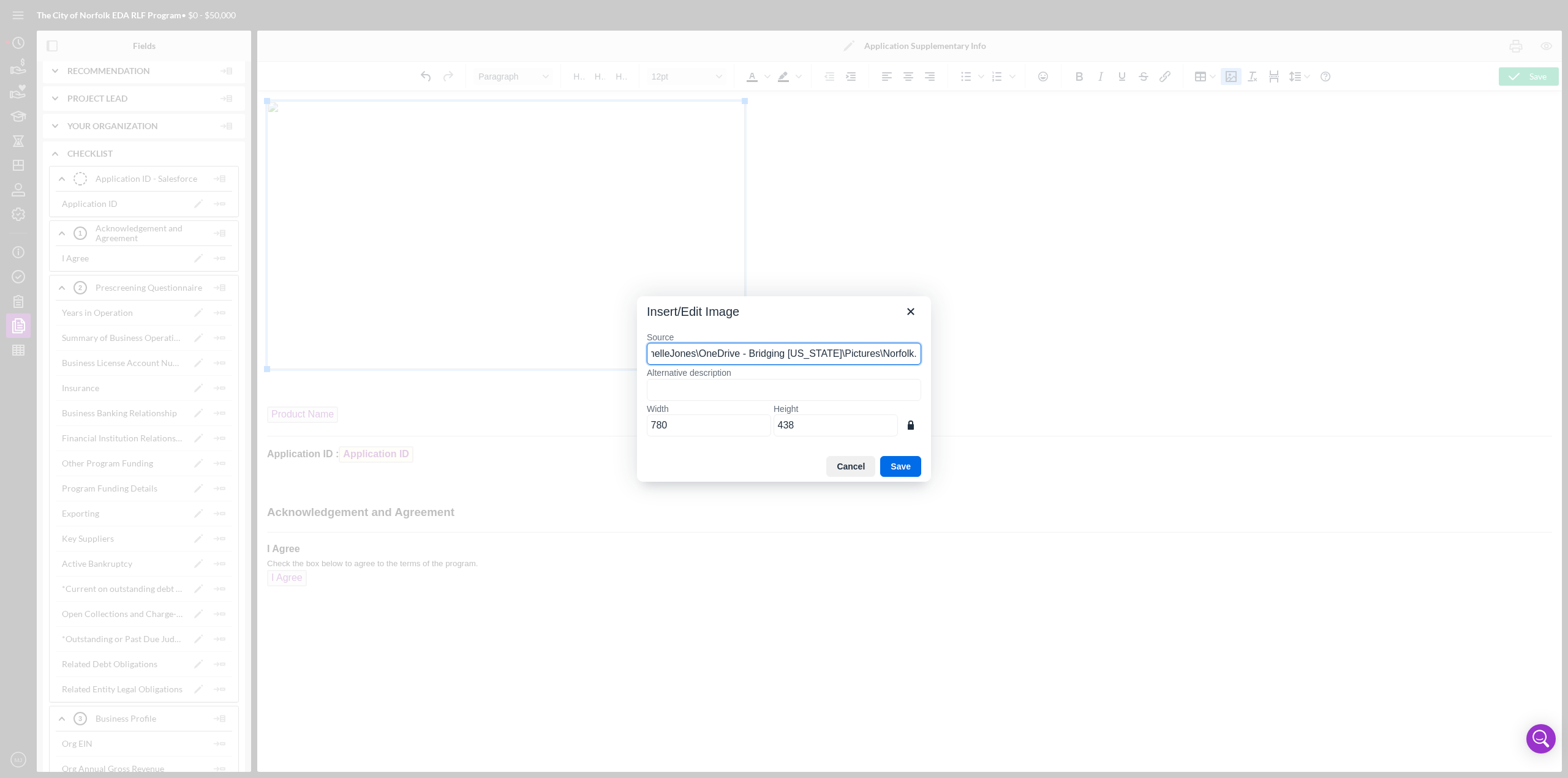
scroll to position [0, 0]
click at [784, 312] on div "Insert/Edit Image" at bounding box center [784, 309] width 294 height 25
click at [784, 313] on icon "Close" at bounding box center [911, 312] width 15 height 15
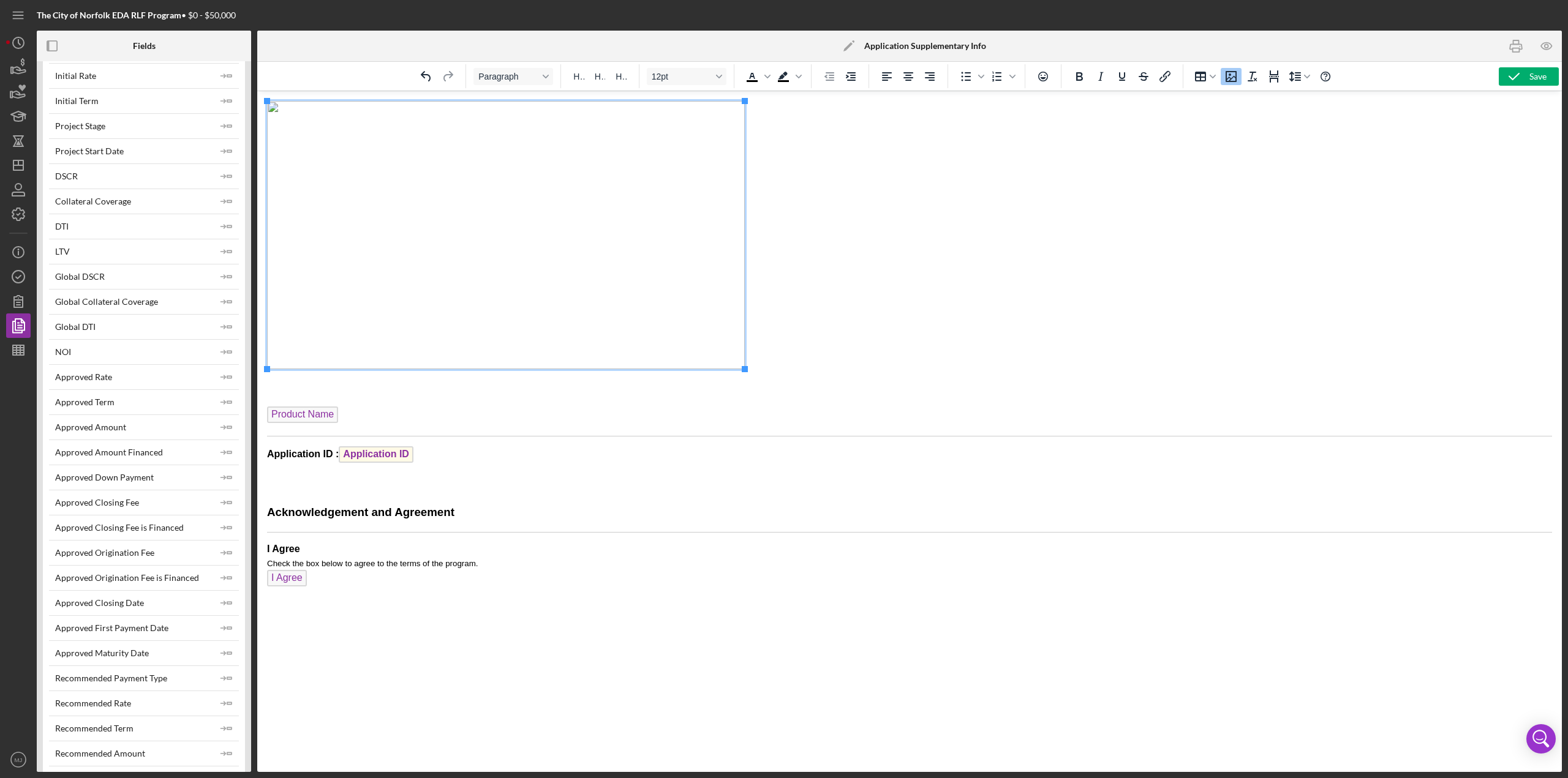
scroll to position [183, 0]
click at [784, 74] on icon "button" at bounding box center [1514, 76] width 31 height 31
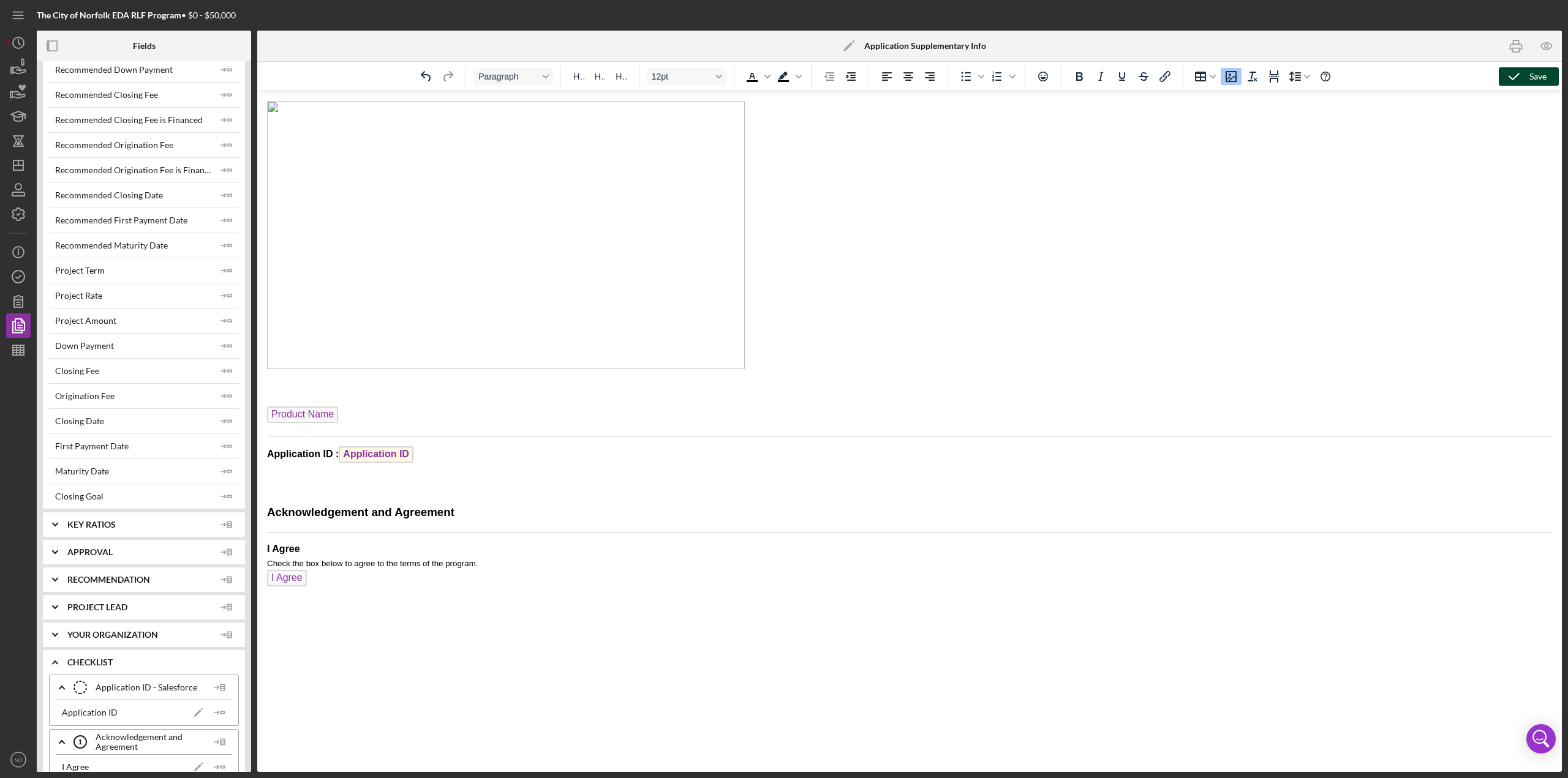
scroll to position [918, 0]
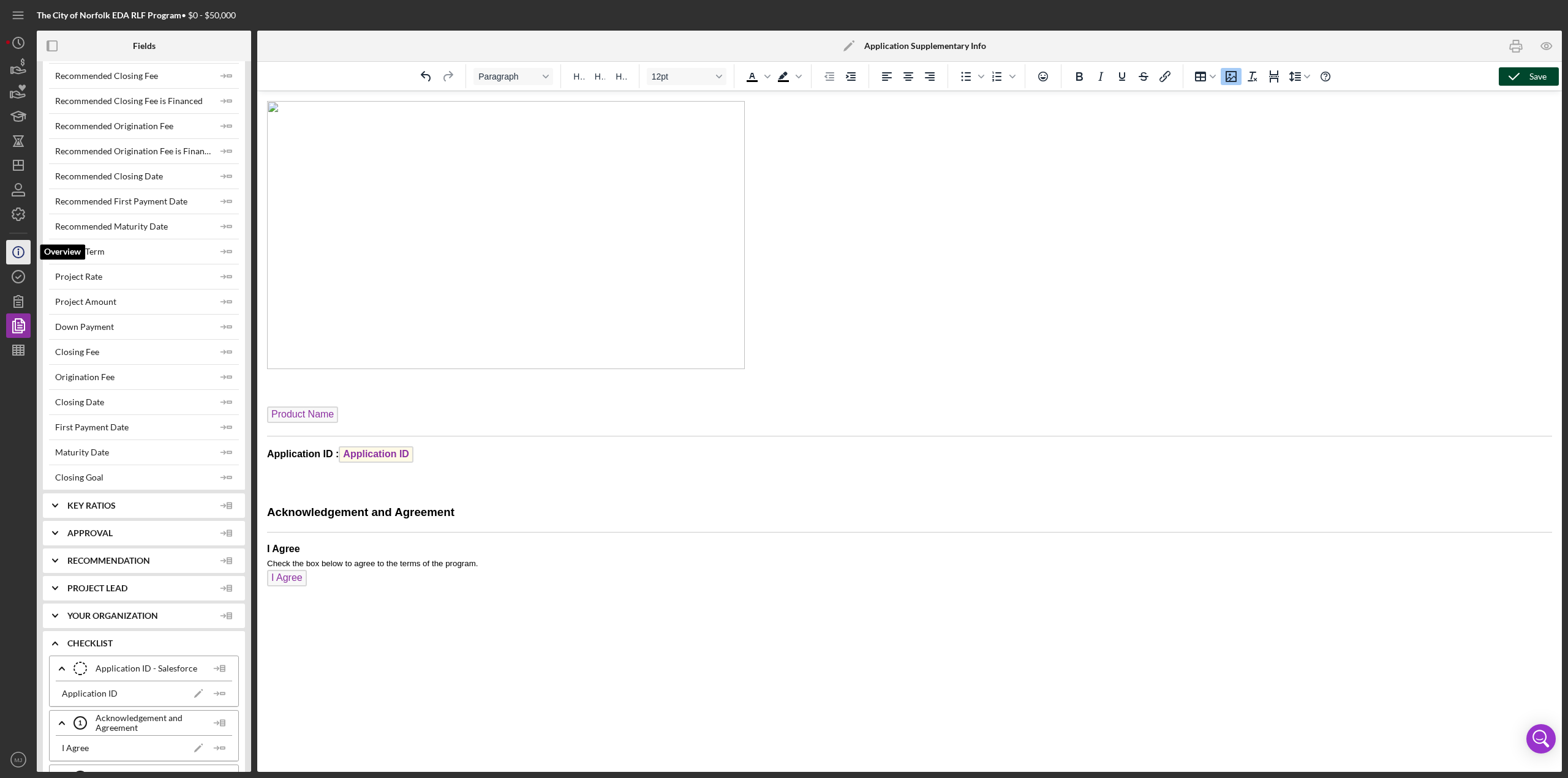
click at [21, 253] on icon "Icon/Info" at bounding box center [18, 252] width 31 height 31
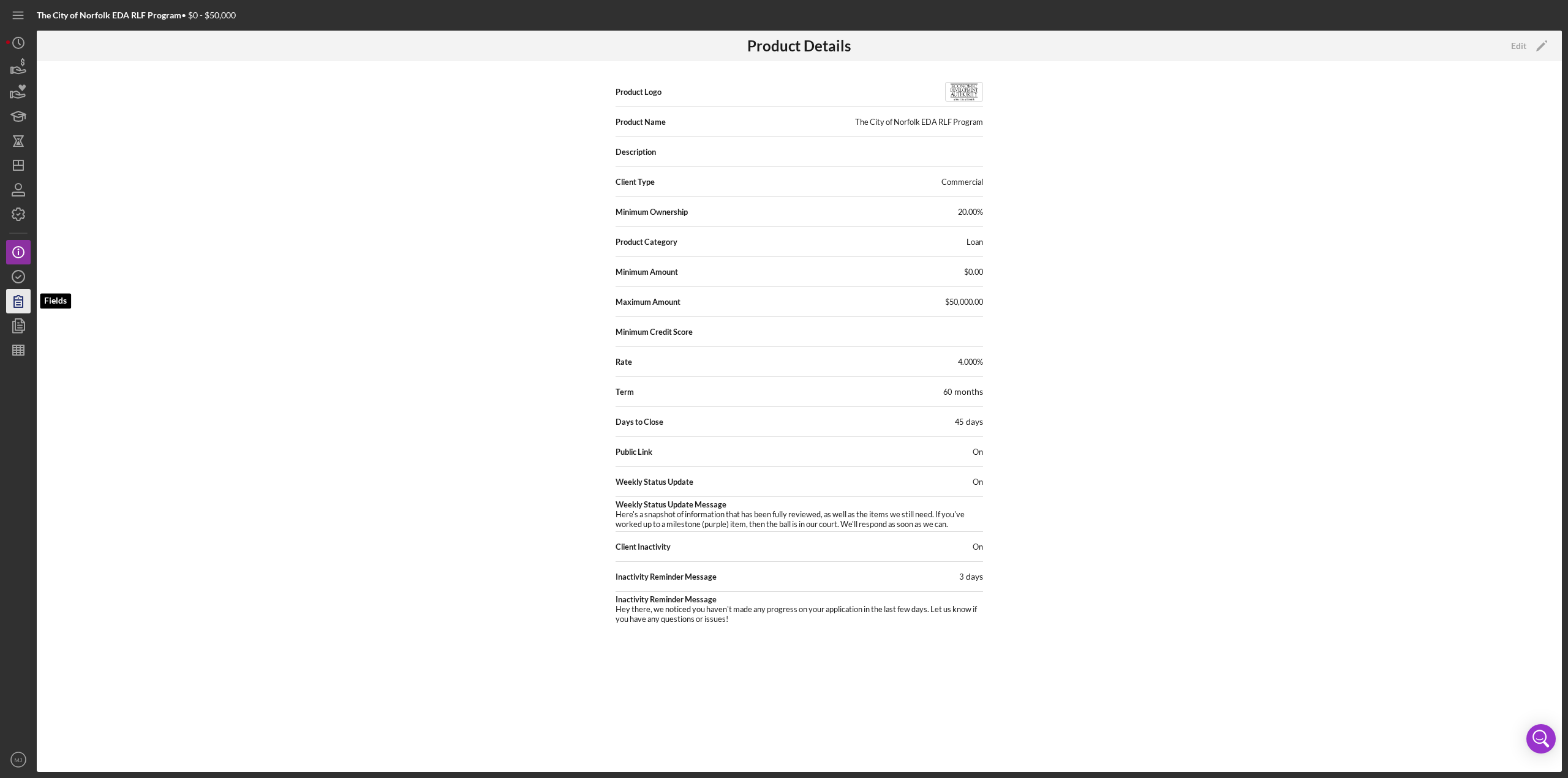
click at [17, 288] on icon "button" at bounding box center [18, 301] width 31 height 31
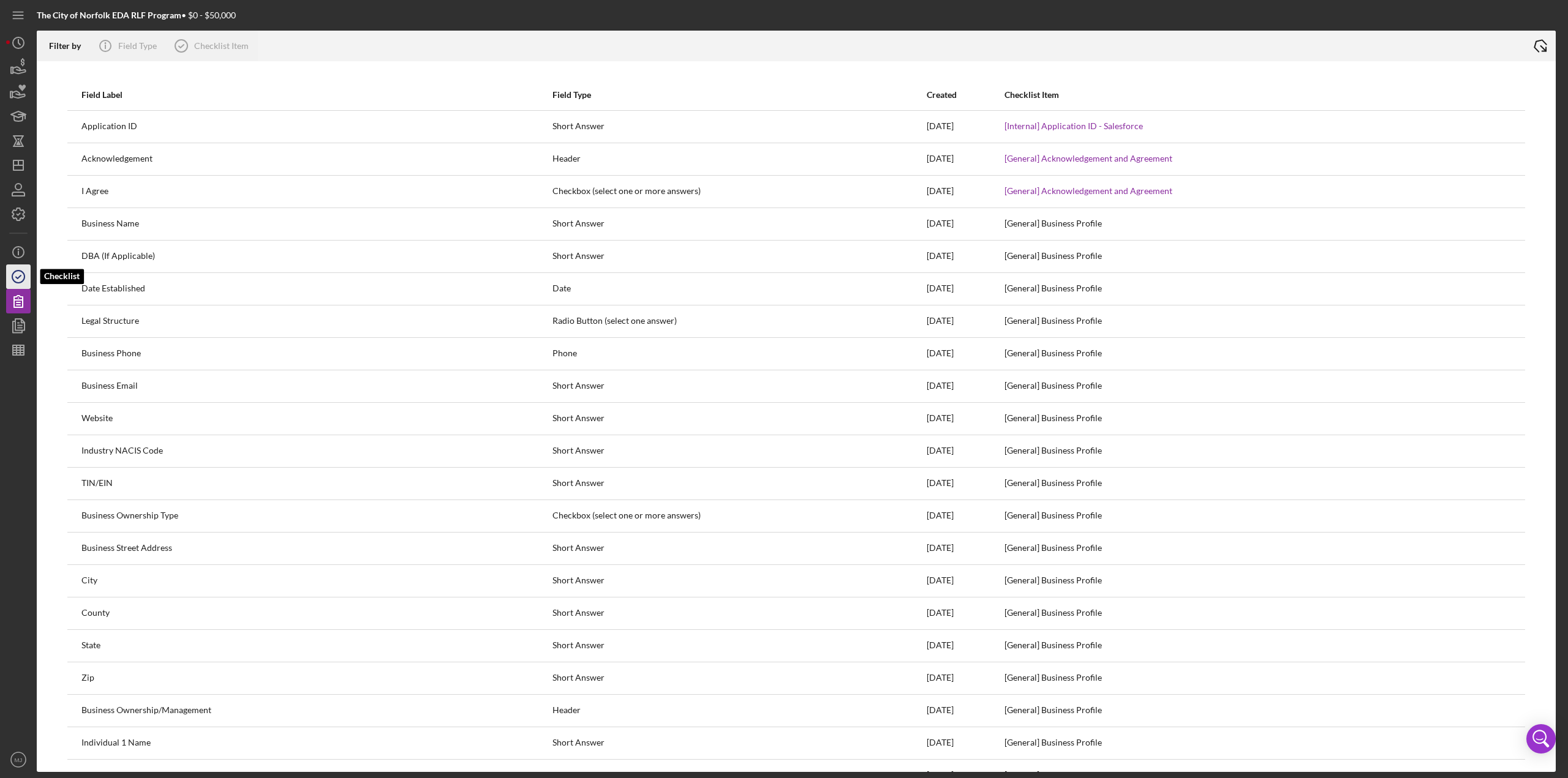
click at [15, 277] on icon "button" at bounding box center [18, 276] width 31 height 31
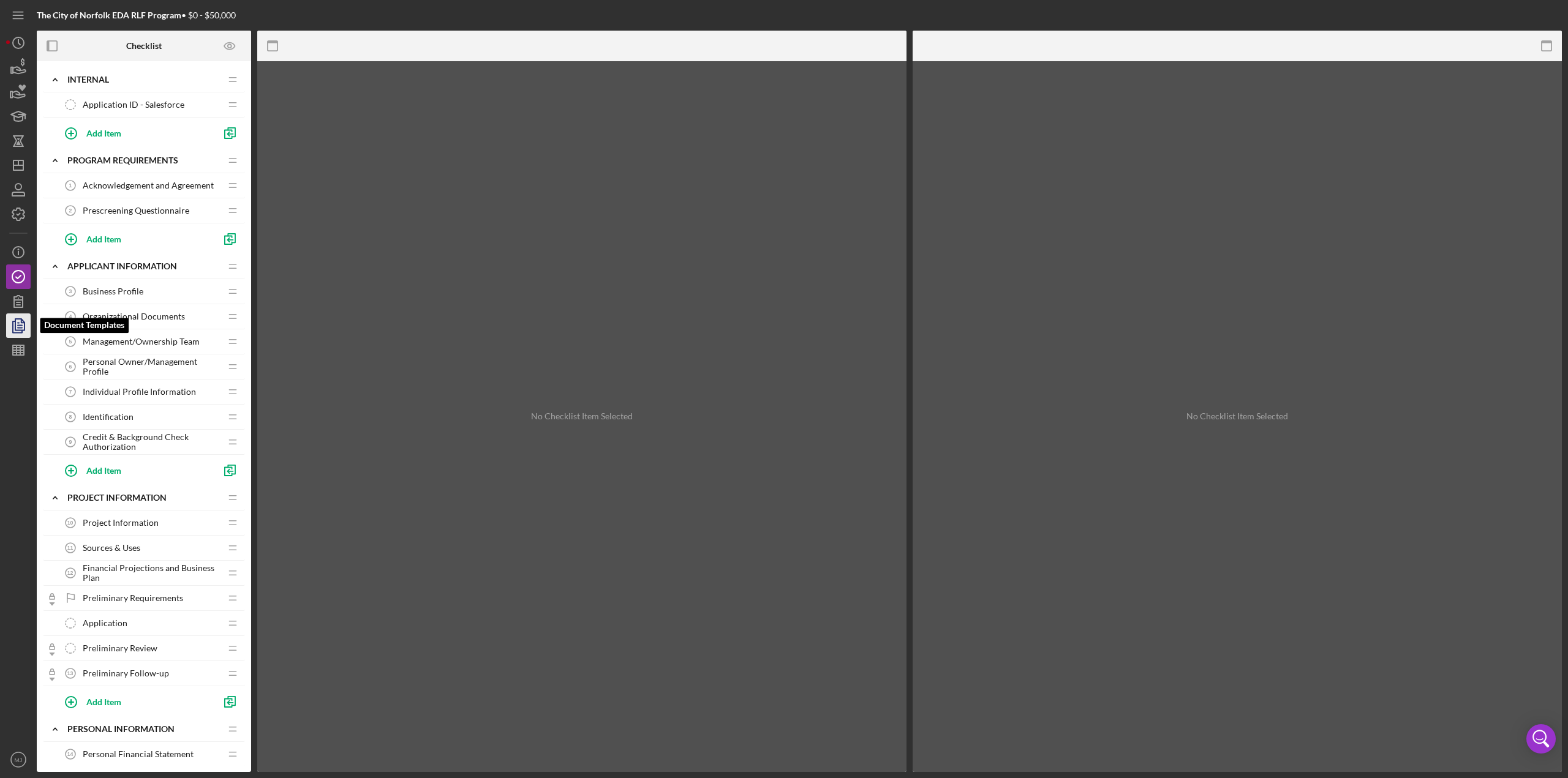
click at [21, 328] on icon "button" at bounding box center [20, 325] width 5 height 5
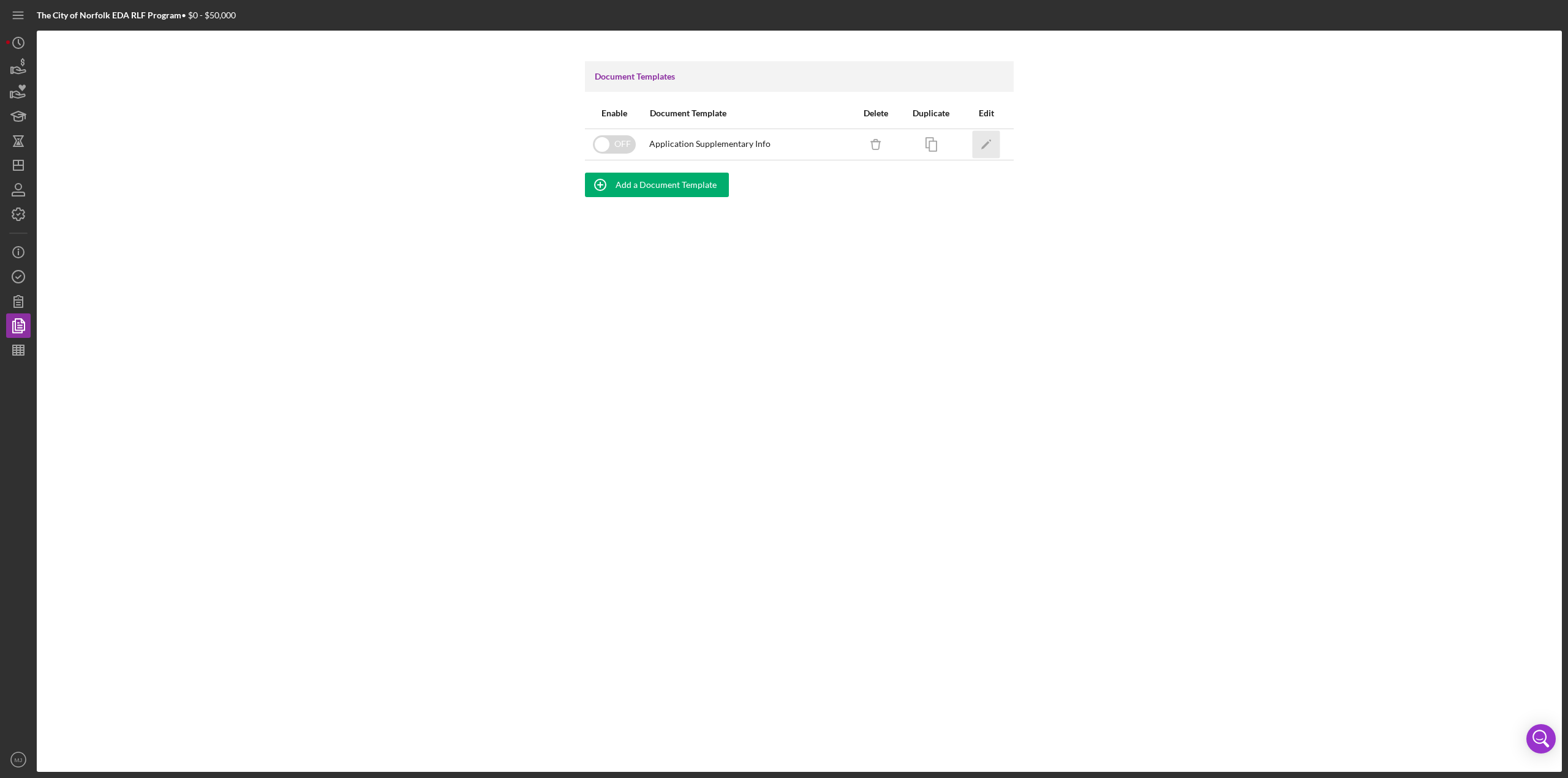
click at [784, 139] on icon "Icon/Edit" at bounding box center [986, 143] width 27 height 27
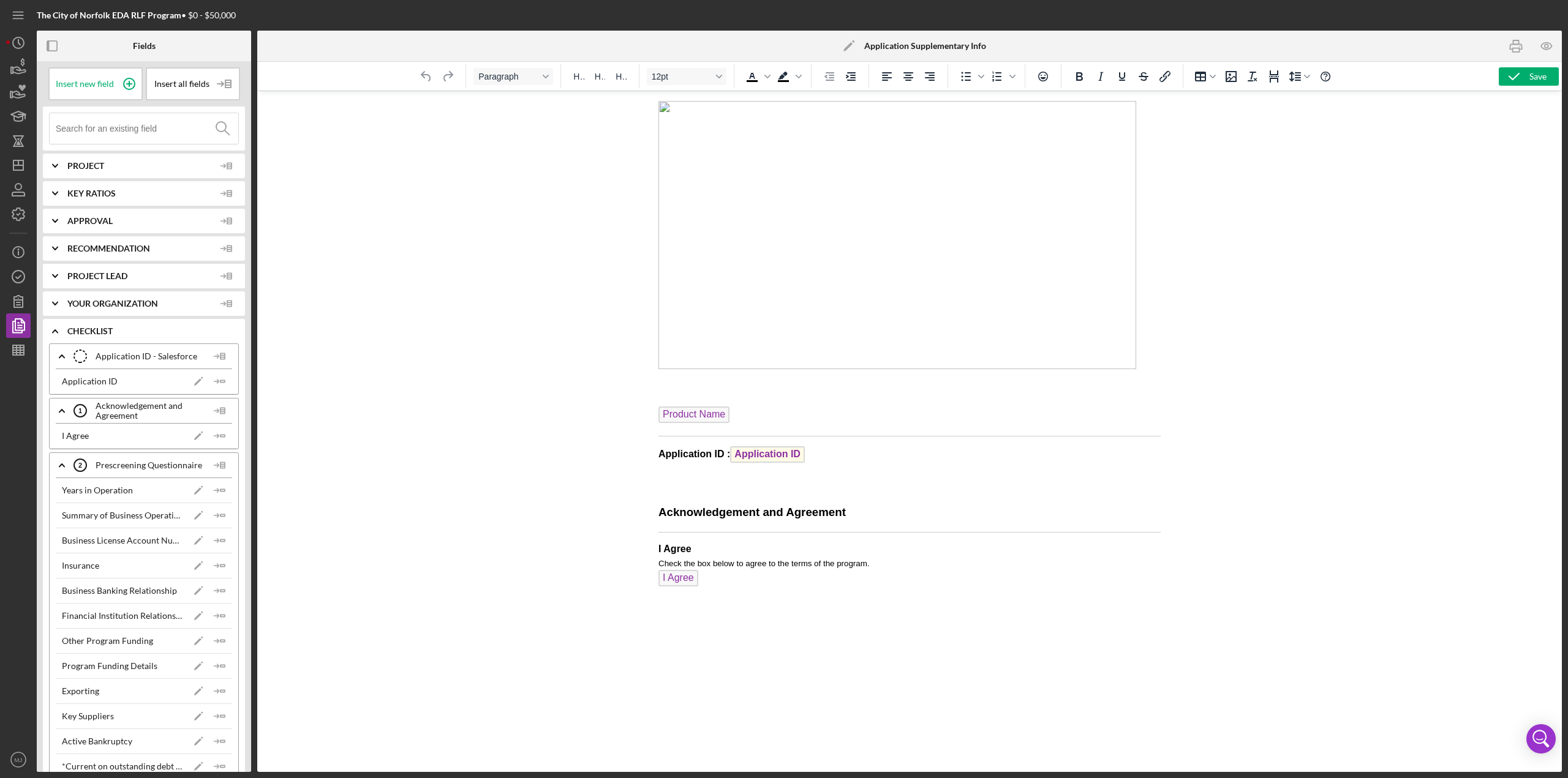
click at [784, 283] on img "Rich Text Area. Press ALT-0 for help." at bounding box center [897, 235] width 477 height 269
click at [784, 71] on icon "Insert/edit image" at bounding box center [1231, 77] width 11 height 11
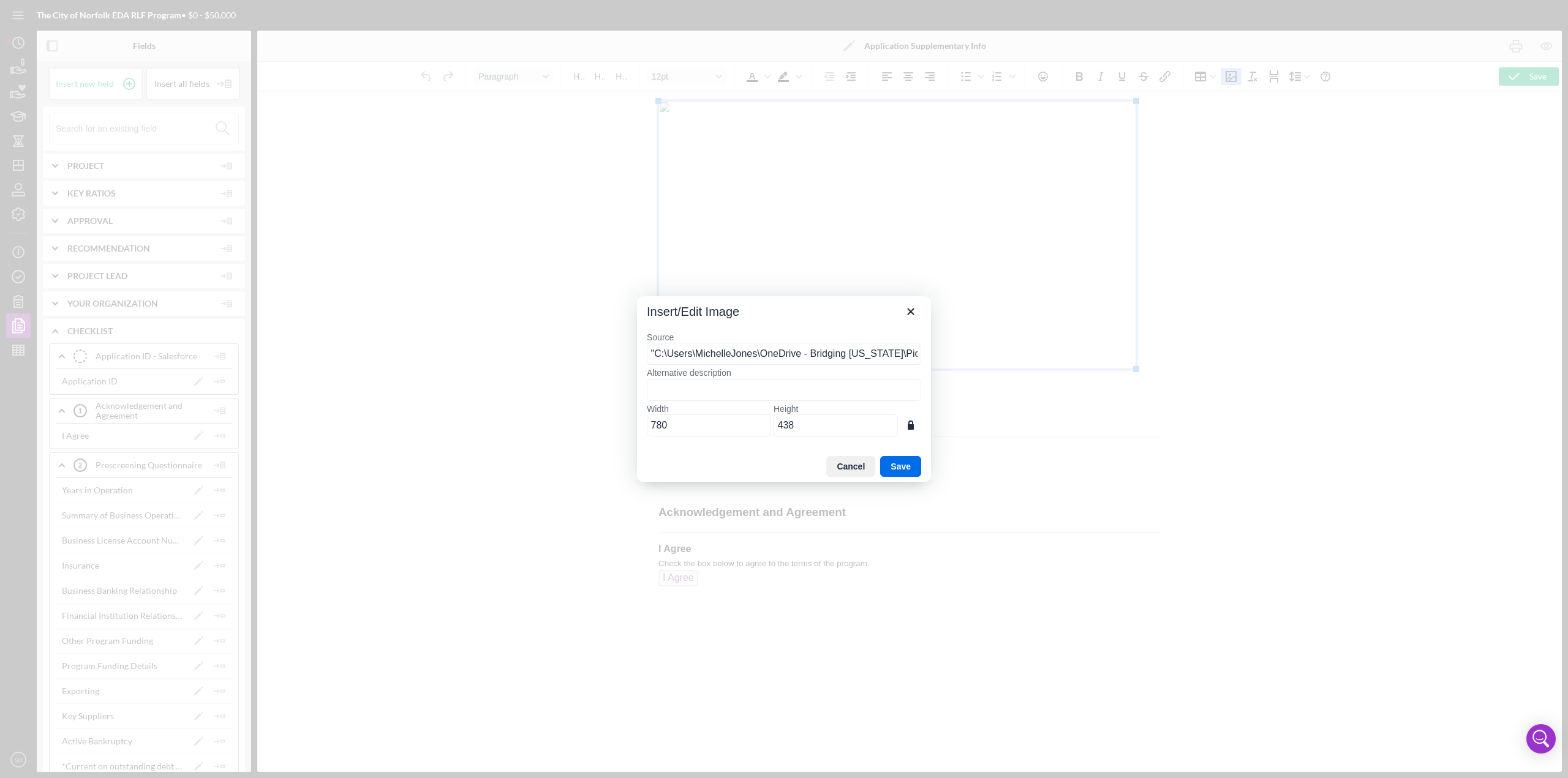
scroll to position [0, 61]
click at [718, 337] on input ""C:\Users\MichelleJones\OneDrive - Bridging [US_STATE]\Pictures\Norfolk.PNG"" at bounding box center [784, 354] width 274 height 22
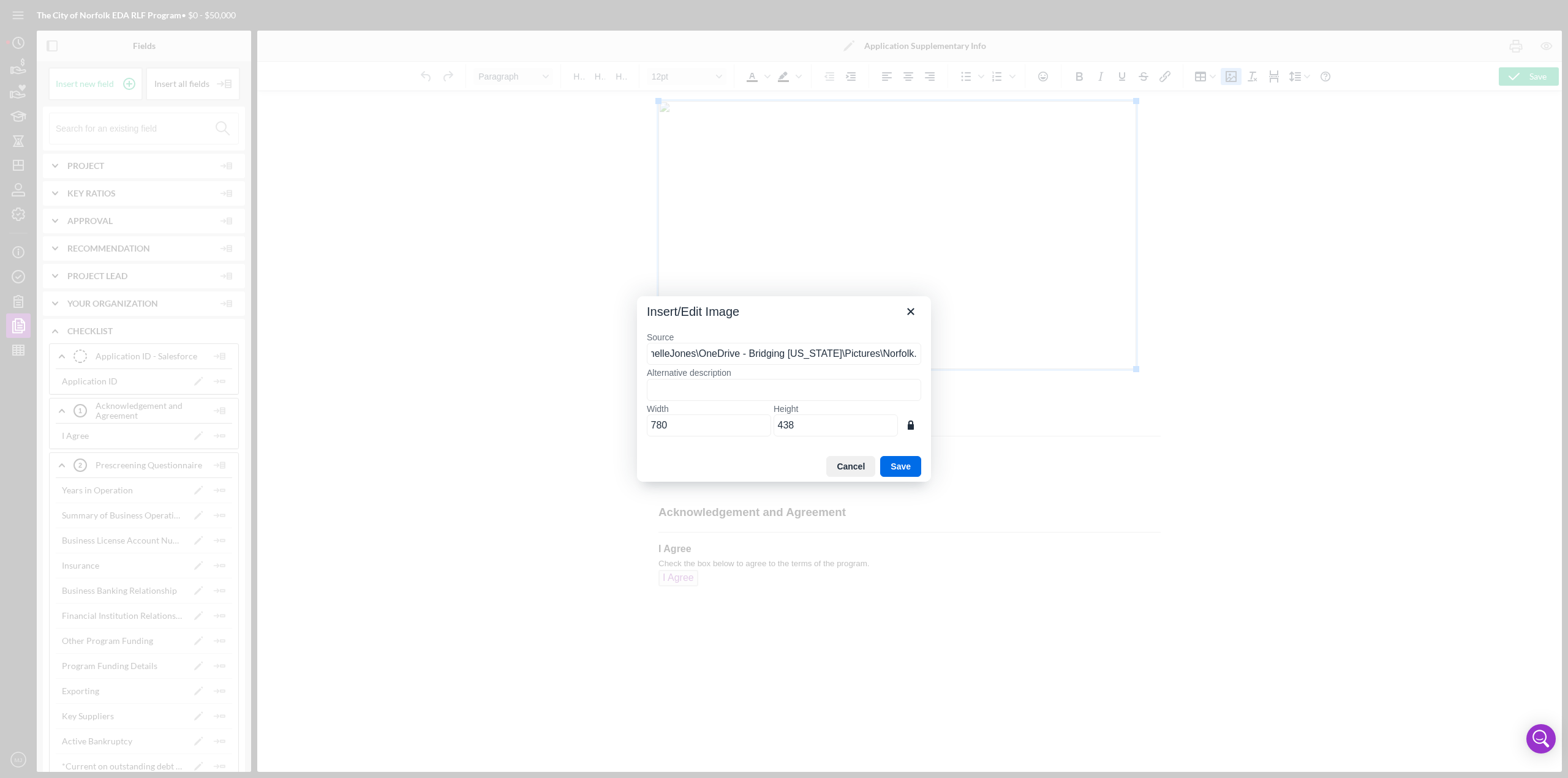
click at [718, 337] on input ""C:\Users\MichelleJones\OneDrive - Bridging [US_STATE]\Pictures\Norfolk.PNG"" at bounding box center [784, 354] width 274 height 22
type input "[URL][DOMAIN_NAME]"
type input "506"
type input "324"
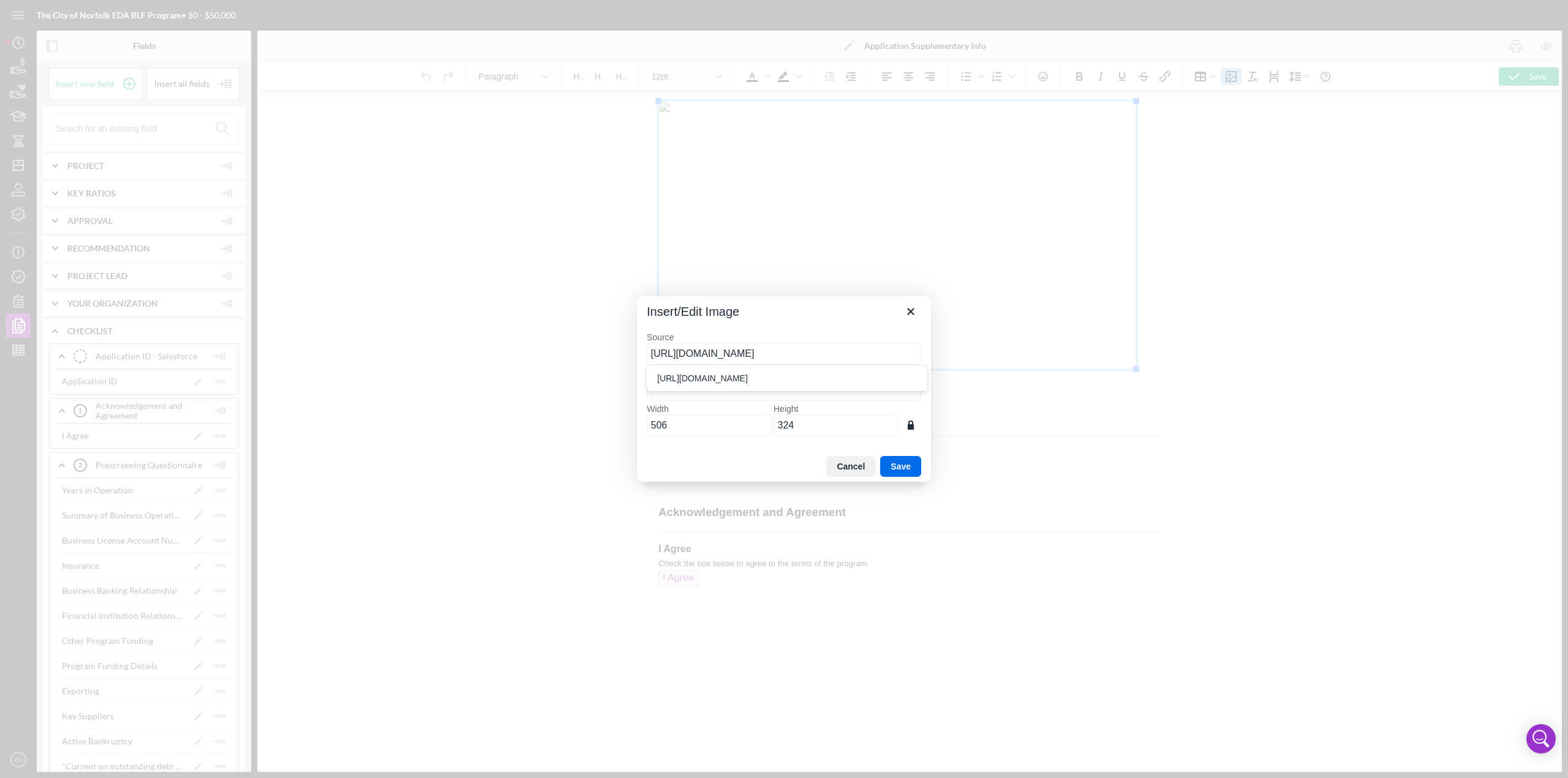
scroll to position [0, 367]
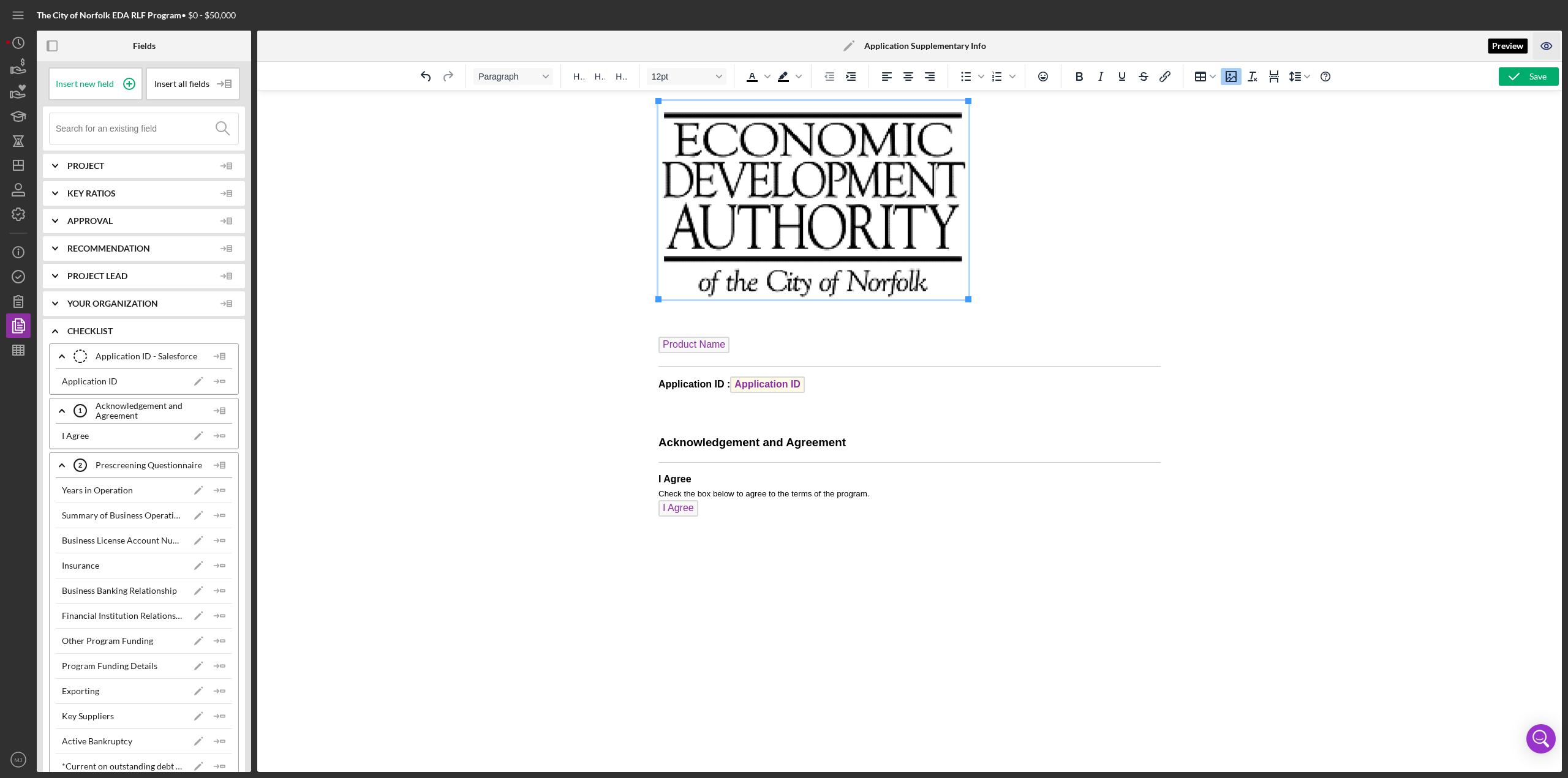
click at [784, 43] on icon "button" at bounding box center [1546, 46] width 11 height 7
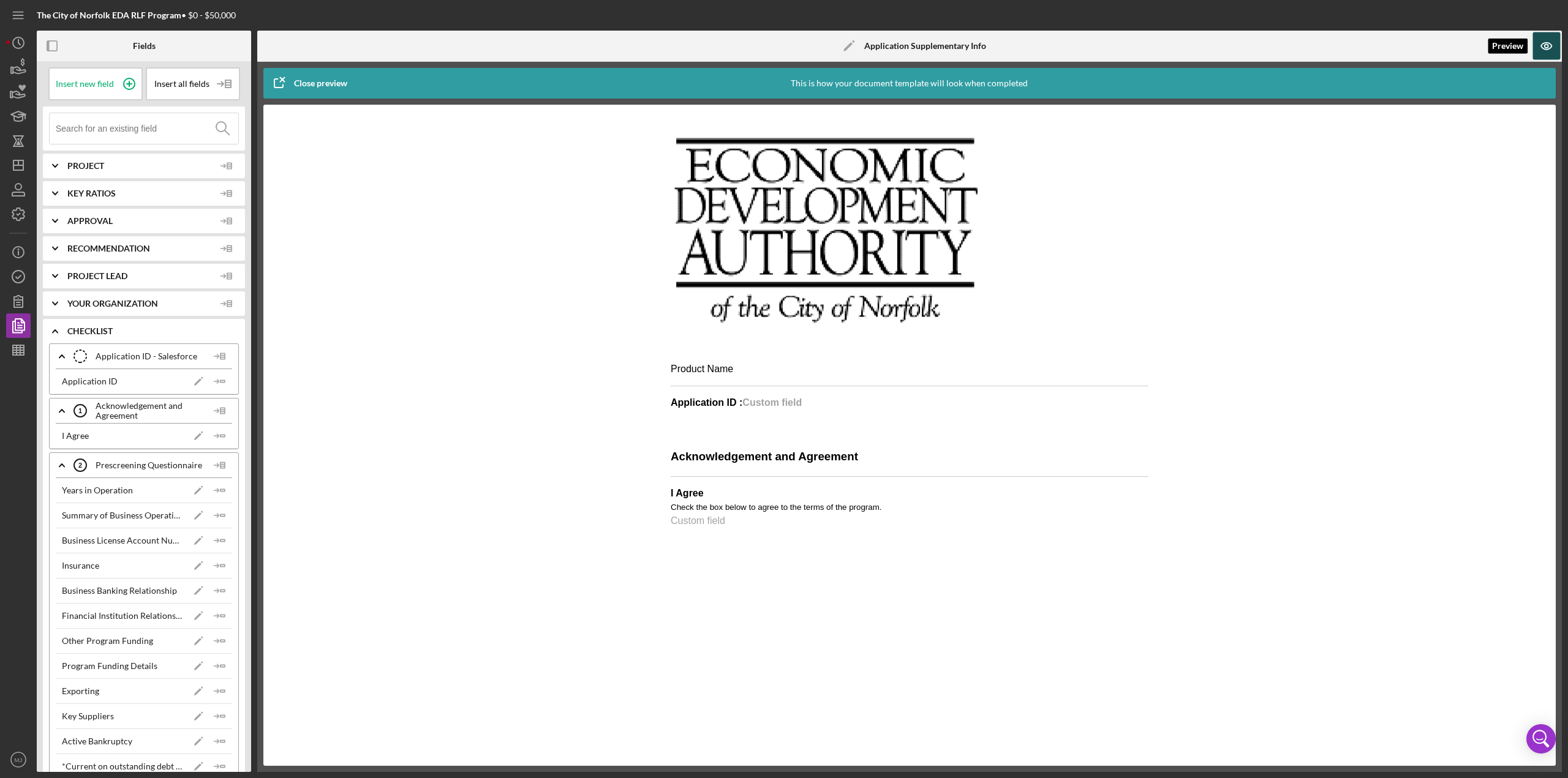
click at [784, 43] on icon "button" at bounding box center [1546, 46] width 11 height 7
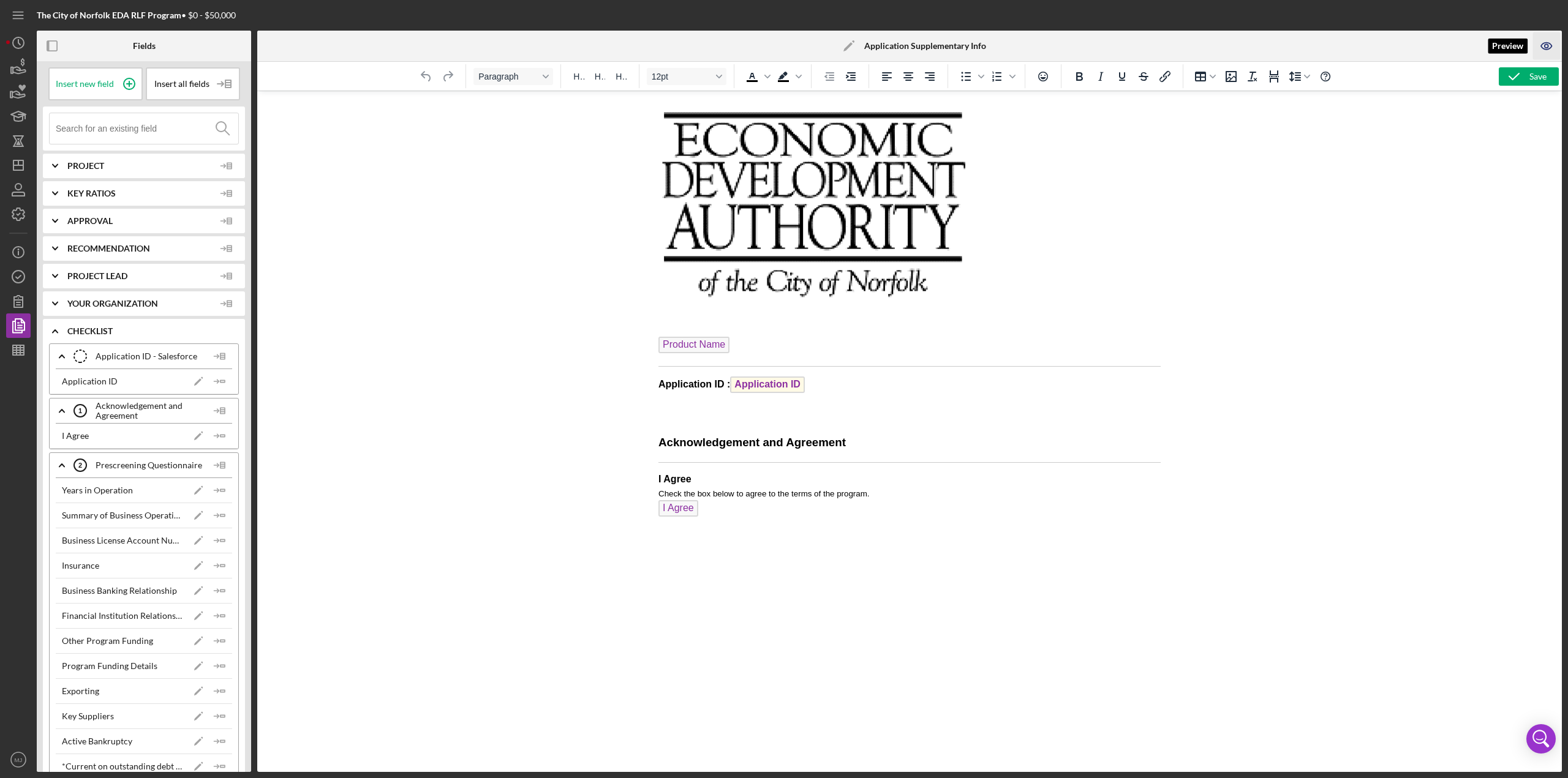
scroll to position [0, 0]
drag, startPoint x: 719, startPoint y: 517, endPoint x: 719, endPoint y: 510, distance: 7.0
click at [718, 337] on p "I Agree Check the box below to agree to the terms of the program. I Agree" at bounding box center [909, 503] width 502 height 61
click at [784, 79] on icon "button" at bounding box center [1514, 76] width 31 height 31
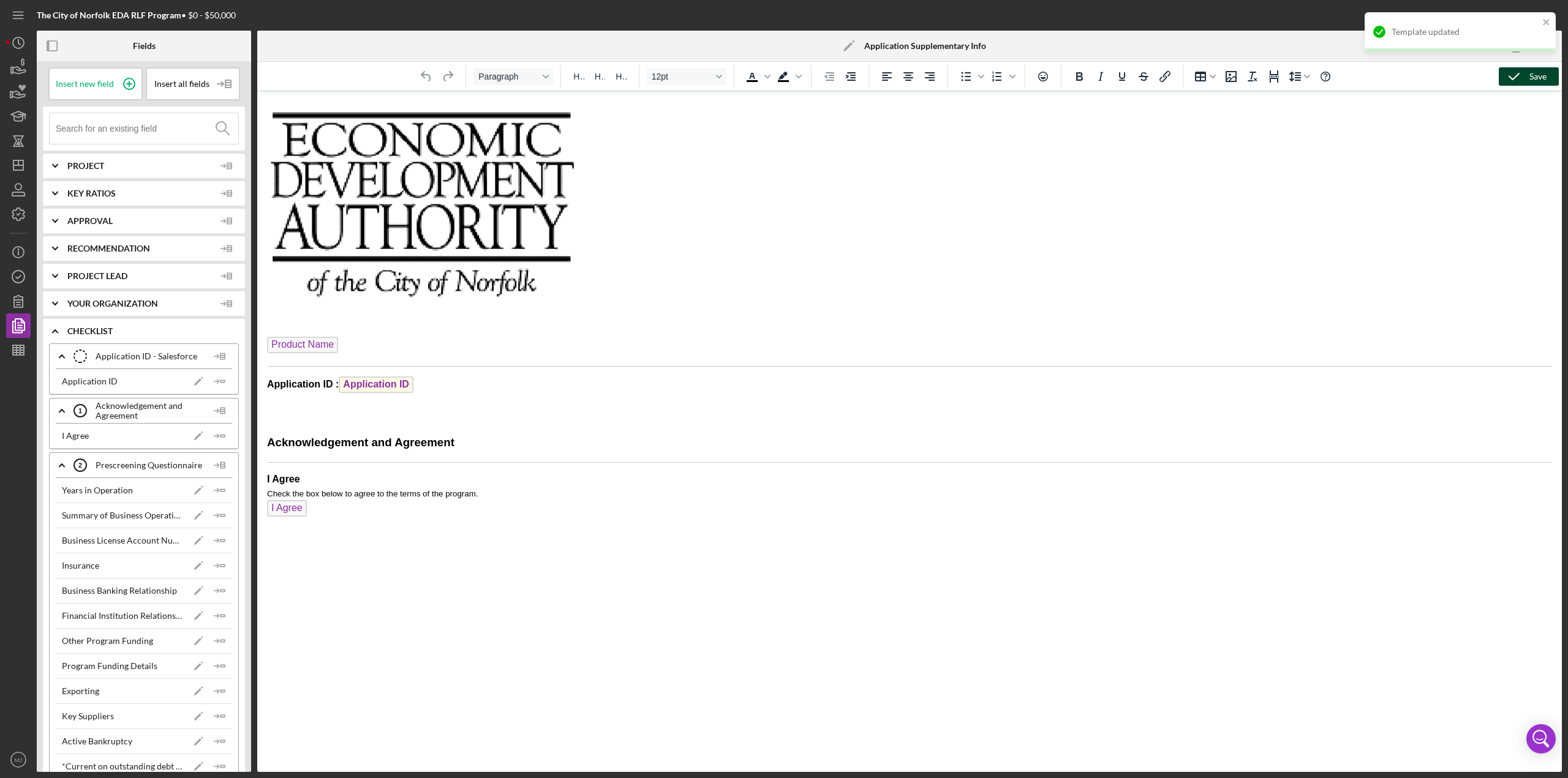
drag, startPoint x: 323, startPoint y: 514, endPoint x: 432, endPoint y: 516, distance: 109.0
click at [324, 337] on p "I Agree Check the box below to agree to the terms of the program. I Agree" at bounding box center [909, 503] width 1284 height 61
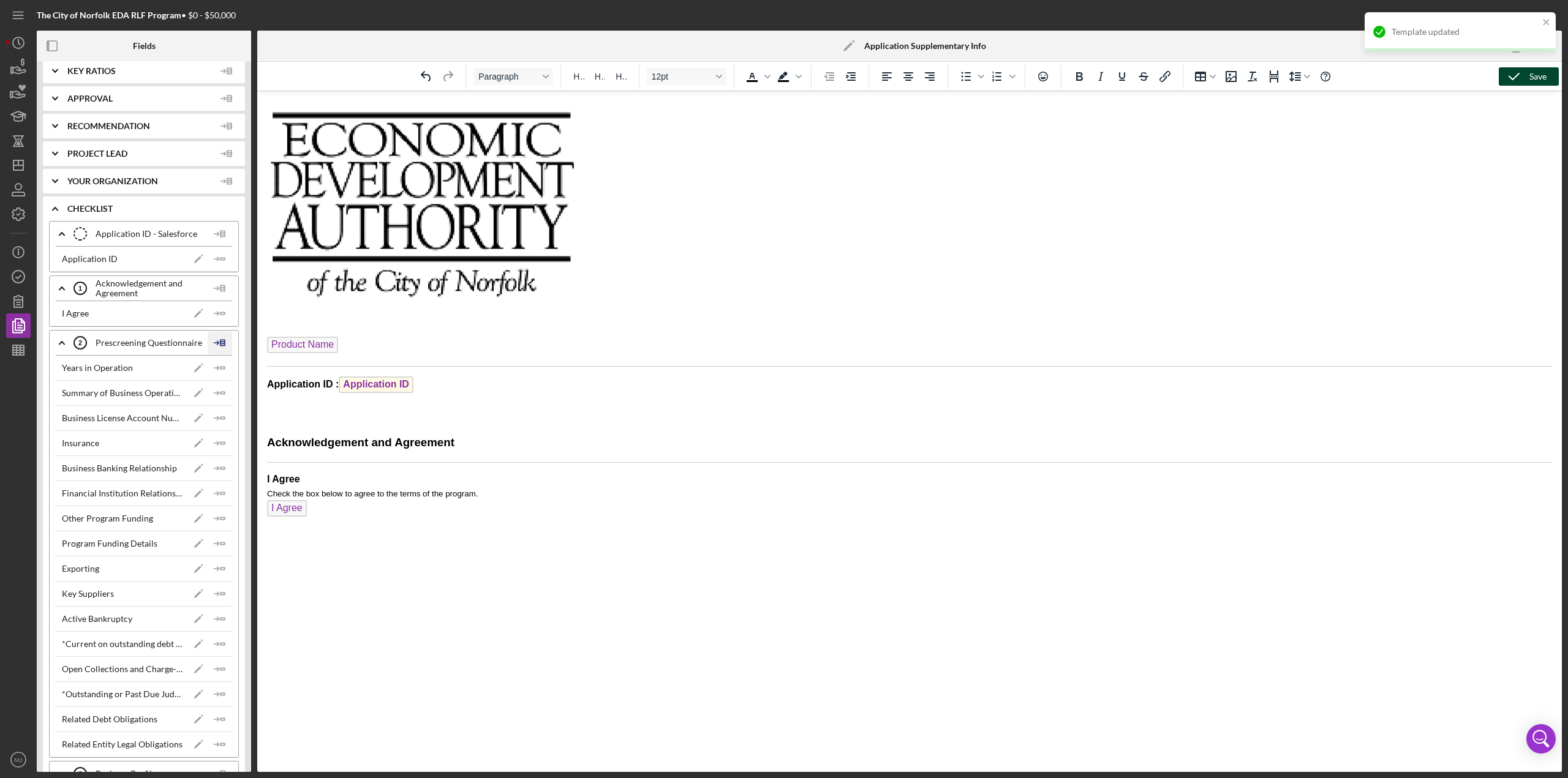
click at [215, 334] on icon at bounding box center [220, 343] width 24 height 31
click at [235, 337] on div "Insert Table" at bounding box center [240, 401] width 56 height 24
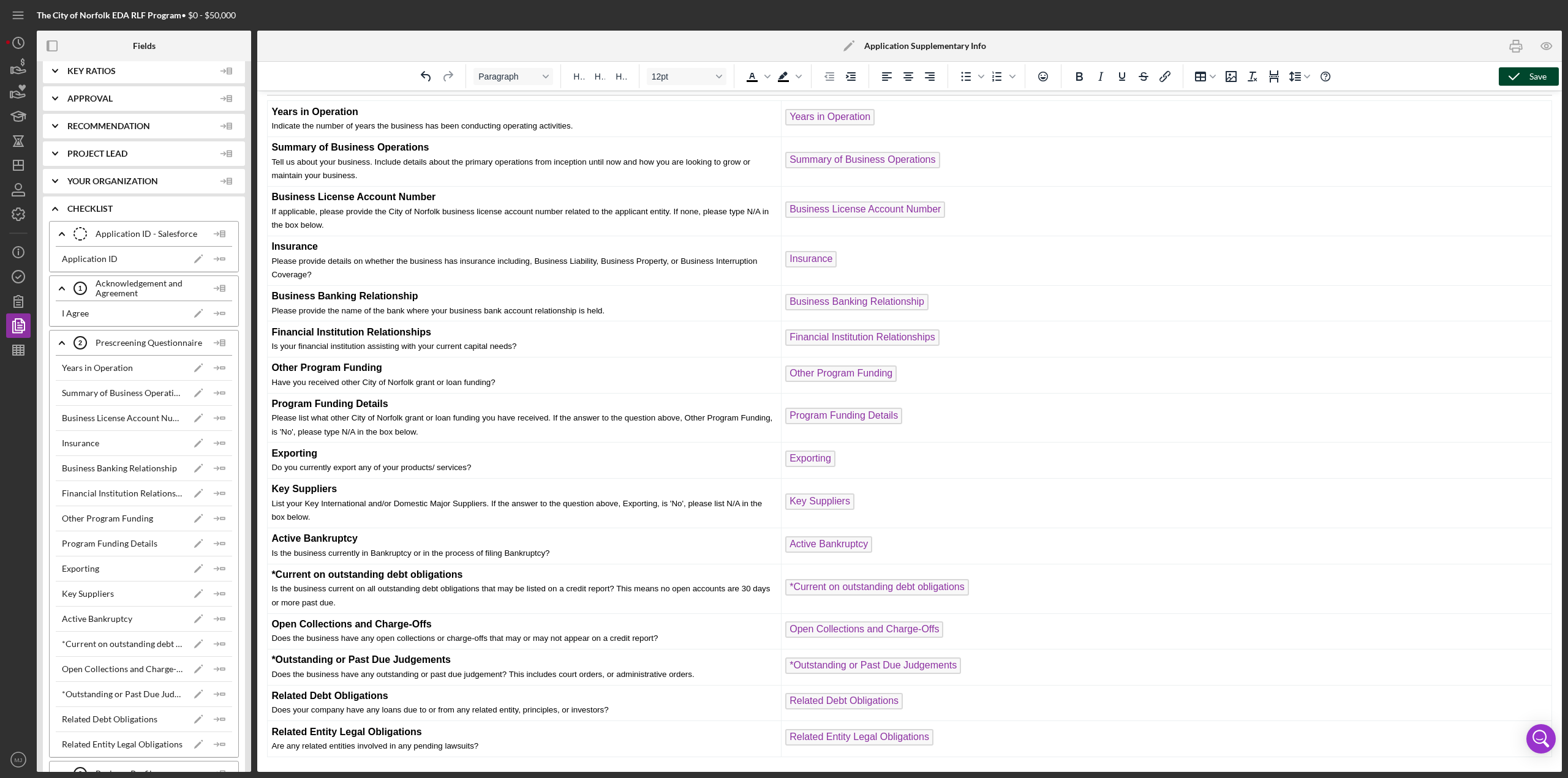
scroll to position [514, 0]
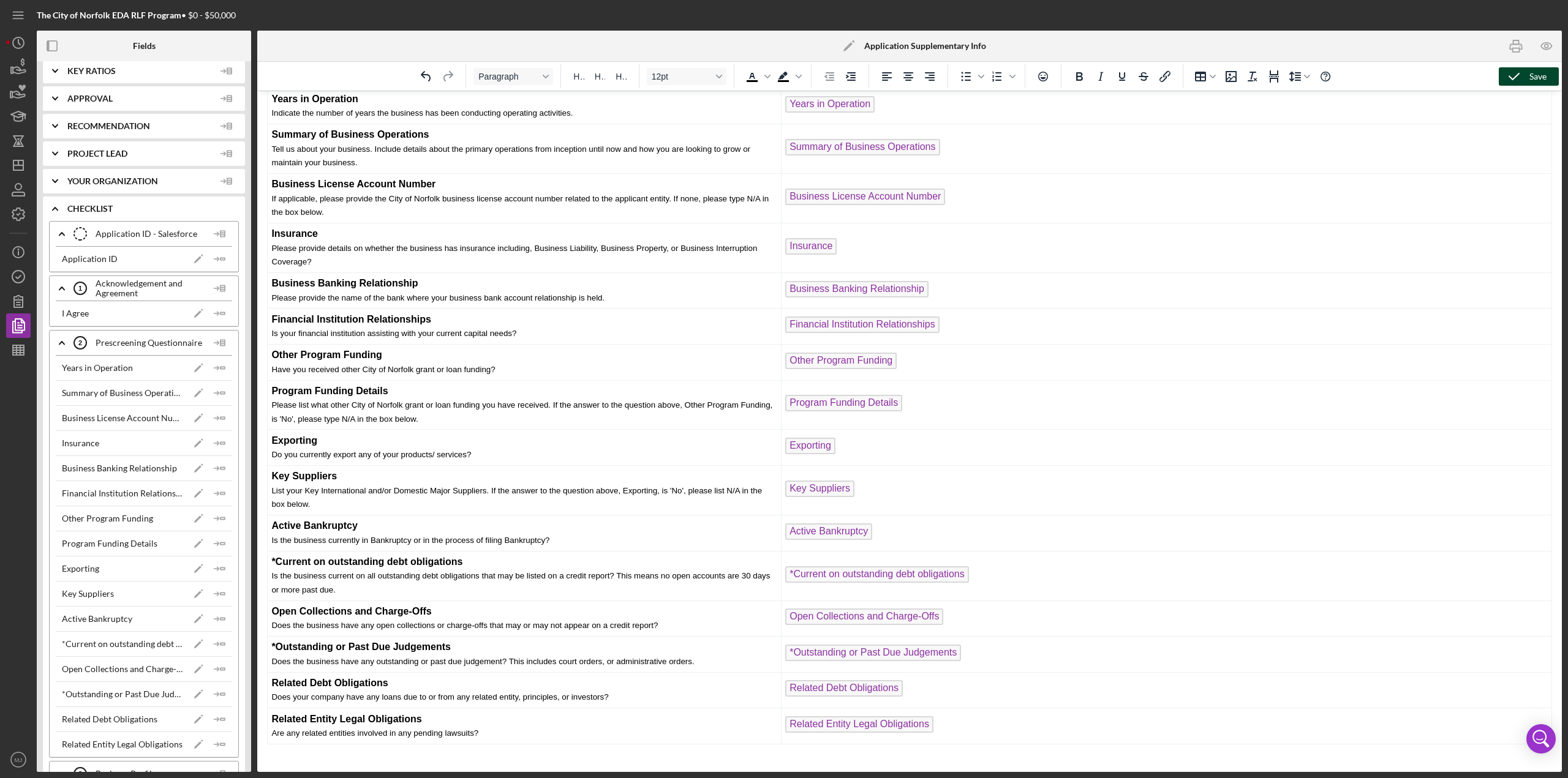
click at [784, 72] on icon "button" at bounding box center [1514, 76] width 31 height 31
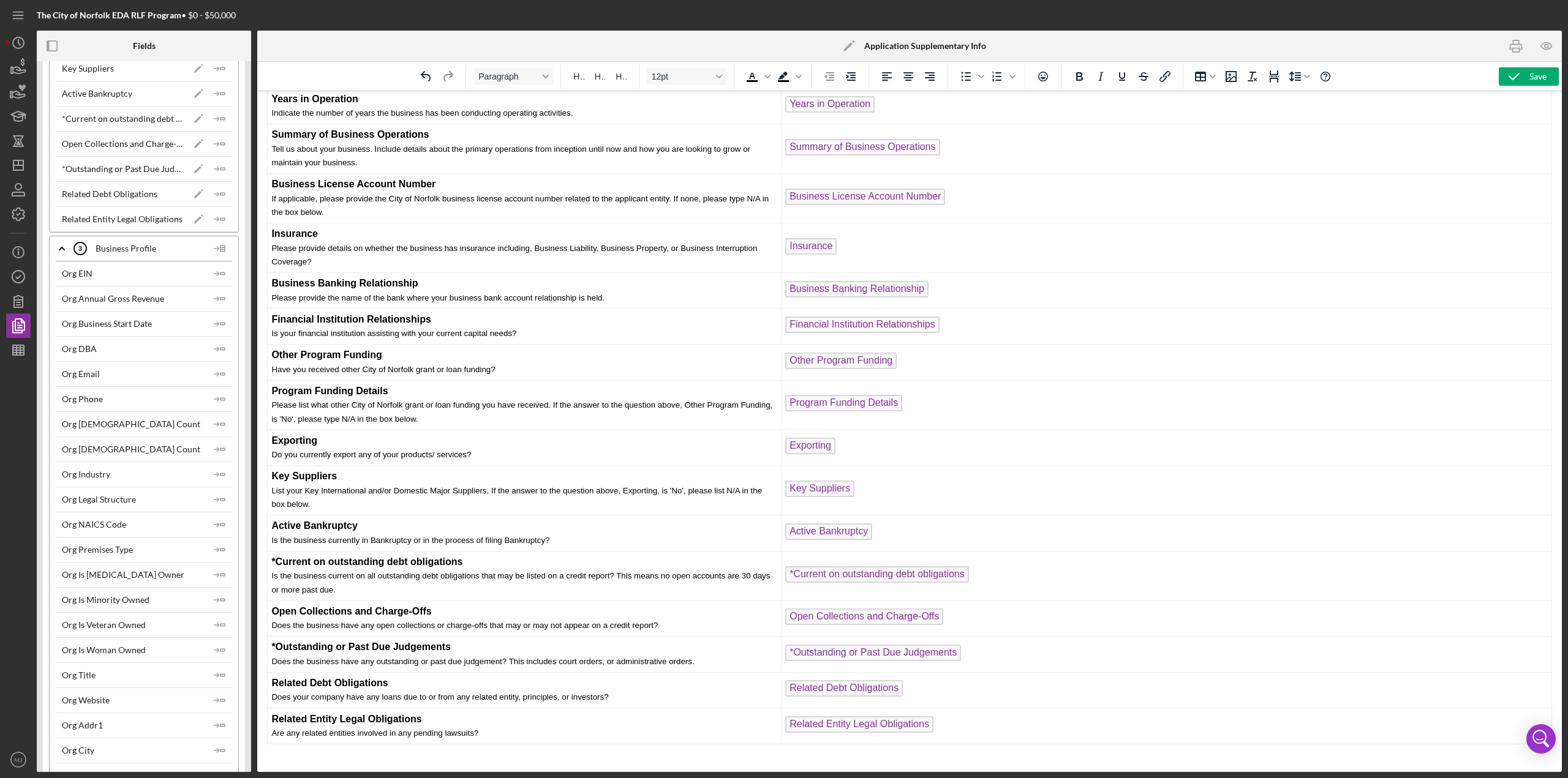
scroll to position [674, 0]
click at [294, 337] on p "Rich Text Area. Press ALT-0 for help." at bounding box center [909, 761] width 1284 height 13
click at [212, 218] on icon at bounding box center [220, 223] width 24 height 31
click at [236, 275] on div "Insert Table" at bounding box center [240, 276] width 56 height 24
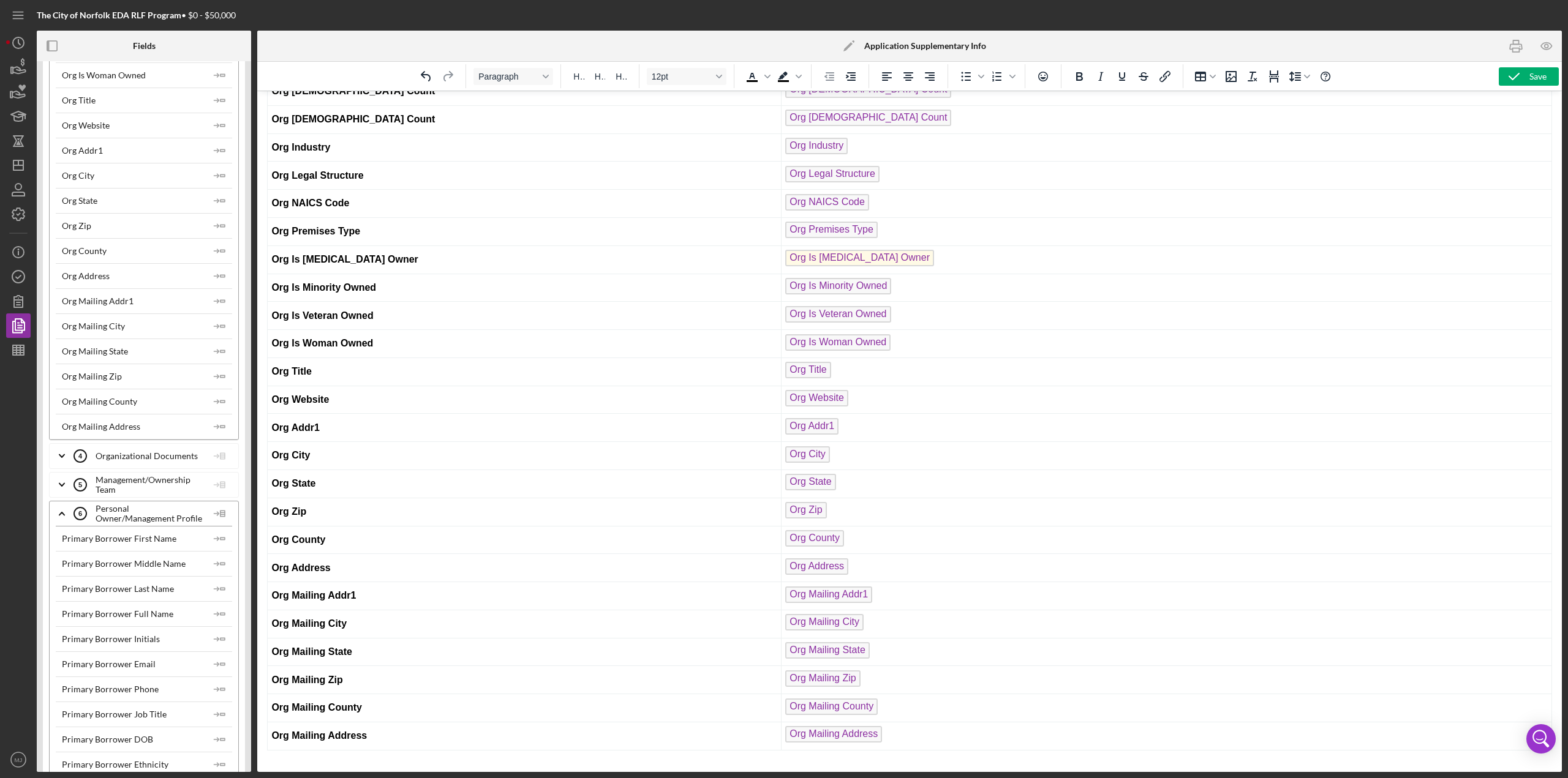
scroll to position [1347, 0]
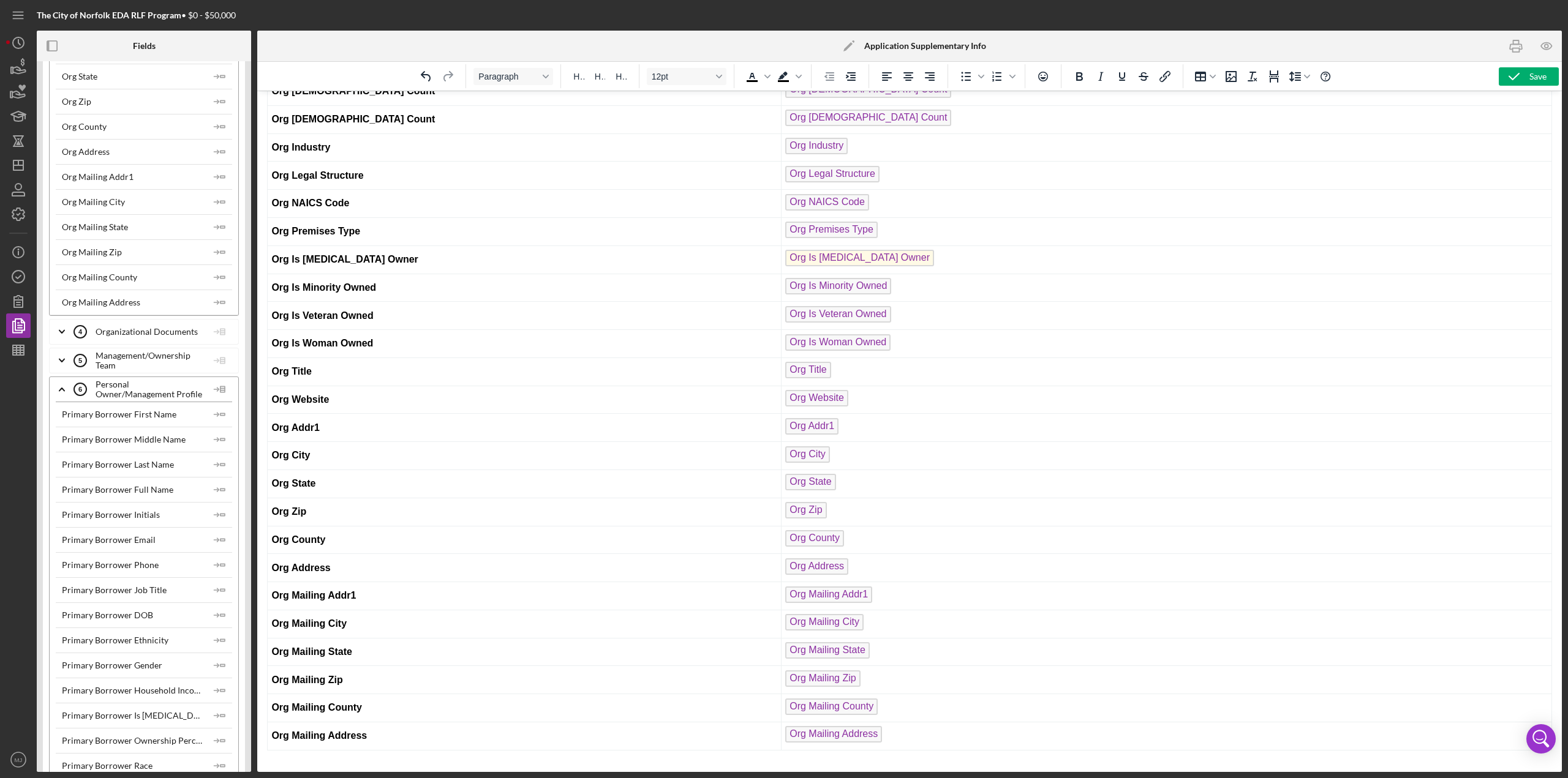
click at [63, 316] on icon "Icon/Expander" at bounding box center [62, 331] width 31 height 31
click at [67, 337] on icon "Icon/Expander" at bounding box center [62, 360] width 31 height 31
click at [212, 337] on icon at bounding box center [220, 389] width 24 height 31
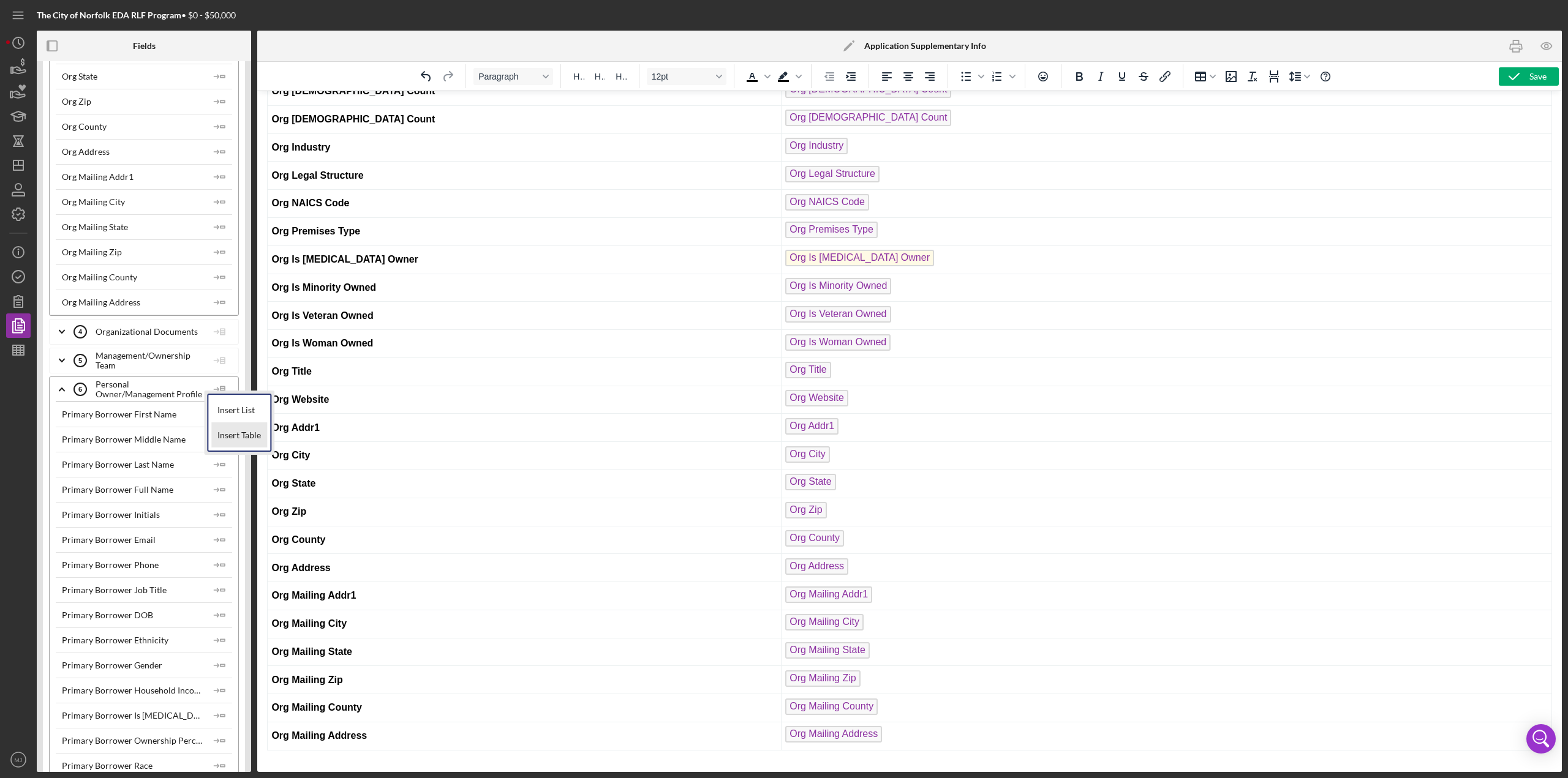
click at [226, 337] on div "Insert Table" at bounding box center [240, 435] width 56 height 24
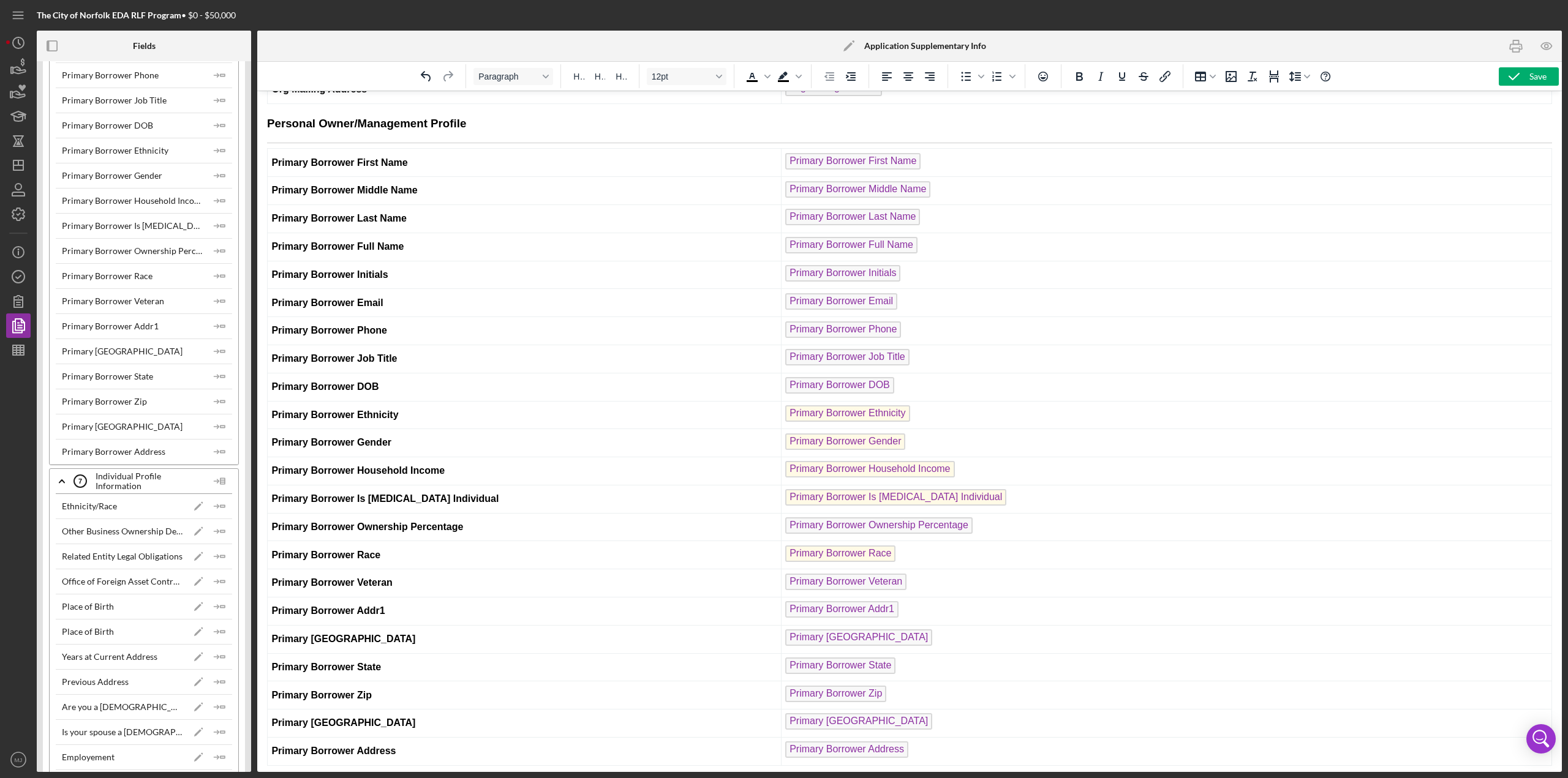
scroll to position [1960, 0]
click at [219, 337] on icon at bounding box center [220, 359] width 24 height 31
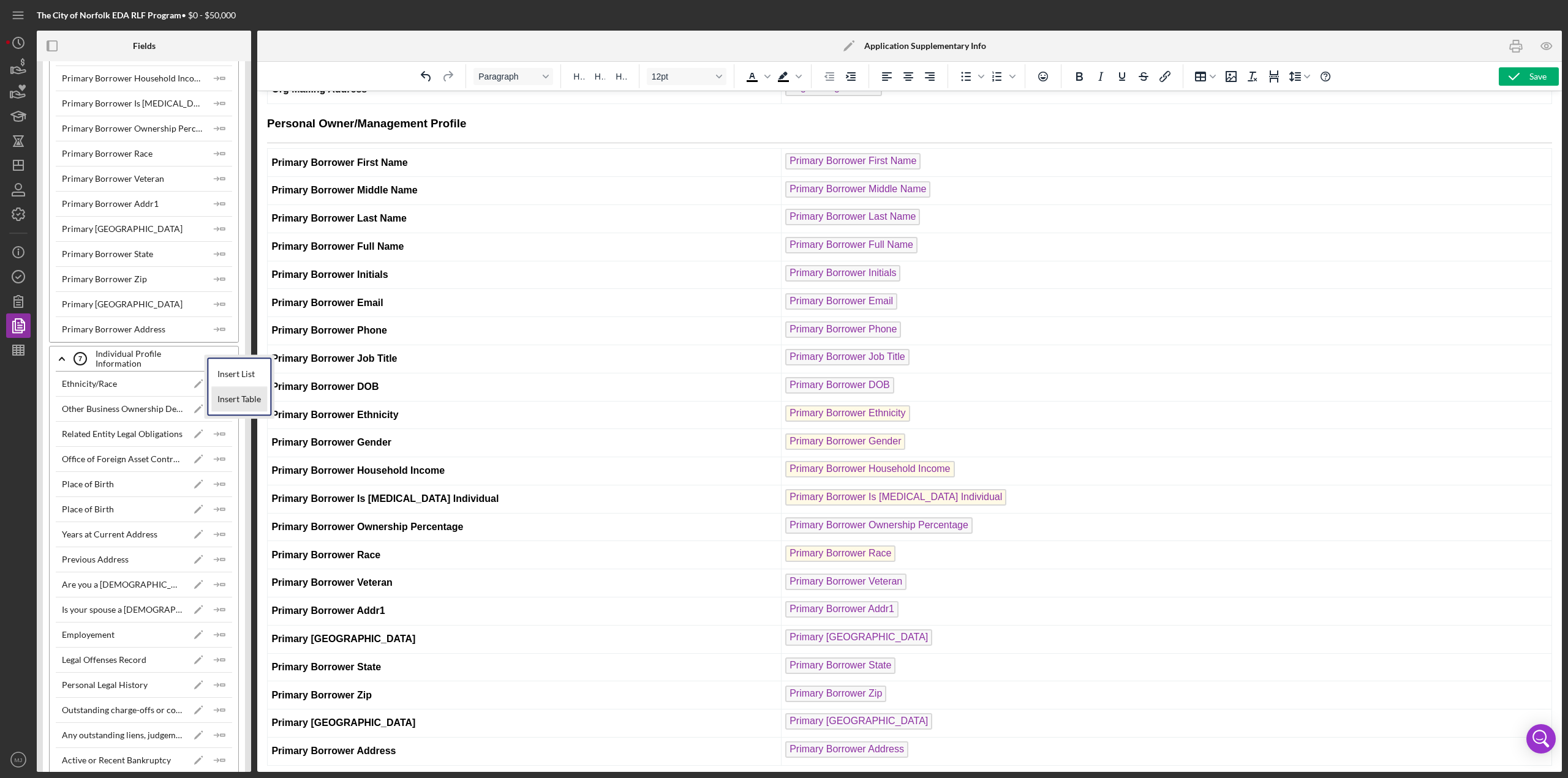
click at [245, 337] on div "Insert Table" at bounding box center [240, 399] width 56 height 24
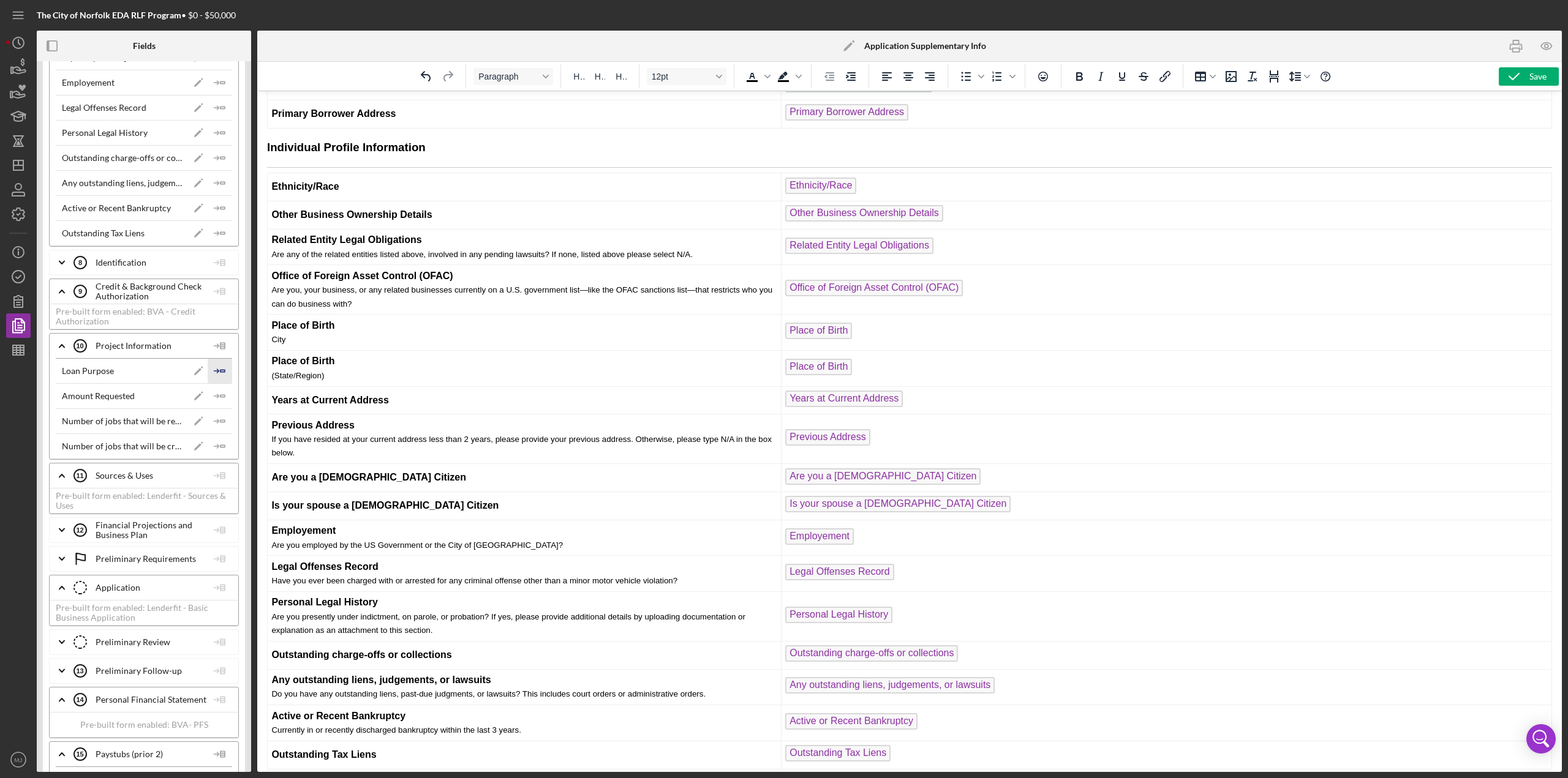
scroll to position [2572, 0]
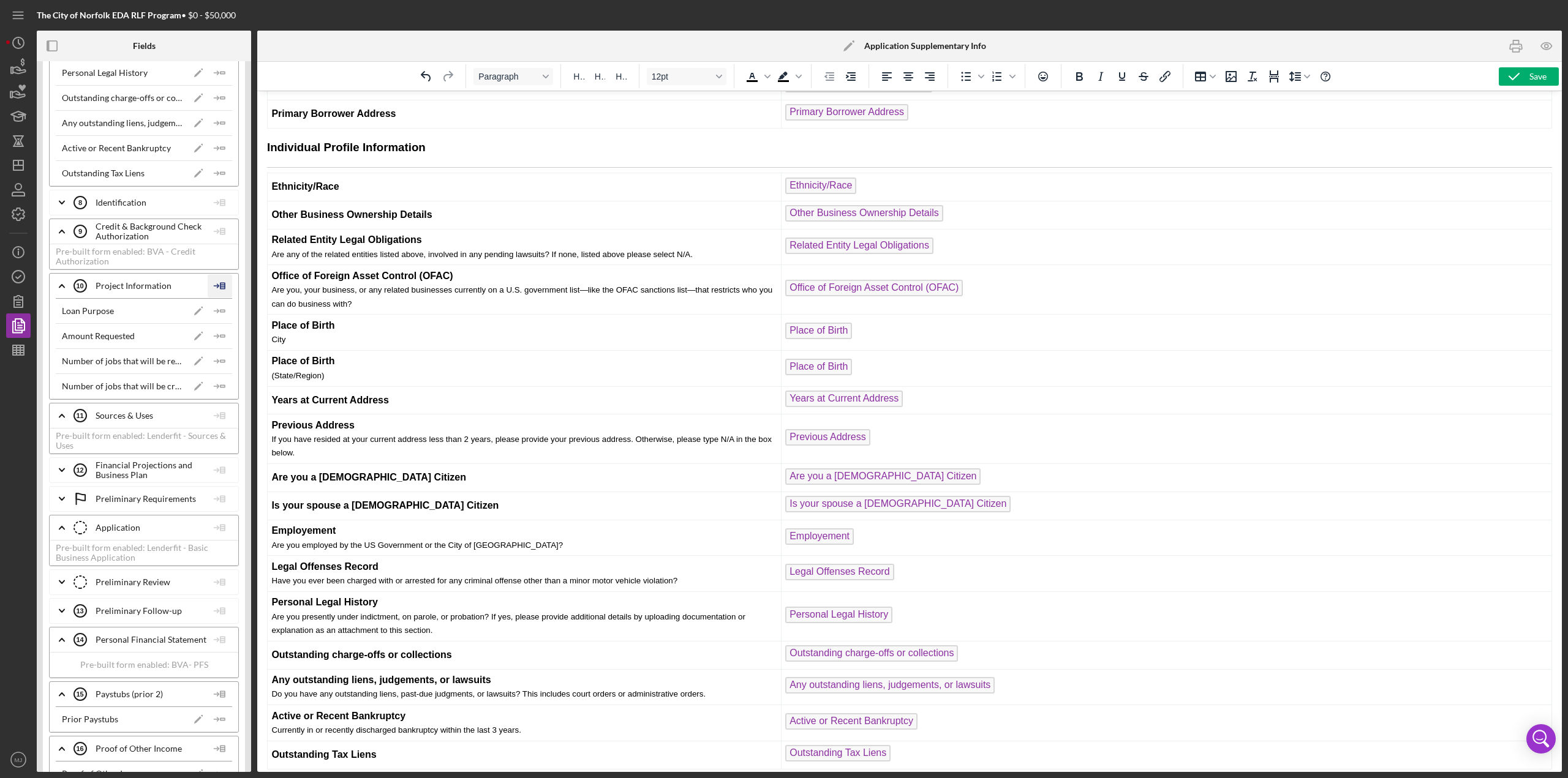
click at [220, 283] on polygon at bounding box center [222, 286] width 5 height 7
click at [238, 320] on div "Insert Table" at bounding box center [240, 321] width 56 height 24
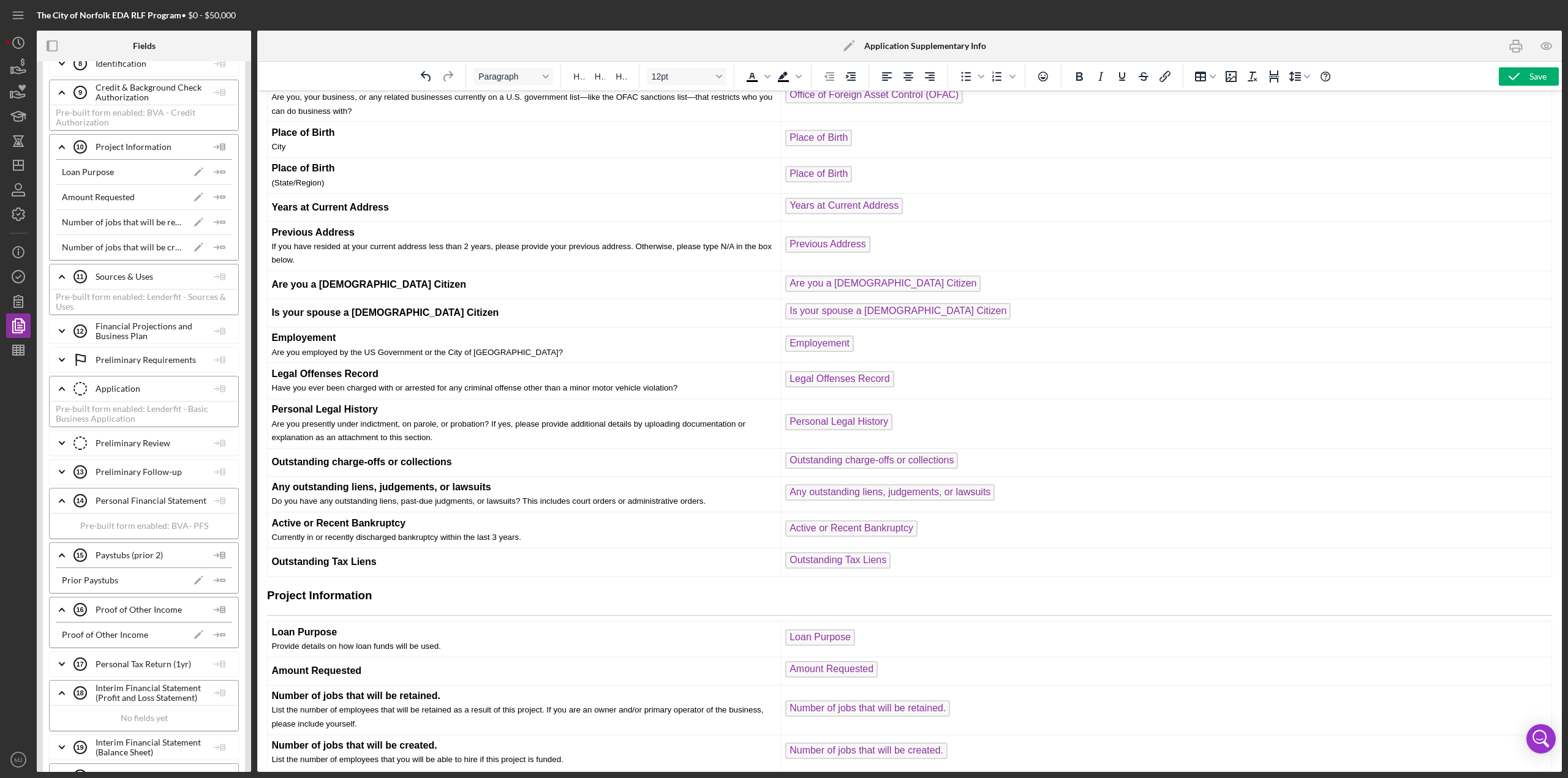
scroll to position [2694, 0]
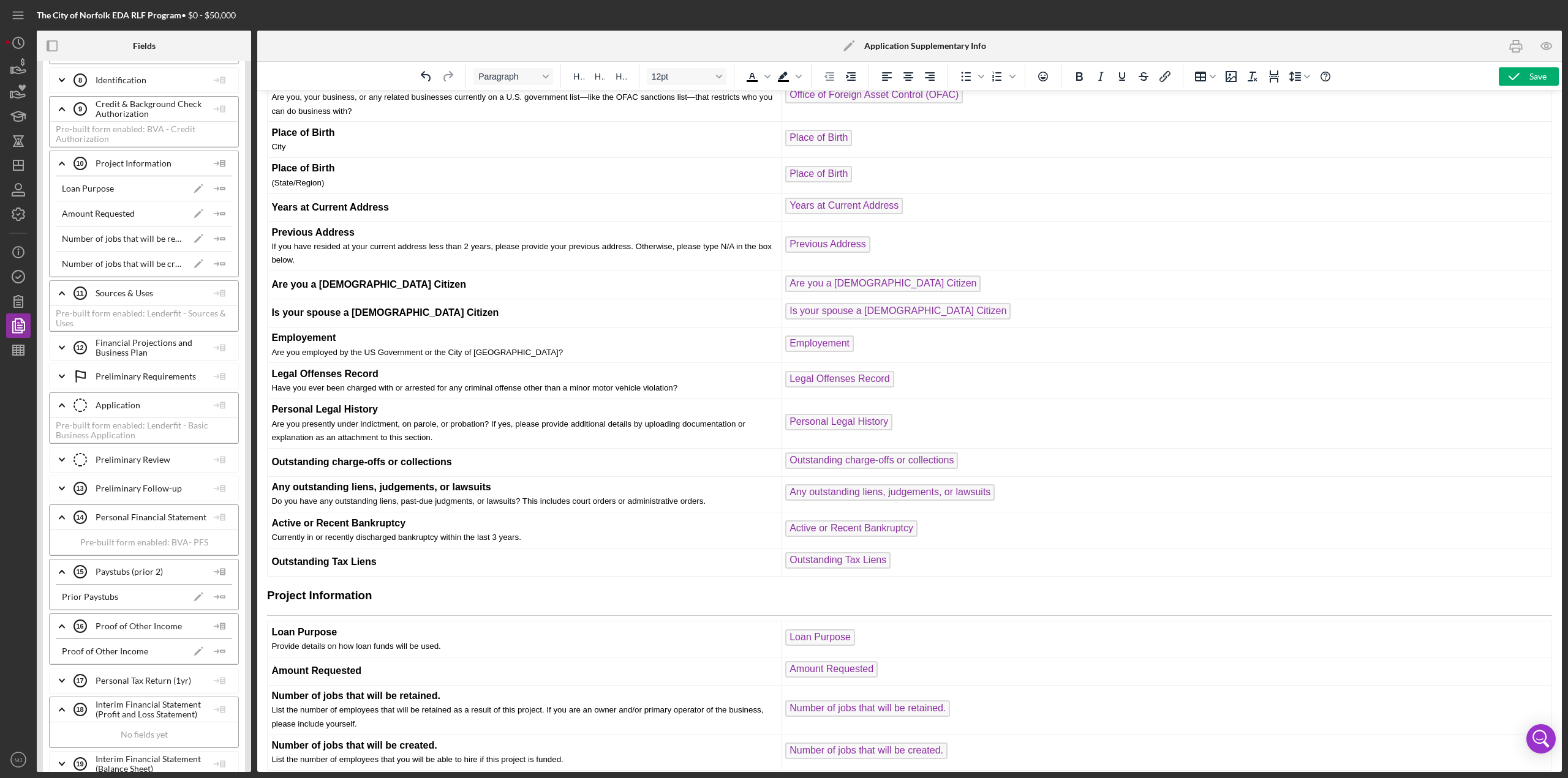
click at [215, 278] on icon at bounding box center [220, 293] width 24 height 31
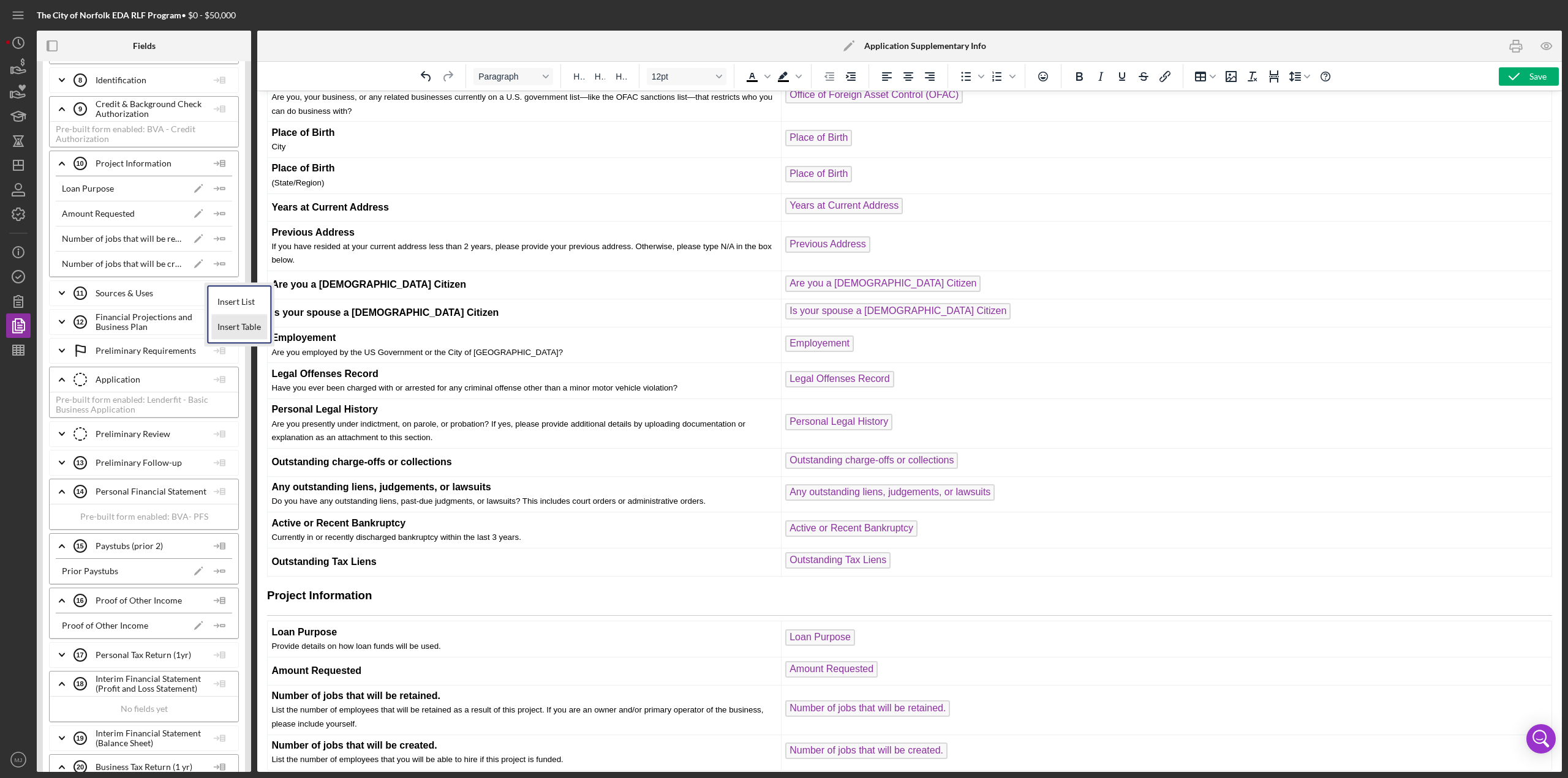
click at [229, 332] on div "Insert Table" at bounding box center [240, 327] width 56 height 24
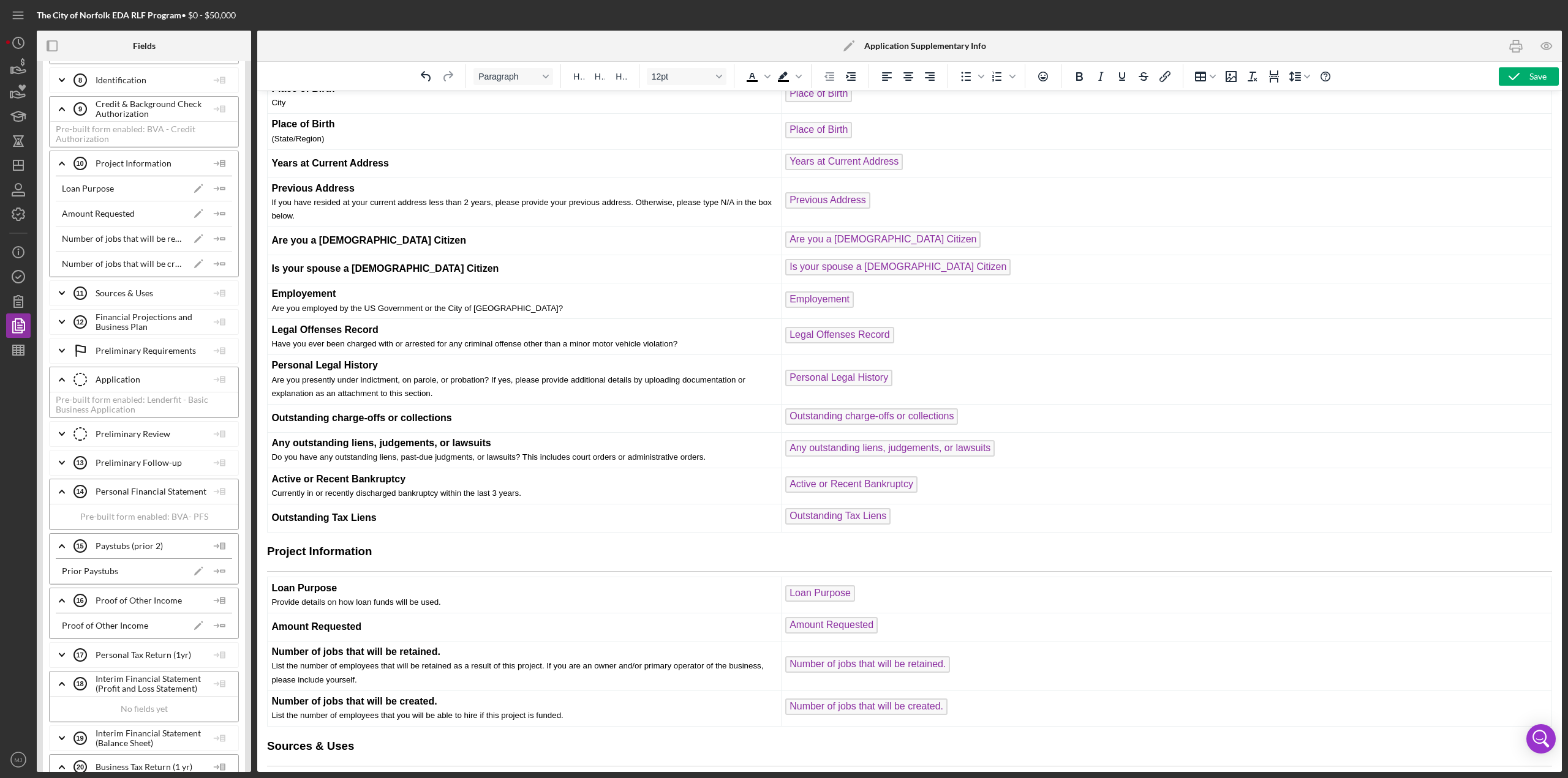
scroll to position [2927, 0]
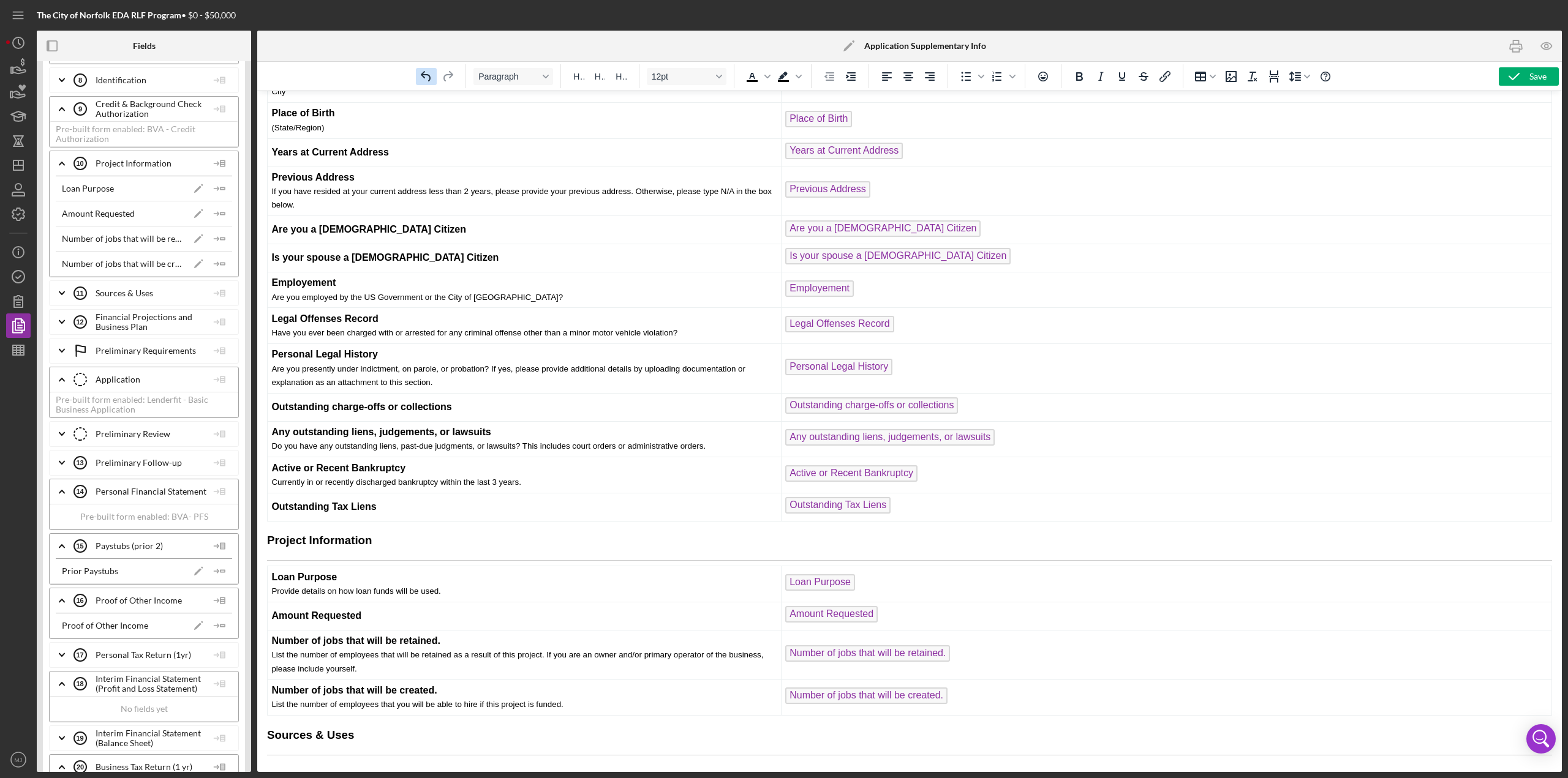
click at [420, 80] on icon "Undo" at bounding box center [426, 77] width 15 height 15
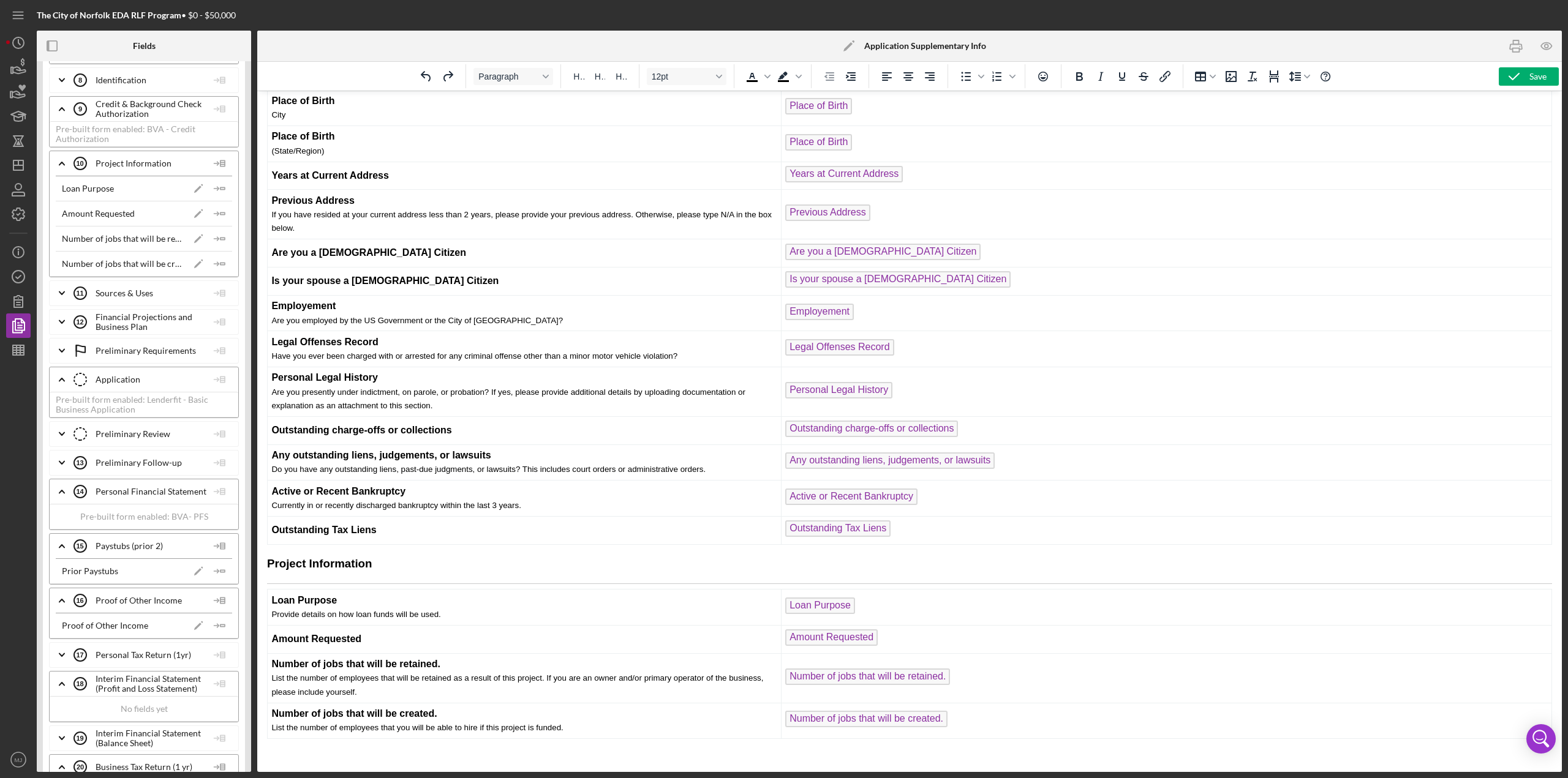
scroll to position [2882, 0]
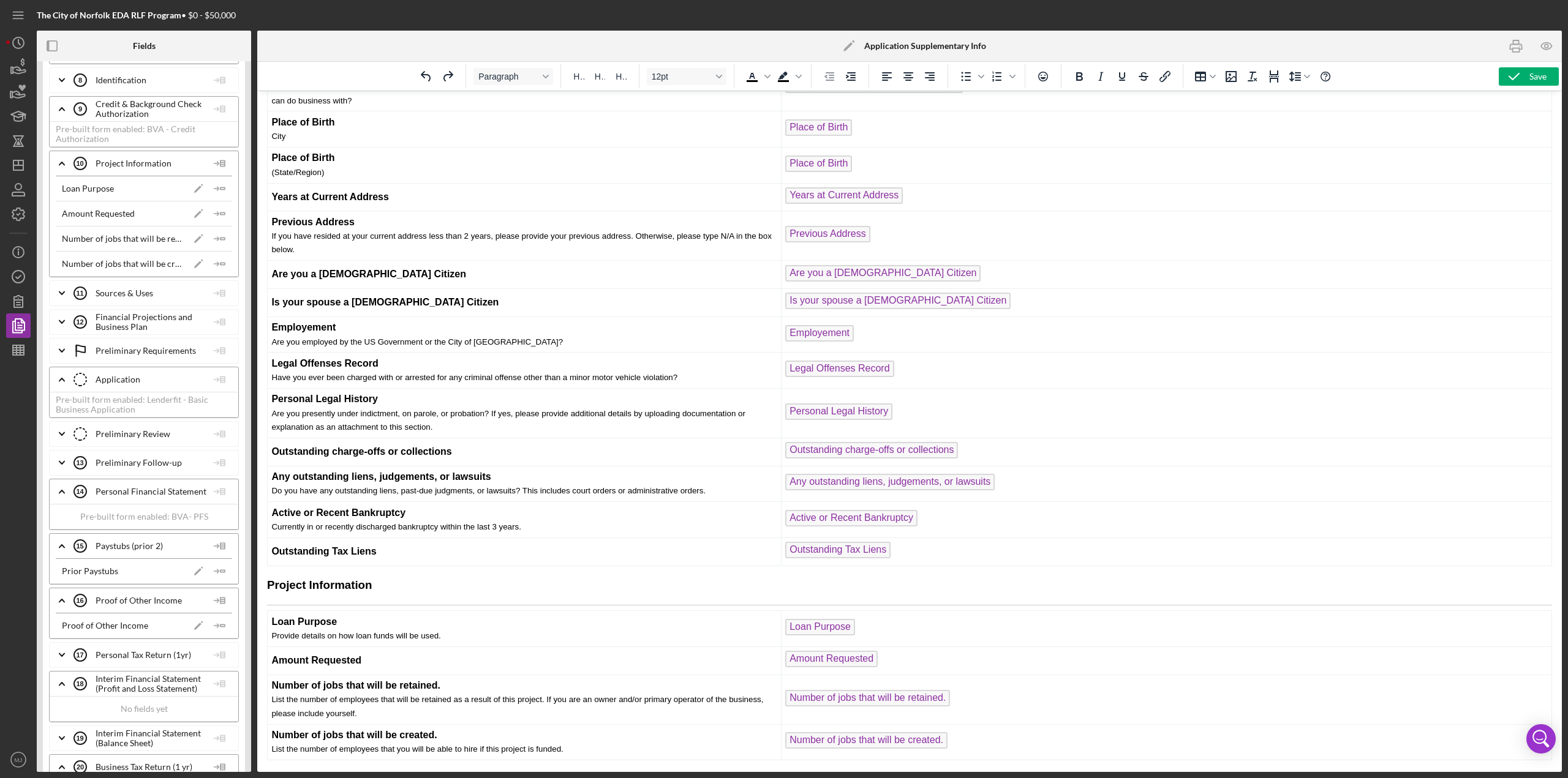
click at [52, 278] on icon "Icon/Expander" at bounding box center [62, 293] width 31 height 31
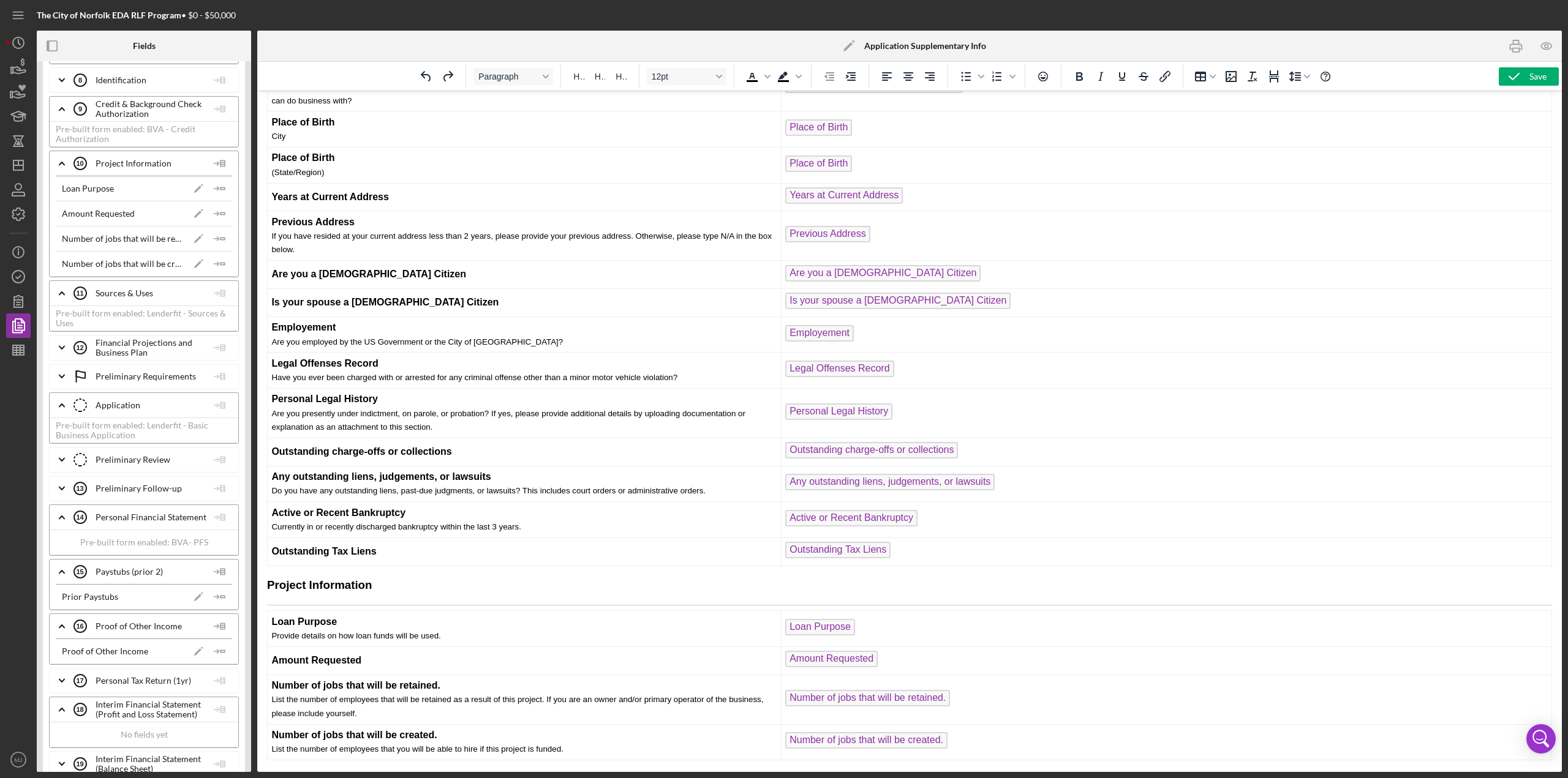
click at [158, 305] on div "Pre-built form enabled: Lenderfit - Sources & Uses" at bounding box center [143, 317] width 188 height 25
click at [285, 337] on p "Rich Text Area. Press ALT-0 for help." at bounding box center [909, 777] width 1284 height 13
click at [65, 332] on icon "Icon/Expander" at bounding box center [62, 347] width 31 height 31
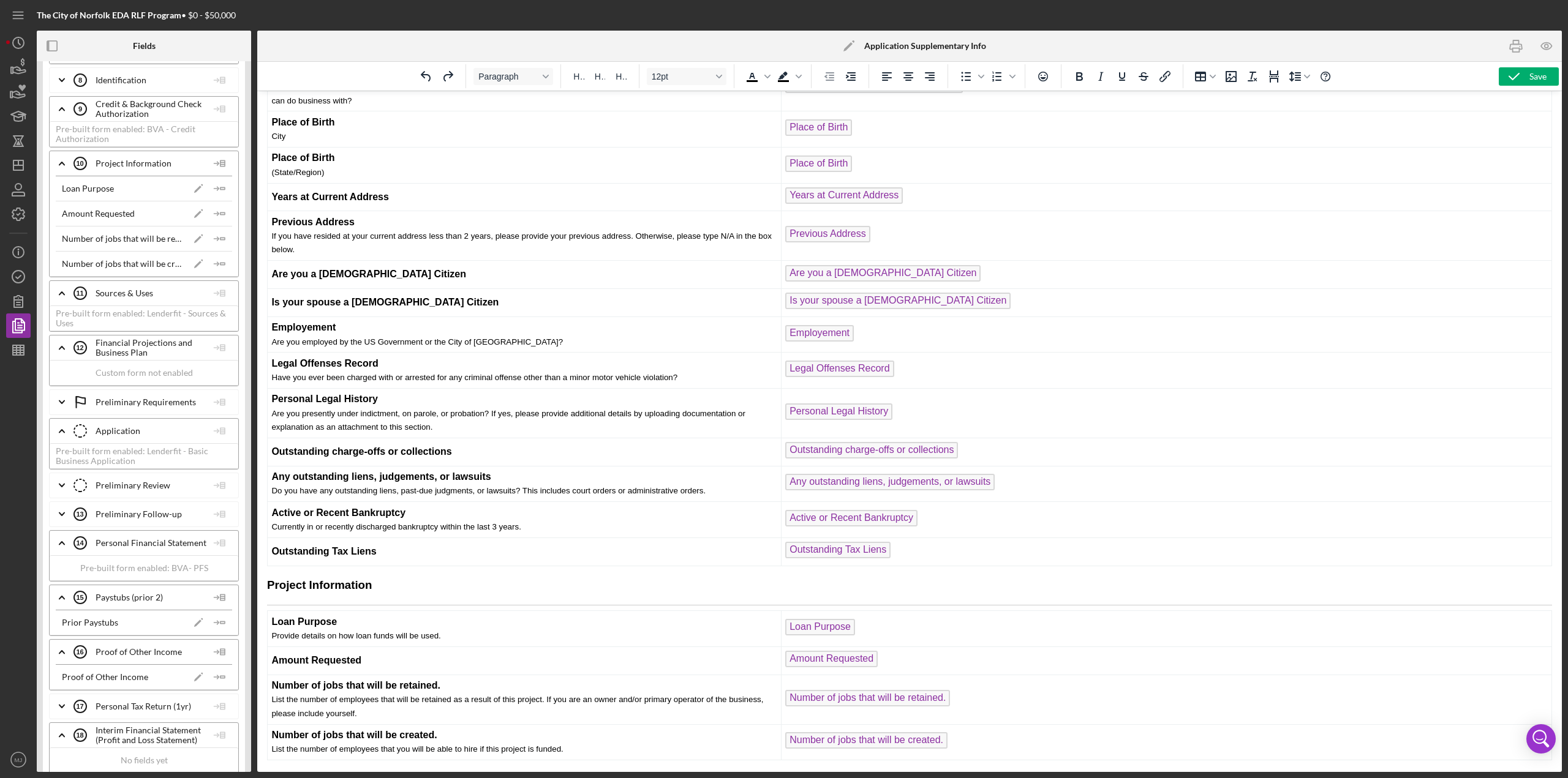
click at [68, 337] on icon "Icon/Expander" at bounding box center [62, 402] width 31 height 31
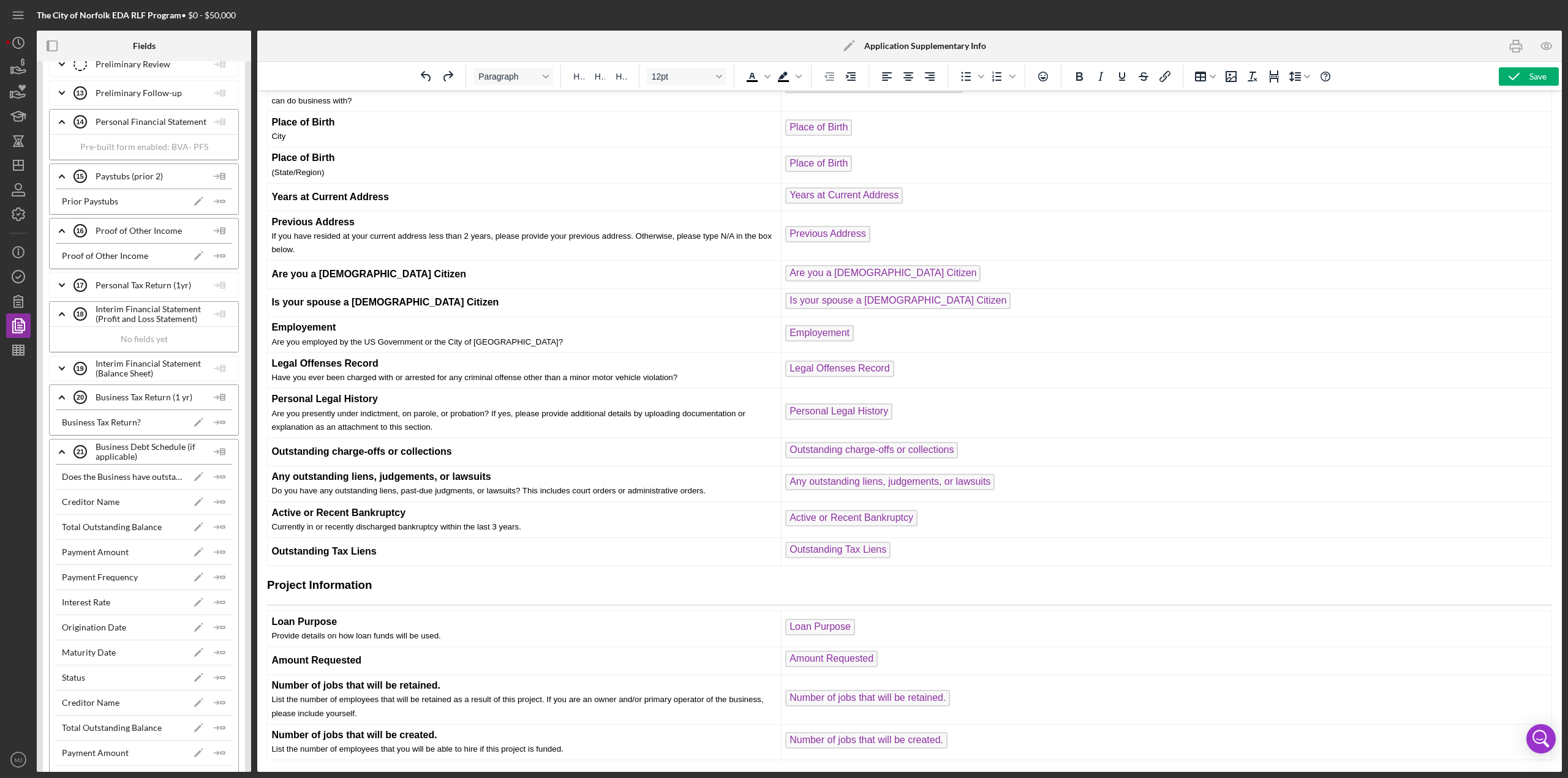
scroll to position [3185, 0]
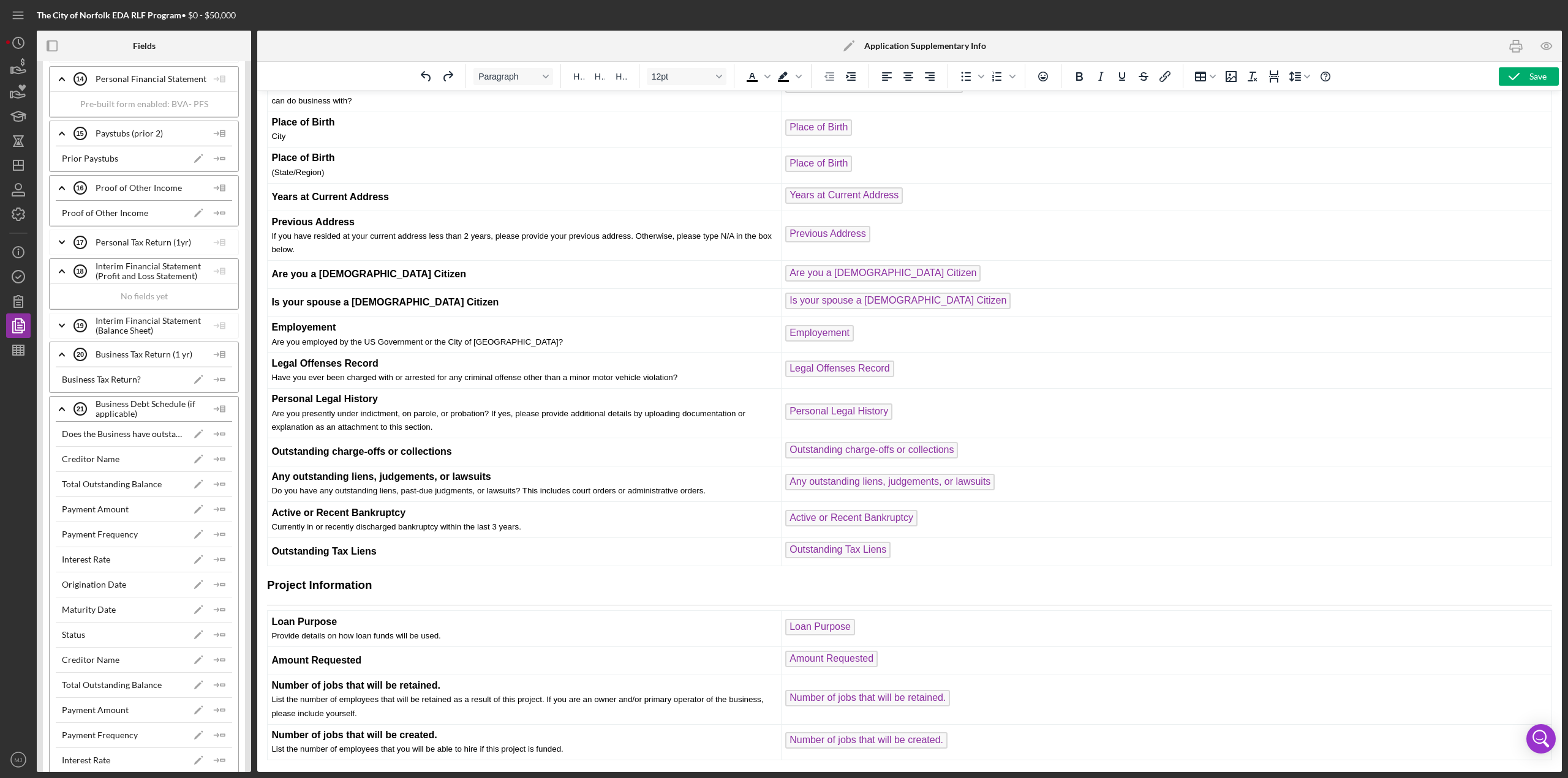
click at [60, 311] on icon "Icon/Expander" at bounding box center [62, 326] width 31 height 31
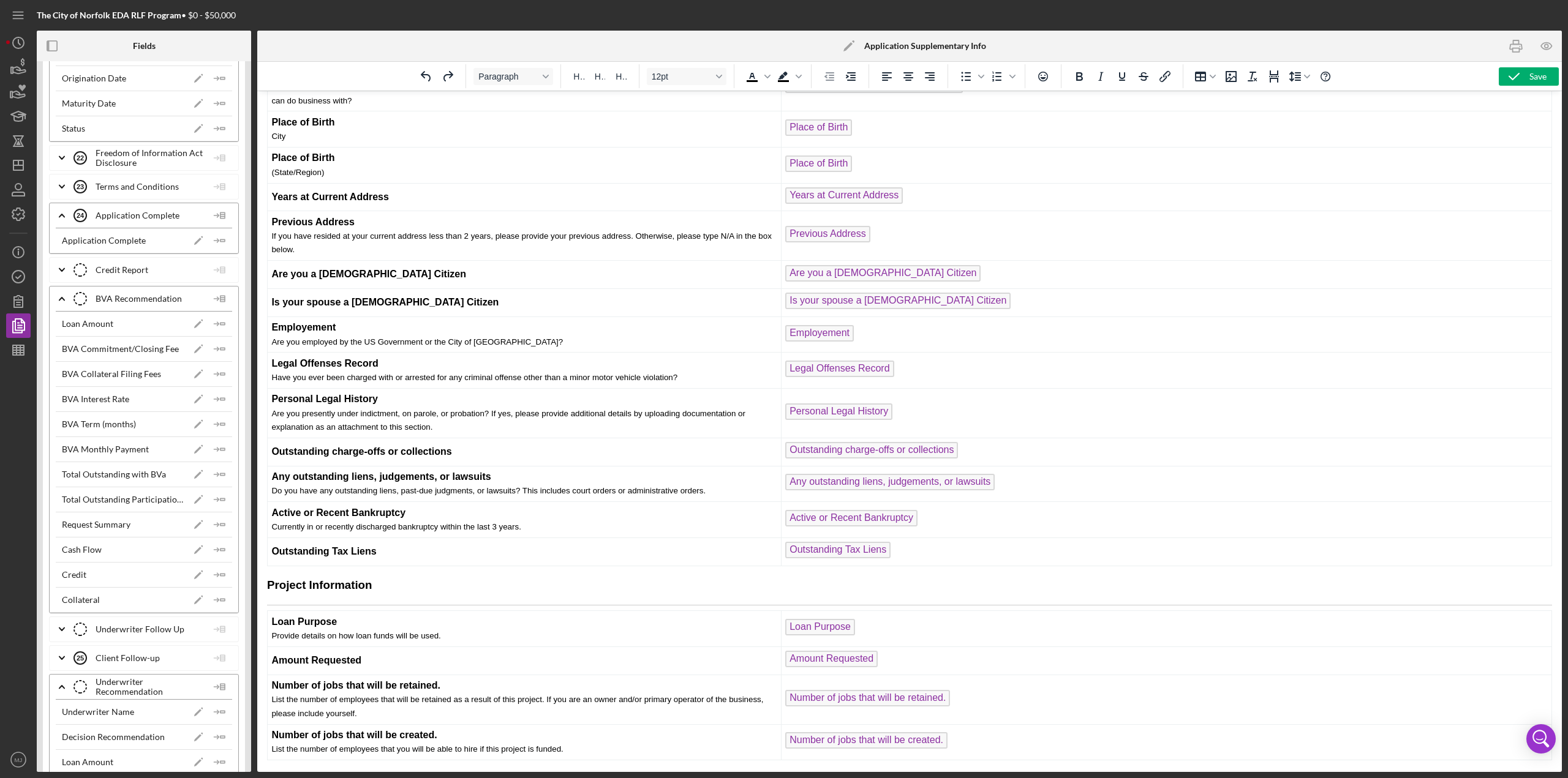
scroll to position [4532, 0]
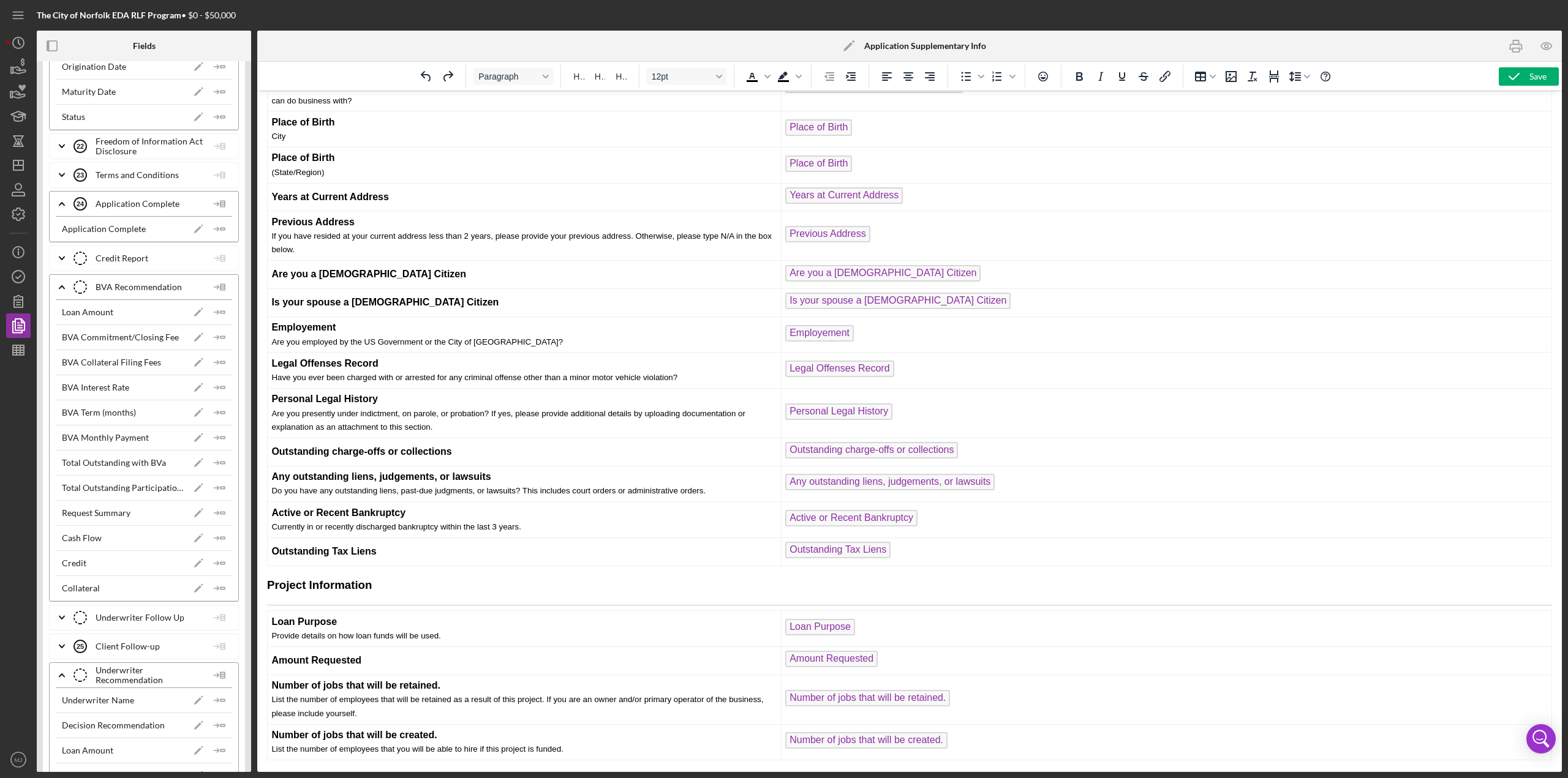
click at [65, 131] on icon "Icon/Expander" at bounding box center [62, 146] width 31 height 31
click at [61, 199] on polyline at bounding box center [61, 200] width 5 height 3
click at [168, 213] on div "Custom form not enabled" at bounding box center [143, 226] width 188 height 25
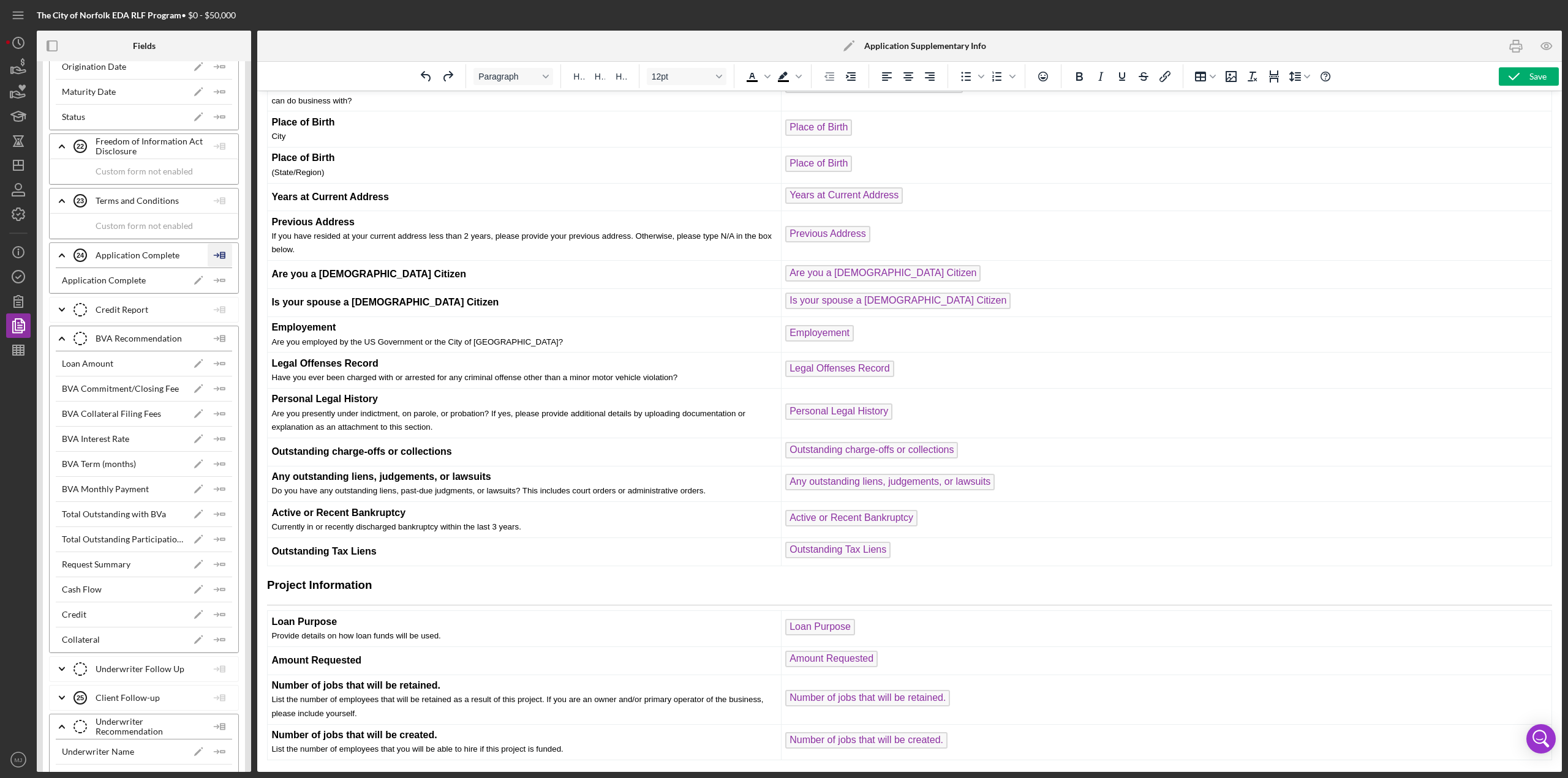
click at [220, 254] on line at bounding box center [222, 254] width 5 height 0
click at [231, 271] on div "Insert Table" at bounding box center [240, 270] width 56 height 24
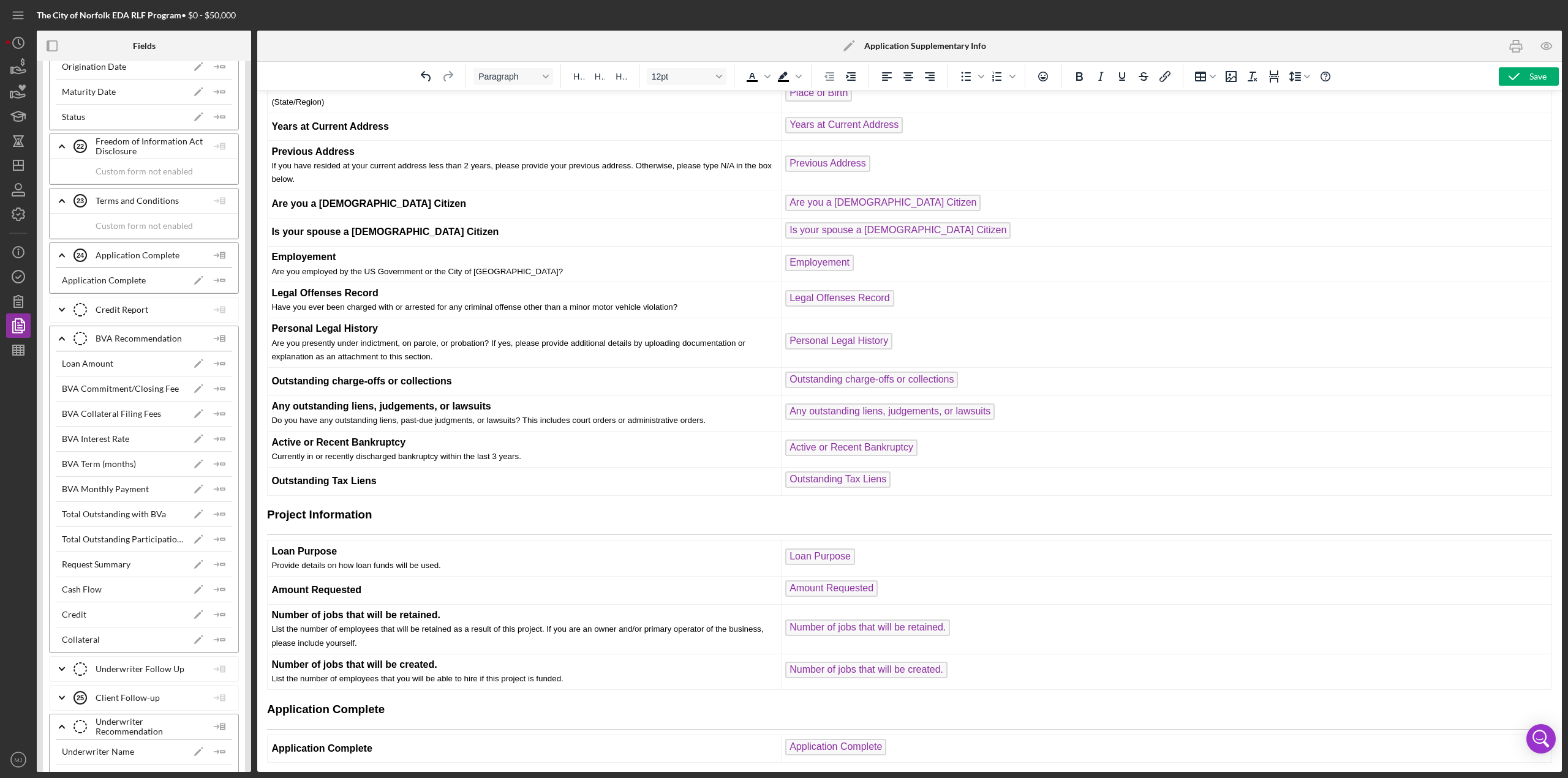
scroll to position [2955, 0]
click at [784, 77] on icon "button" at bounding box center [1514, 76] width 31 height 31
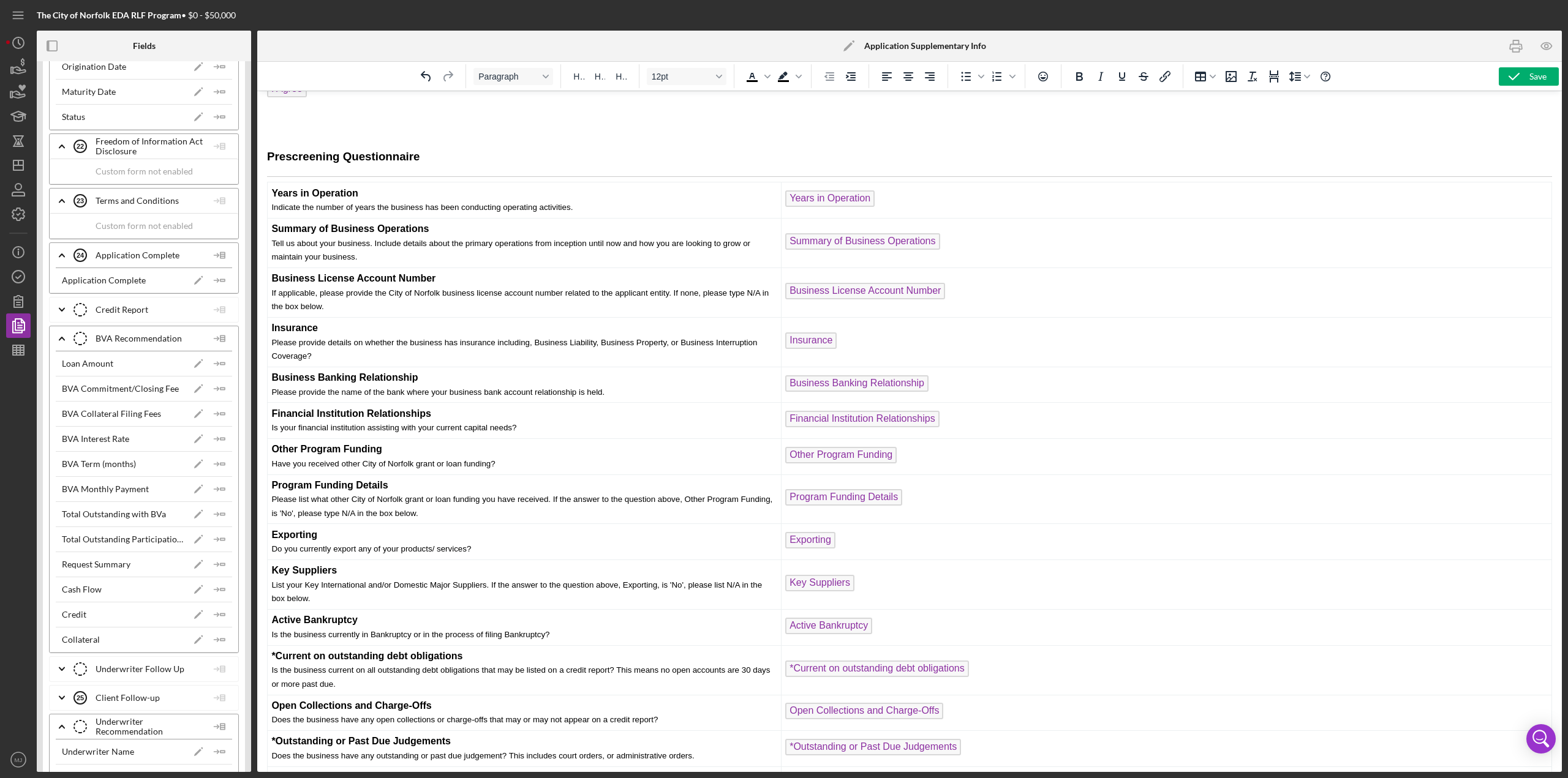
scroll to position [321, 0]
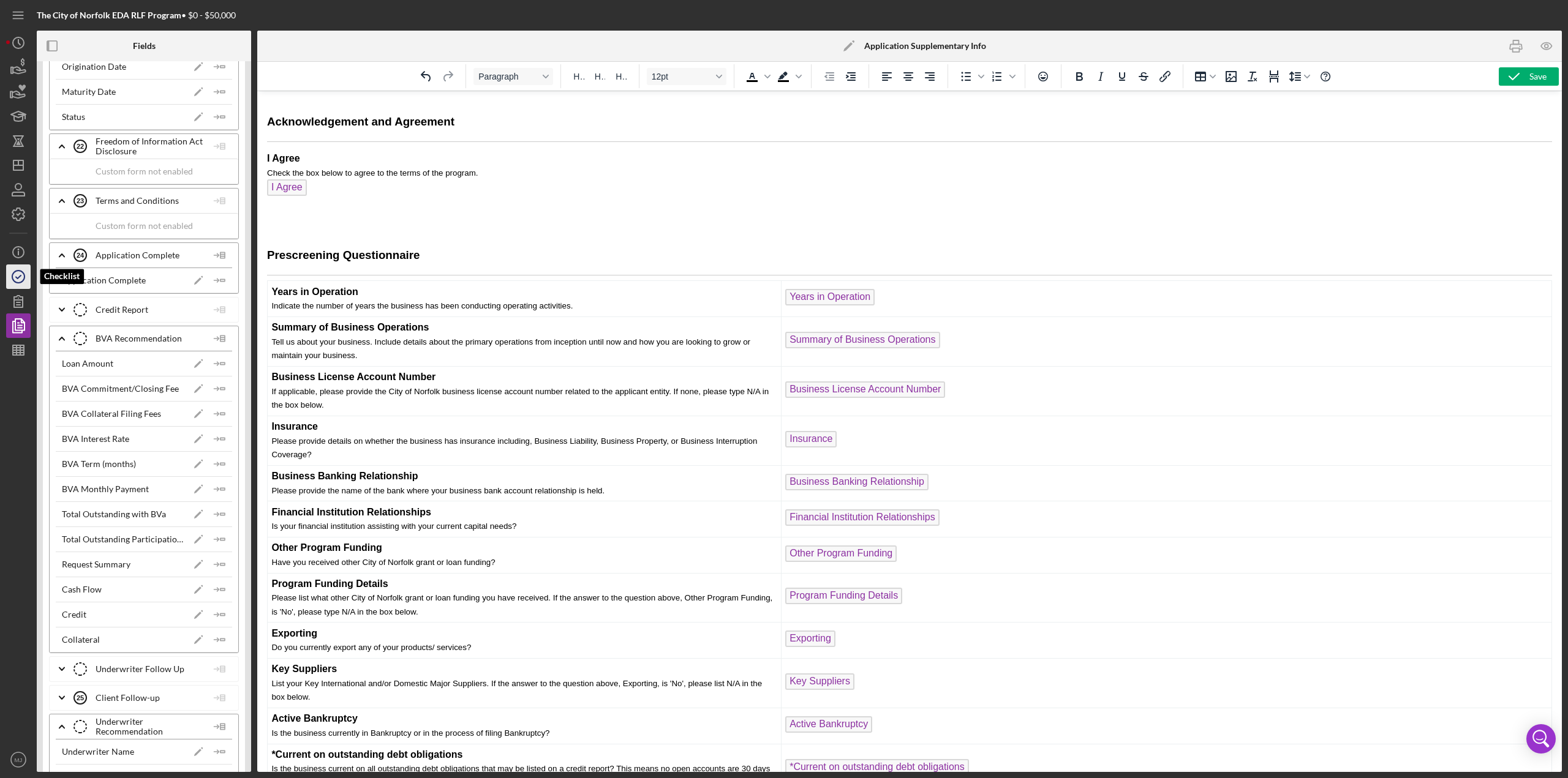
click at [17, 281] on icon "button" at bounding box center [18, 276] width 31 height 31
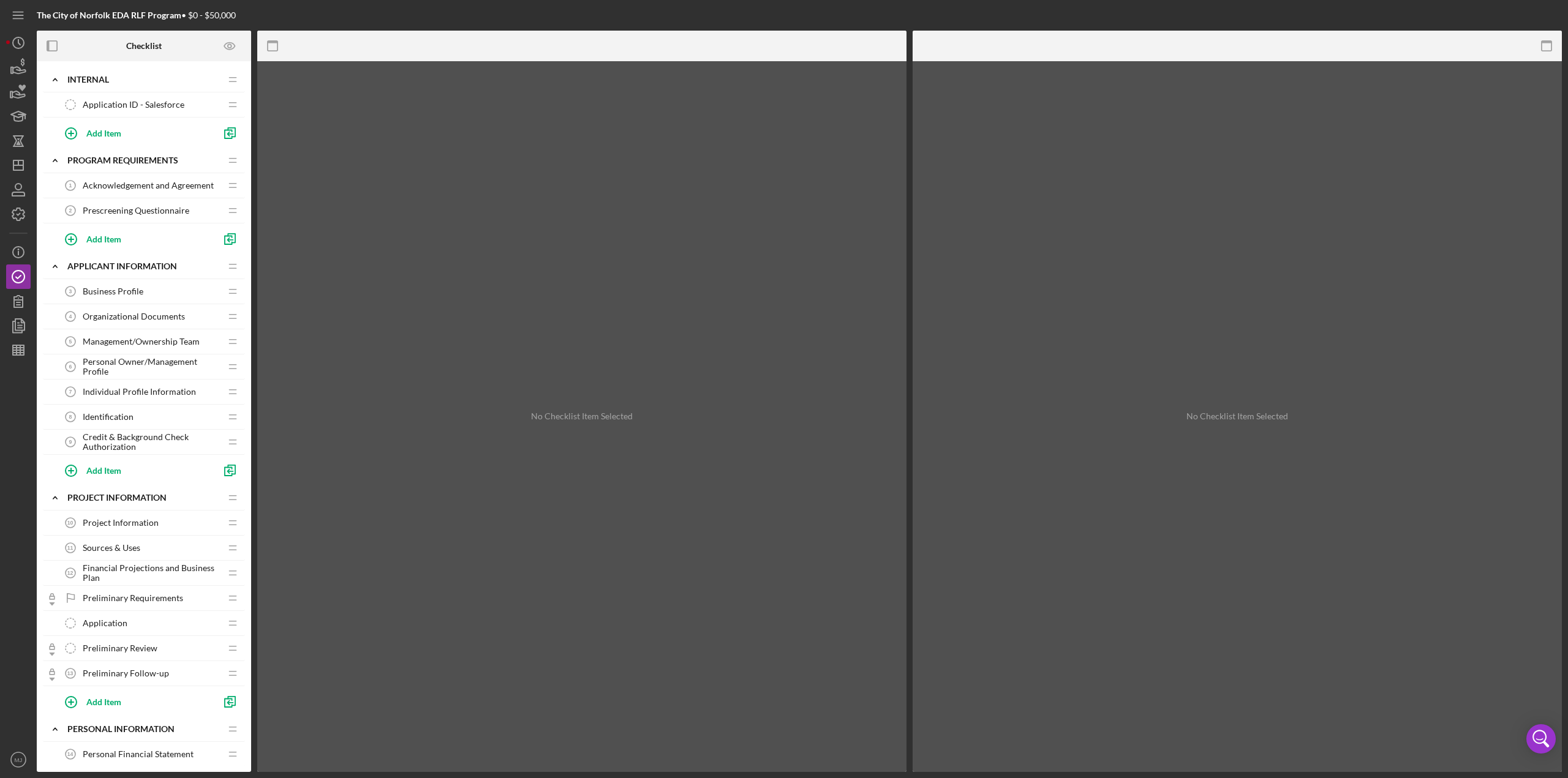
click at [122, 337] on span "Individual Profile Information" at bounding box center [139, 391] width 113 height 9
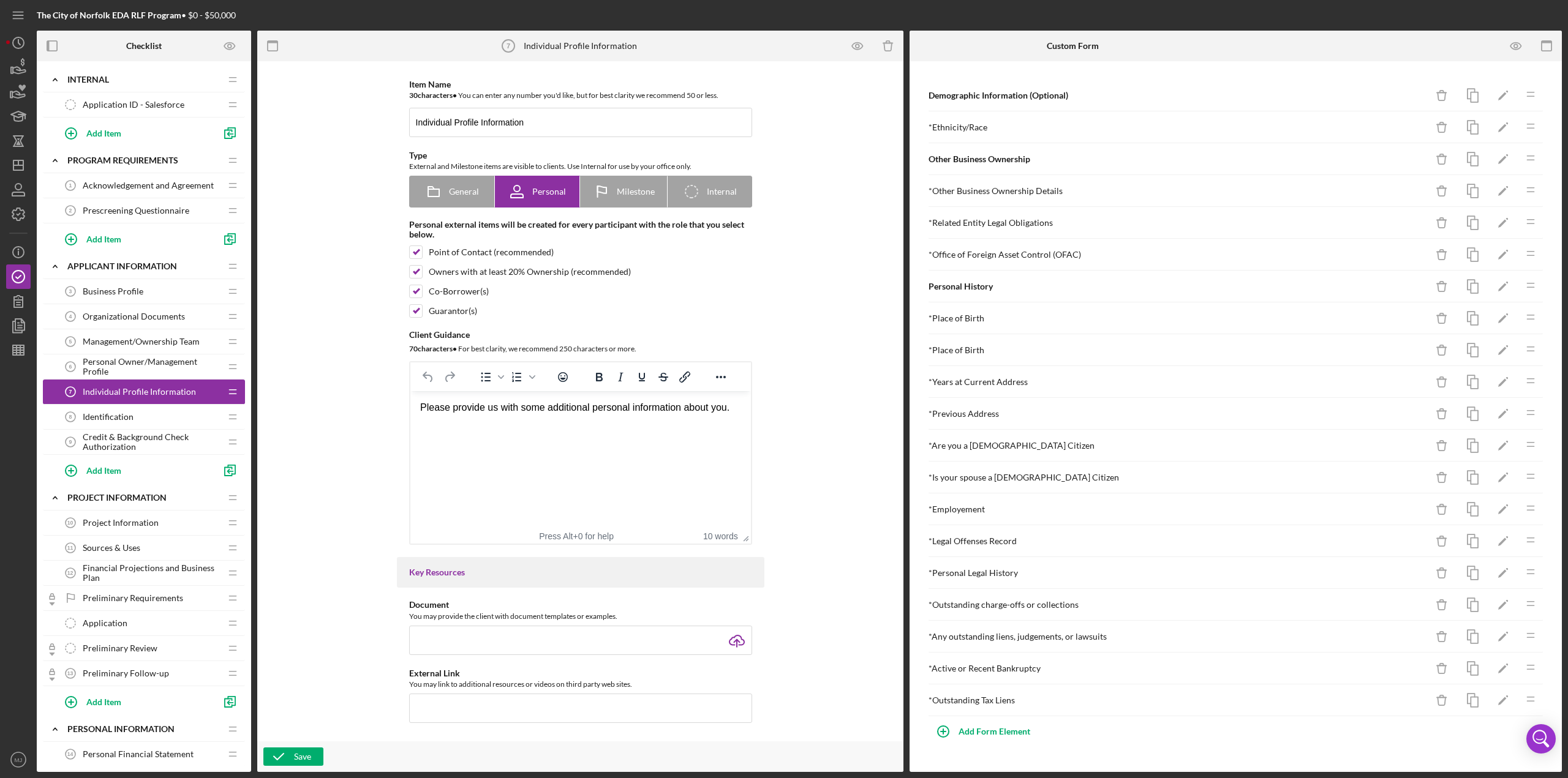
click at [126, 337] on span "Project Information" at bounding box center [120, 522] width 76 height 9
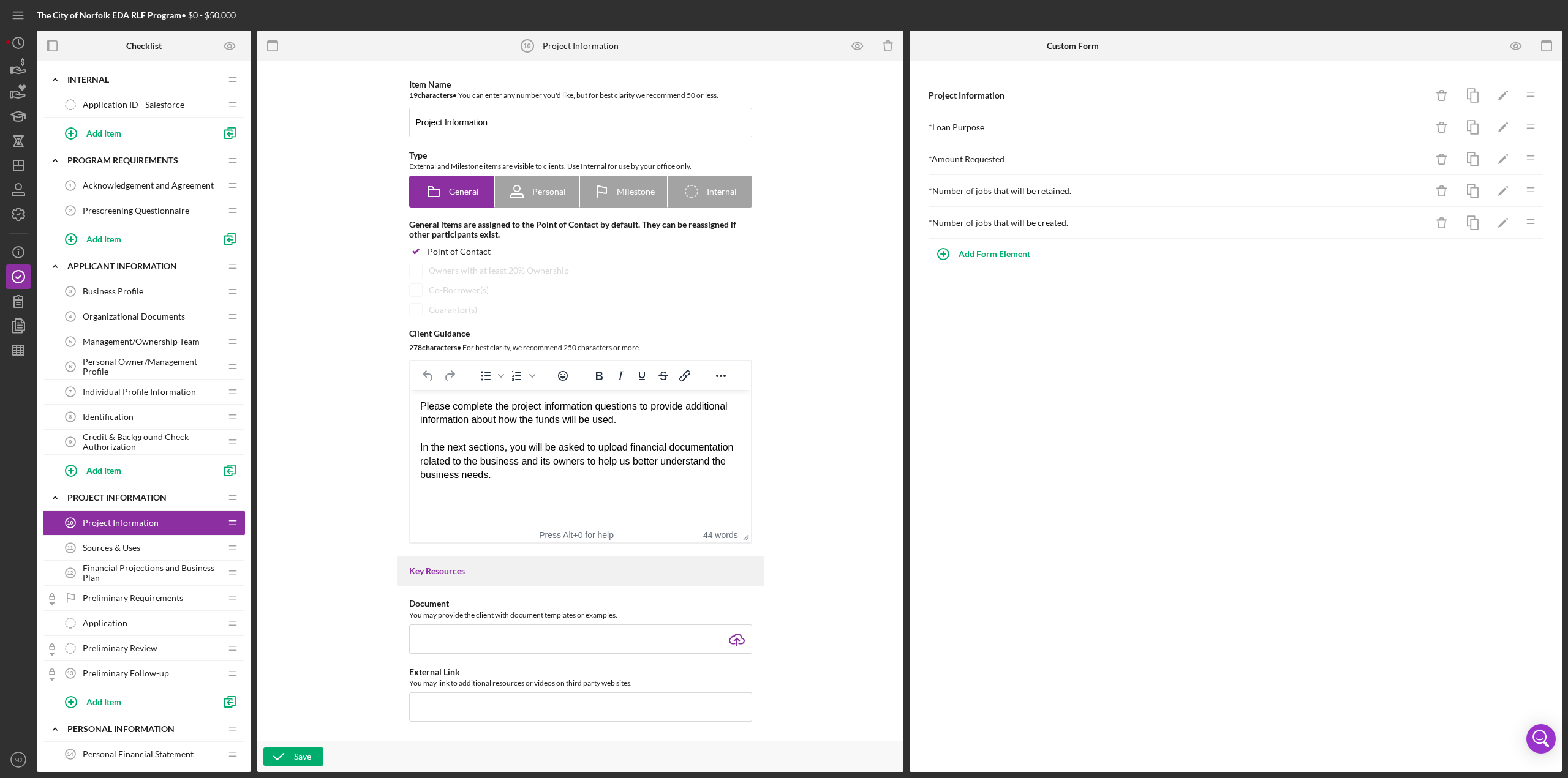
click at [131, 286] on span "Business Profile" at bounding box center [112, 291] width 61 height 9
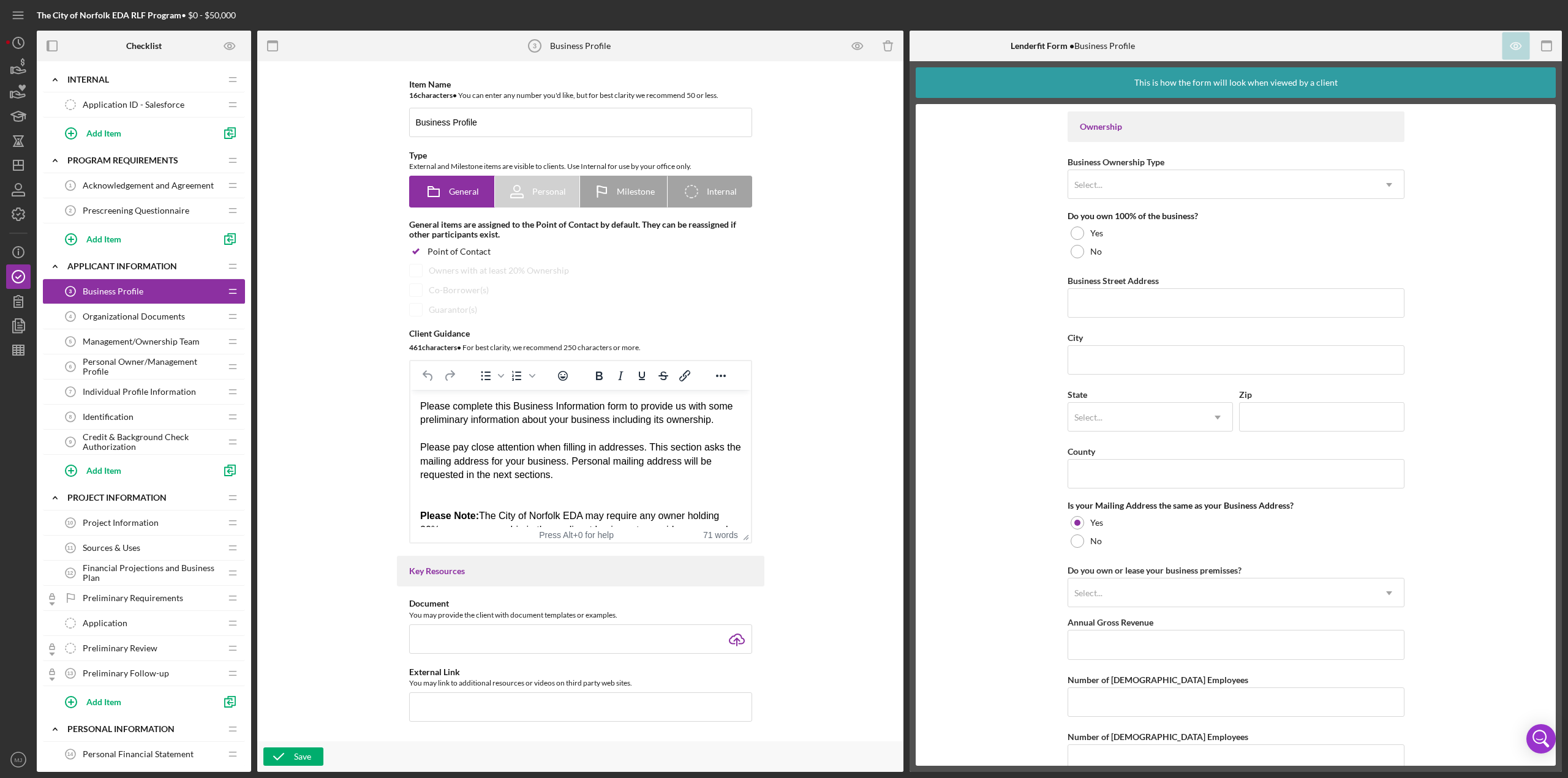
scroll to position [583, 0]
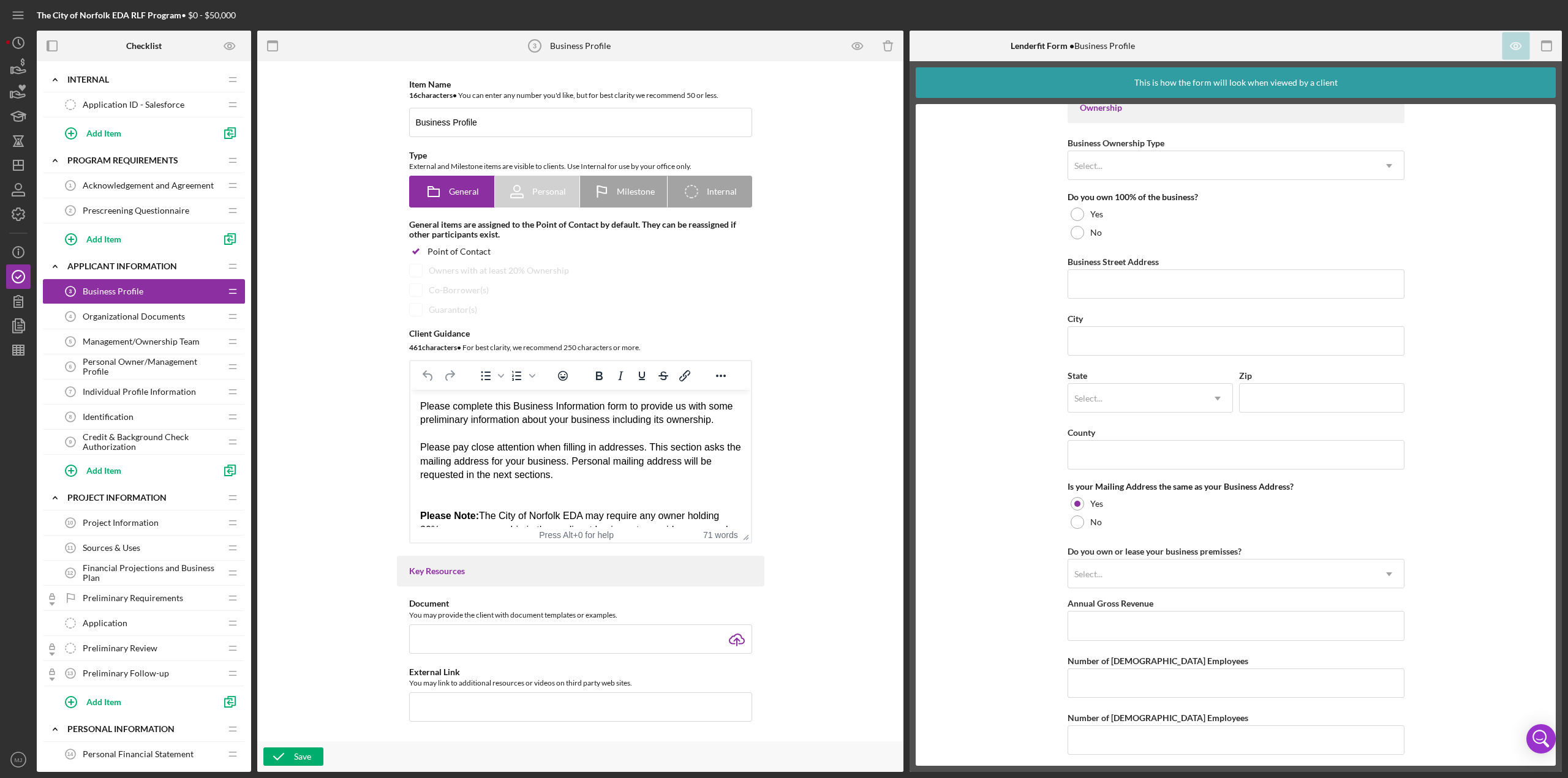
click at [152, 313] on span "Organizational Documents" at bounding box center [133, 316] width 102 height 9
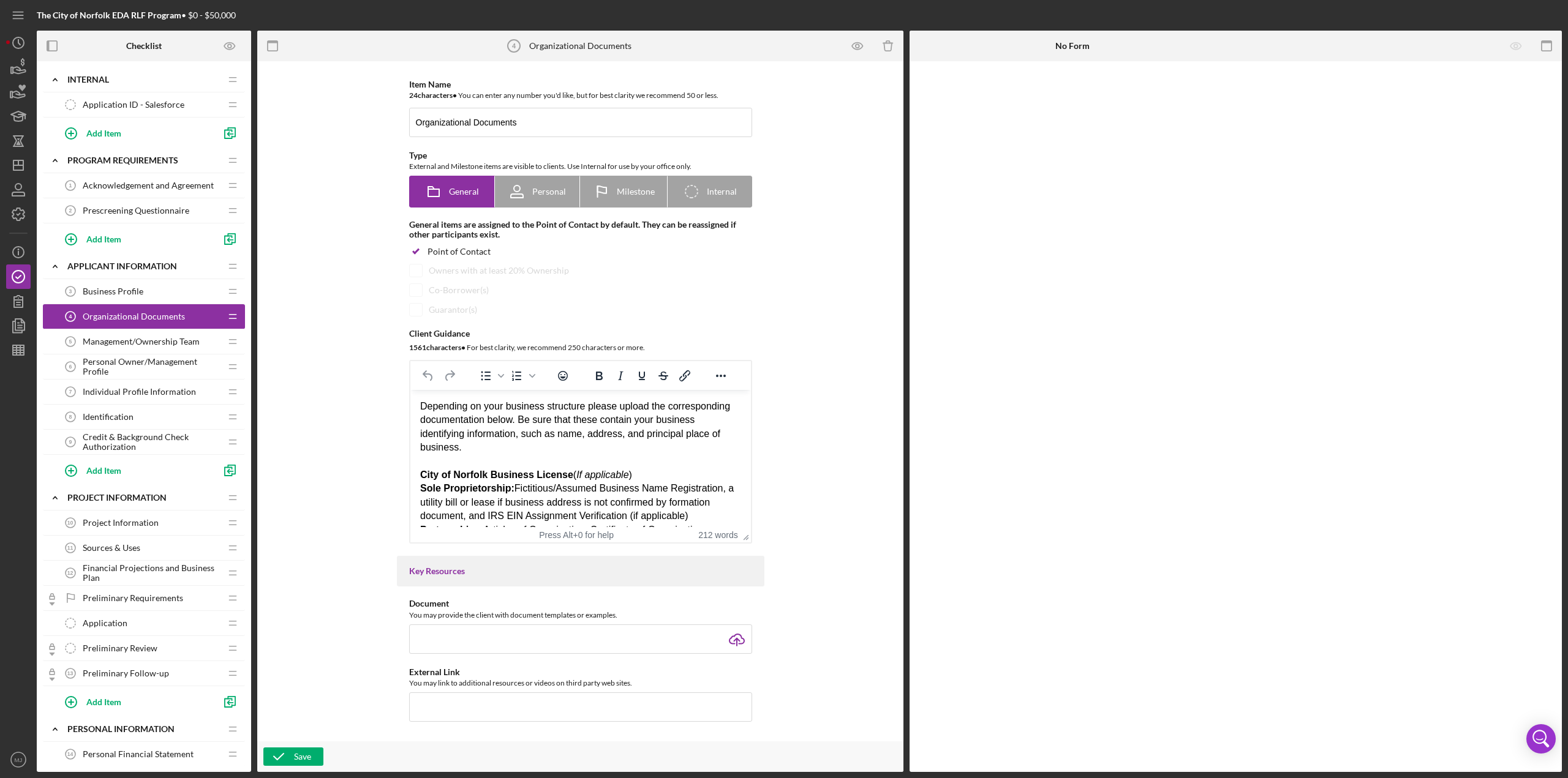
click at [152, 337] on span "Management/Ownership Team" at bounding box center [140, 342] width 117 height 9
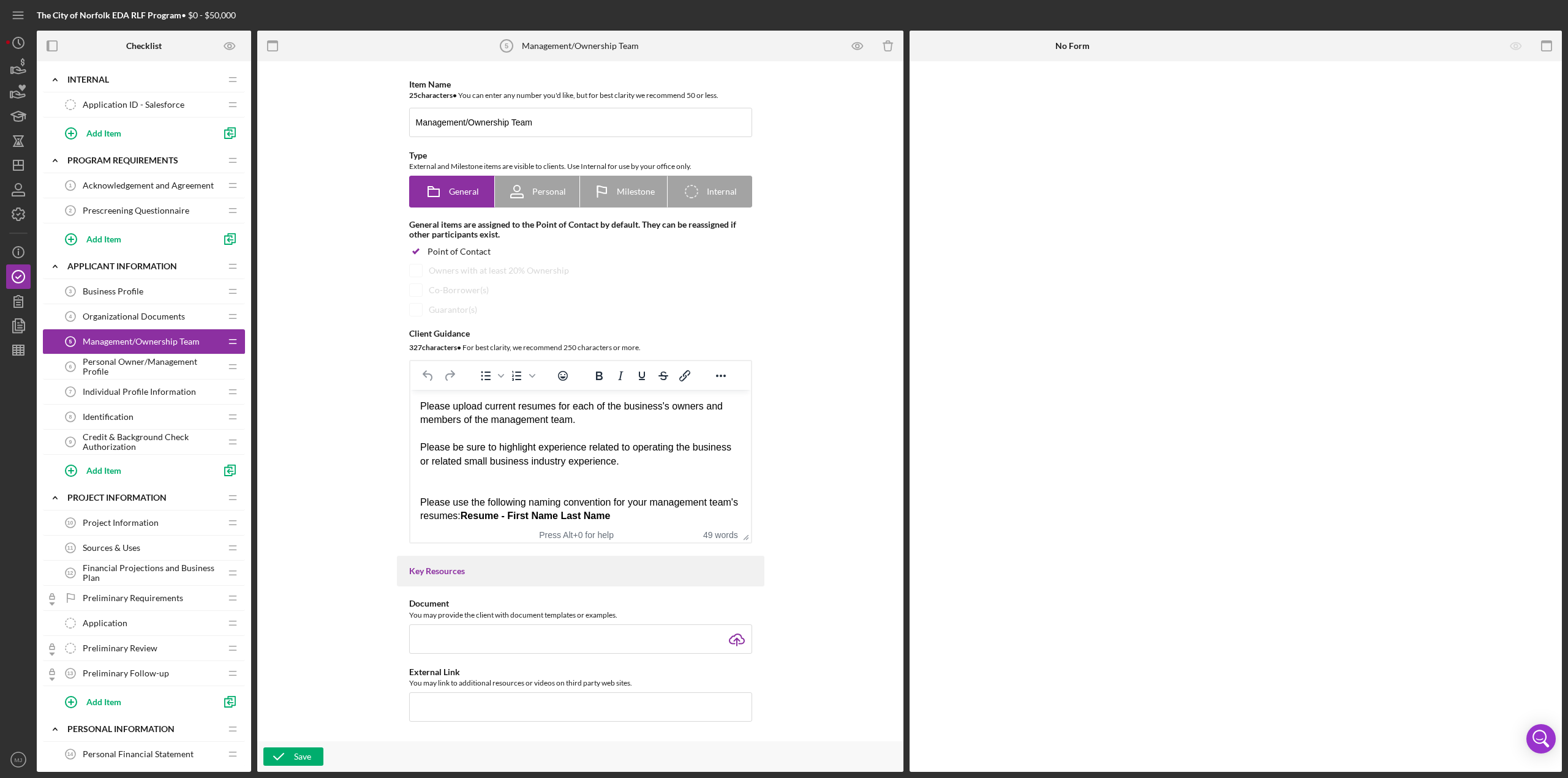
click at [140, 337] on span "Personal Owner/Management Profile" at bounding box center [151, 366] width 138 height 20
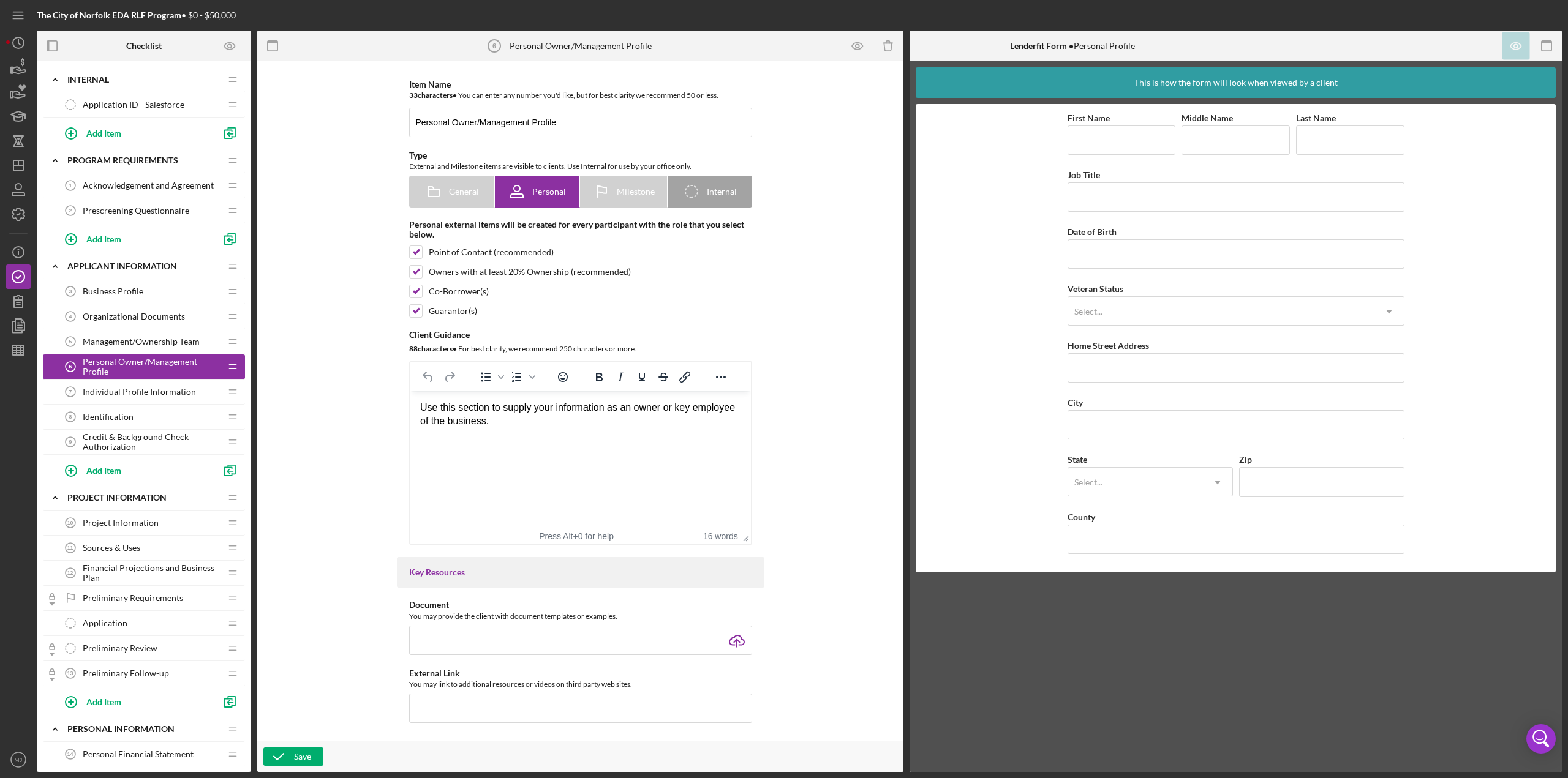
click at [144, 337] on span "Individual Profile Information" at bounding box center [139, 391] width 113 height 9
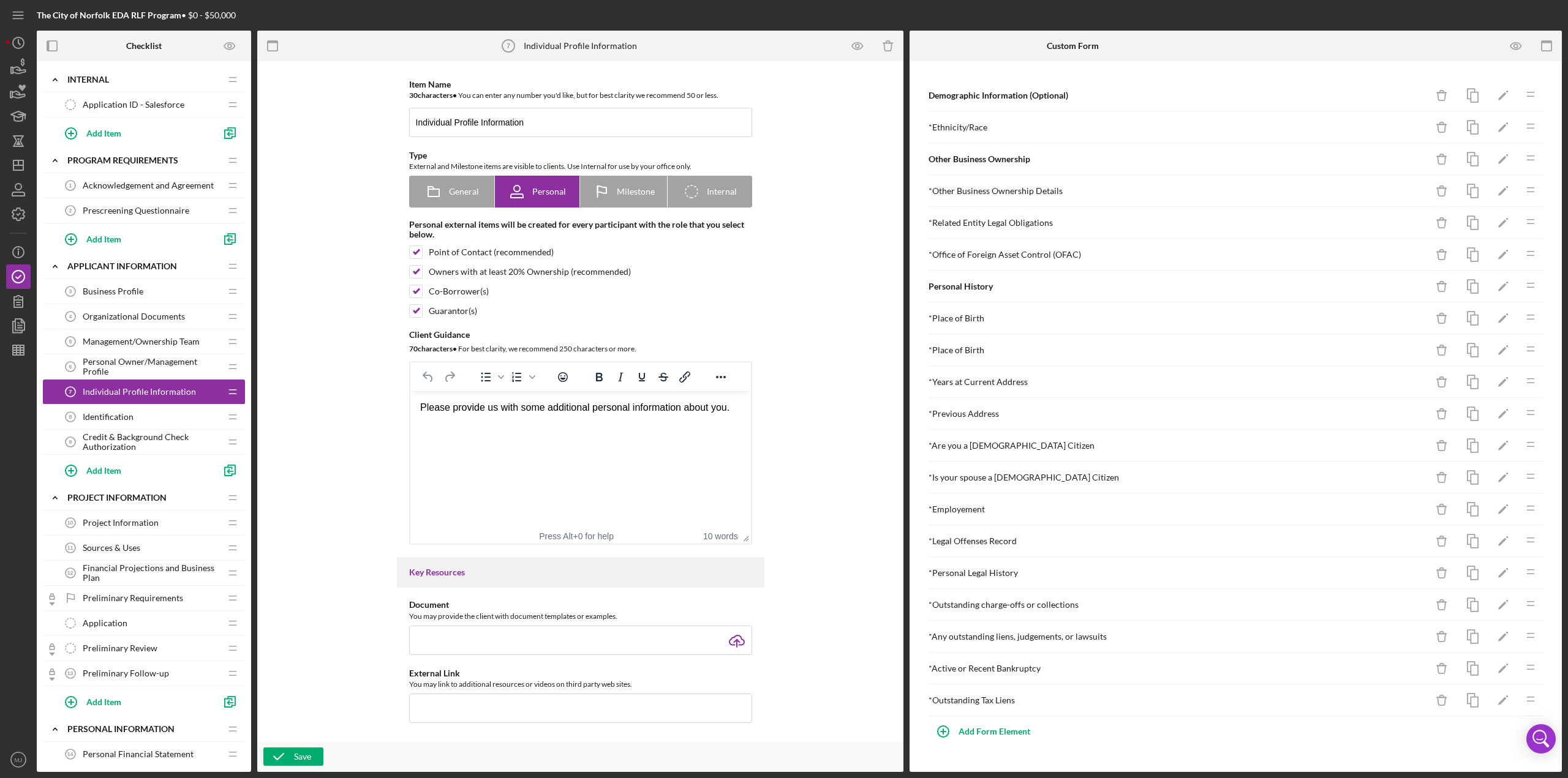
click at [111, 208] on span "Prescreening Questionnaire" at bounding box center [136, 211] width 107 height 9
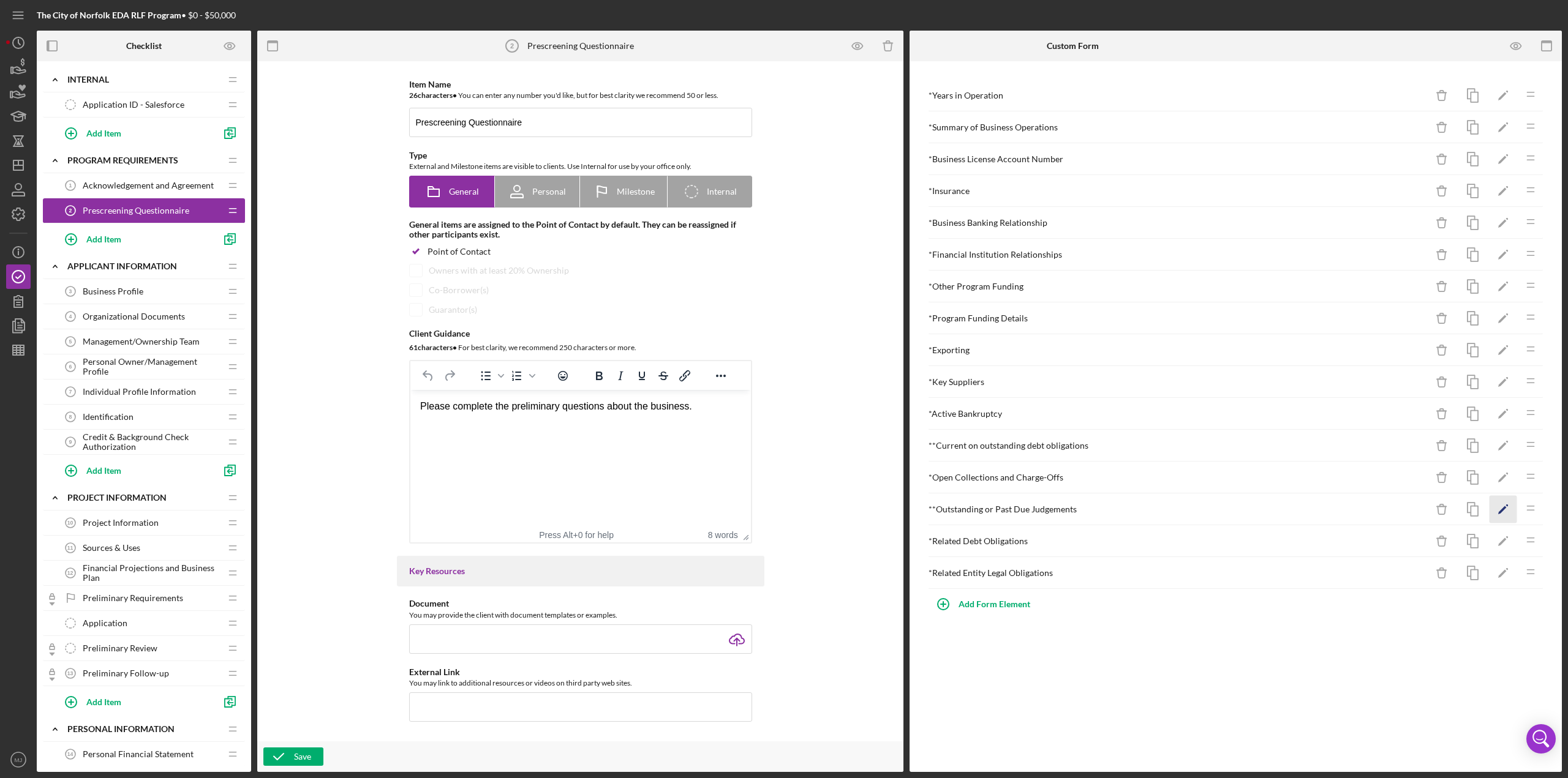
click at [784, 337] on icon "Icon/Edit" at bounding box center [1502, 509] width 27 height 27
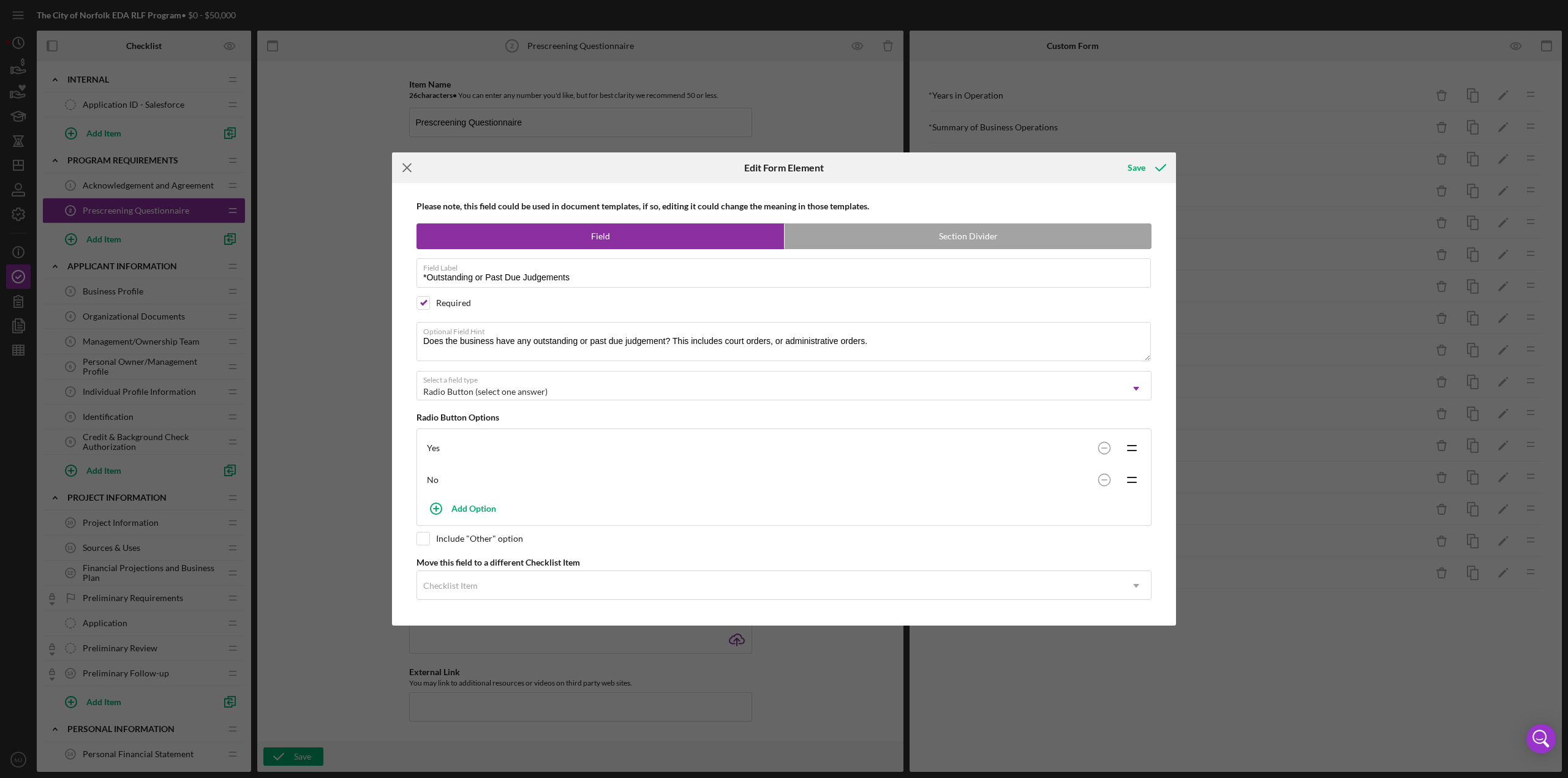
click at [410, 169] on icon "Icon/Menu Close" at bounding box center [407, 168] width 31 height 31
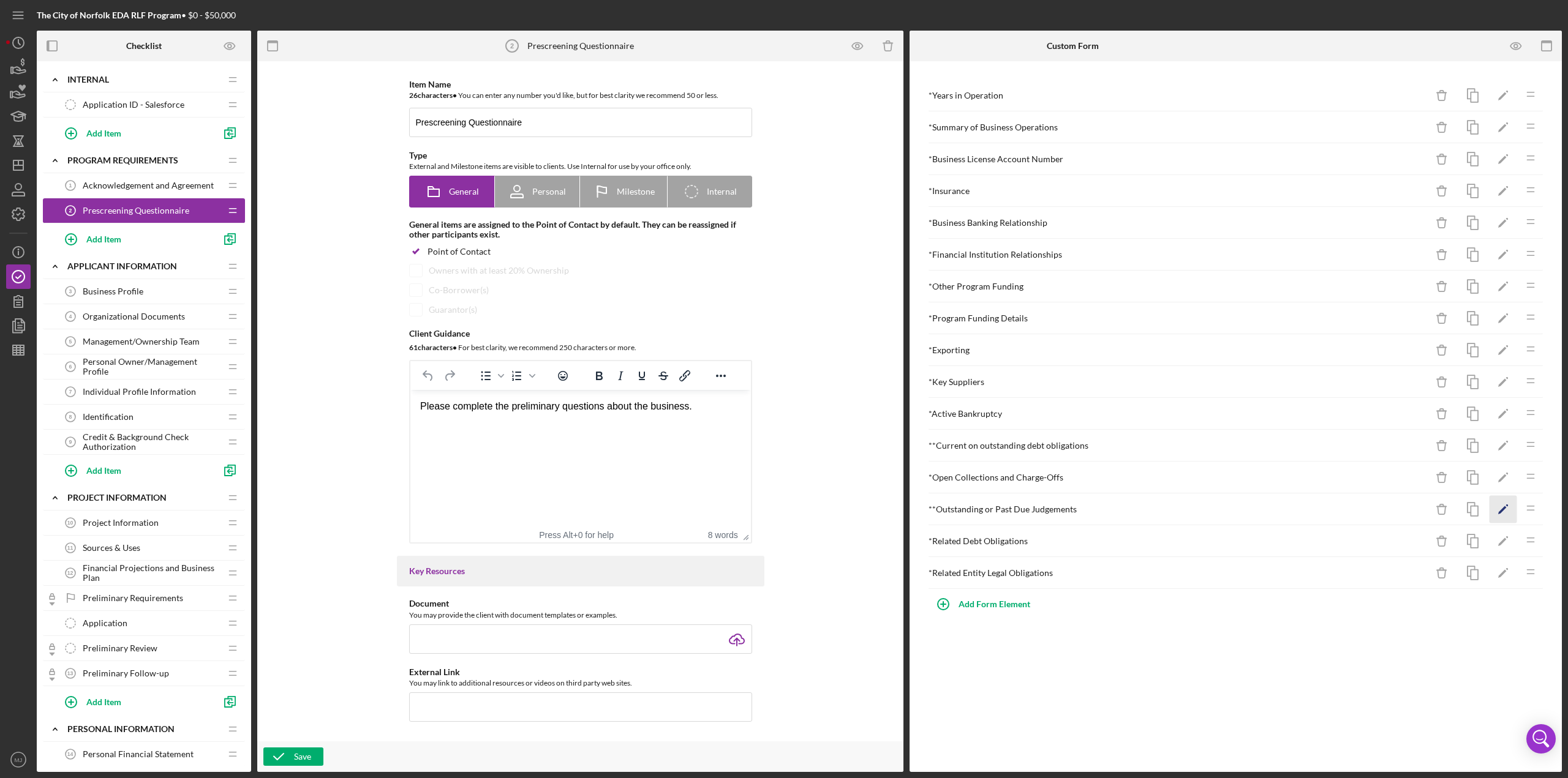
click at [784, 337] on polygon "button" at bounding box center [1502, 510] width 8 height 8
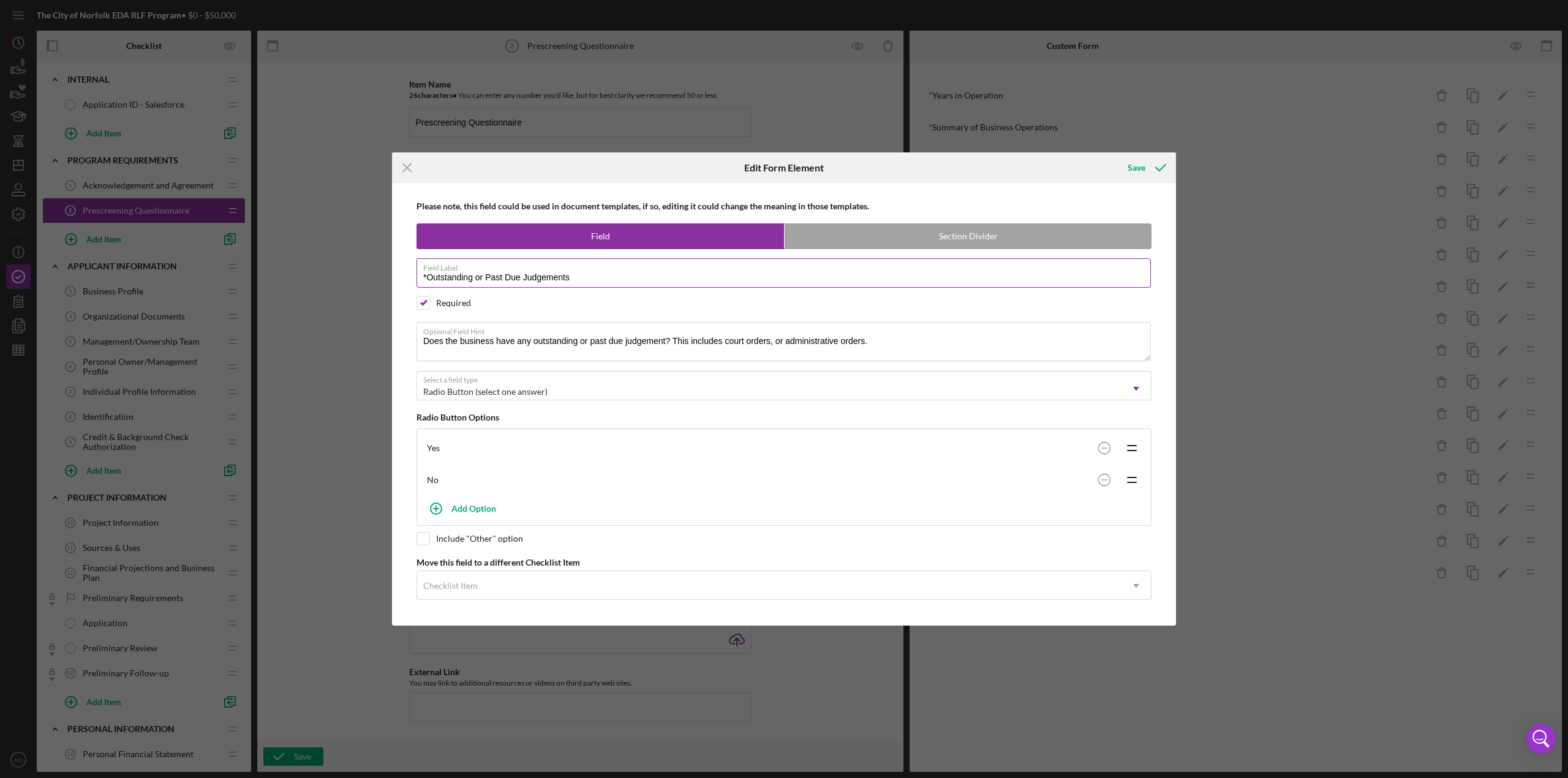
drag, startPoint x: 425, startPoint y: 275, endPoint x: 436, endPoint y: 276, distance: 11.0
click at [425, 275] on input "*Outstanding or Past Due Judgements" at bounding box center [784, 272] width 734 height 29
type input "Outstanding or Past Due Judgements"
click at [784, 169] on div "Save" at bounding box center [1136, 168] width 18 height 24
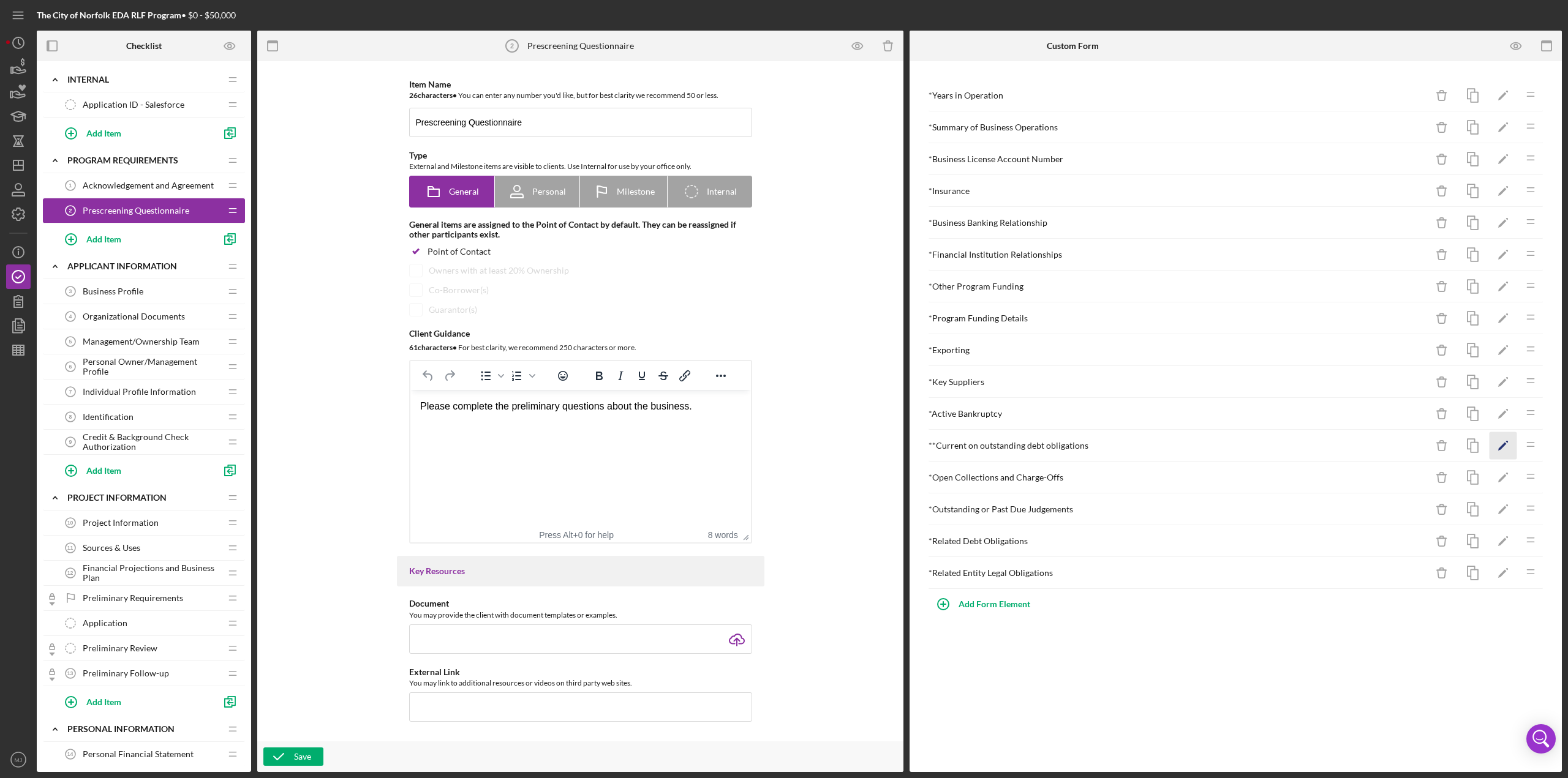
click at [784, 337] on icon "Icon/Edit" at bounding box center [1502, 446] width 27 height 27
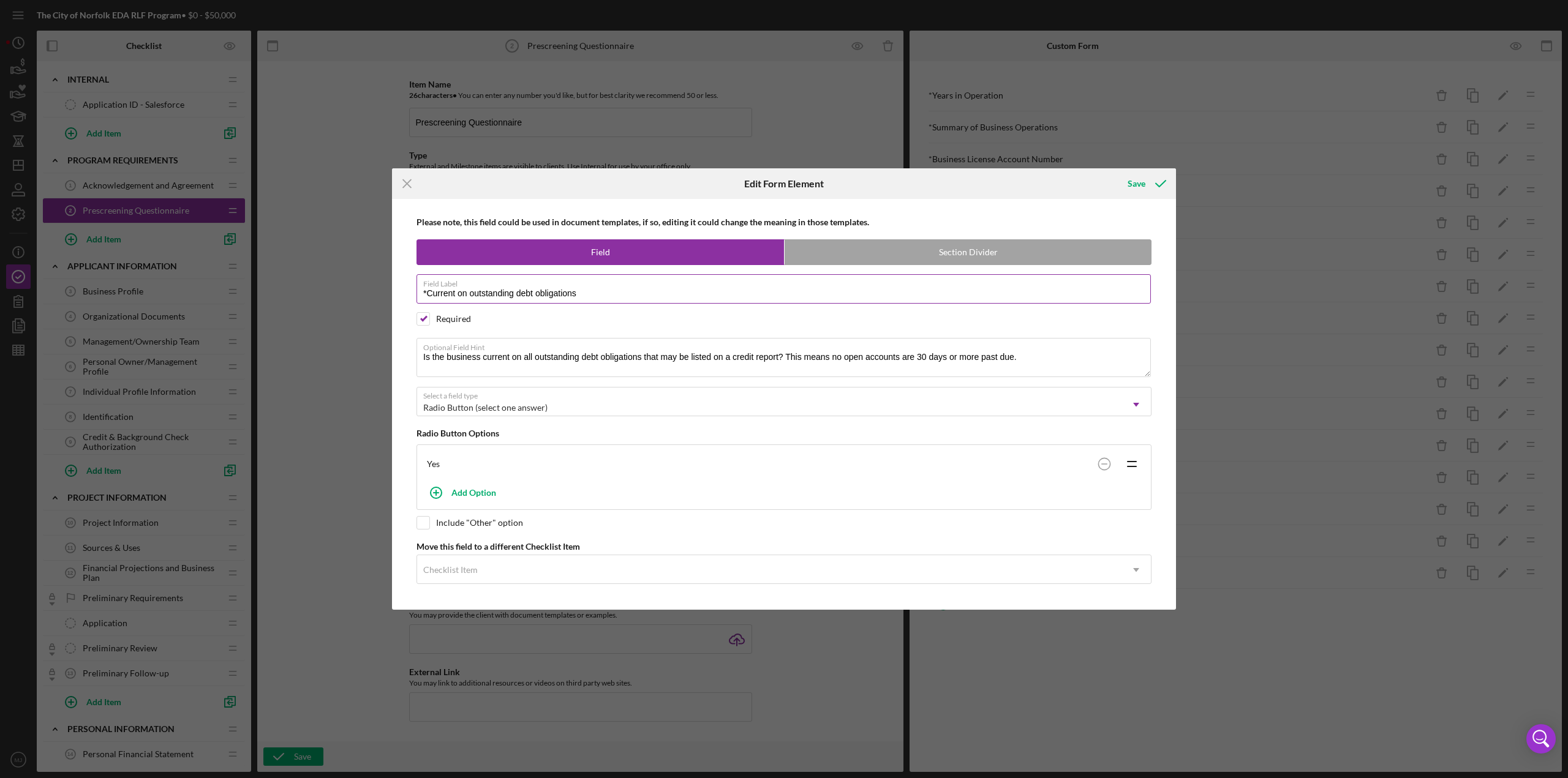
click at [425, 294] on input "*Current on outstanding debt obligations" at bounding box center [784, 288] width 734 height 29
type input "Current on outstanding debt obligations"
click at [784, 187] on div "Save" at bounding box center [1136, 183] width 18 height 24
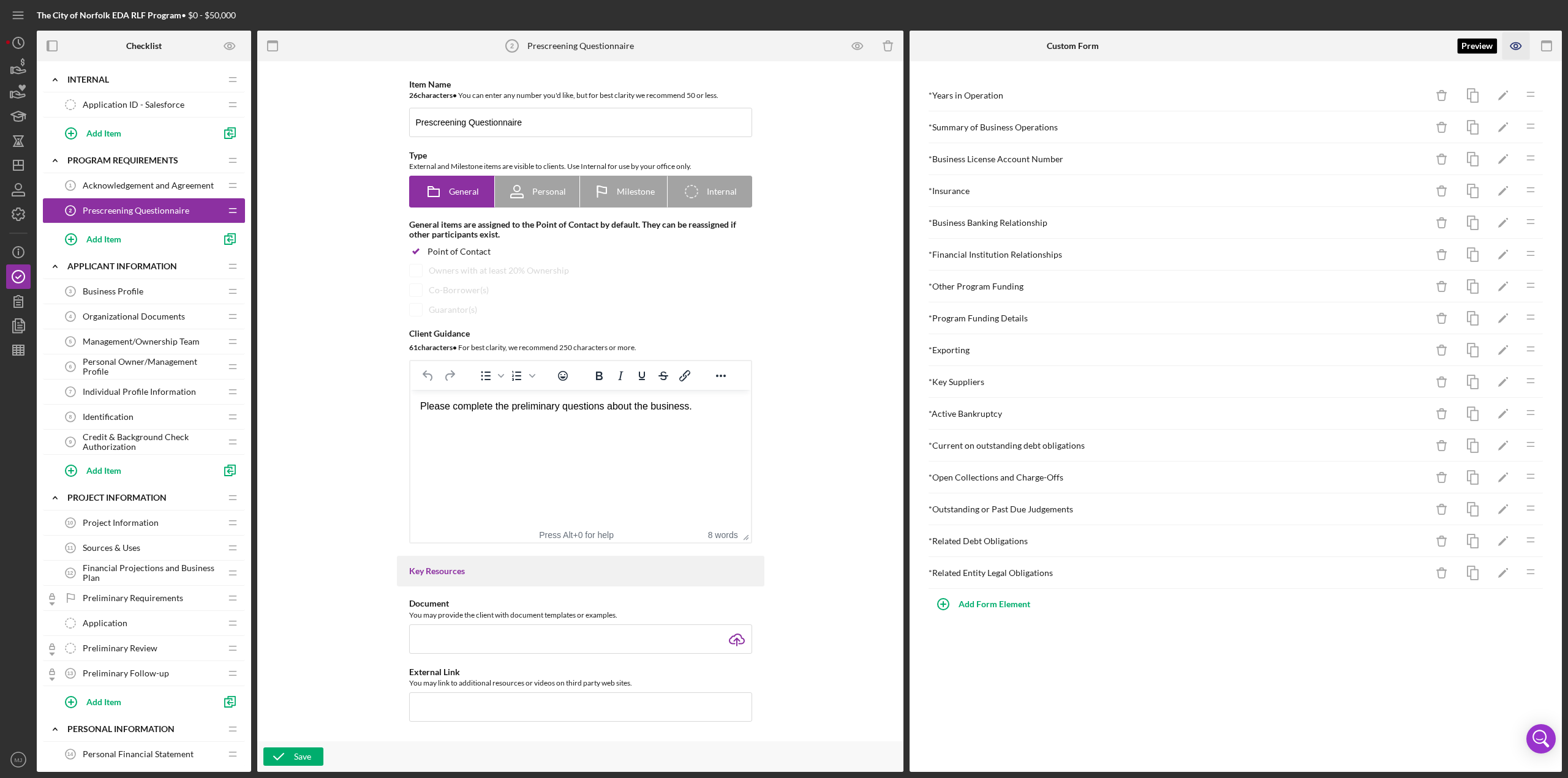
click at [784, 41] on icon "button" at bounding box center [1516, 46] width 27 height 27
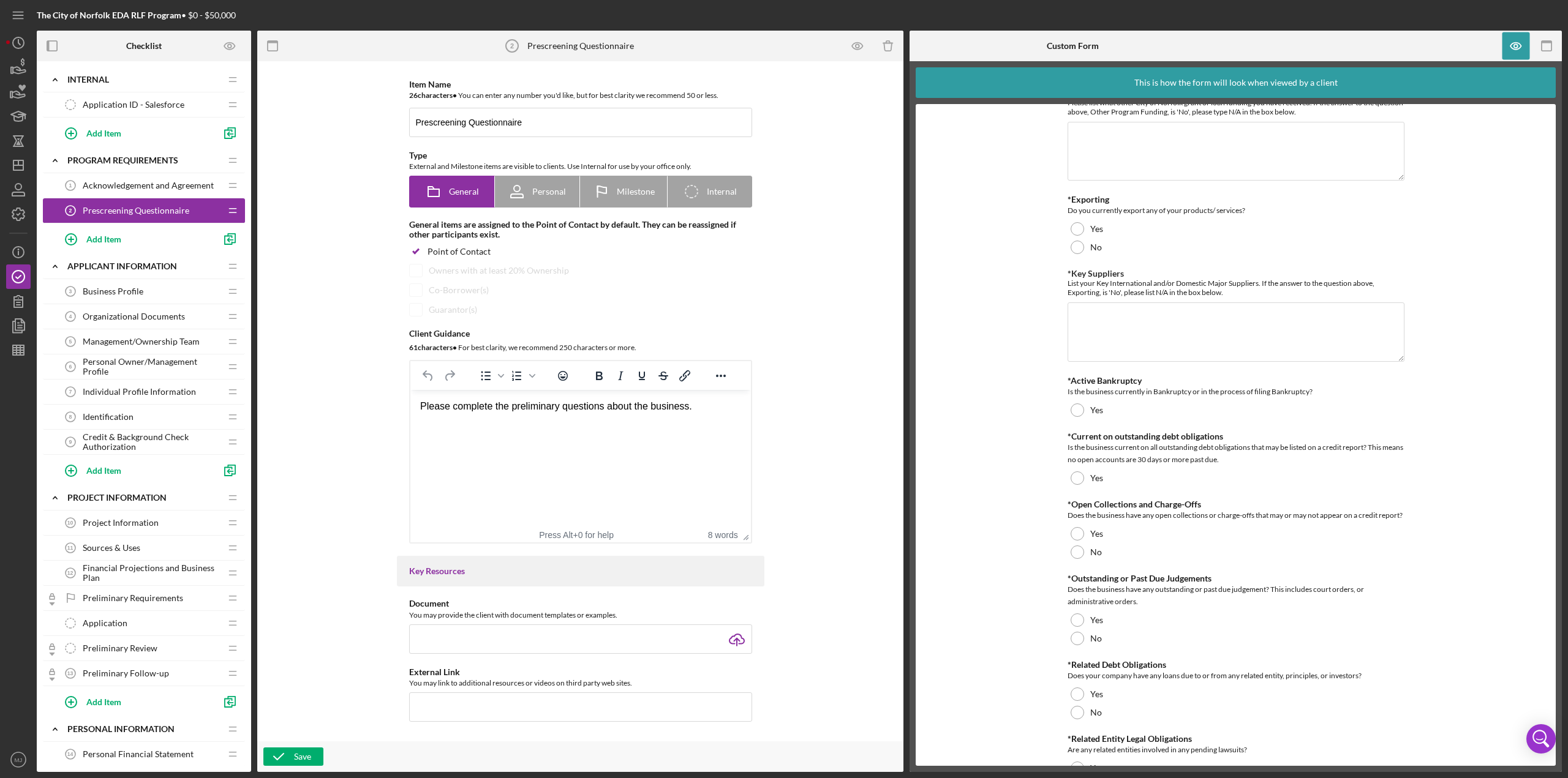
scroll to position [718, 0]
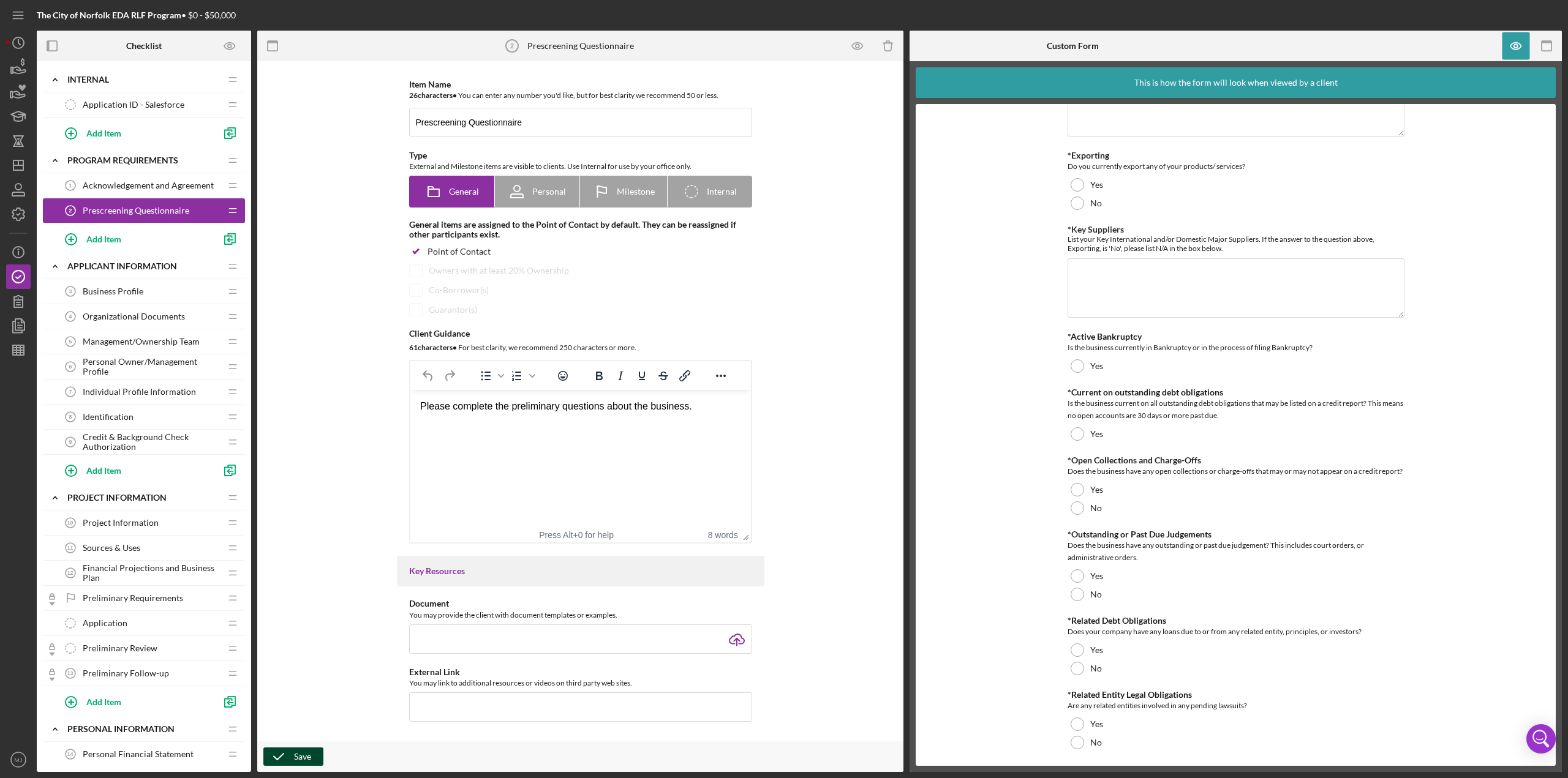
click at [280, 337] on icon "button" at bounding box center [278, 756] width 31 height 31
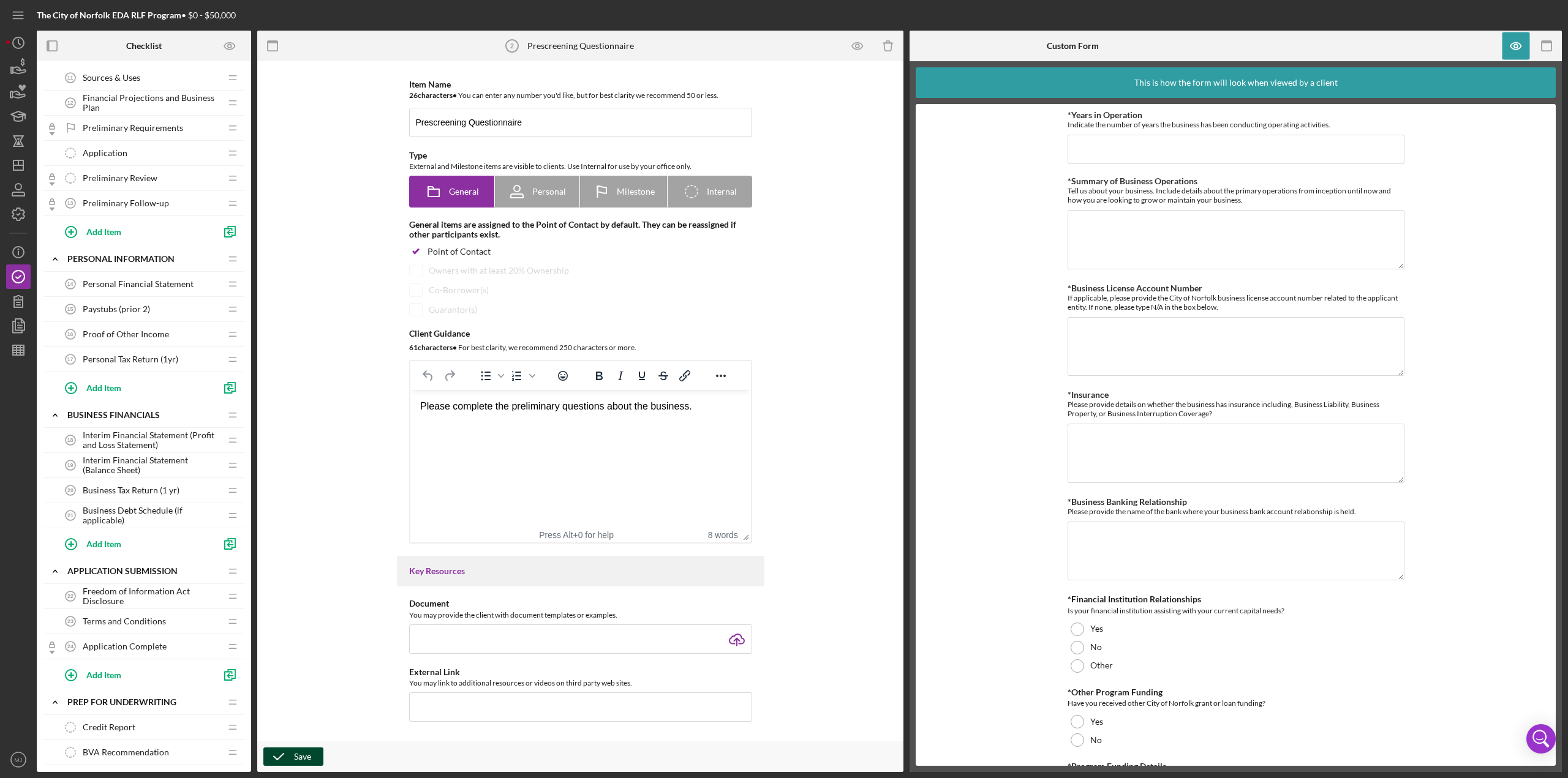
scroll to position [490, 0]
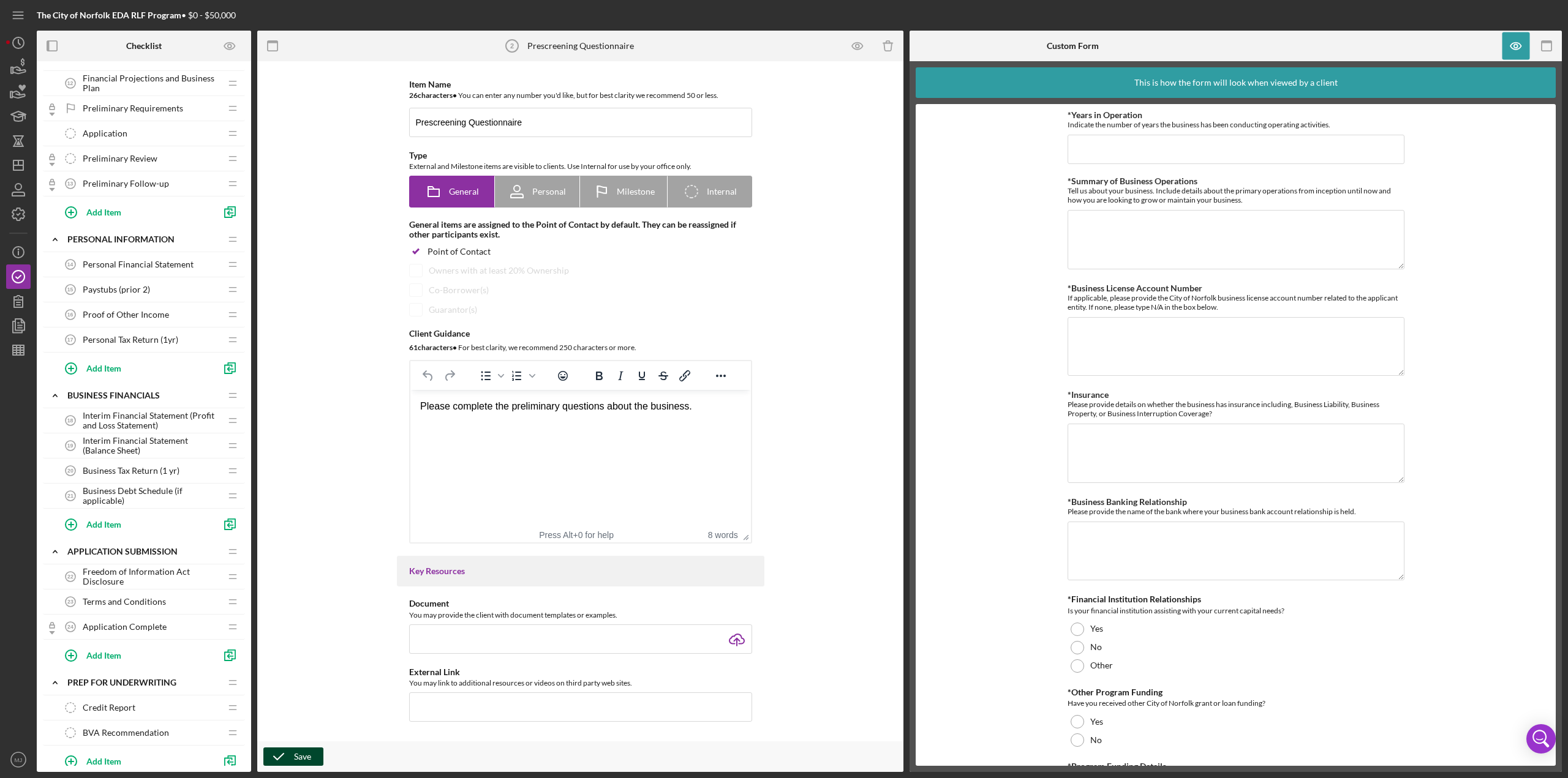
click at [142, 337] on span "Freedom of Information Act Disclosure" at bounding box center [151, 577] width 138 height 20
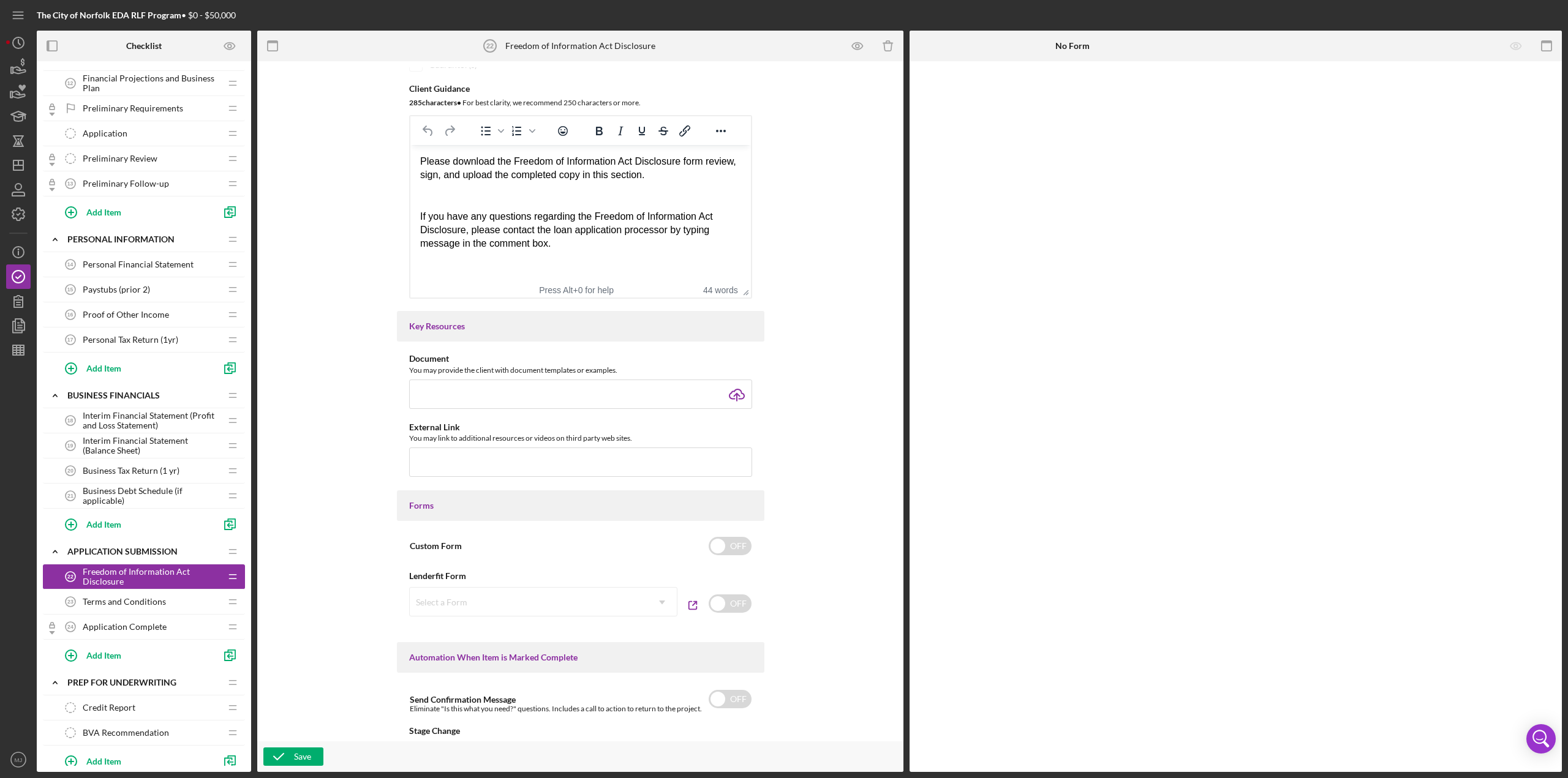
scroll to position [306, 0]
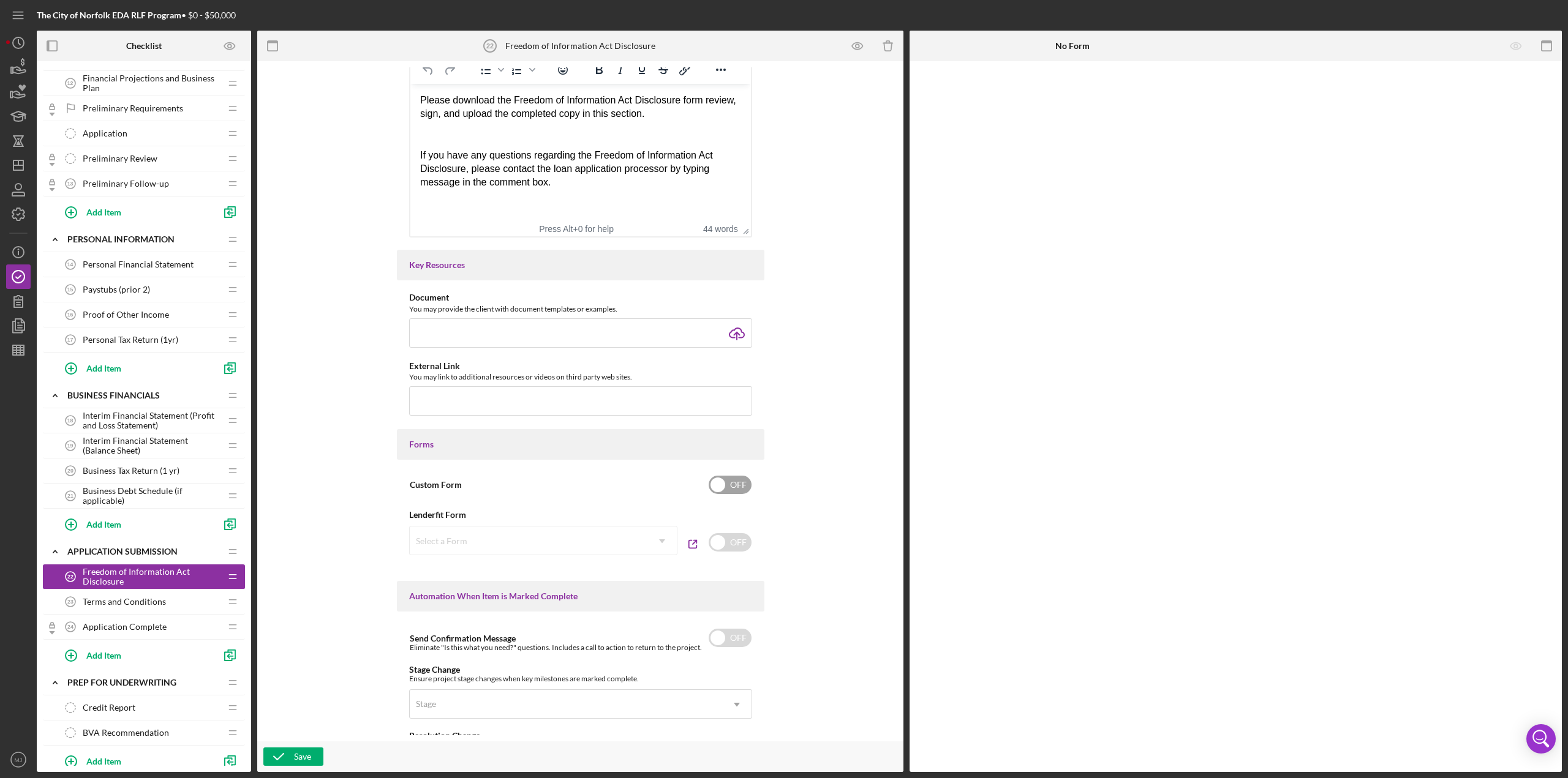
click at [730, 337] on input "checkbox" at bounding box center [730, 485] width 43 height 19
click at [725, 337] on input "checkbox" at bounding box center [730, 485] width 43 height 19
checkbox input "false"
click at [25, 326] on icon "button" at bounding box center [18, 326] width 31 height 31
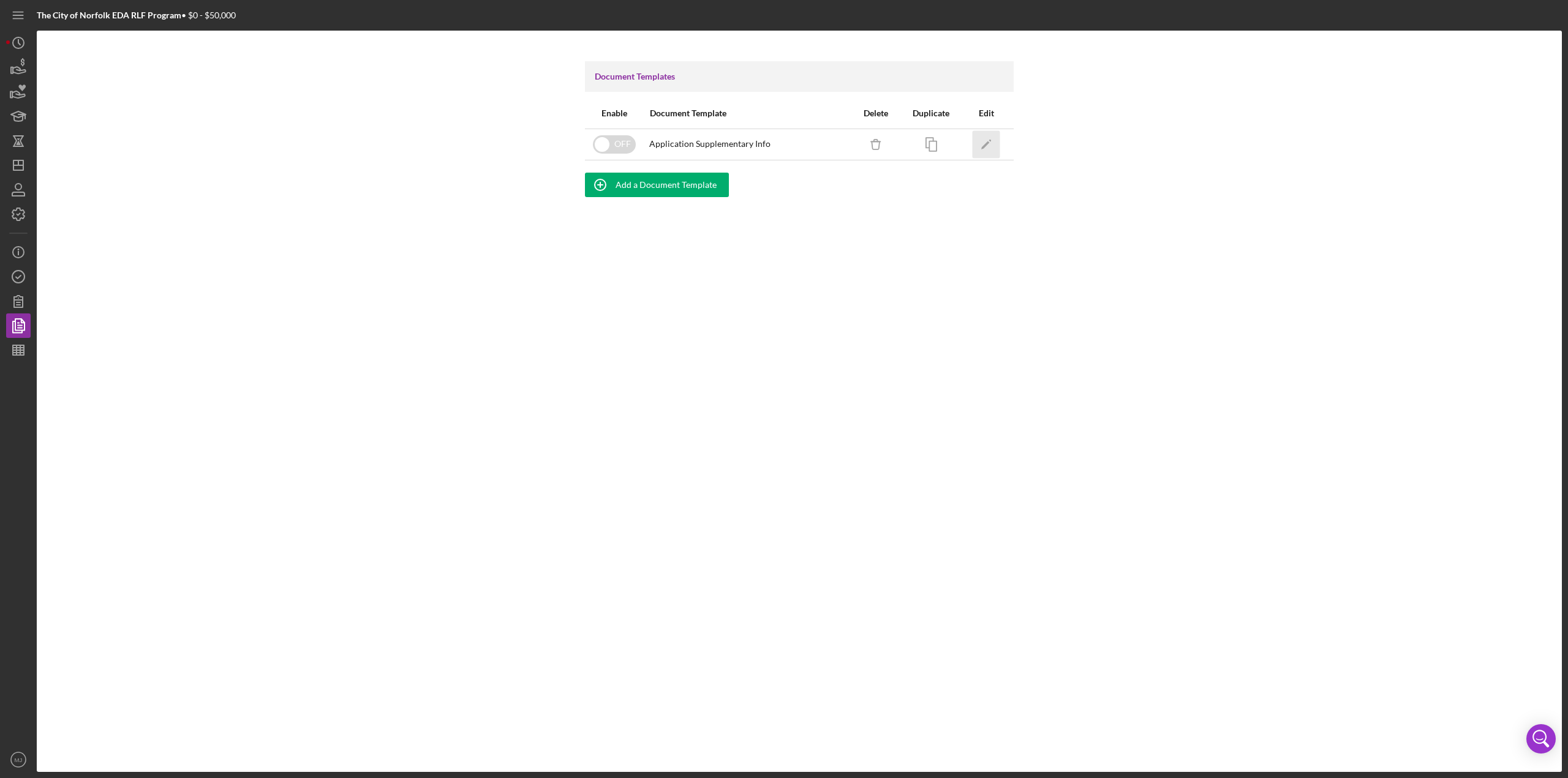
click at [784, 148] on icon "Icon/Edit" at bounding box center [986, 143] width 27 height 27
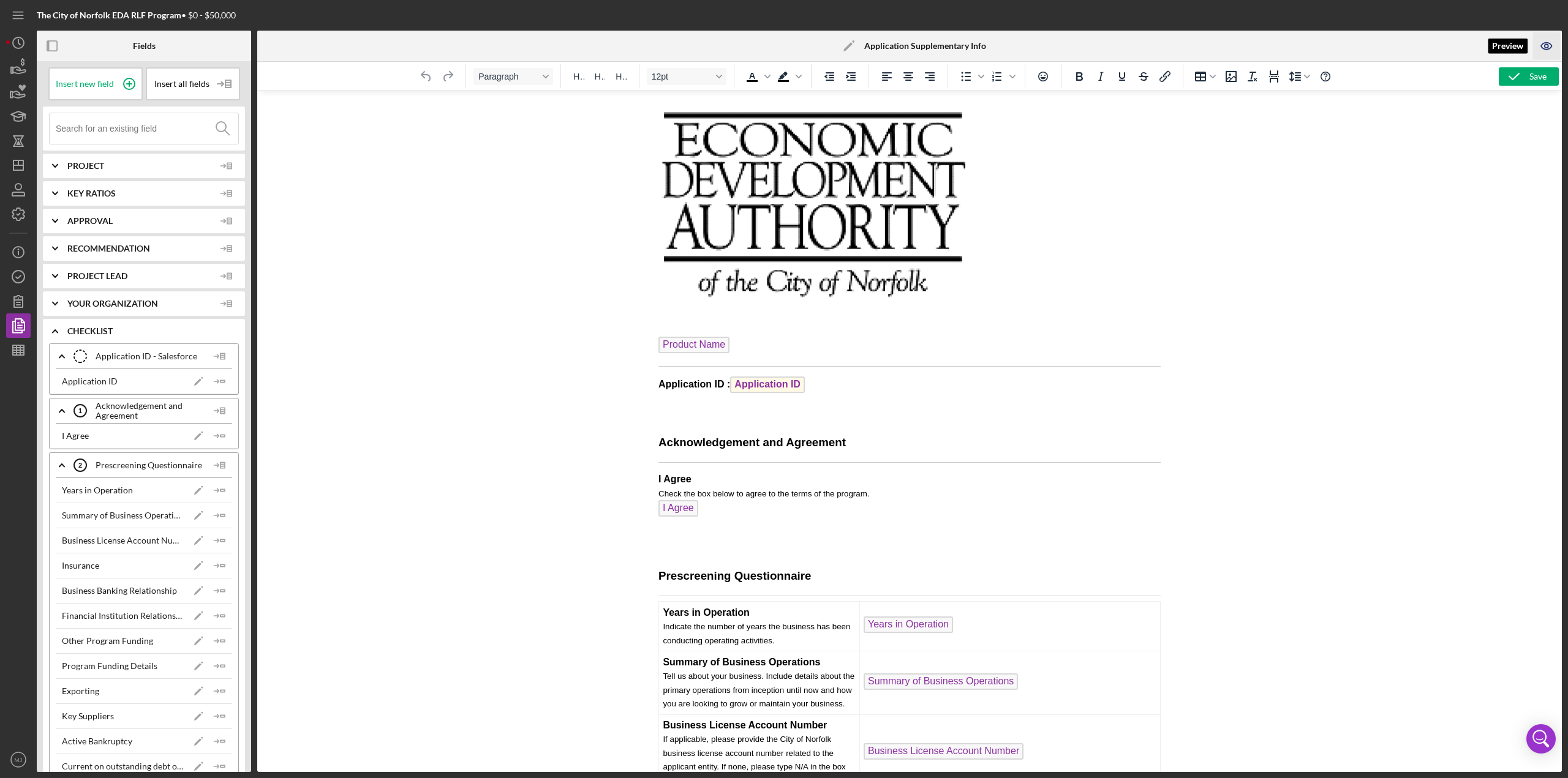
click at [784, 43] on icon "button" at bounding box center [1546, 46] width 27 height 27
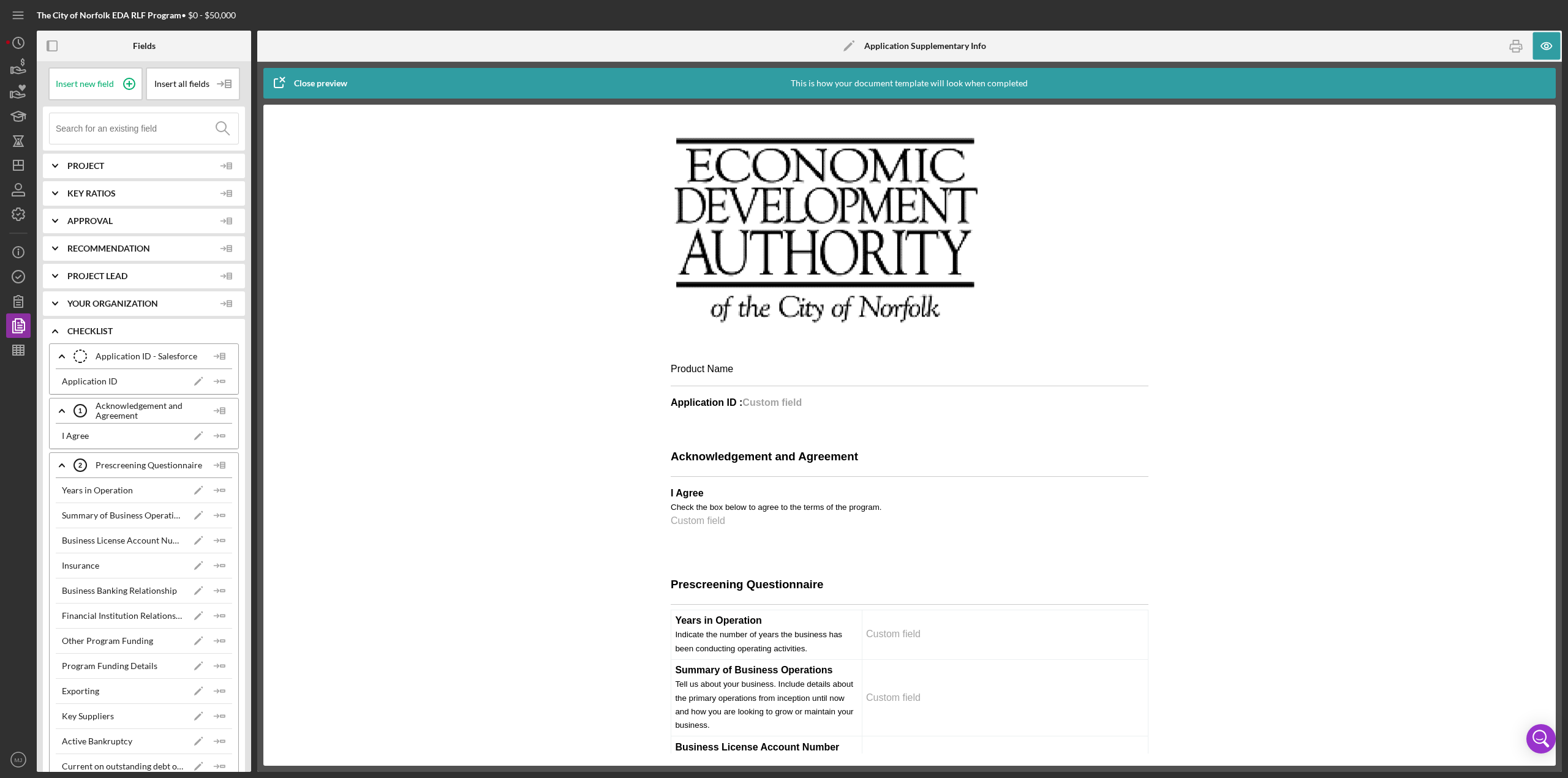
click at [712, 337] on p "Product Name" at bounding box center [909, 369] width 477 height 13
click at [77, 169] on span "Project" at bounding box center [140, 166] width 147 height 9
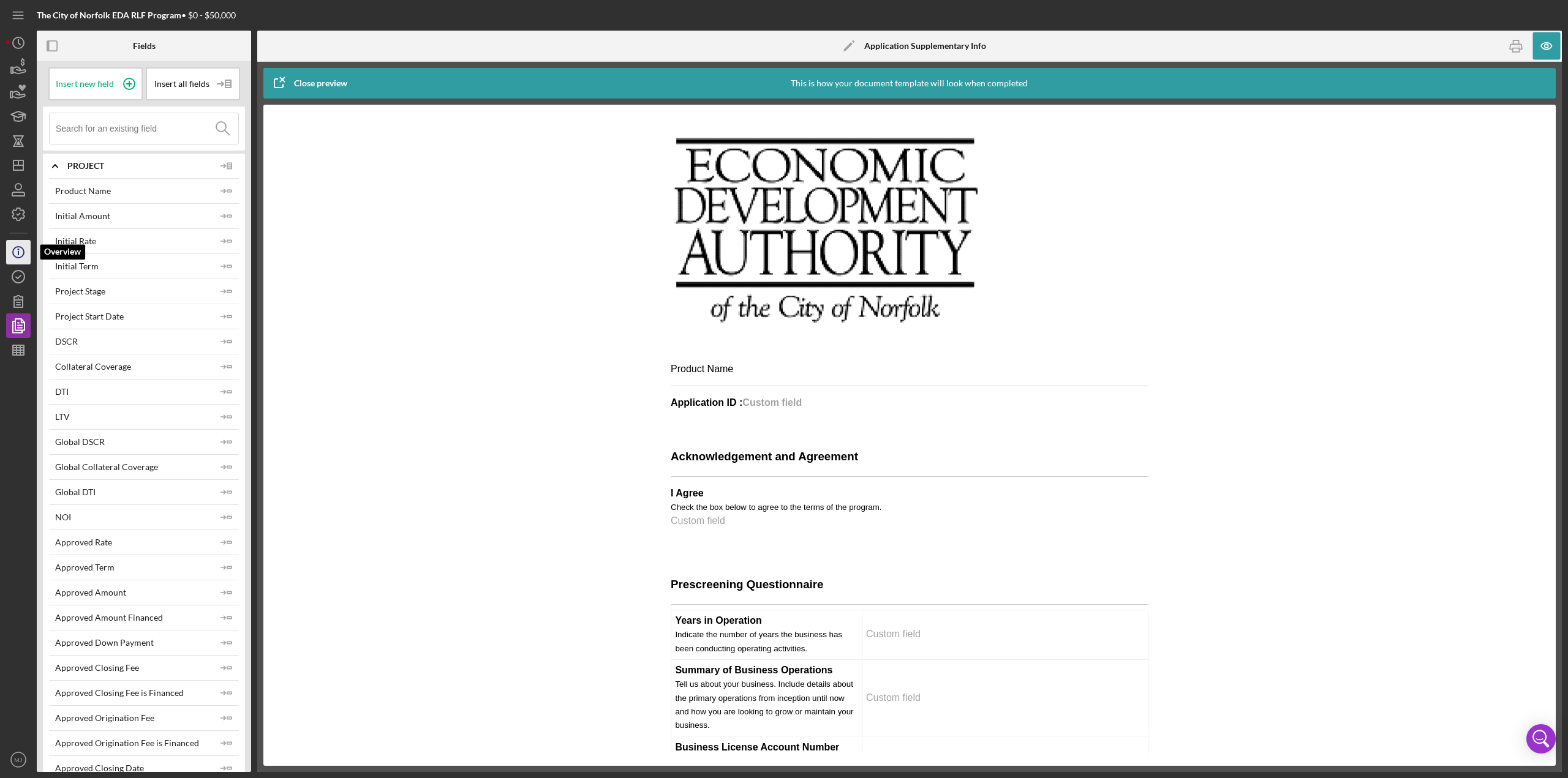
click at [21, 248] on icon "Icon/Info" at bounding box center [18, 252] width 31 height 31
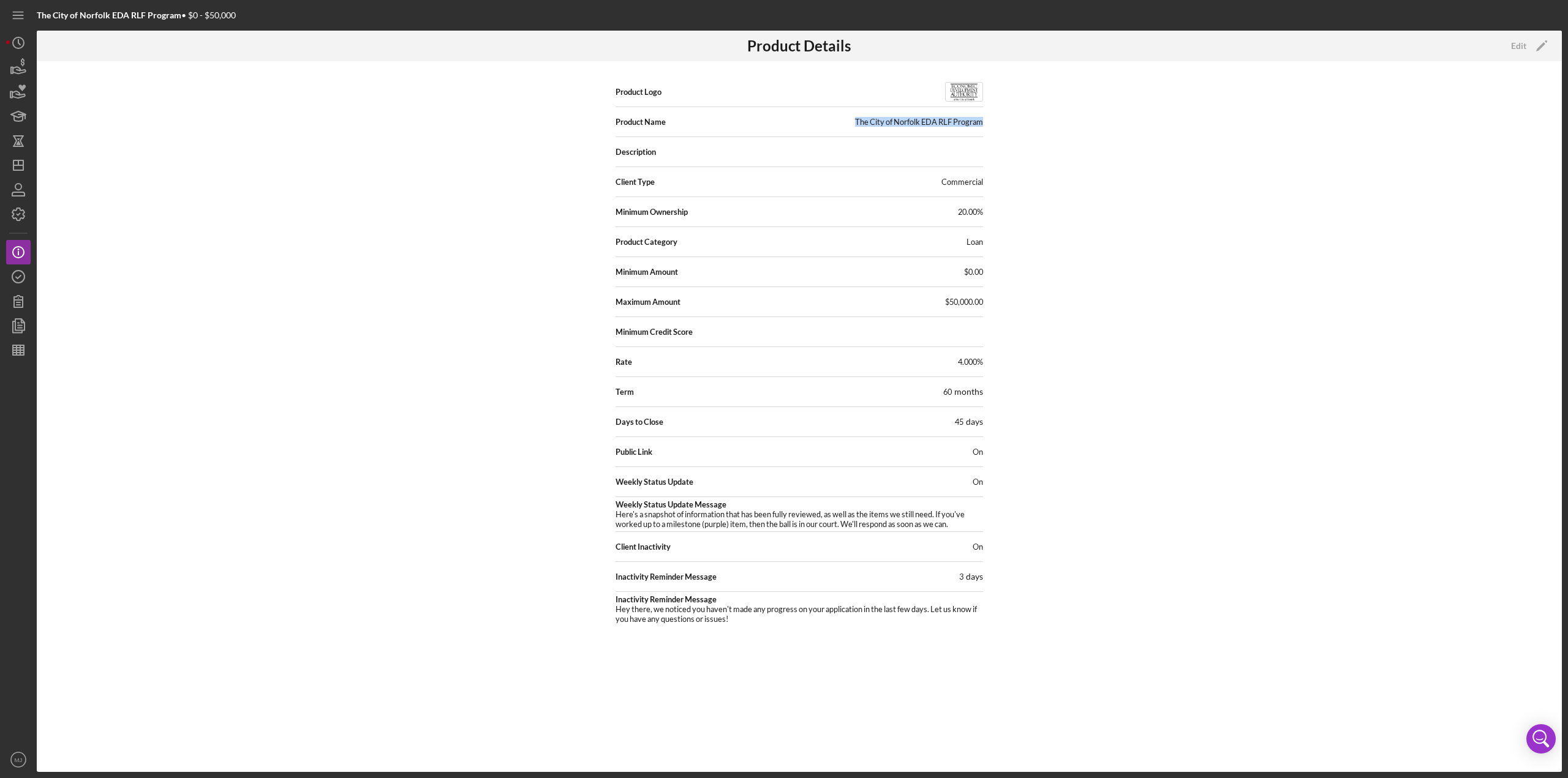
drag, startPoint x: 855, startPoint y: 122, endPoint x: 984, endPoint y: 120, distance: 129.0
click at [784, 120] on div "Product Logo Product Name The City of [GEOGRAPHIC_DATA] EDA RLF Program Descrip…" at bounding box center [799, 416] width 1525 height 711
copy div "The City of Norfolk EDA RLF Program"
click at [17, 322] on icon "button" at bounding box center [18, 326] width 31 height 31
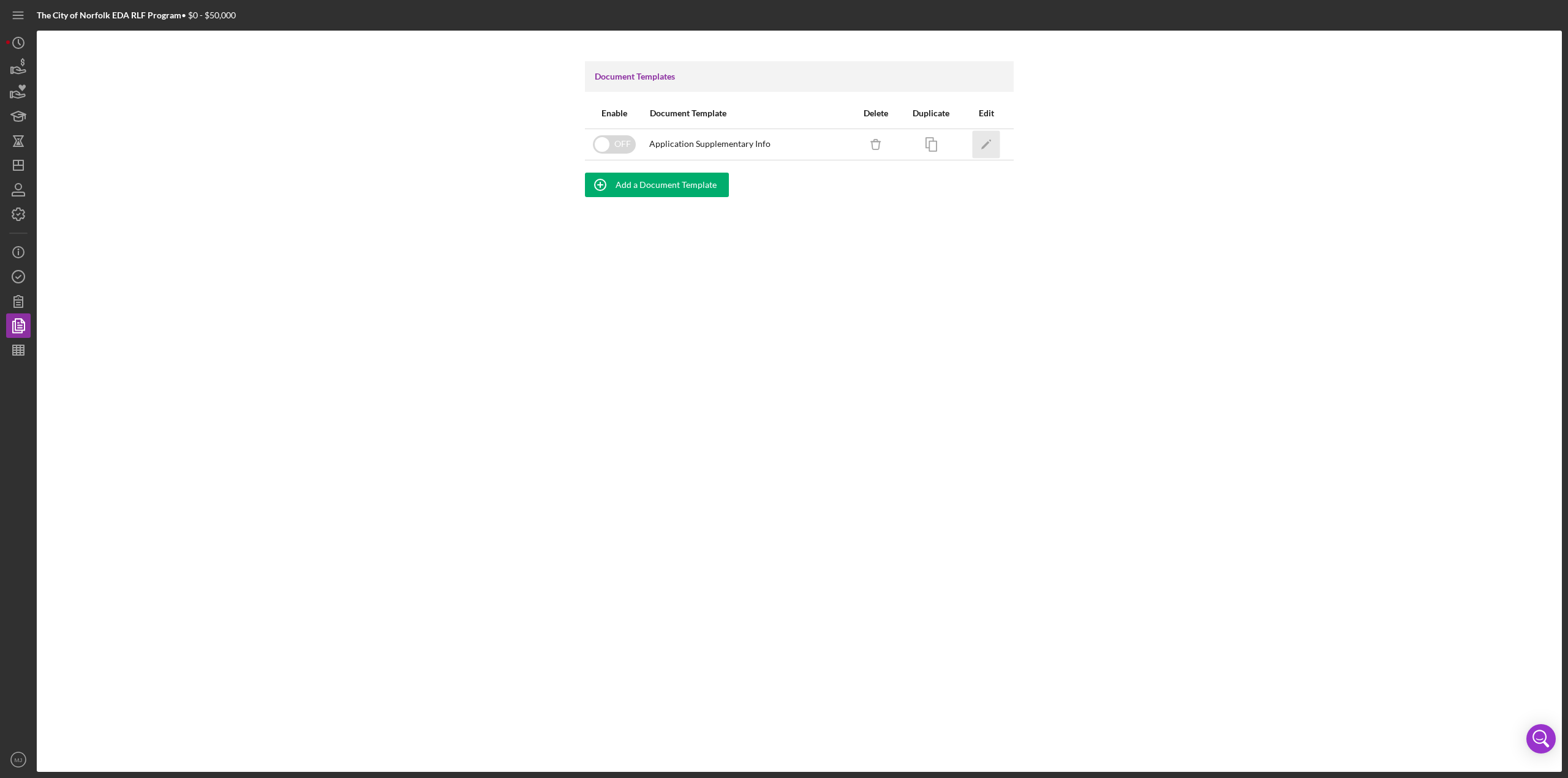
click at [784, 139] on icon "Icon/Edit" at bounding box center [986, 143] width 27 height 27
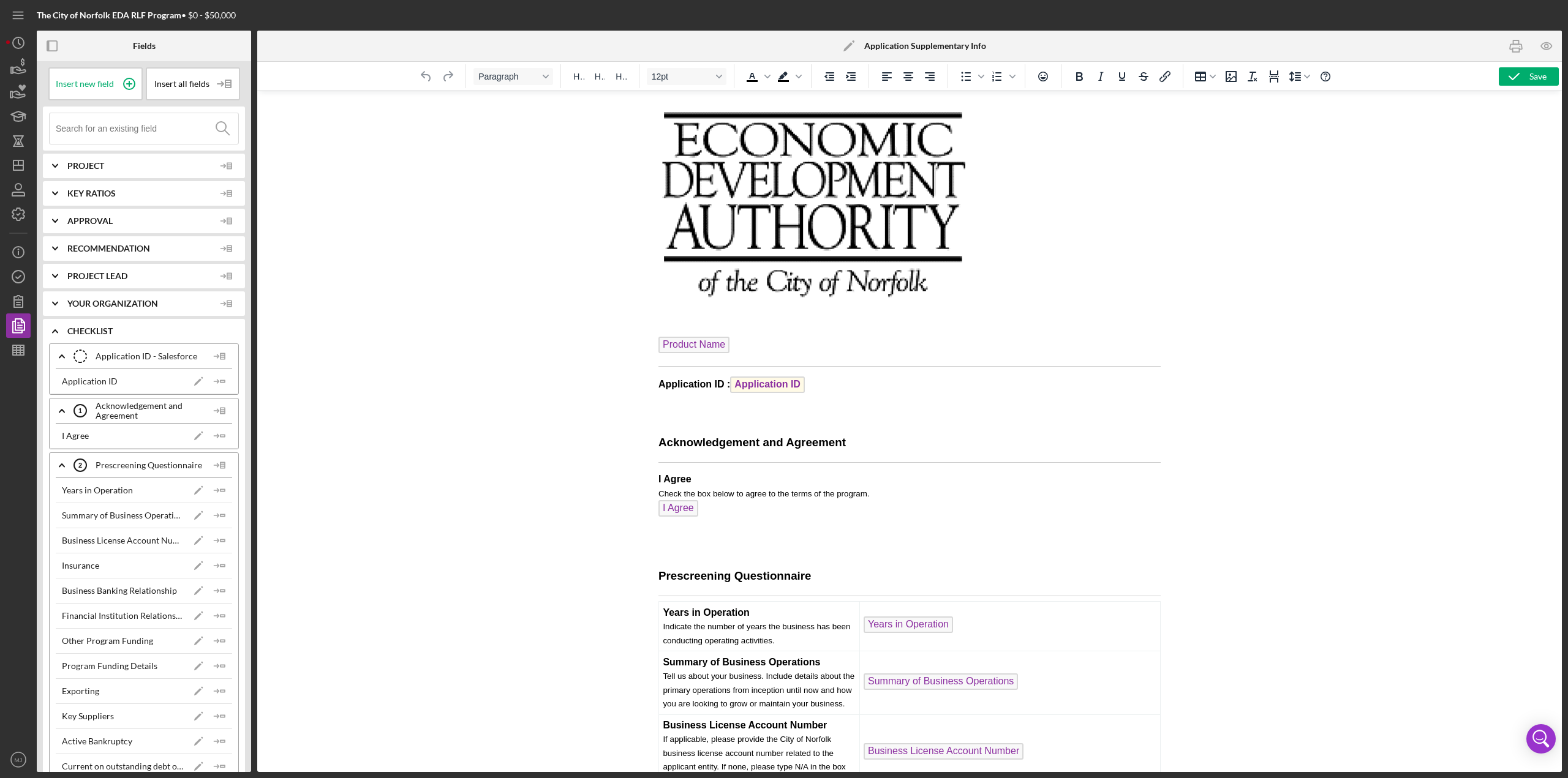
click at [752, 337] on p "Product Name ﻿" at bounding box center [909, 346] width 502 height 20
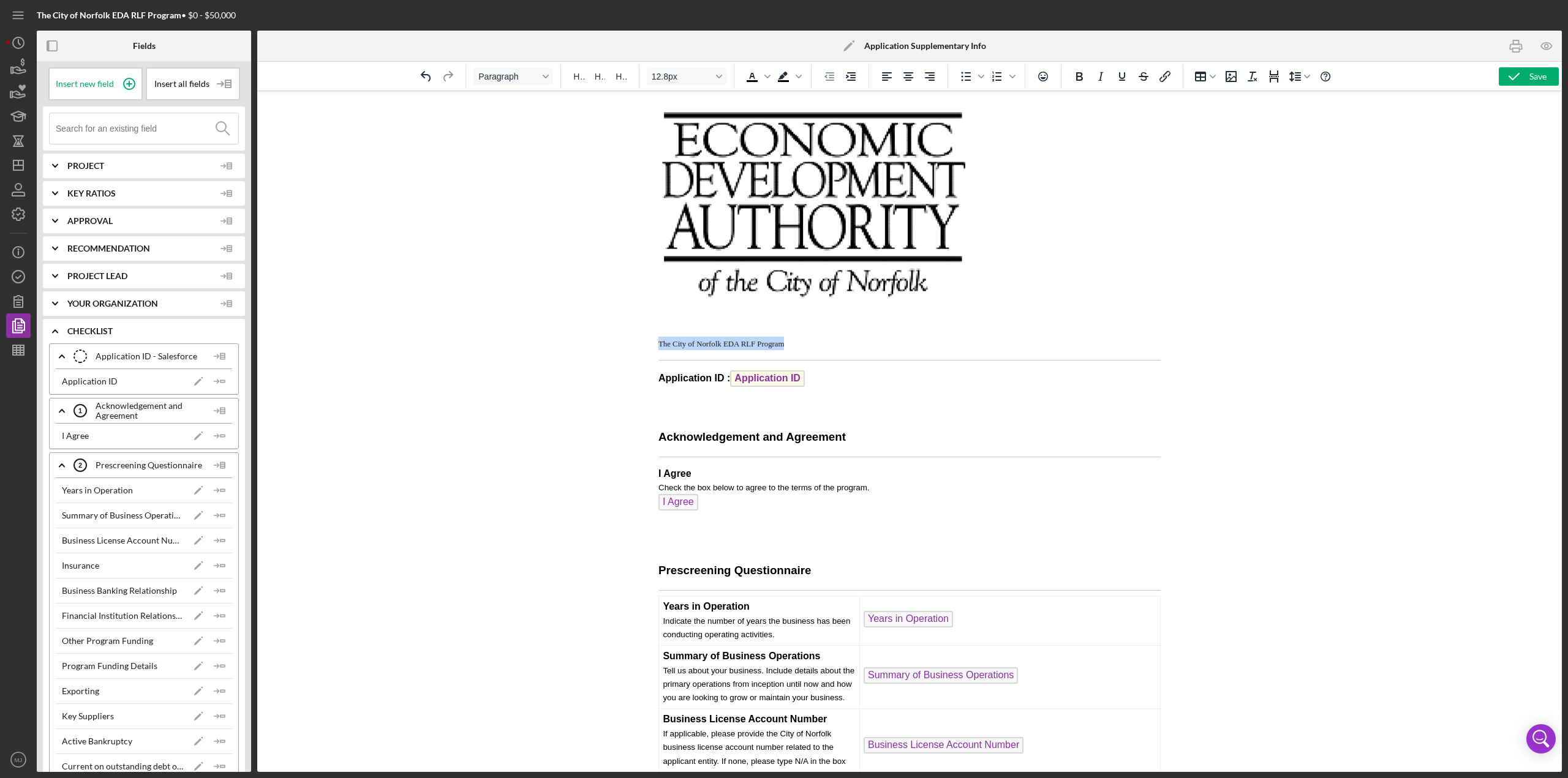
drag, startPoint x: 805, startPoint y: 343, endPoint x: 638, endPoint y: 350, distance: 167.1
click at [690, 77] on span "12.8px" at bounding box center [681, 77] width 60 height 9
click at [666, 175] on div "18pt" at bounding box center [681, 176] width 48 height 15
drag, startPoint x: 768, startPoint y: 342, endPoint x: 632, endPoint y: 343, distance: 136.0
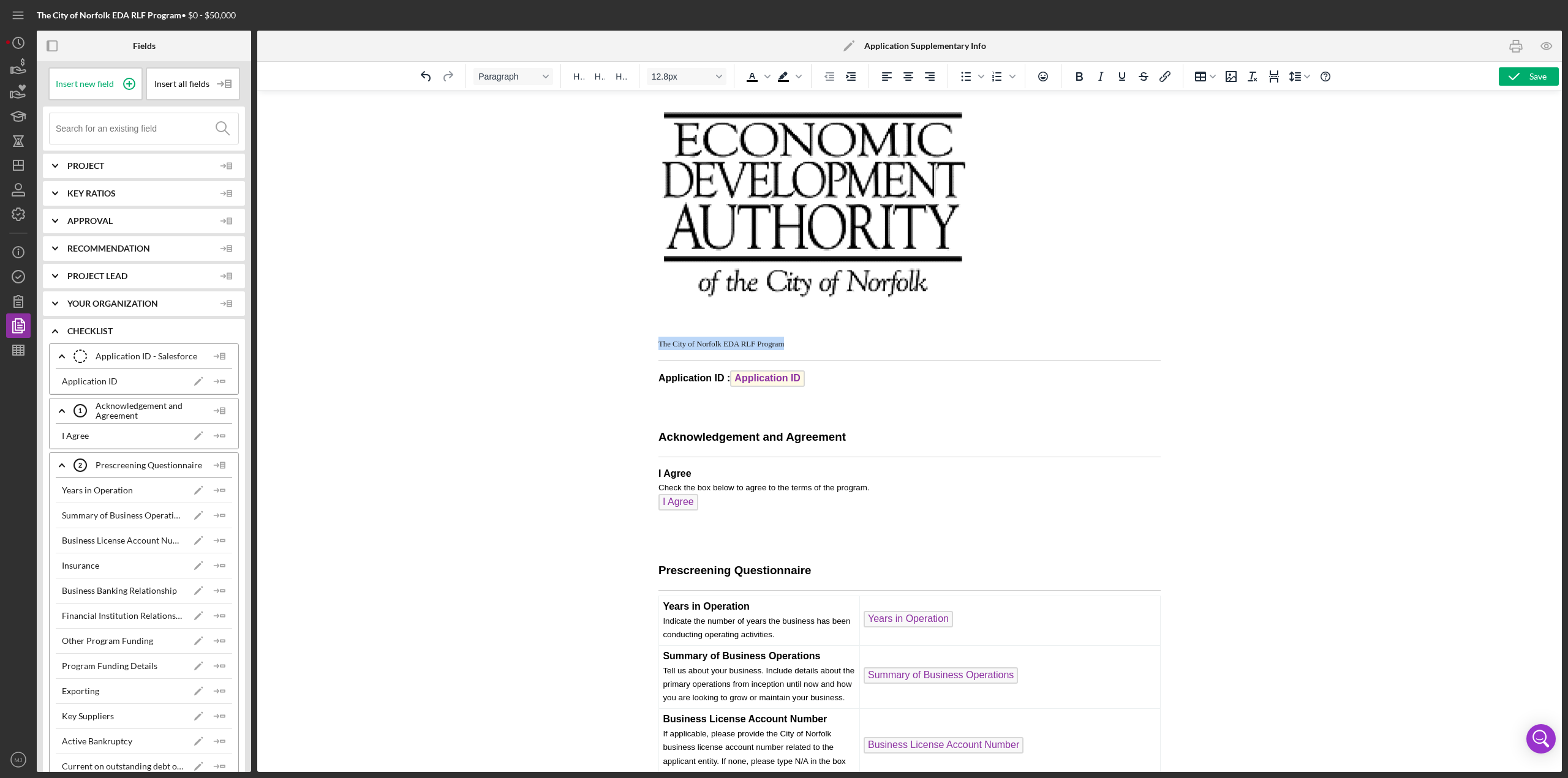
click at [784, 79] on icon "Bold" at bounding box center [1078, 76] width 7 height 8
click at [784, 224] on img "Rich Text Area. Press ALT-0 for help." at bounding box center [813, 200] width 310 height 198
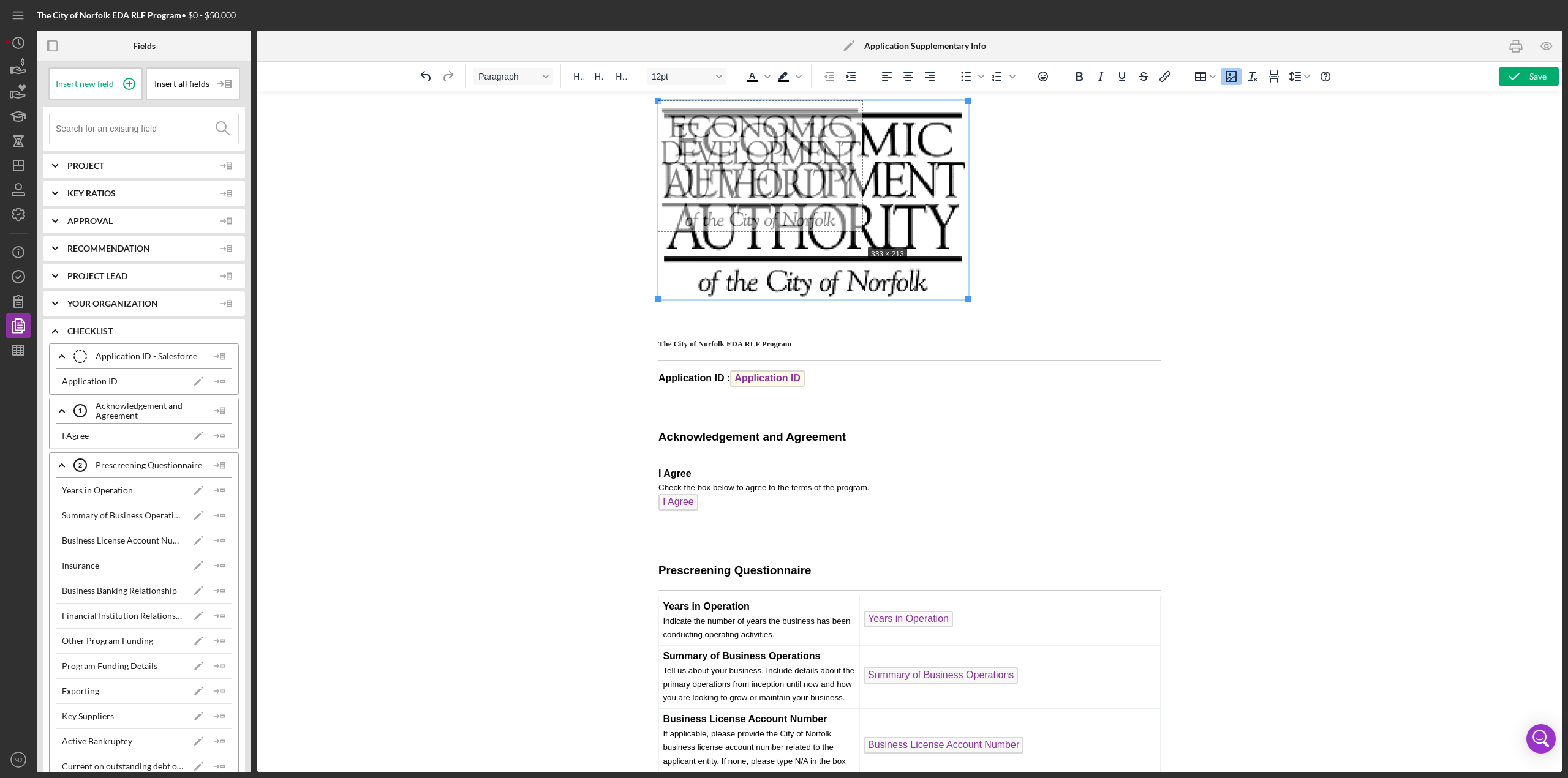
drag, startPoint x: 966, startPoint y: 299, endPoint x: 859, endPoint y: 242, distance: 121.2
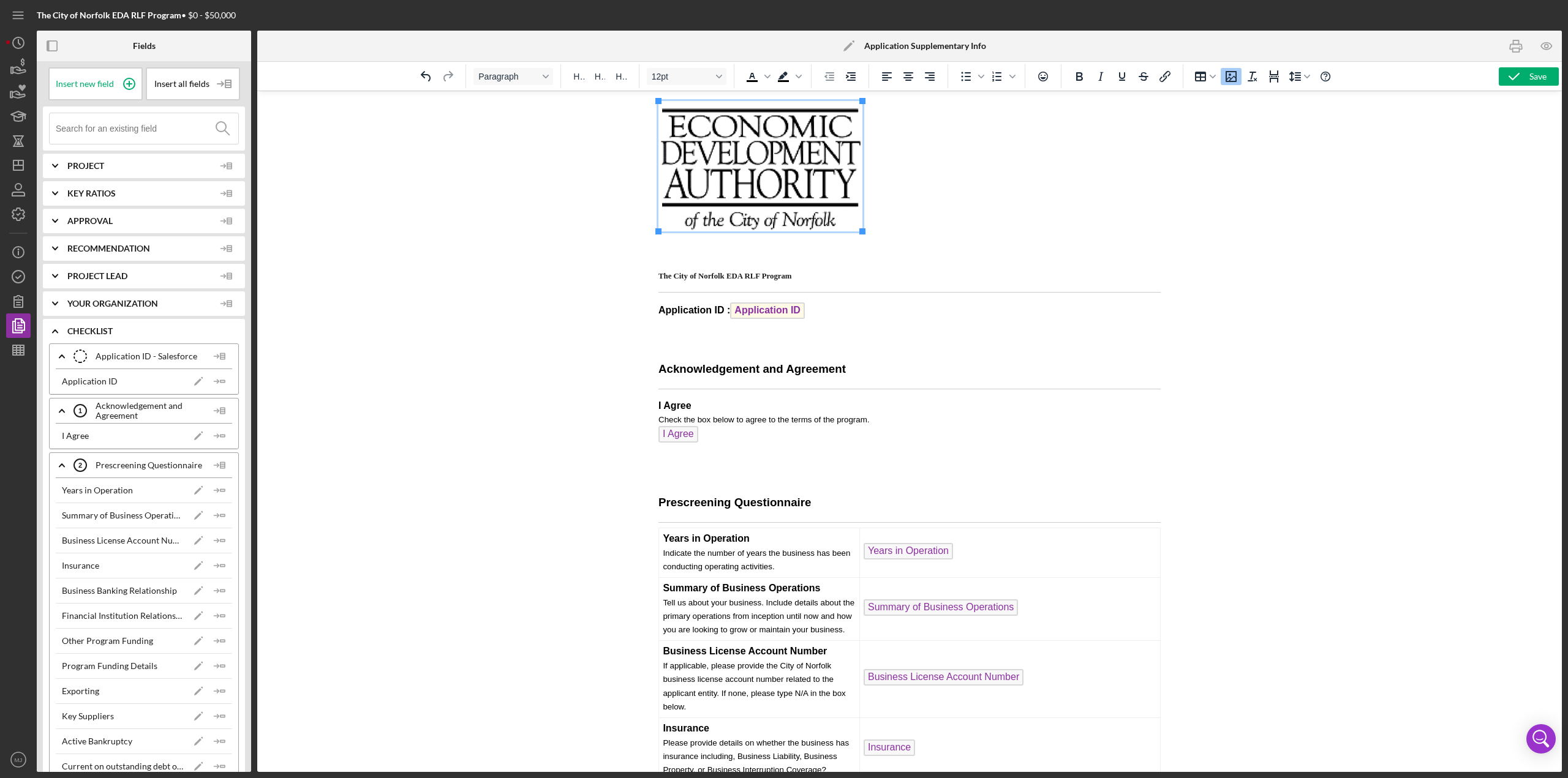
click at [784, 216] on p "Rich Text Area. Press ALT-0 for help." at bounding box center [909, 168] width 502 height 134
drag, startPoint x: 806, startPoint y: 279, endPoint x: 1259, endPoint y: 360, distance: 460.2
click at [720, 72] on button "12.8px" at bounding box center [686, 77] width 80 height 17
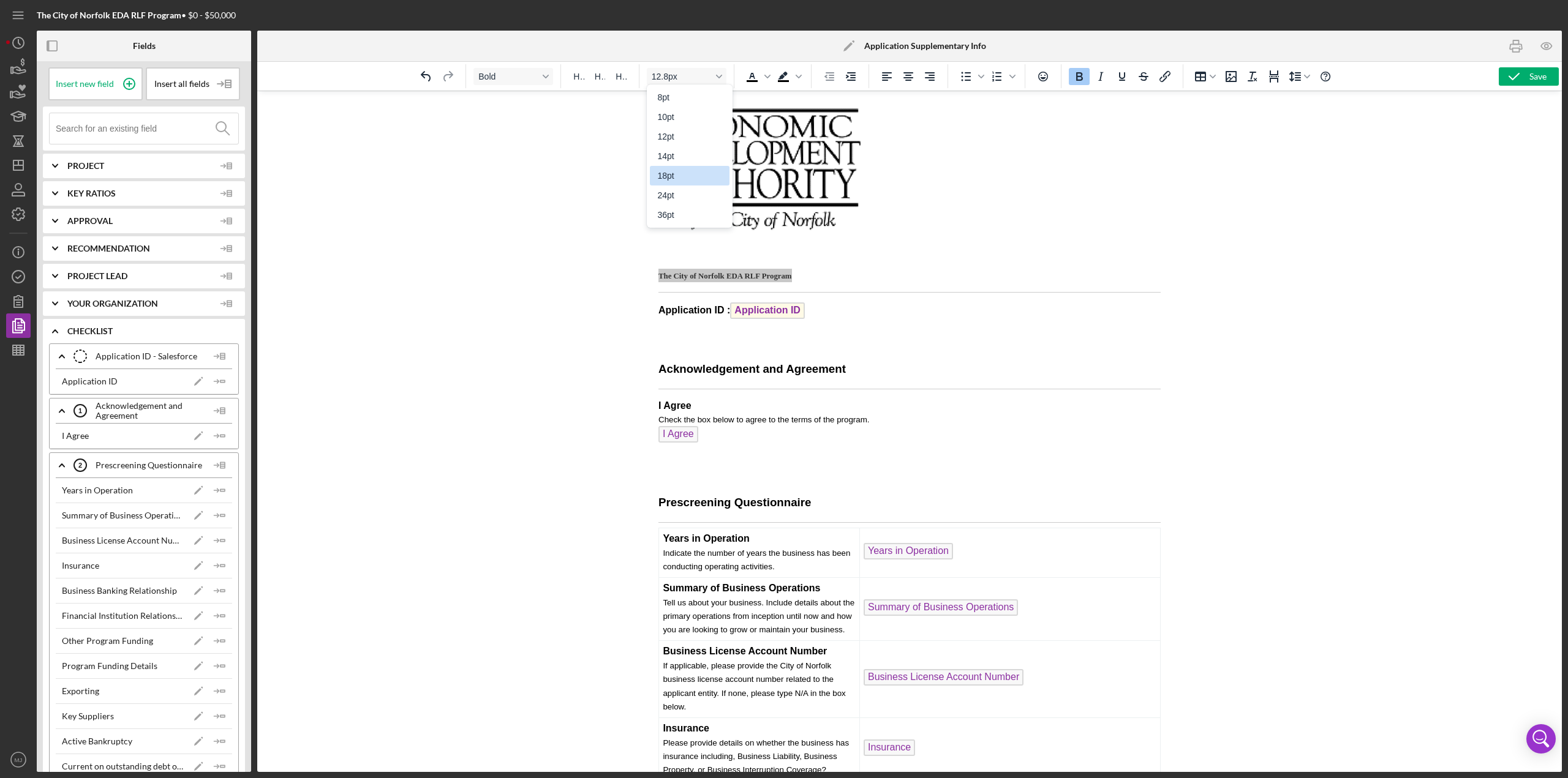
click at [667, 174] on div "18pt" at bounding box center [681, 176] width 48 height 15
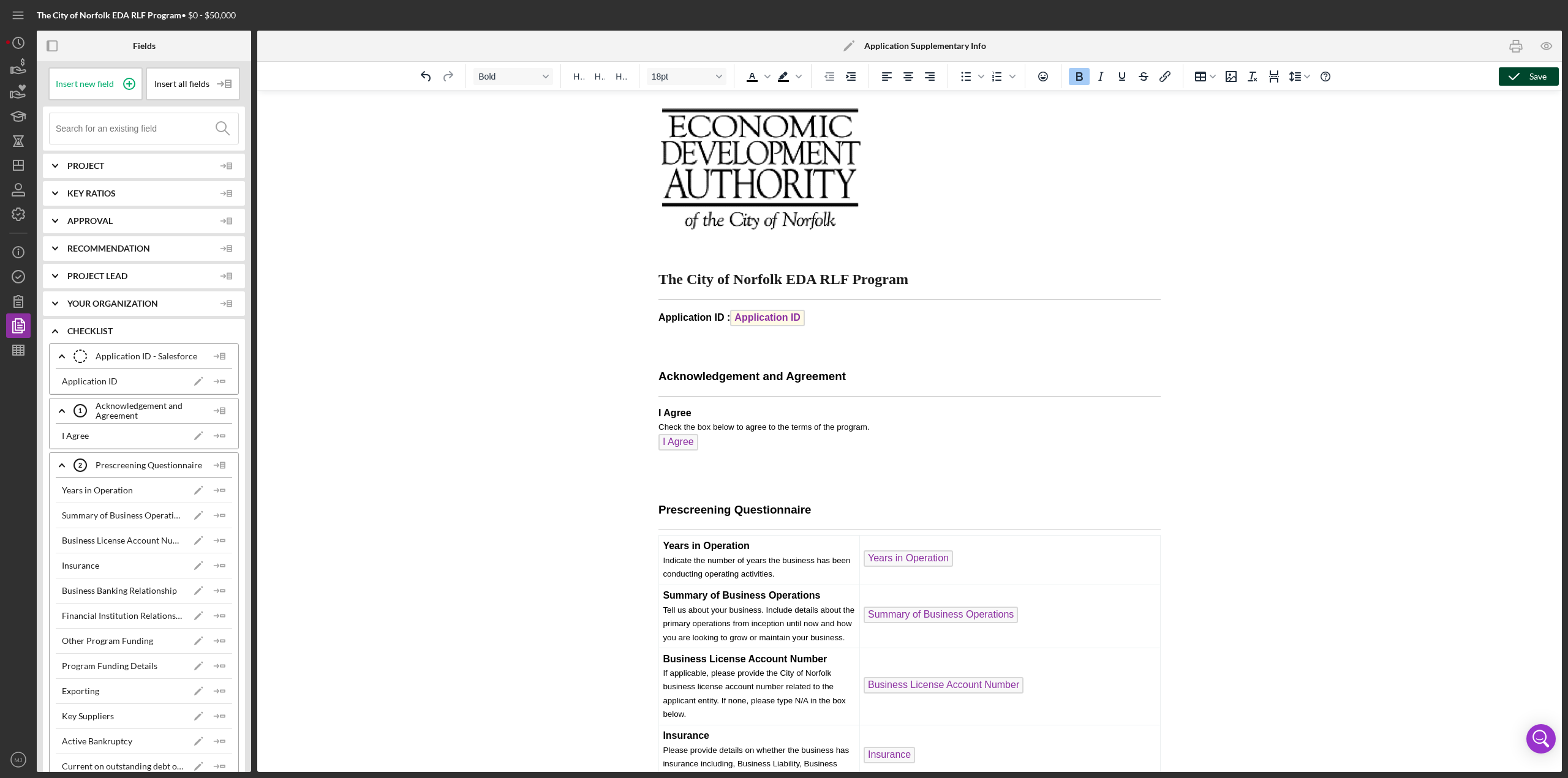
click at [784, 69] on icon "button" at bounding box center [1514, 76] width 31 height 31
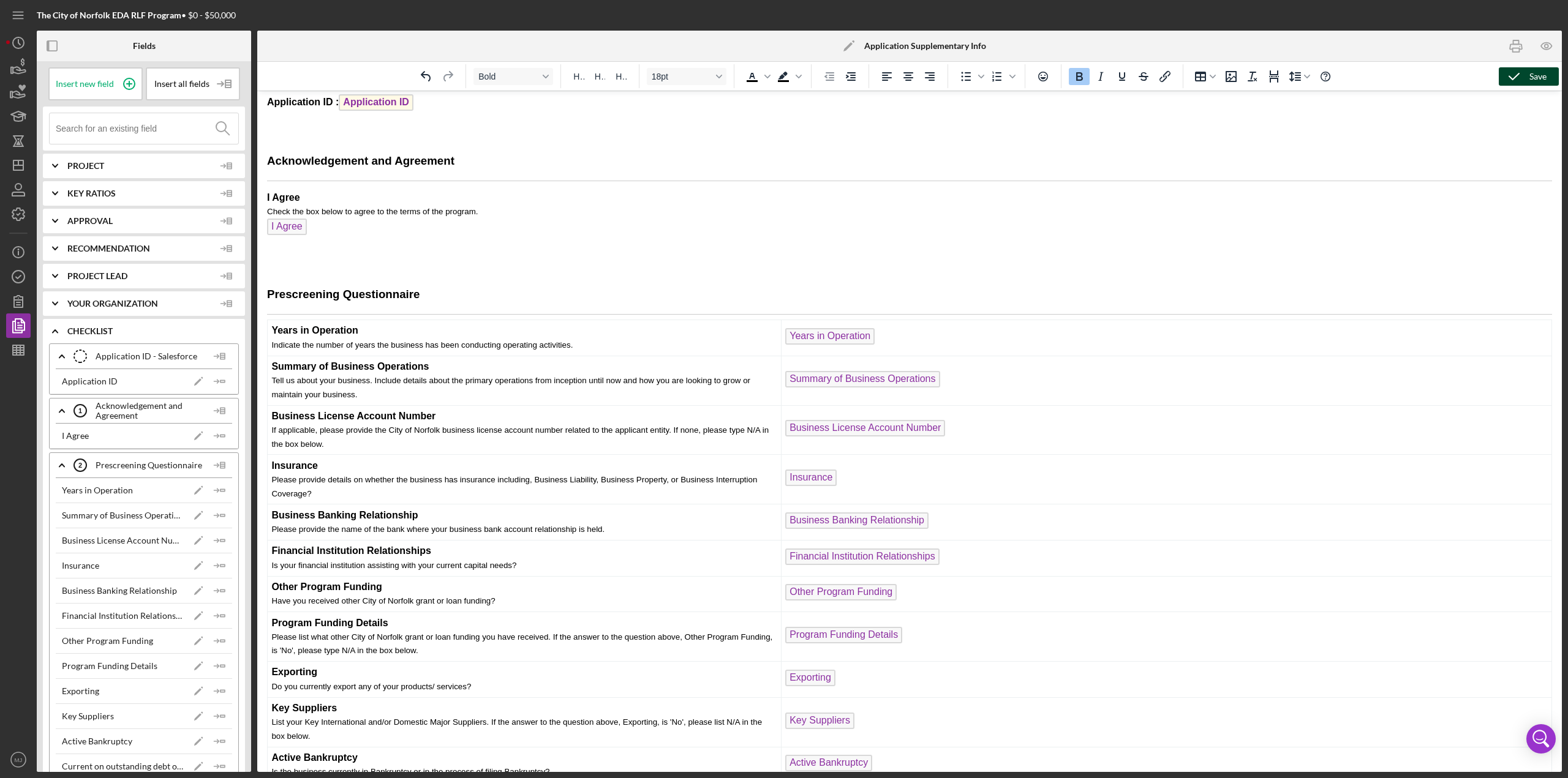
scroll to position [245, 0]
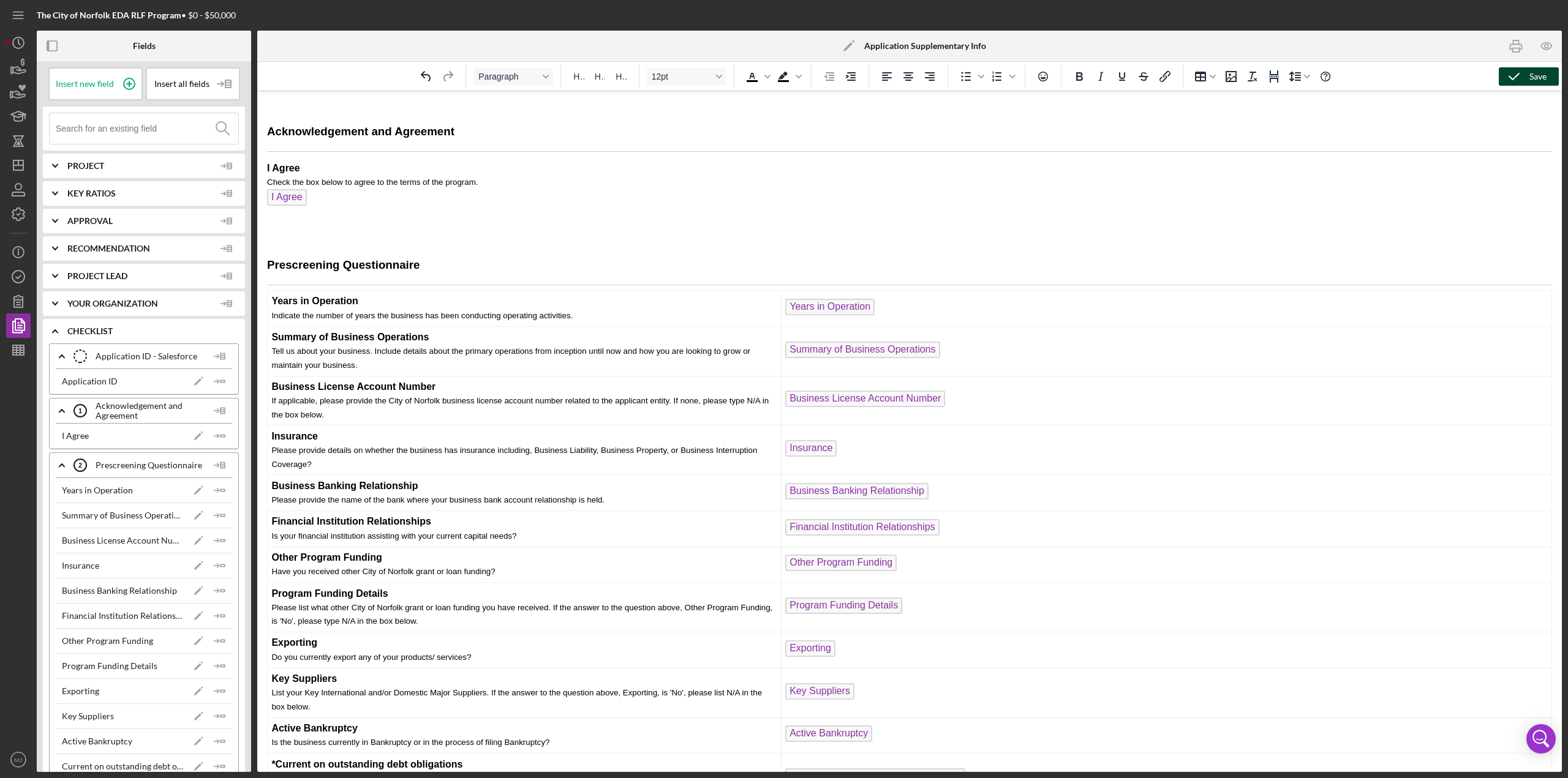
click at [305, 238] on p "Rich Text Area. Press ALT-0 for help." at bounding box center [909, 239] width 1284 height 13
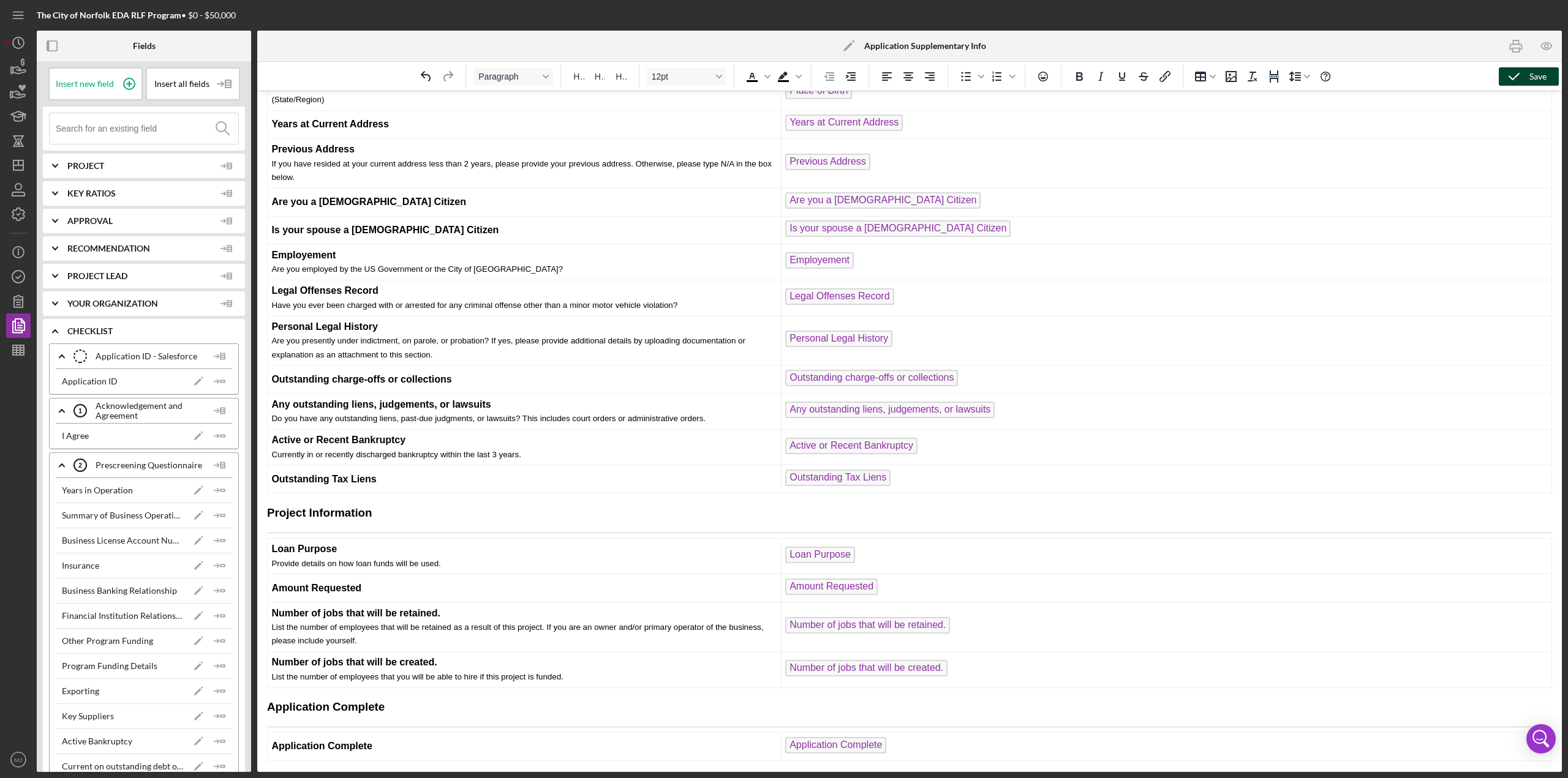
scroll to position [2888, 0]
click at [18, 279] on icon "button" at bounding box center [18, 276] width 31 height 31
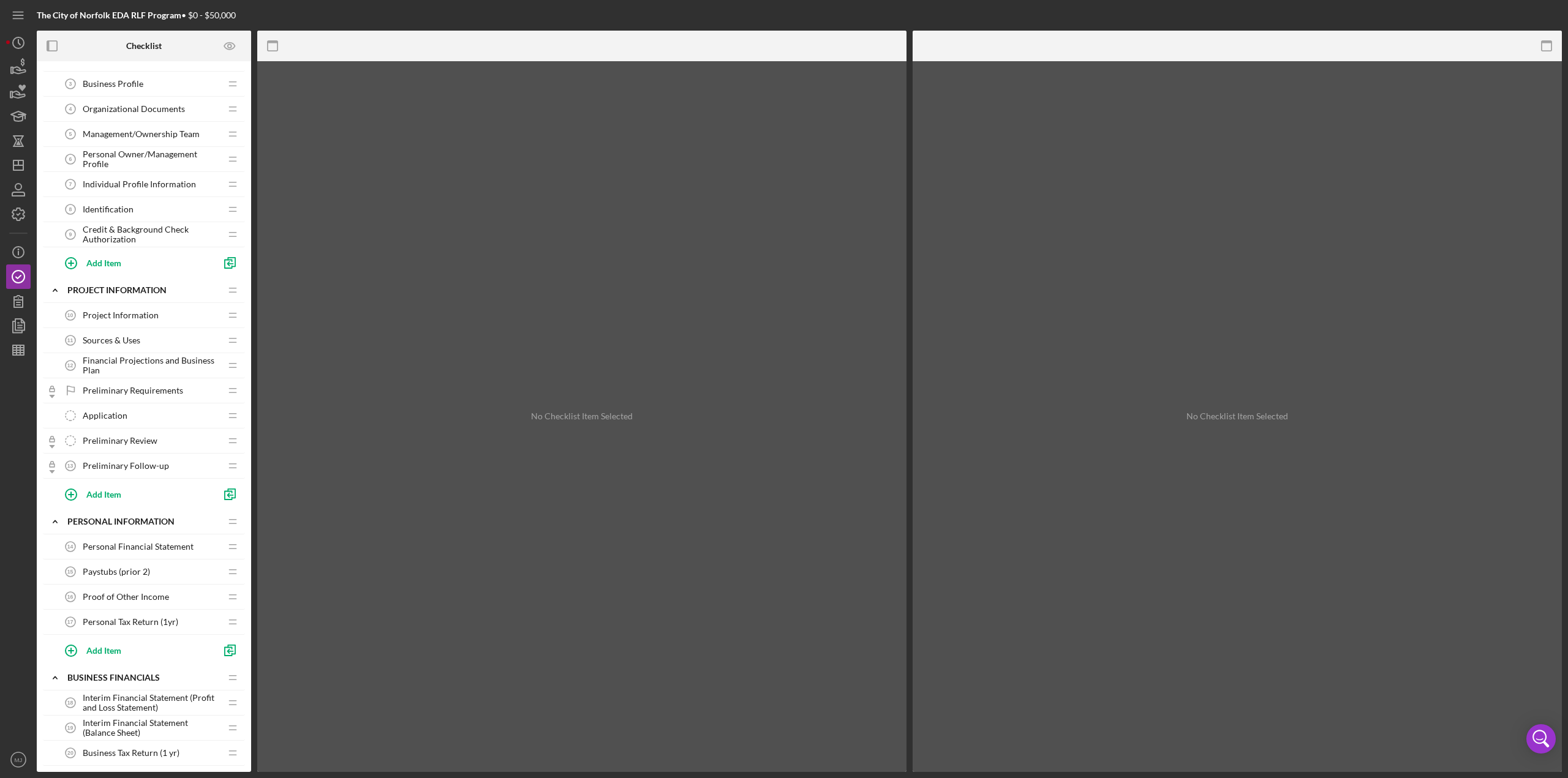
scroll to position [245, 0]
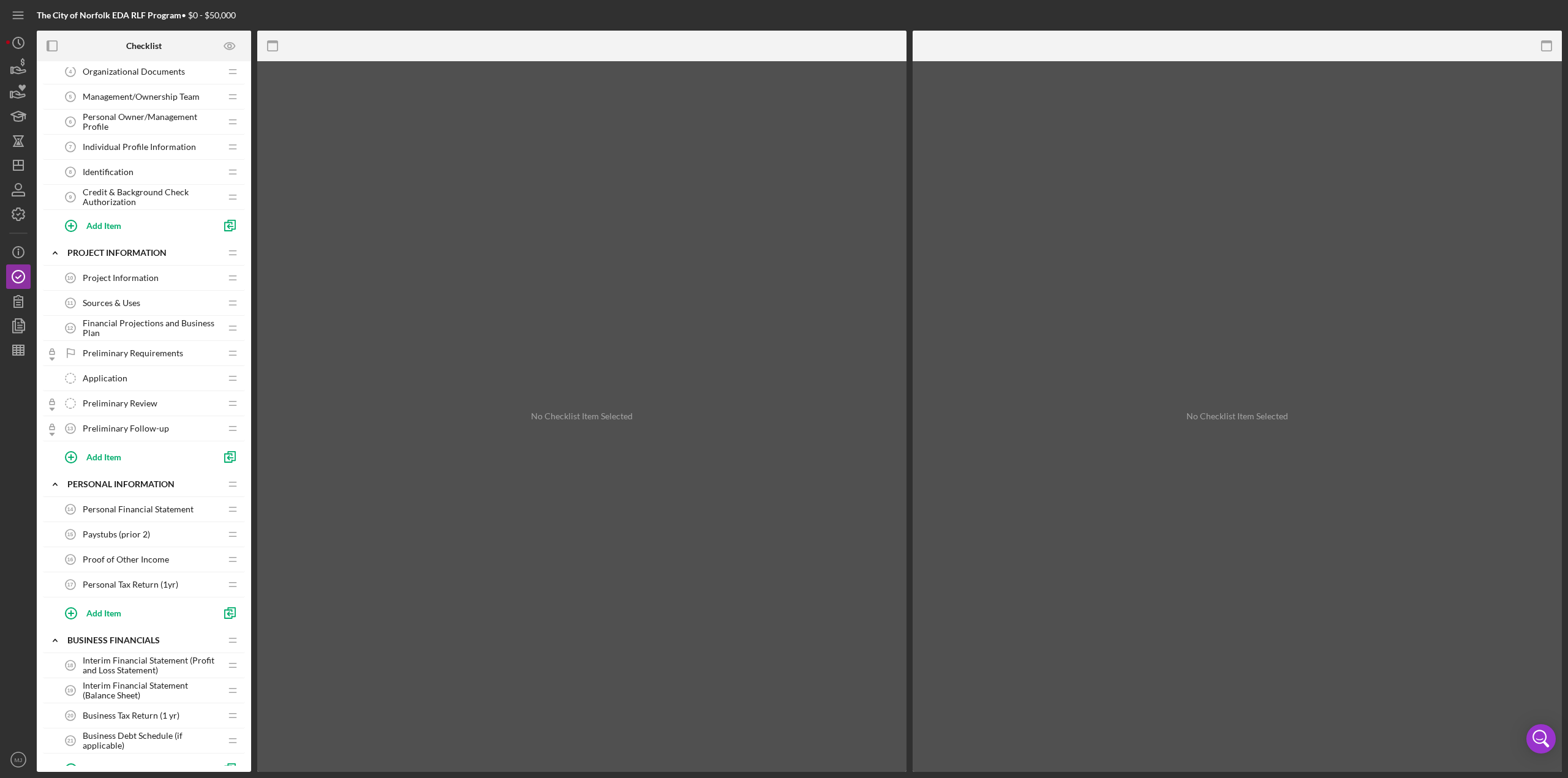
click at [91, 337] on span "Application" at bounding box center [105, 378] width 45 height 9
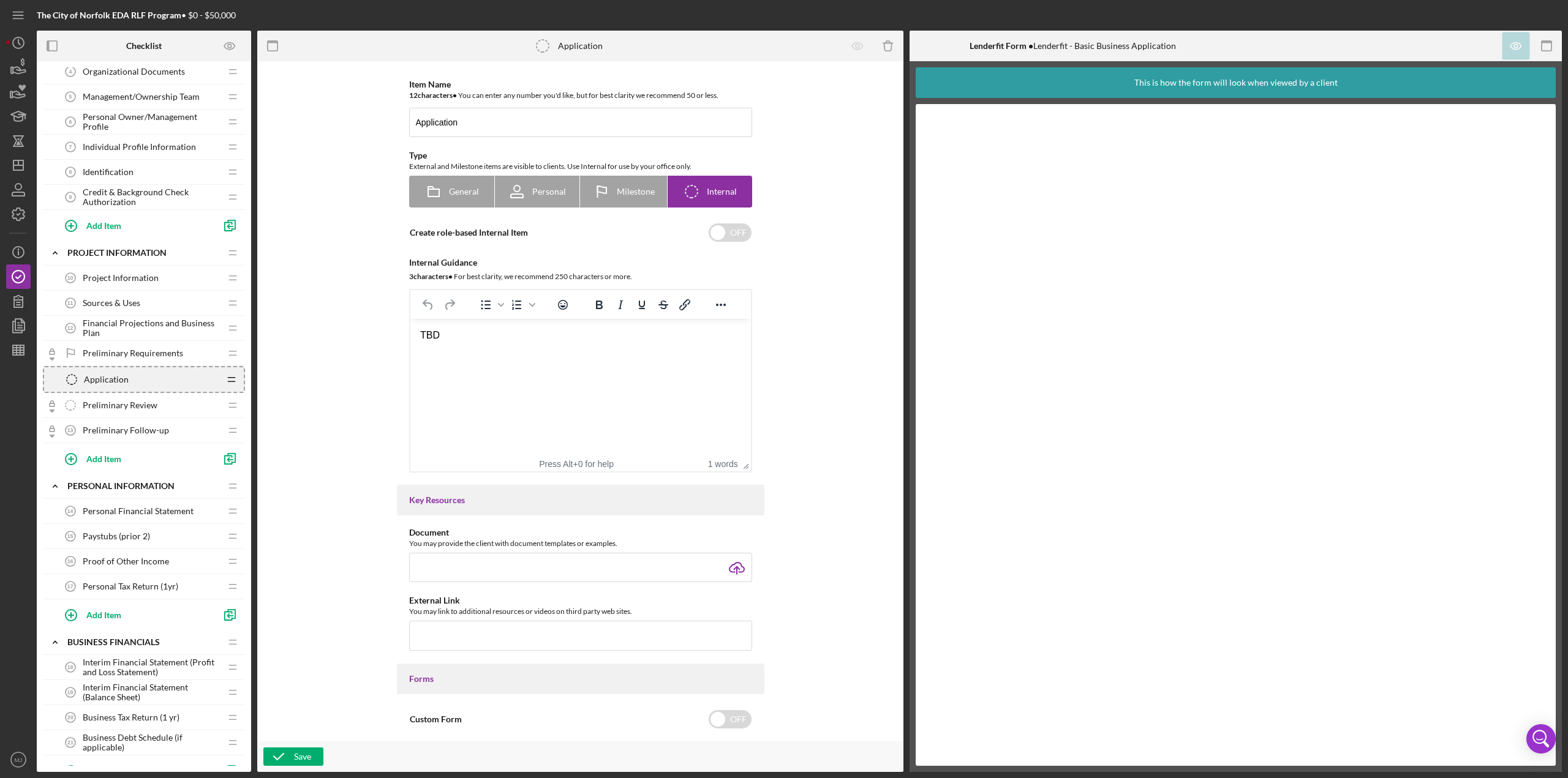
click at [229, 337] on icon "Icon/Drag" at bounding box center [231, 379] width 24 height 24
click at [784, 45] on icon "button" at bounding box center [887, 47] width 8 height 8
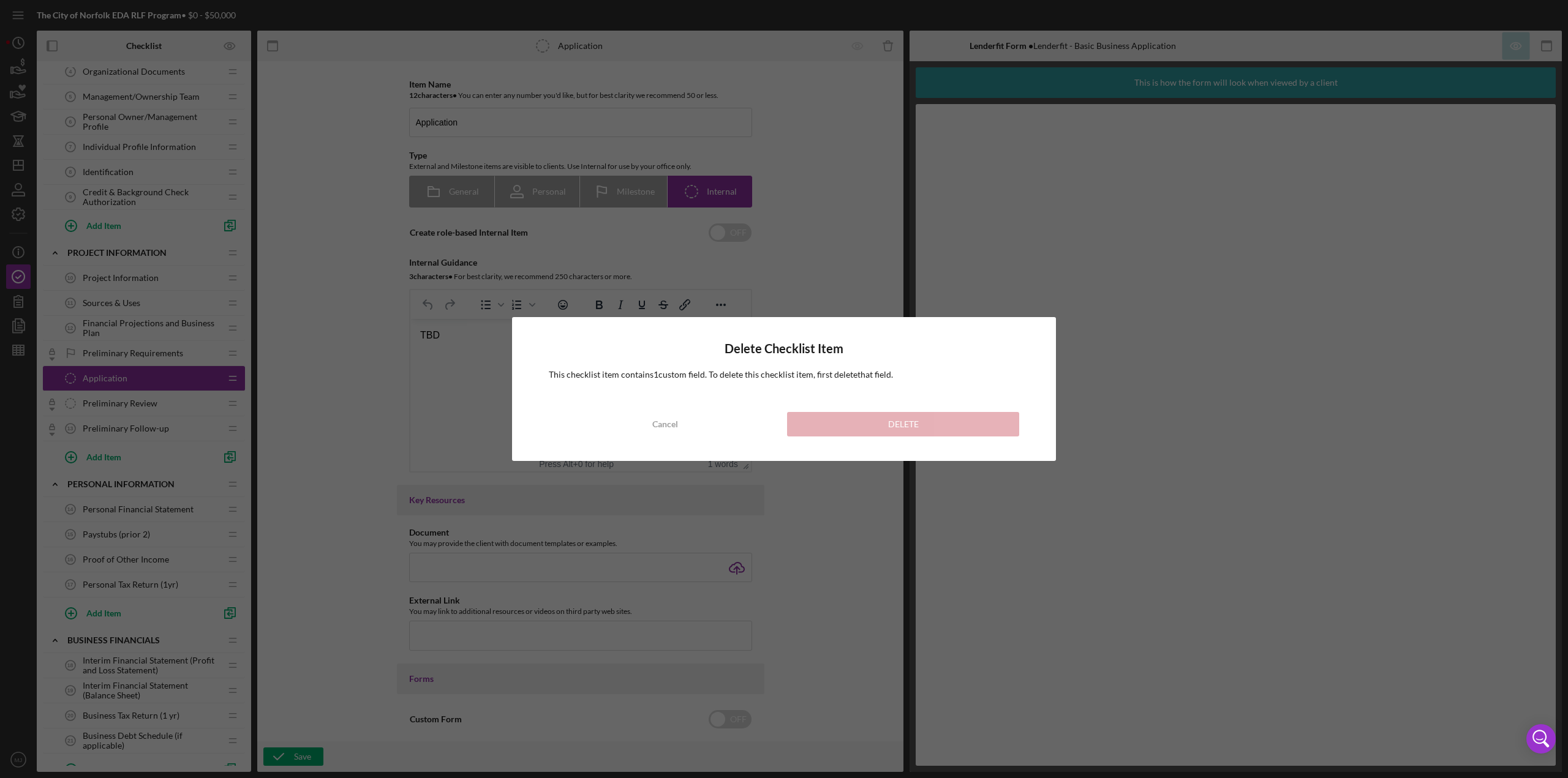
click at [784, 251] on div "Delete Checklist Item This checklist item contains 1 custom field . To delete t…" at bounding box center [784, 389] width 1568 height 778
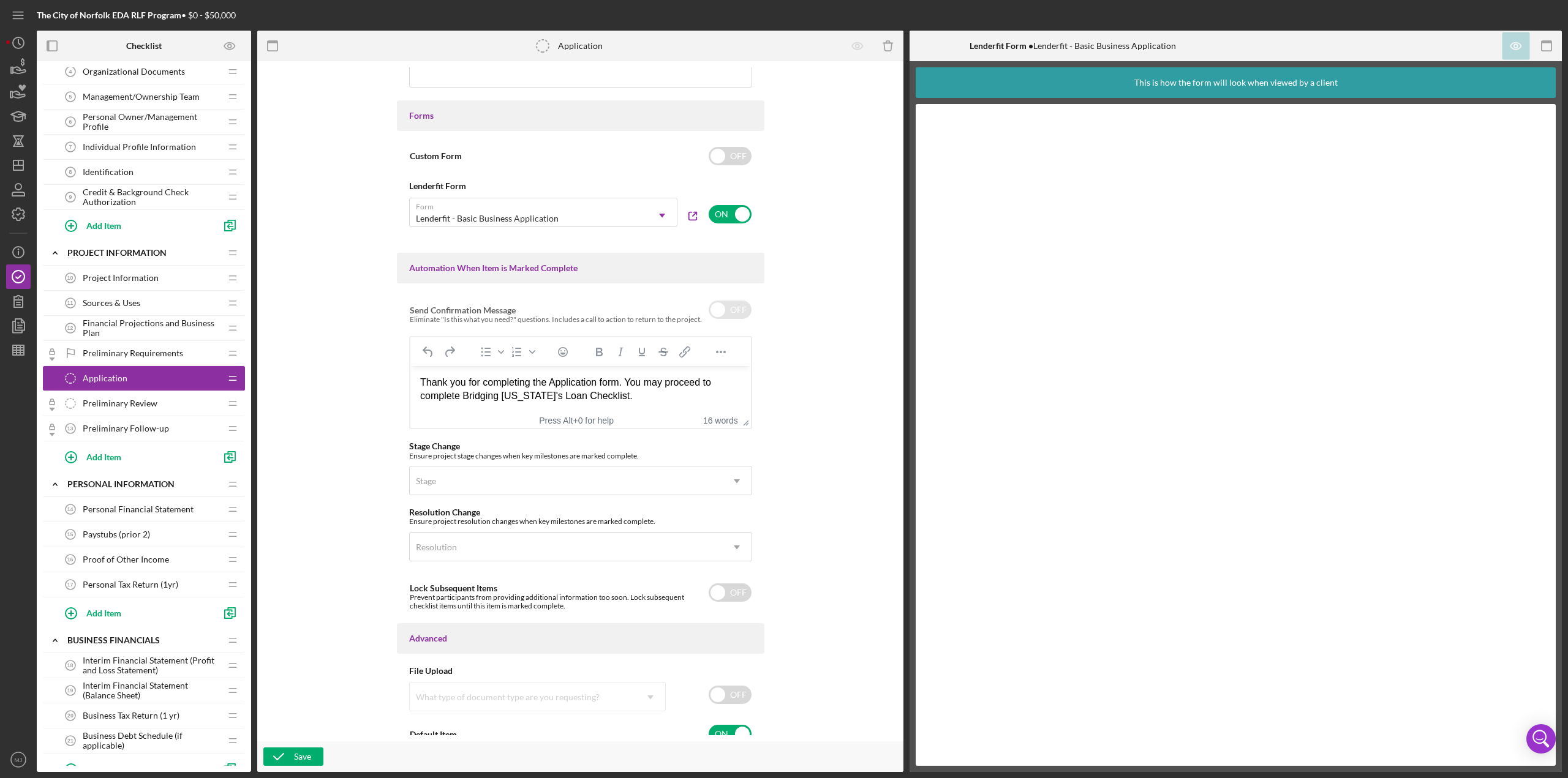
scroll to position [573, 0]
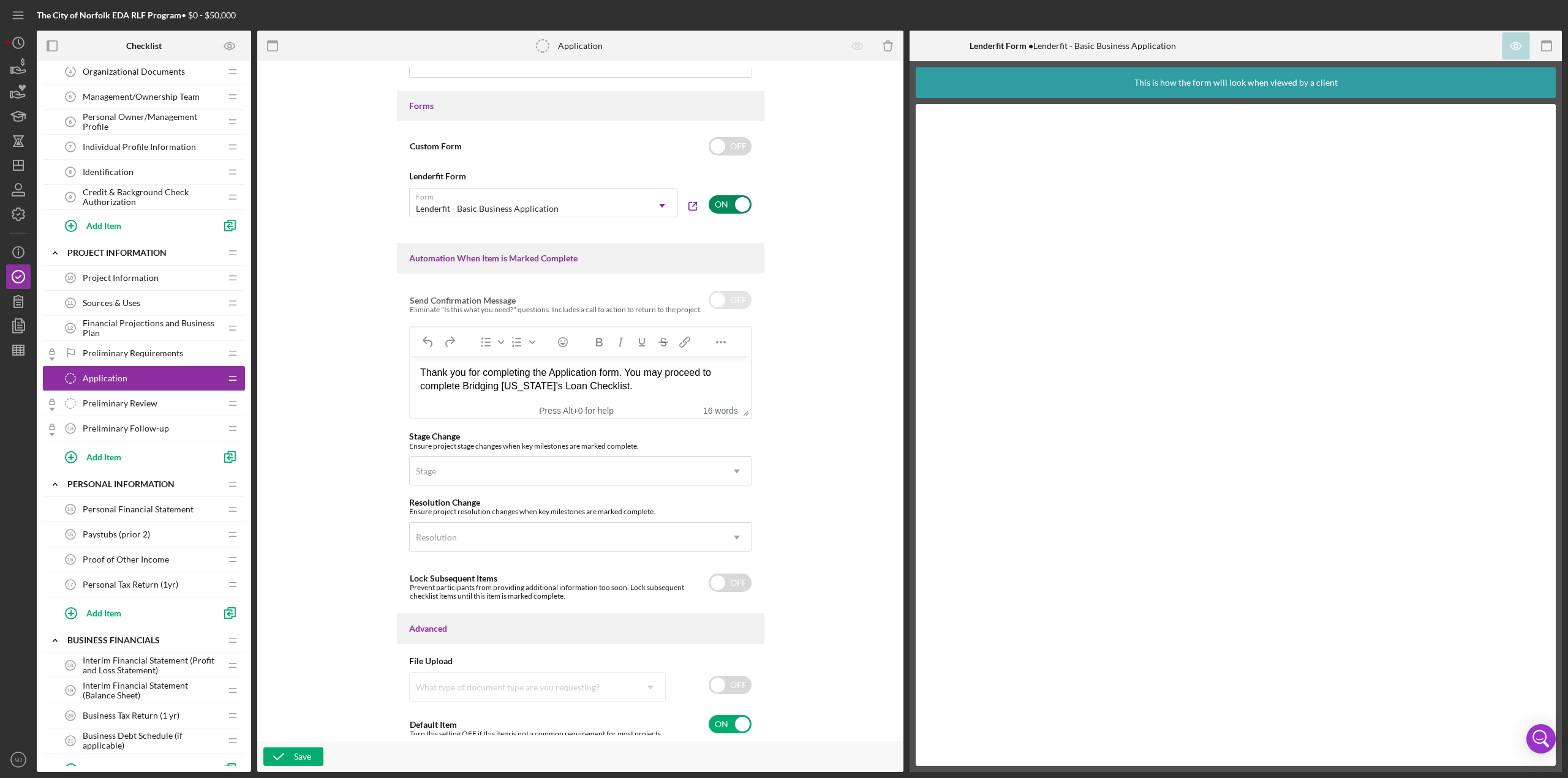
click at [722, 199] on input "checkbox" at bounding box center [730, 205] width 43 height 19
checkbox input "false"
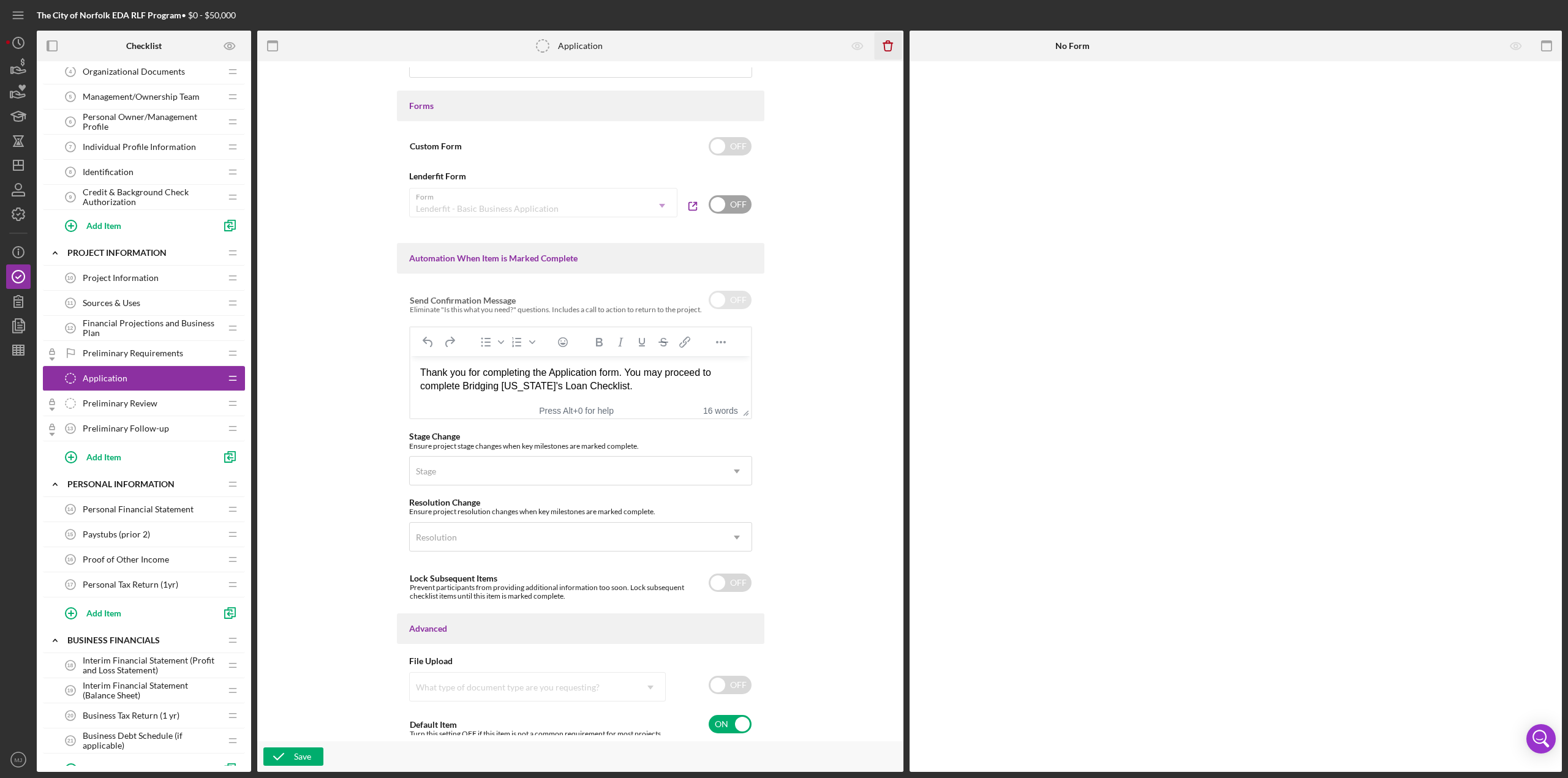
click at [784, 43] on icon "Icon/Delete" at bounding box center [887, 46] width 27 height 27
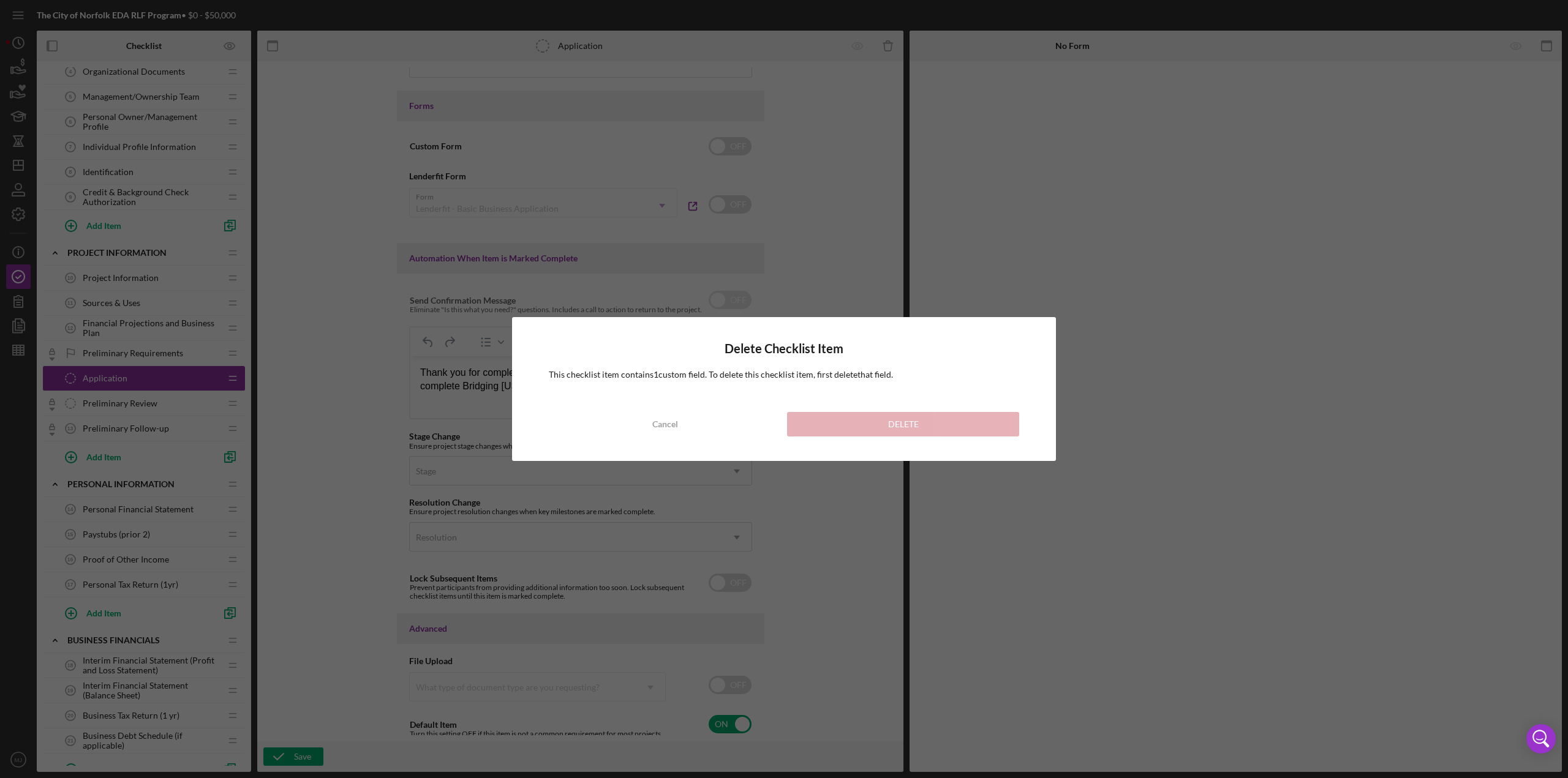
click at [784, 194] on div "Delete Checklist Item This checklist item contains 1 custom field . To delete t…" at bounding box center [784, 389] width 1568 height 778
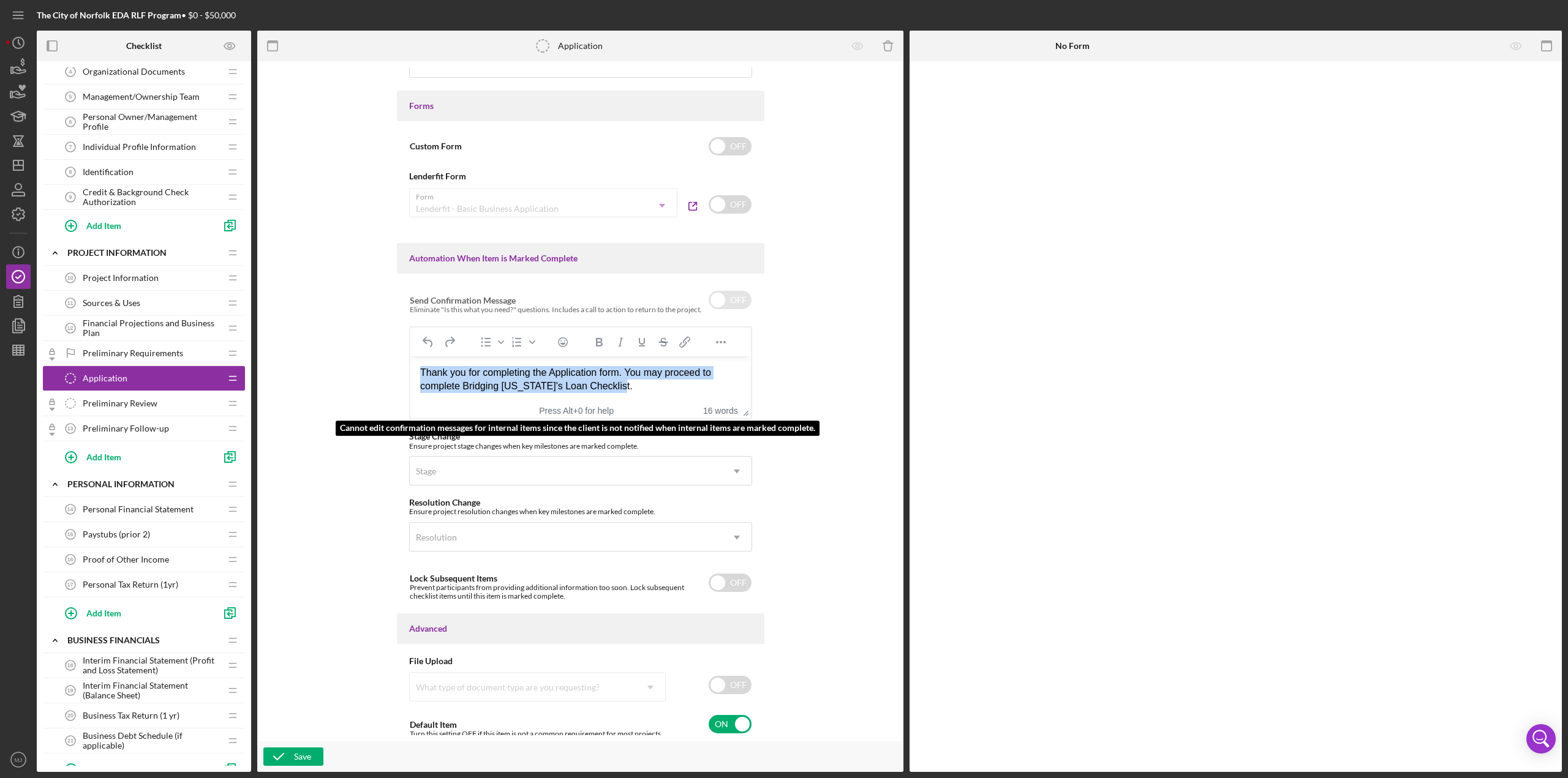
drag, startPoint x: 627, startPoint y: 395, endPoint x: 400, endPoint y: 374, distance: 228.0
click at [410, 337] on html "Thank you for completing the Application form. You may proceed to complete Brid…" at bounding box center [580, 380] width 341 height 47
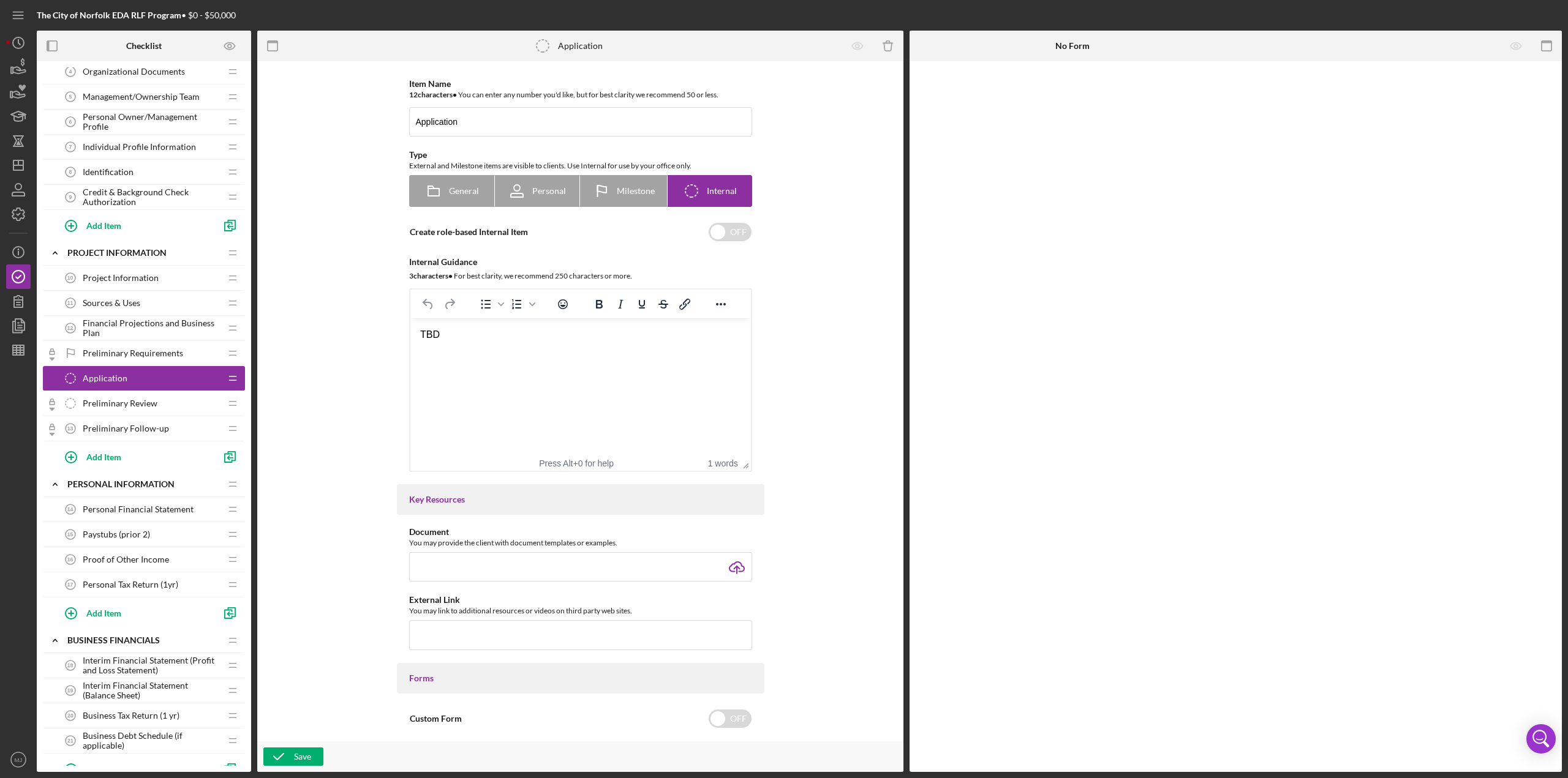
scroll to position [0, 0]
drag, startPoint x: 497, startPoint y: 335, endPoint x: 320, endPoint y: 325, distance: 177.3
click at [410, 325] on html "TBD" at bounding box center [580, 335] width 341 height 33
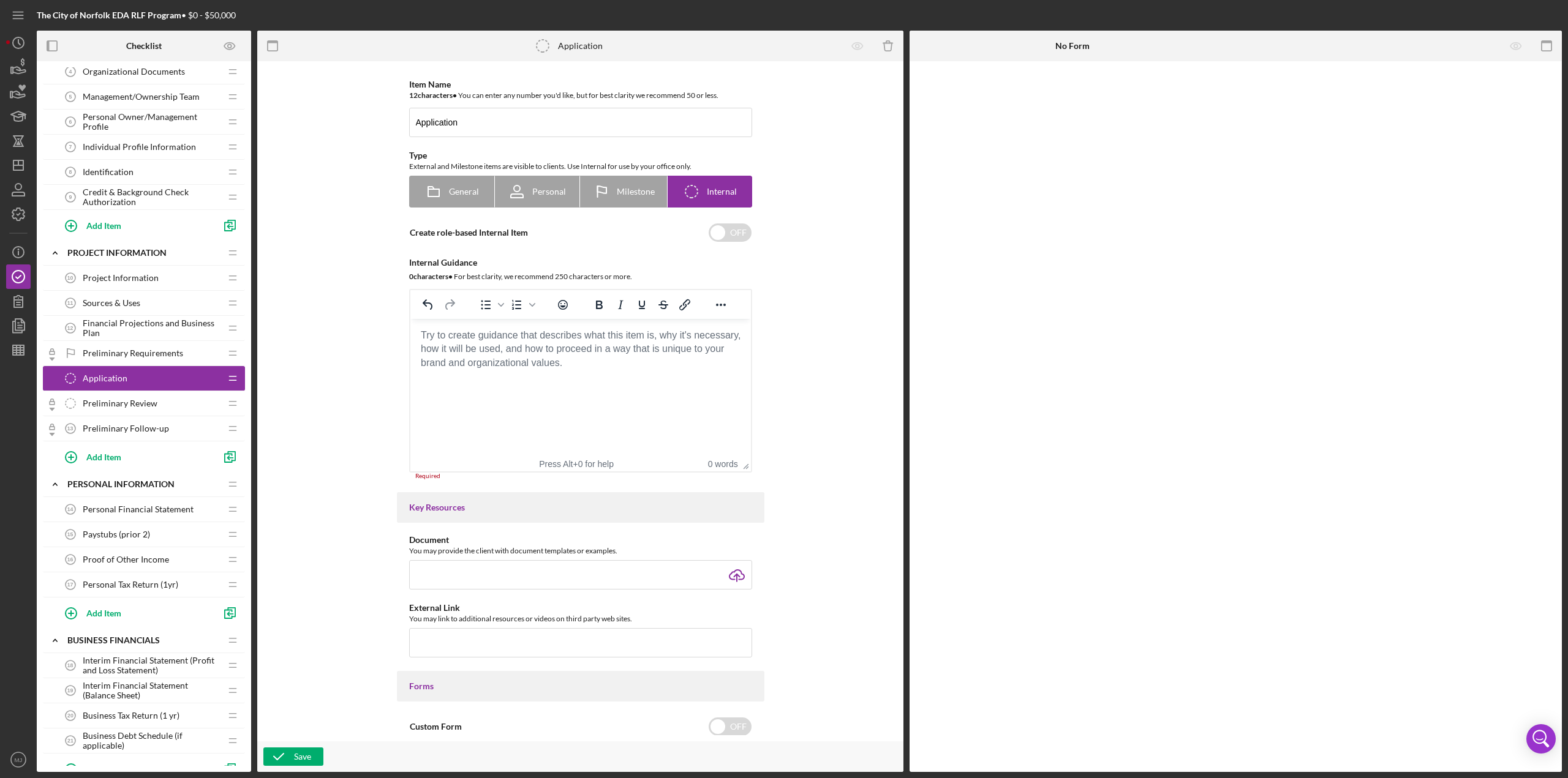
click at [778, 231] on div "Item Name 12 character s • You can enter any number you'd like, but for best cl…" at bounding box center [579, 402] width 621 height 668
click at [784, 40] on icon "Icon/Delete" at bounding box center [887, 46] width 27 height 27
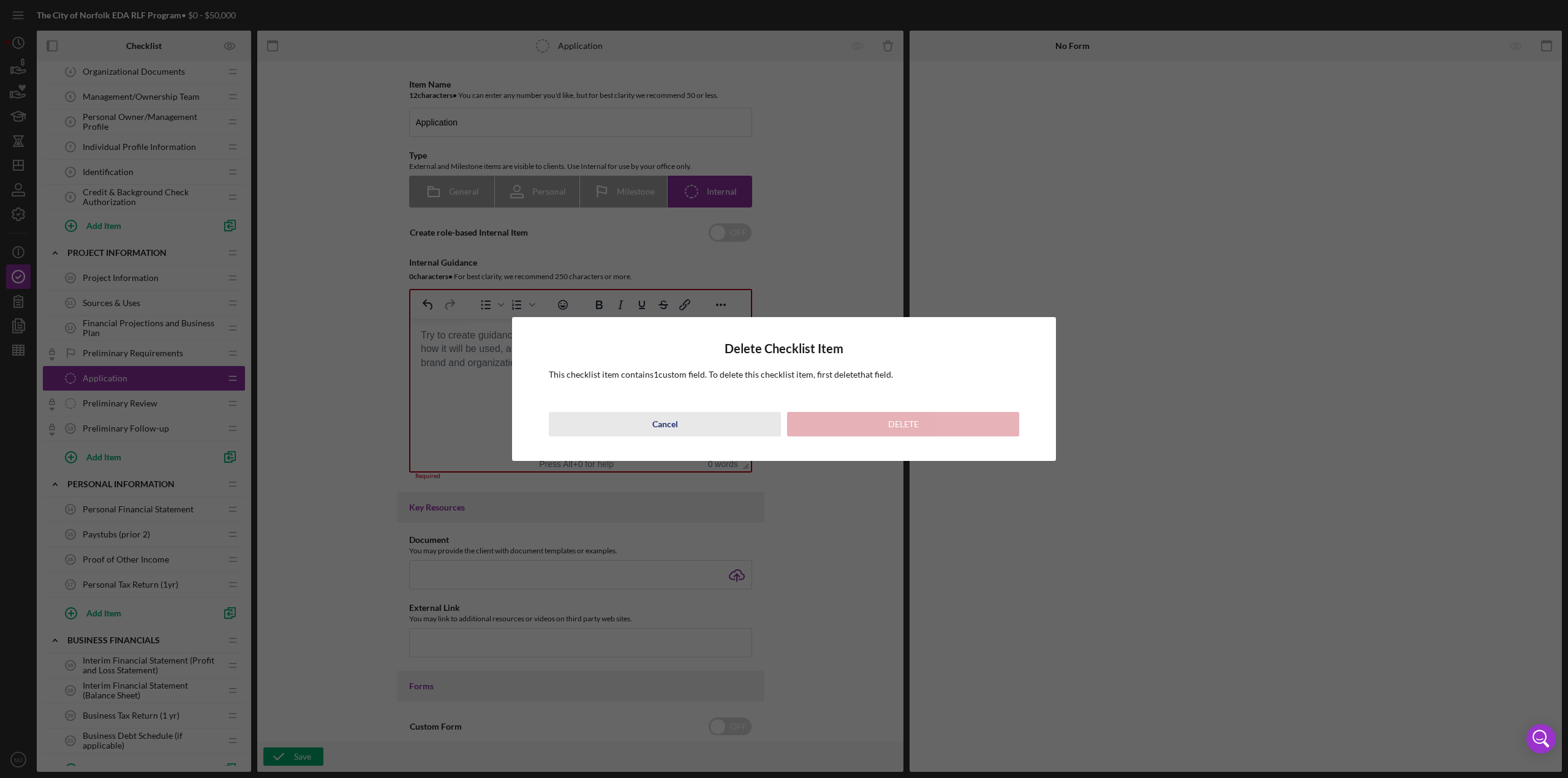
click at [656, 337] on div "Cancel" at bounding box center [665, 424] width 25 height 24
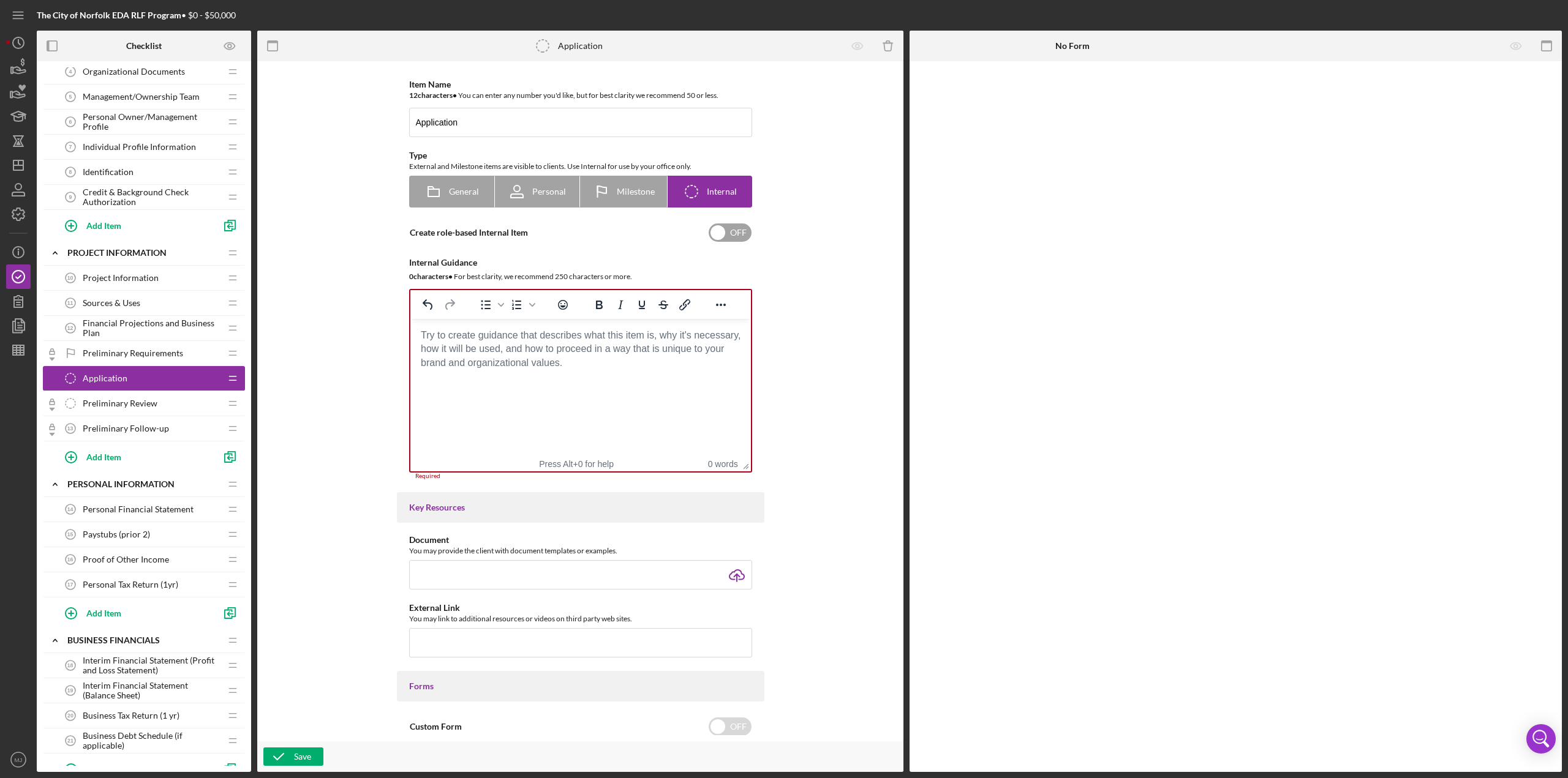
click at [734, 230] on input "checkbox" at bounding box center [730, 233] width 43 height 19
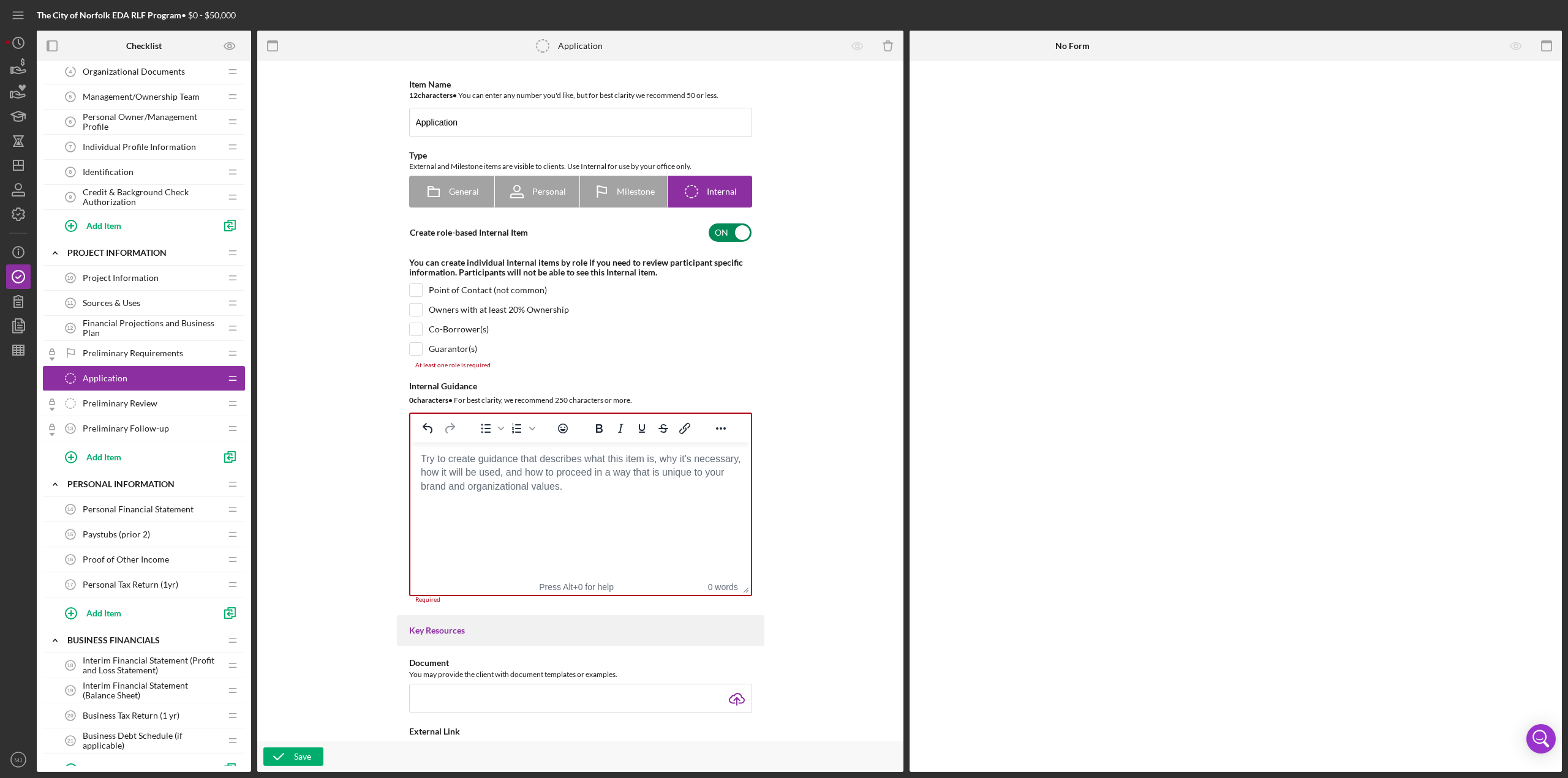
click at [725, 231] on input "checkbox" at bounding box center [730, 233] width 43 height 19
checkbox input "false"
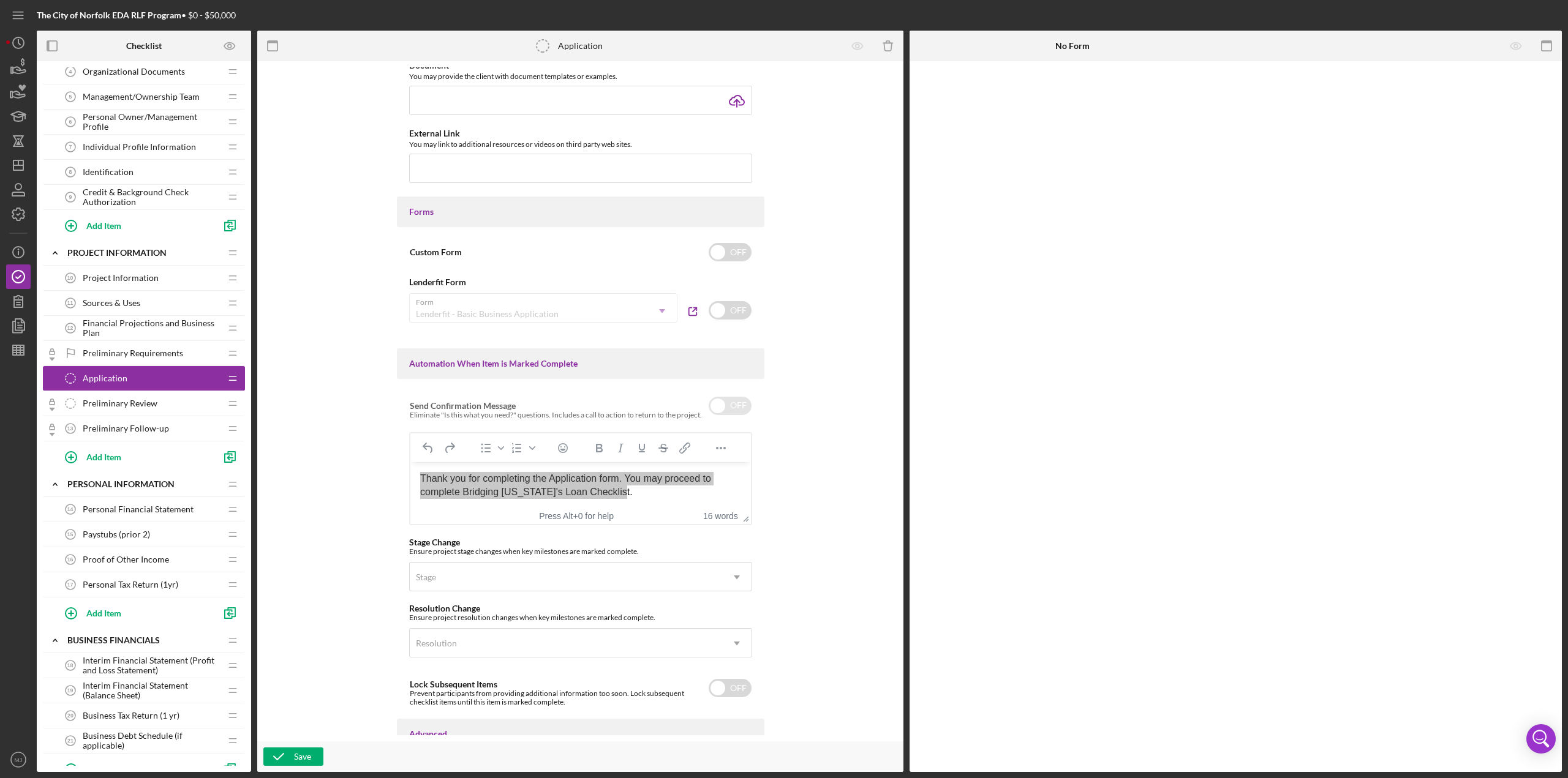
scroll to position [551, 0]
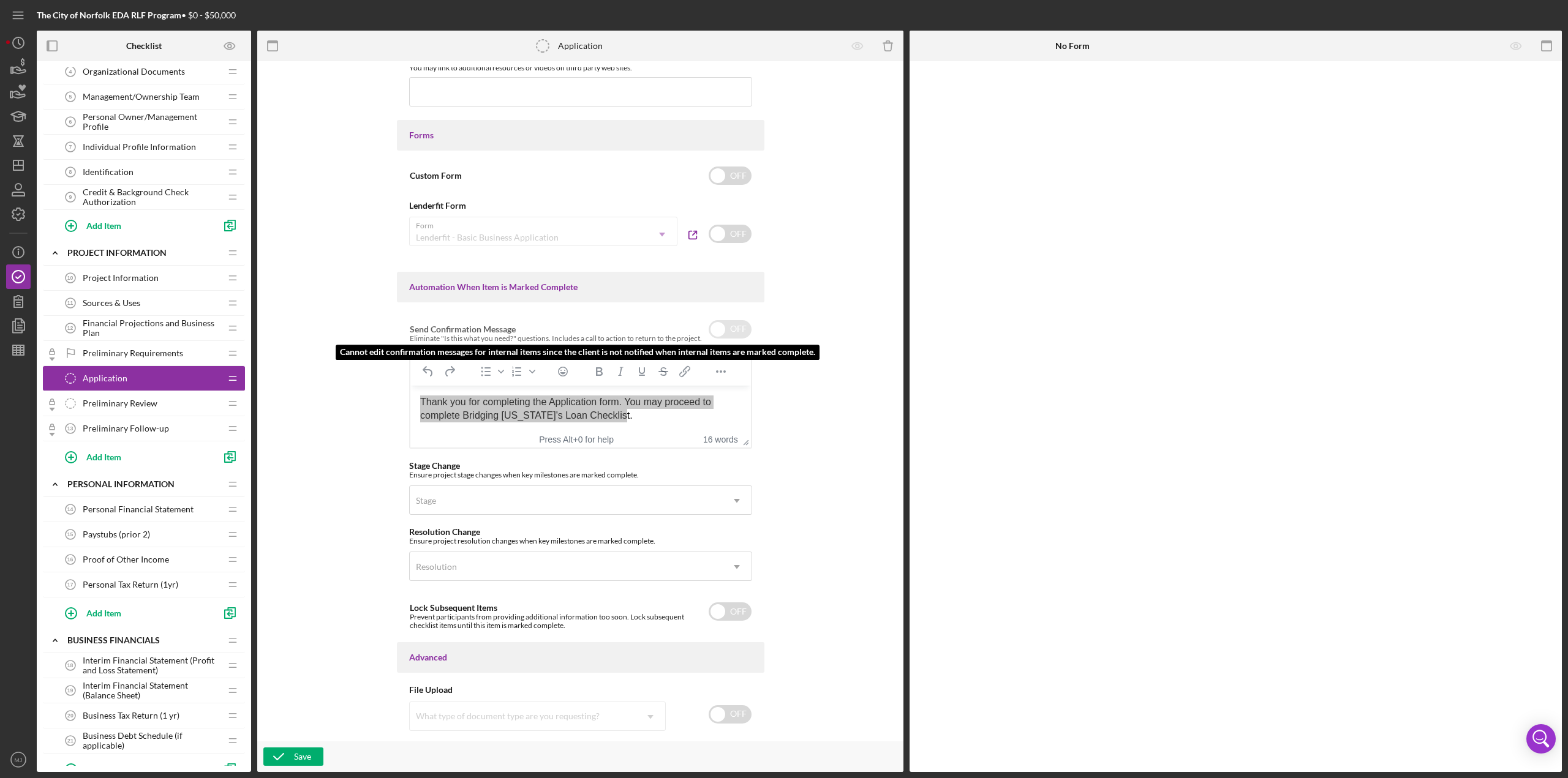
click at [736, 330] on input "checkbox" at bounding box center [730, 330] width 43 height 19
click at [711, 329] on input "checkbox" at bounding box center [730, 330] width 43 height 19
checkbox input "false"
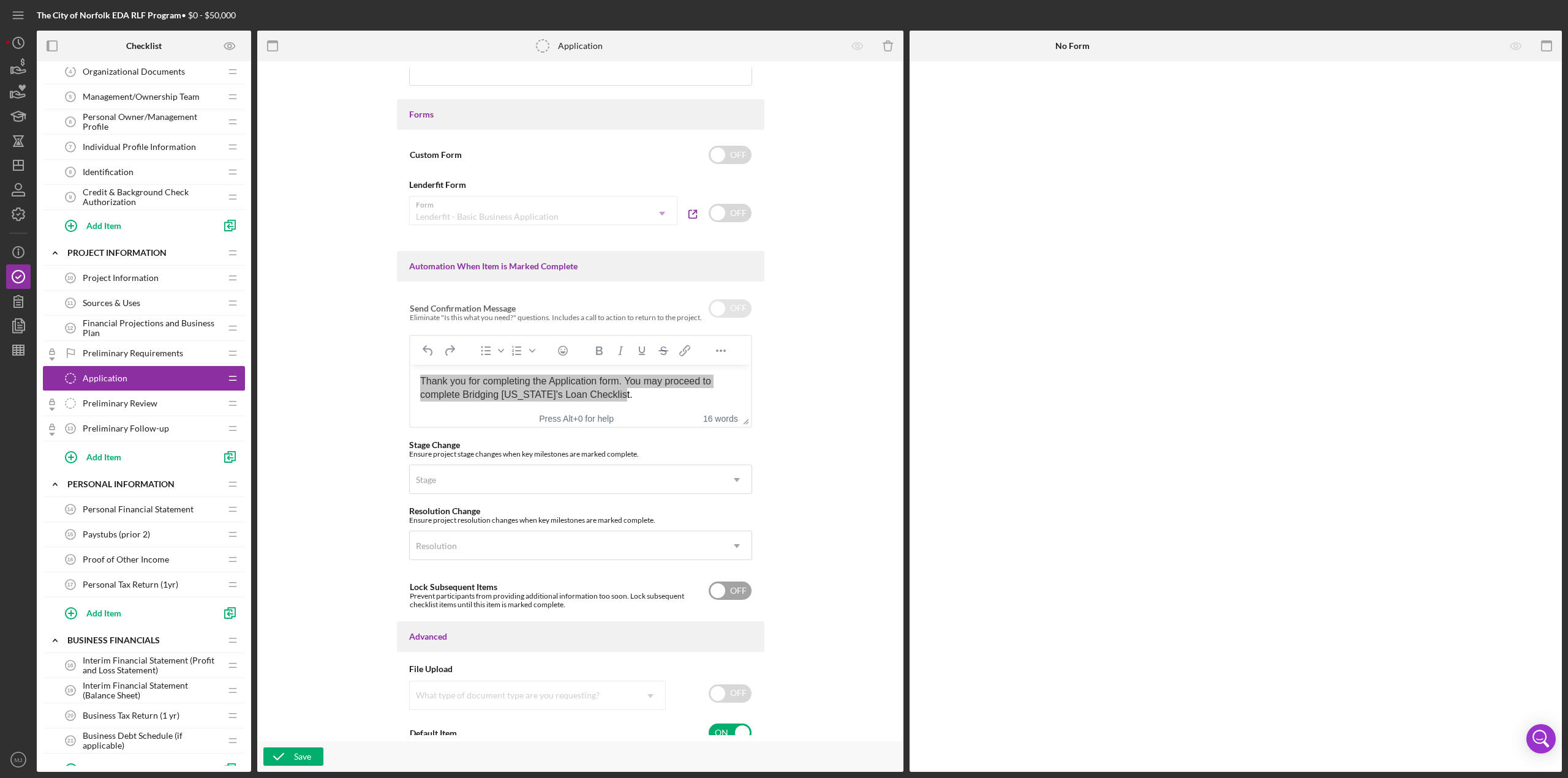
scroll to position [580, 0]
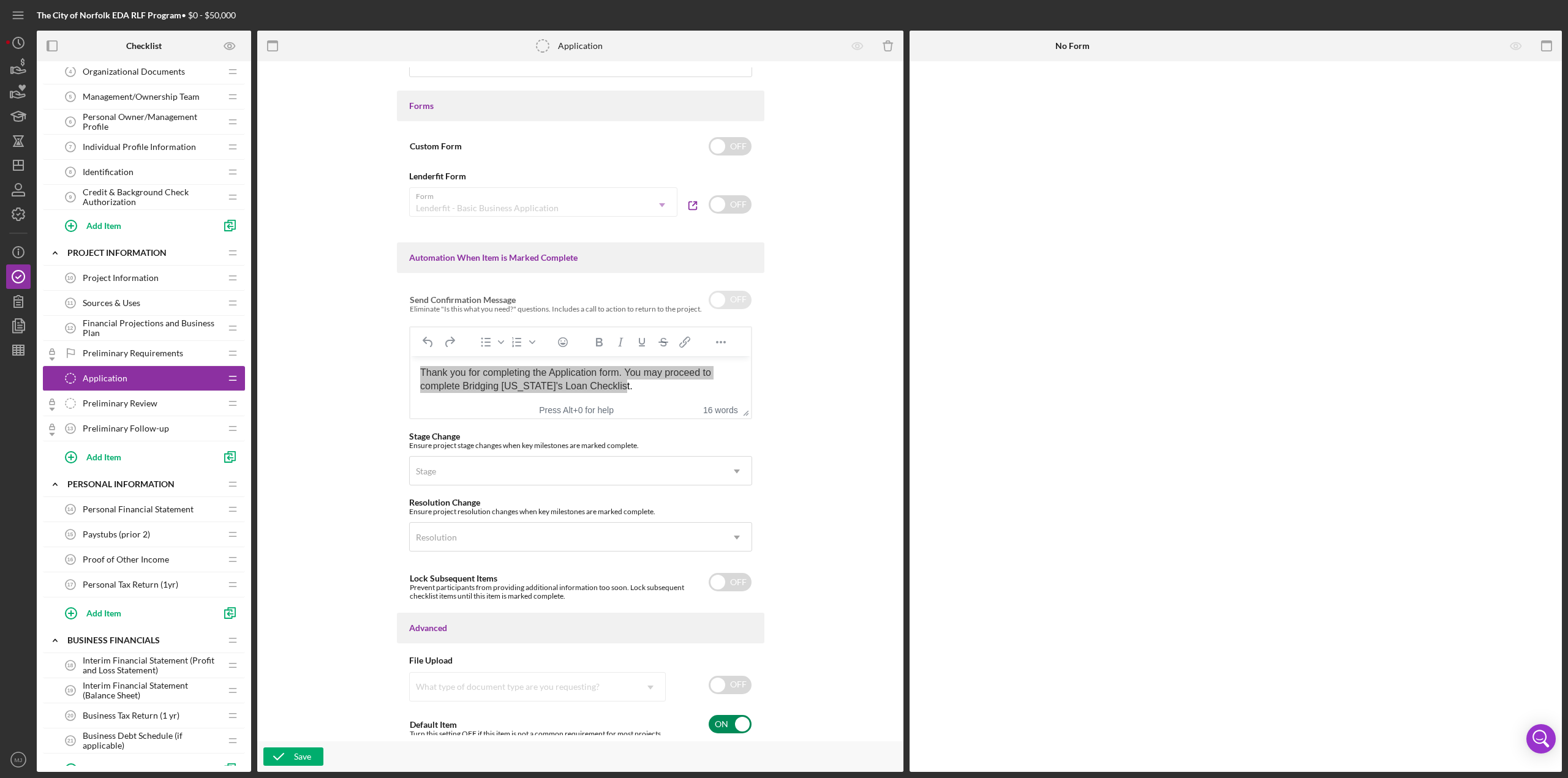
click at [712, 337] on input "checkbox" at bounding box center [730, 725] width 43 height 19
checkbox input "false"
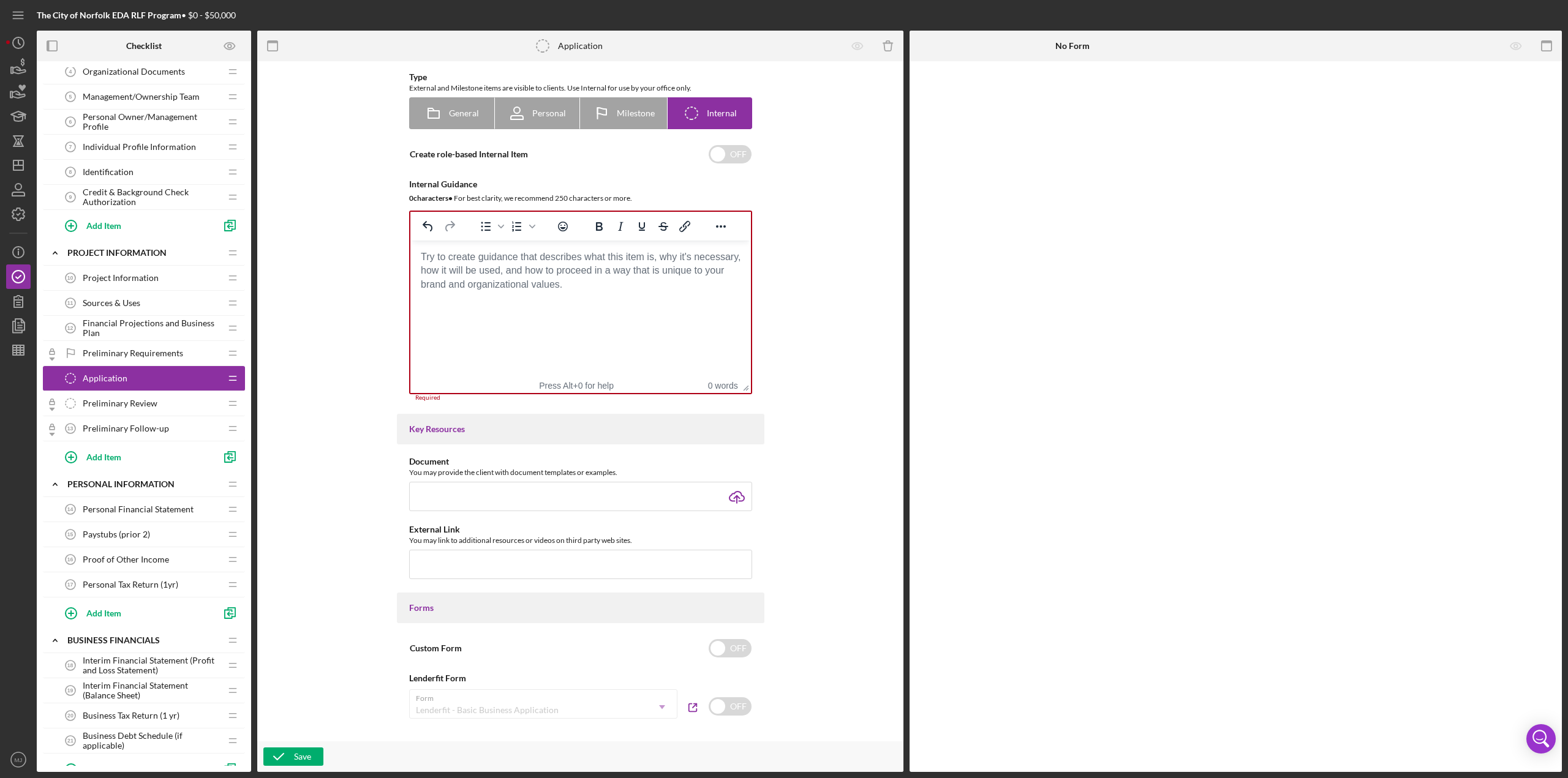
scroll to position [0, 0]
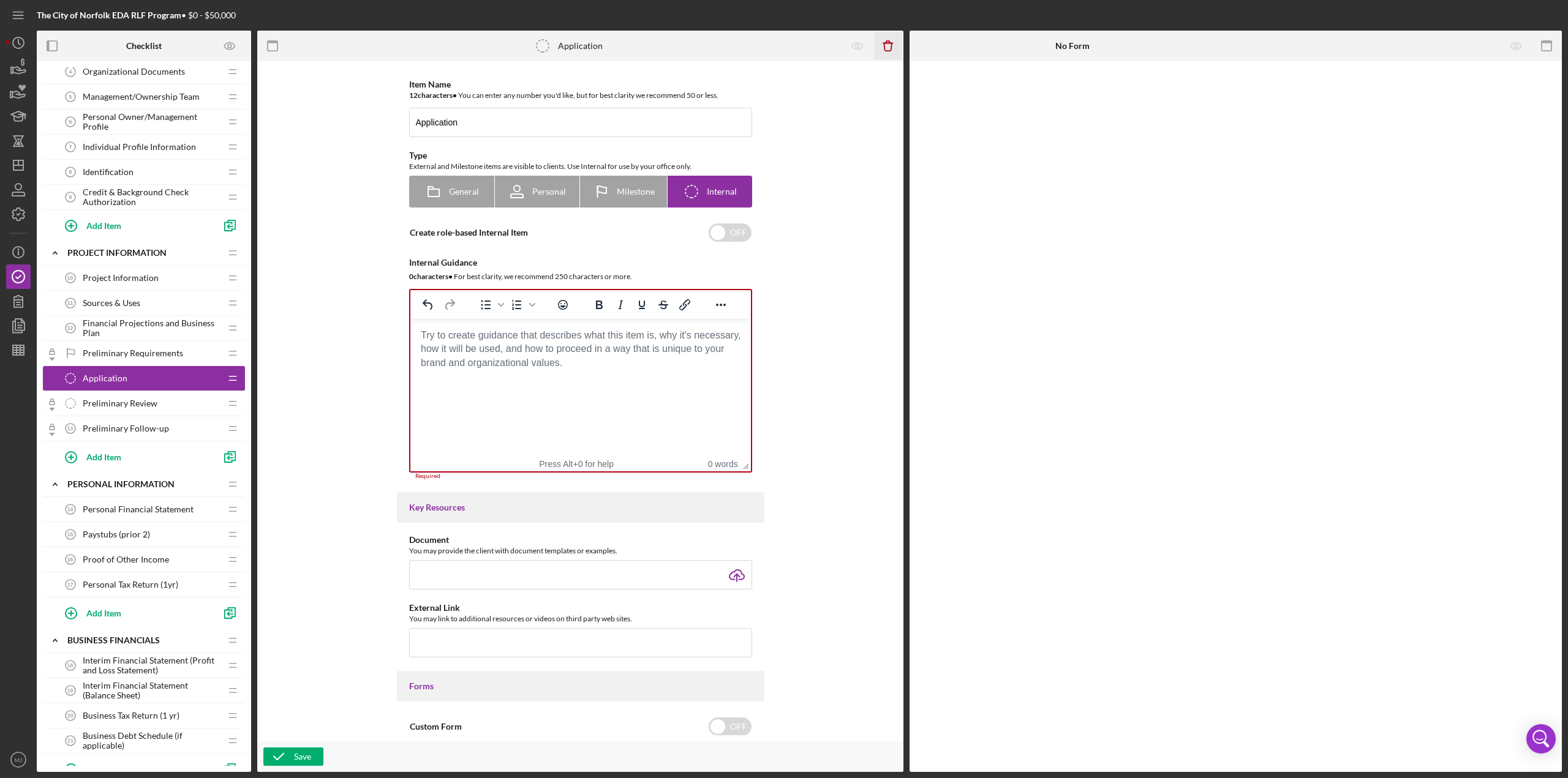
click at [784, 49] on icon "Icon/Delete" at bounding box center [887, 46] width 27 height 27
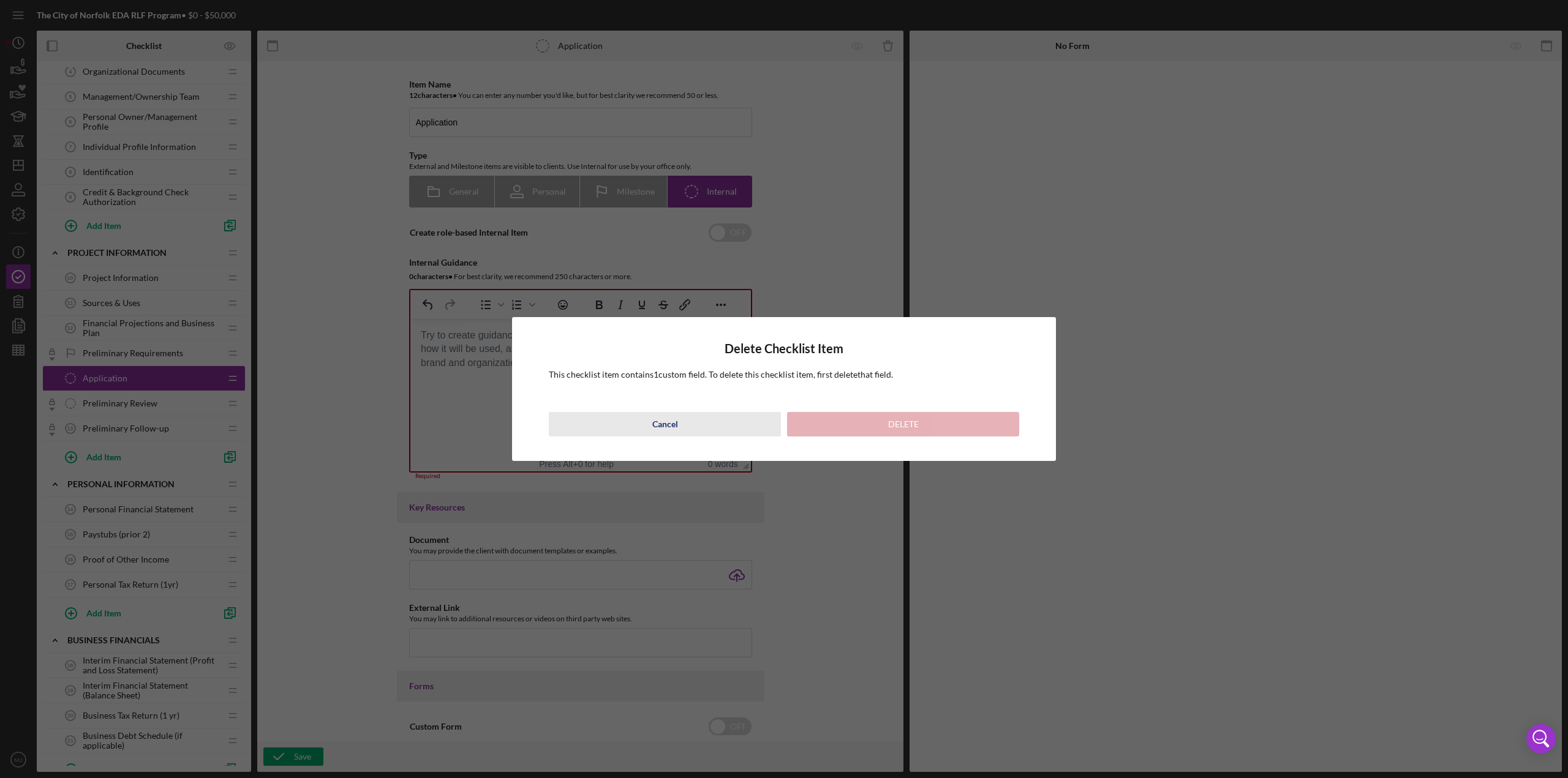
click at [681, 337] on button "Cancel" at bounding box center [665, 424] width 232 height 24
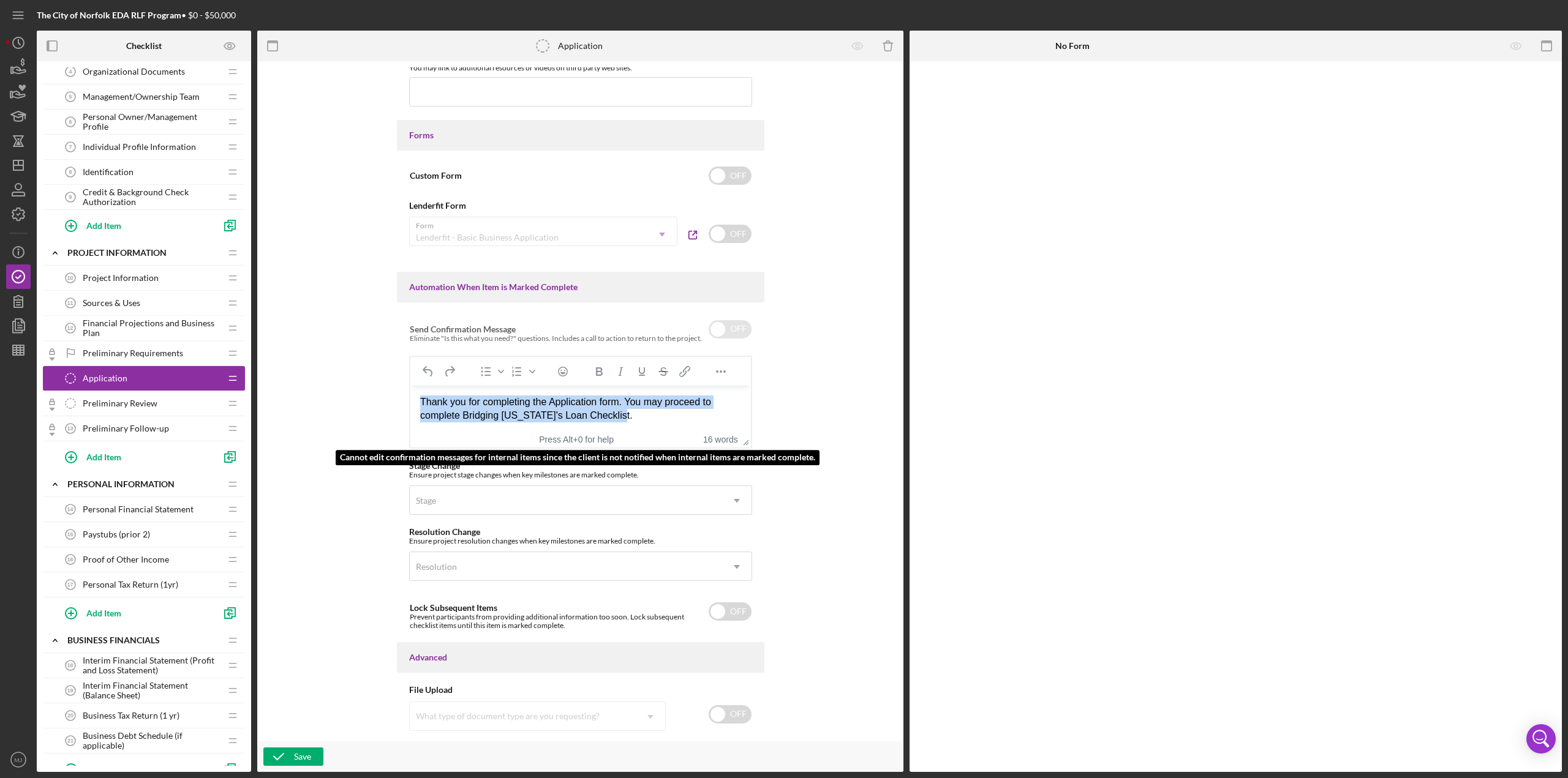
click at [671, 337] on div "Thank you for completing the Application form. You may proceed to complete Brid…" at bounding box center [579, 408] width 321 height 27
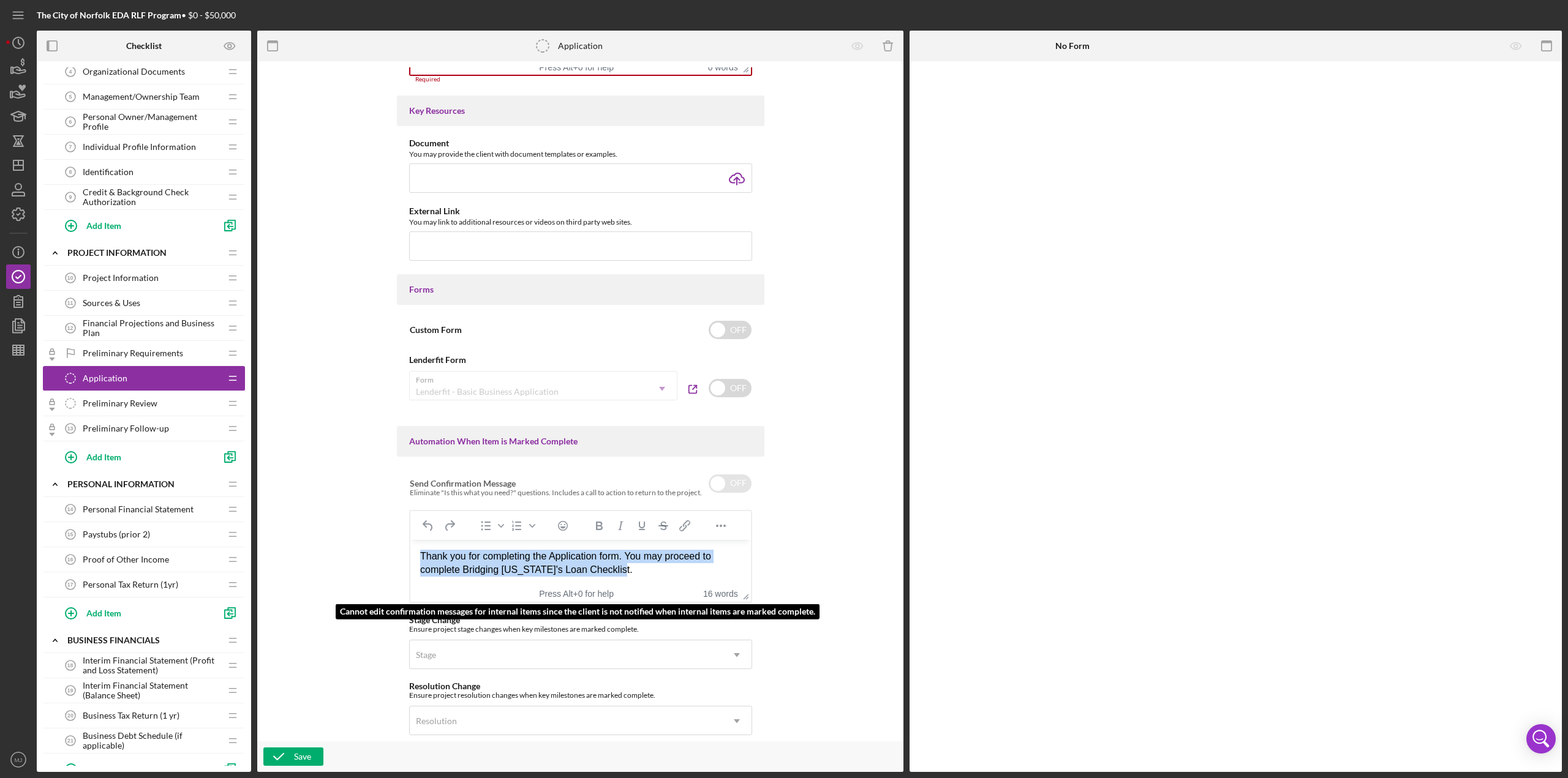
drag, startPoint x: 637, startPoint y: 577, endPoint x: 378, endPoint y: 544, distance: 261.1
click at [410, 337] on html "Thank you for completing the Application form. You may proceed to complete Brid…" at bounding box center [580, 563] width 341 height 47
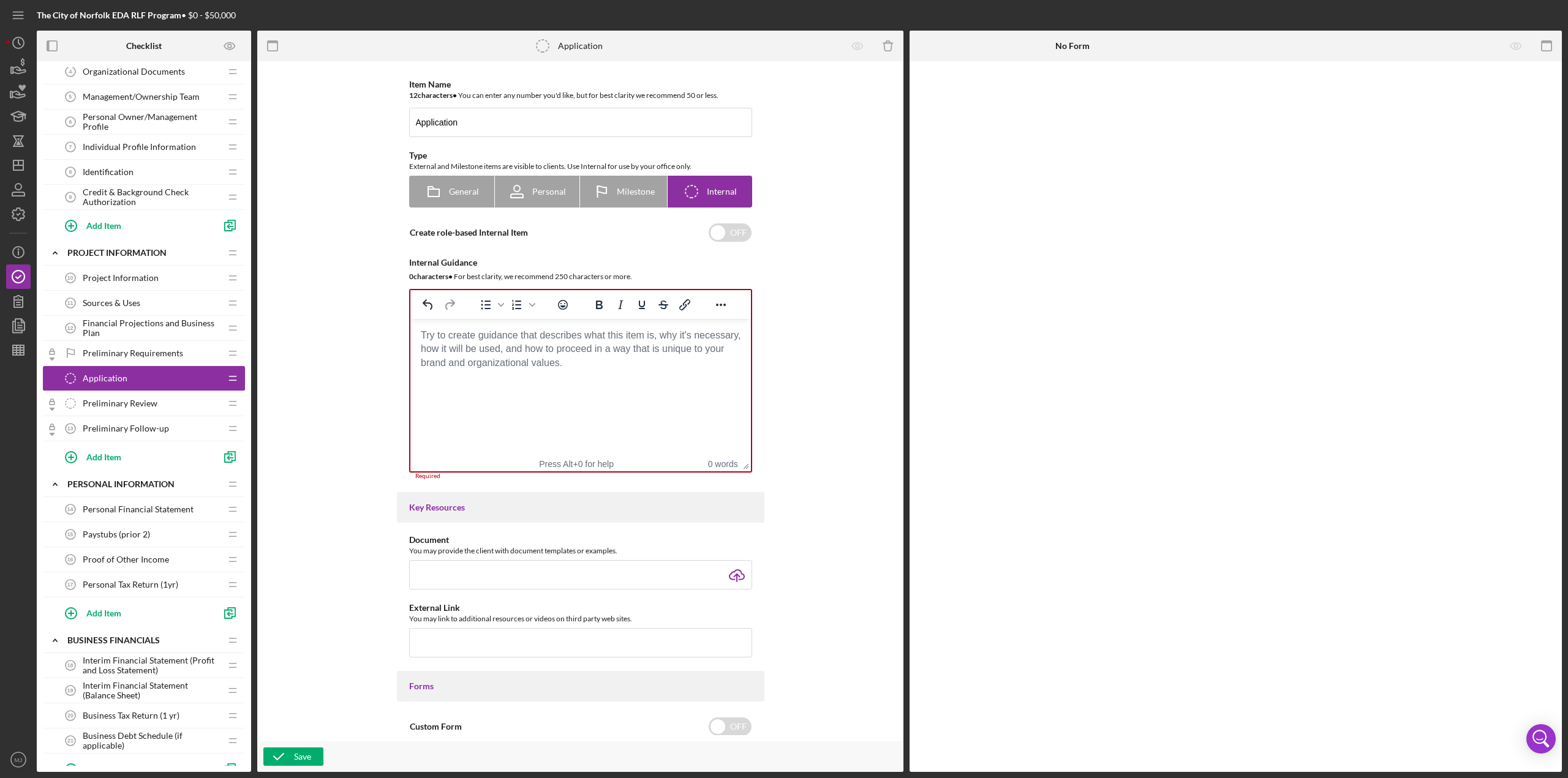
click at [595, 335] on body "Rich Text Area. Press ALT-0 for help." at bounding box center [579, 335] width 321 height 13
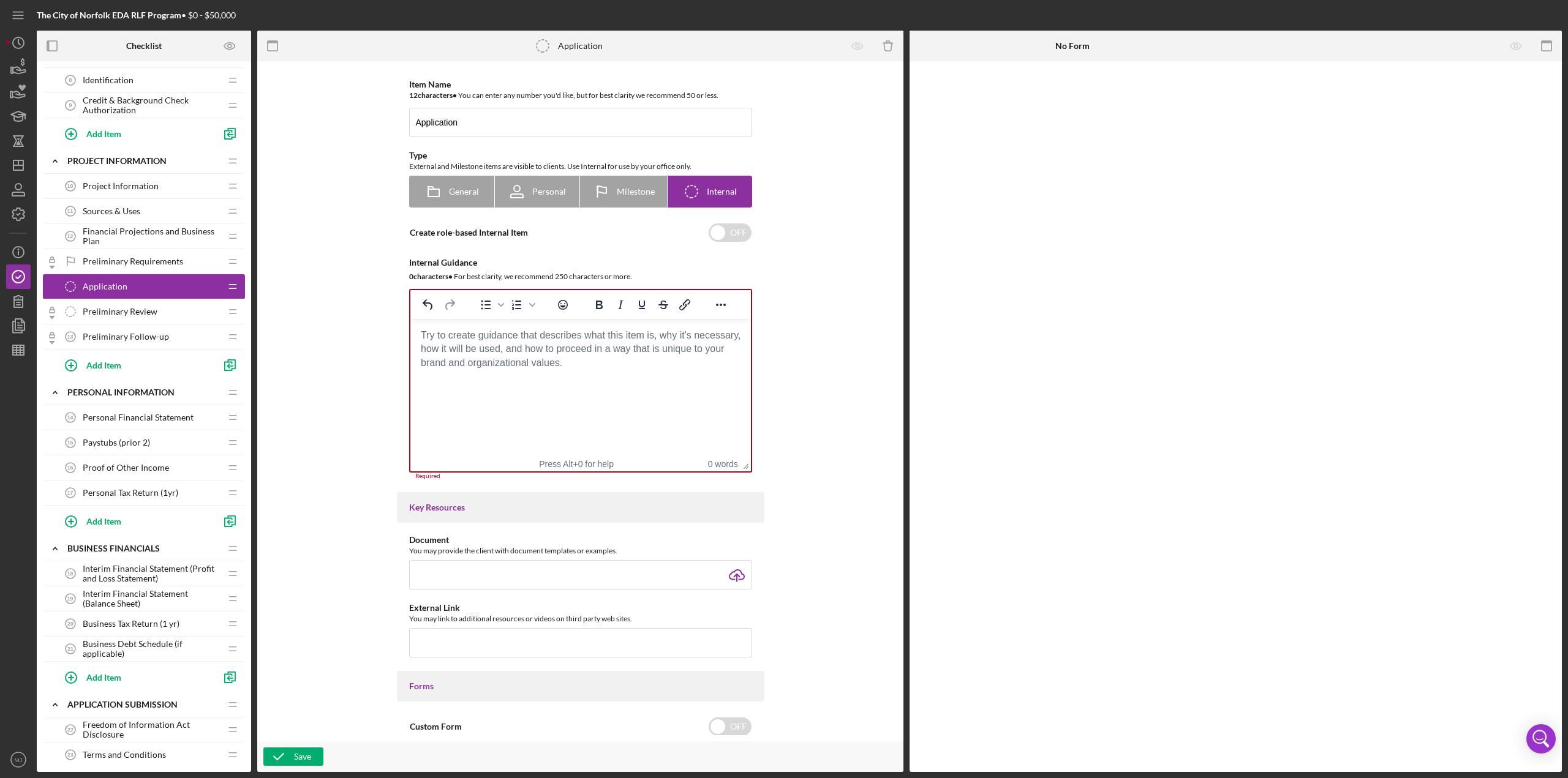
scroll to position [434, 0]
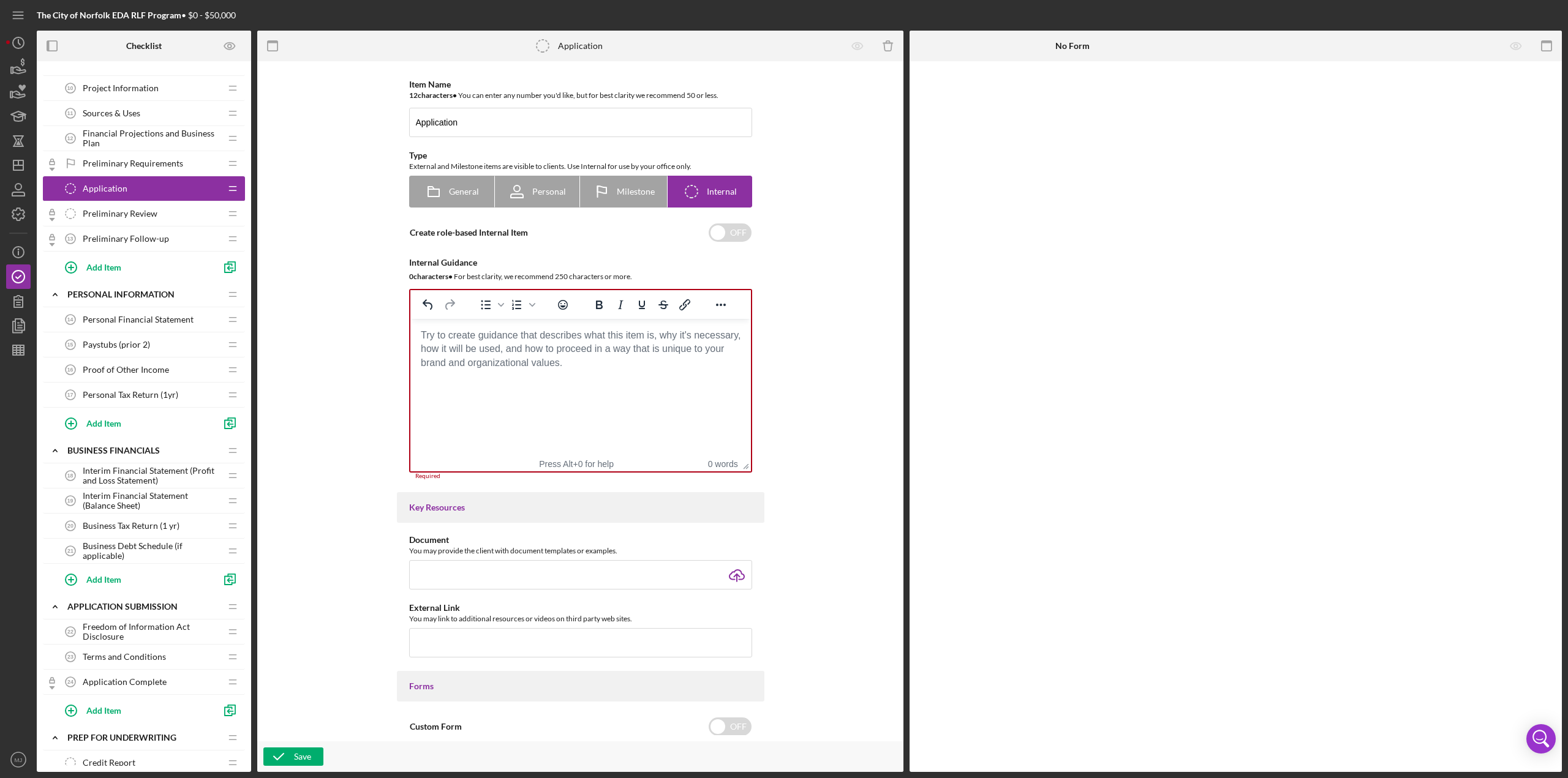
checkbox input "true"
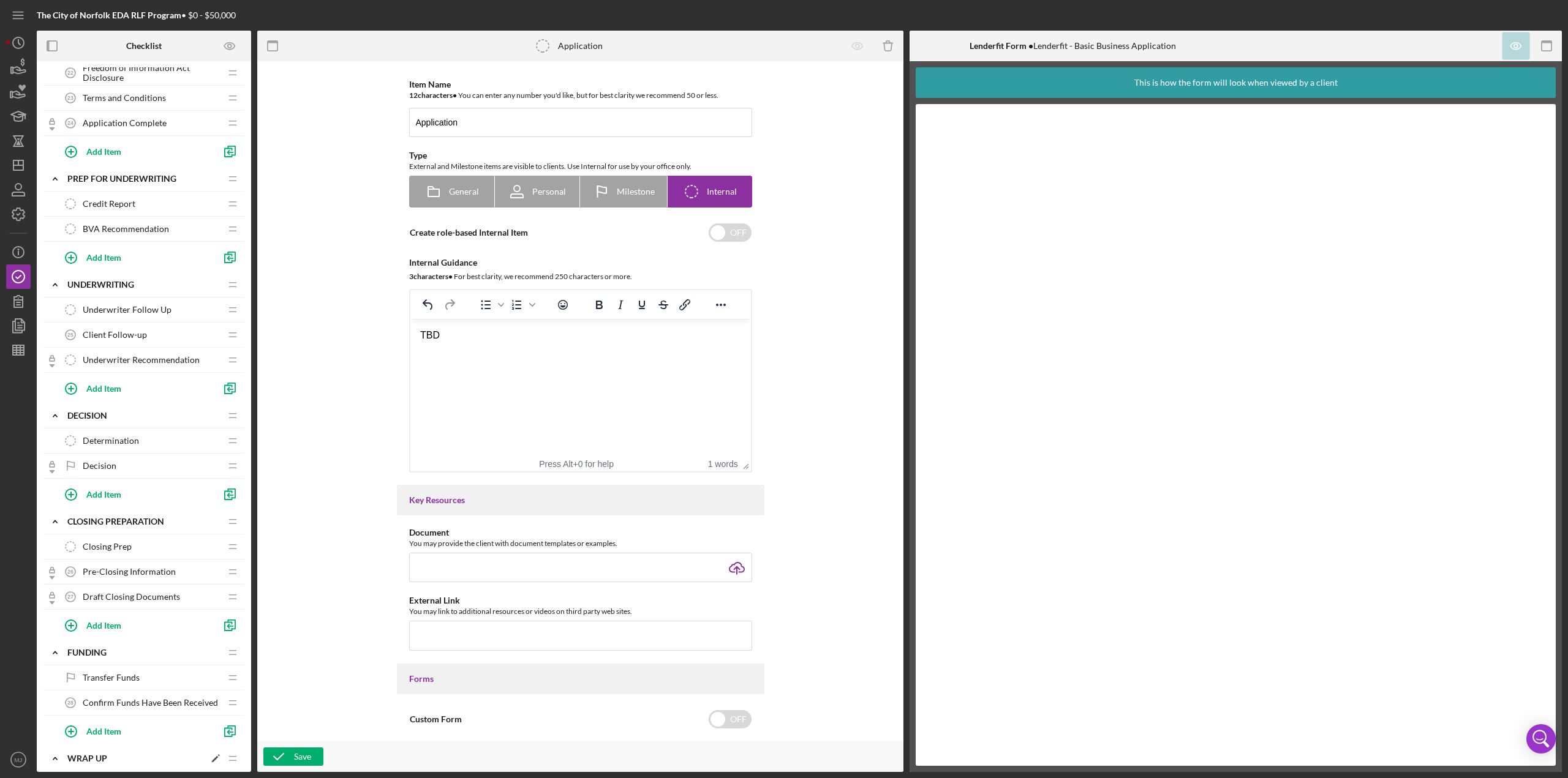
scroll to position [1099, 0]
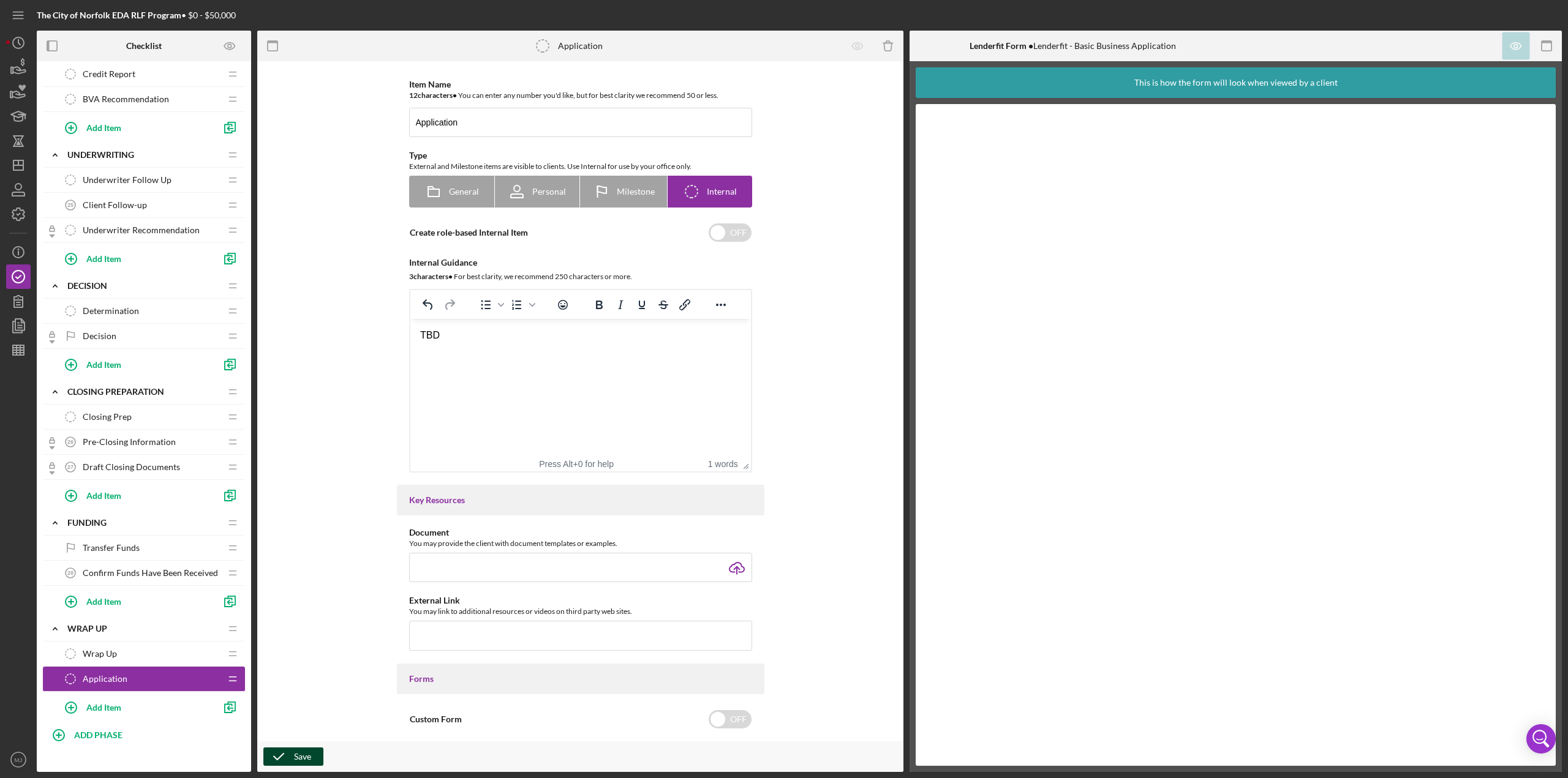
click at [291, 337] on icon "button" at bounding box center [278, 756] width 31 height 31
drag, startPoint x: 460, startPoint y: 332, endPoint x: 348, endPoint y: 337, distance: 112.1
click at [410, 337] on html "TBD" at bounding box center [580, 335] width 341 height 33
click at [291, 337] on icon "button" at bounding box center [278, 756] width 31 height 31
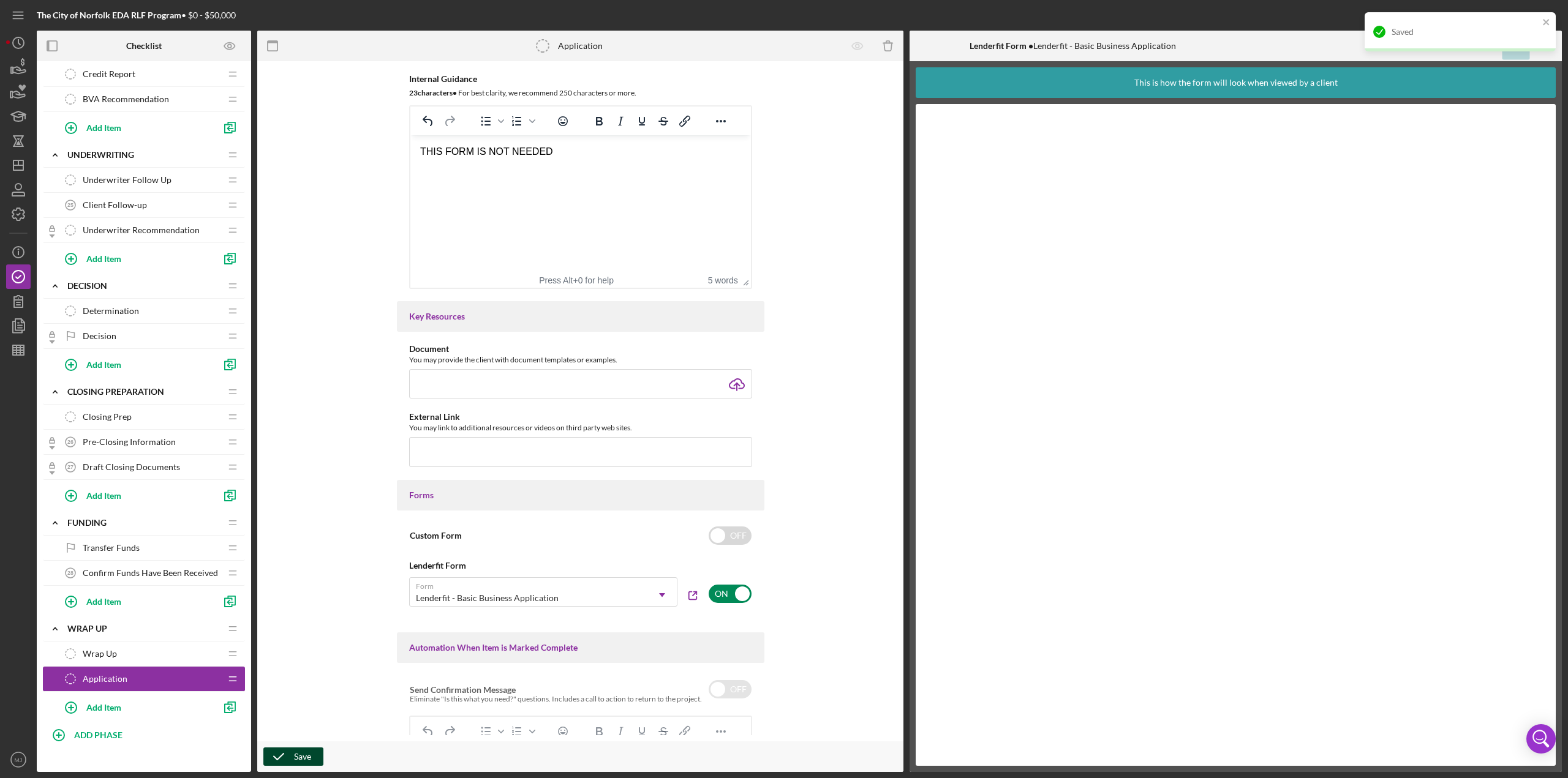
click at [724, 337] on div "ON" at bounding box center [729, 595] width 44 height 34
checkbox input "false"
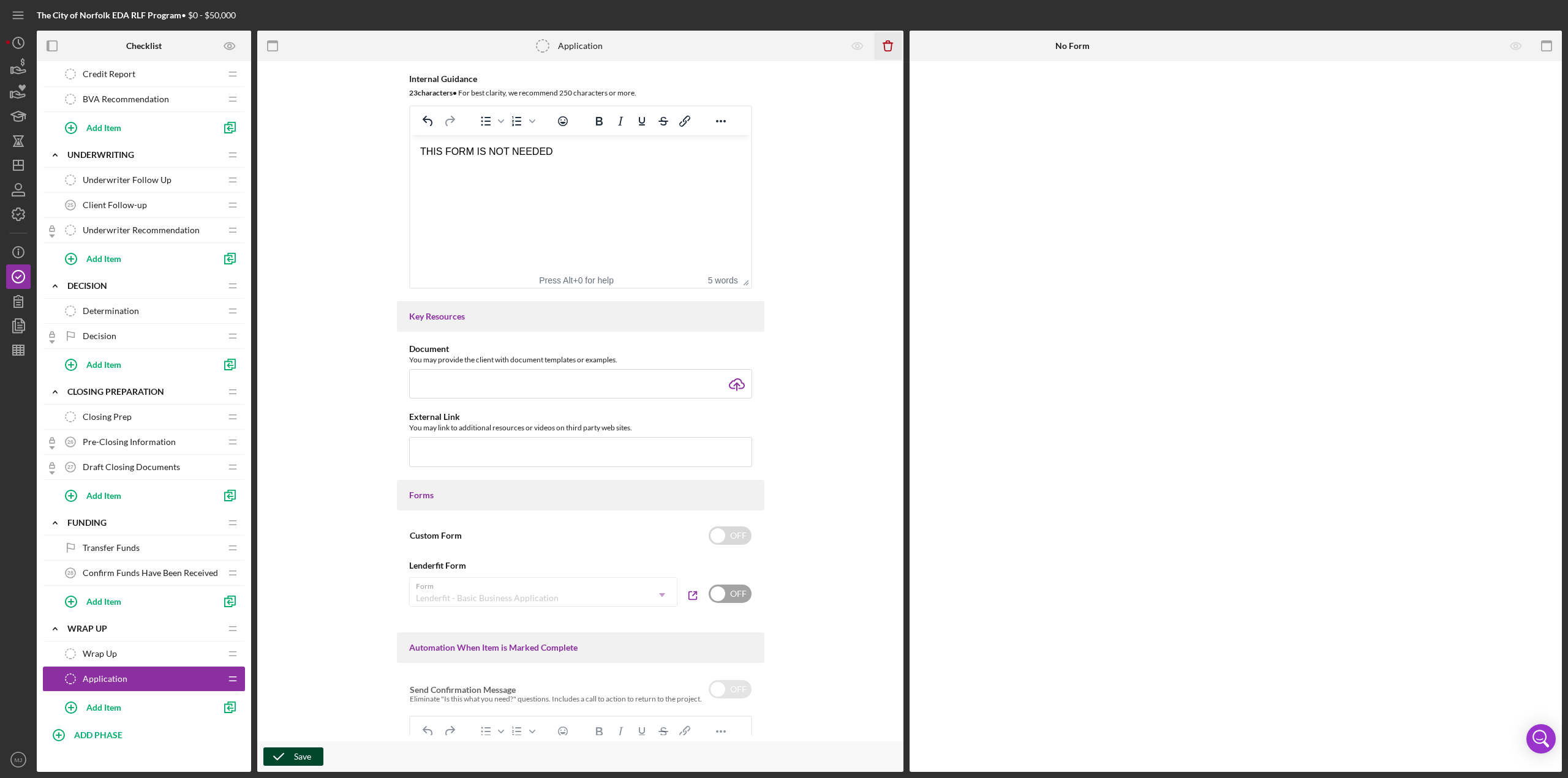
click at [784, 39] on icon "Icon/Delete" at bounding box center [887, 46] width 27 height 27
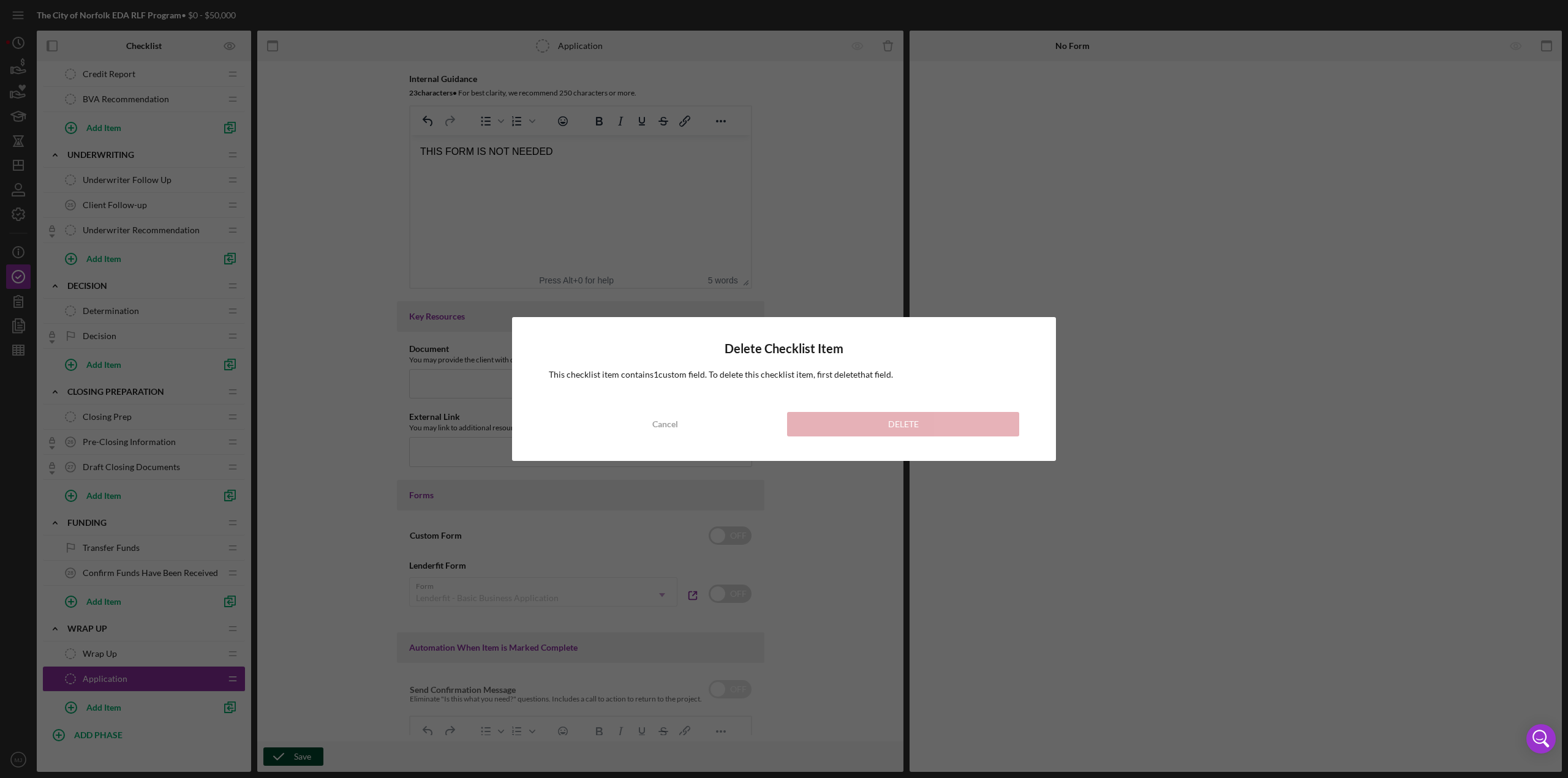
click at [784, 252] on div "Delete Checklist Item This checklist item contains 1 custom field . To delete t…" at bounding box center [784, 389] width 1568 height 778
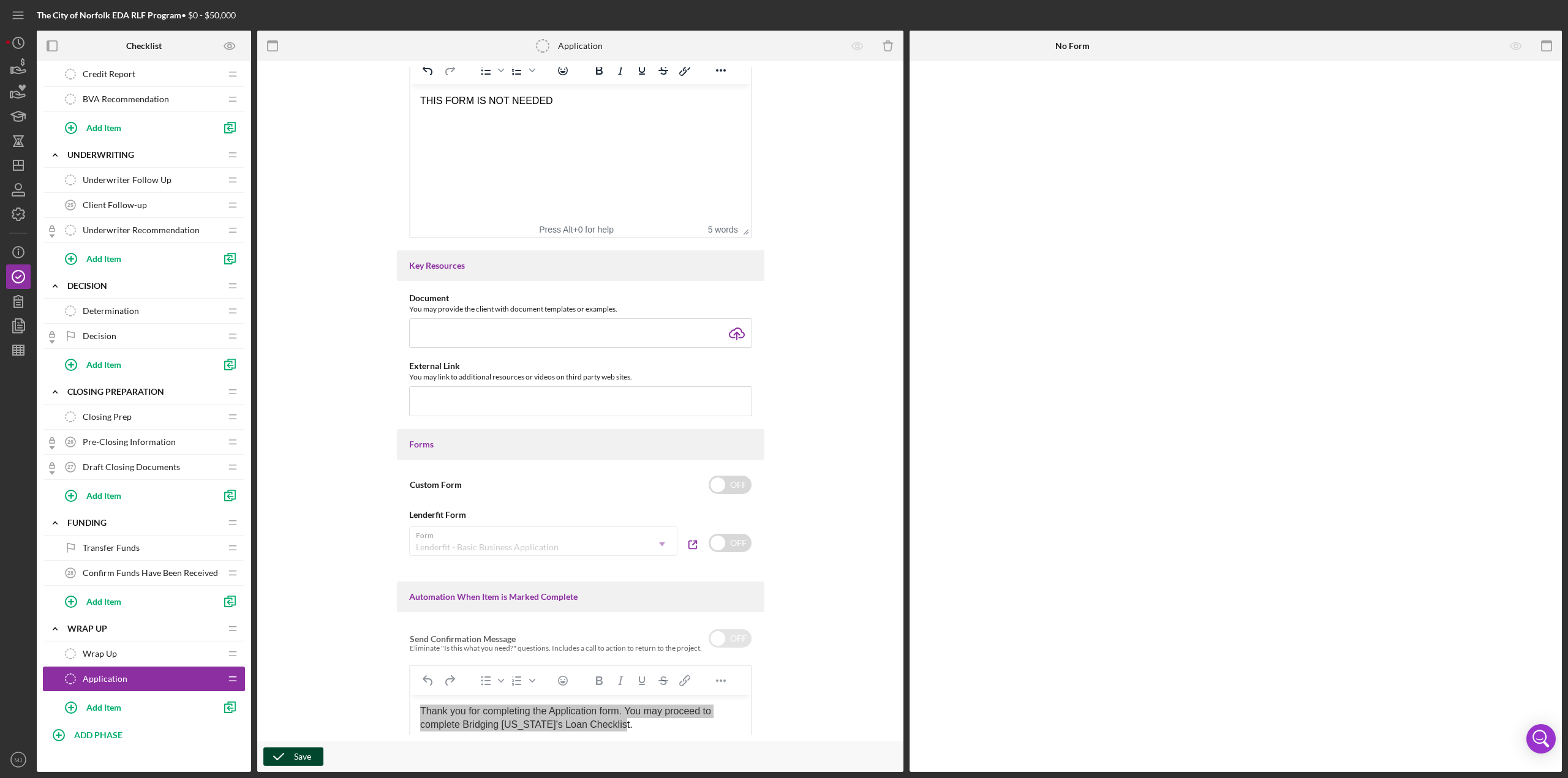
scroll to position [306, 0]
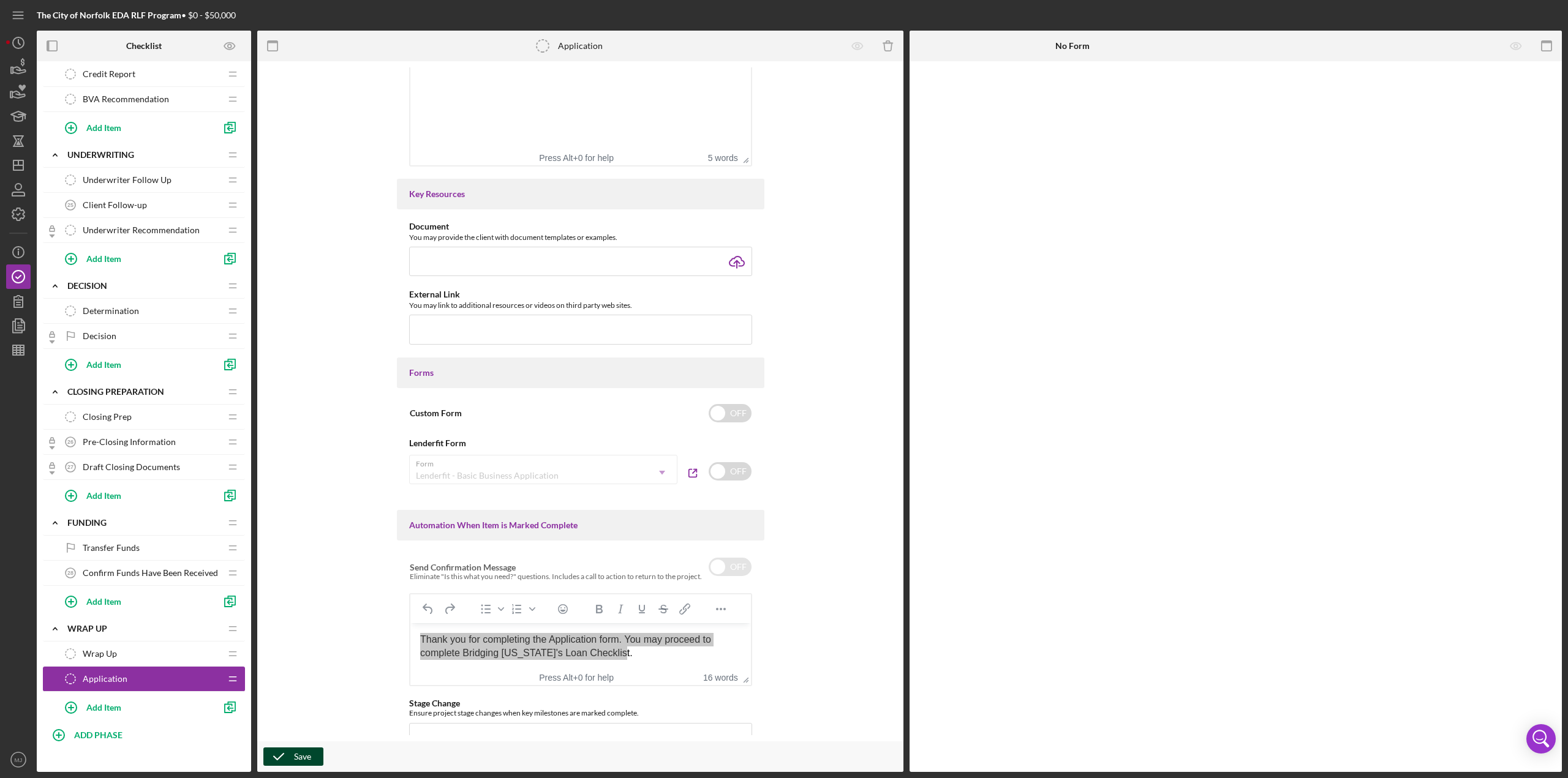
click at [285, 337] on icon "button" at bounding box center [278, 756] width 31 height 31
click at [784, 44] on icon "Icon/Delete" at bounding box center [887, 46] width 27 height 27
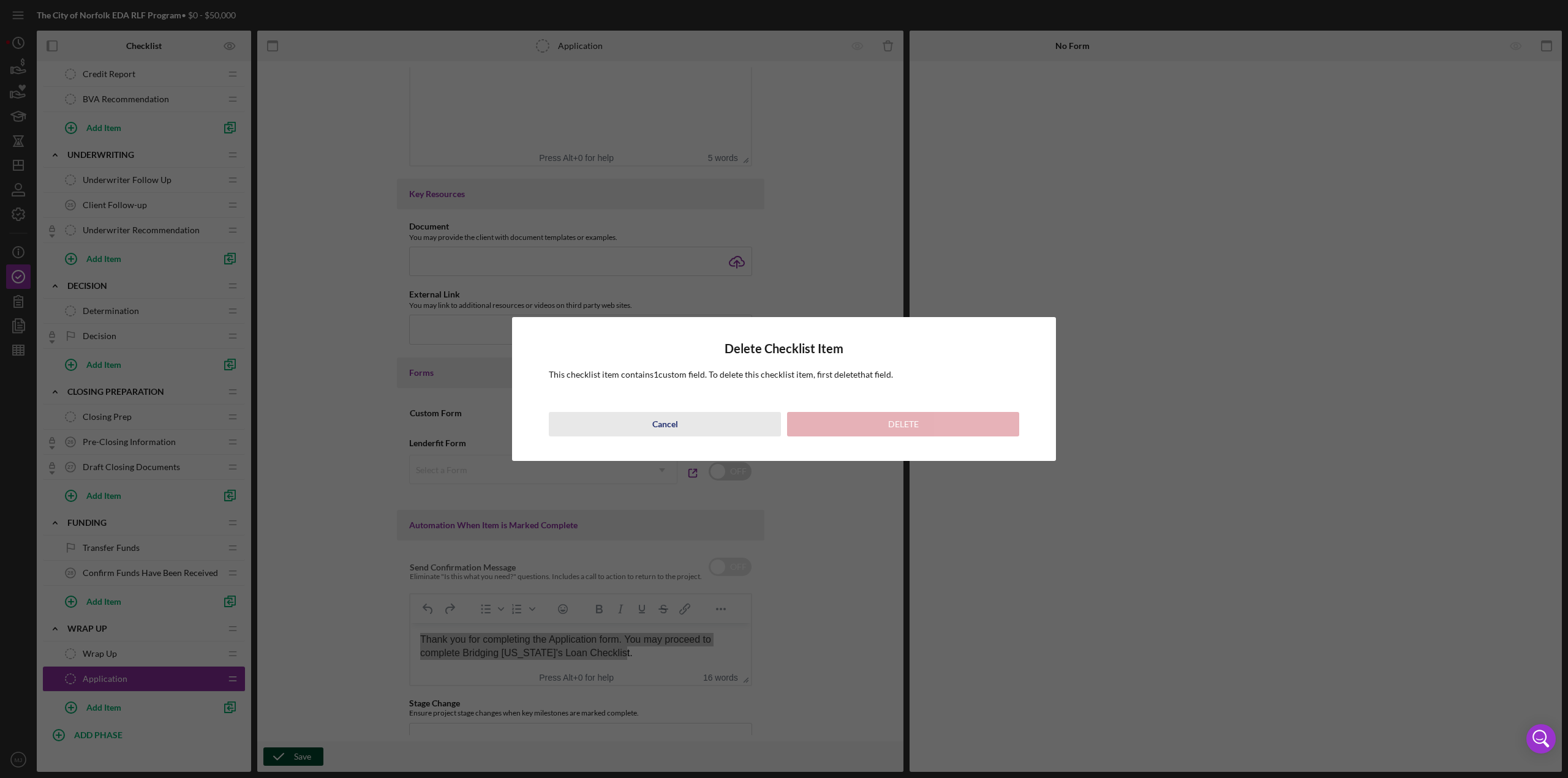
click at [690, 337] on button "Cancel" at bounding box center [665, 424] width 232 height 24
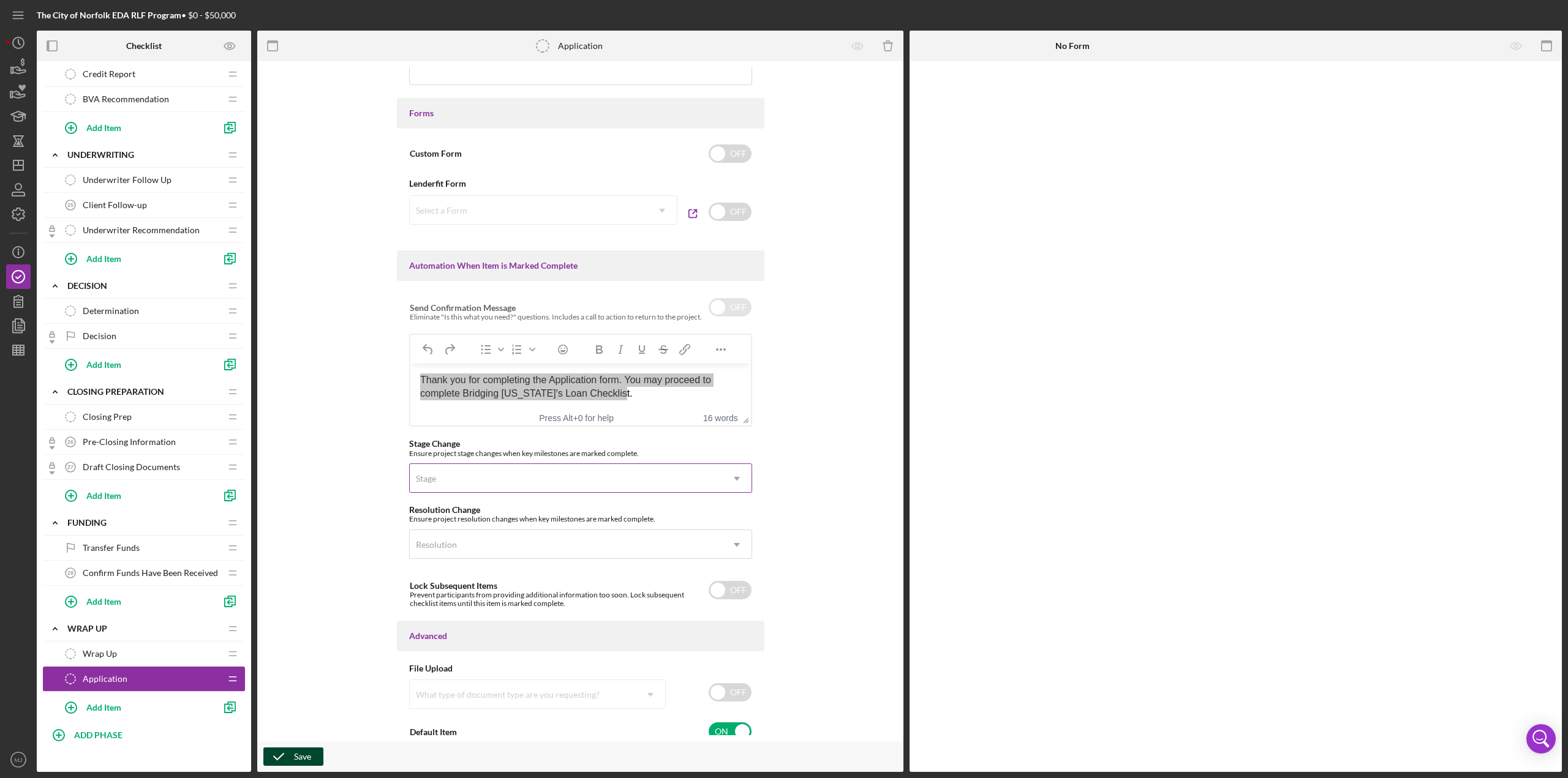
scroll to position [573, 0]
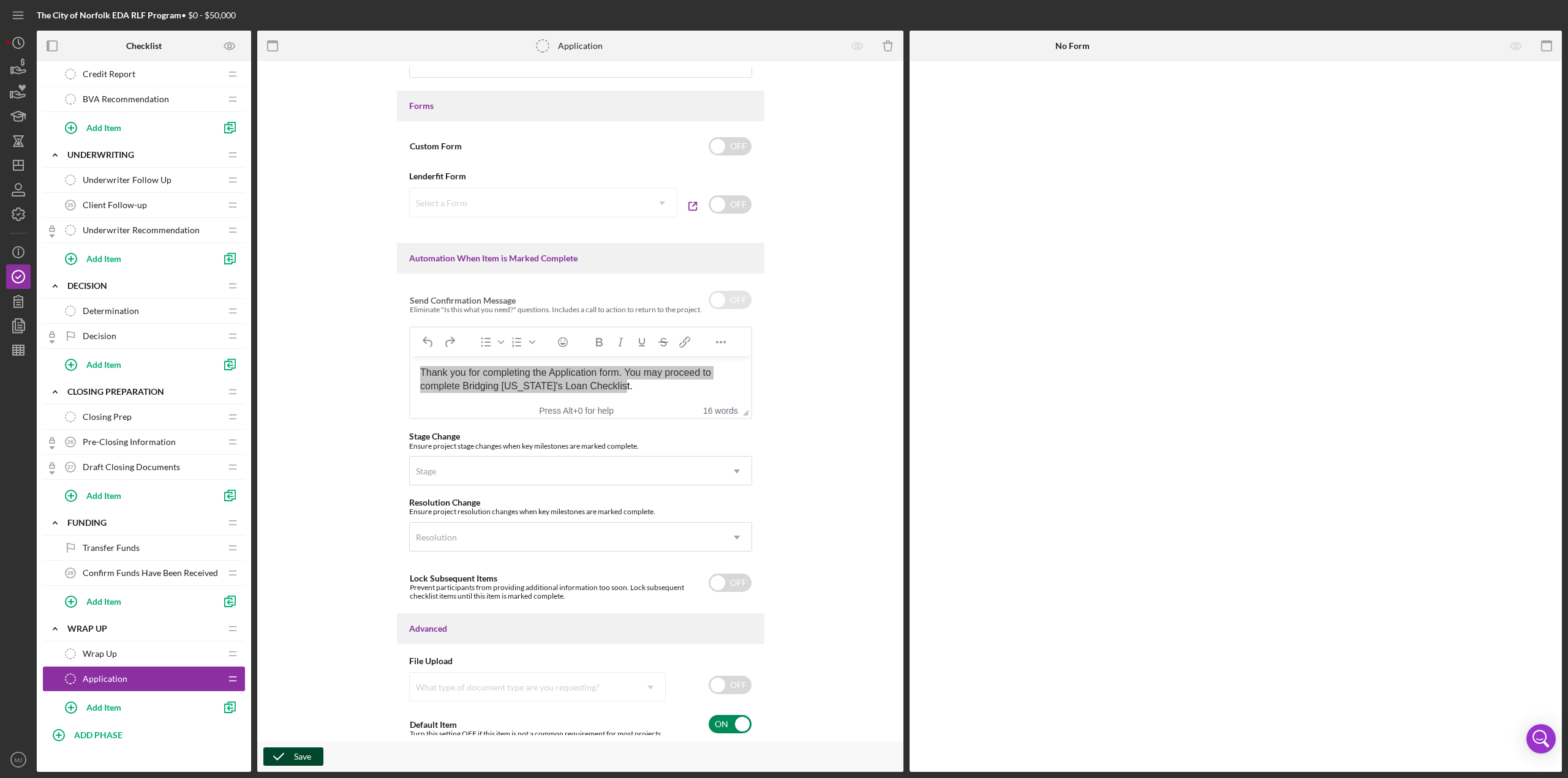
click at [725, 337] on input "checkbox" at bounding box center [730, 725] width 43 height 19
checkbox input "false"
click at [303, 337] on div "Save" at bounding box center [302, 757] width 17 height 19
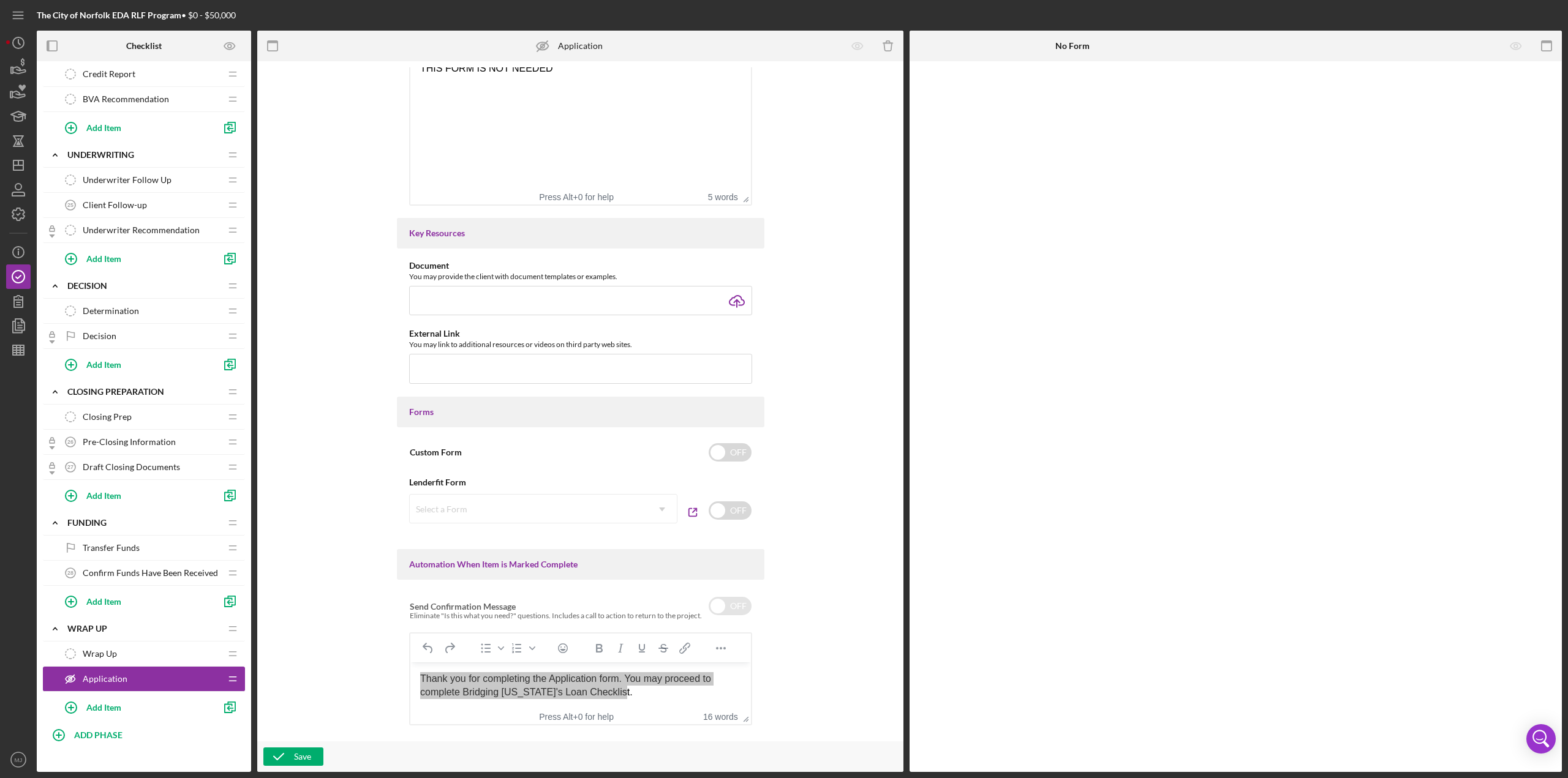
scroll to position [0, 0]
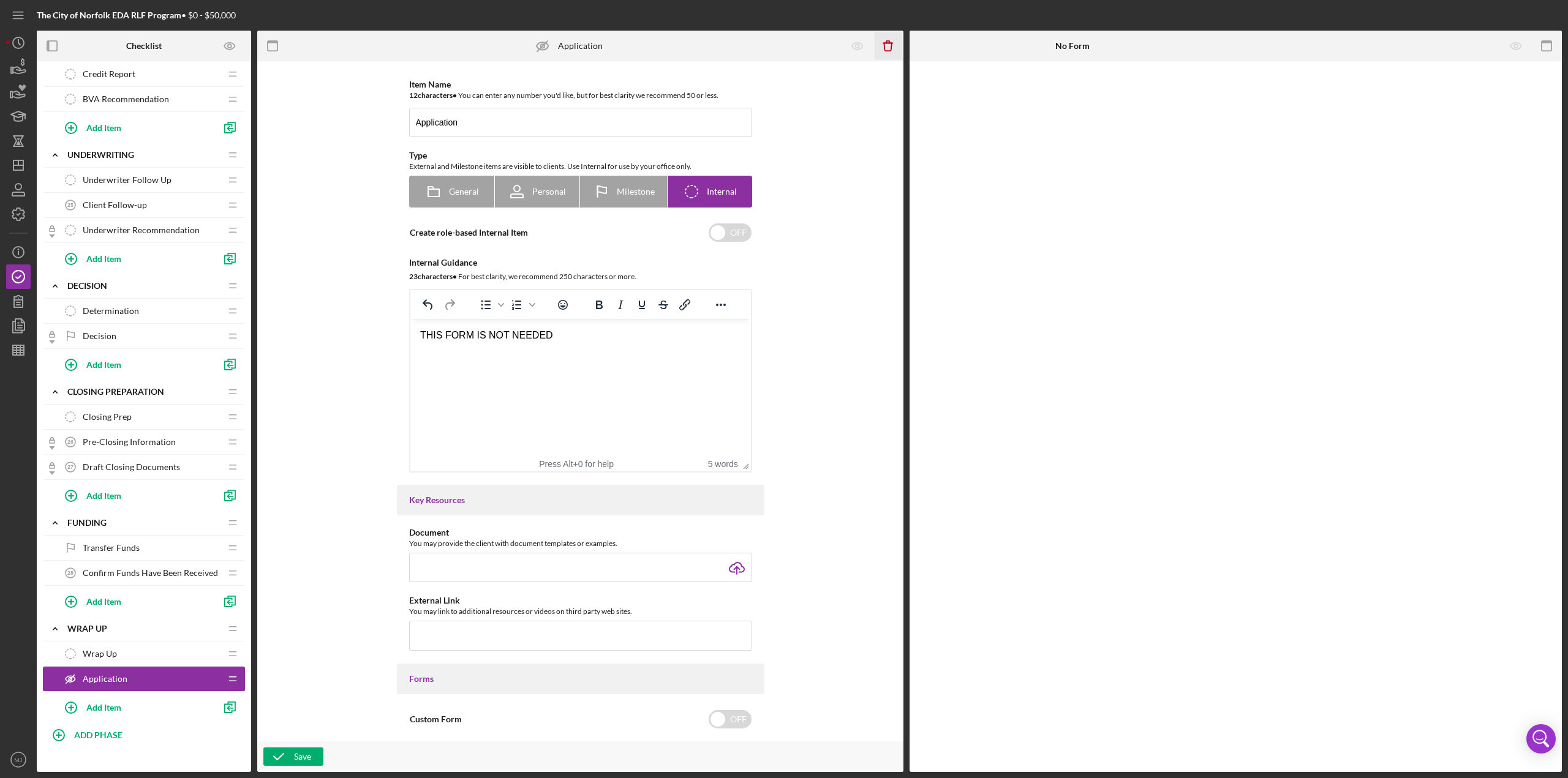
click at [784, 41] on icon "Icon/Delete" at bounding box center [887, 46] width 27 height 27
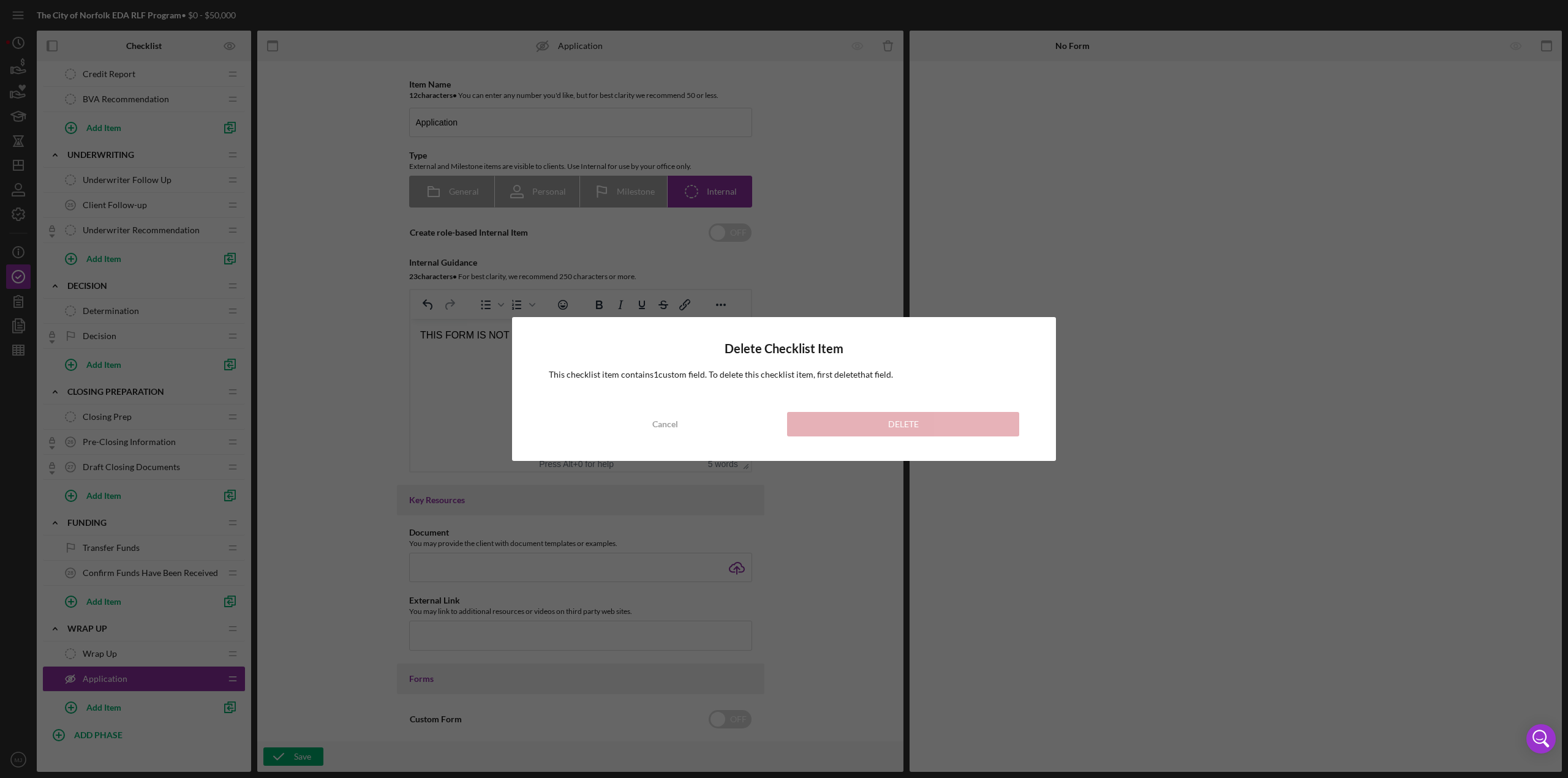
click at [722, 337] on div "Delete Checklist Item This checklist item contains 1 custom field . To delete t…" at bounding box center [784, 389] width 544 height 144
click at [711, 337] on button "Cancel" at bounding box center [665, 424] width 232 height 24
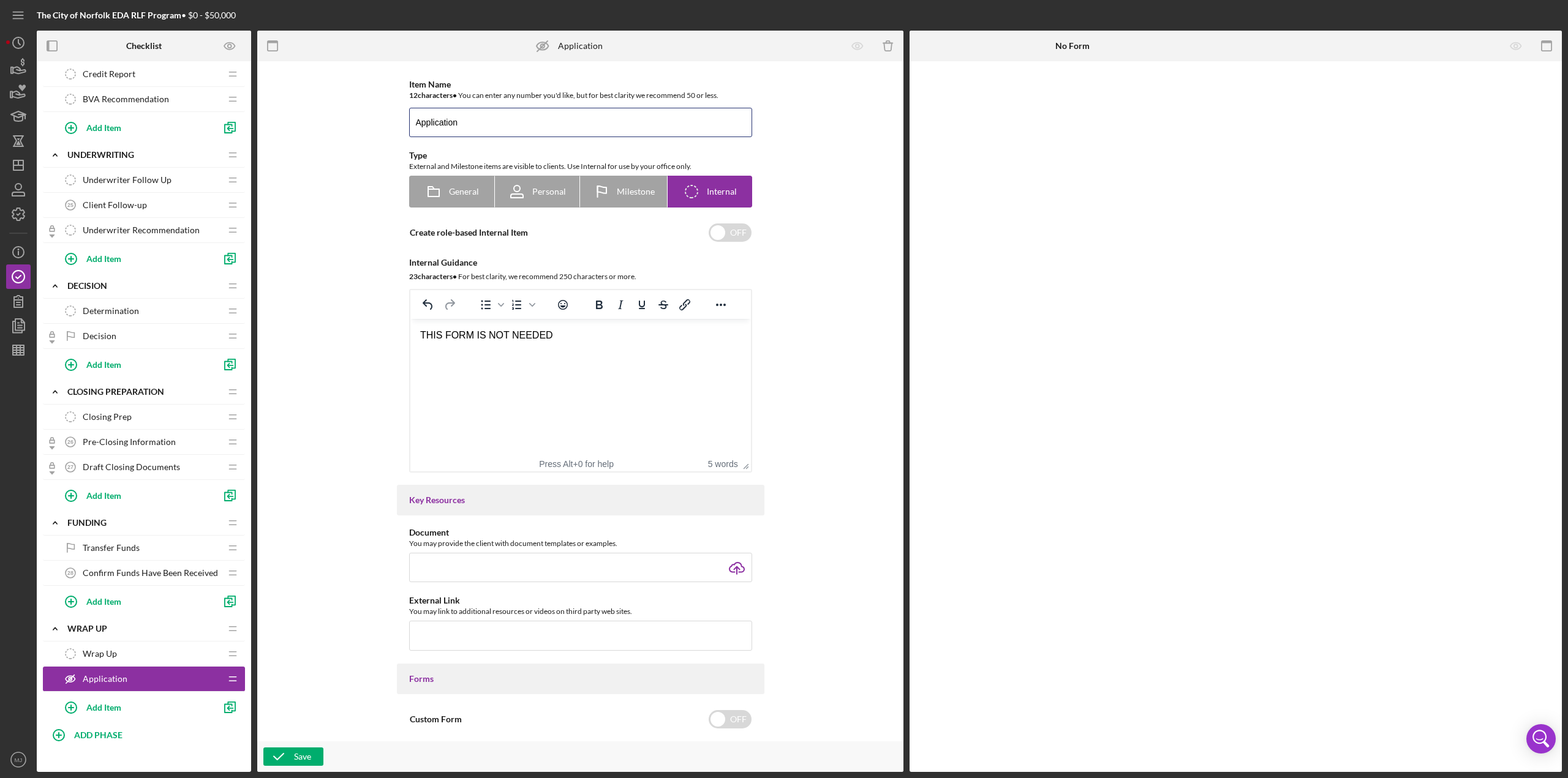
drag, startPoint x: 482, startPoint y: 116, endPoint x: 377, endPoint y: 113, distance: 105.0
click at [377, 113] on div "Item Name 12 character s • You can enter any number you'd like, but for best cl…" at bounding box center [579, 402] width 621 height 668
type input "n"
type input "not needed"
click at [283, 337] on polyline "button" at bounding box center [278, 756] width 9 height 7
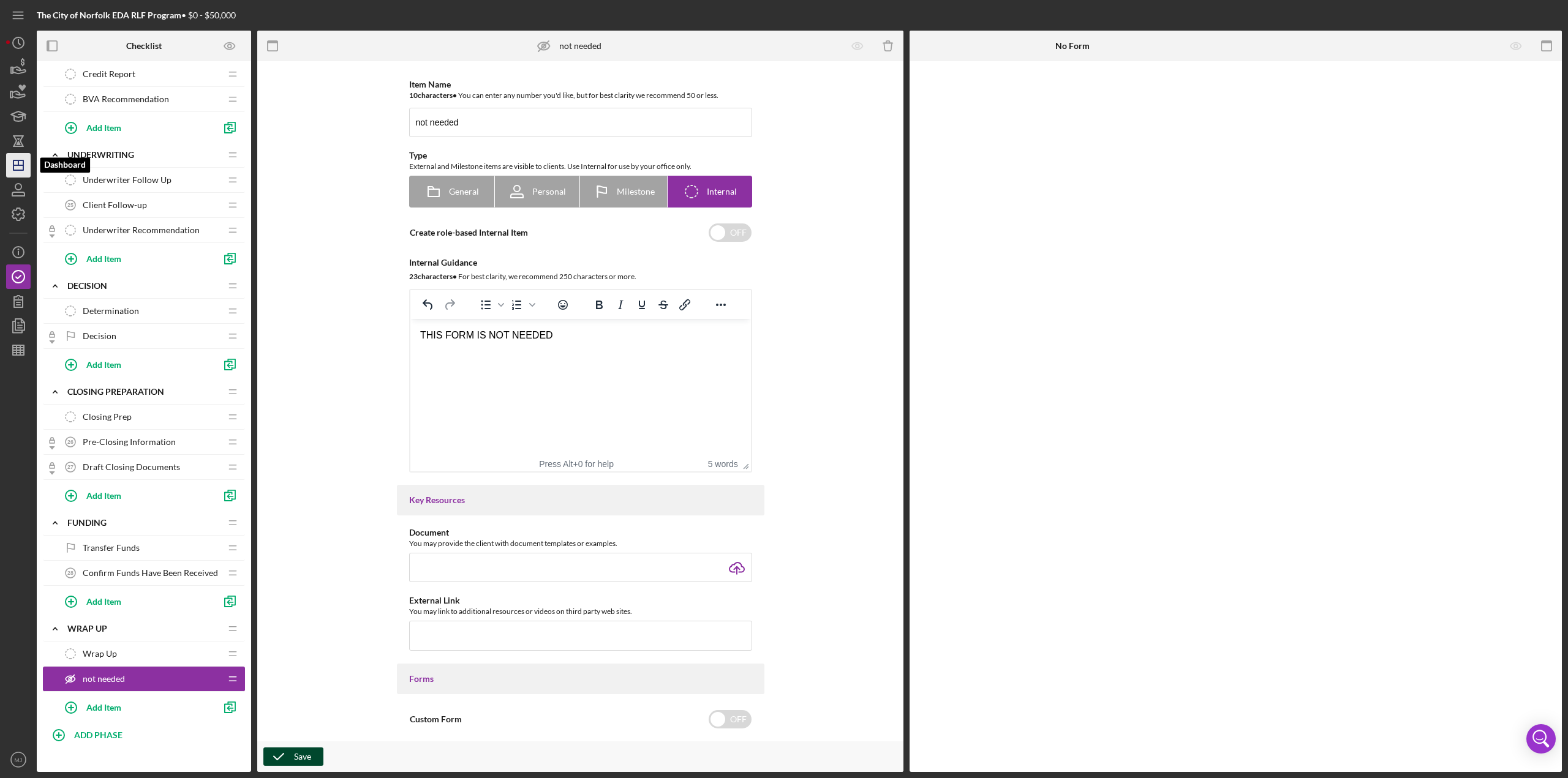
click at [24, 169] on icon "Icon/Dashboard" at bounding box center [18, 165] width 31 height 31
